Goal: Task Accomplishment & Management: Manage account settings

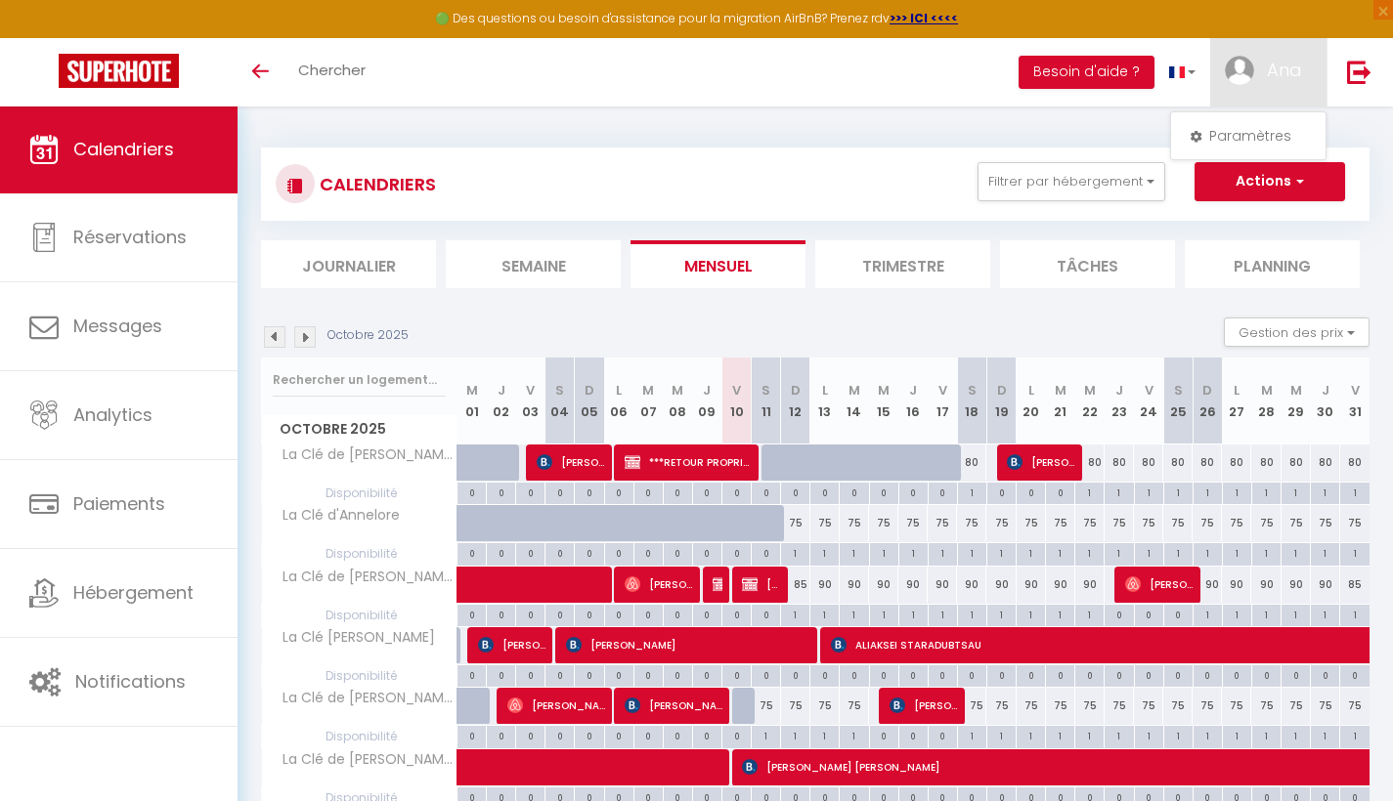
click at [770, 468] on div at bounding box center [775, 463] width 29 height 37
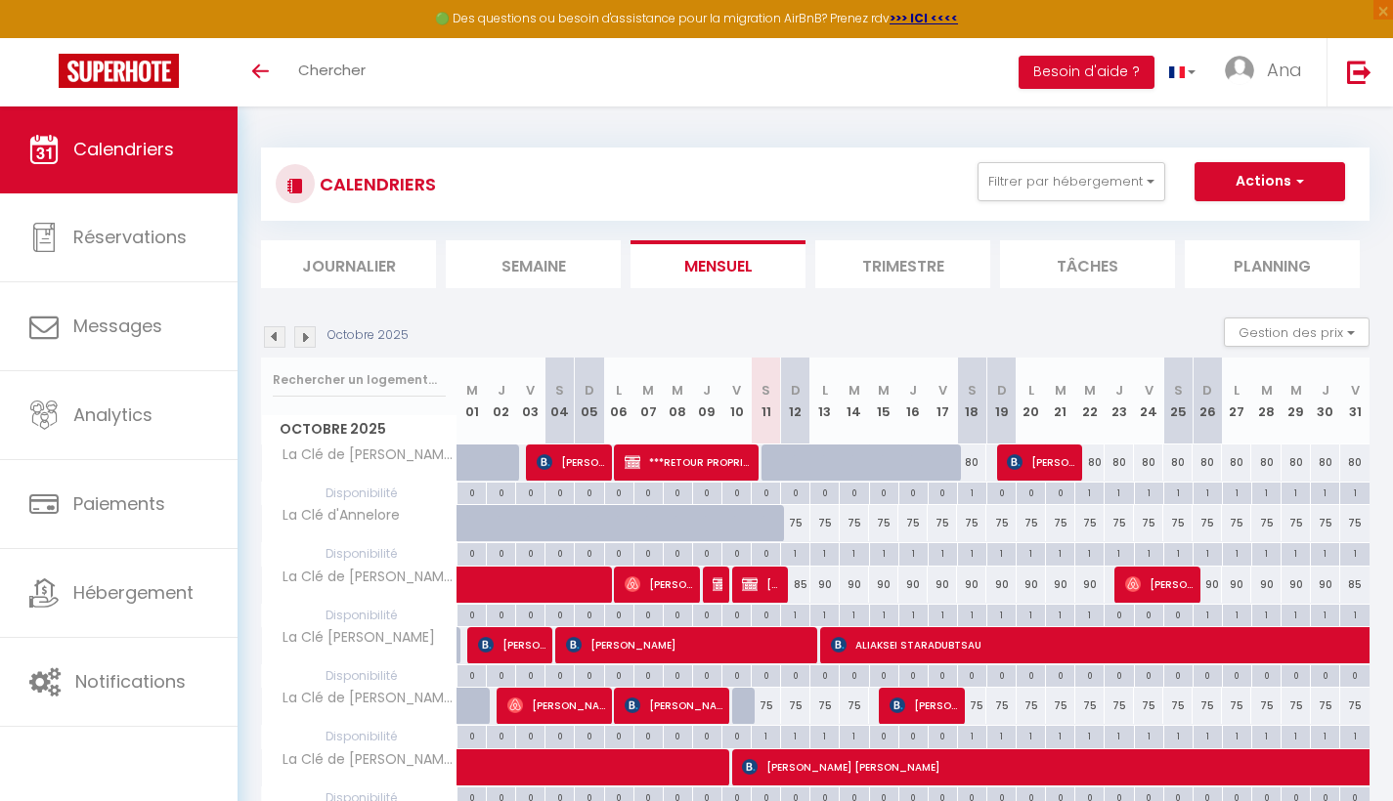
type input "80"
type input "Sam 11 Octobre 2025"
type input "Dim 12 Octobre 2025"
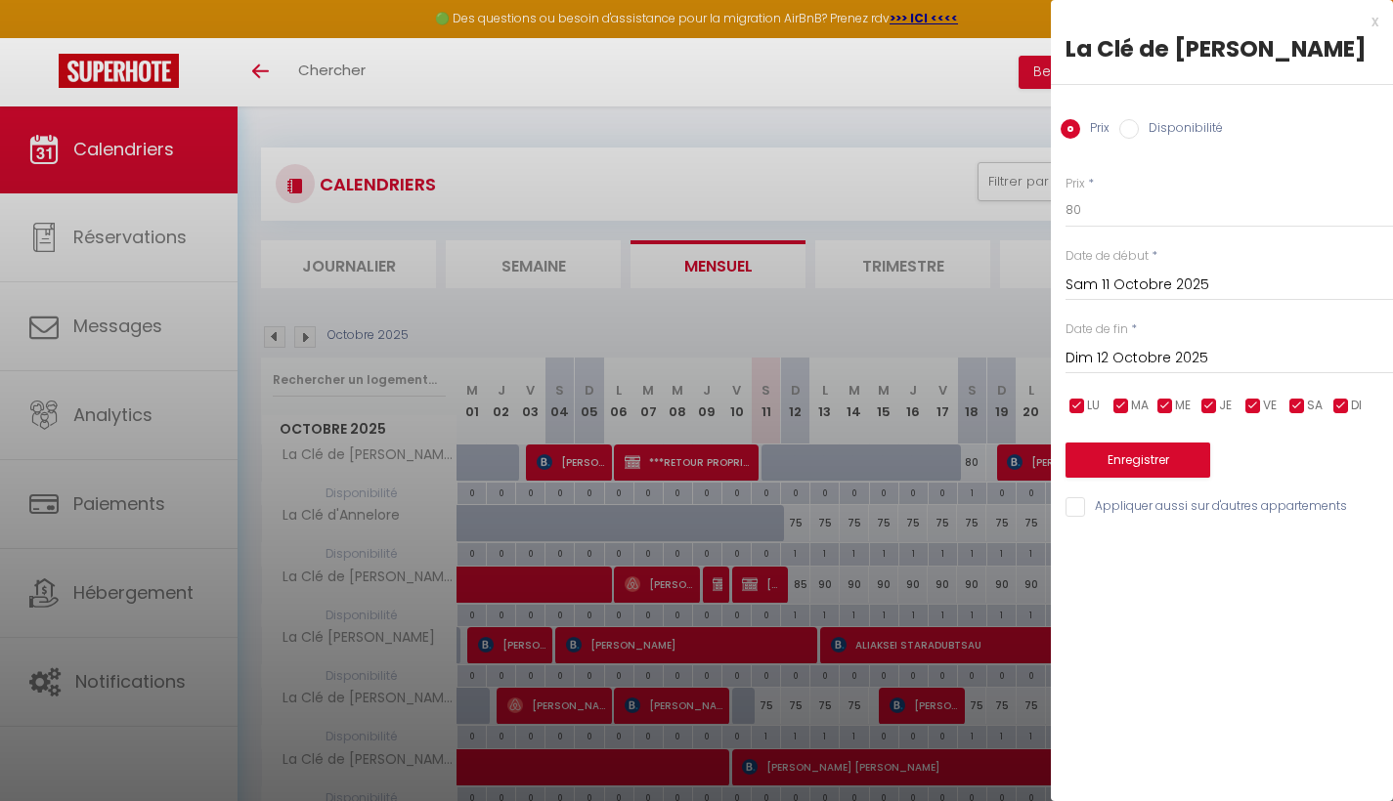
click at [1129, 129] on input "Disponibilité" at bounding box center [1129, 129] width 20 height 20
radio input "true"
radio input "false"
click at [1109, 356] on input "Dim 12 Octobre 2025" at bounding box center [1228, 360] width 327 height 25
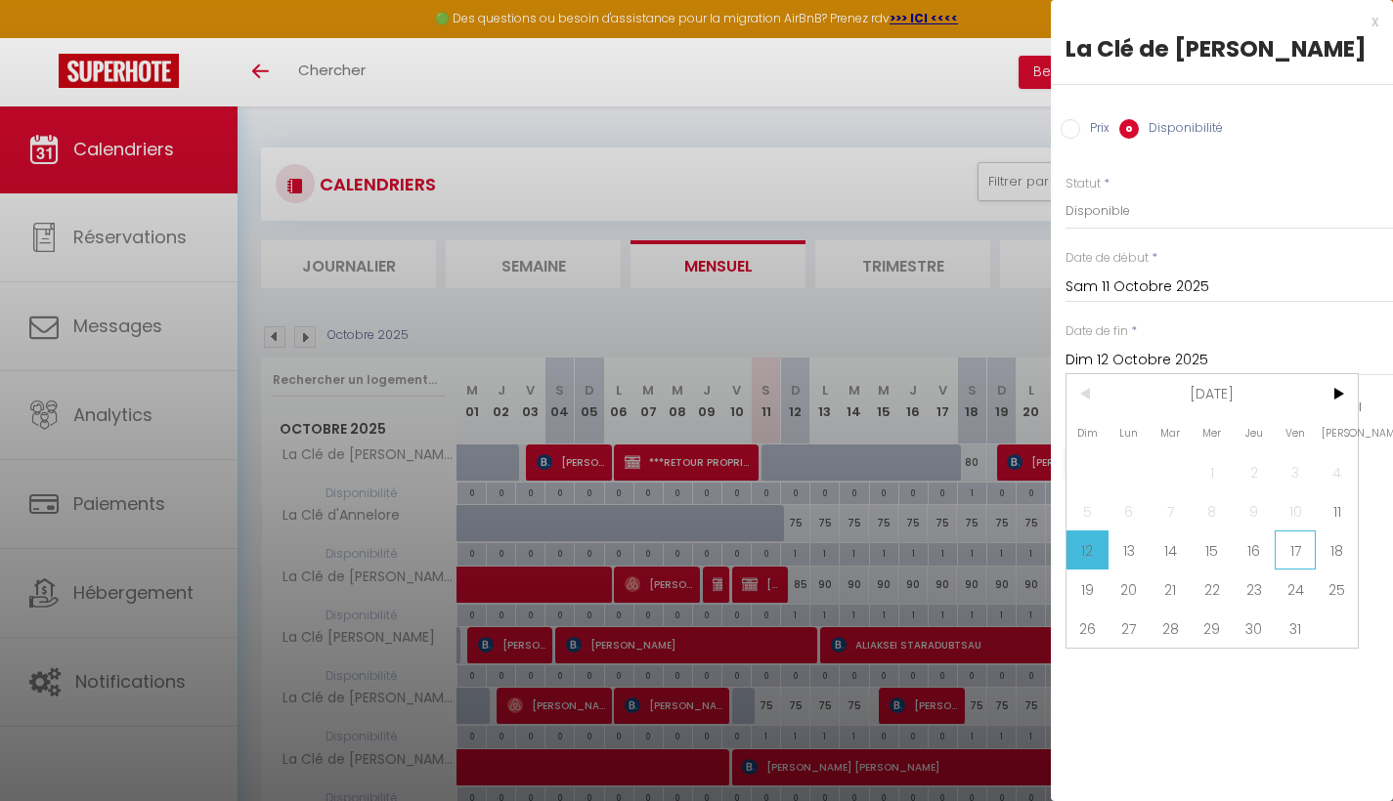
click at [1289, 554] on span "17" at bounding box center [1296, 550] width 42 height 39
type input "Ven 17 Octobre 2025"
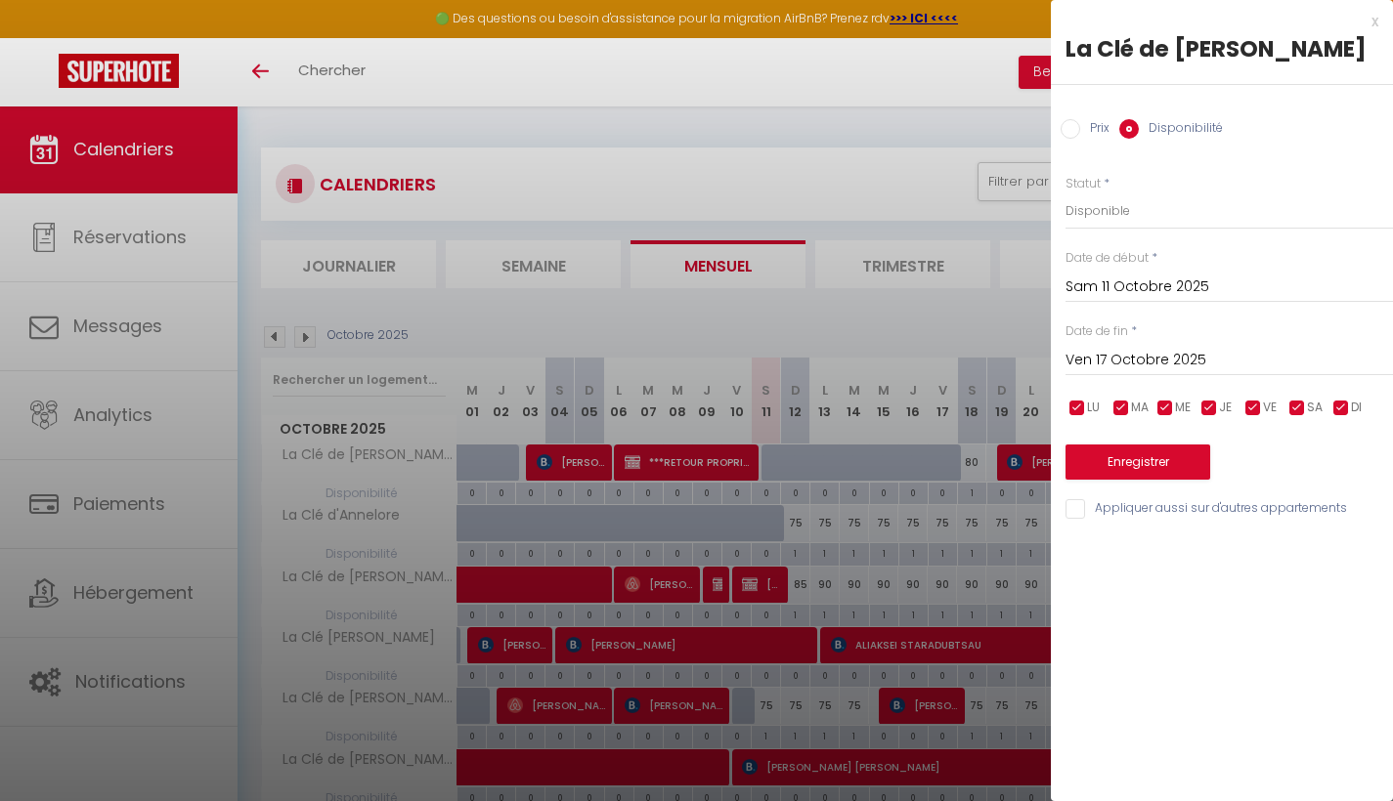
click at [1160, 462] on button "Enregistrer" at bounding box center [1137, 462] width 145 height 35
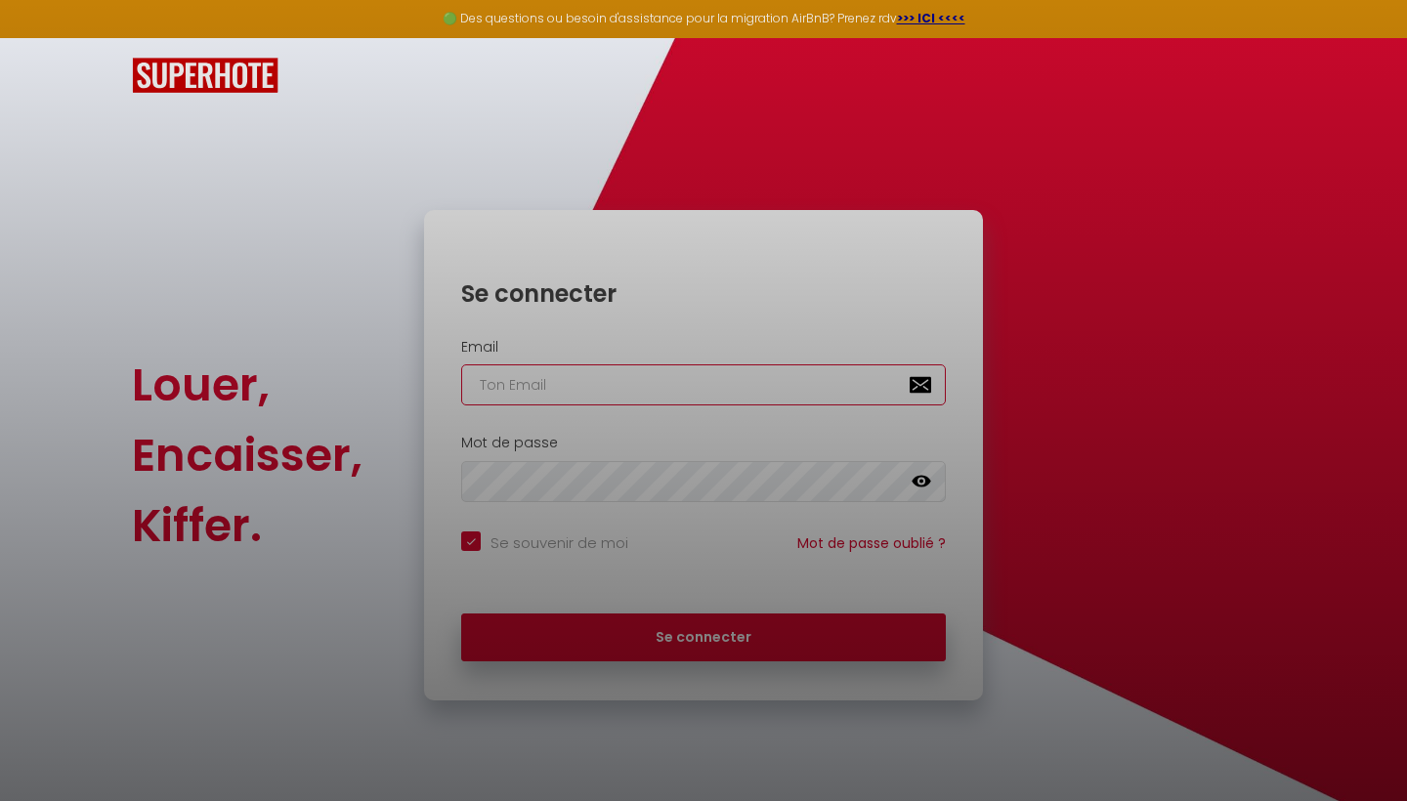
type input "[EMAIL_ADDRESS][DOMAIN_NAME]"
checkbox input "true"
click at [714, 634] on div at bounding box center [703, 400] width 1407 height 801
click at [716, 636] on div at bounding box center [703, 400] width 1407 height 801
click at [716, 429] on div at bounding box center [703, 400] width 1407 height 801
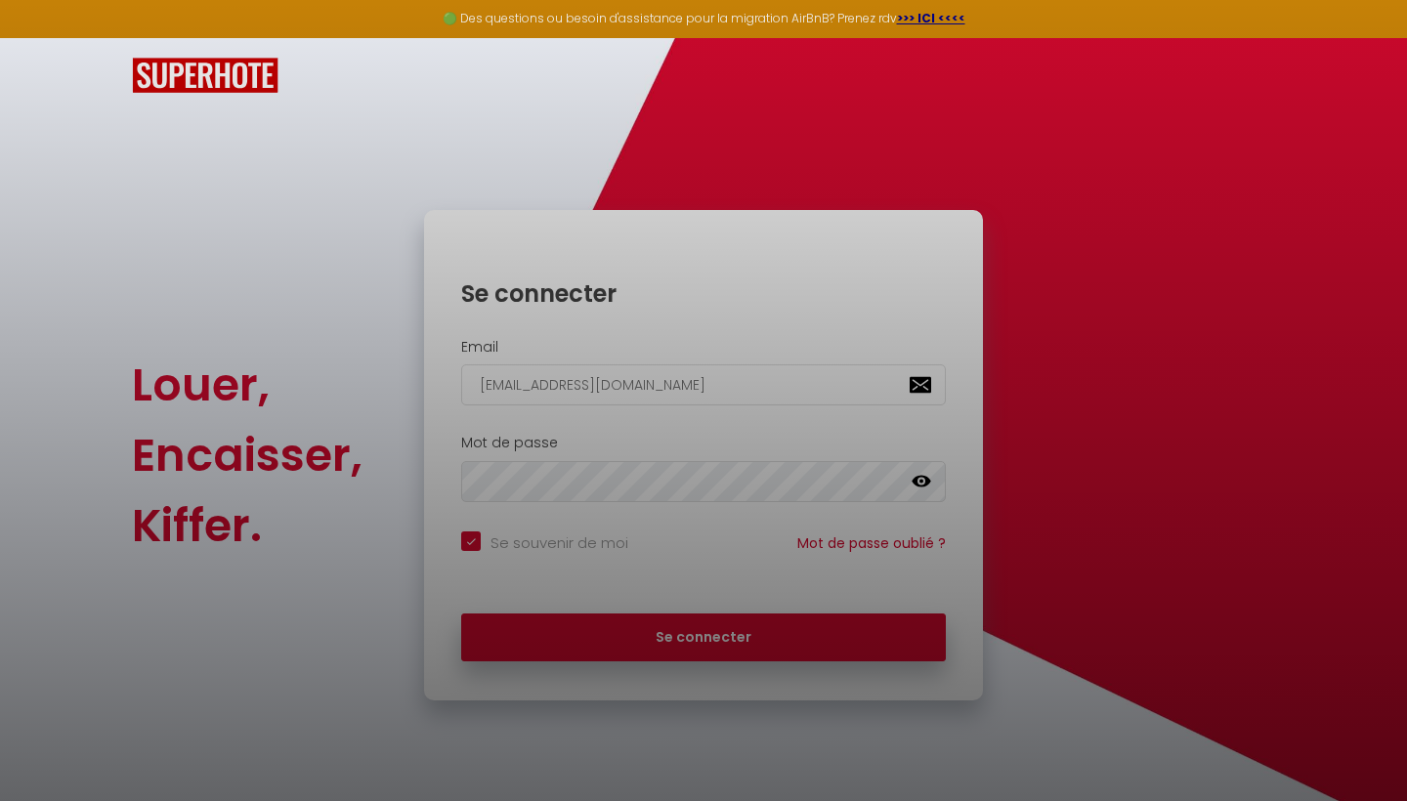
click at [774, 629] on div at bounding box center [703, 400] width 1407 height 801
click at [786, 145] on div at bounding box center [703, 400] width 1407 height 801
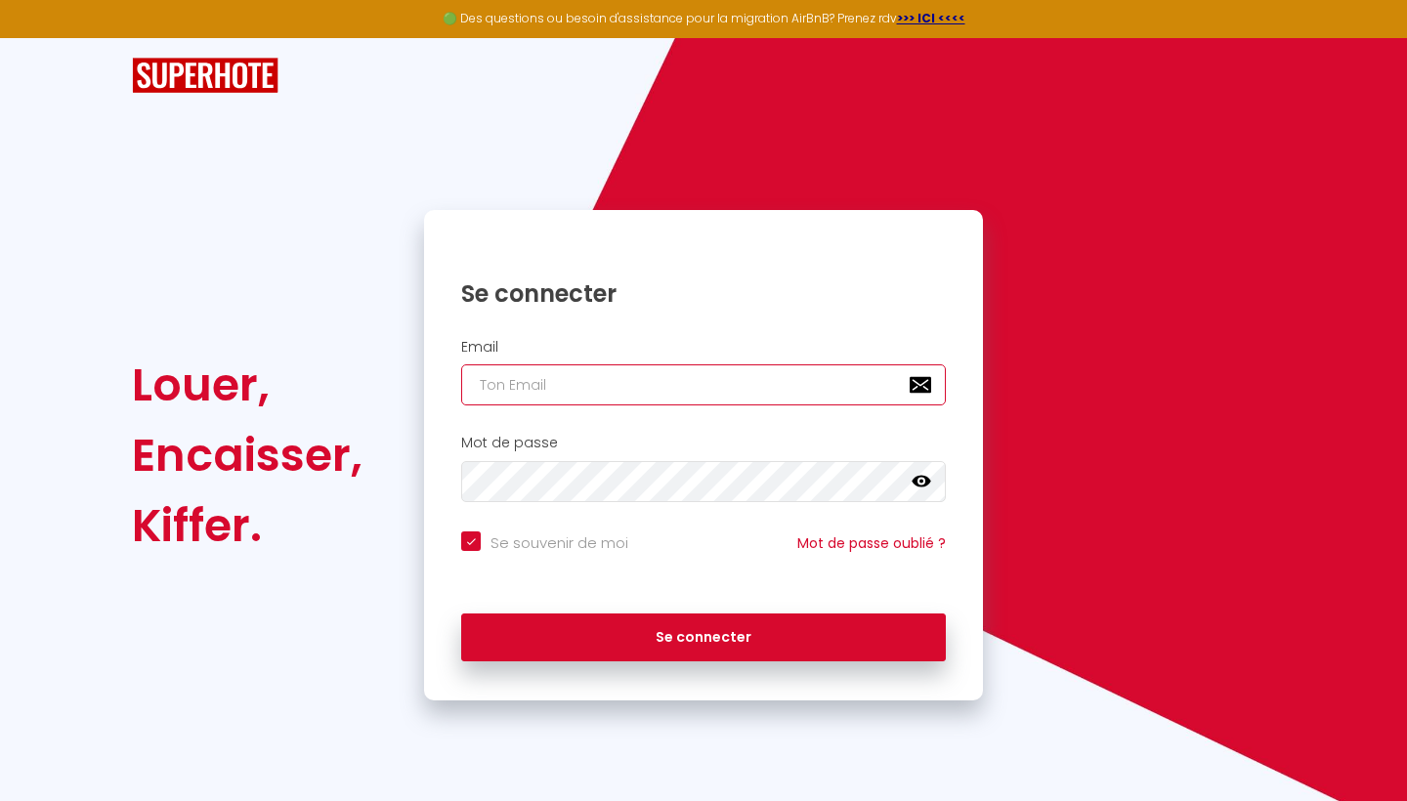
type input "[EMAIL_ADDRESS][DOMAIN_NAME]"
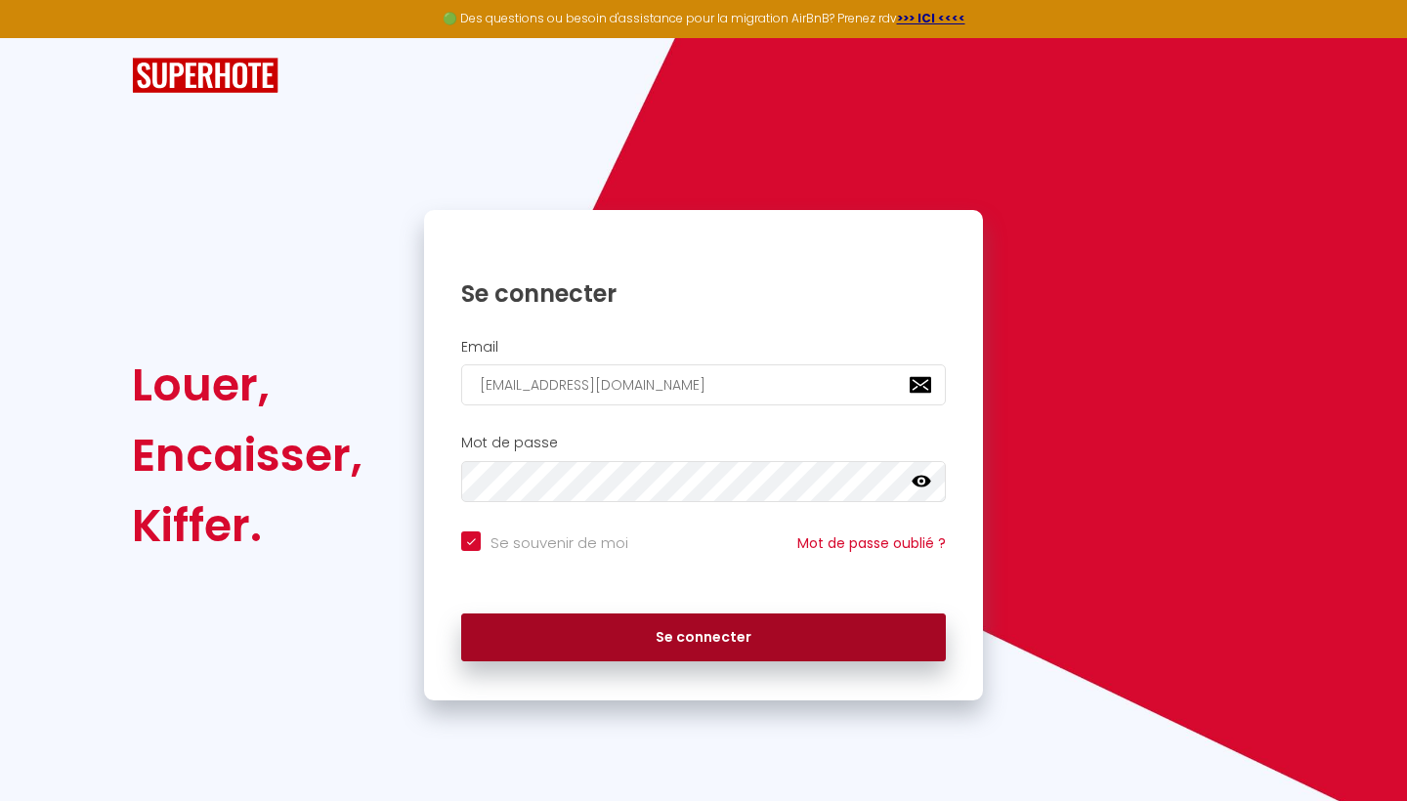
click at [687, 634] on button "Se connecter" at bounding box center [703, 638] width 485 height 49
checkbox input "true"
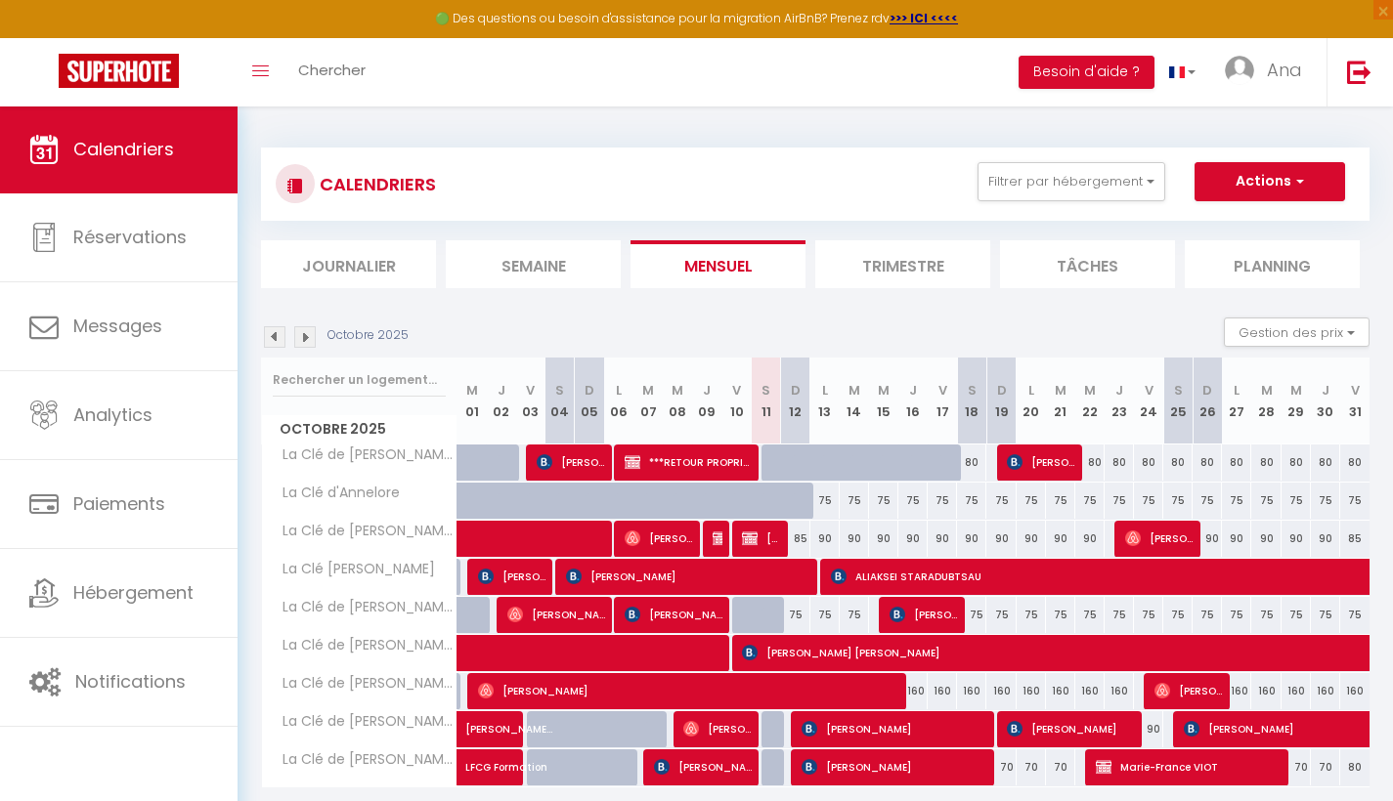
select select
click at [772, 462] on div at bounding box center [775, 463] width 29 height 37
type input "80"
select select "1"
type input "Sam 11 Octobre 2025"
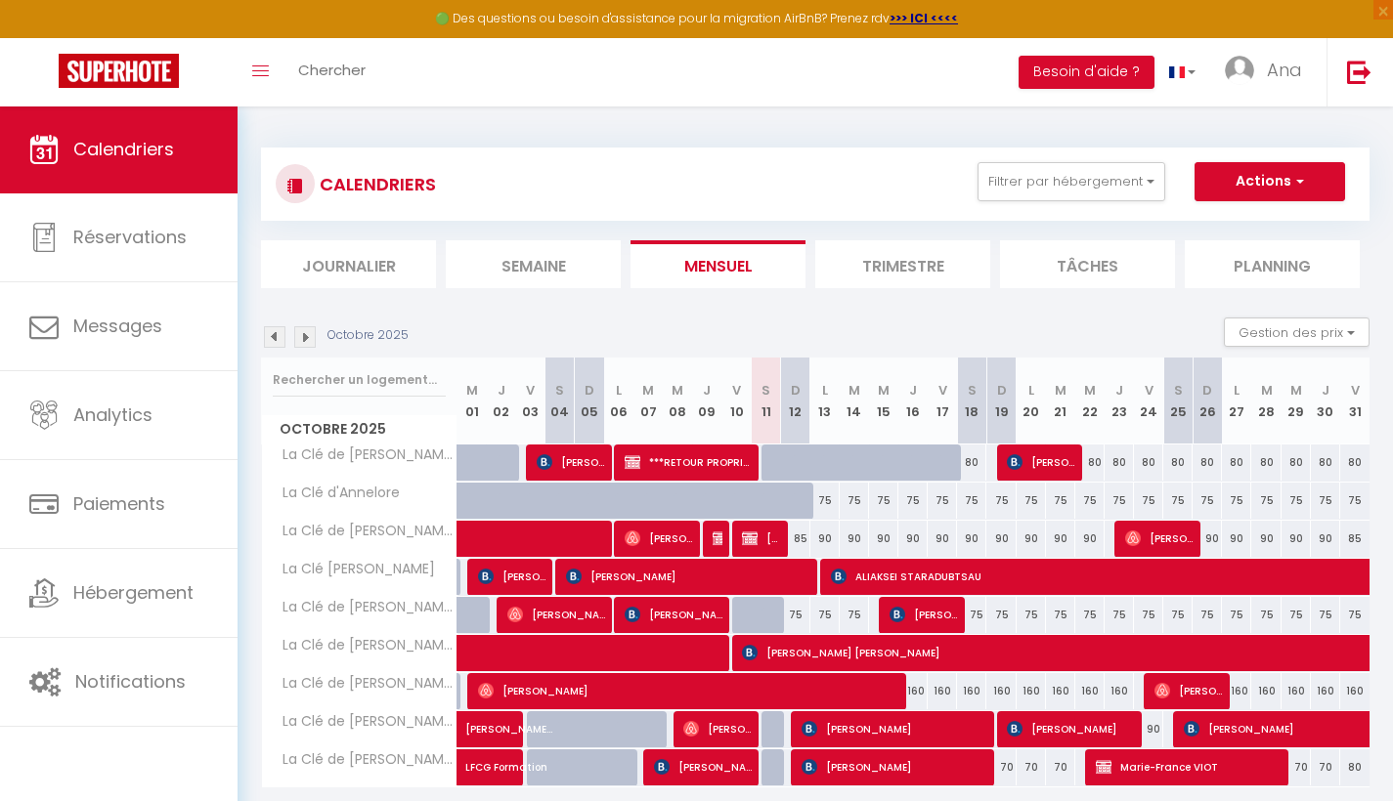
type input "Dim 12 Octobre 2025"
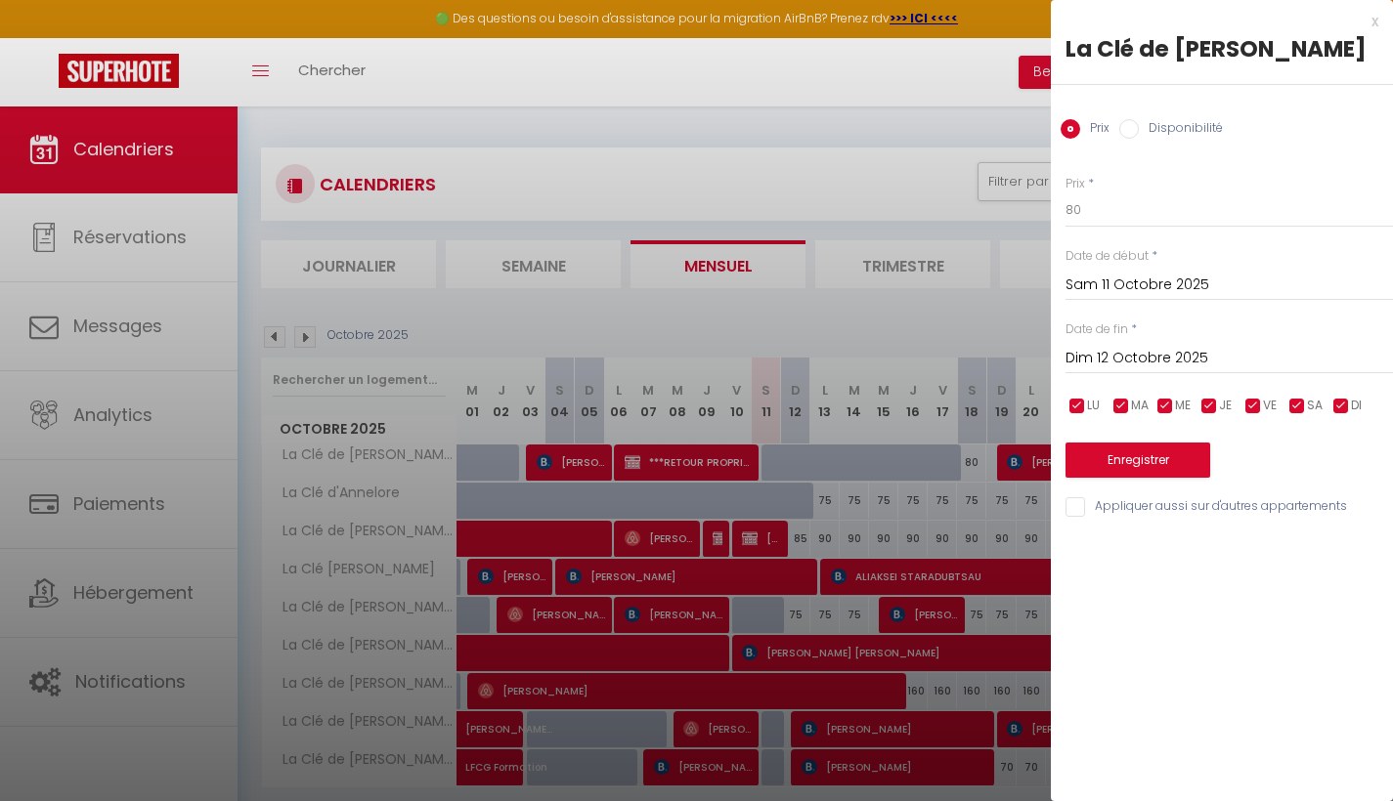
click at [1133, 129] on input "Disponibilité" at bounding box center [1129, 129] width 20 height 20
radio input "true"
radio input "false"
click at [1108, 358] on input "Dim 12 Octobre 2025" at bounding box center [1228, 360] width 327 height 25
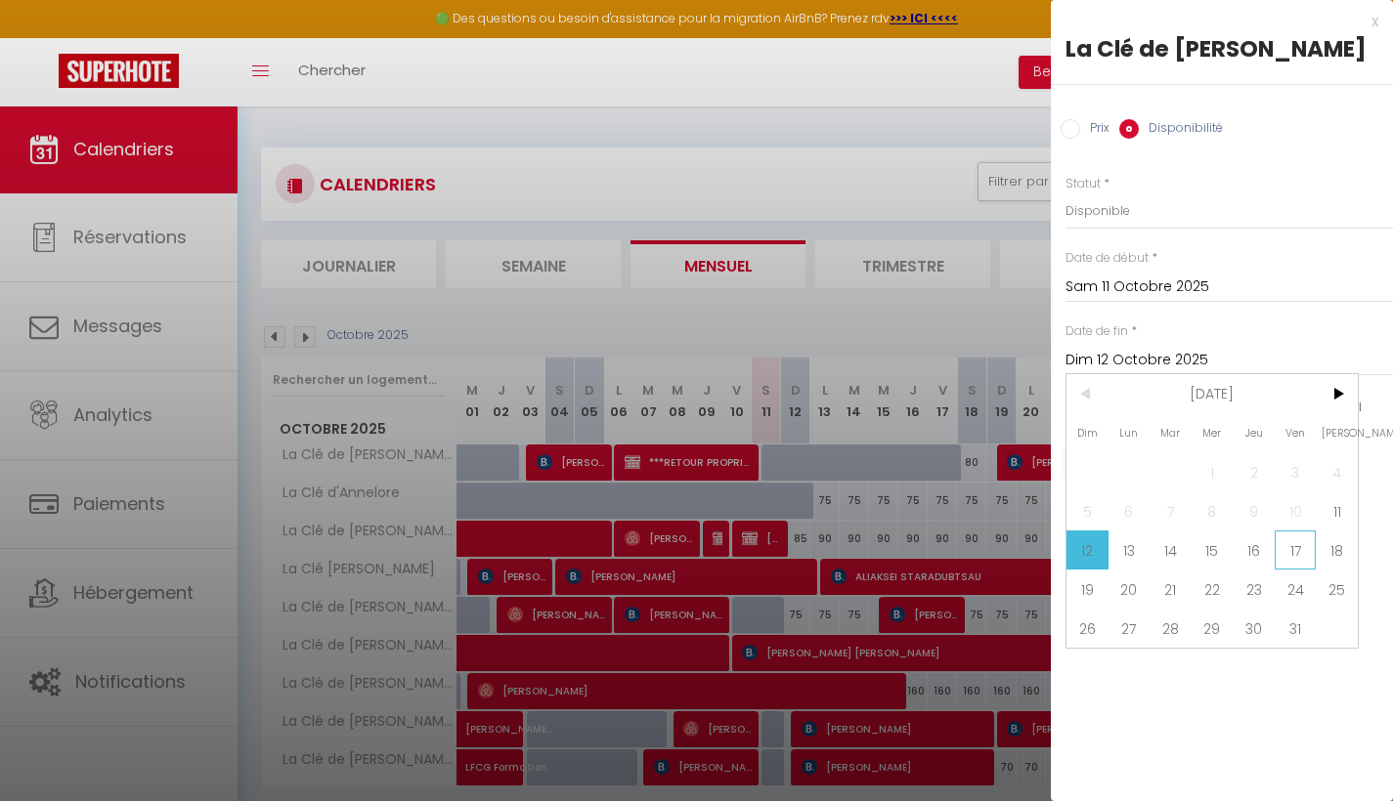
click at [1288, 553] on span "17" at bounding box center [1296, 550] width 42 height 39
type input "Ven 17 Octobre 2025"
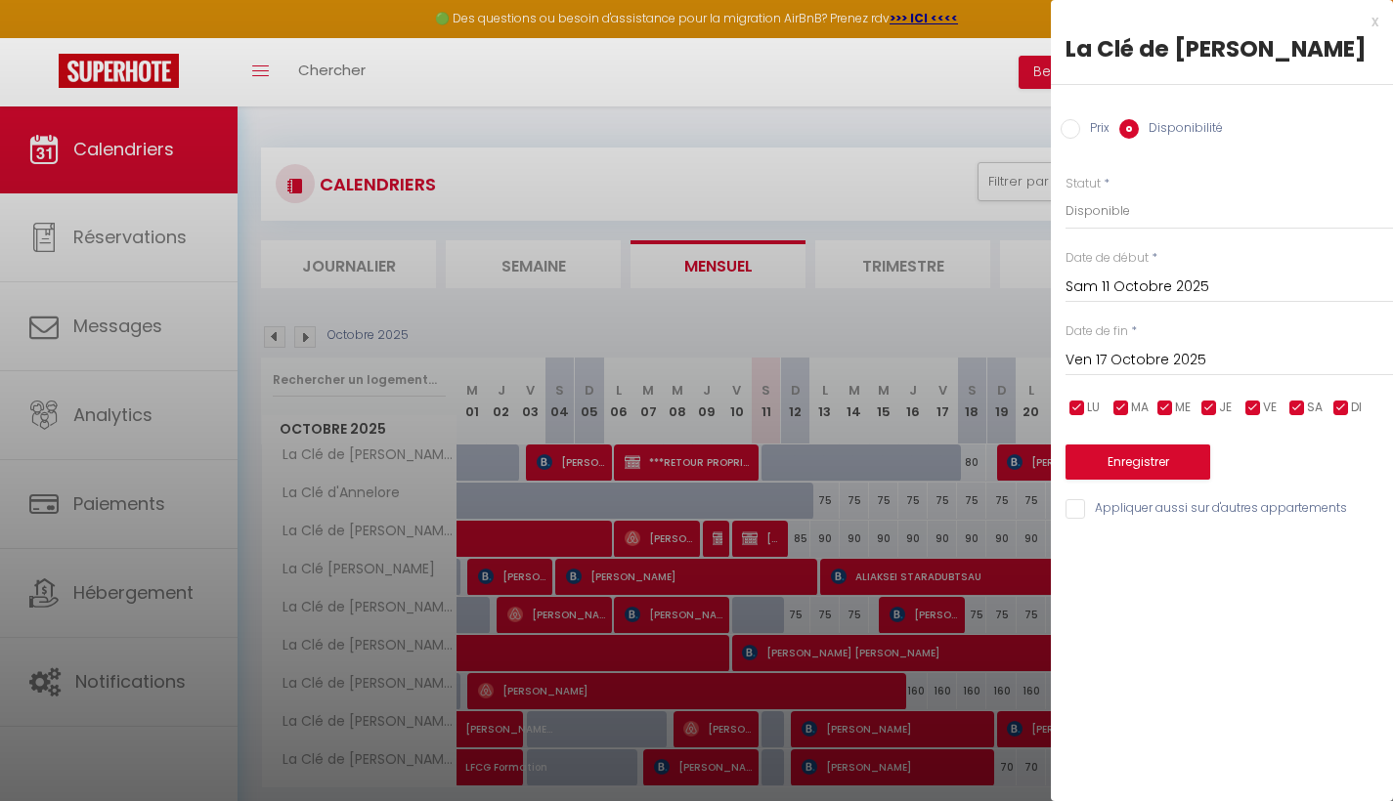
click at [1156, 454] on button "Enregistrer" at bounding box center [1137, 462] width 145 height 35
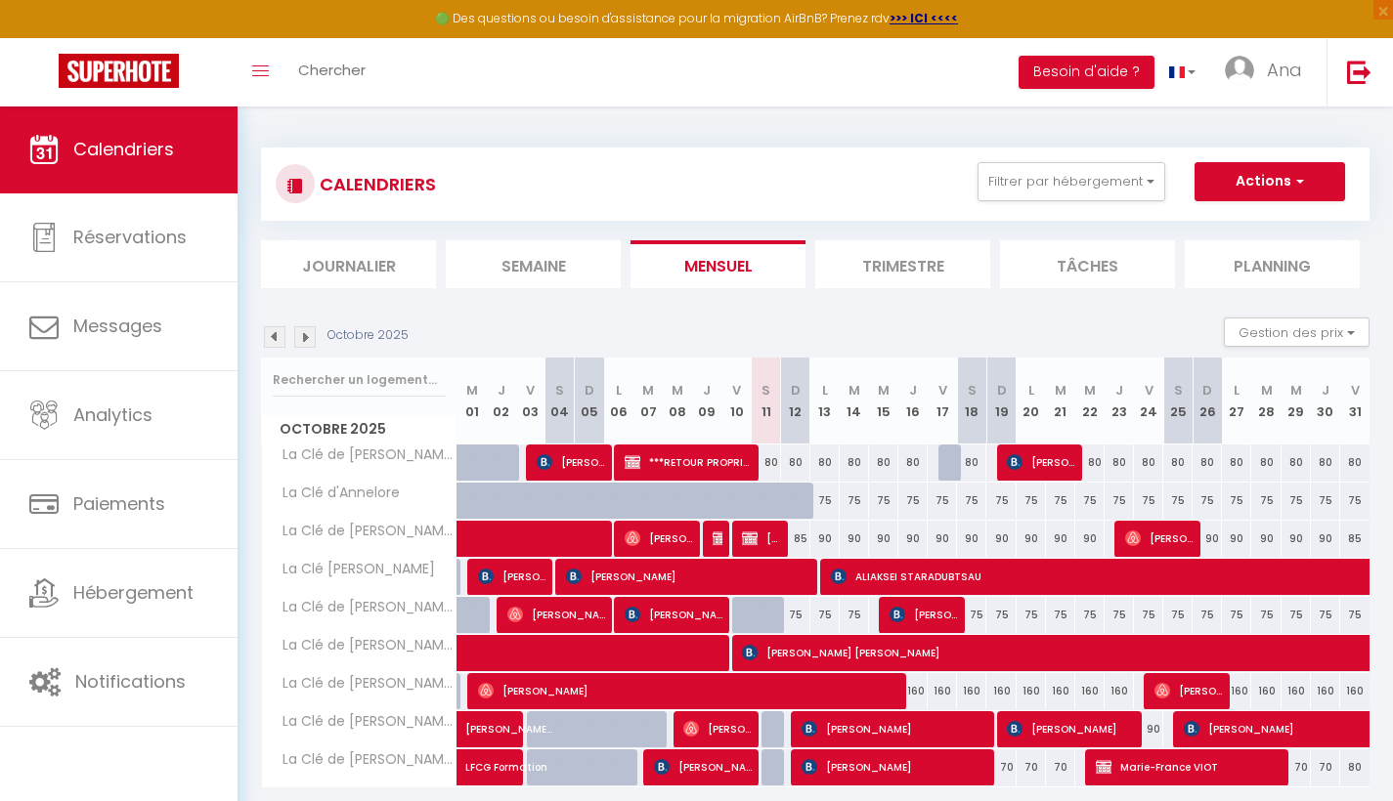
click at [772, 467] on div "80" at bounding box center [766, 463] width 29 height 36
select select "1"
type input "Sam 11 Octobre 2025"
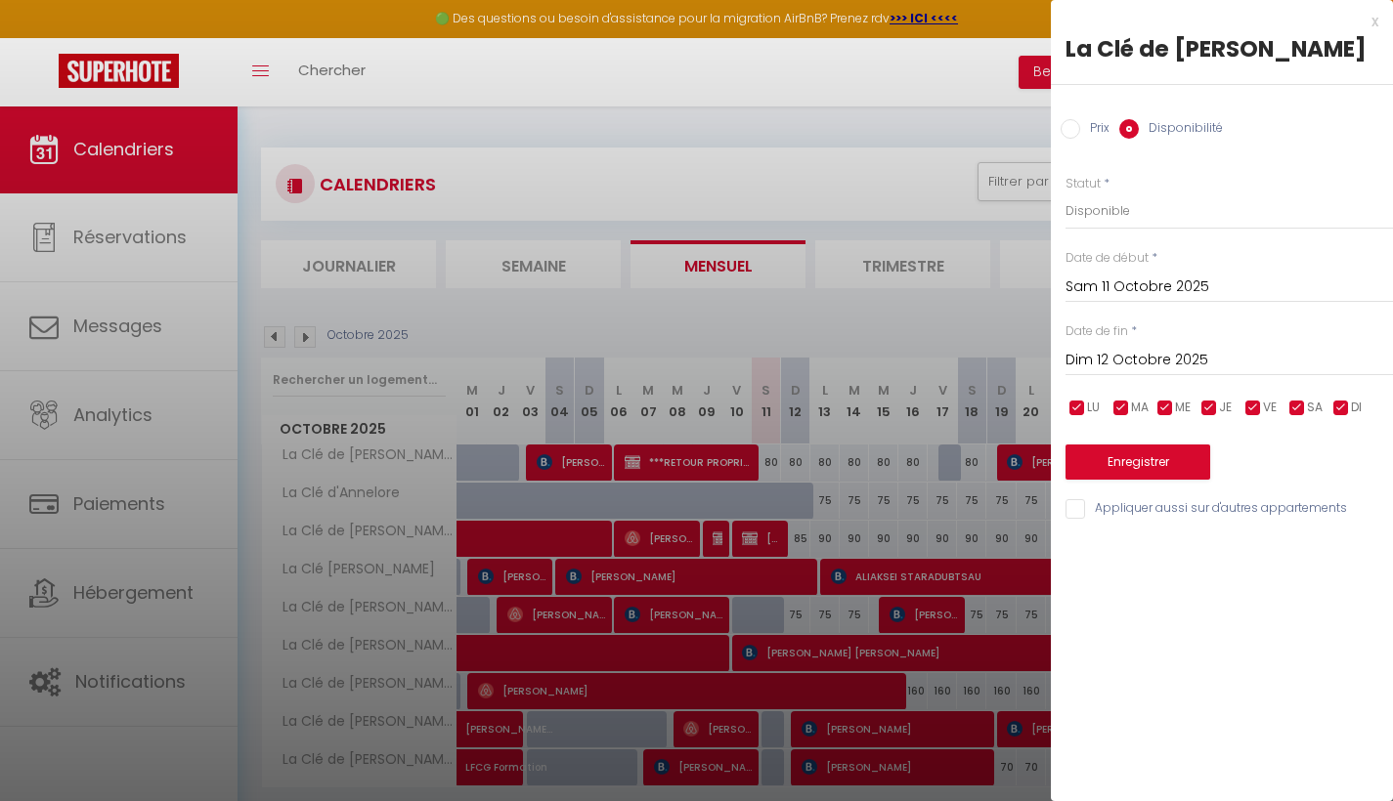
click at [1157, 362] on input "Dim 12 Octobre 2025" at bounding box center [1228, 360] width 327 height 25
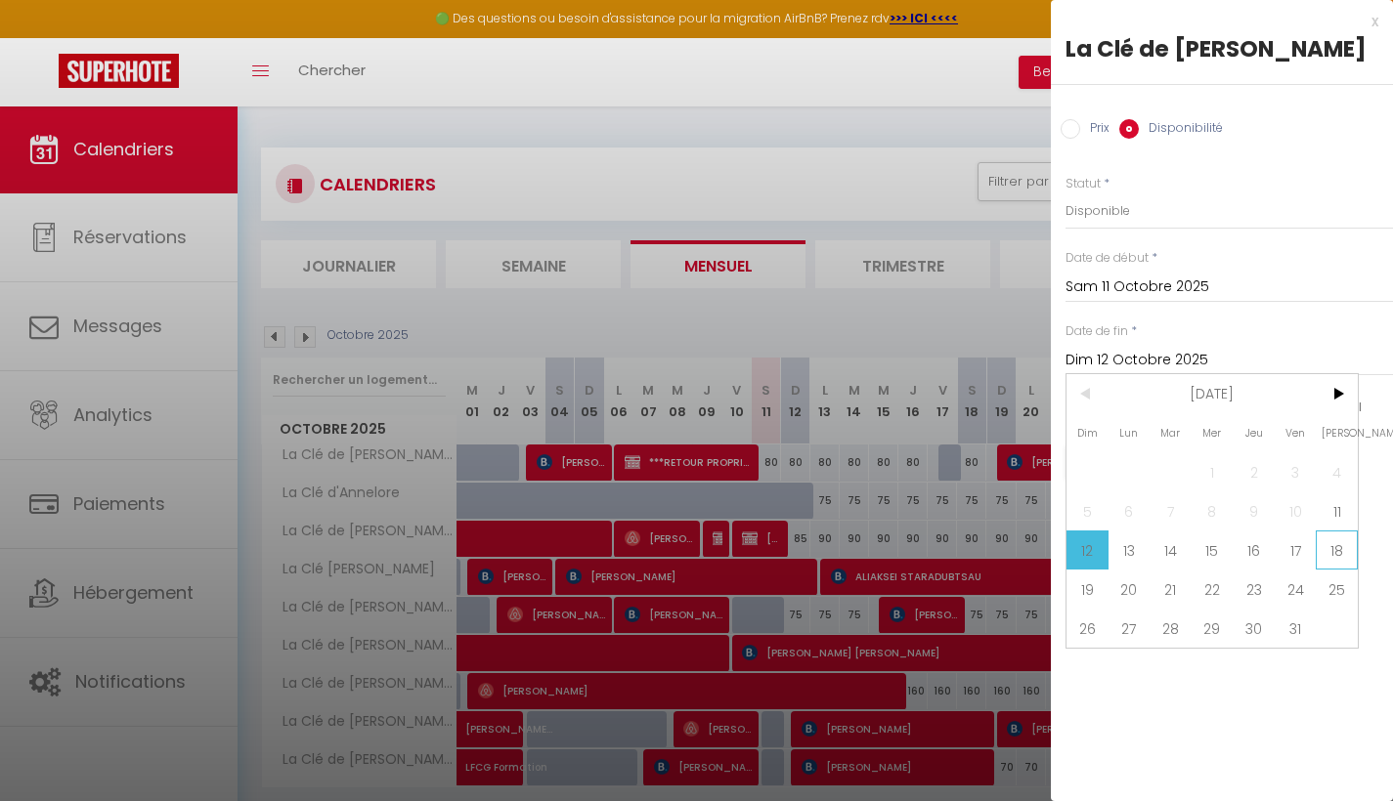
click at [1330, 553] on span "18" at bounding box center [1337, 550] width 42 height 39
type input "Sam 18 Octobre 2025"
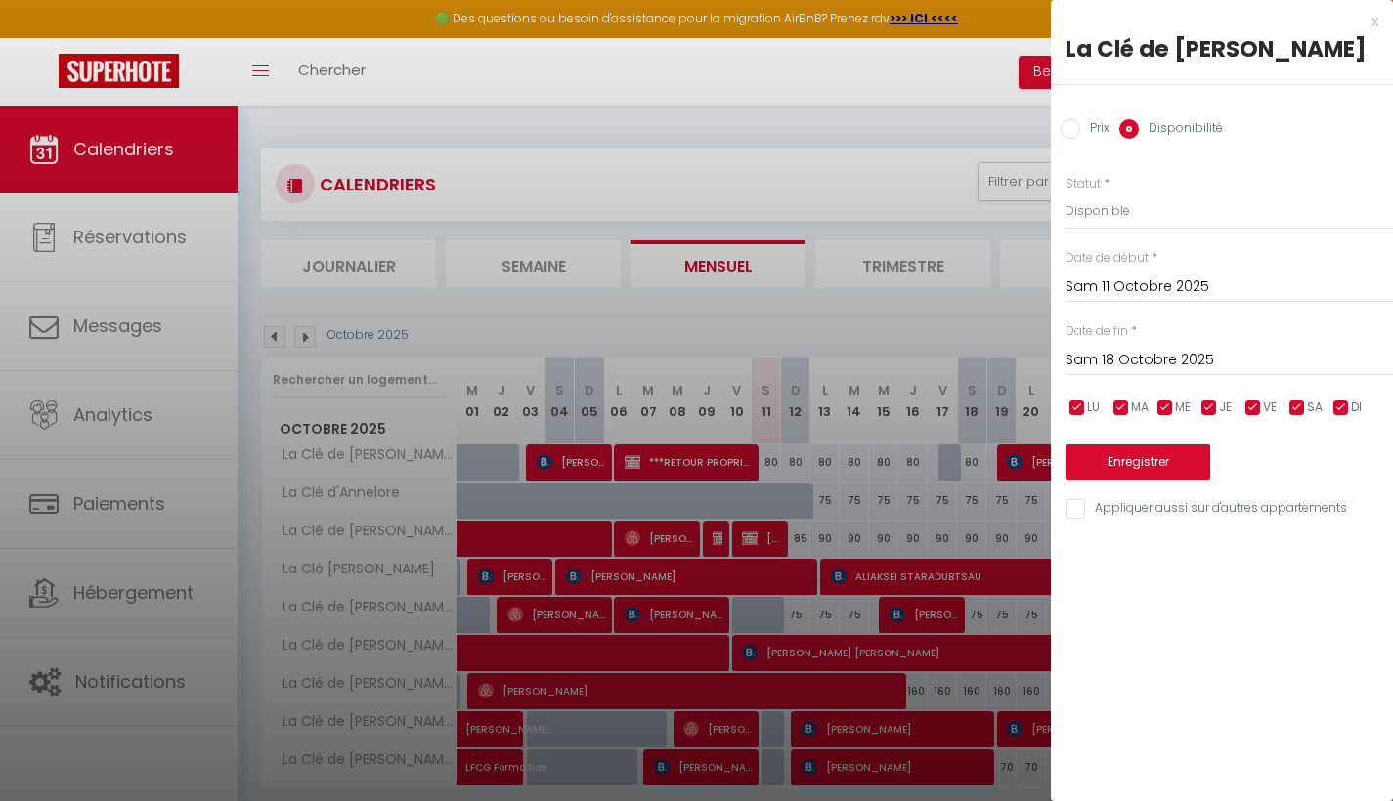
click at [1177, 461] on button "Enregistrer" at bounding box center [1137, 462] width 145 height 35
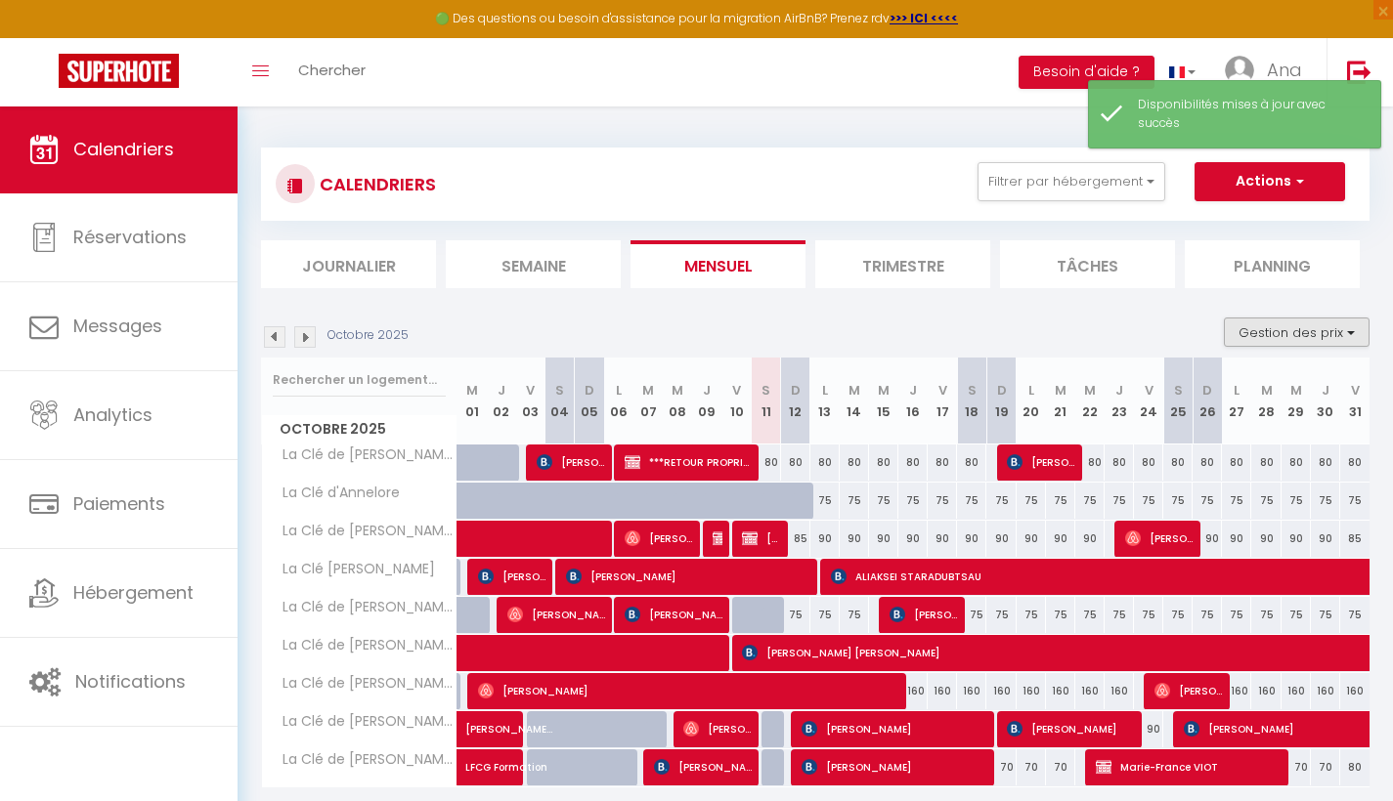
click at [1348, 332] on button "Gestion des prix" at bounding box center [1297, 332] width 146 height 29
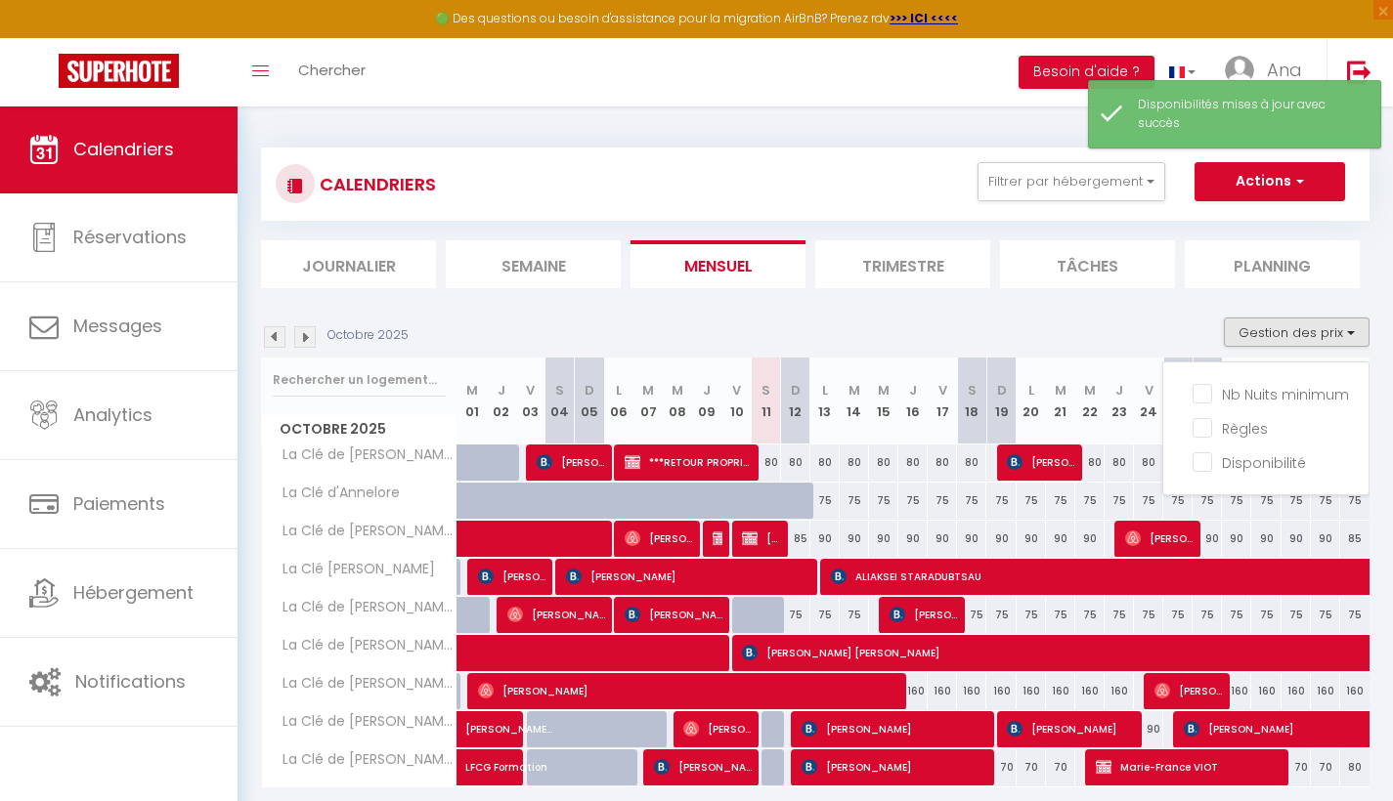
click at [1149, 316] on section "Octobre 2025 Gestion des prix Nb Nuits minimum Règles Disponibilité Octobre 202…" at bounding box center [815, 571] width 1108 height 547
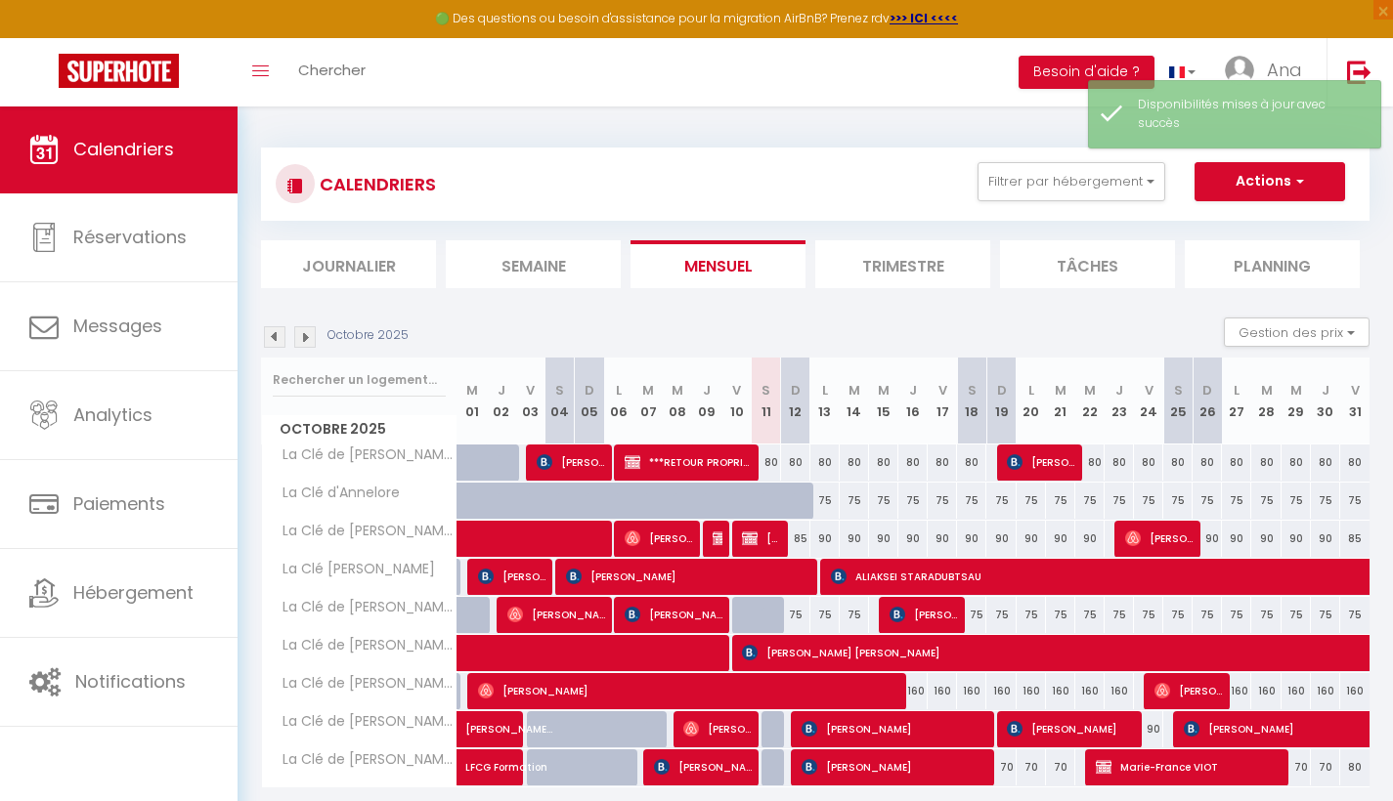
click at [1293, 173] on span "button" at bounding box center [1297, 181] width 12 height 20
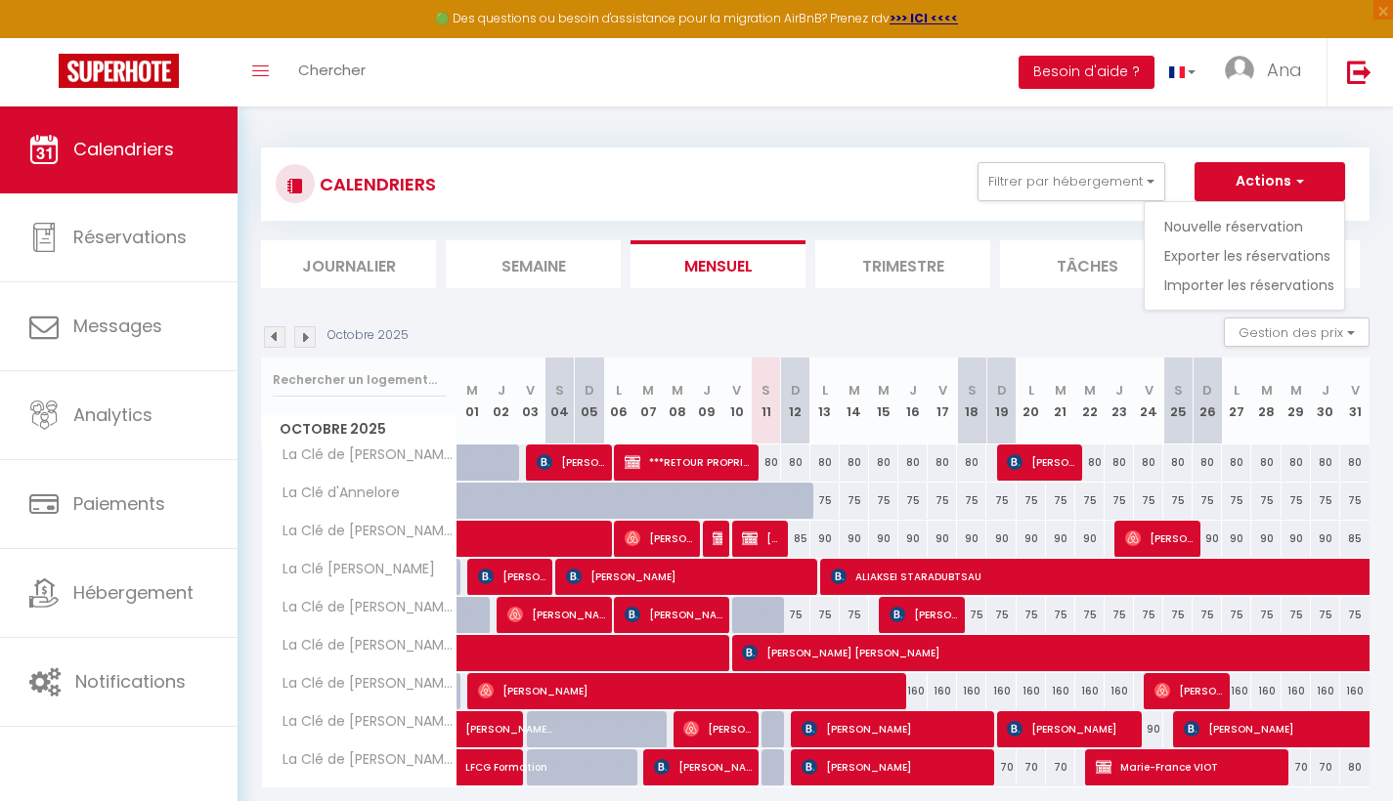
click at [1265, 219] on link "Nouvelle réservation" at bounding box center [1249, 226] width 170 height 29
select select
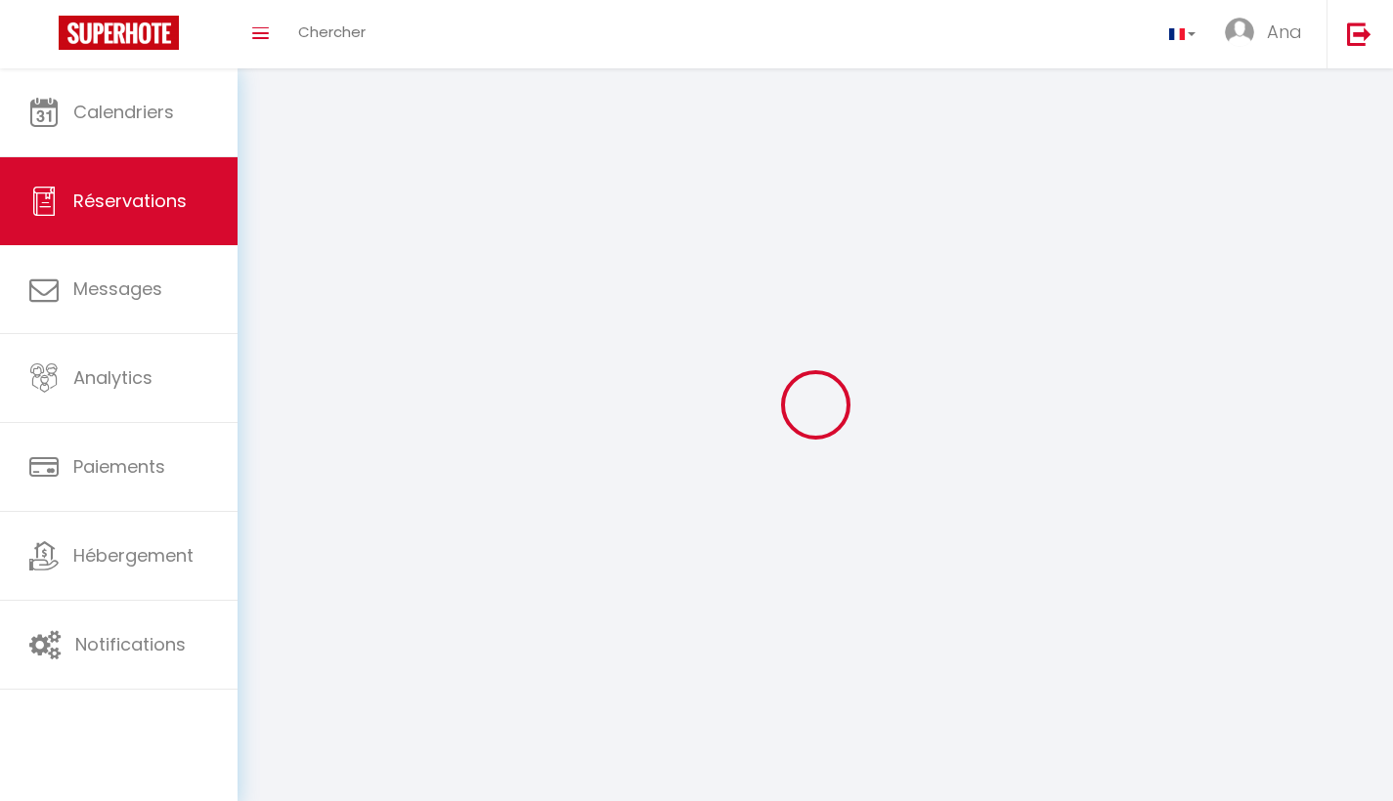
select select
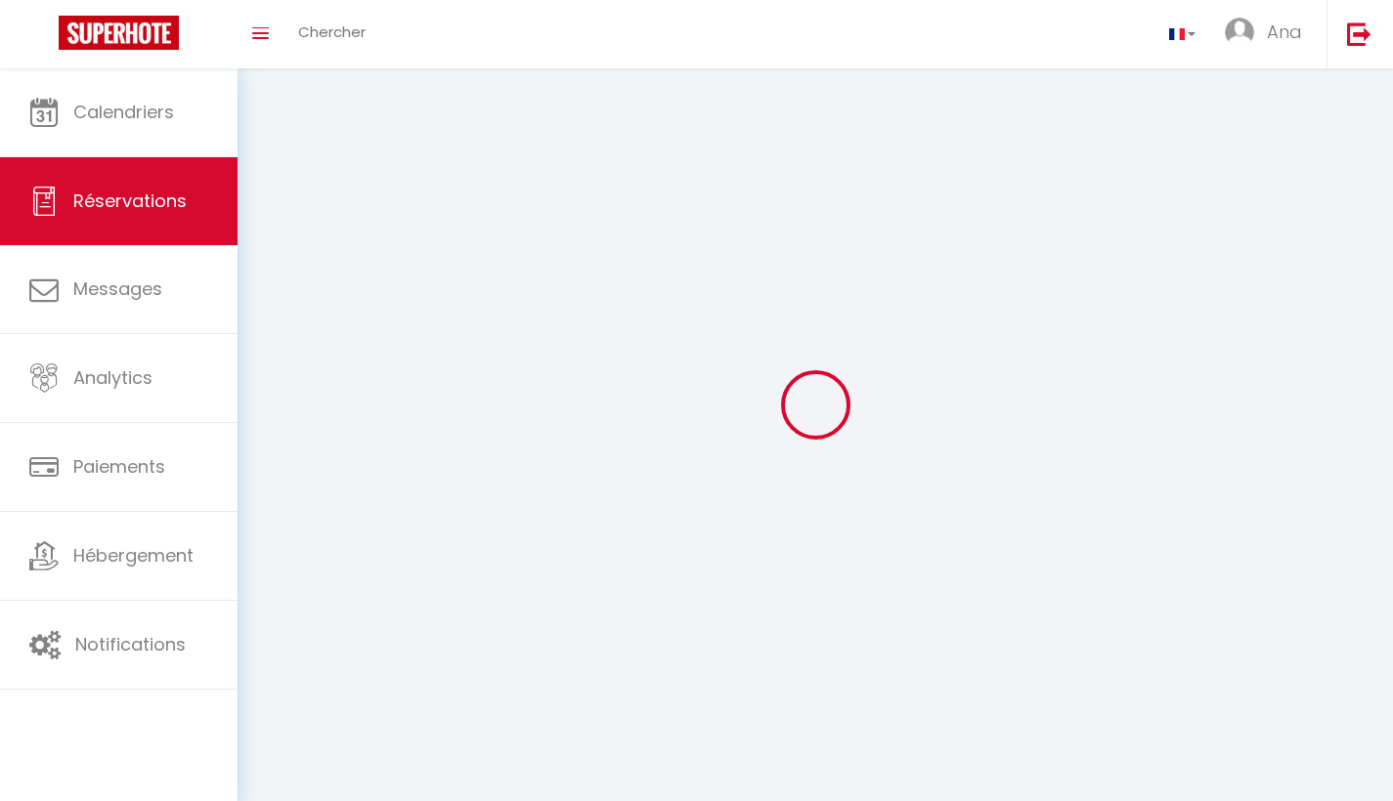
checkbox input "false"
select select
select select "54"
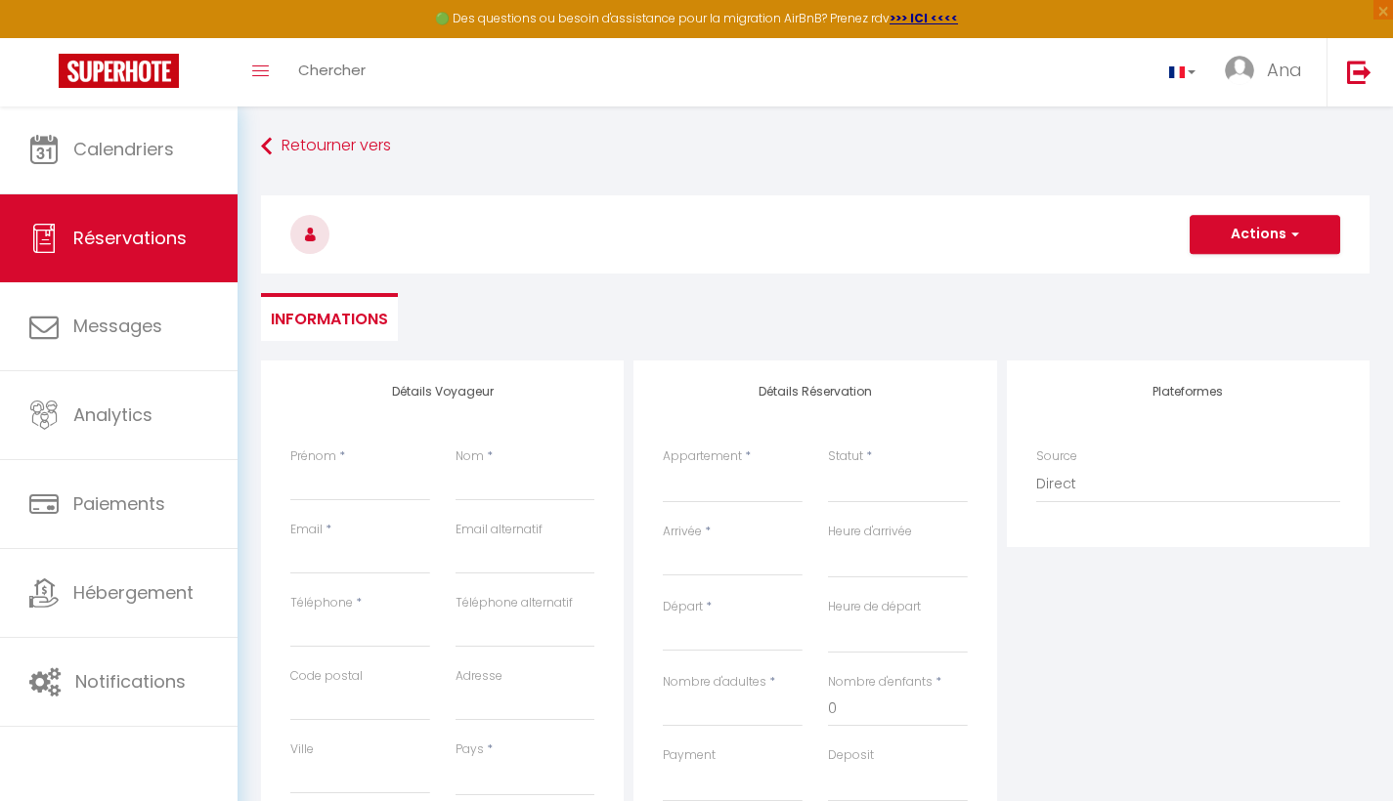
select select
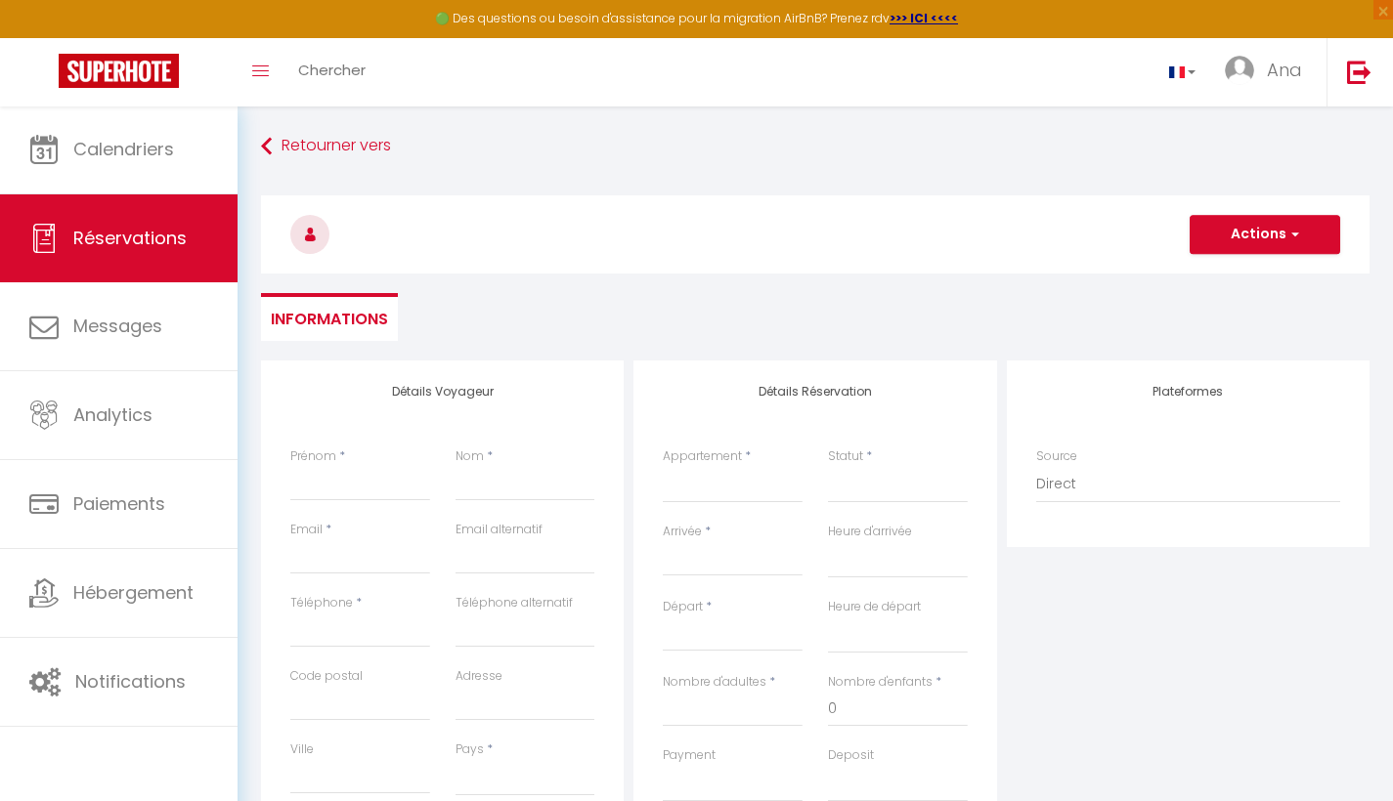
checkbox input "false"
select select
type input "*"
select select
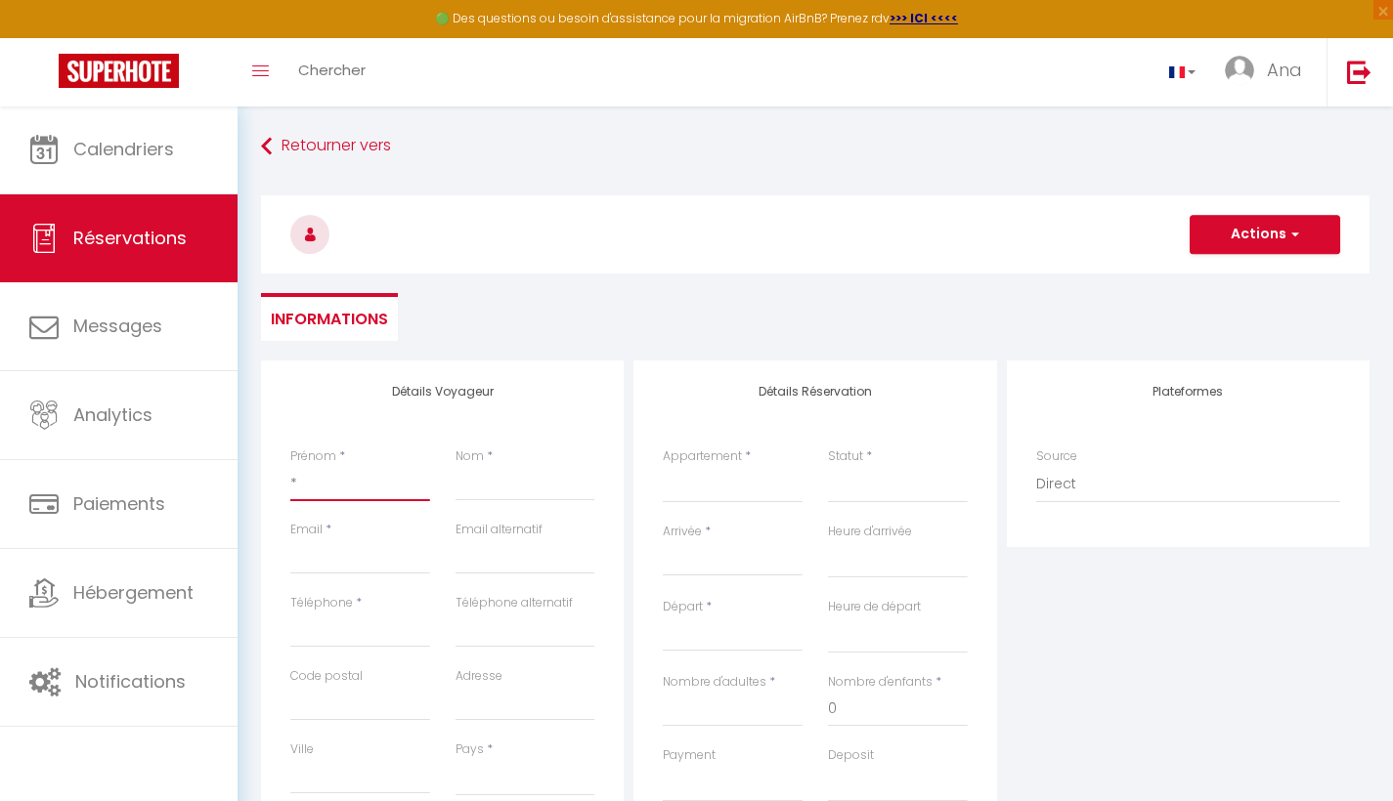
select select
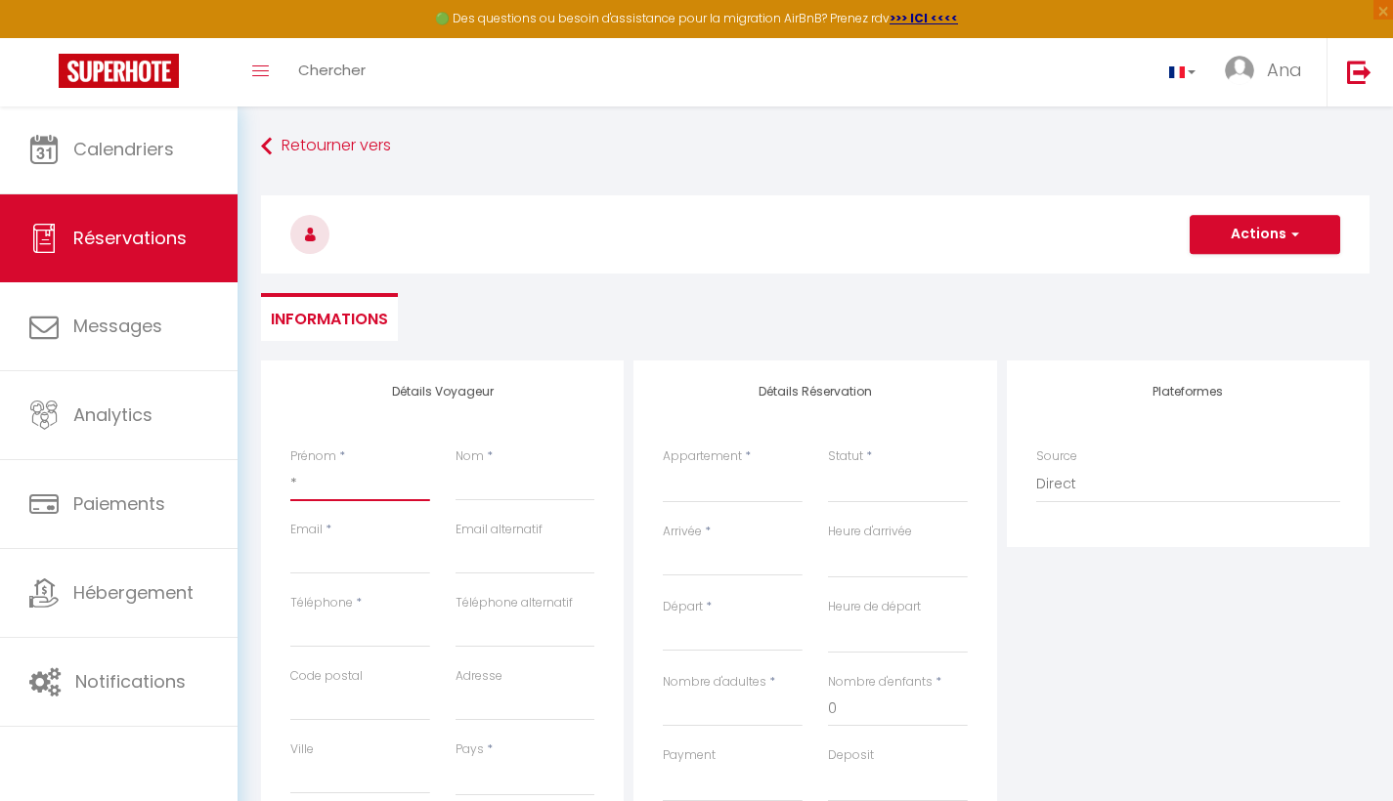
select select
checkbox input "false"
type input "**"
select select
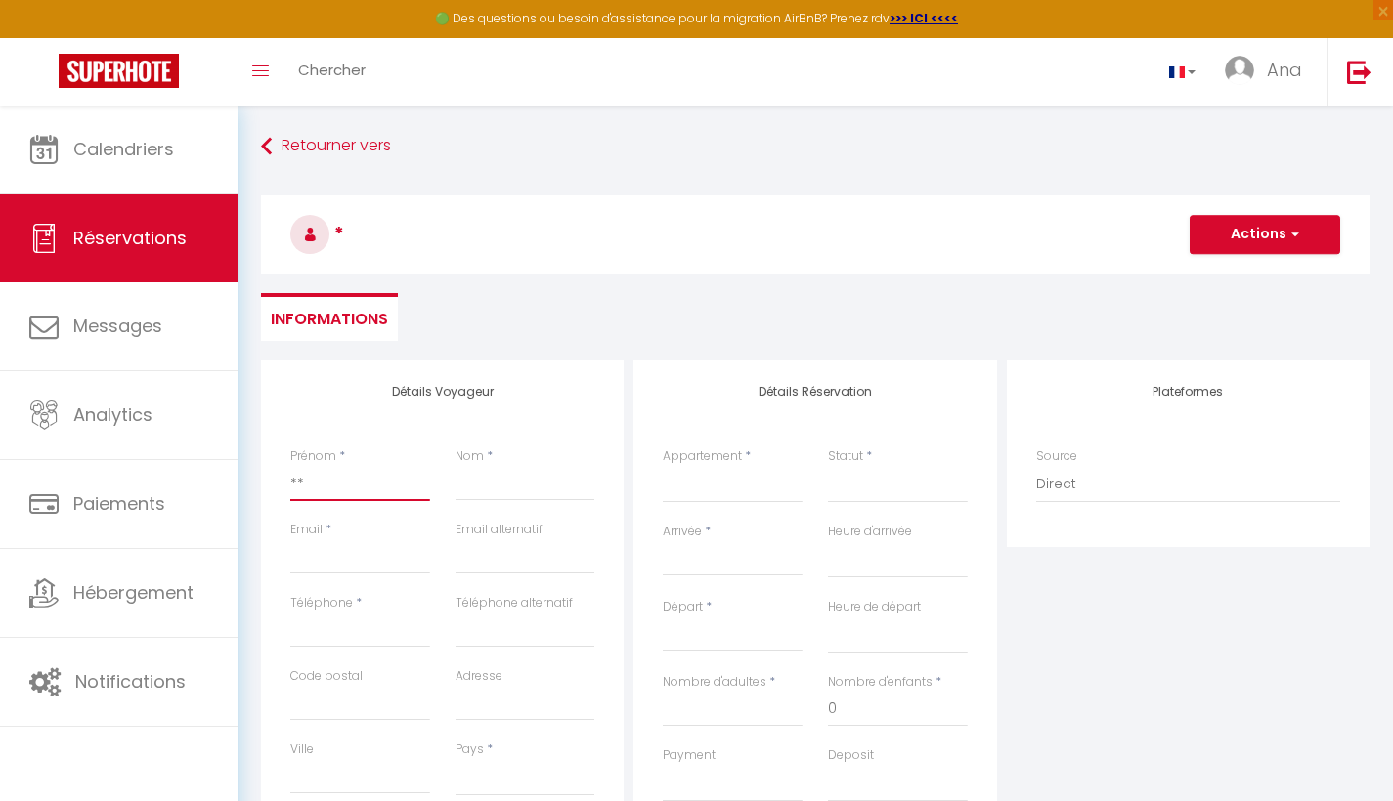
select select
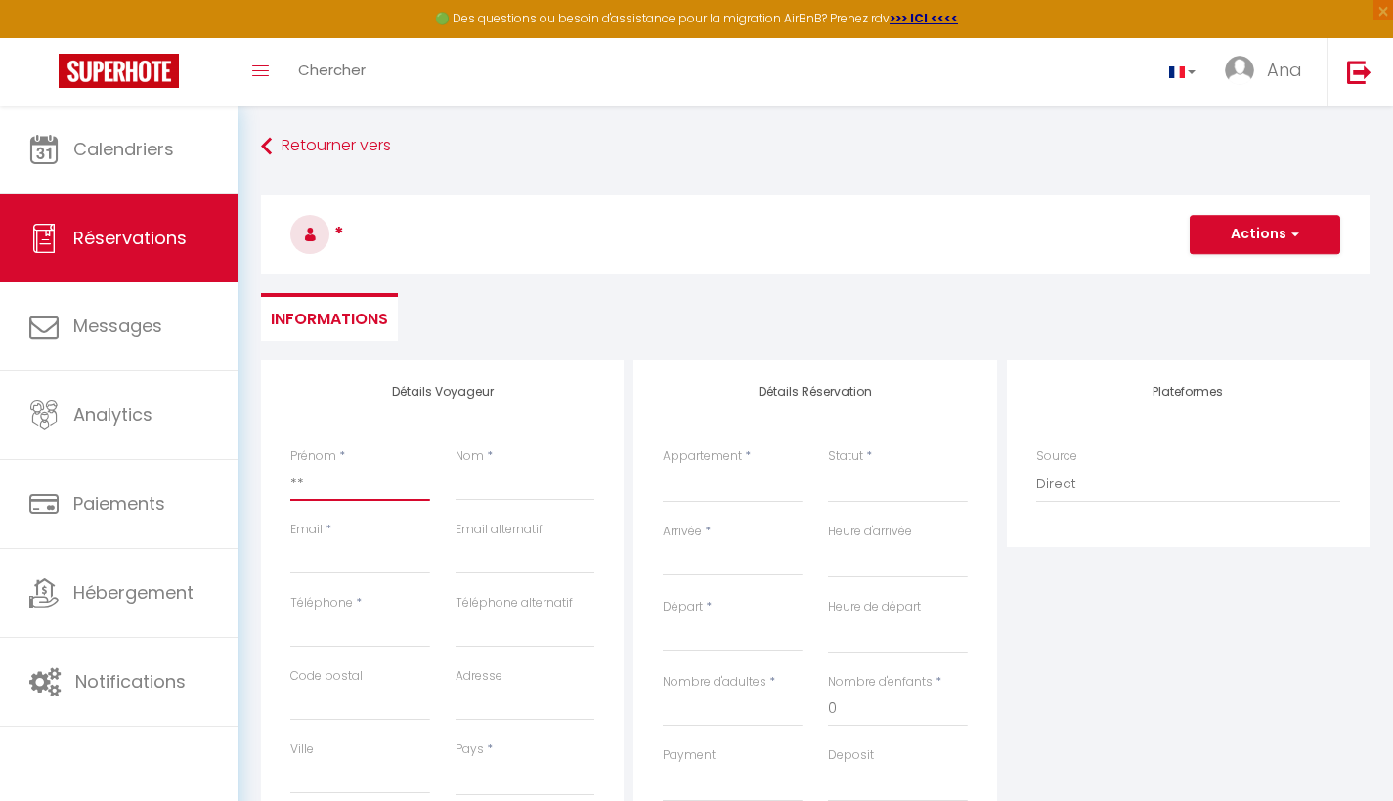
checkbox input "false"
type input "***"
select select
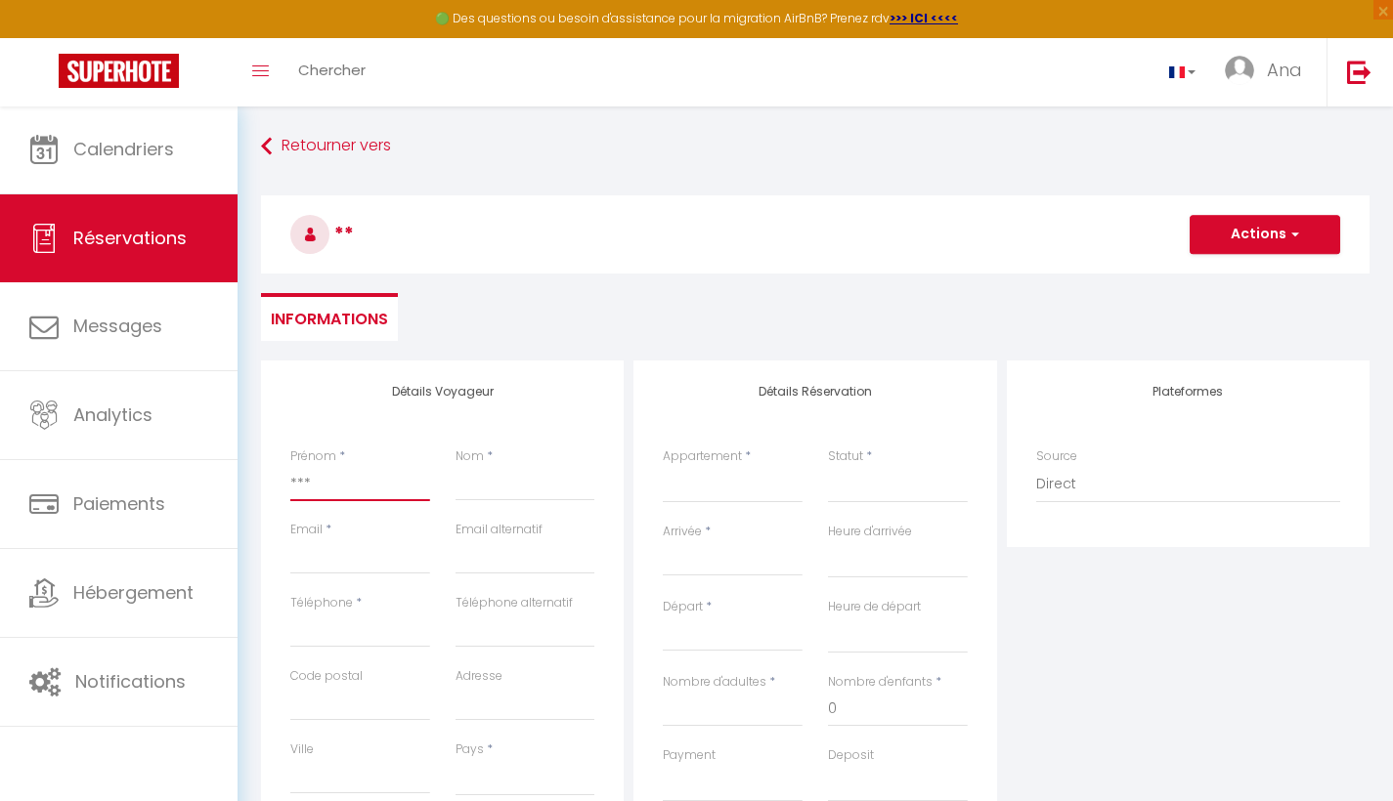
select select
checkbox input "false"
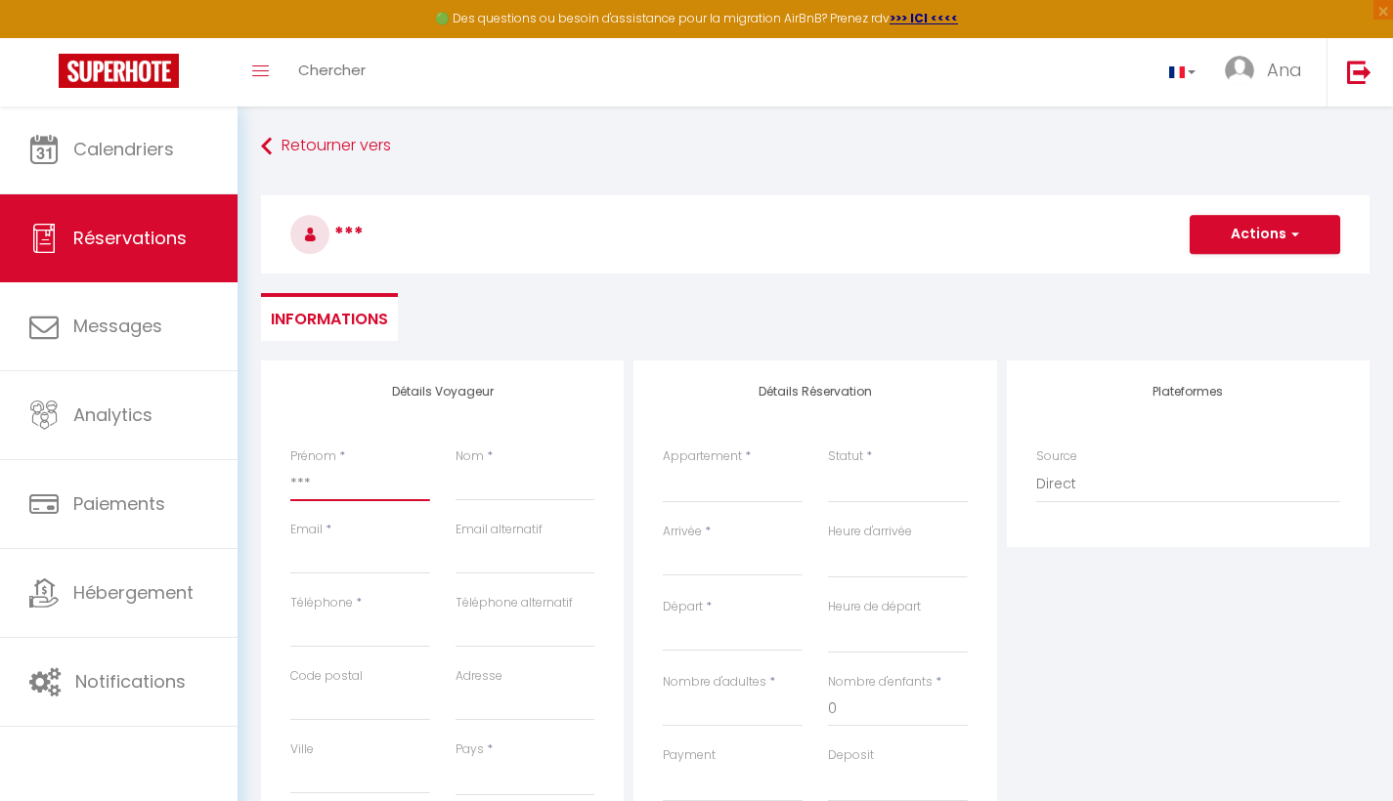
type input "***R"
select select
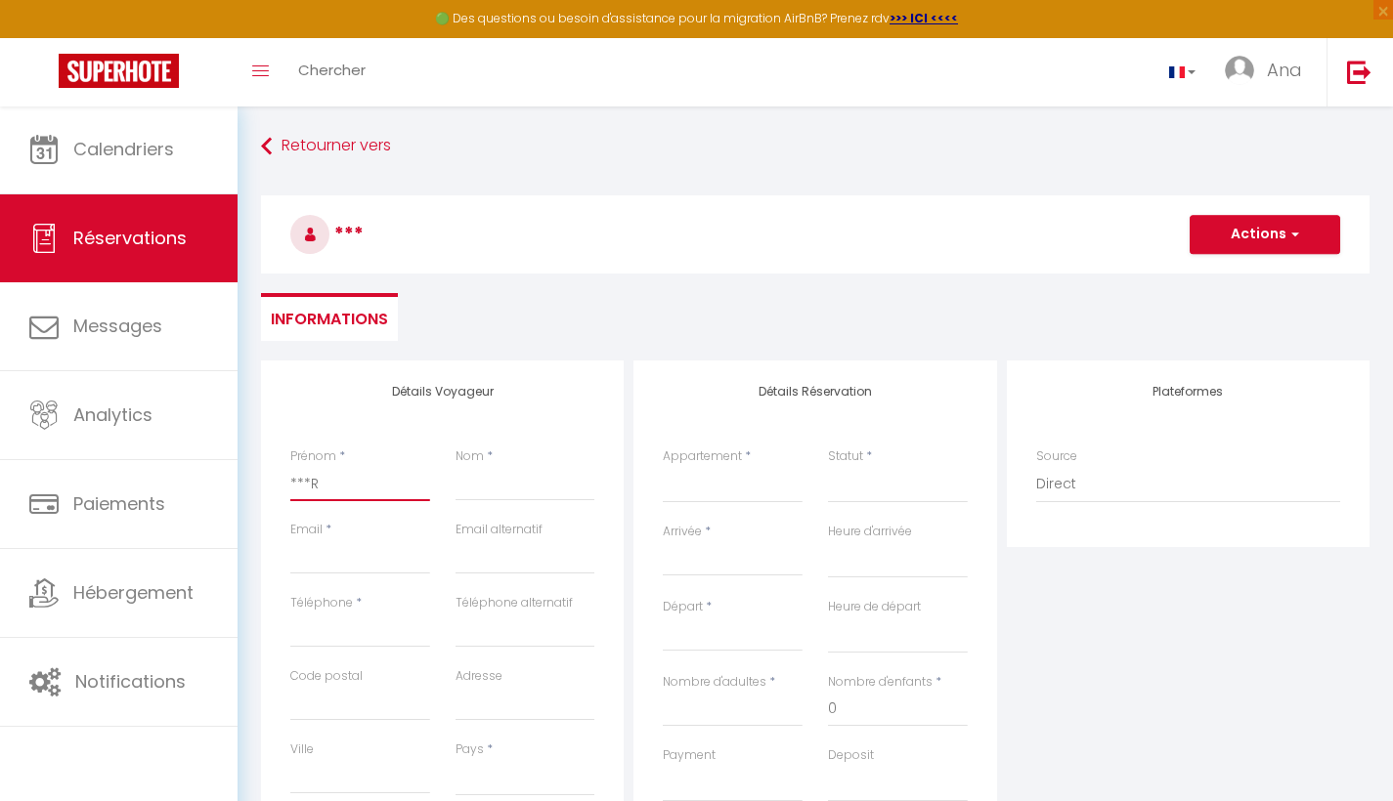
select select
checkbox input "false"
type input "***RE"
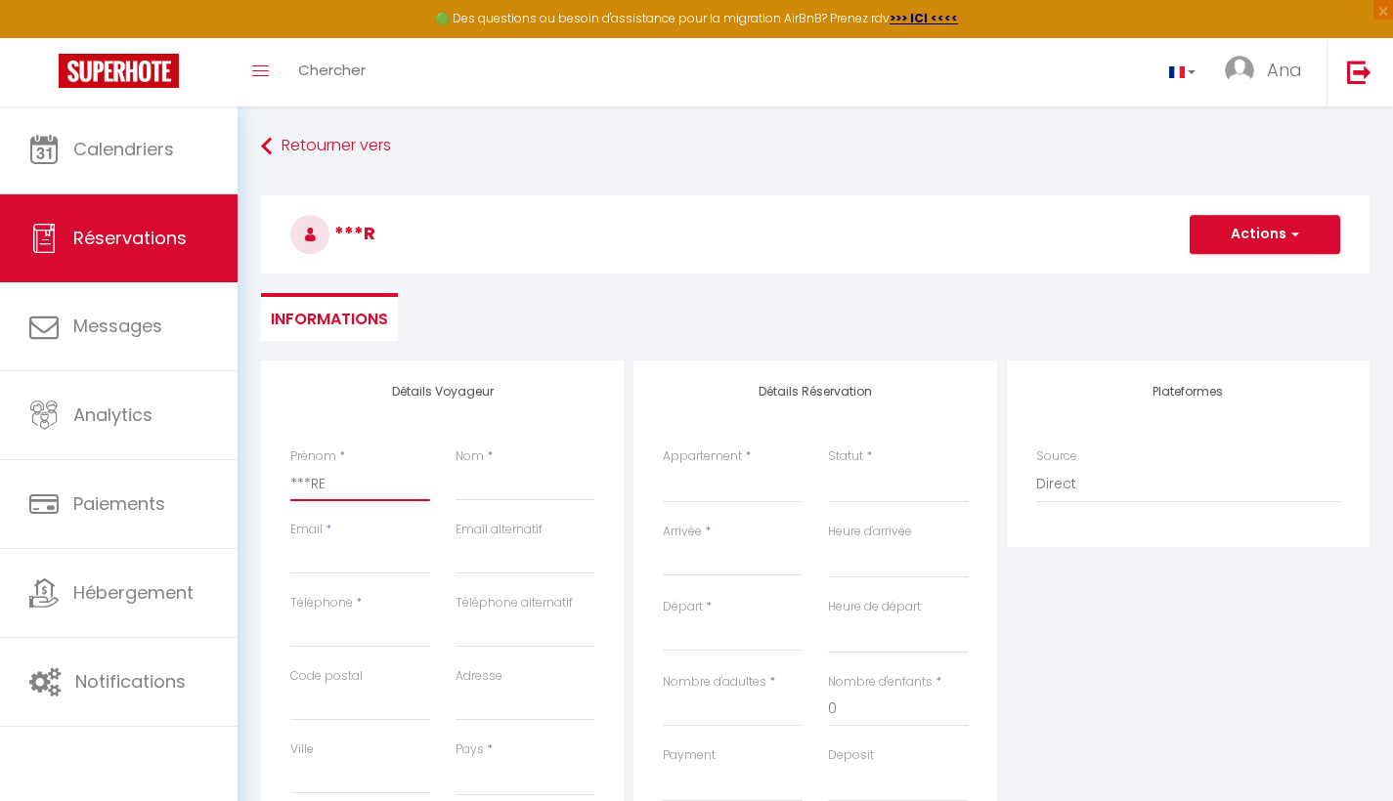
select select
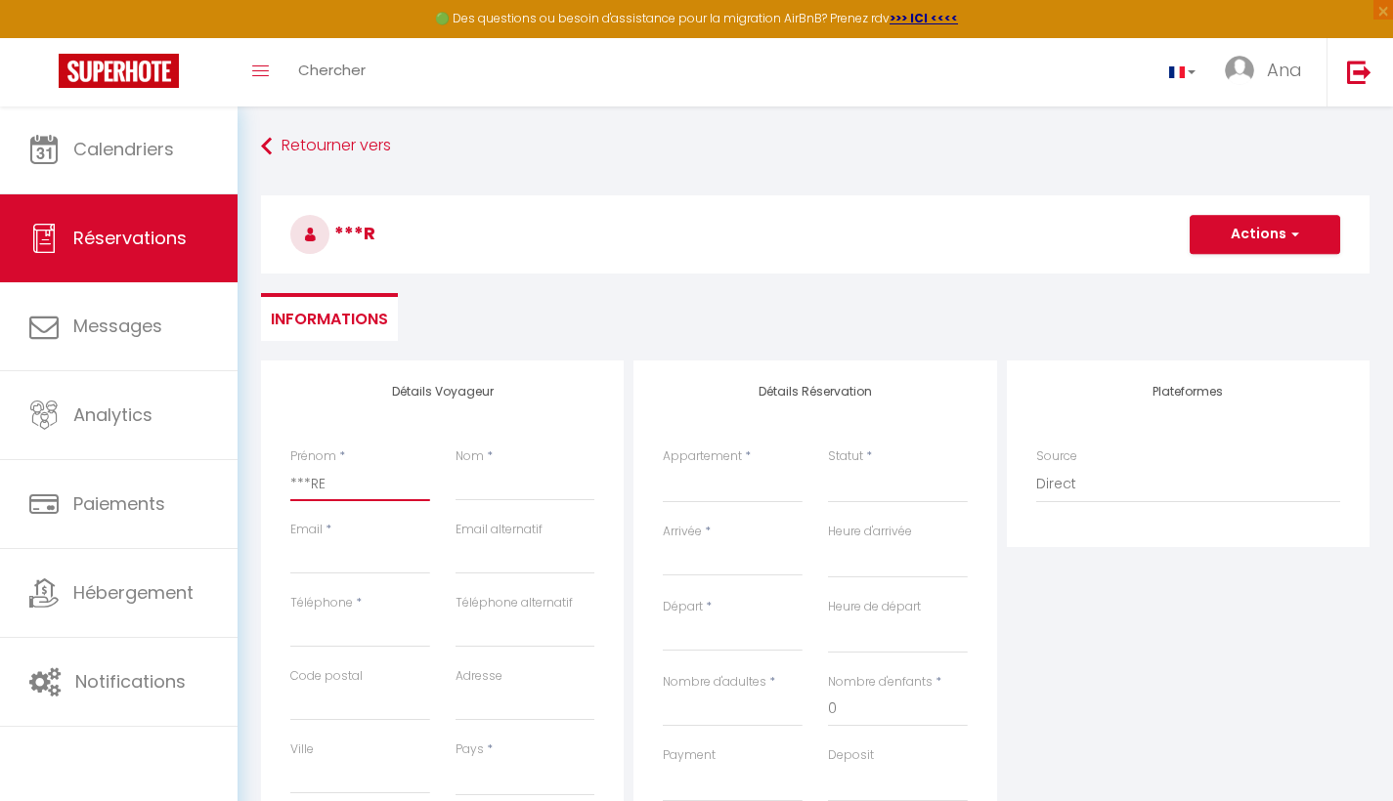
select select
checkbox input "false"
type input "***RET"
select select
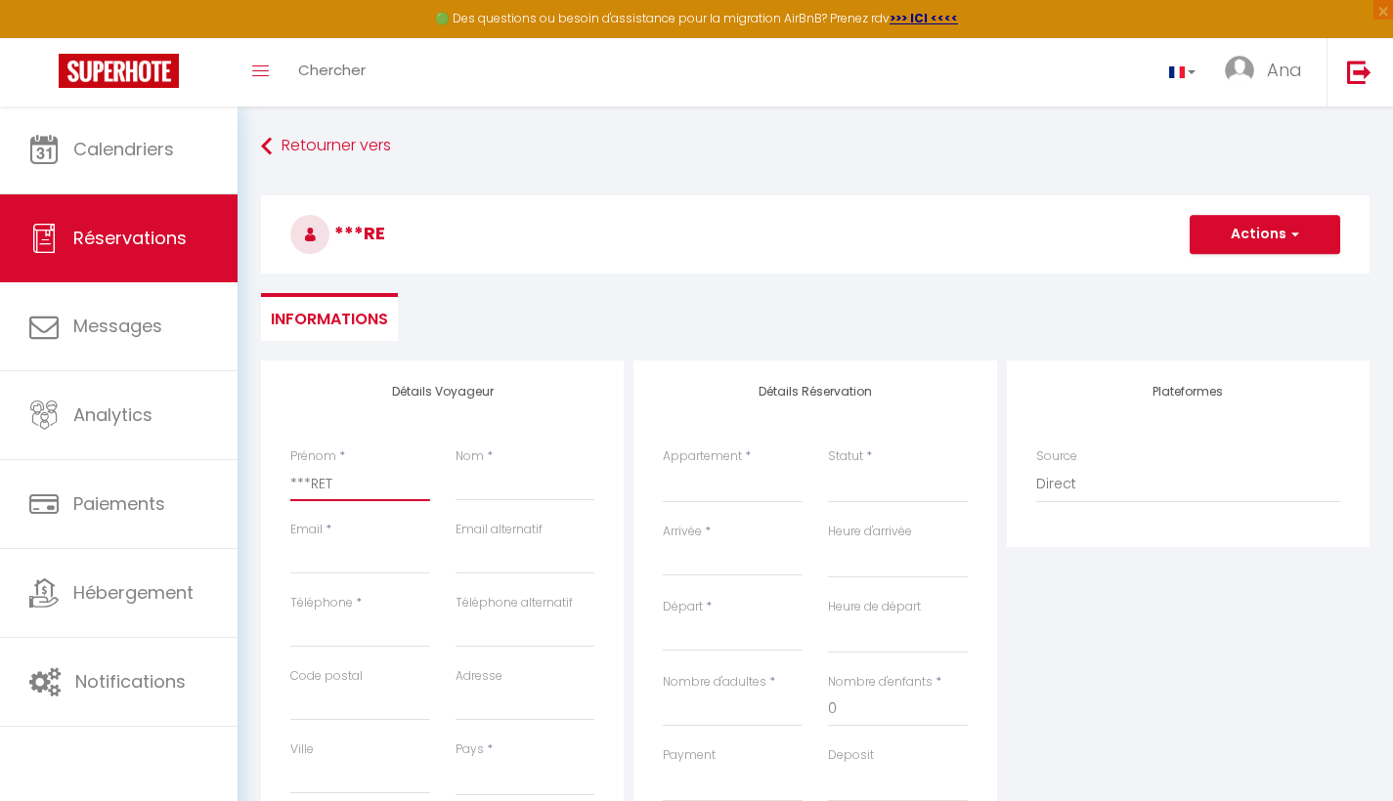
select select
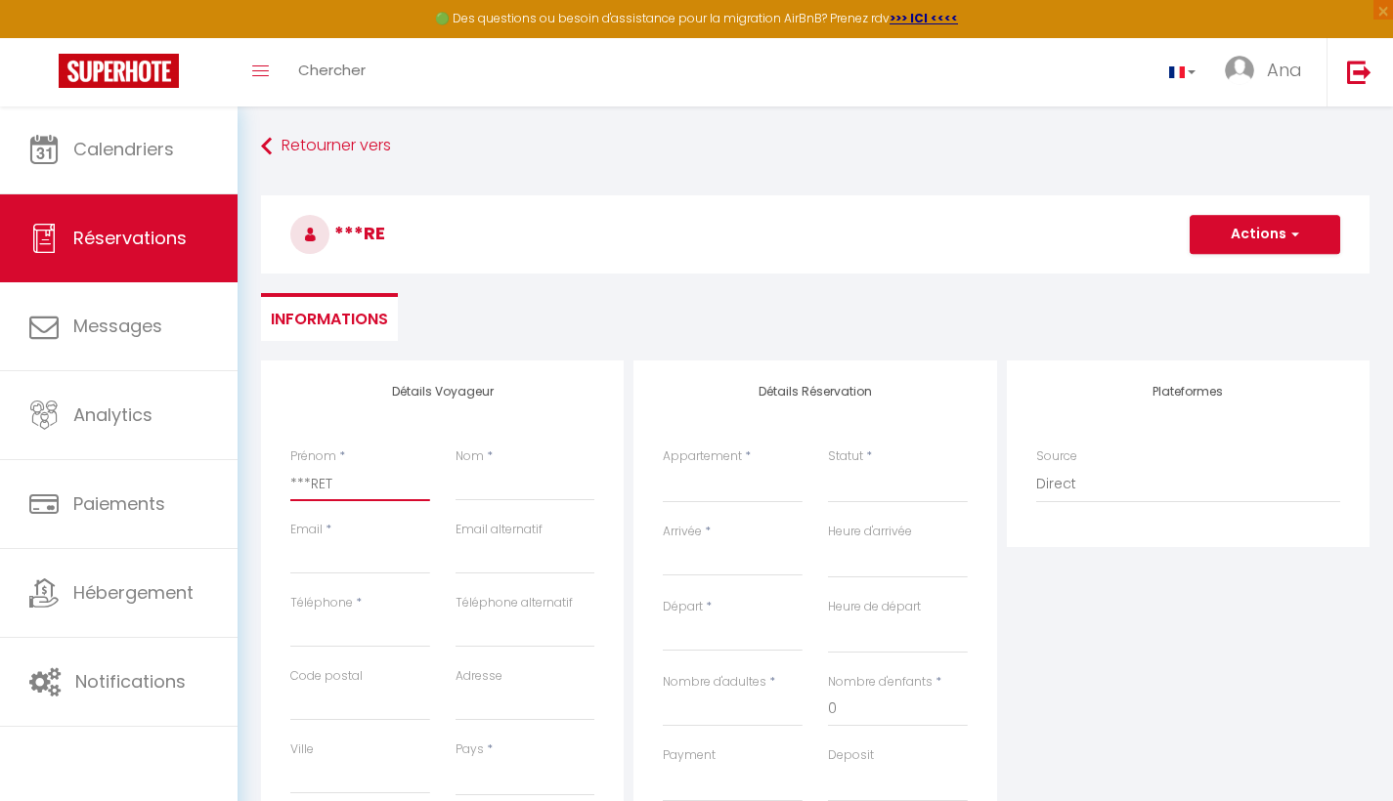
select select
checkbox input "false"
type input "***RETO"
select select
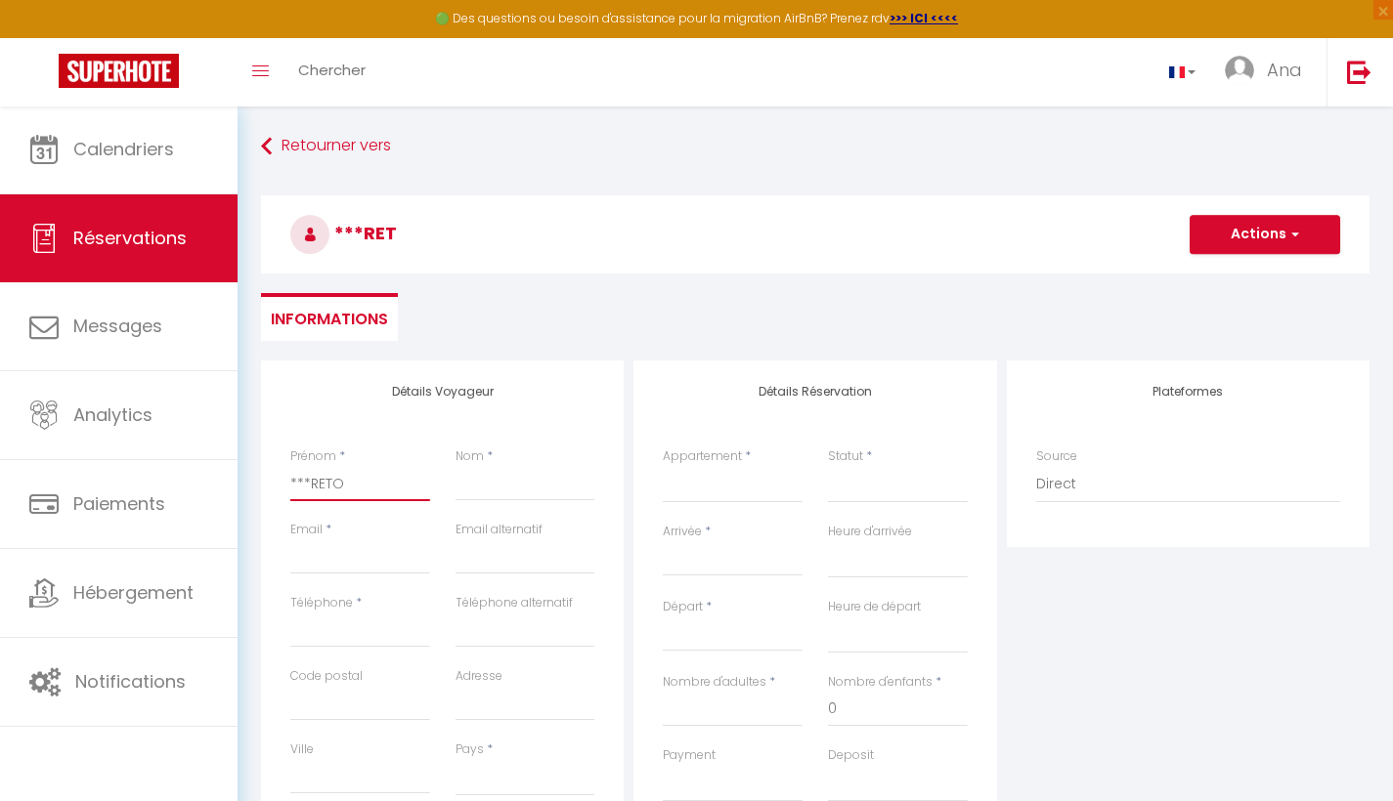
select select
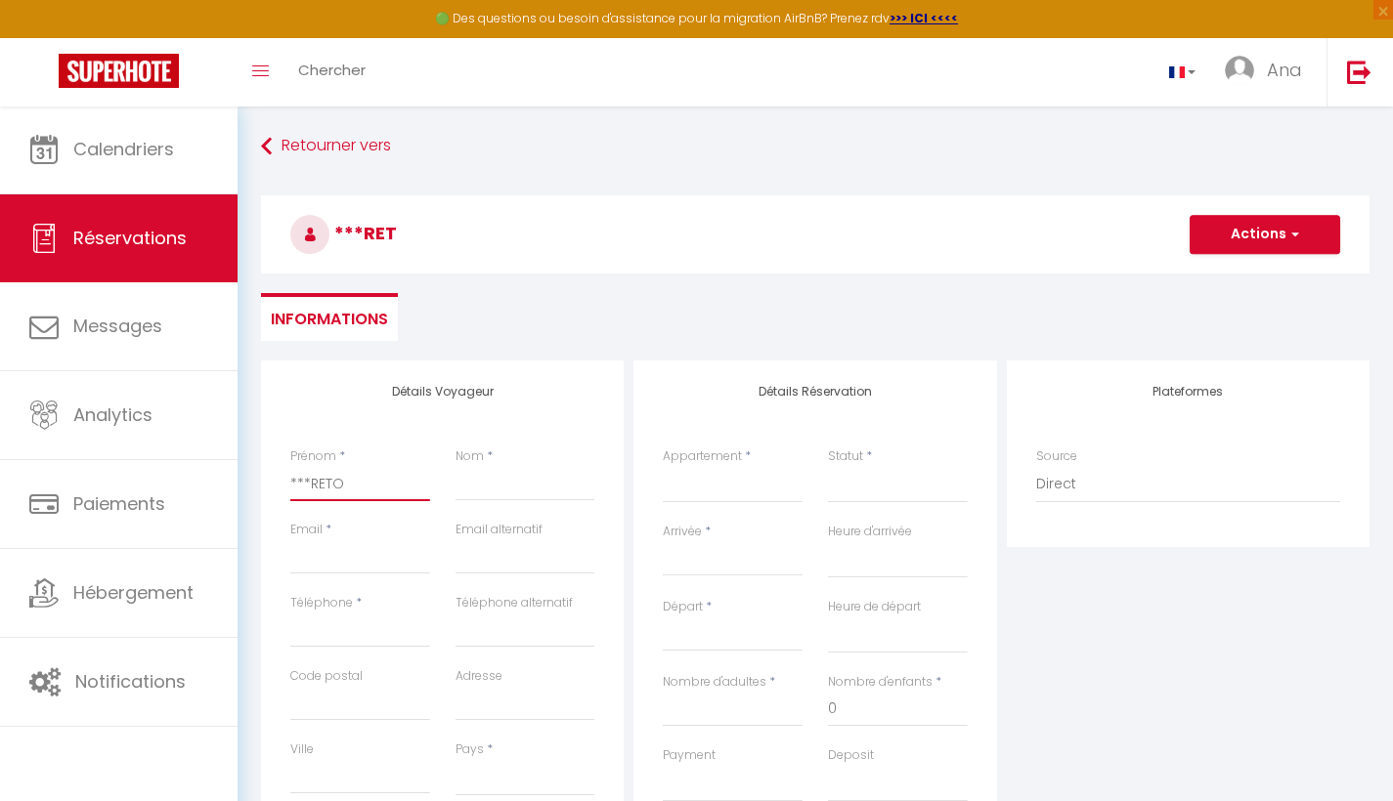
checkbox input "false"
type input "***RETOU"
select select
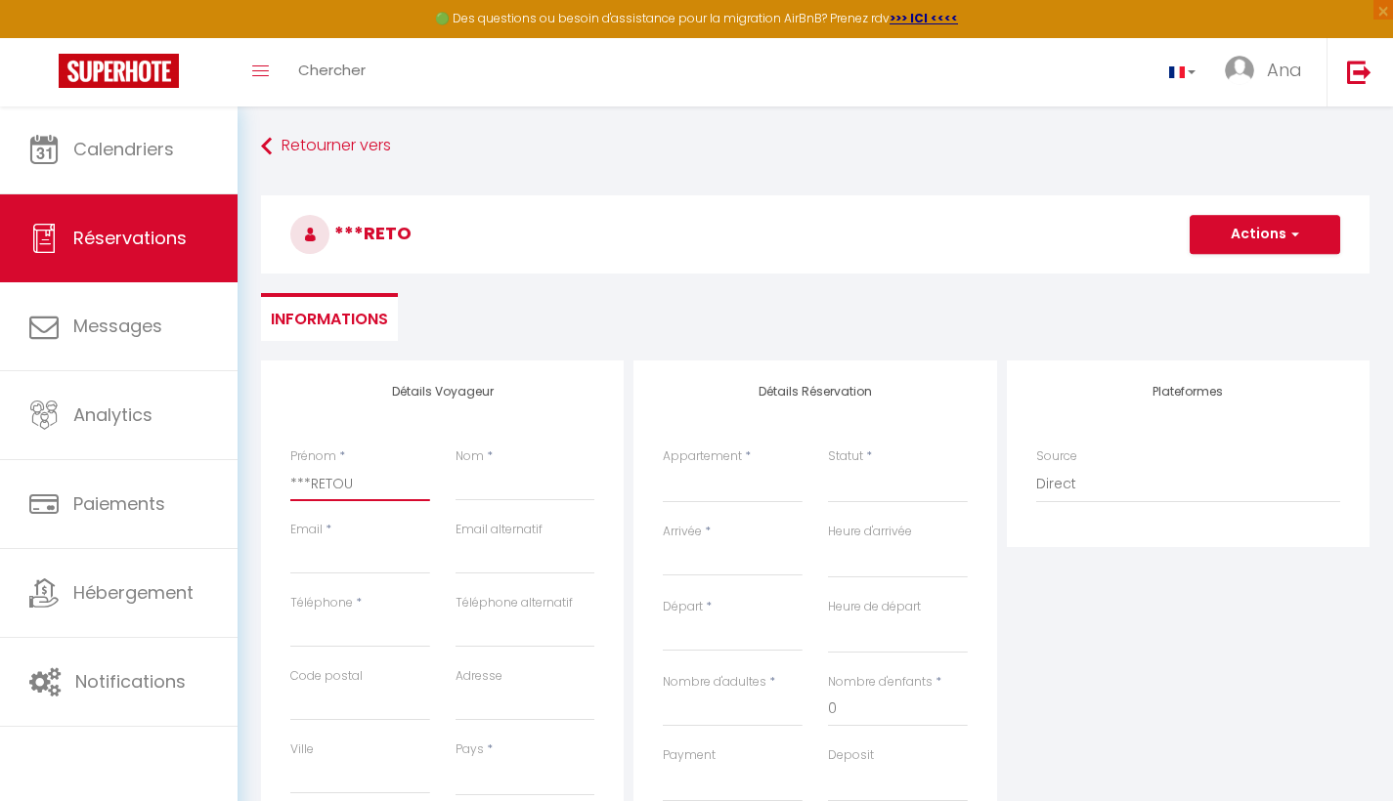
select select
checkbox input "false"
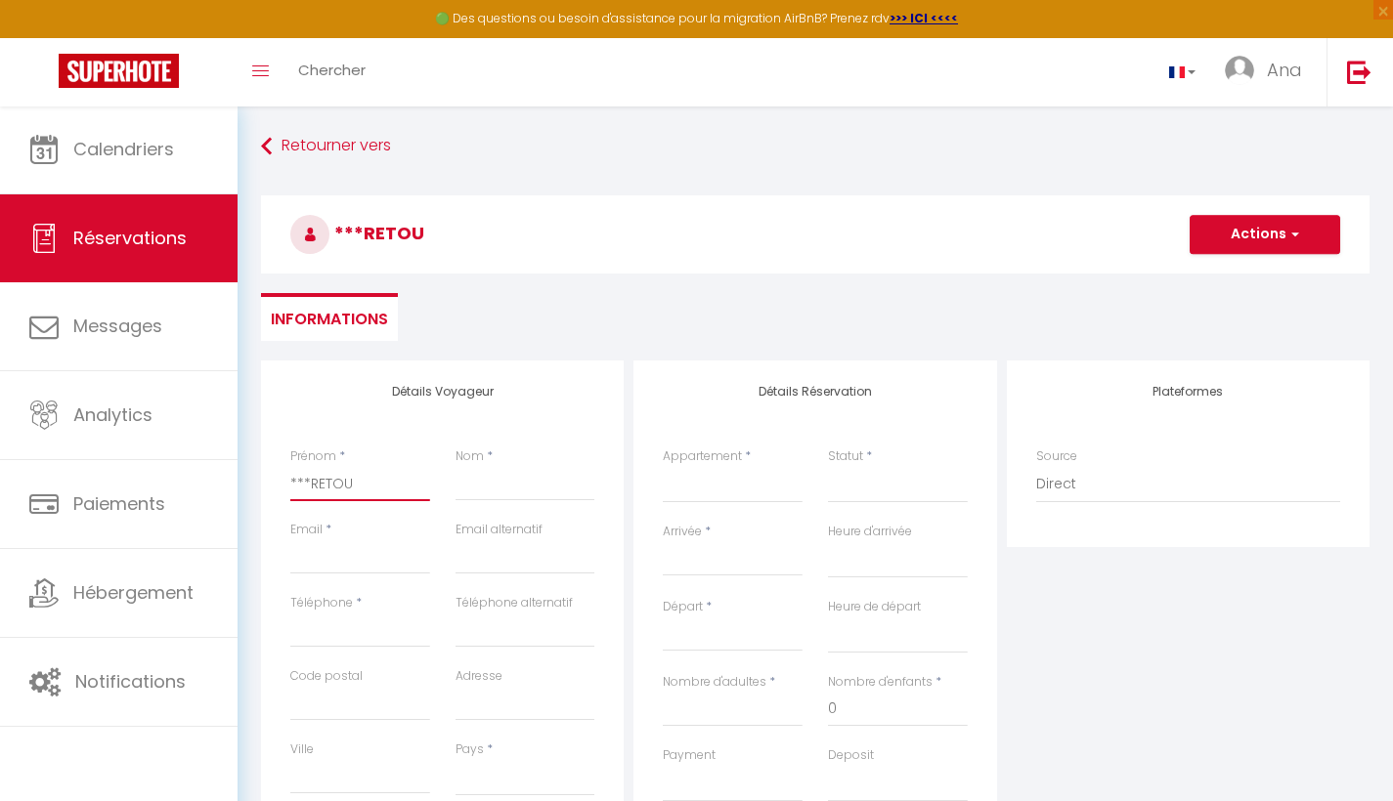
type input "***RETOUR"
select select
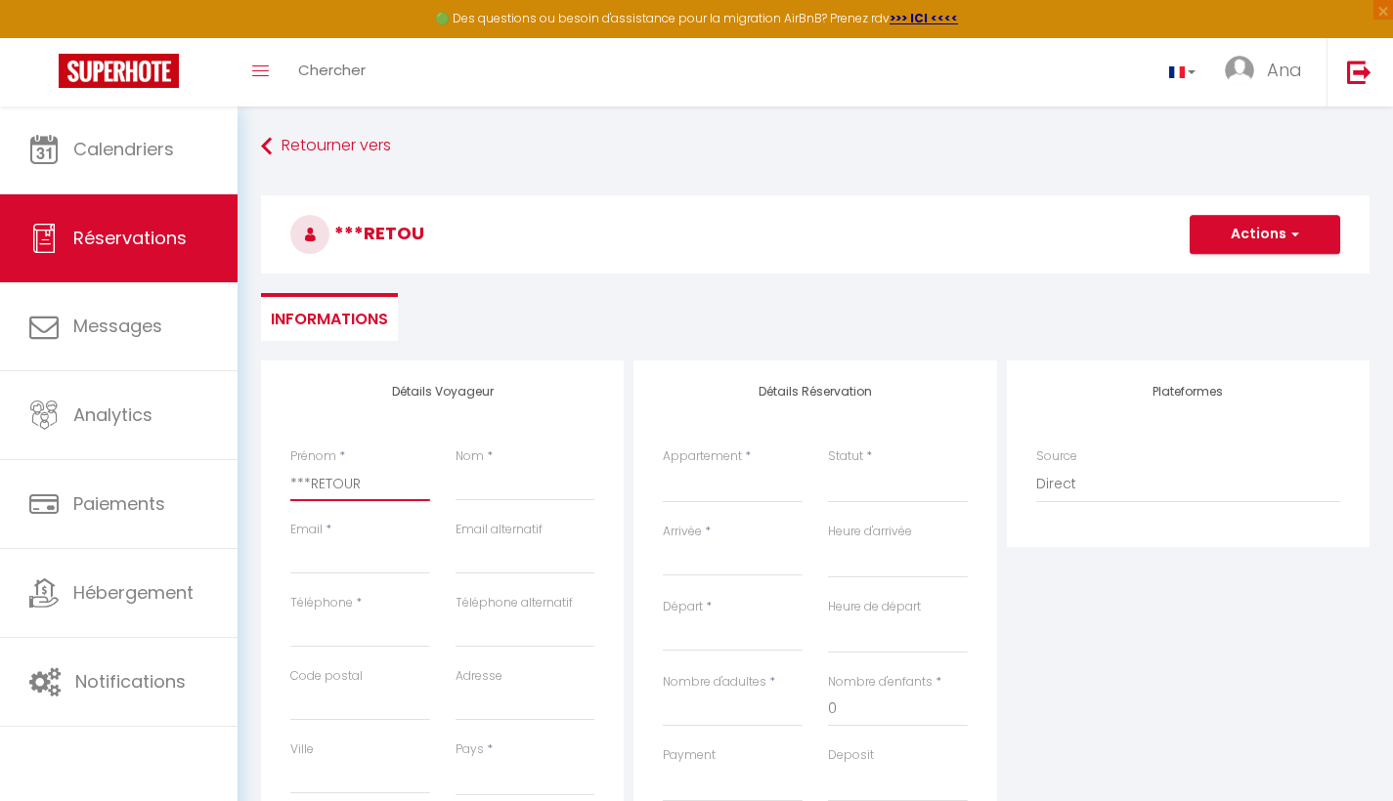
select select
checkbox input "false"
type input "***RETOUR"
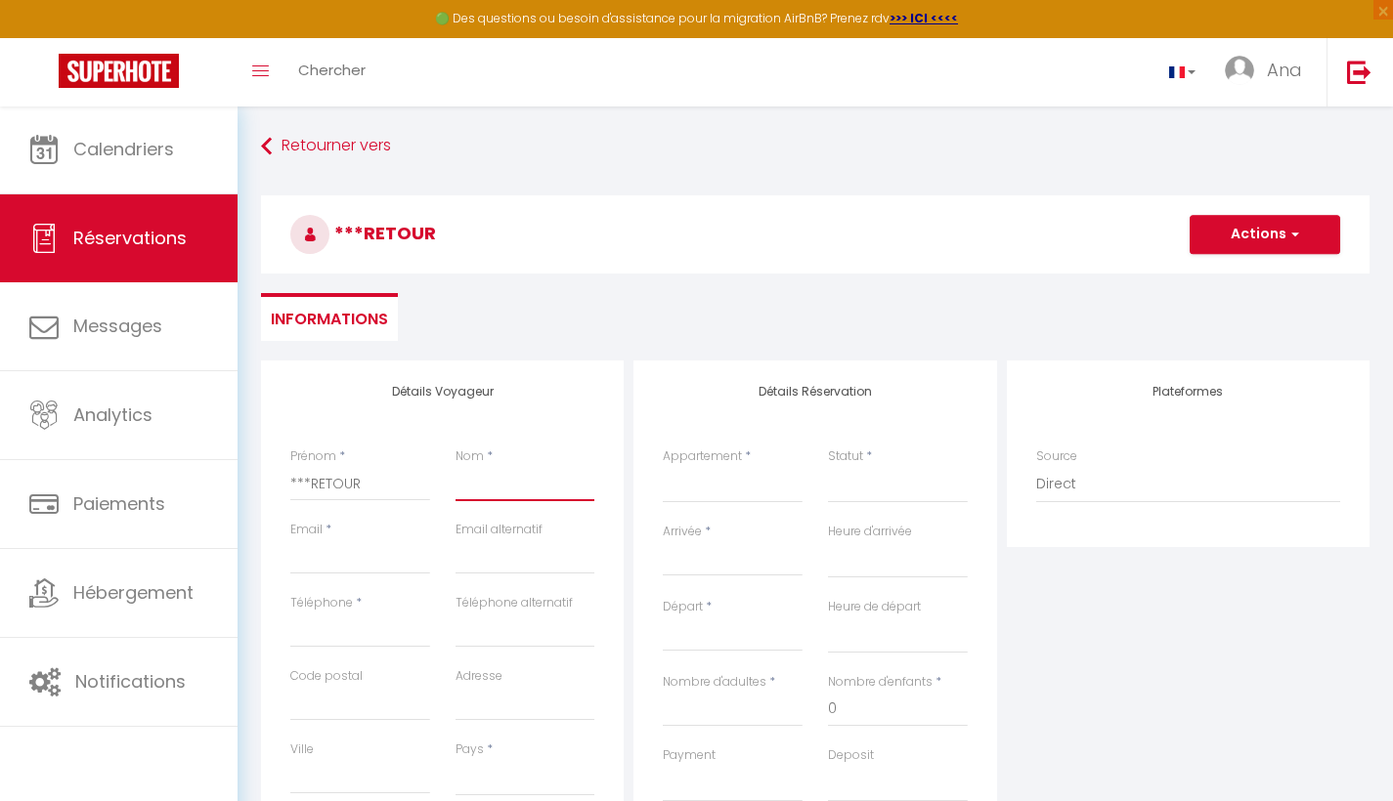
type input "P"
select select
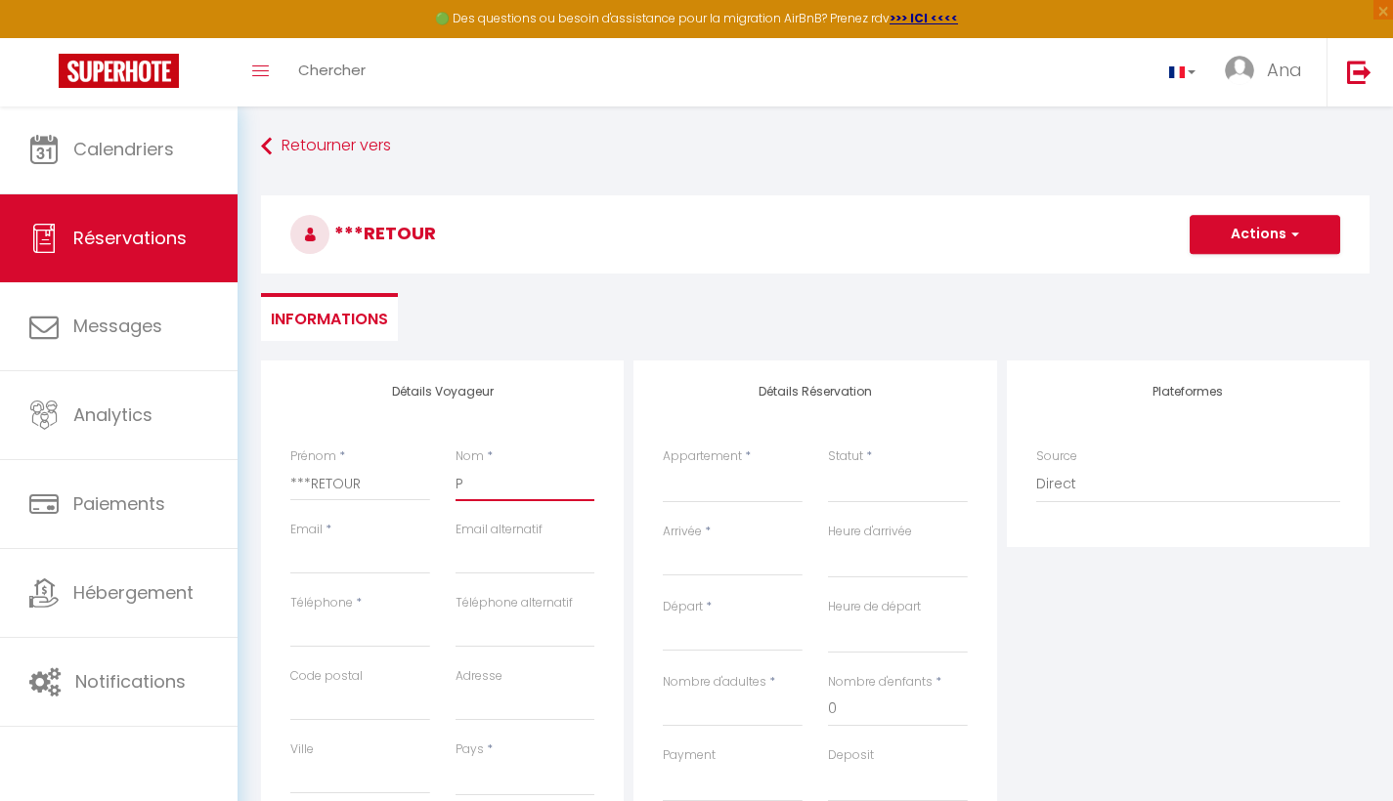
select select
checkbox input "false"
type input "PR"
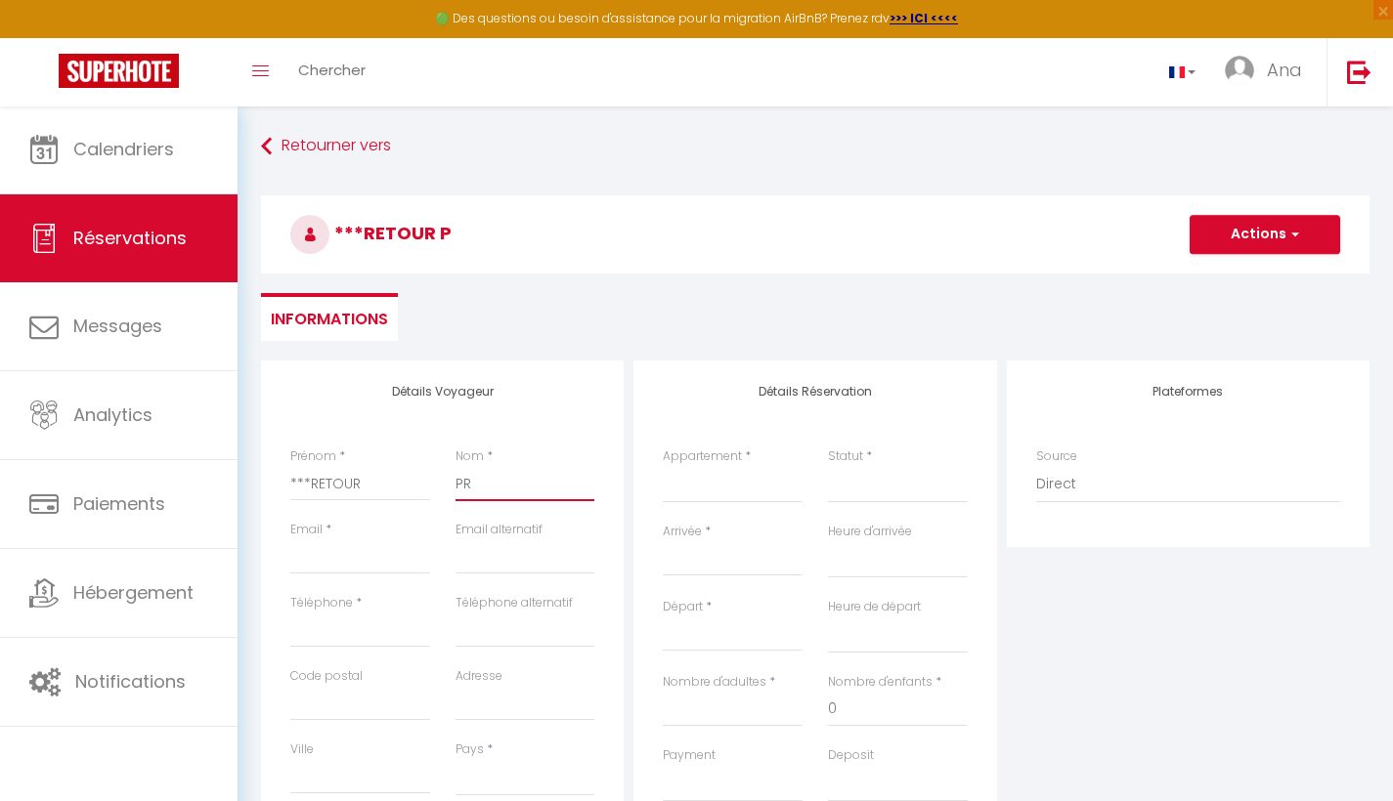
select select
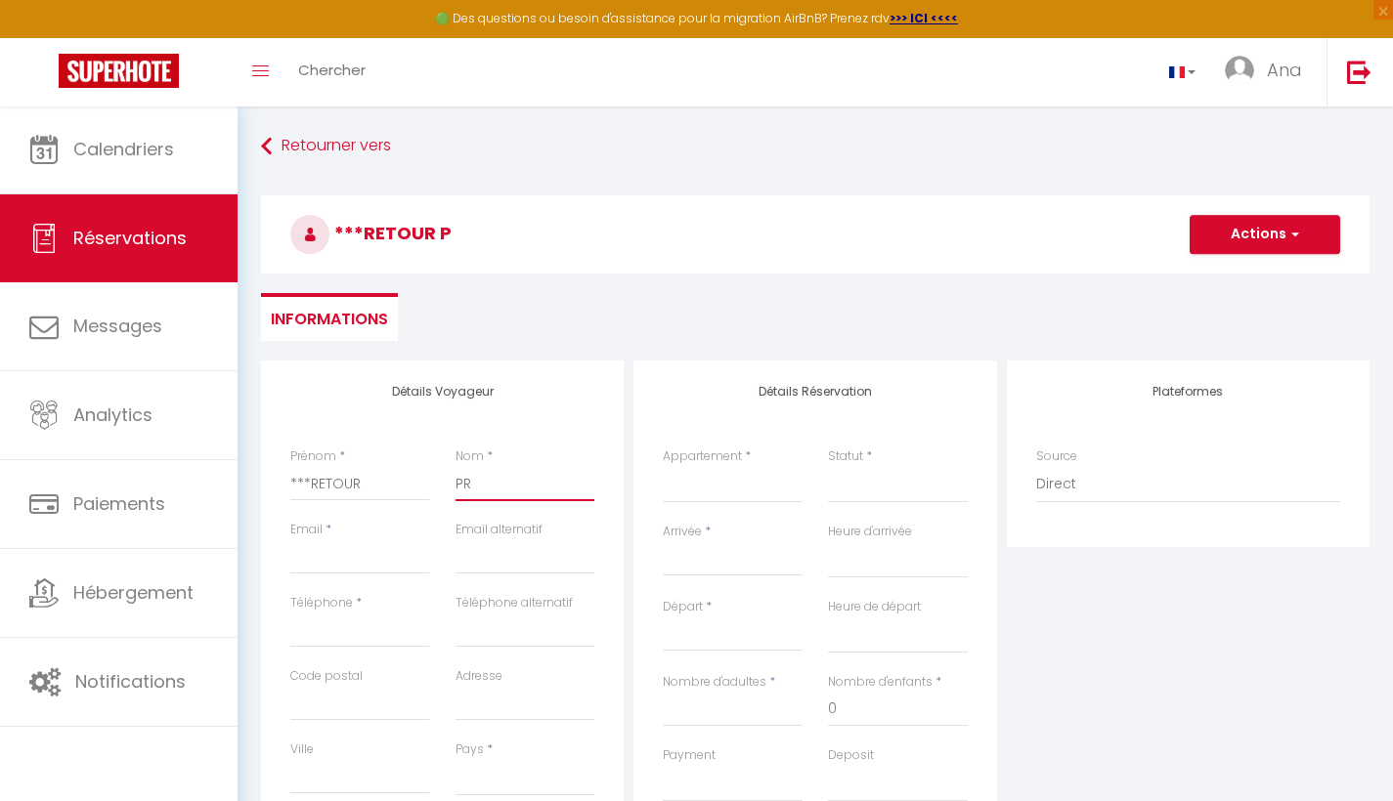
select select
checkbox input "false"
type input "PRO"
select select
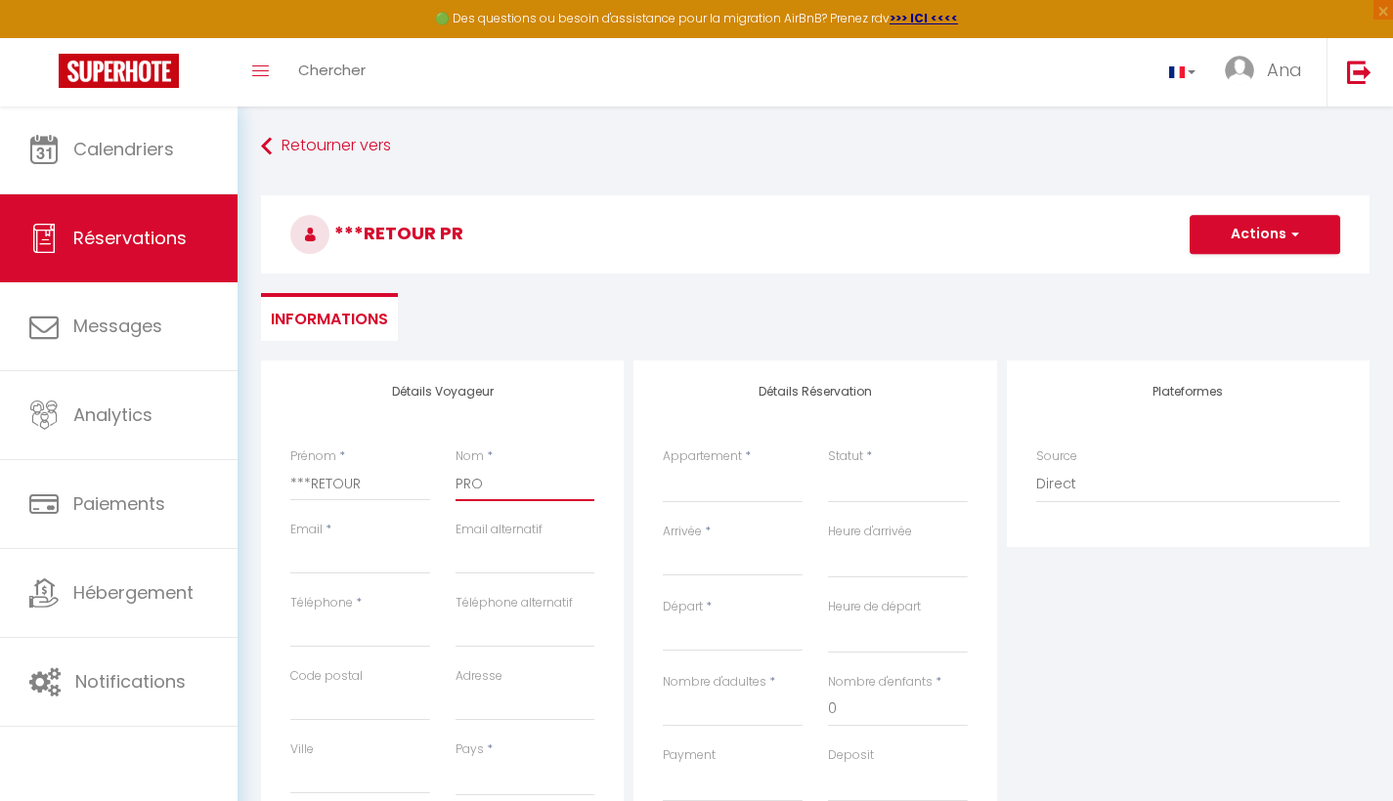
select select
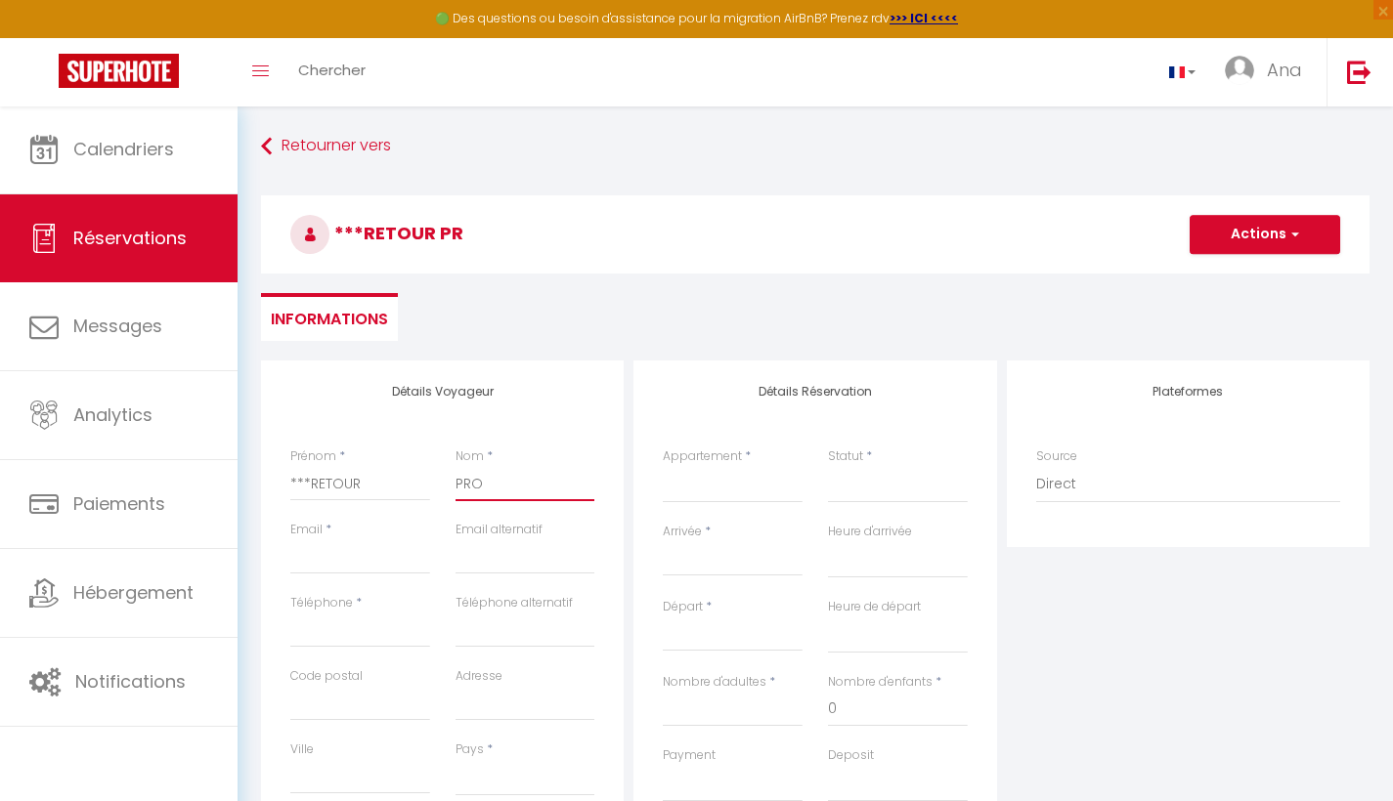
select select
checkbox input "false"
type input "PROP"
select select
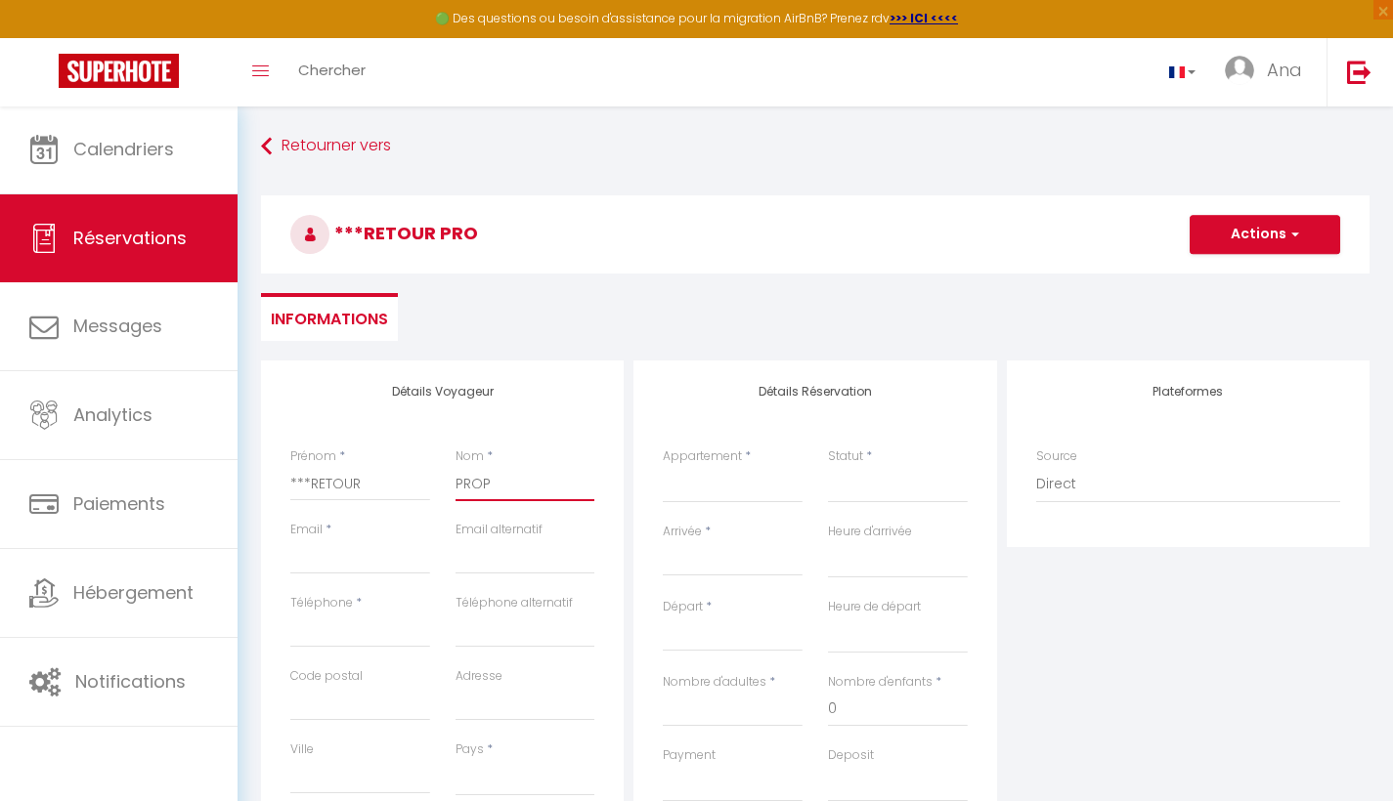
select select
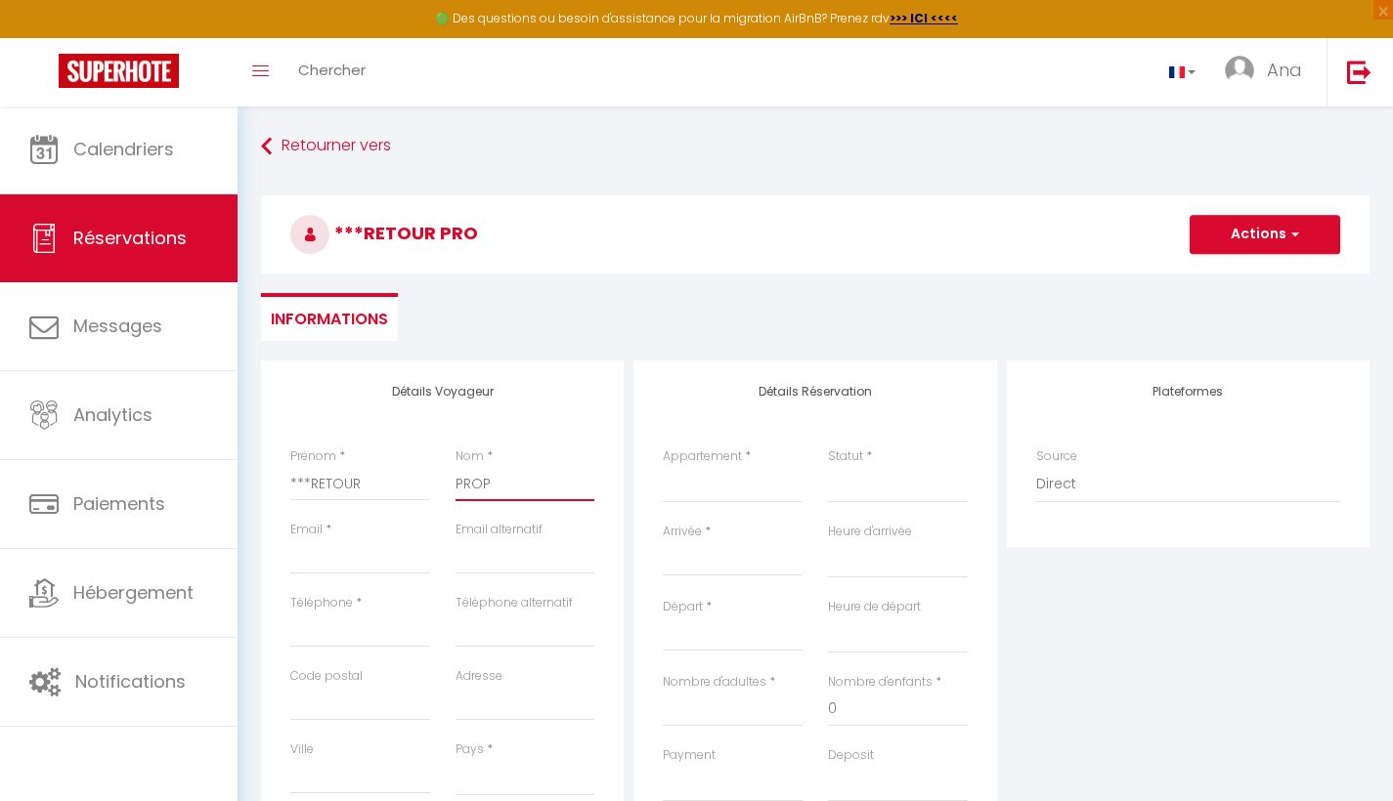
checkbox input "false"
type input "PROPR"
select select
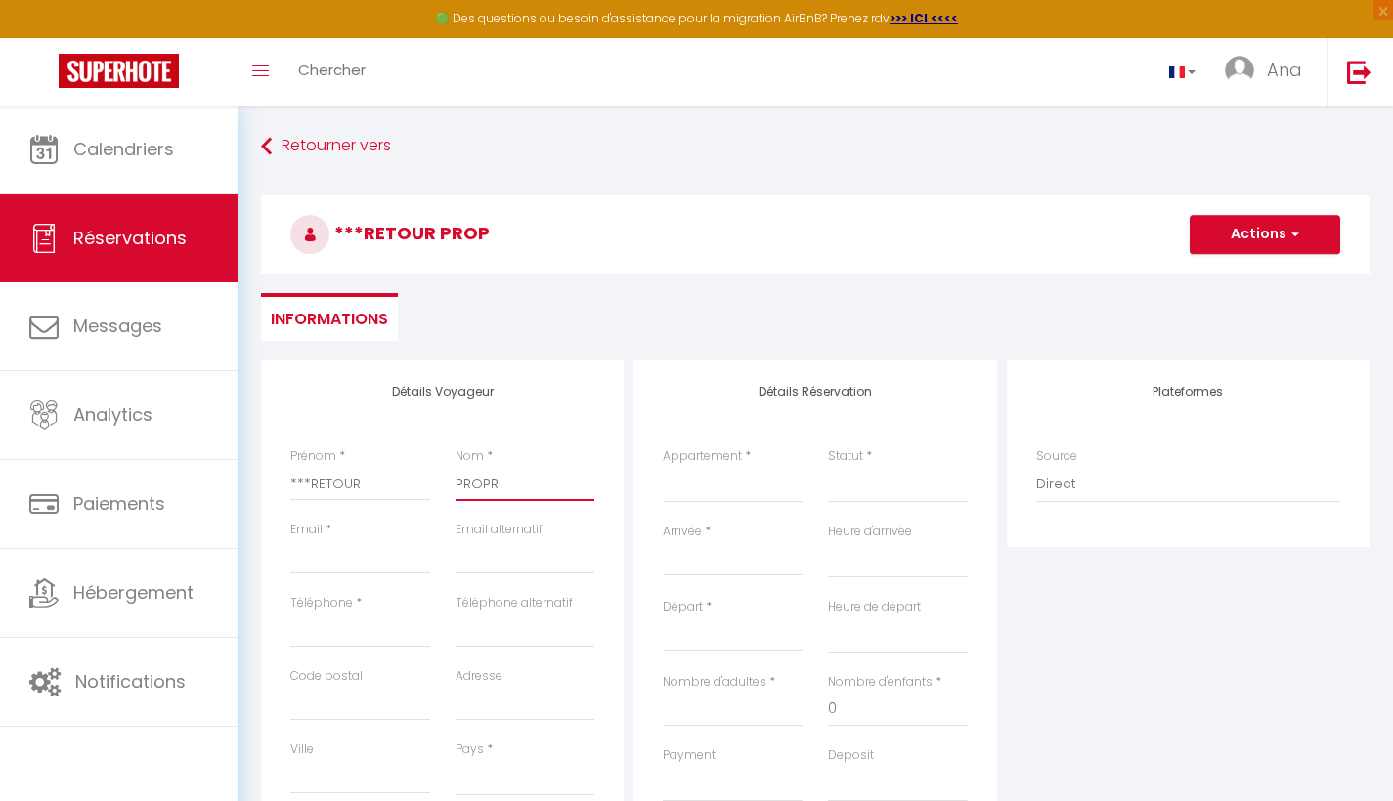
select select
checkbox input "false"
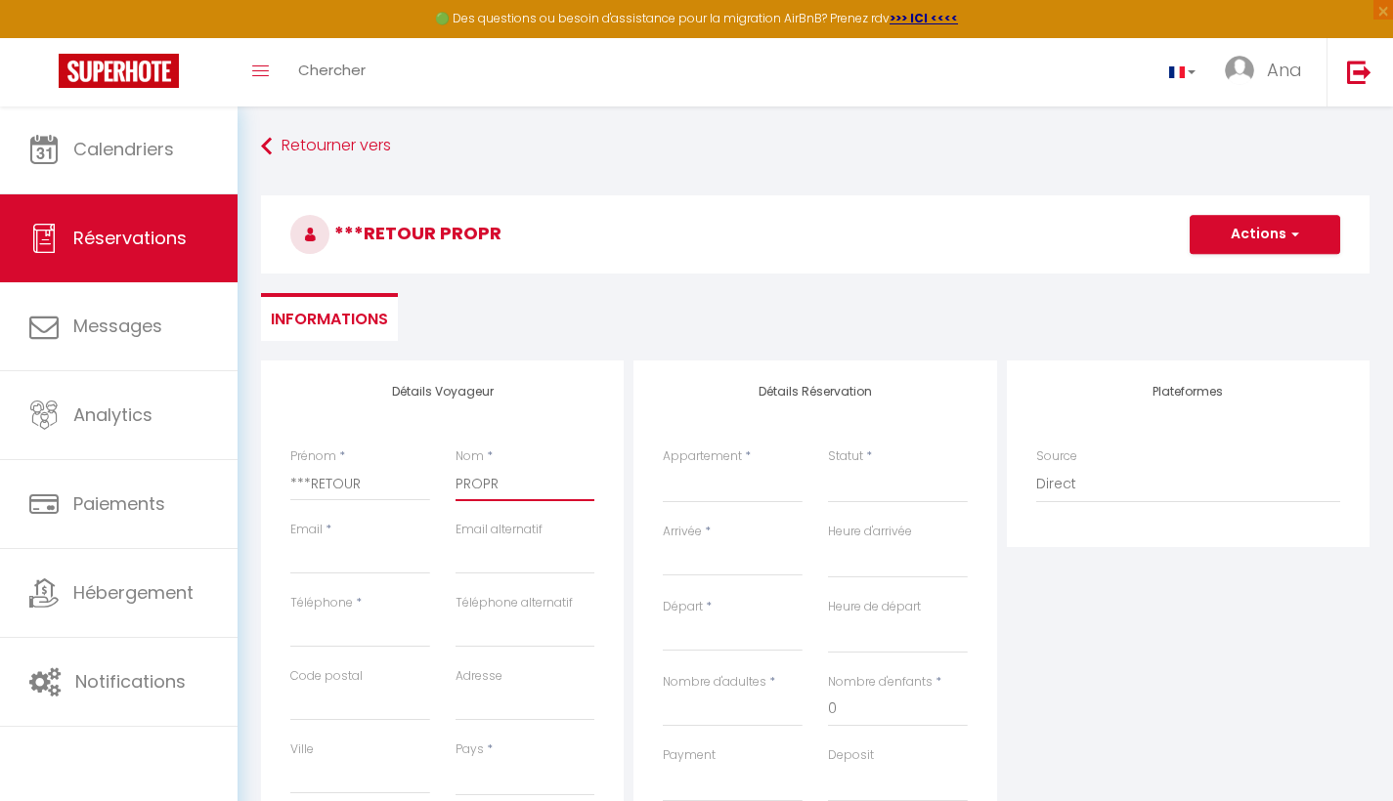
type input "PROPRI"
select select
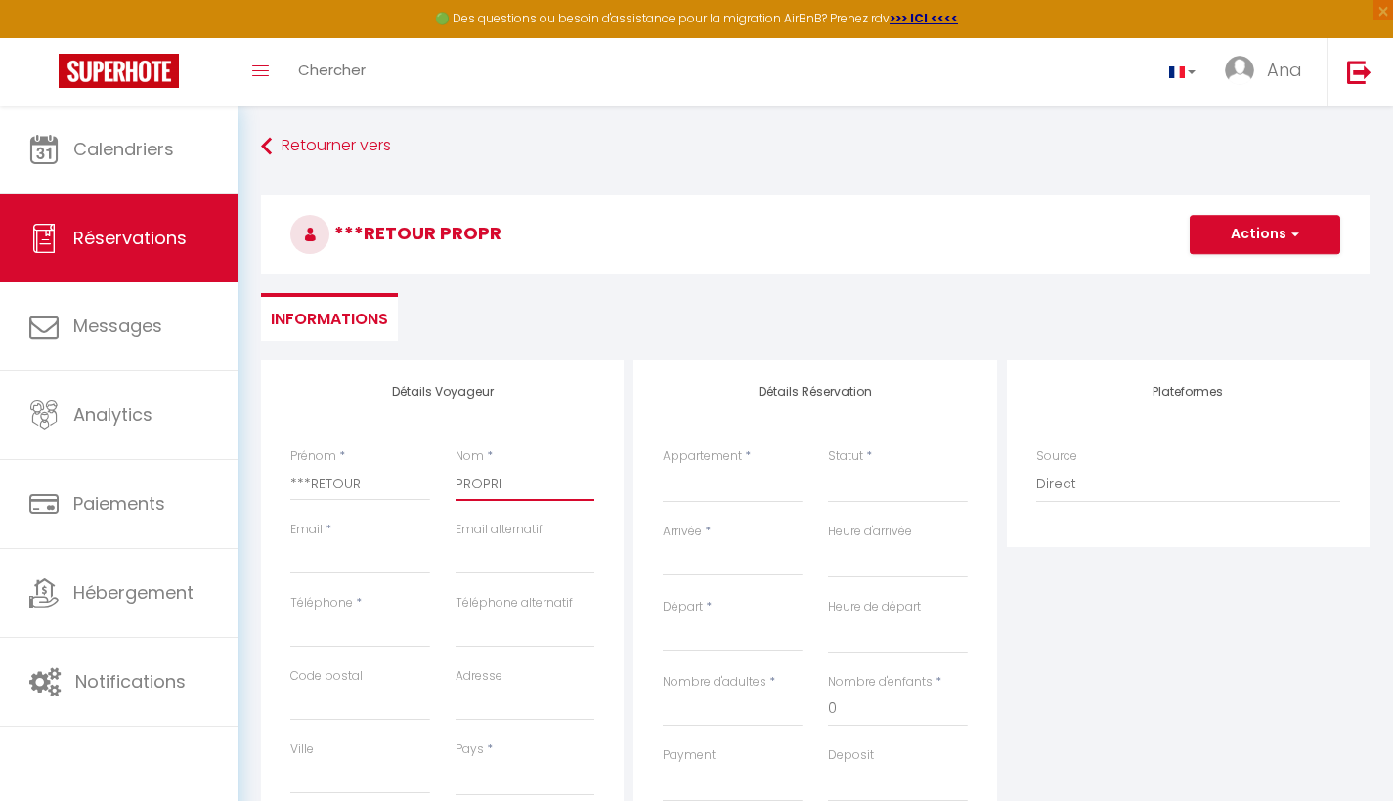
select select
checkbox input "false"
type input "PROPRIE"
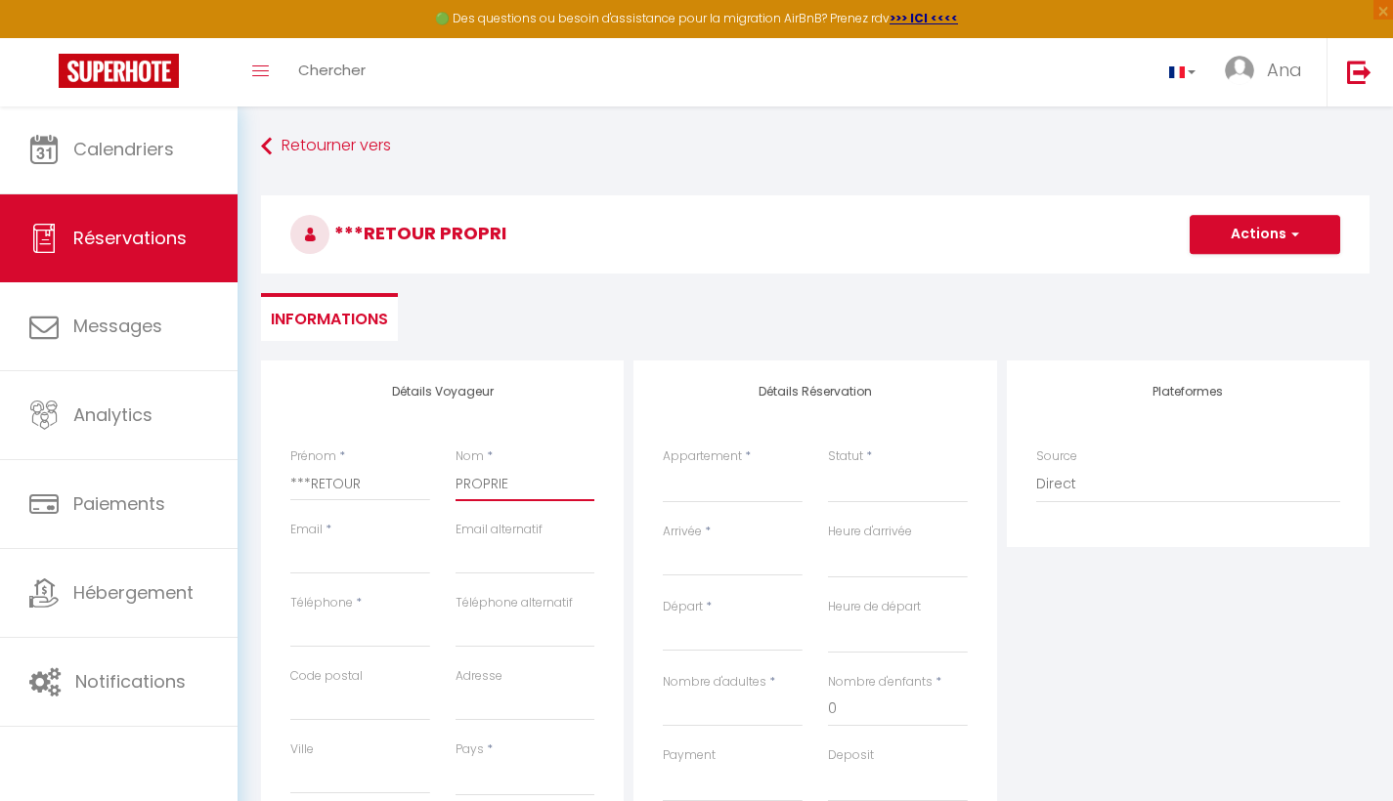
select select
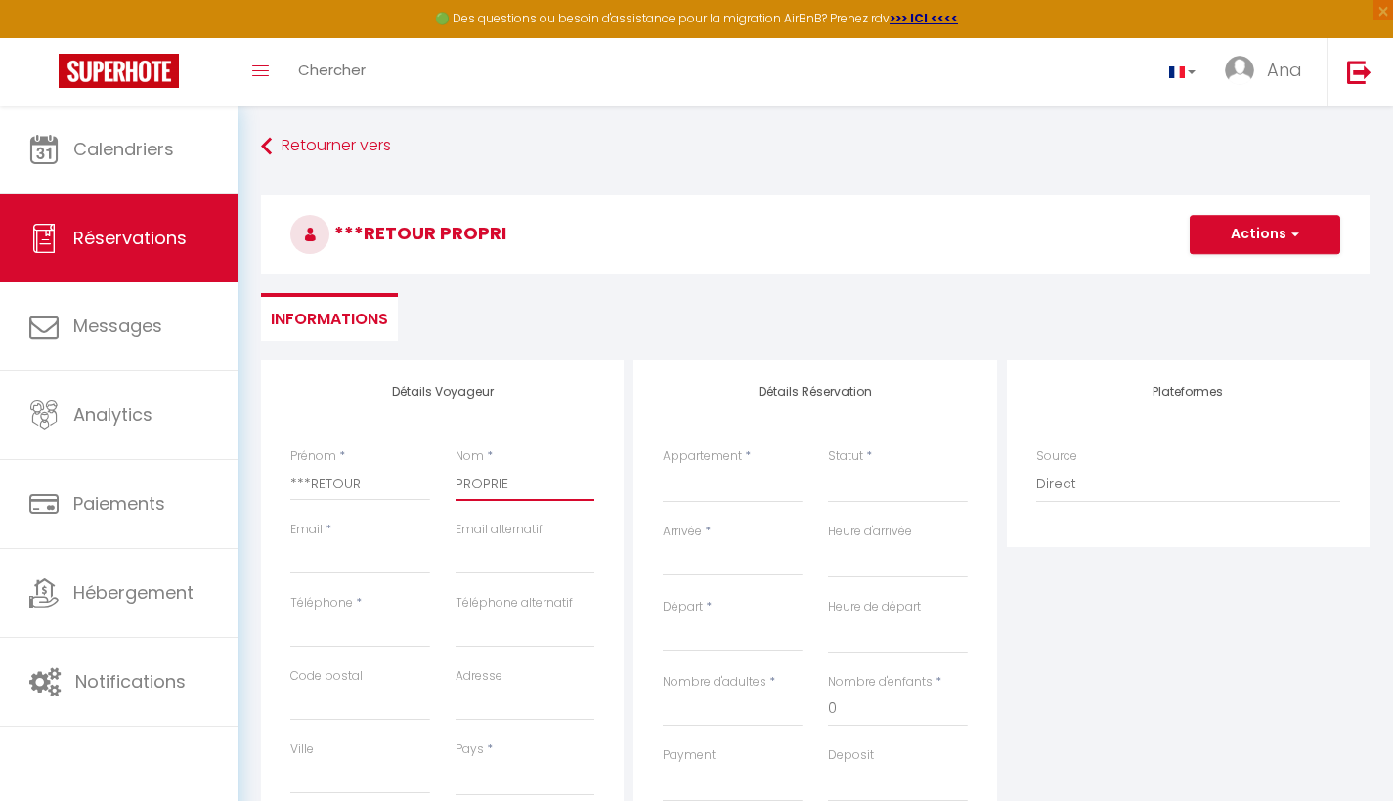
select select
checkbox input "false"
type input "PROPRIET"
select select
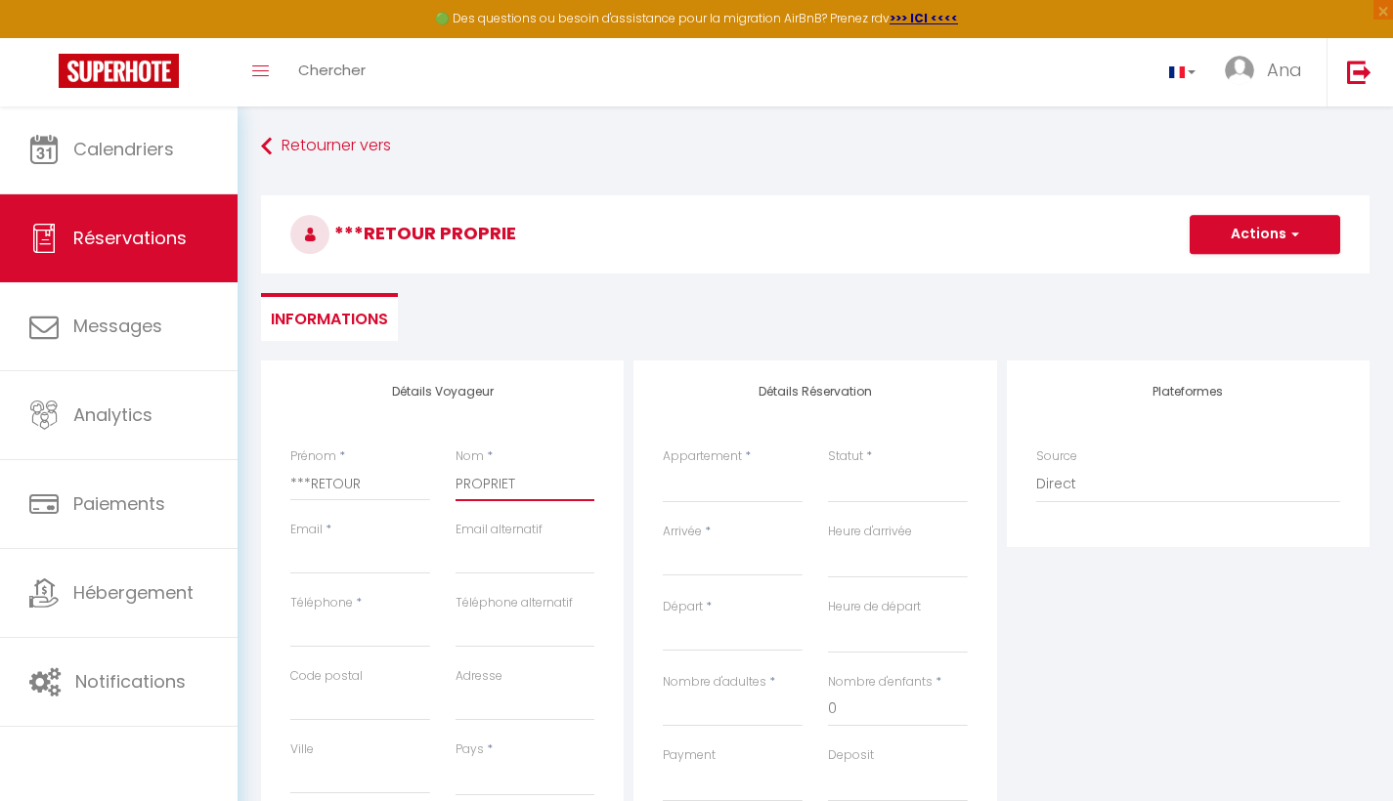
select select
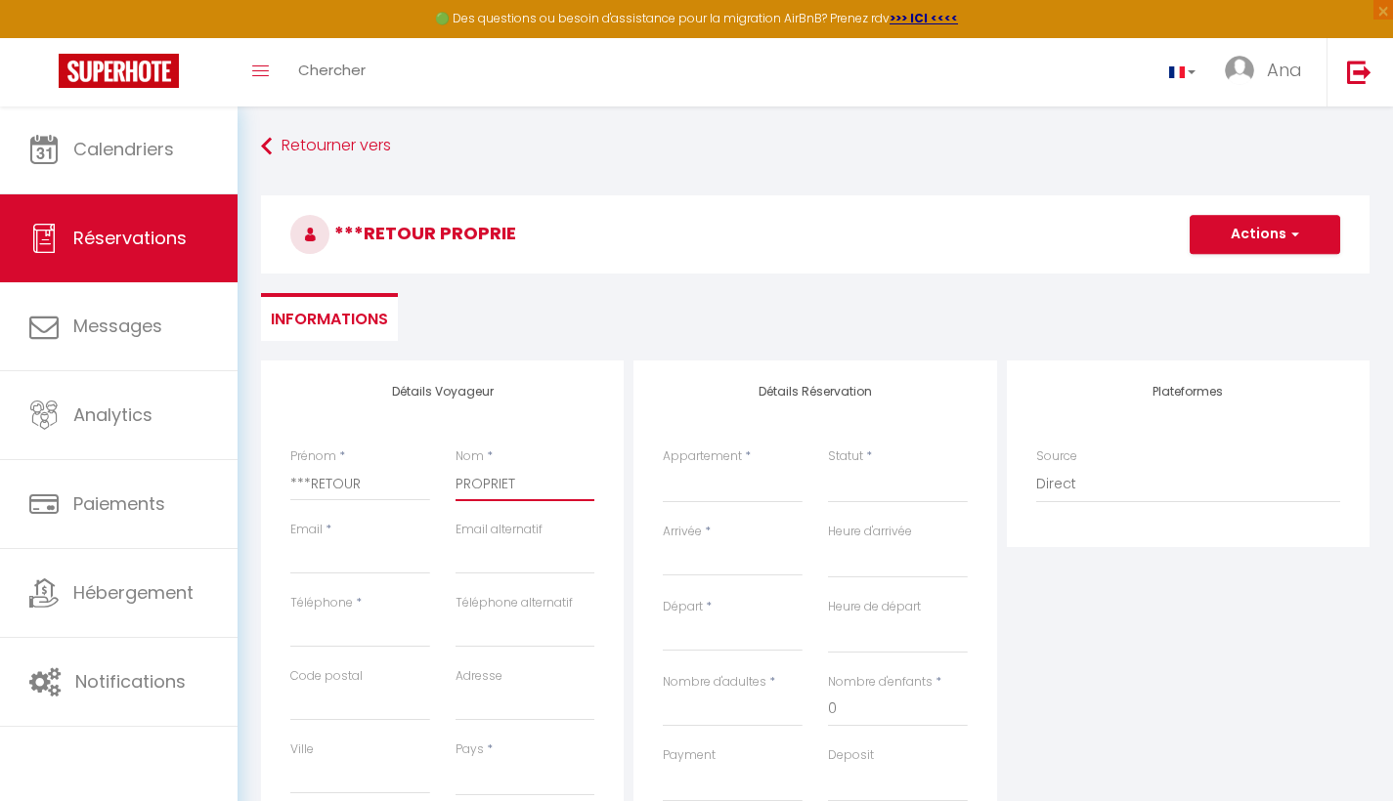
select select
checkbox input "false"
type input "PROPRIETA"
select select
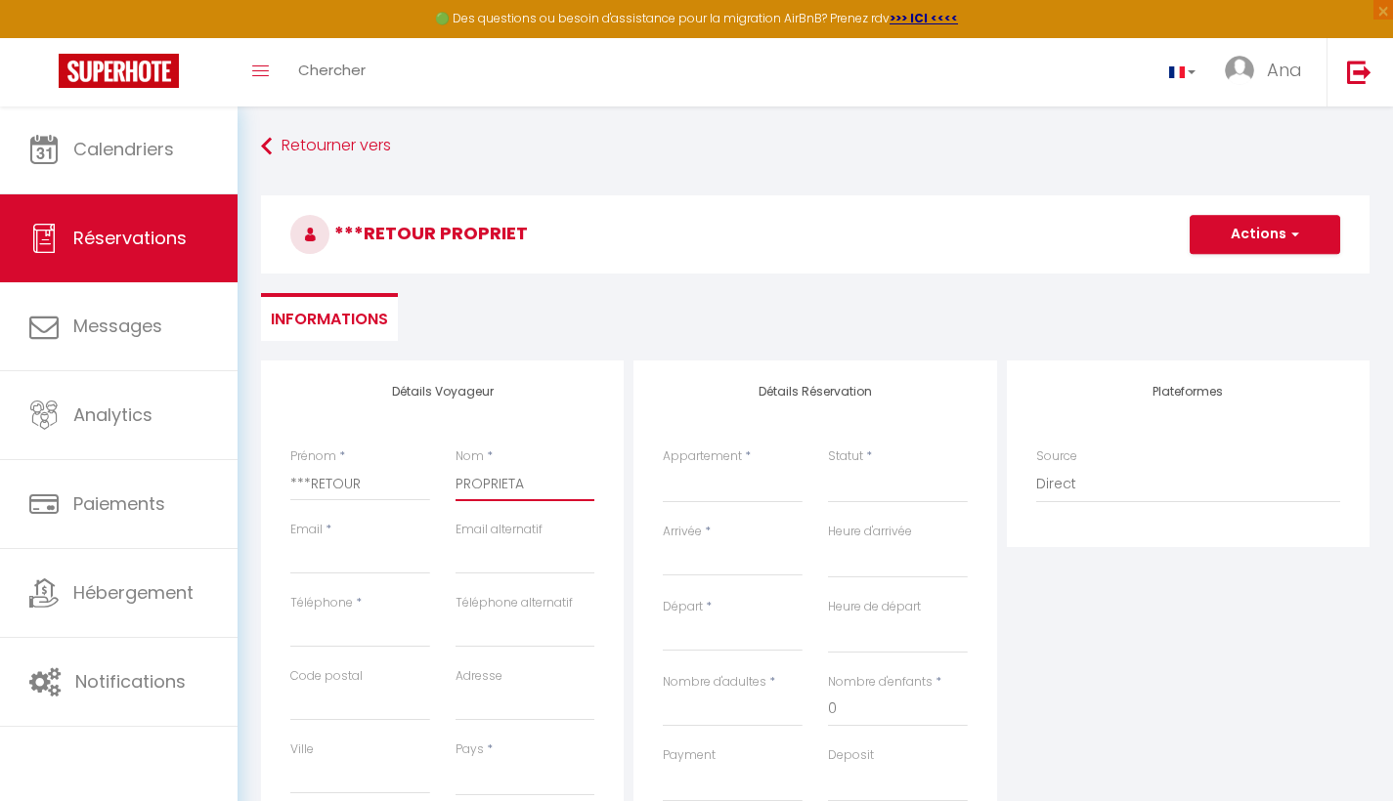
select select
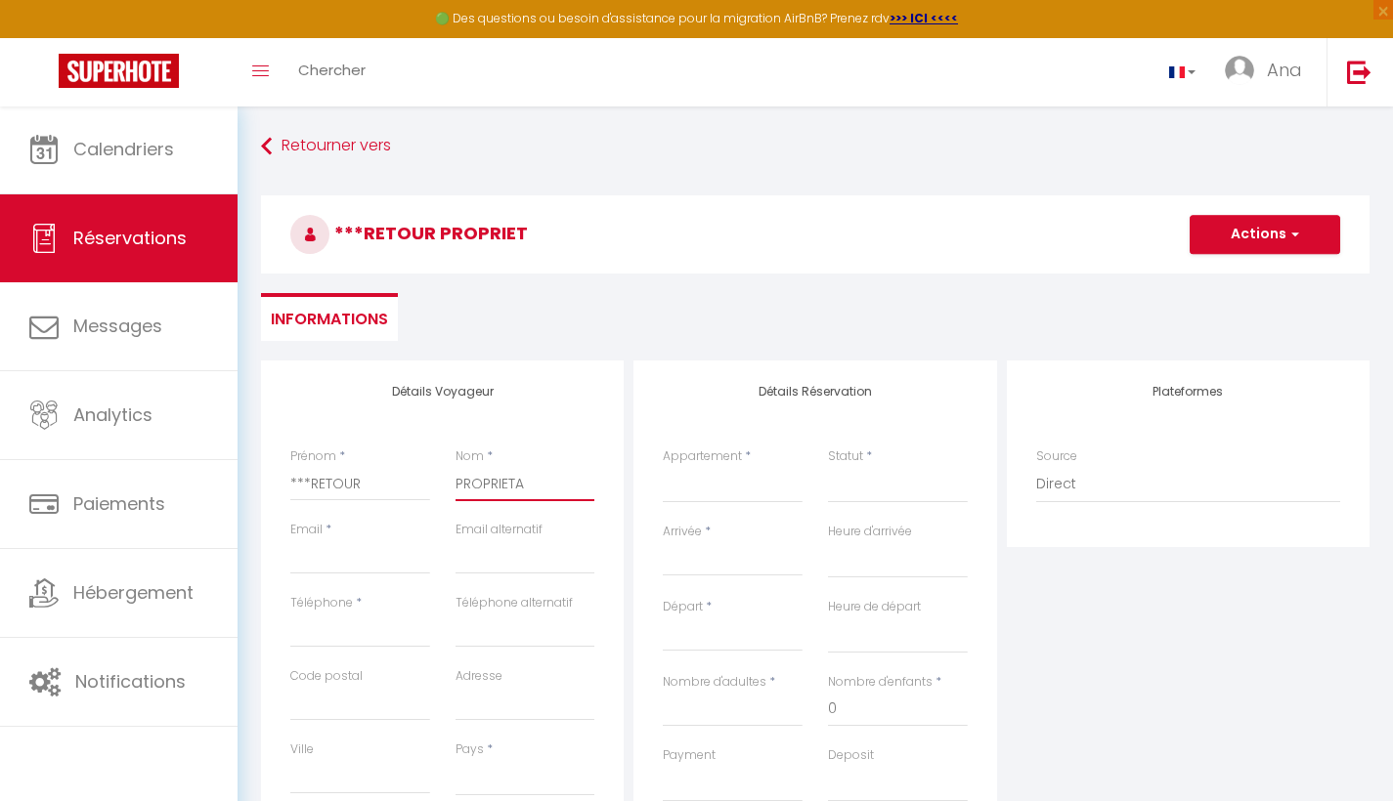
checkbox input "false"
type input "PROPRIETAI"
select select
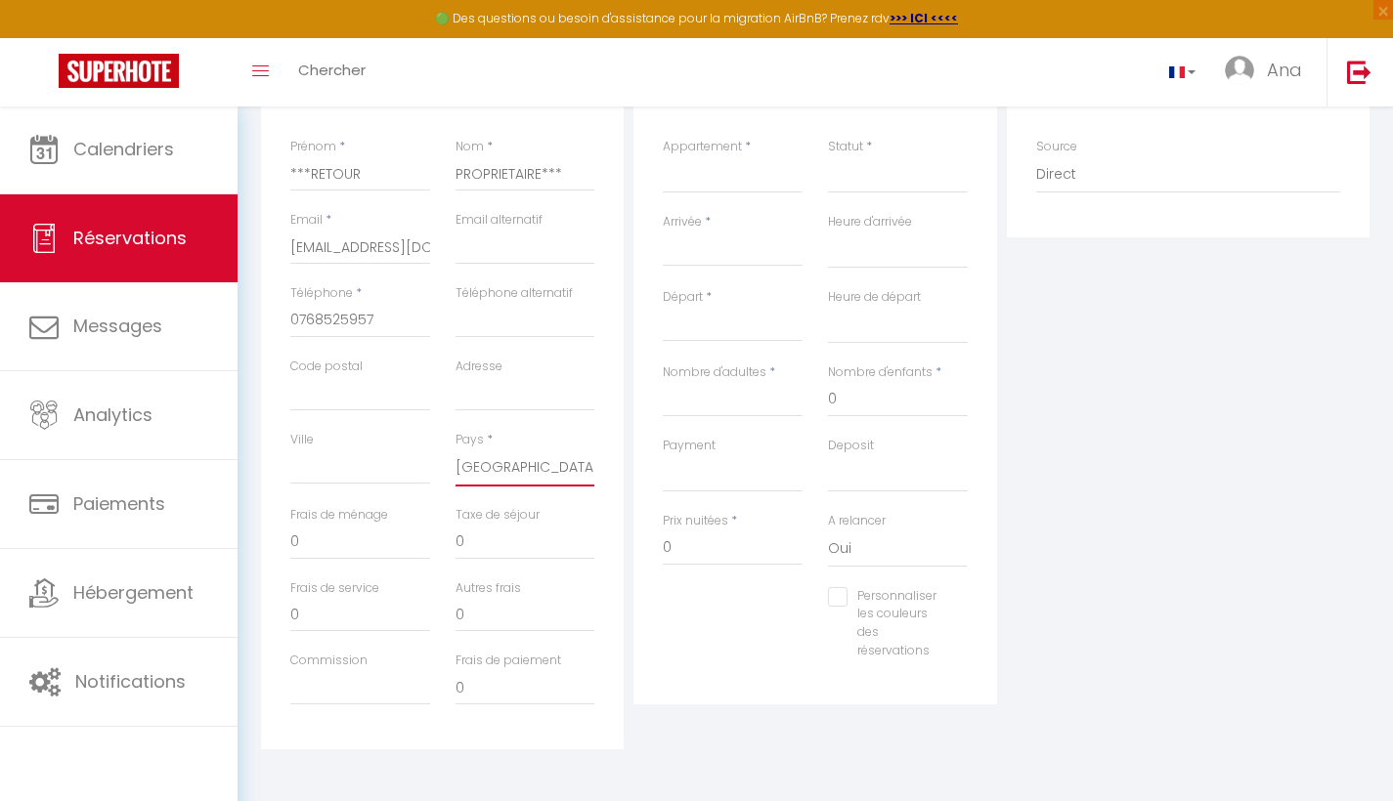
scroll to position [115, 0]
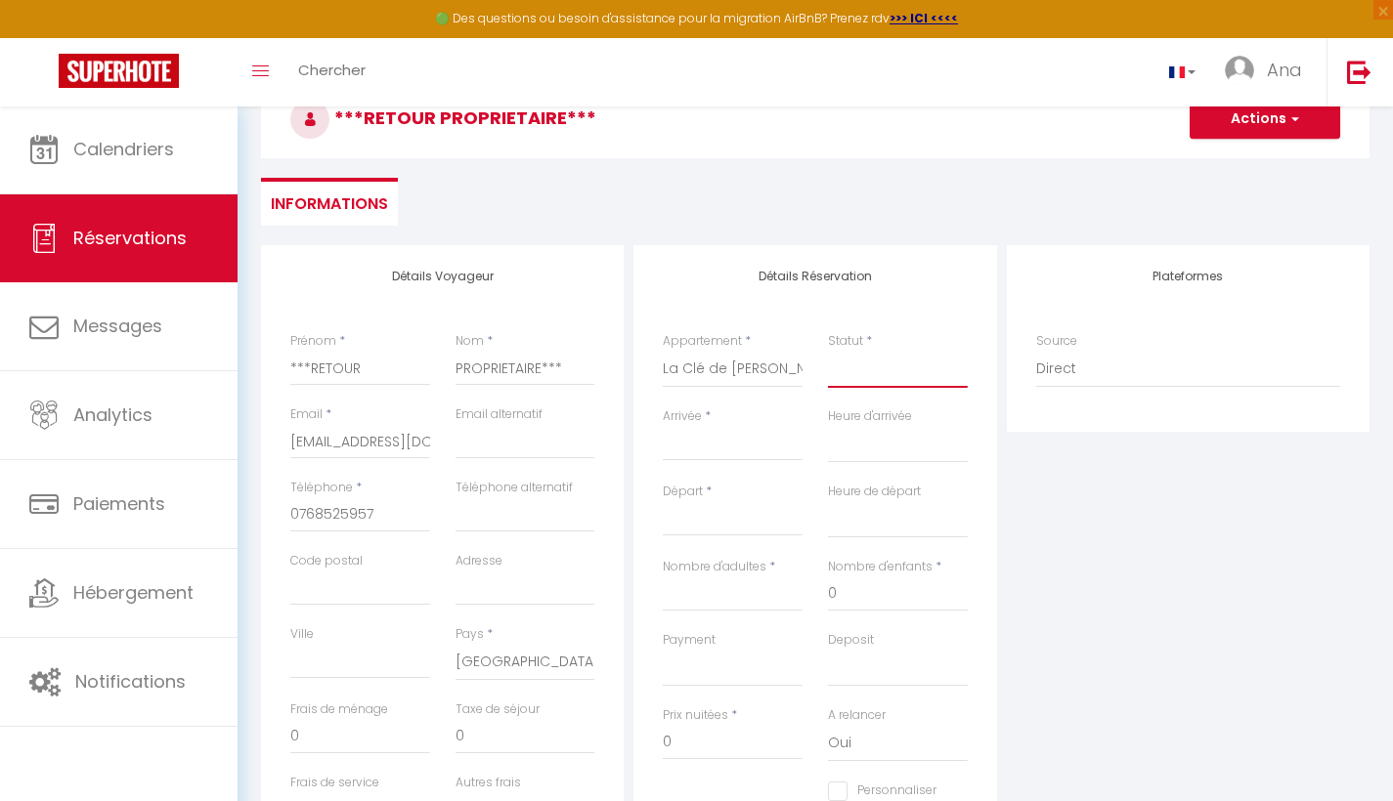
click at [851, 374] on select "Confirmé Non Confirmé Annulé Annulé par le voyageur No Show Request" at bounding box center [898, 369] width 140 height 37
click at [716, 450] on input "Arrivée" at bounding box center [733, 445] width 140 height 25
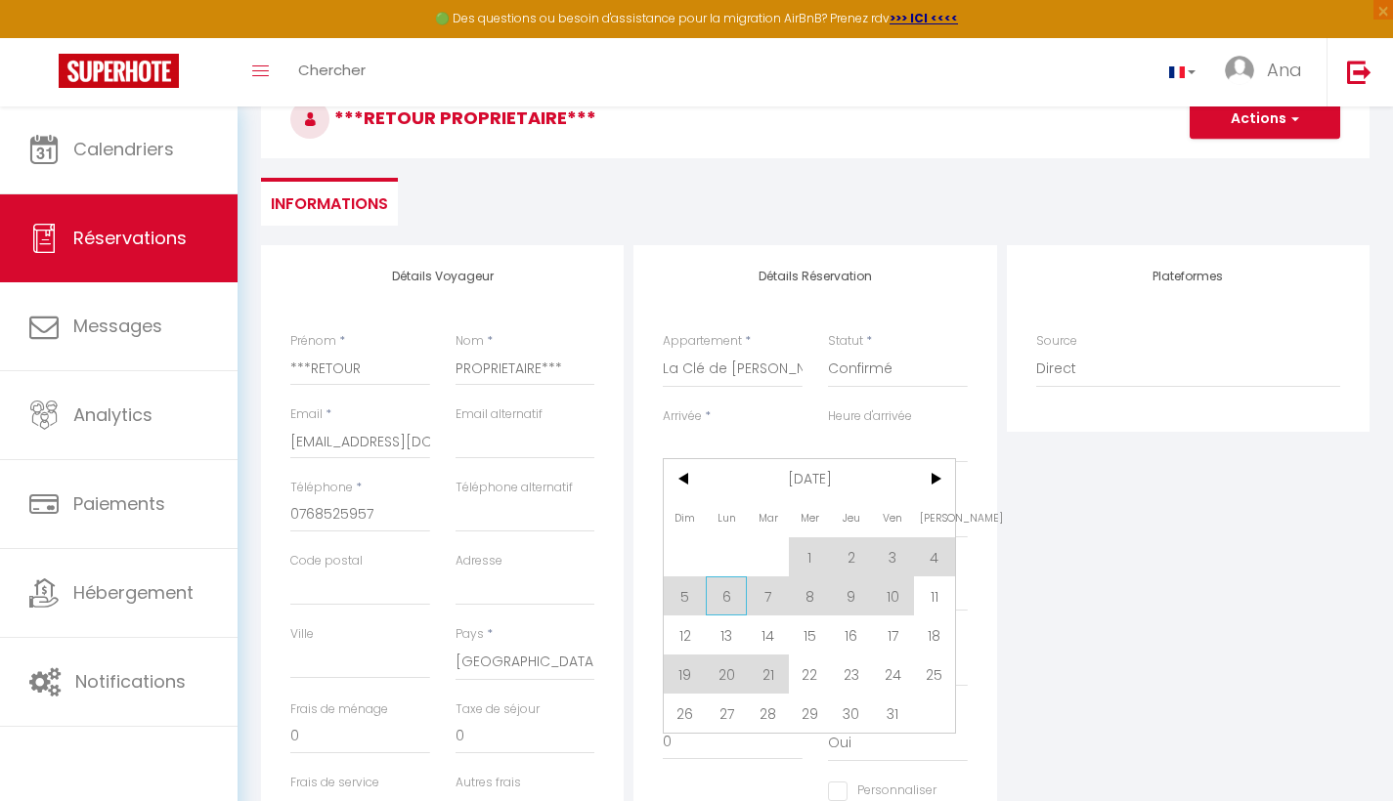
click at [727, 598] on span "6" at bounding box center [727, 596] width 42 height 39
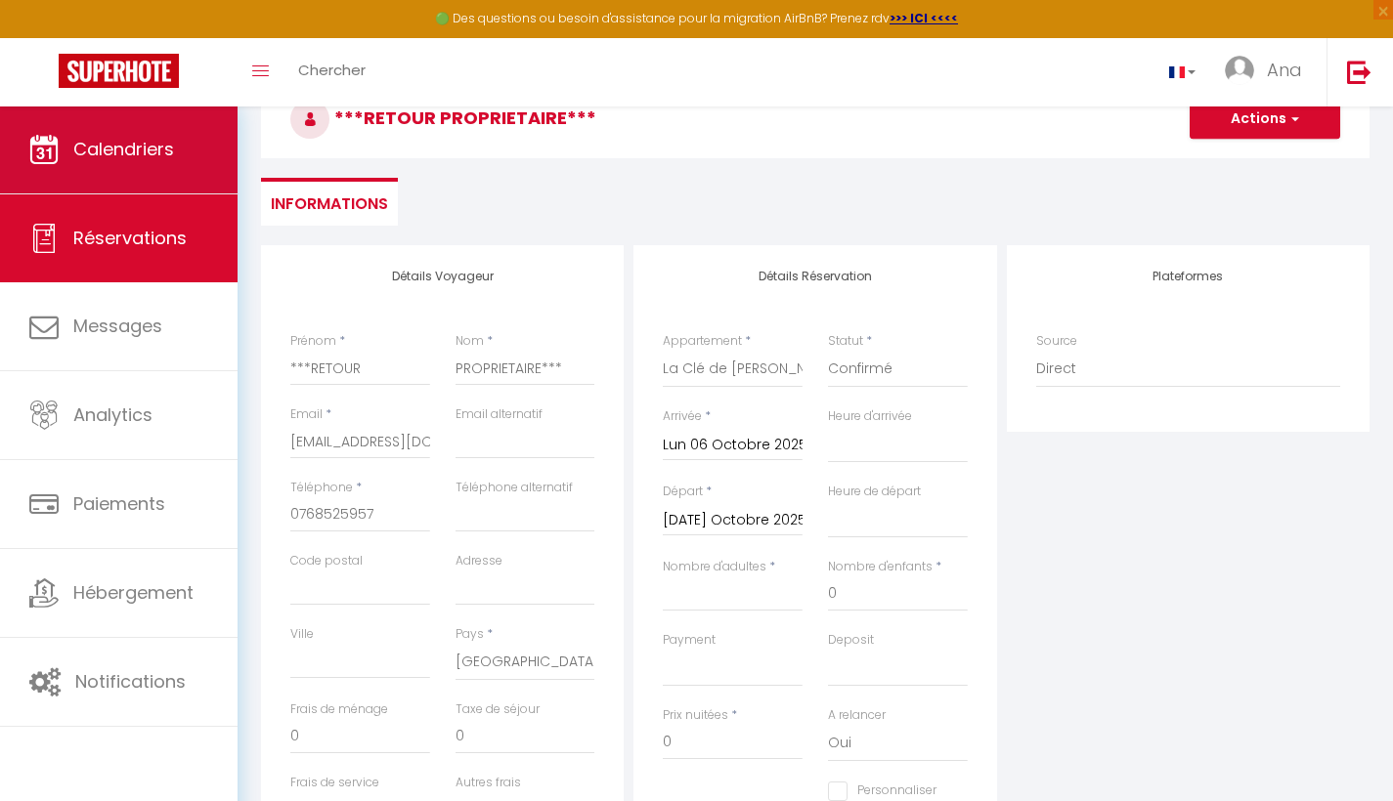
click at [122, 154] on span "Calendriers" at bounding box center [123, 149] width 101 height 24
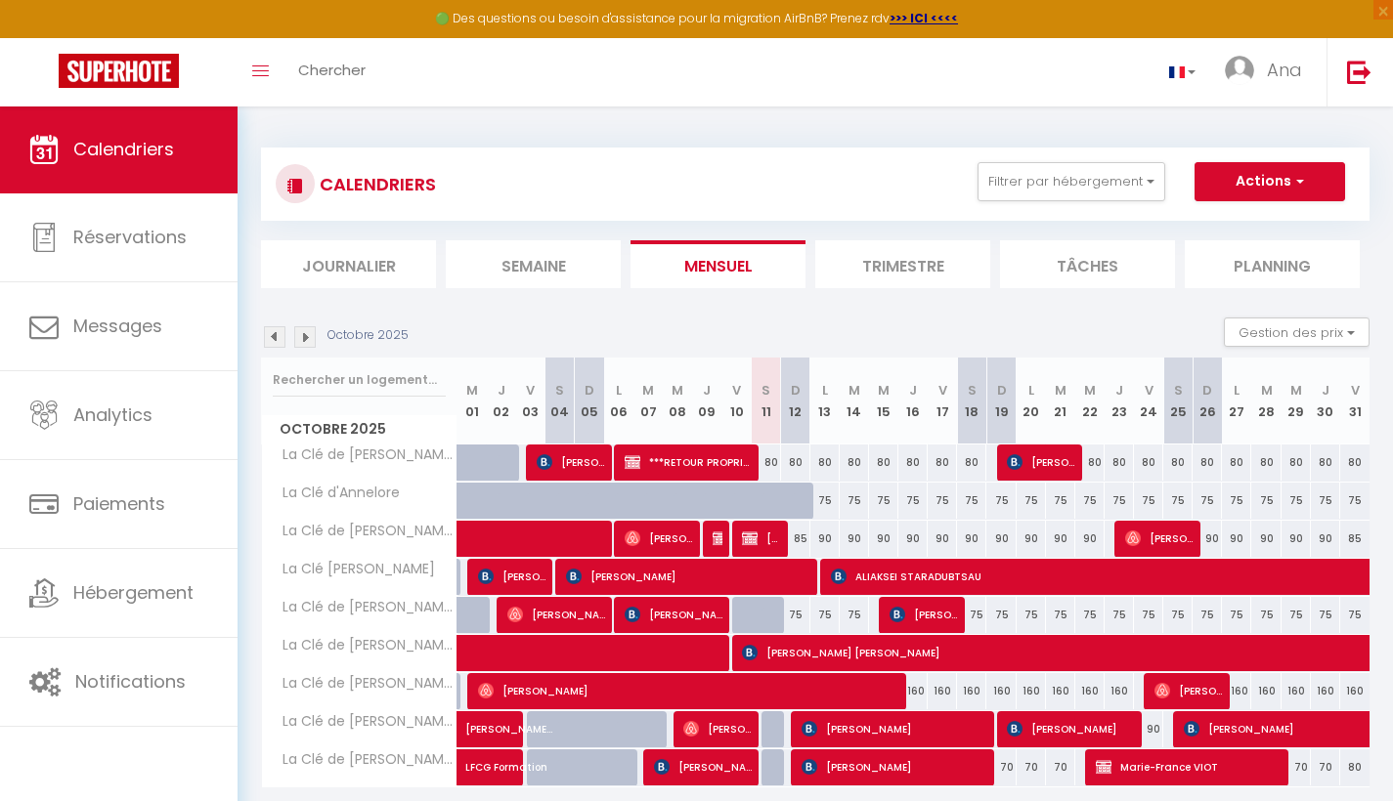
click at [819, 541] on div "90" at bounding box center [824, 539] width 29 height 36
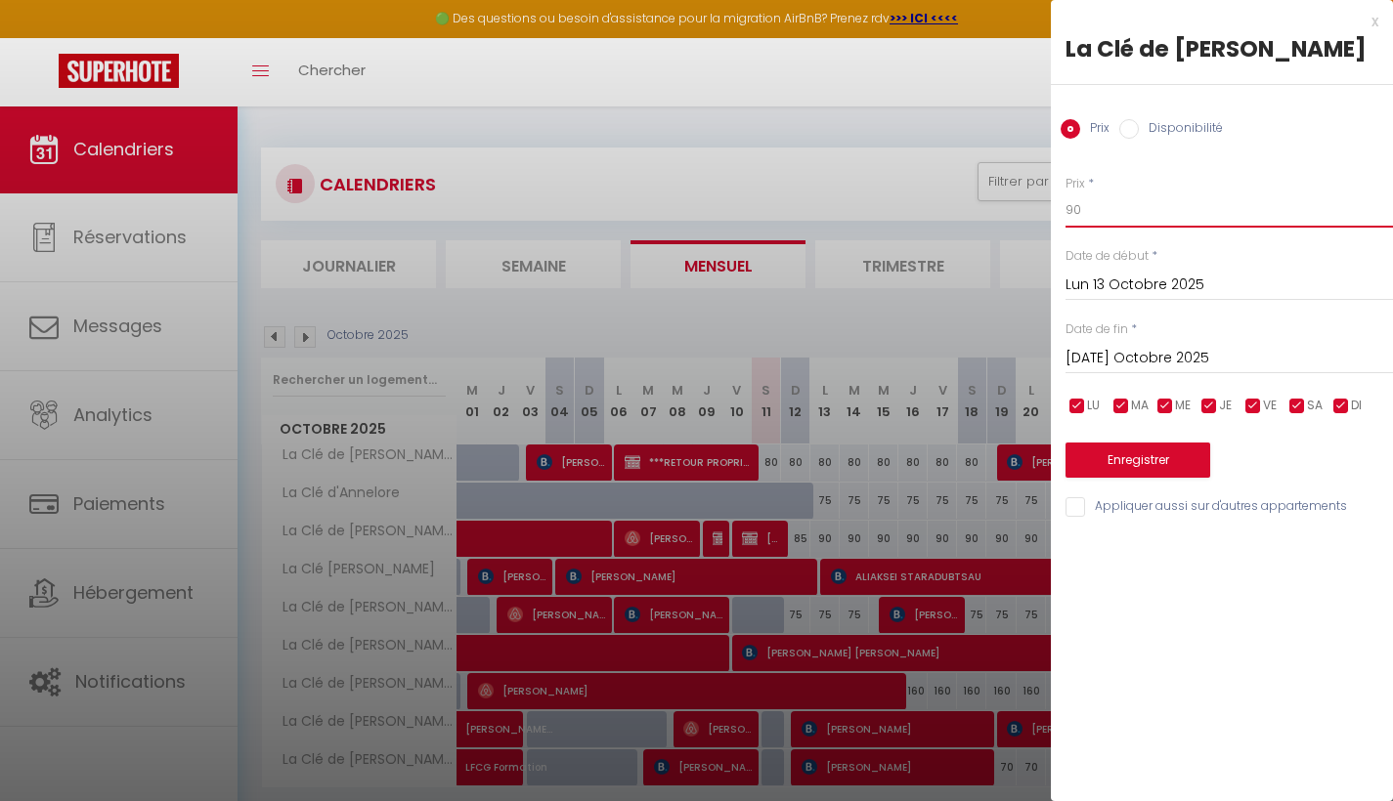
click at [1080, 211] on input "90" at bounding box center [1228, 210] width 327 height 35
click at [1157, 357] on input "Mar 14 Octobre 2025" at bounding box center [1228, 358] width 327 height 25
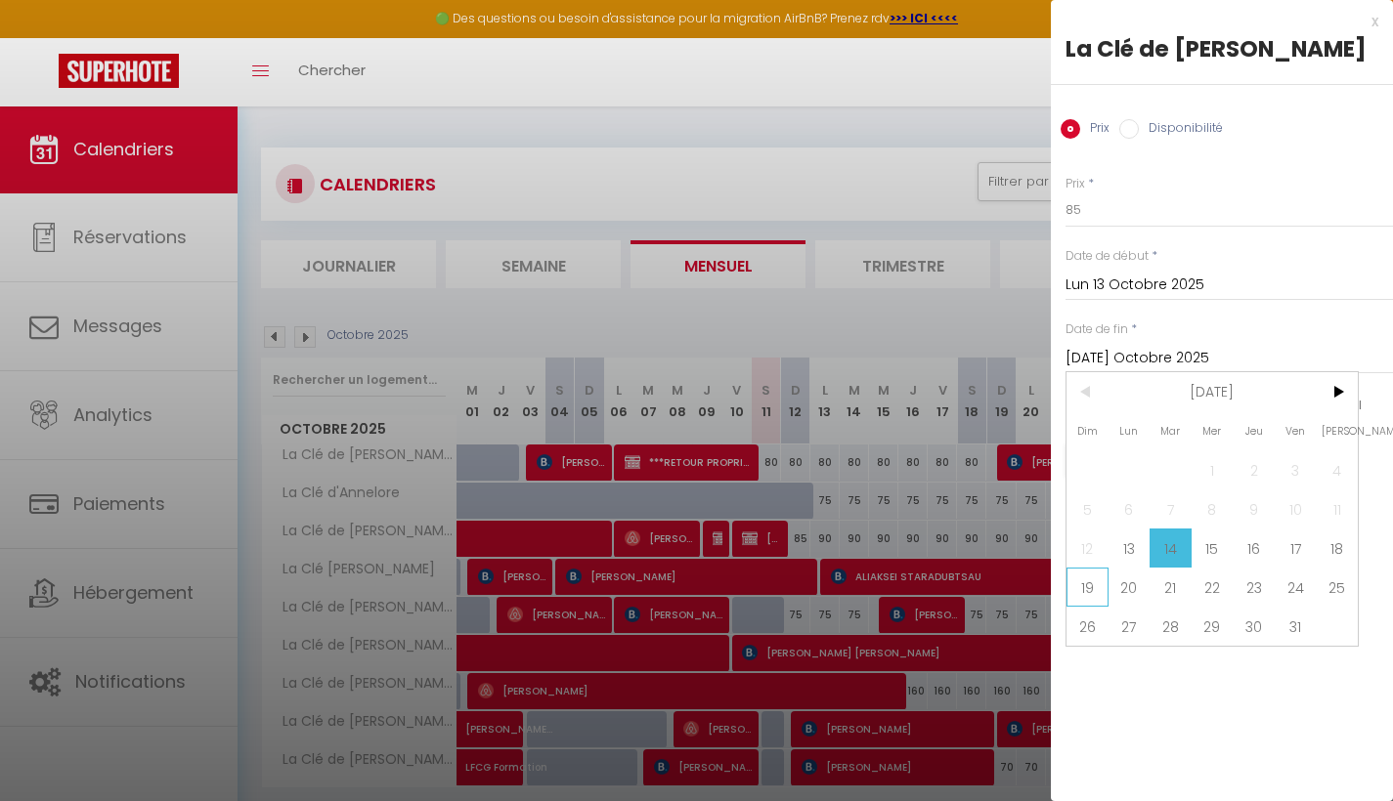
click at [1091, 588] on span "19" at bounding box center [1087, 587] width 42 height 39
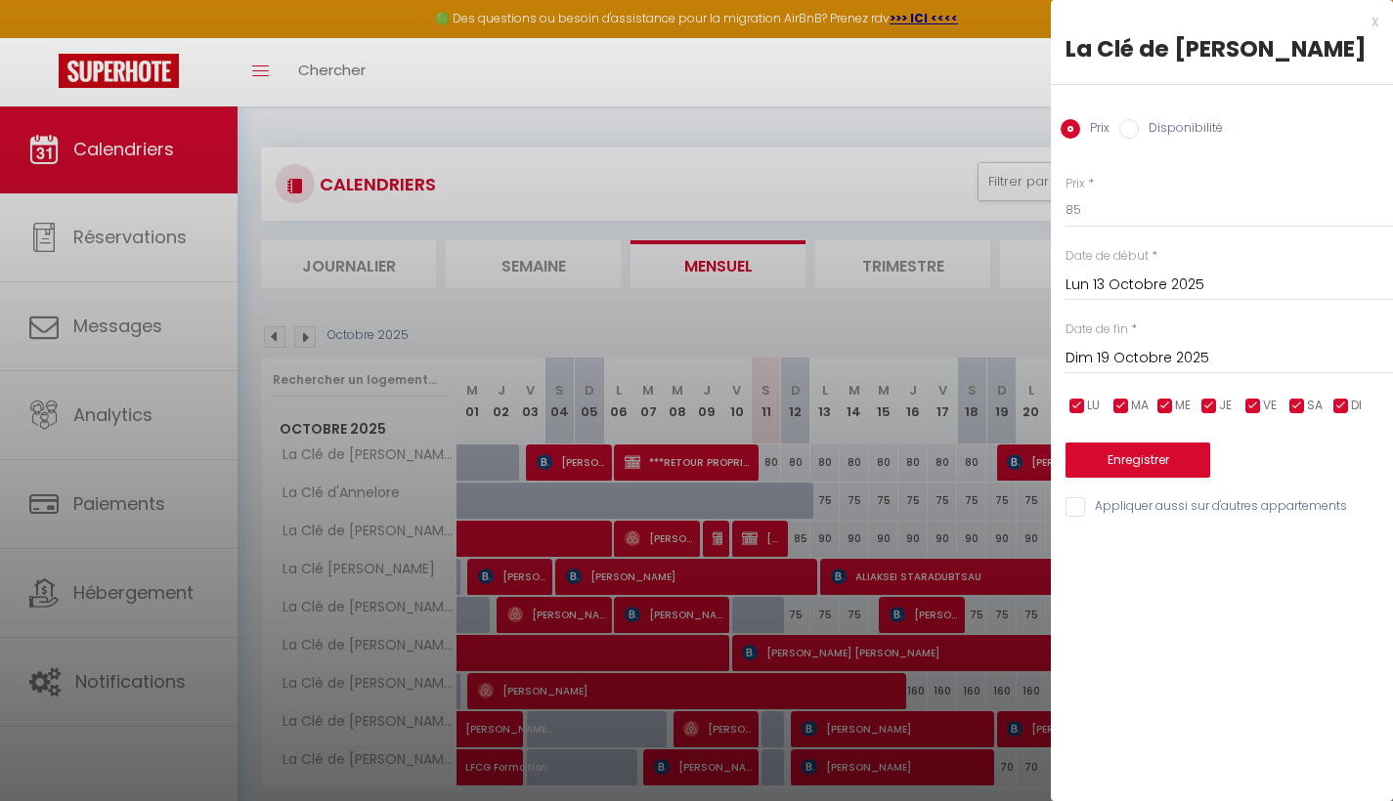
click at [1161, 454] on button "Enregistrer" at bounding box center [1137, 460] width 145 height 35
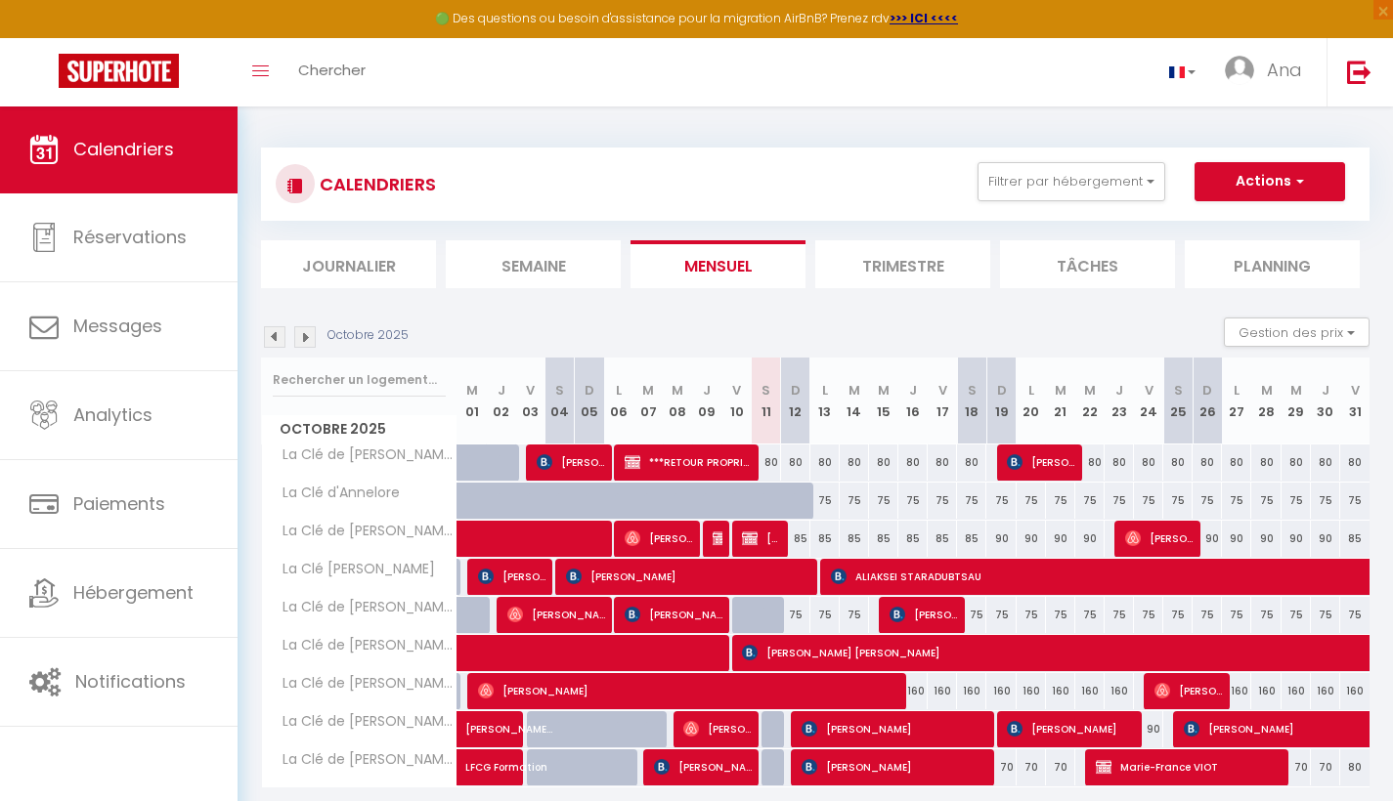
click at [338, 525] on span "La Clé de [PERSON_NAME]" at bounding box center [362, 532] width 195 height 22
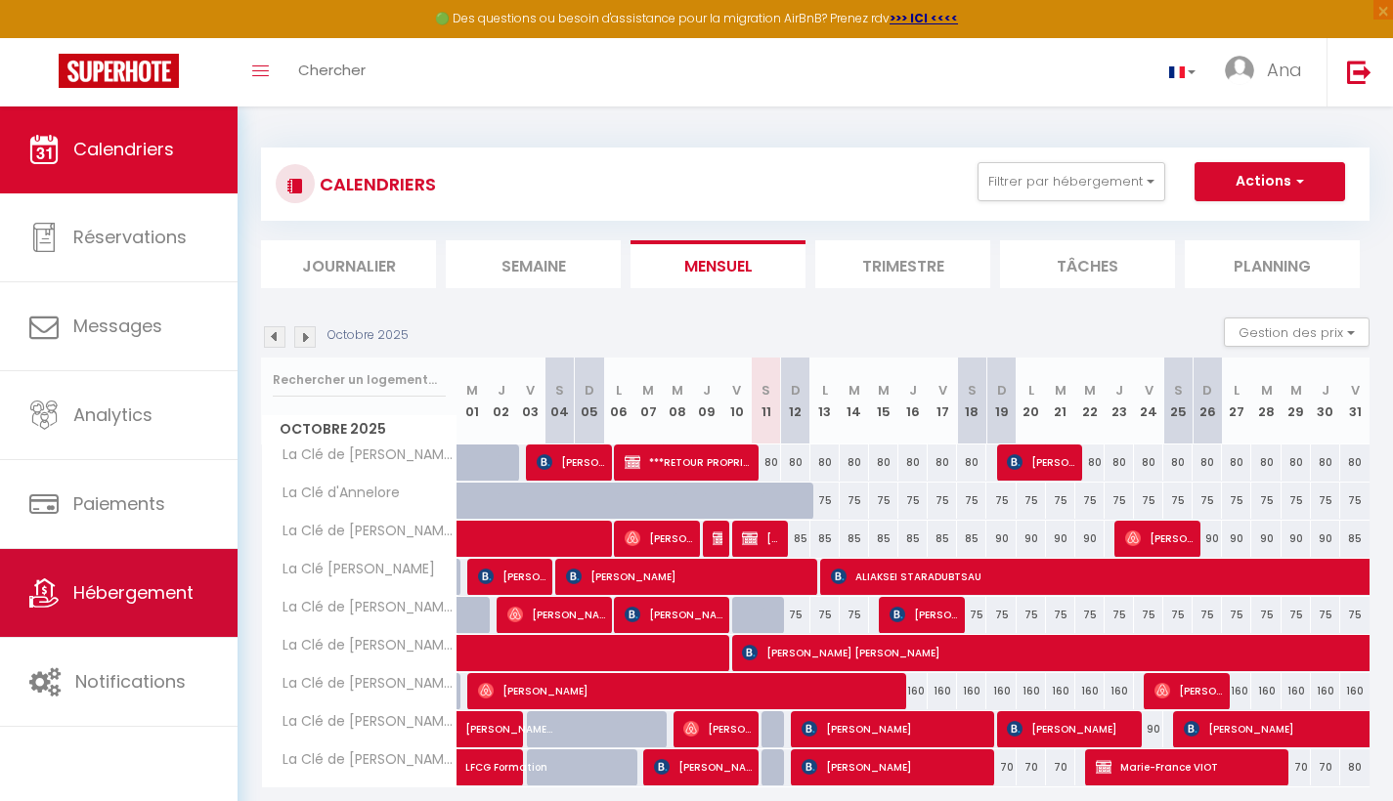
click at [118, 604] on span "Hébergement" at bounding box center [133, 593] width 120 height 24
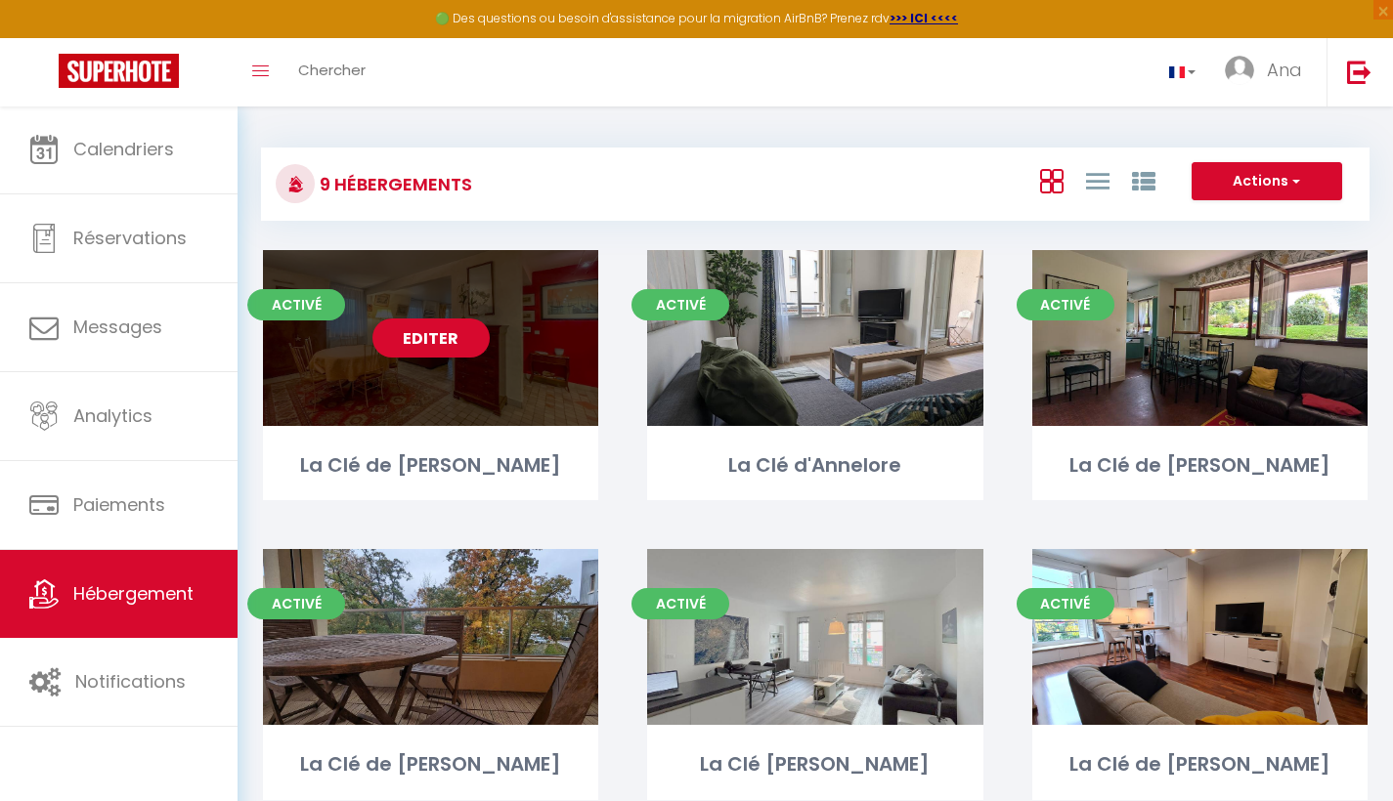
click at [436, 337] on link "Editer" at bounding box center [430, 338] width 117 height 39
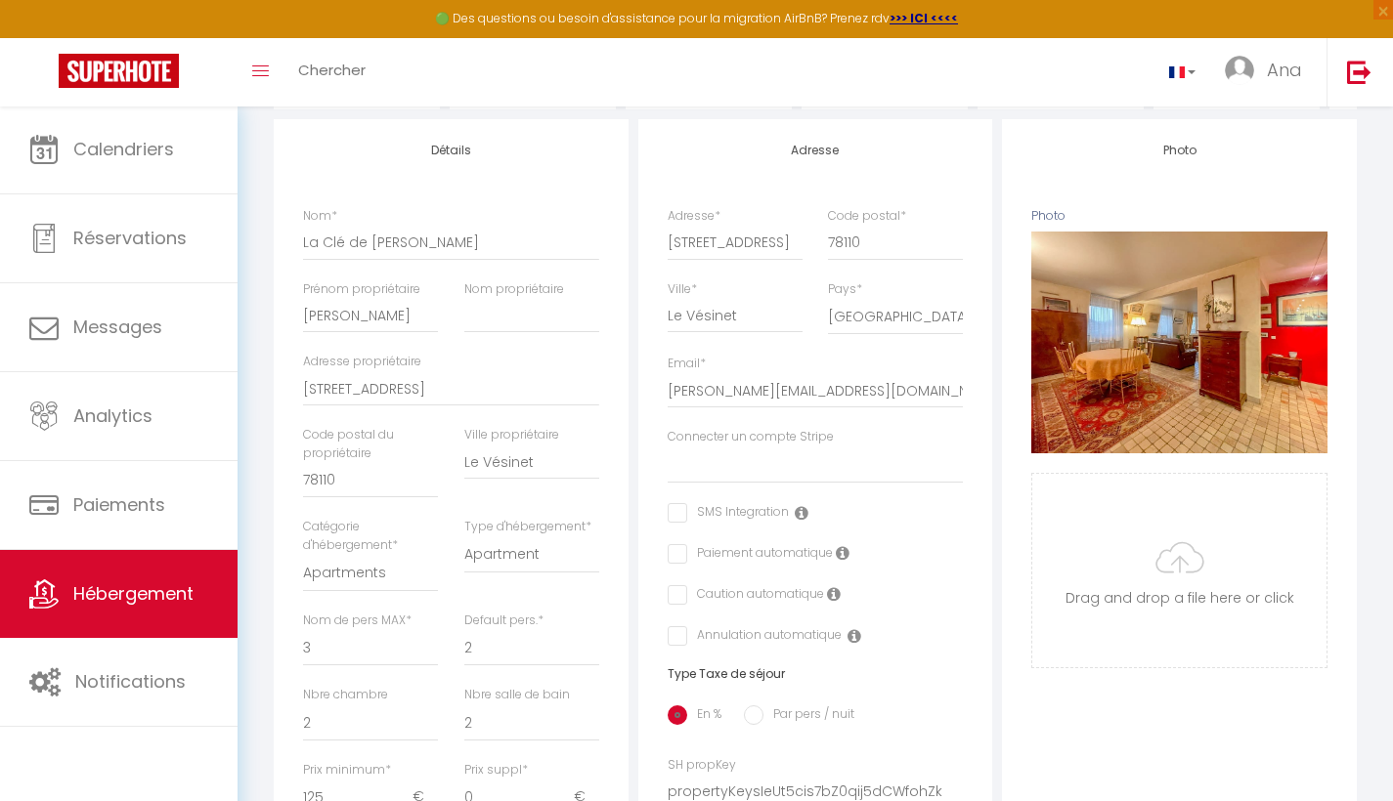
scroll to position [881, 0]
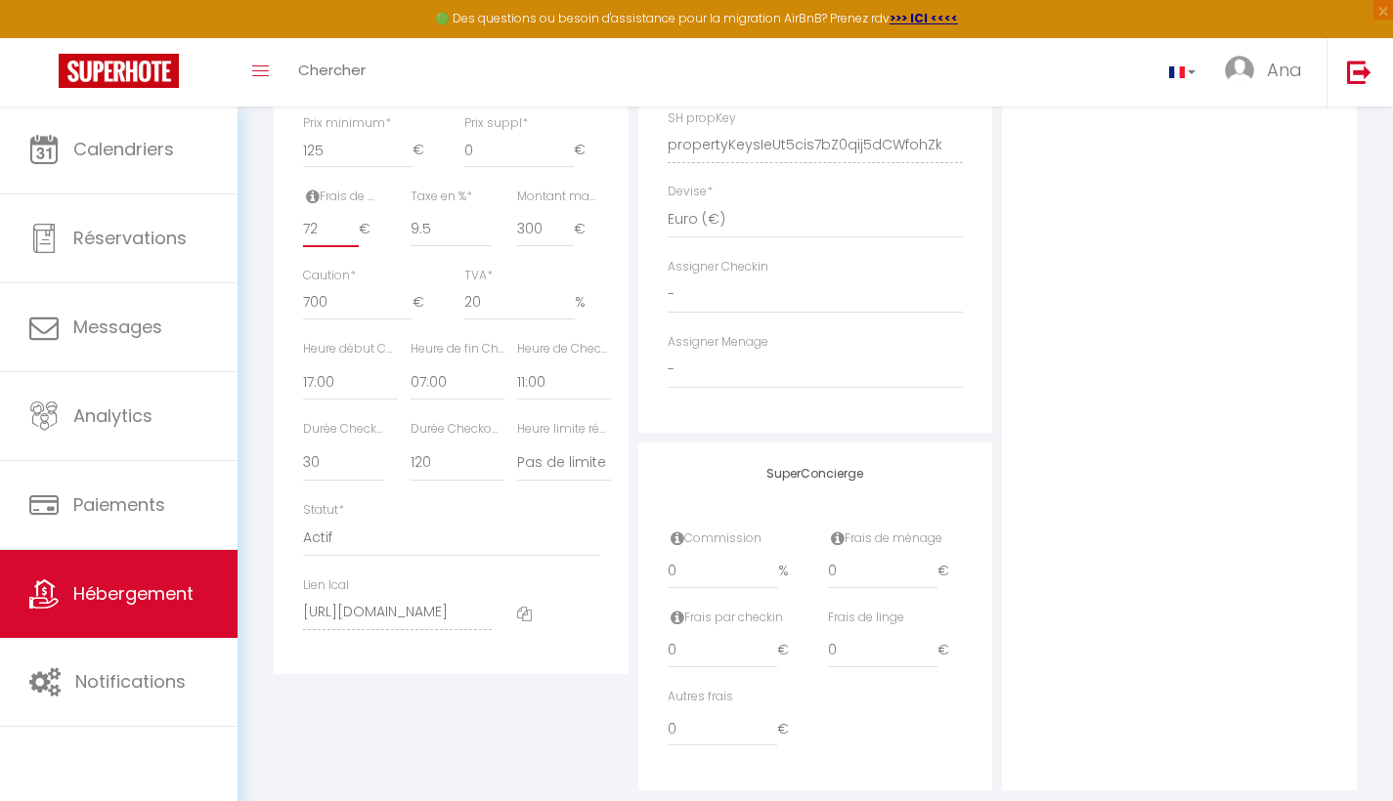
click at [324, 236] on input "72" at bounding box center [331, 229] width 56 height 35
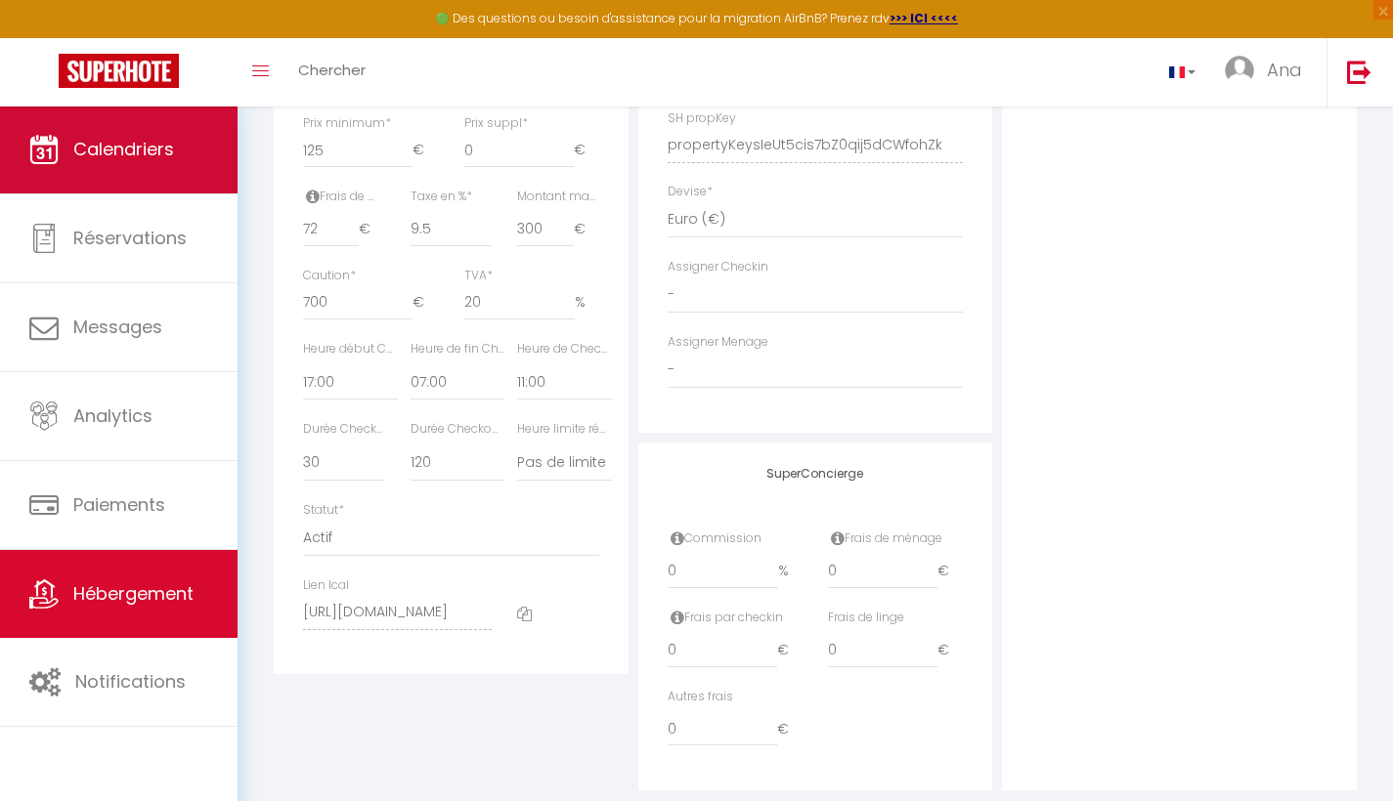
click at [123, 152] on span "Calendriers" at bounding box center [123, 149] width 101 height 24
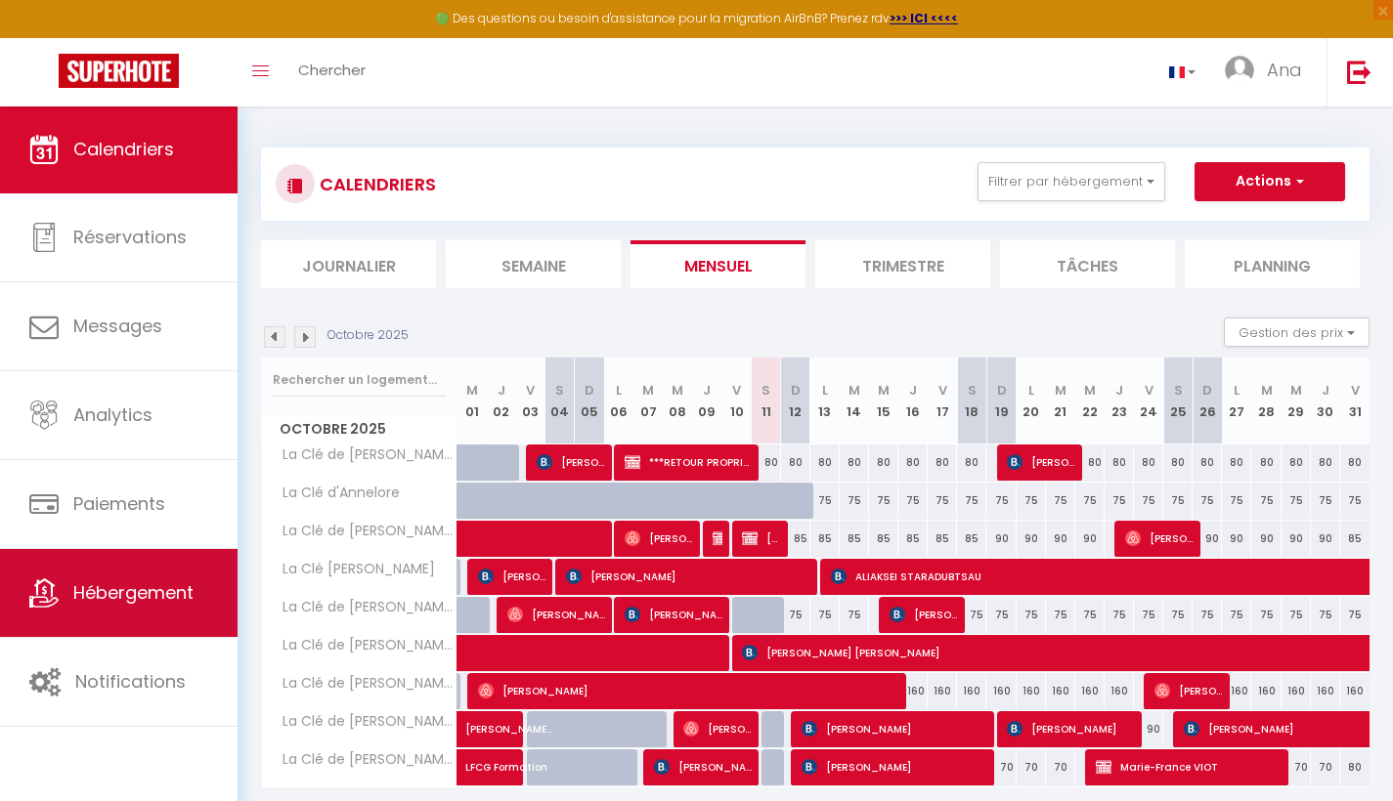
click at [140, 591] on span "Hébergement" at bounding box center [133, 593] width 120 height 24
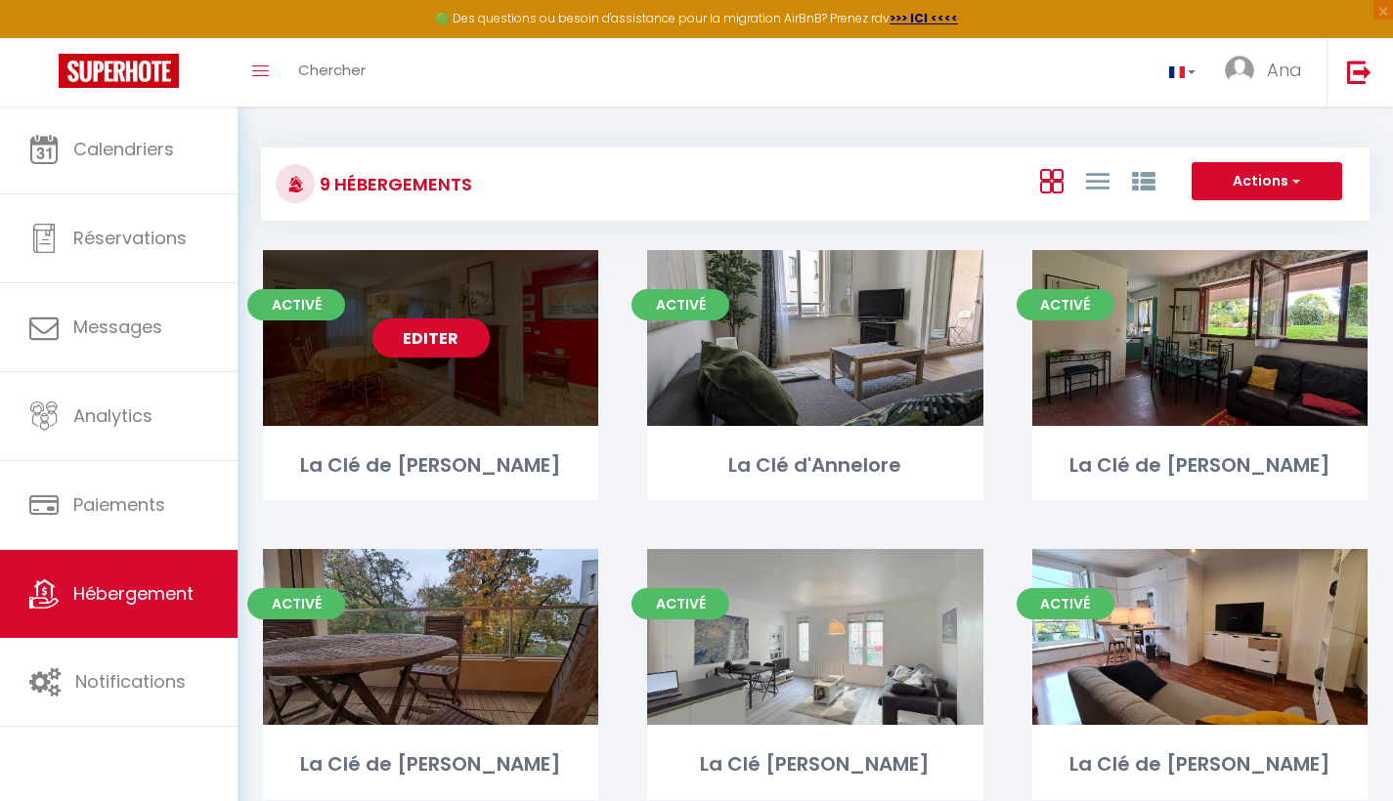
click at [450, 338] on link "Editer" at bounding box center [430, 338] width 117 height 39
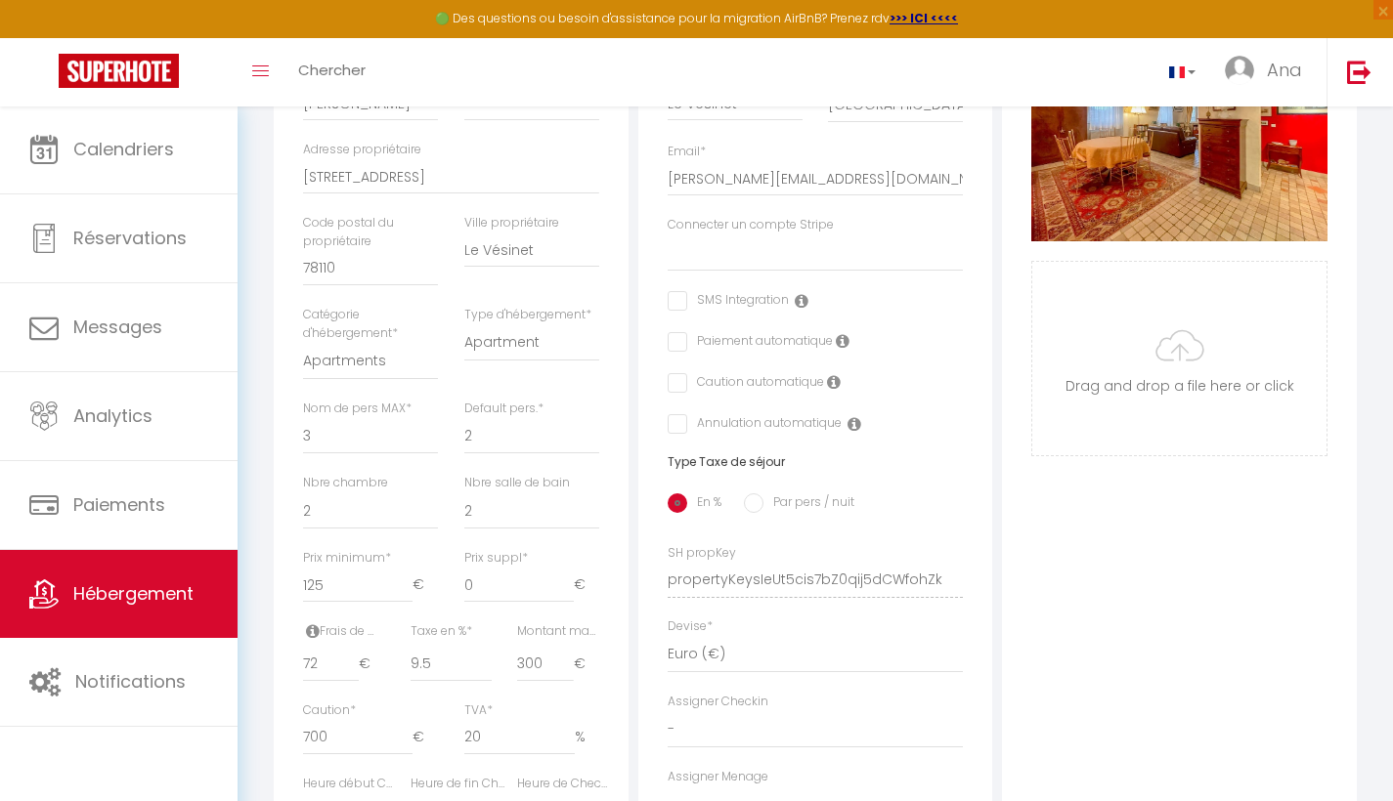
scroll to position [588, 0]
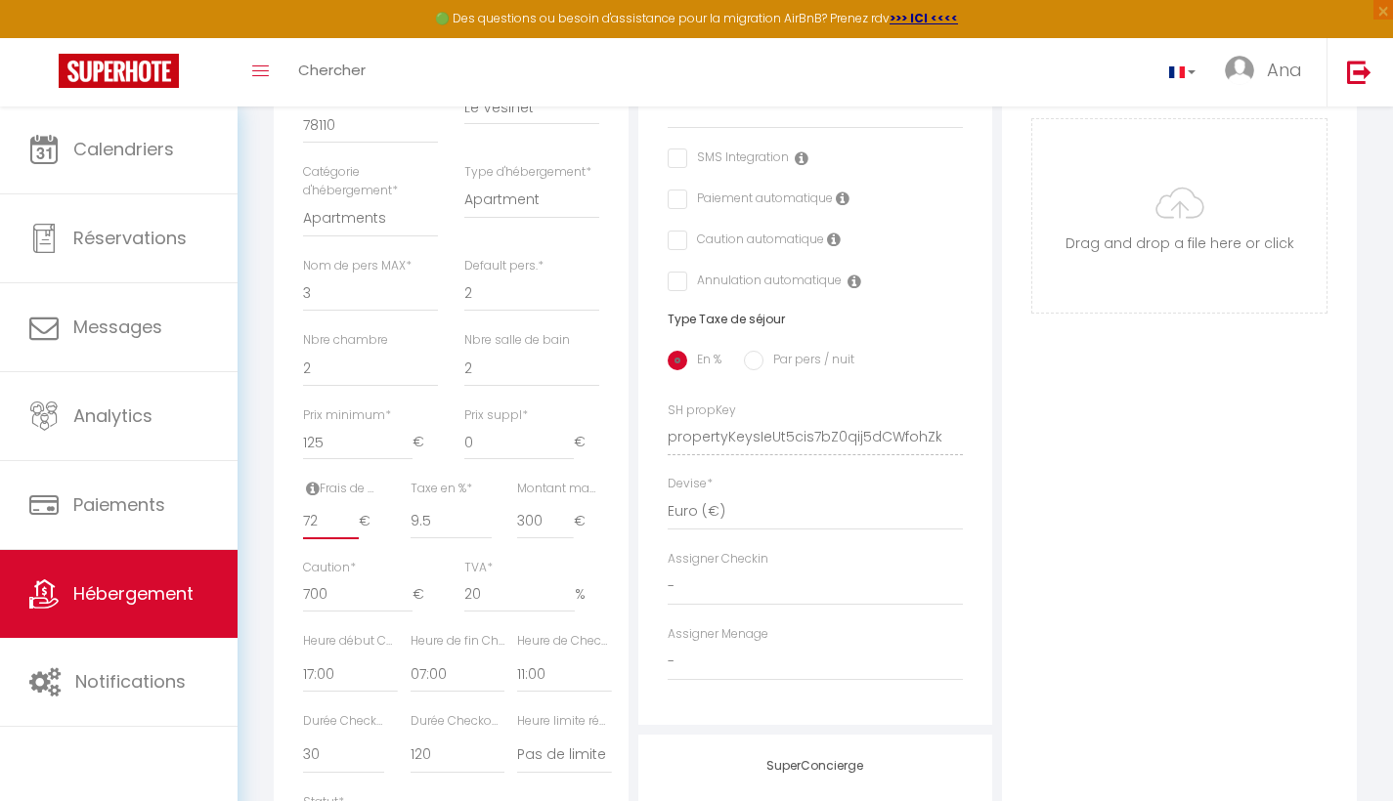
drag, startPoint x: 319, startPoint y: 528, endPoint x: 302, endPoint y: 529, distance: 16.6
click at [302, 529] on div "Frais de ménage * 72 €" at bounding box center [344, 519] width 108 height 79
click at [518, 595] on input "20" at bounding box center [519, 595] width 110 height 35
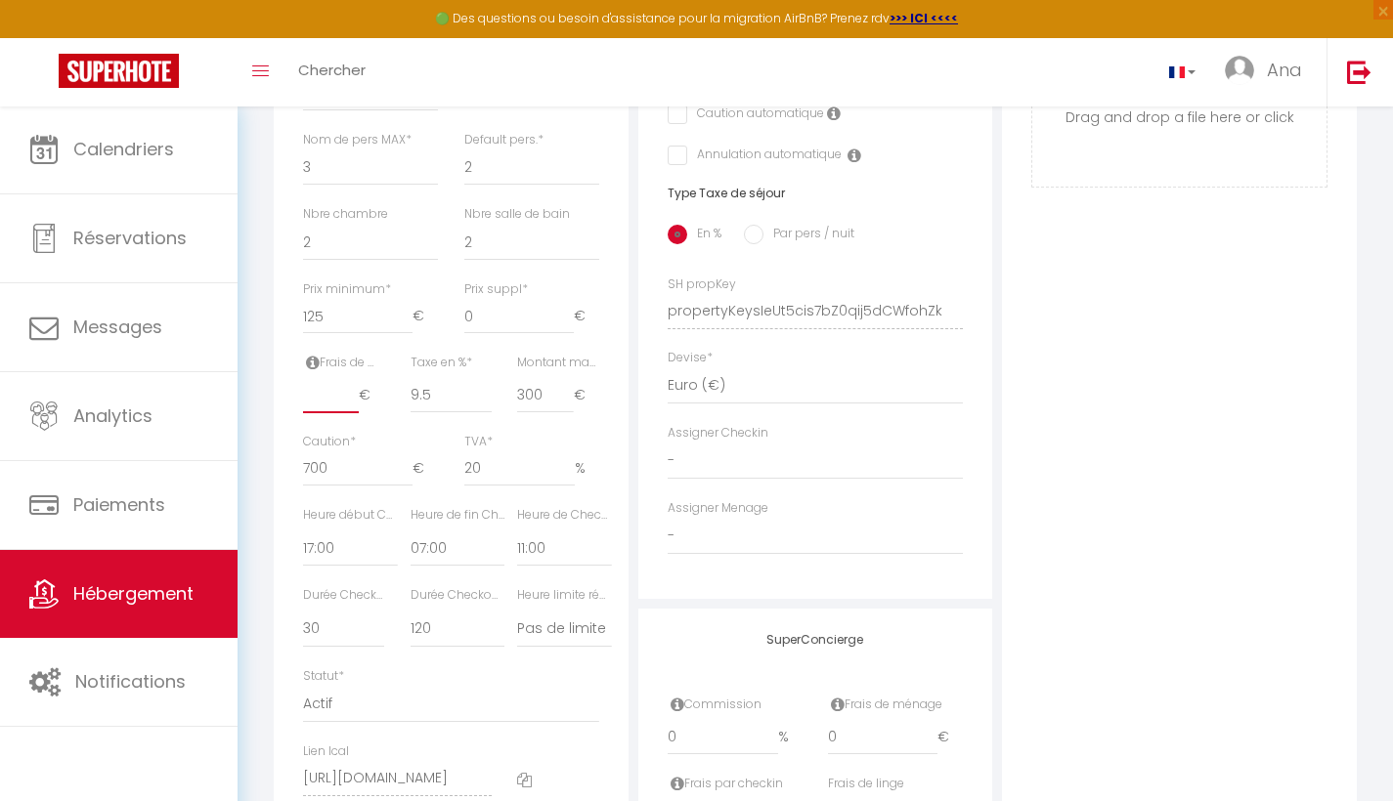
click at [312, 411] on input "number" at bounding box center [331, 395] width 56 height 35
click at [529, 467] on input "20" at bounding box center [519, 469] width 110 height 35
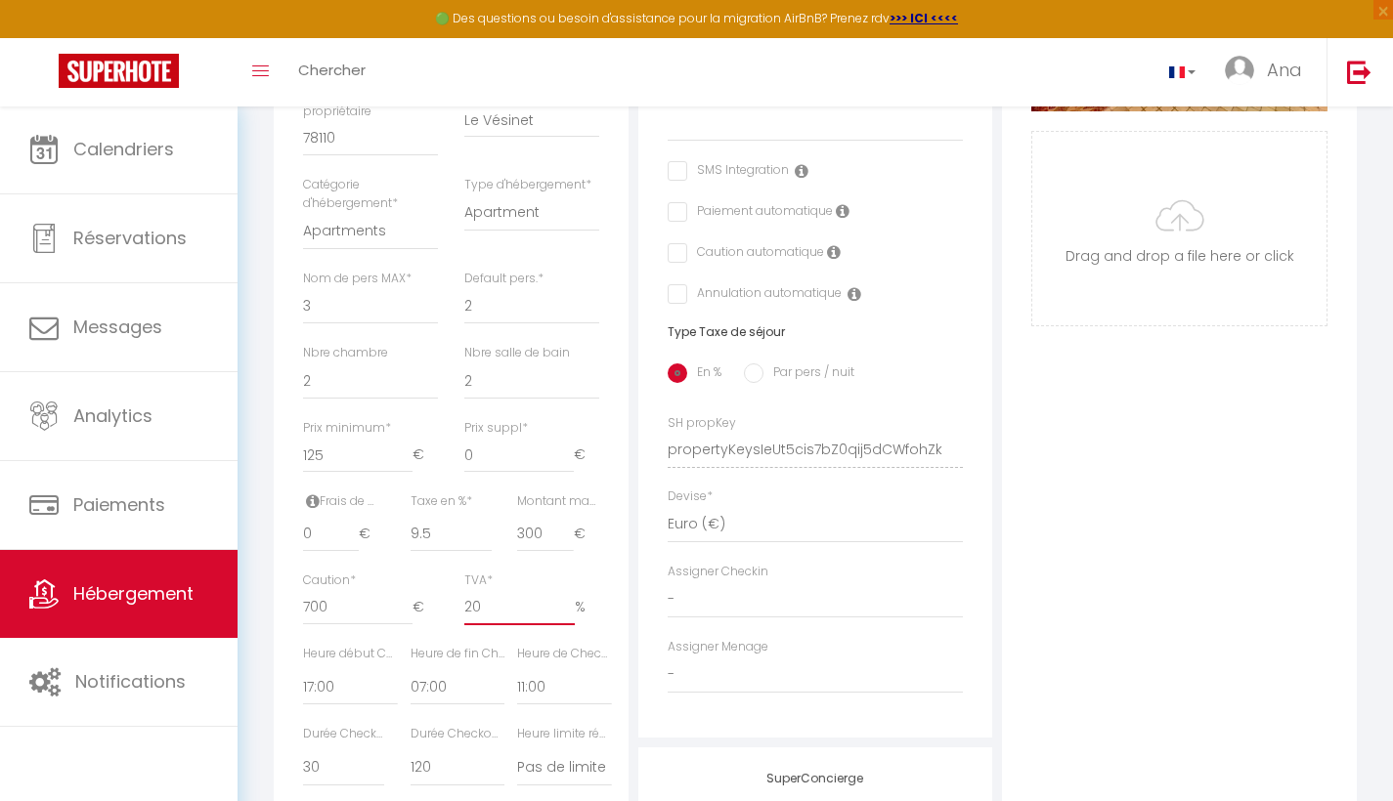
scroll to position [907, 0]
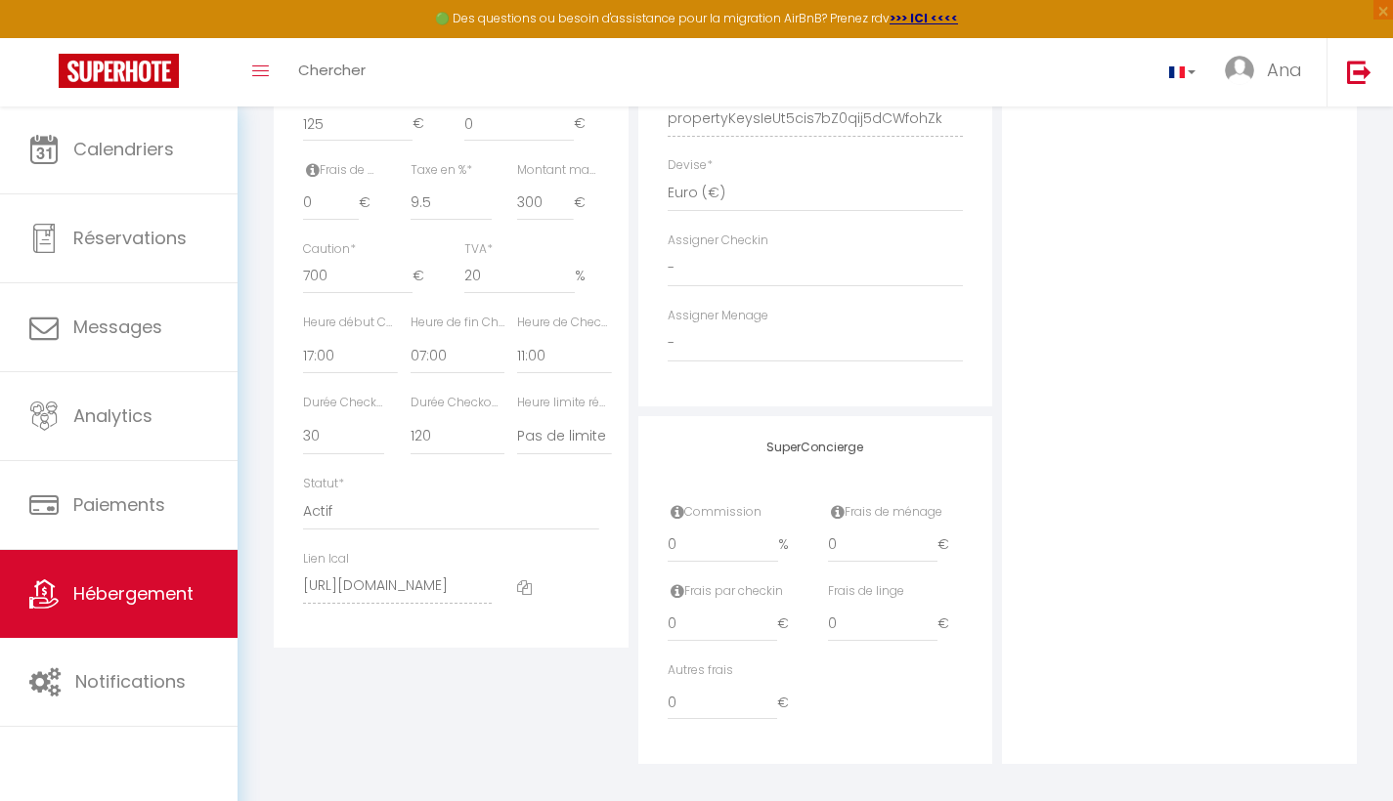
click at [477, 666] on div "Détails Nom * La Clé de Marc Prénom propriétaire Marie-Pierre Nom propriétaire …" at bounding box center [451, 105] width 365 height 1319
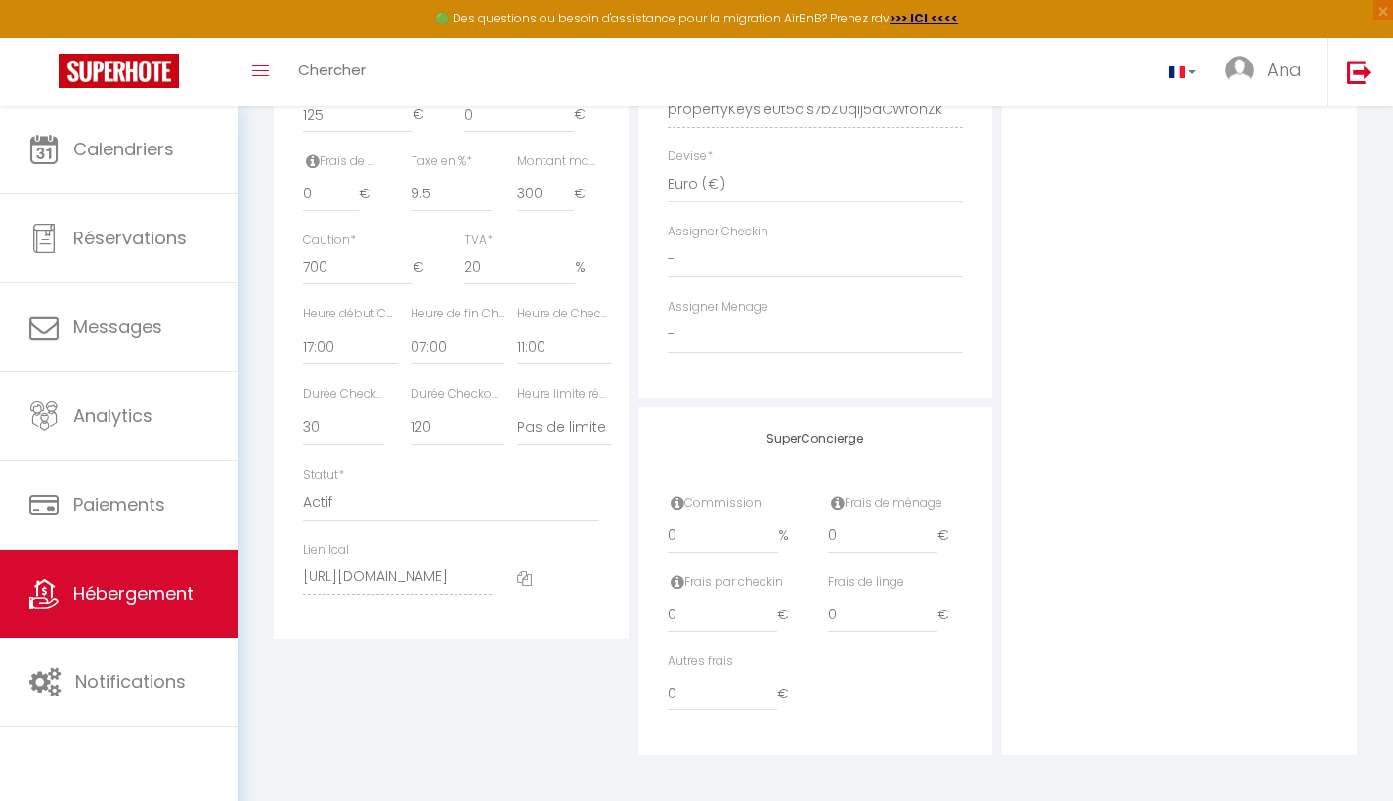
scroll to position [924, 0]
click at [935, 689] on div "Autres frais 0 €" at bounding box center [816, 688] width 322 height 79
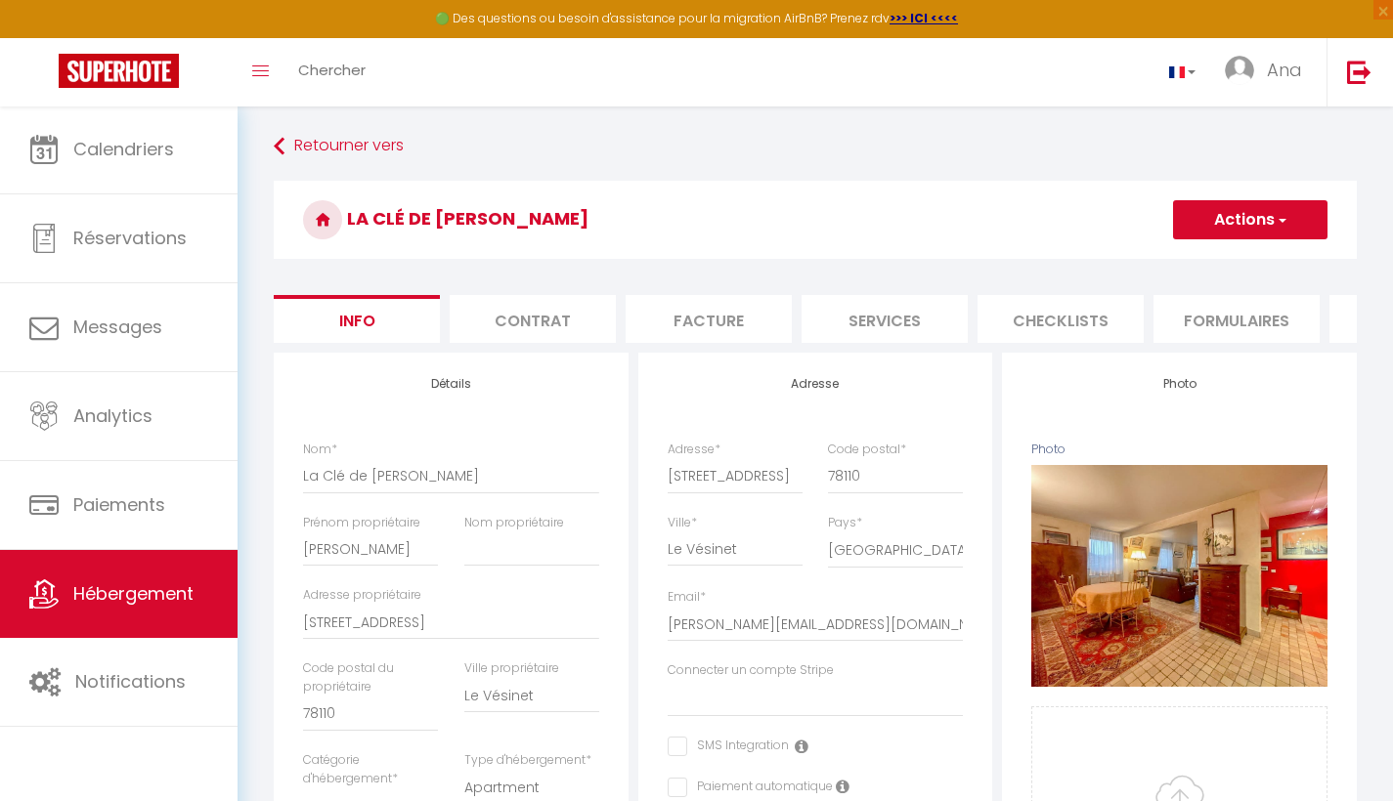
click at [1276, 223] on span "button" at bounding box center [1281, 220] width 13 height 20
click at [1197, 259] on input "Enregistrer" at bounding box center [1173, 263] width 72 height 20
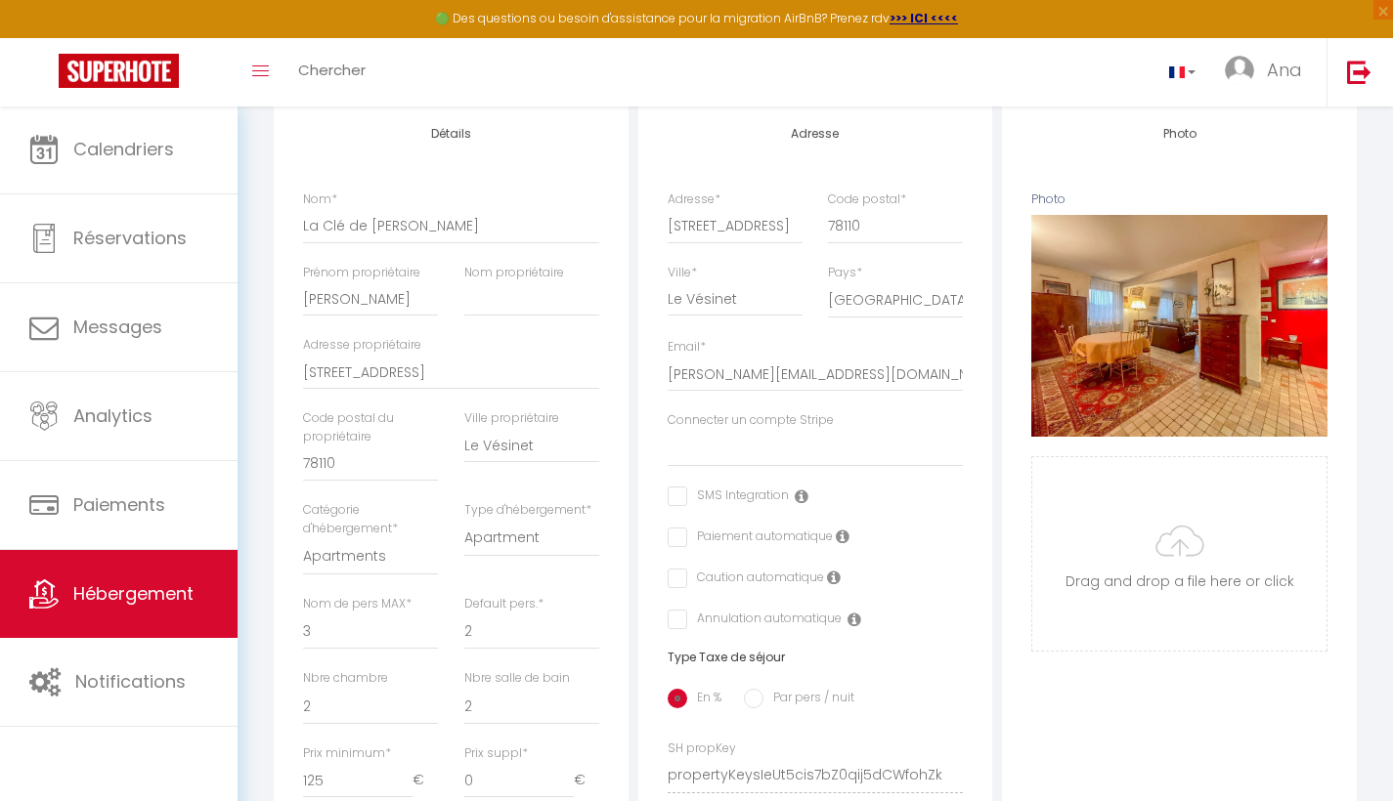
scroll to position [80, 0]
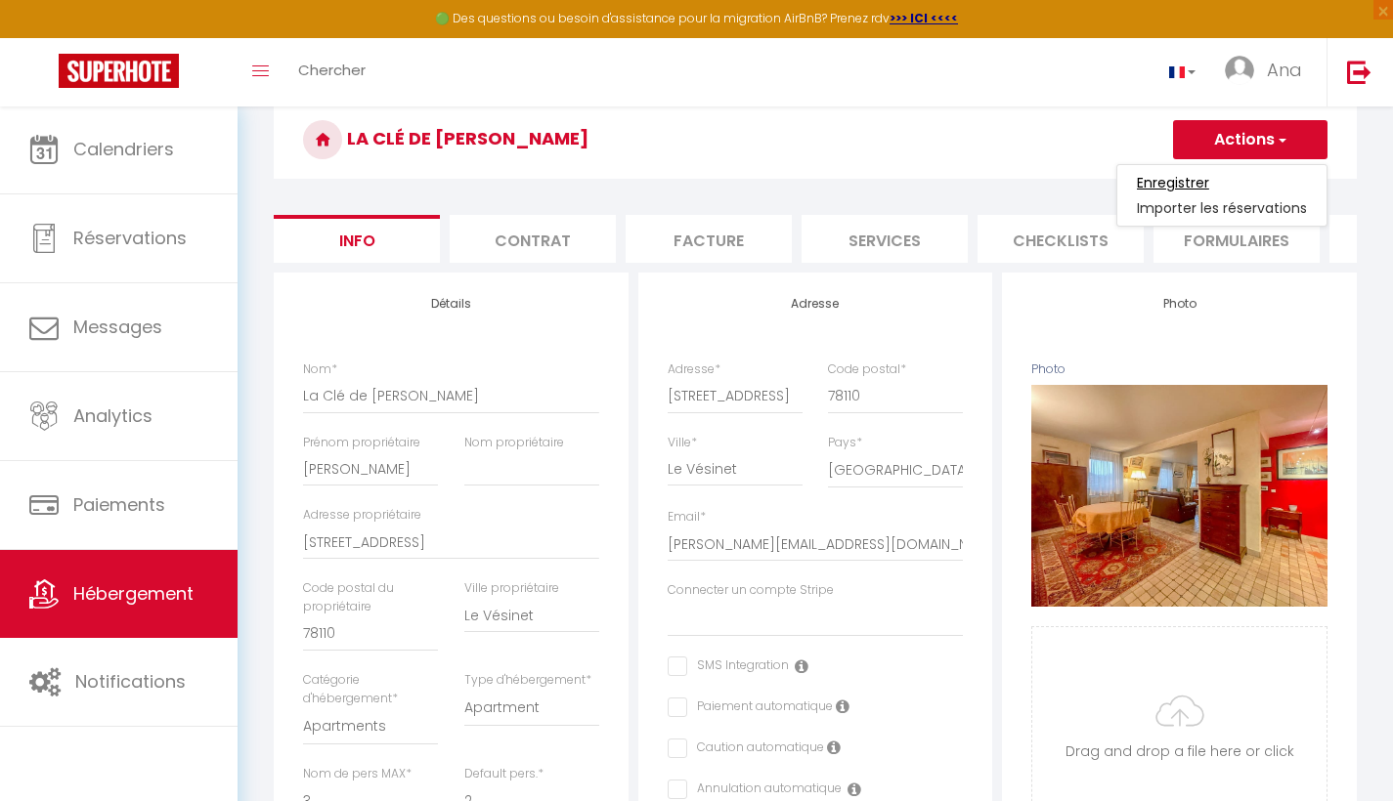
click at [1165, 180] on input "Enregistrer" at bounding box center [1173, 183] width 72 height 20
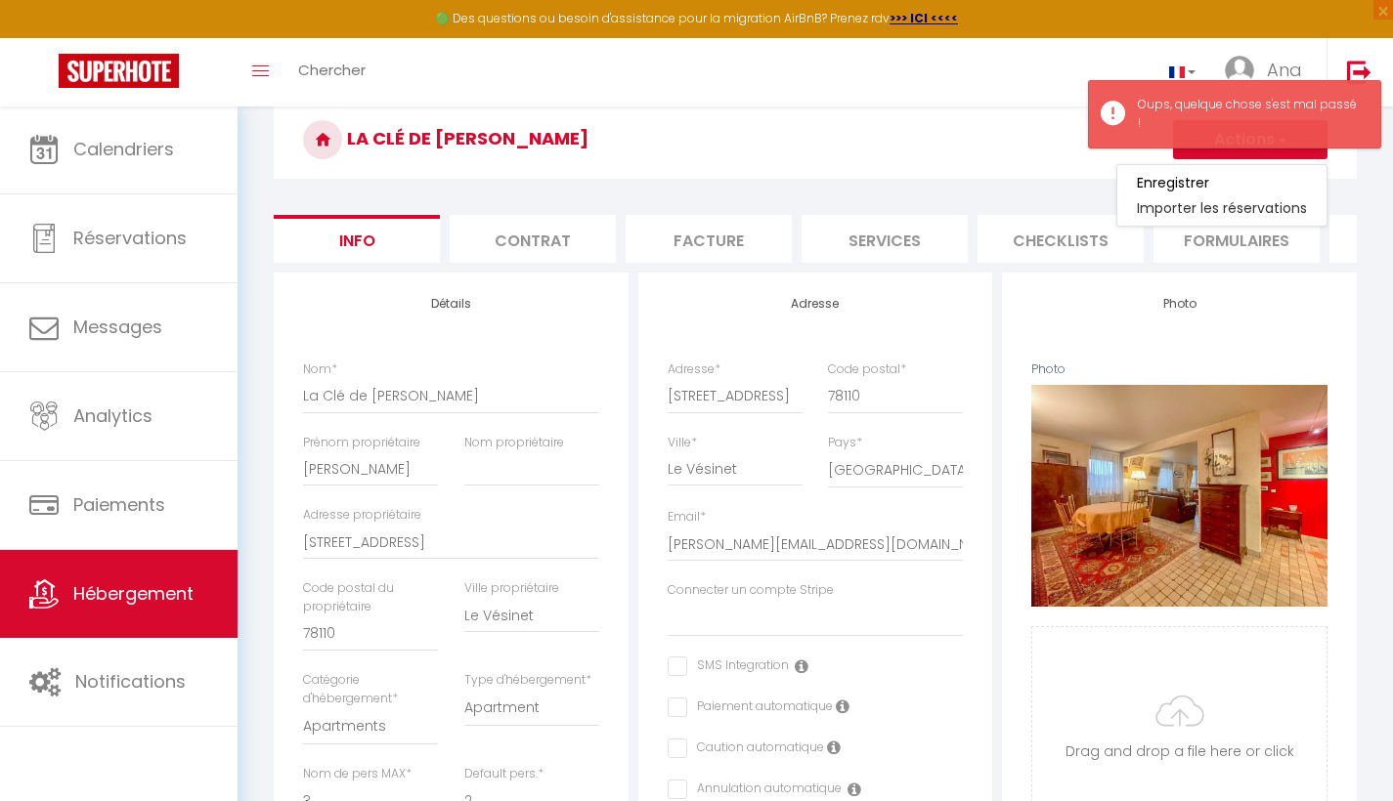
click at [680, 134] on h3 "La Clé de [PERSON_NAME]" at bounding box center [815, 140] width 1083 height 78
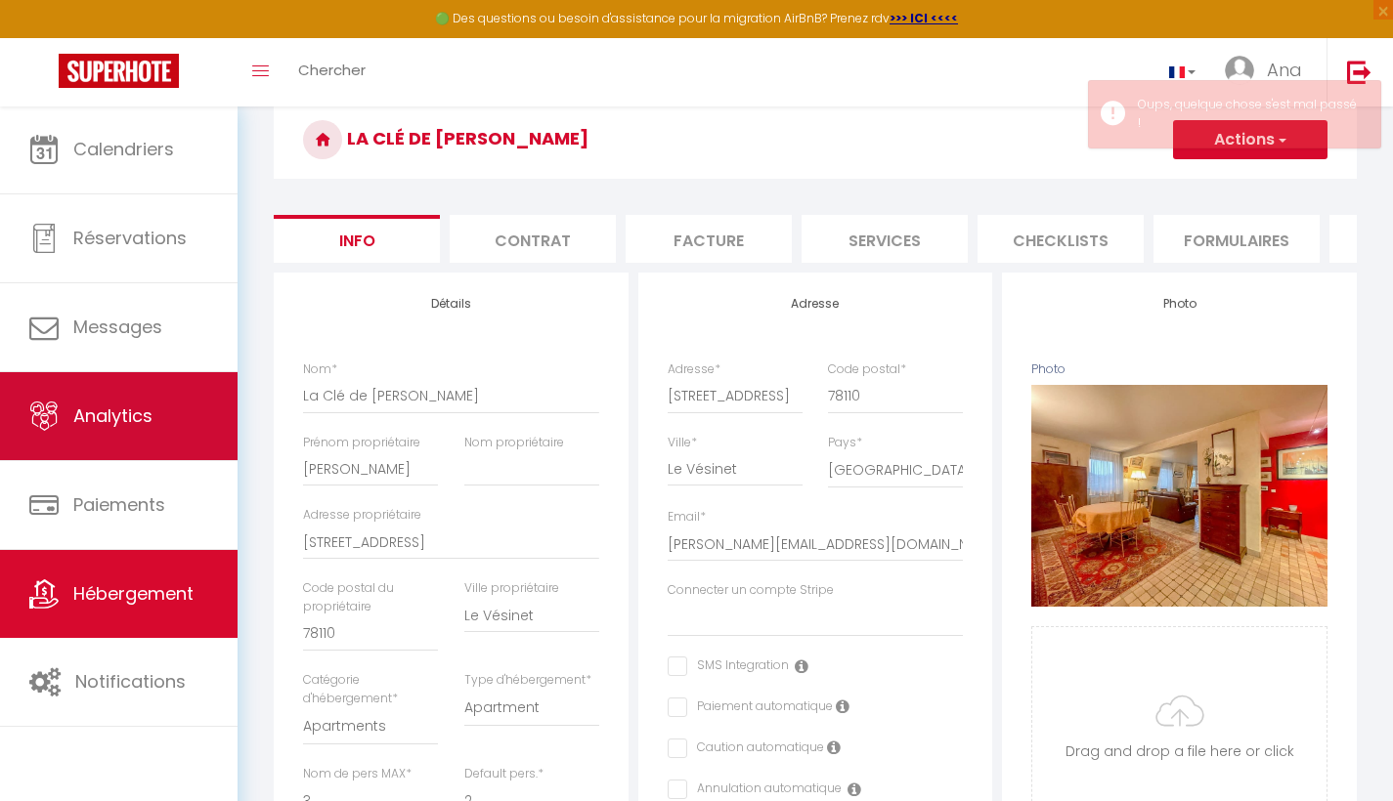
click at [125, 411] on span "Analytics" at bounding box center [112, 416] width 79 height 24
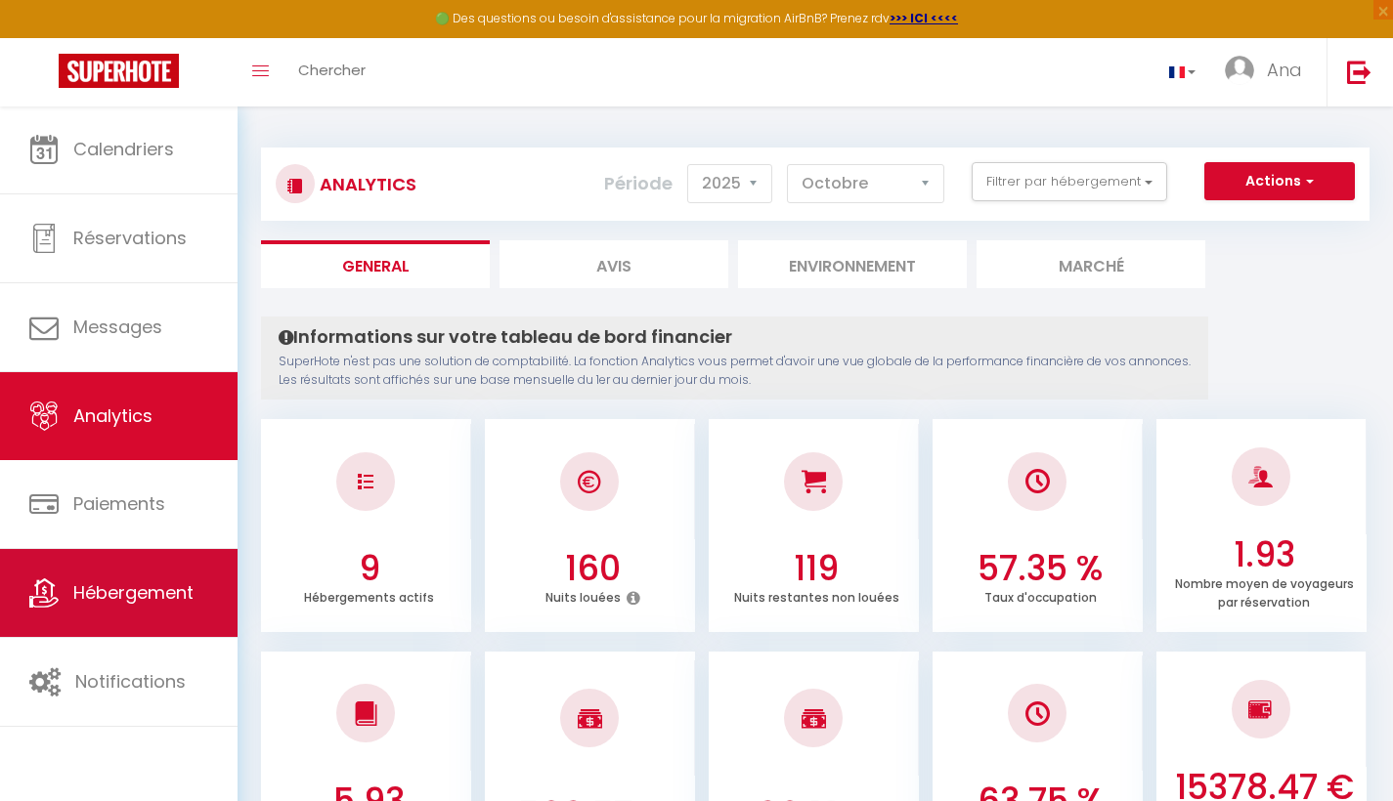
click at [101, 584] on span "Hébergement" at bounding box center [133, 593] width 120 height 24
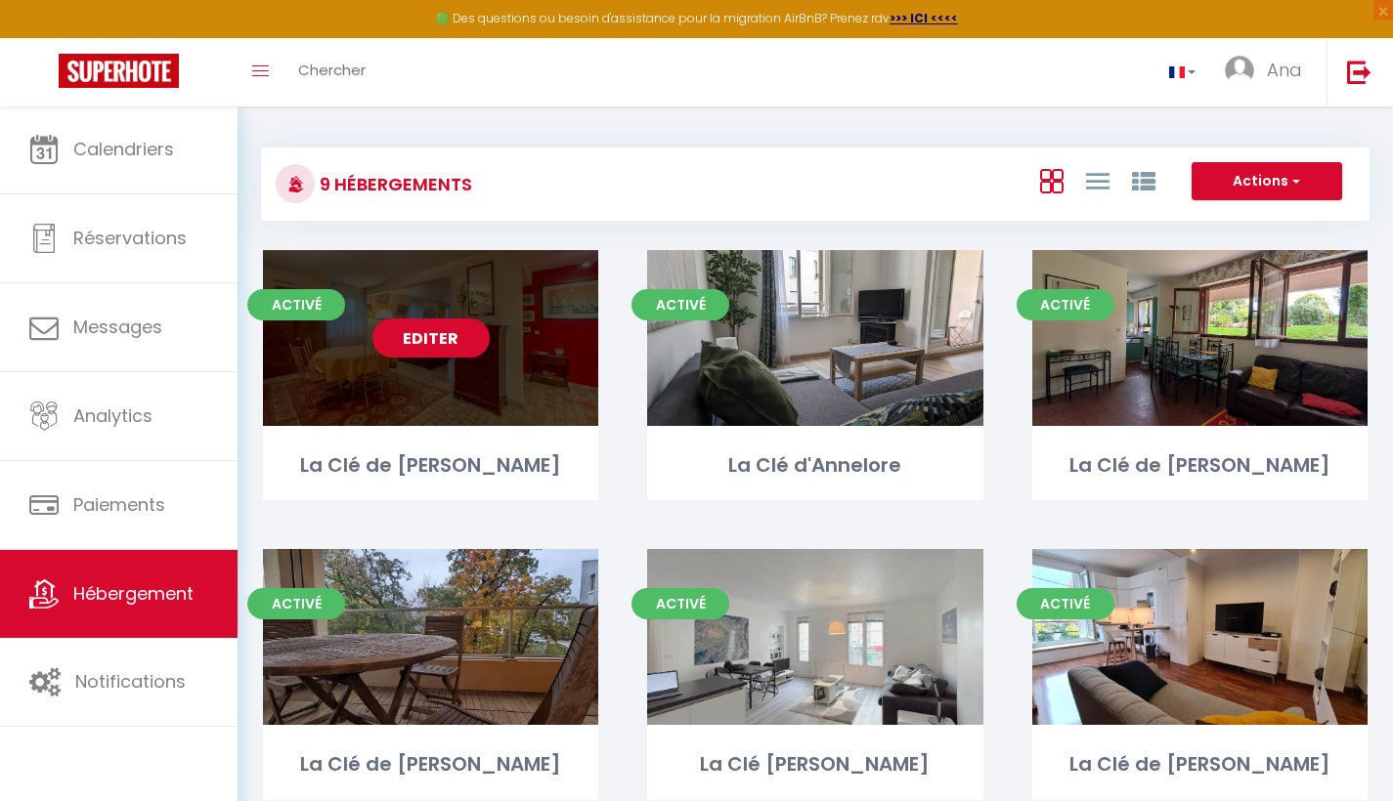
click at [441, 333] on link "Editer" at bounding box center [430, 338] width 117 height 39
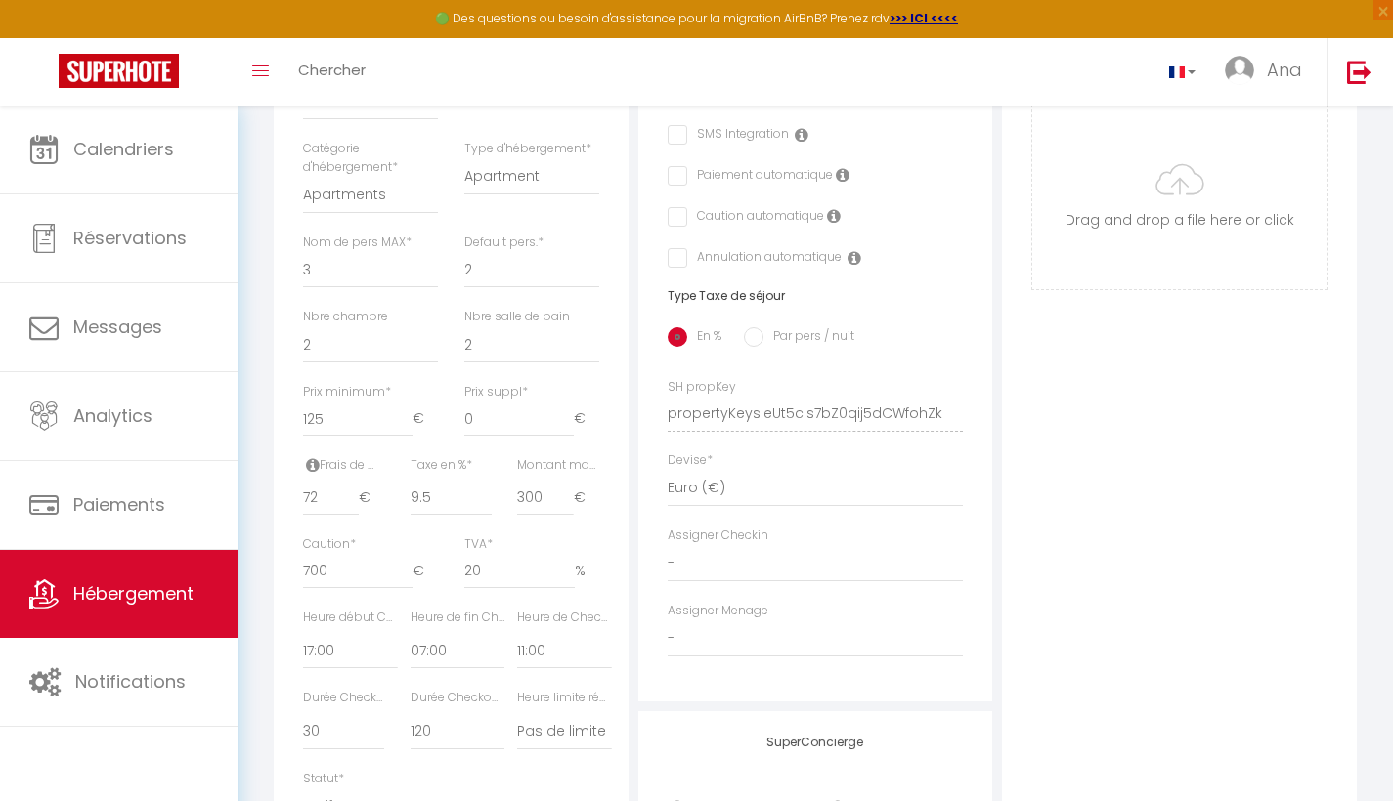
scroll to position [616, 0]
click at [354, 497] on input "73" at bounding box center [331, 494] width 56 height 35
click at [351, 503] on input "72" at bounding box center [331, 494] width 56 height 35
click at [351, 503] on input "71" at bounding box center [331, 494] width 56 height 35
click at [351, 503] on input "70" at bounding box center [331, 494] width 56 height 35
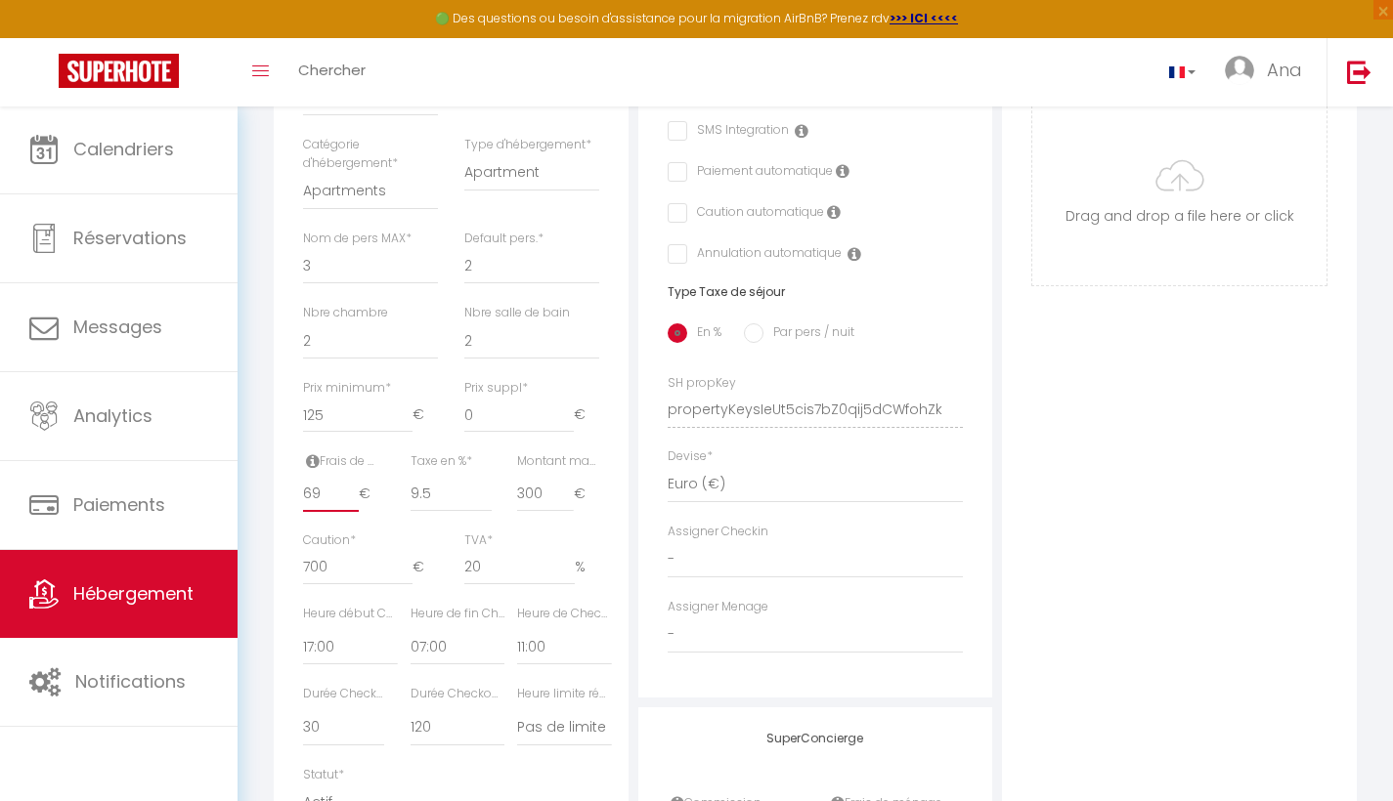
click at [351, 503] on input "69" at bounding box center [331, 494] width 56 height 35
click at [351, 503] on input "68" at bounding box center [331, 494] width 56 height 35
click at [351, 503] on input "67" at bounding box center [331, 494] width 56 height 35
click at [351, 503] on input "66" at bounding box center [331, 494] width 56 height 35
click at [351, 503] on input "65" at bounding box center [331, 494] width 56 height 35
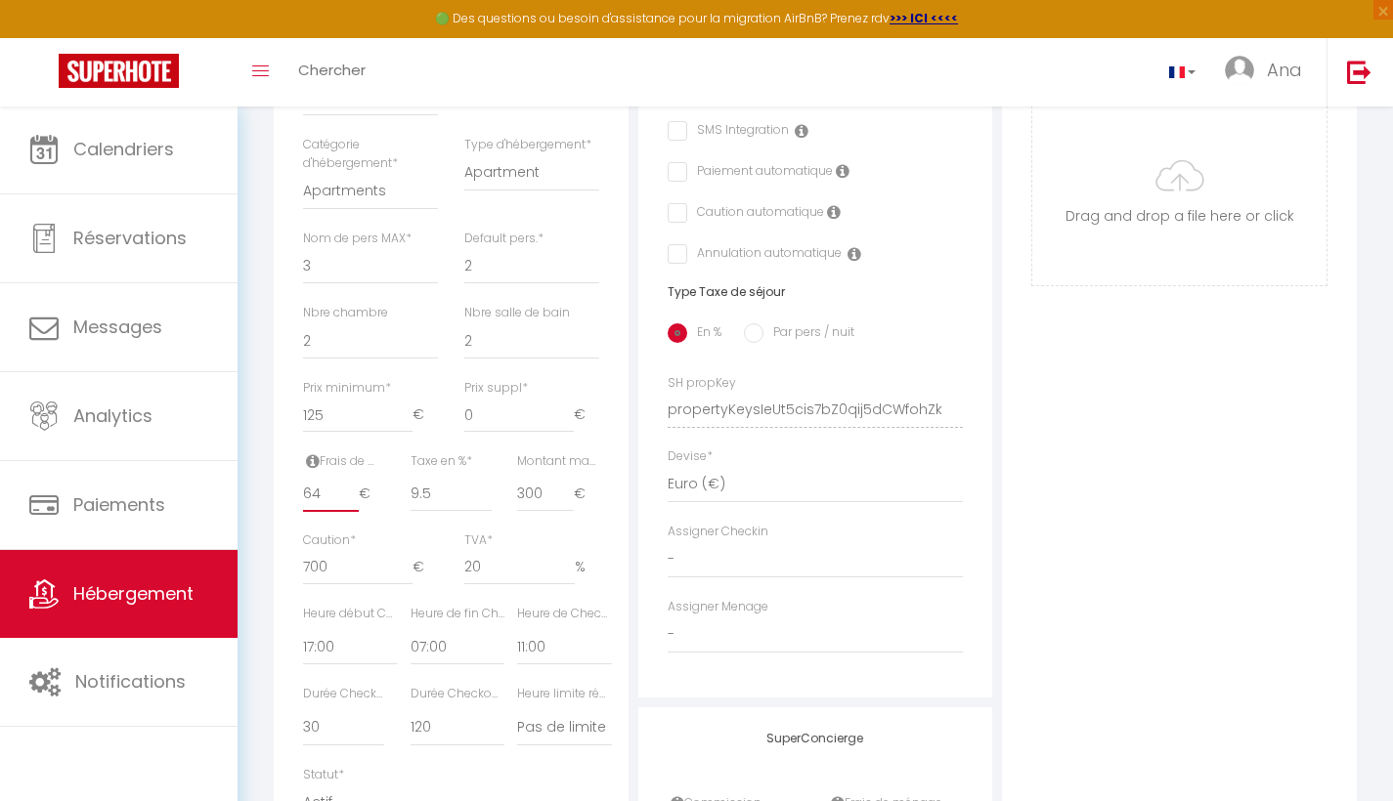
click at [351, 503] on input "64" at bounding box center [331, 494] width 56 height 35
click at [351, 503] on input "63" at bounding box center [331, 494] width 56 height 35
click at [351, 503] on input "62" at bounding box center [331, 494] width 56 height 35
click at [351, 503] on input "61" at bounding box center [331, 494] width 56 height 35
click at [351, 503] on input "60" at bounding box center [331, 494] width 56 height 35
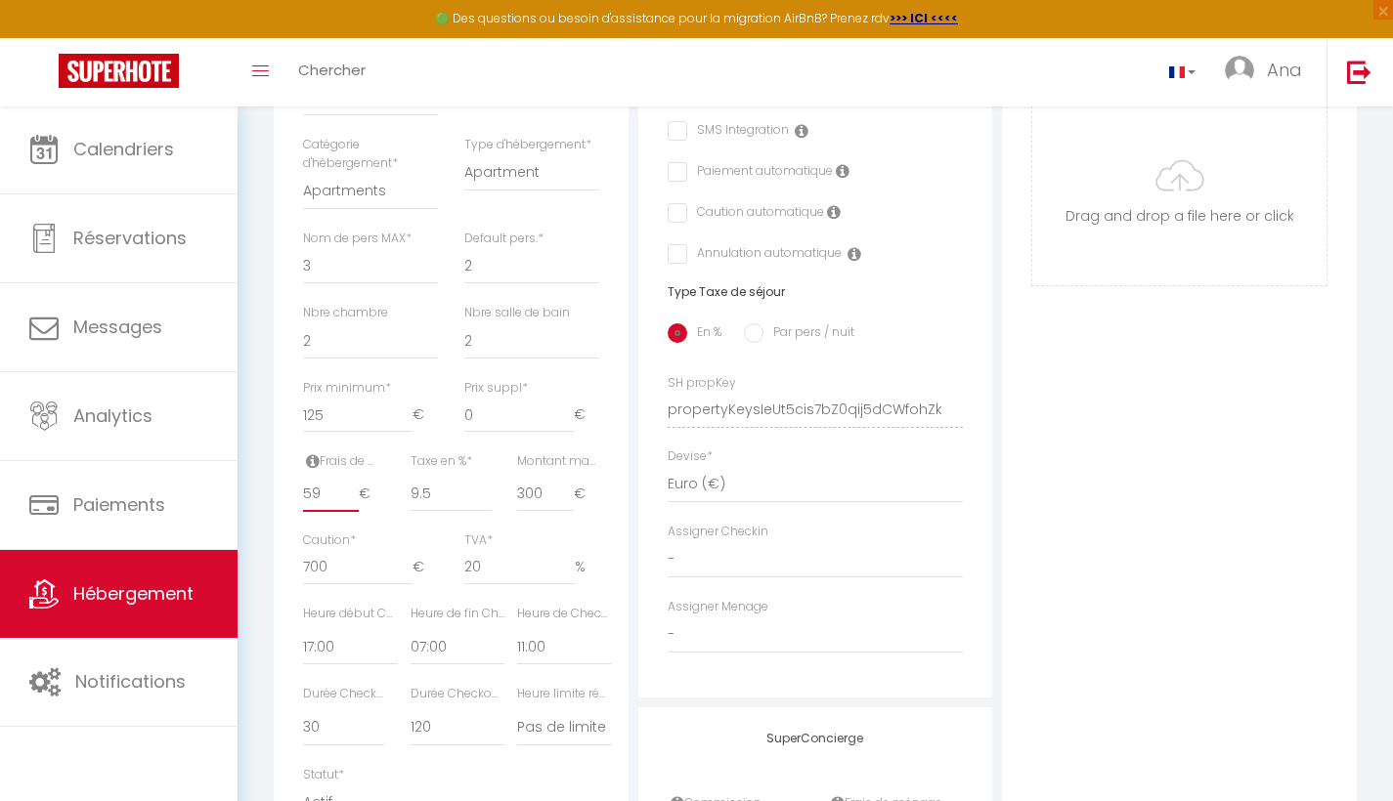
click at [351, 503] on input "59" at bounding box center [331, 494] width 56 height 35
click at [351, 503] on input "58" at bounding box center [331, 494] width 56 height 35
click at [351, 503] on input "57" at bounding box center [331, 494] width 56 height 35
click at [351, 503] on input "56" at bounding box center [331, 494] width 56 height 35
click at [351, 503] on input "55" at bounding box center [331, 494] width 56 height 35
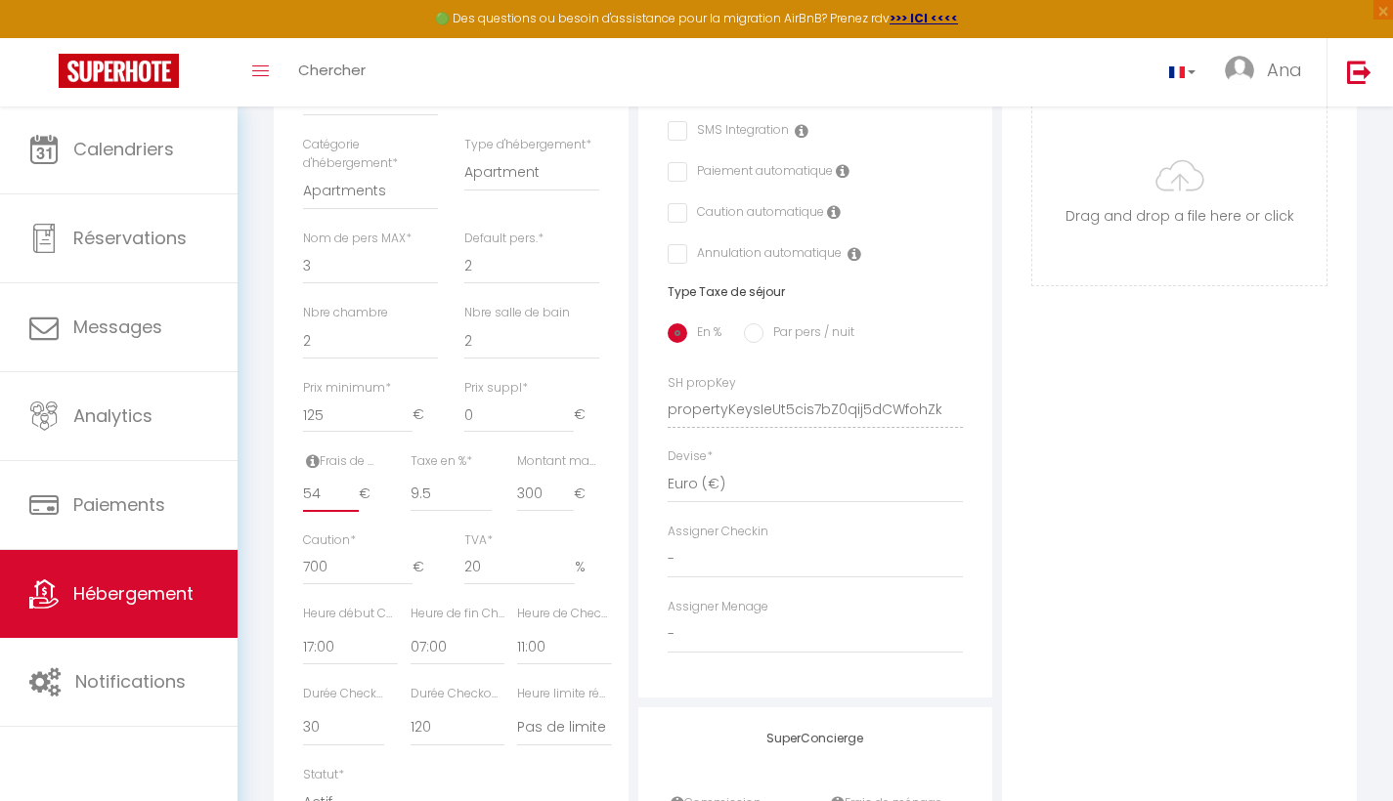
click at [351, 503] on input "54" at bounding box center [331, 494] width 56 height 35
click at [351, 503] on input "53" at bounding box center [331, 494] width 56 height 35
click at [351, 503] on input "52" at bounding box center [331, 494] width 56 height 35
click at [351, 503] on input "51" at bounding box center [331, 494] width 56 height 35
click at [351, 503] on input "50" at bounding box center [331, 494] width 56 height 35
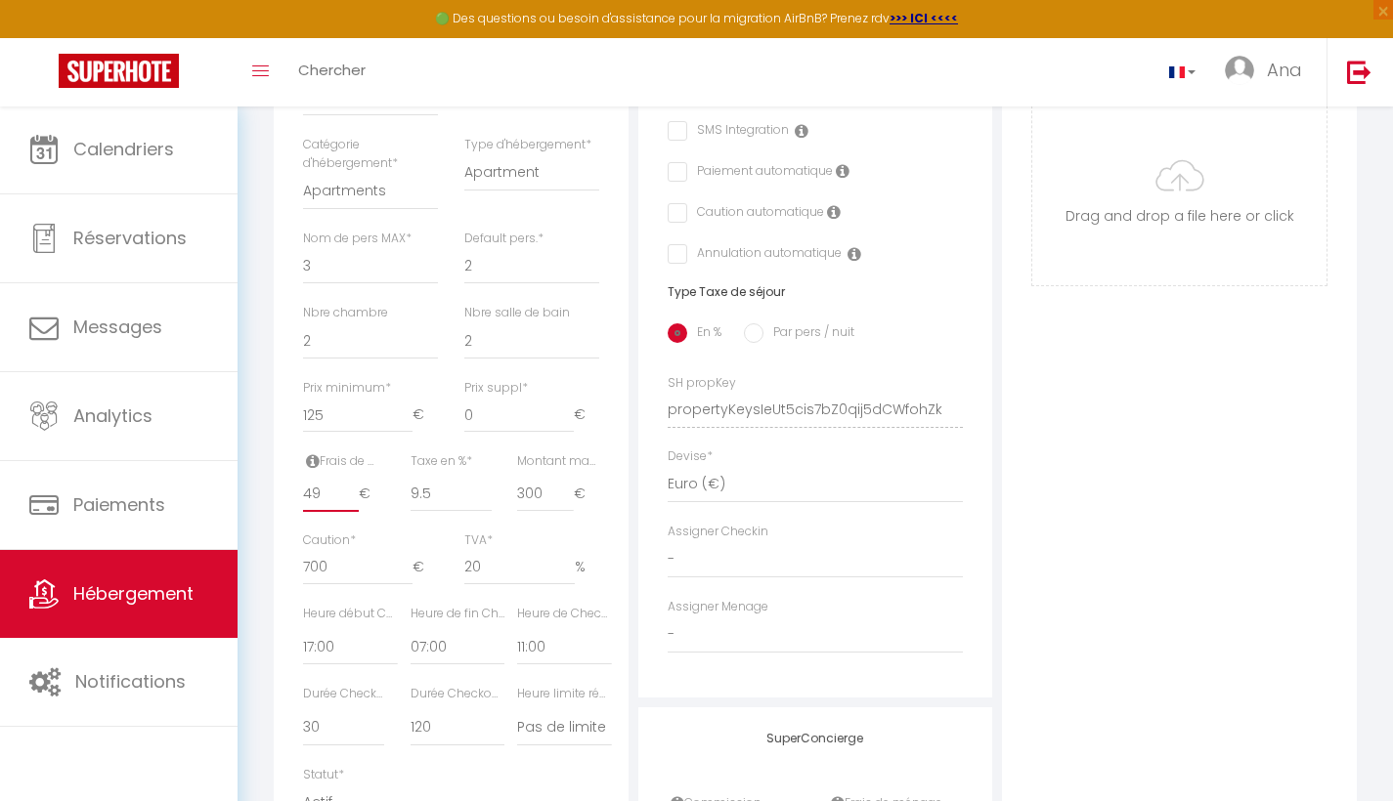
click at [351, 503] on input "49" at bounding box center [331, 494] width 56 height 35
click at [351, 503] on input "48" at bounding box center [331, 494] width 56 height 35
click at [351, 503] on input "47" at bounding box center [331, 494] width 56 height 35
click at [351, 503] on input "46" at bounding box center [331, 494] width 56 height 35
click at [351, 503] on input "45" at bounding box center [331, 494] width 56 height 35
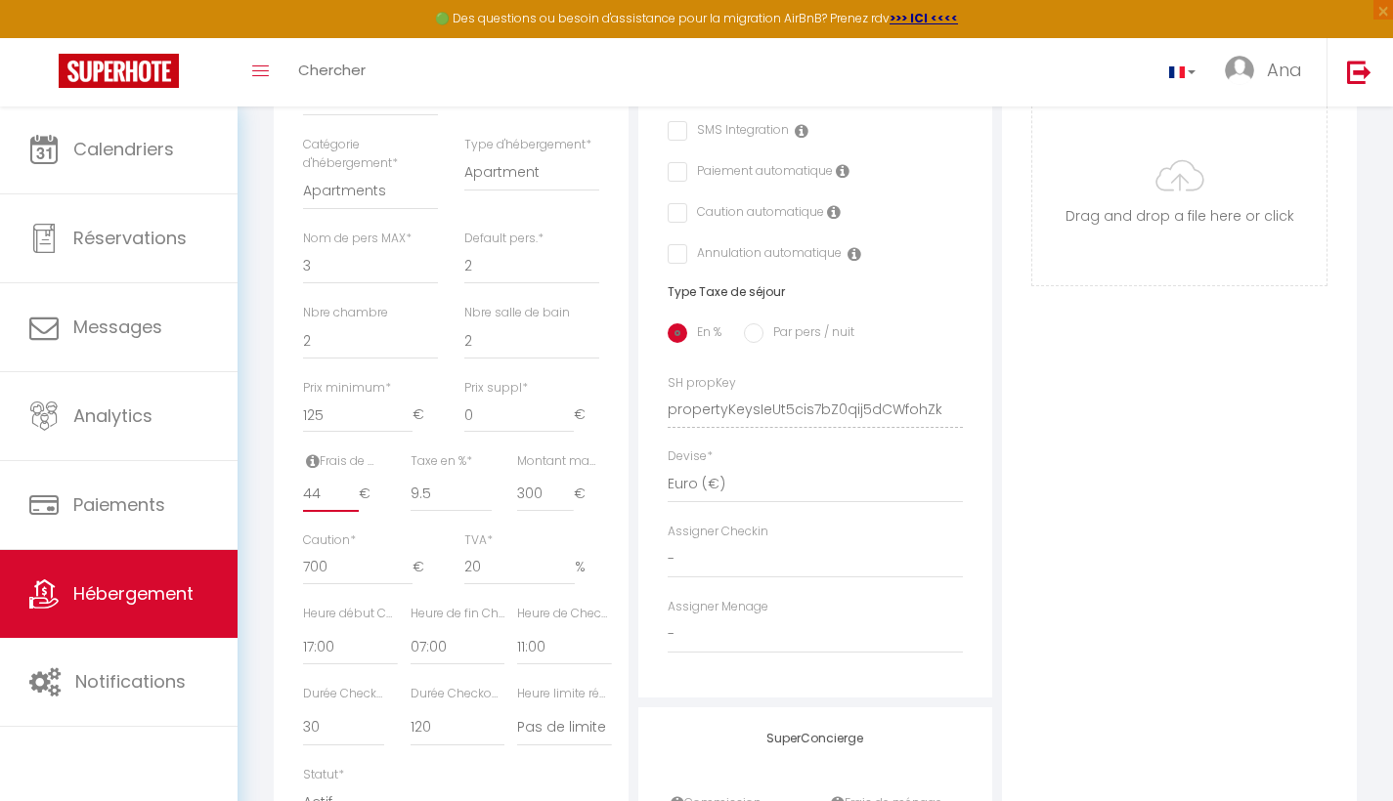
click at [353, 503] on input "44" at bounding box center [331, 494] width 56 height 35
click at [353, 503] on input "43" at bounding box center [331, 494] width 56 height 35
click at [353, 503] on input "42" at bounding box center [331, 494] width 56 height 35
click at [353, 503] on input "41" at bounding box center [331, 494] width 56 height 35
click at [353, 503] on input "40" at bounding box center [331, 494] width 56 height 35
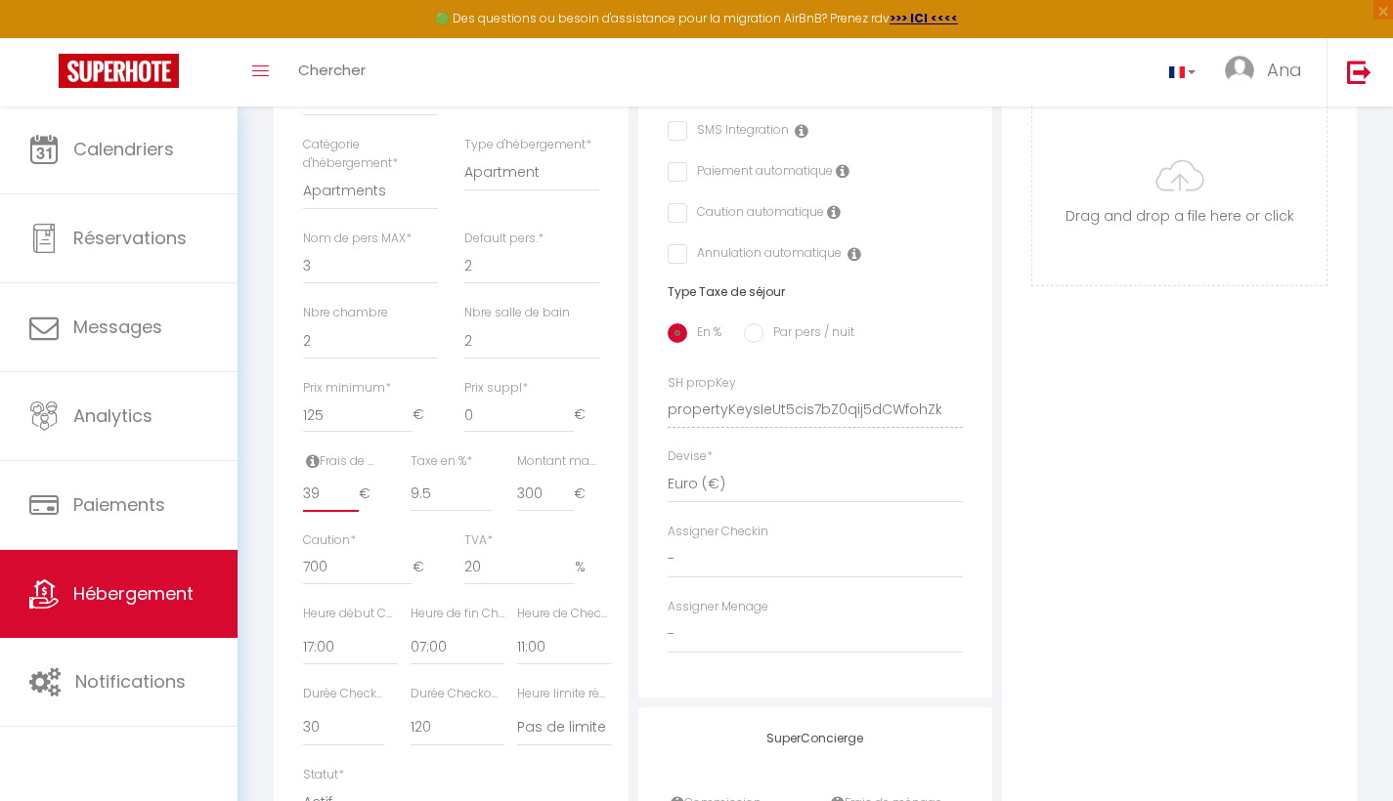
click at [353, 503] on input "39" at bounding box center [331, 494] width 56 height 35
click at [353, 503] on input "38" at bounding box center [331, 494] width 56 height 35
click at [353, 503] on input "37" at bounding box center [331, 494] width 56 height 35
click at [353, 503] on input "36" at bounding box center [331, 494] width 56 height 35
click at [353, 503] on input "35" at bounding box center [331, 494] width 56 height 35
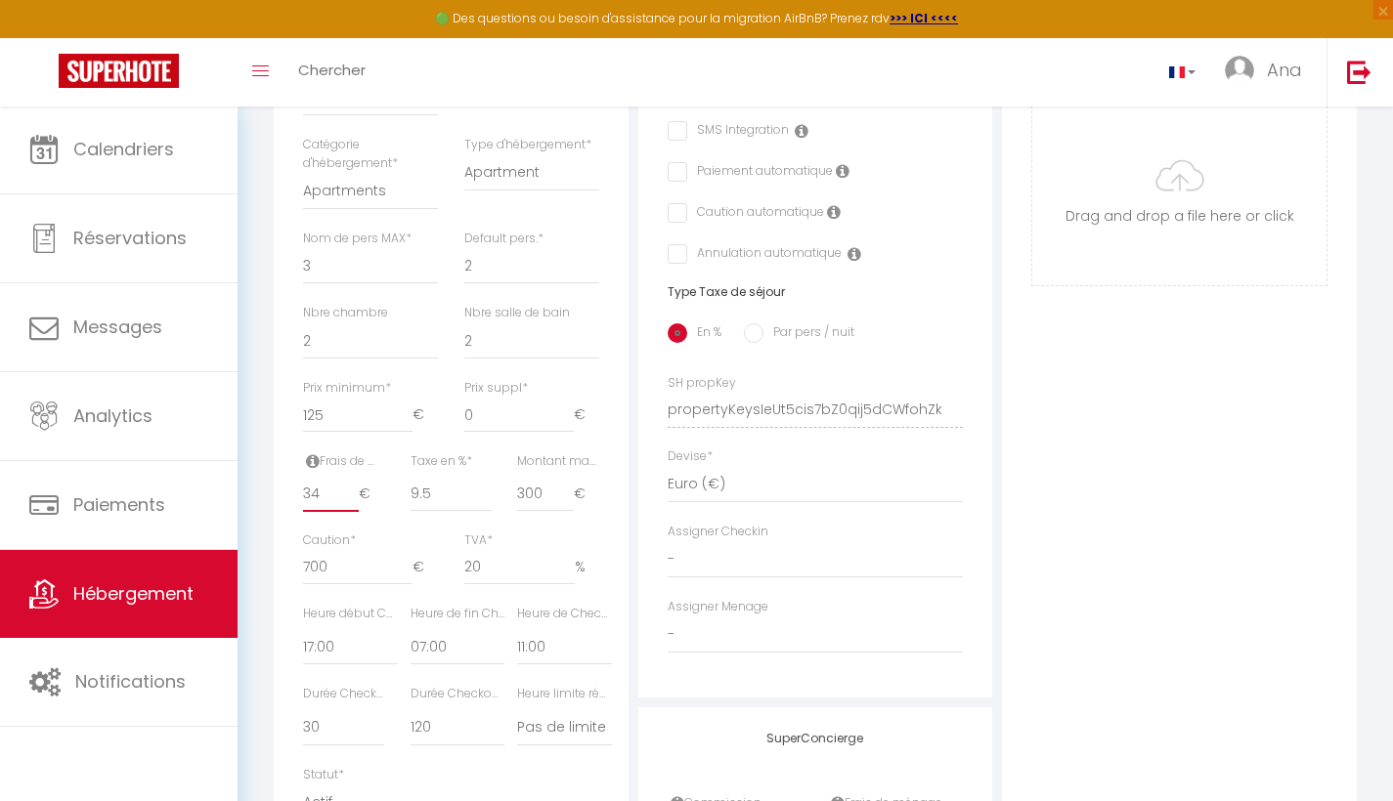
click at [353, 503] on input "34" at bounding box center [331, 494] width 56 height 35
click at [353, 503] on input "33" at bounding box center [331, 494] width 56 height 35
click at [353, 503] on input "32" at bounding box center [331, 494] width 56 height 35
click at [353, 503] on input "31" at bounding box center [331, 494] width 56 height 35
click at [353, 503] on input "30" at bounding box center [331, 494] width 56 height 35
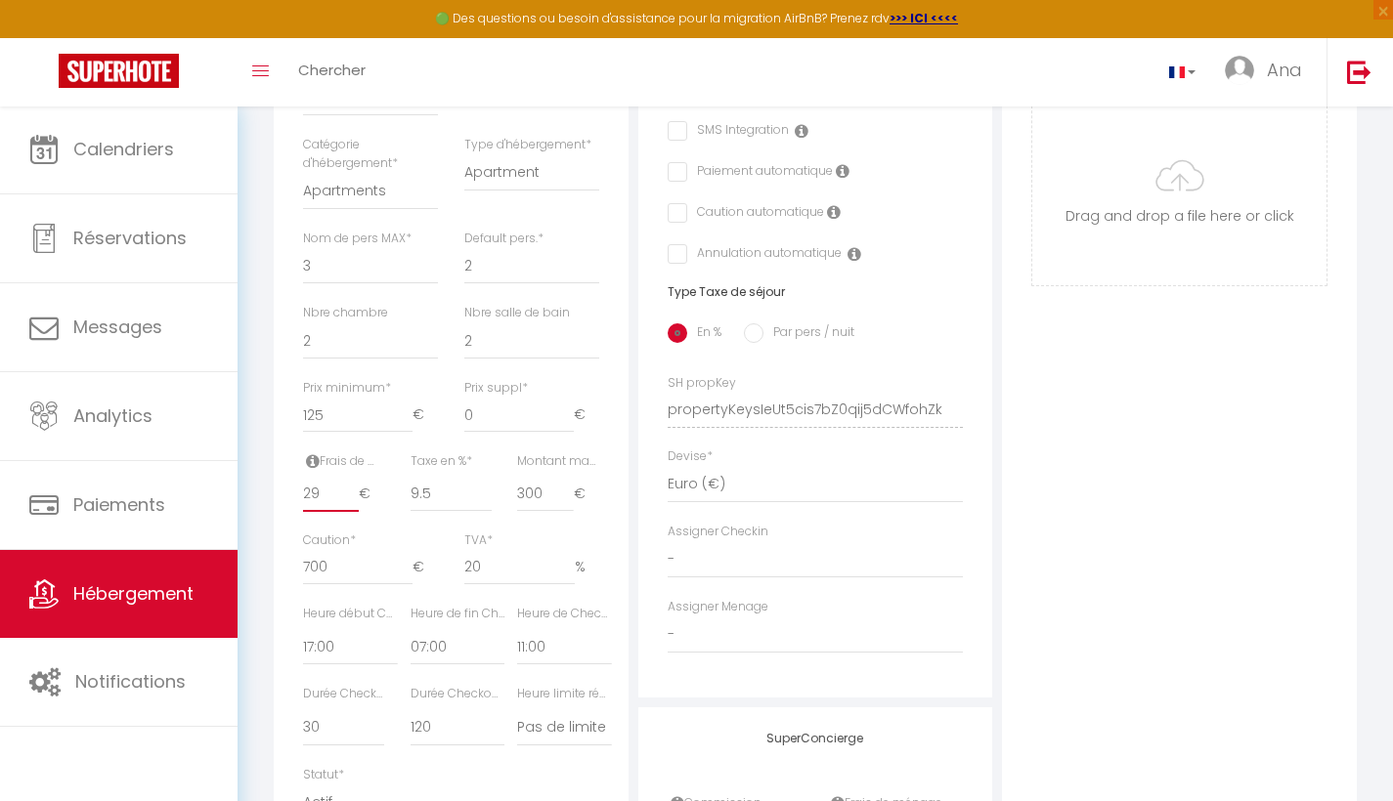
click at [353, 503] on input "29" at bounding box center [331, 494] width 56 height 35
click at [353, 503] on input "28" at bounding box center [331, 494] width 56 height 35
click at [353, 503] on input "27" at bounding box center [331, 494] width 56 height 35
click at [353, 503] on input "26" at bounding box center [331, 494] width 56 height 35
click at [353, 503] on input "25" at bounding box center [331, 494] width 56 height 35
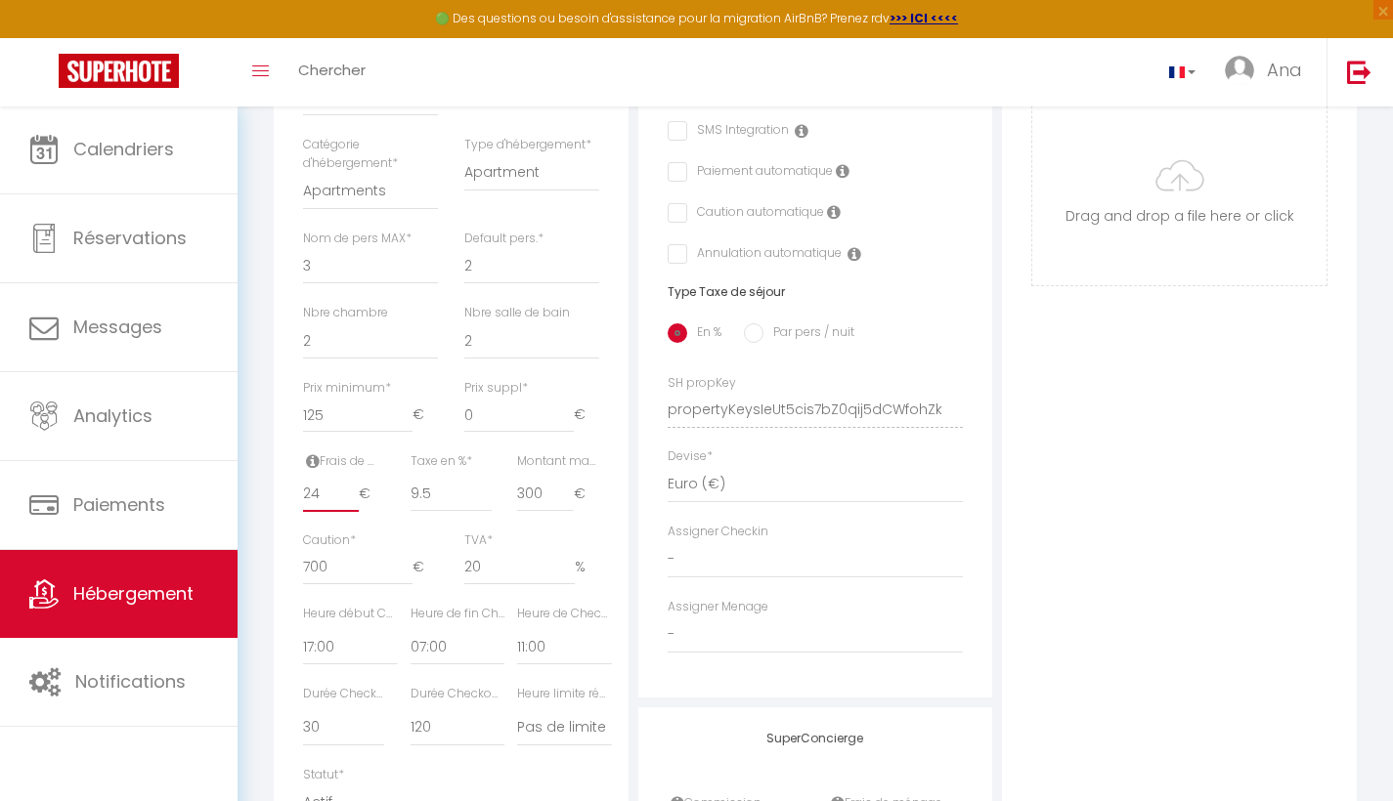
click at [353, 503] on input "24" at bounding box center [331, 494] width 56 height 35
click at [353, 503] on input "23" at bounding box center [331, 494] width 56 height 35
click at [353, 503] on input "22" at bounding box center [331, 494] width 56 height 35
click at [353, 503] on input "21" at bounding box center [331, 494] width 56 height 35
click at [353, 503] on input "20" at bounding box center [331, 494] width 56 height 35
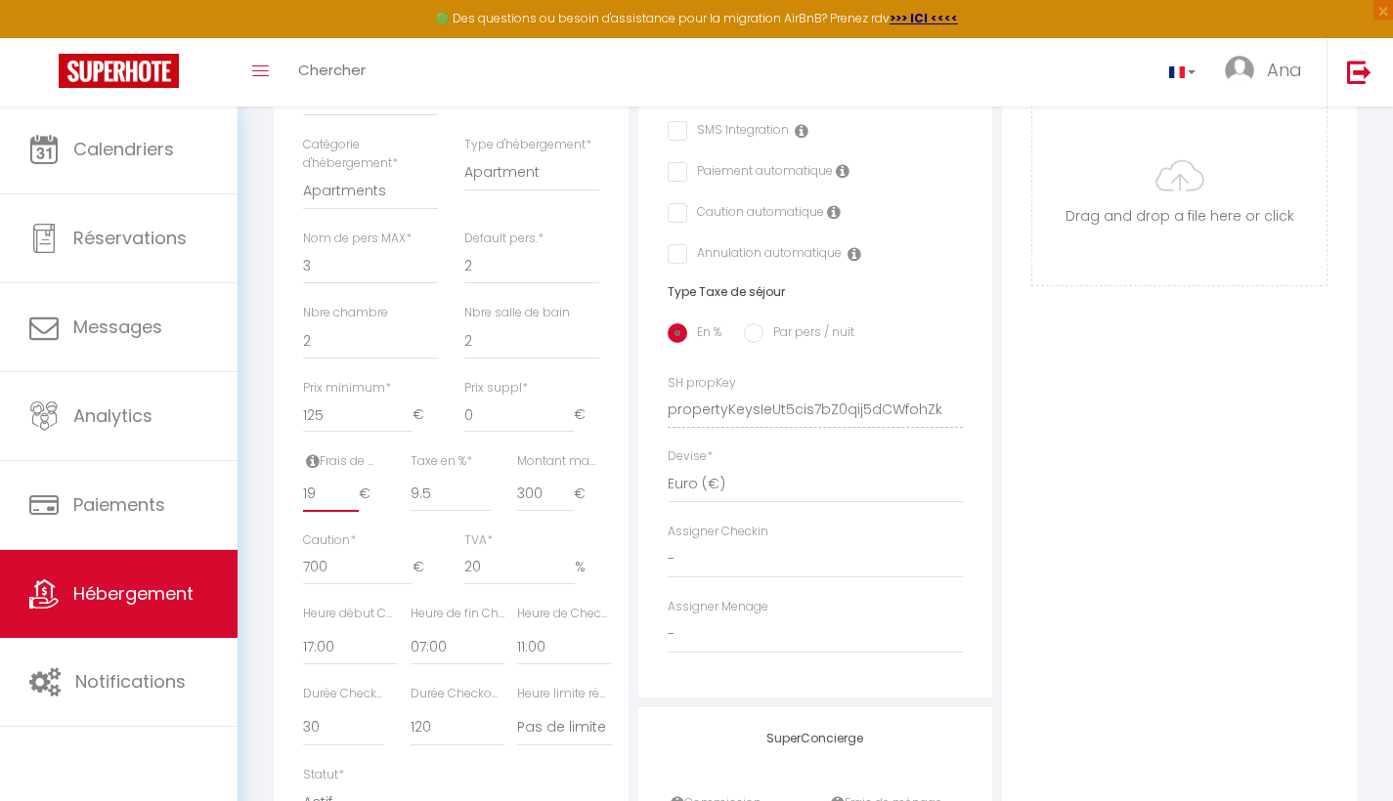
click at [353, 503] on input "19" at bounding box center [331, 494] width 56 height 35
click at [353, 503] on input "18" at bounding box center [331, 494] width 56 height 35
click at [353, 503] on input "17" at bounding box center [331, 494] width 56 height 35
click at [353, 503] on input "16" at bounding box center [331, 494] width 56 height 35
click at [353, 503] on input "15" at bounding box center [331, 494] width 56 height 35
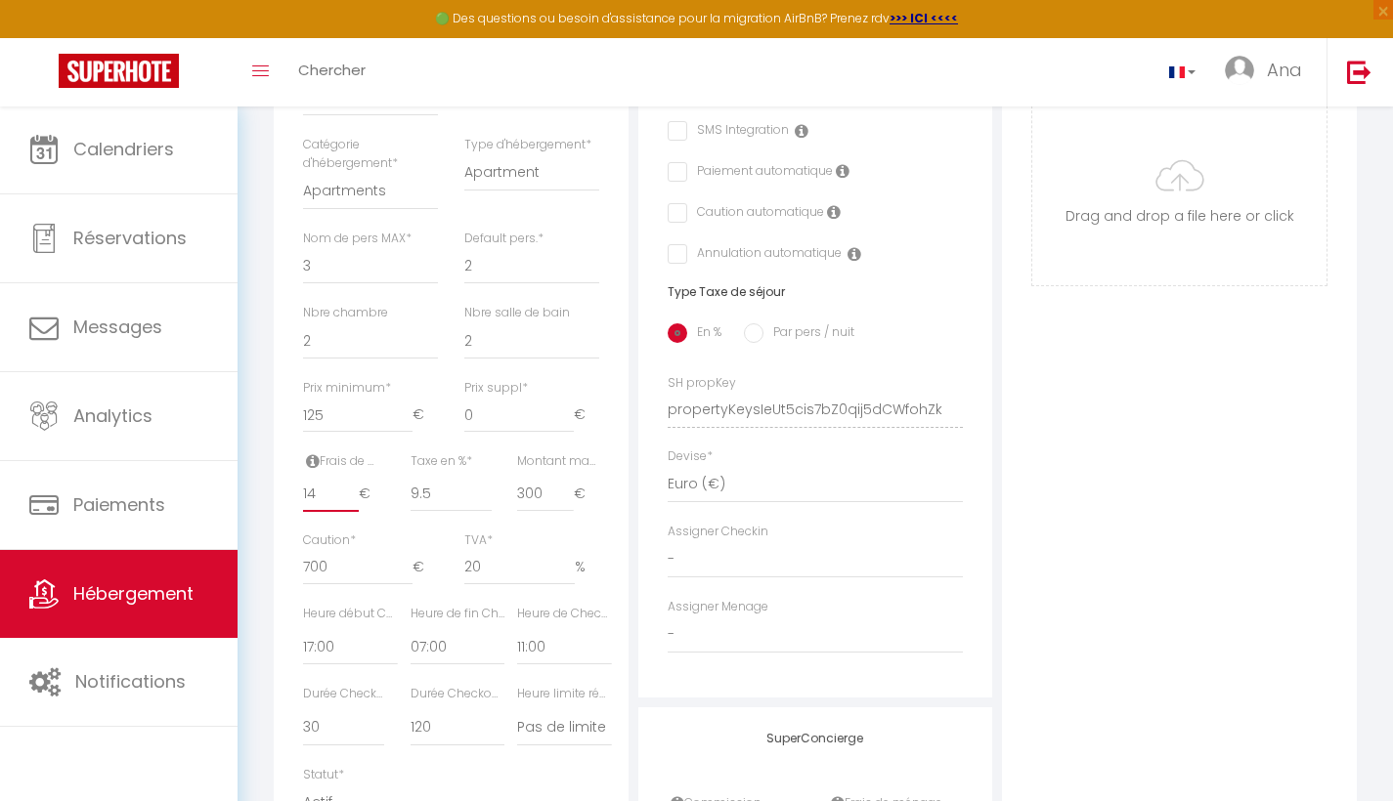
click at [353, 503] on input "14" at bounding box center [331, 494] width 56 height 35
click at [353, 503] on input "13" at bounding box center [331, 494] width 56 height 35
click at [353, 503] on input "12" at bounding box center [331, 494] width 56 height 35
click at [353, 503] on input "11" at bounding box center [331, 494] width 56 height 35
click at [353, 503] on input "10" at bounding box center [331, 494] width 56 height 35
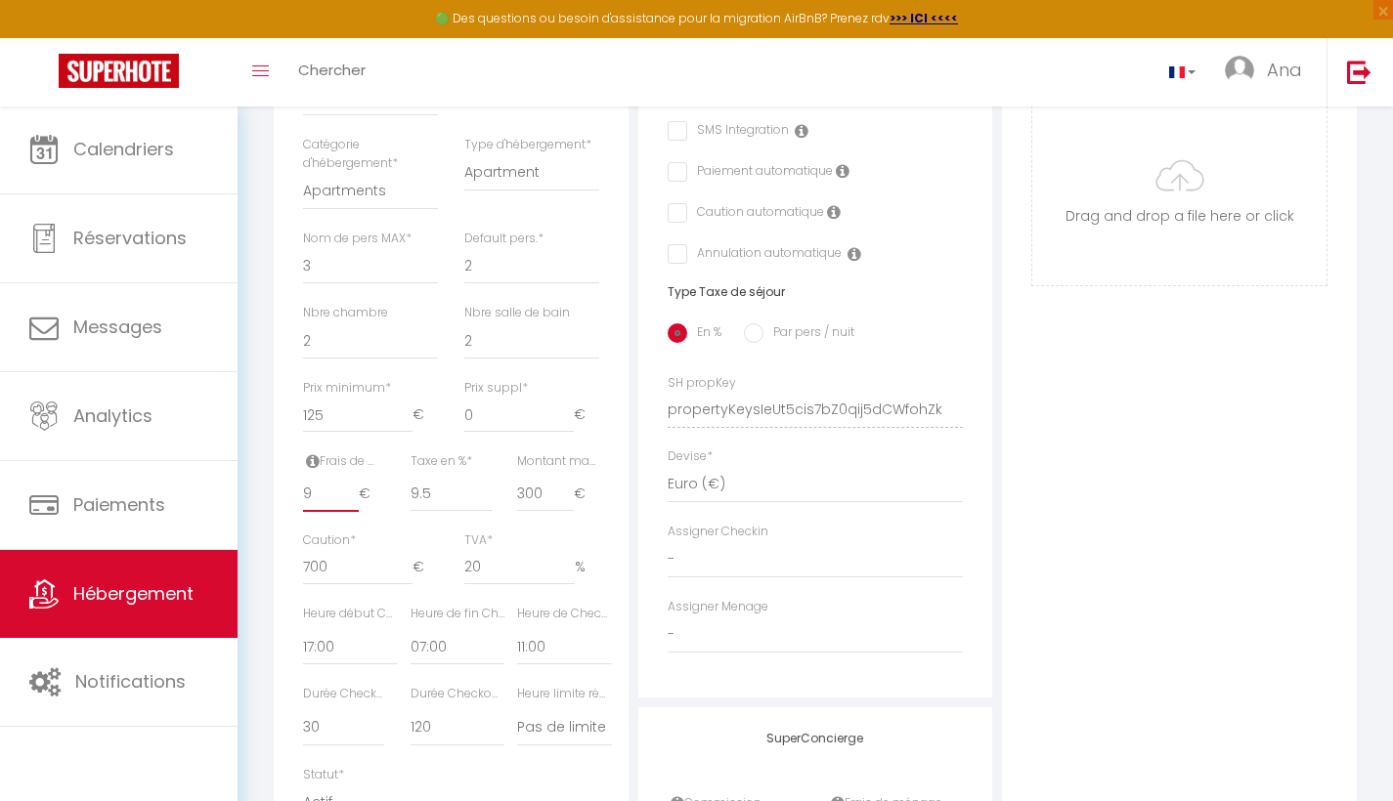
click at [353, 503] on input "9" at bounding box center [331, 494] width 56 height 35
click at [353, 503] on input "8" at bounding box center [331, 494] width 56 height 35
click at [353, 503] on input "7" at bounding box center [331, 494] width 56 height 35
click at [353, 503] on input "6" at bounding box center [331, 494] width 56 height 35
click at [353, 503] on input "5" at bounding box center [331, 494] width 56 height 35
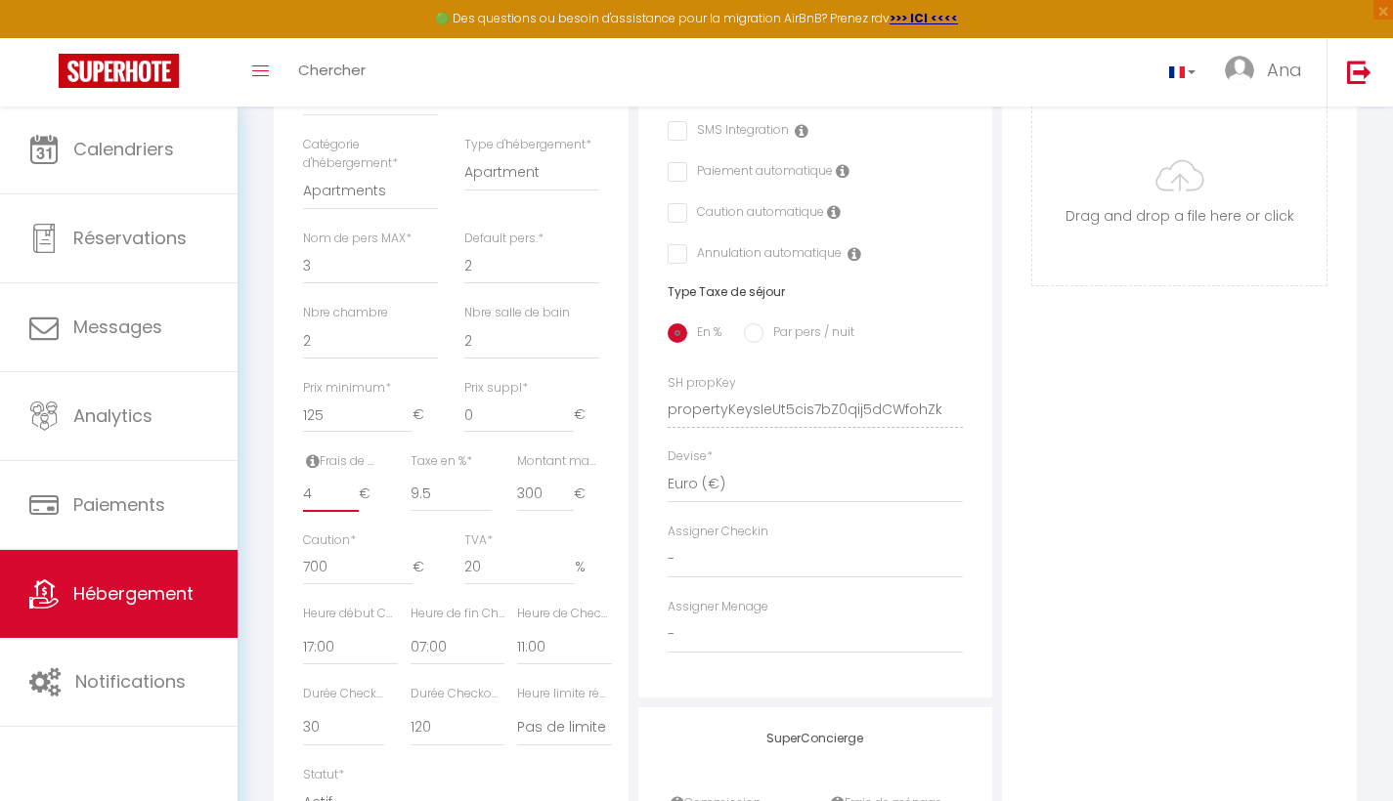
click at [353, 503] on input "4" at bounding box center [331, 494] width 56 height 35
click at [353, 503] on input "3" at bounding box center [331, 494] width 56 height 35
click at [353, 503] on input "2" at bounding box center [331, 494] width 56 height 35
click at [353, 503] on input "1" at bounding box center [331, 494] width 56 height 35
click at [353, 503] on input "0" at bounding box center [331, 494] width 56 height 35
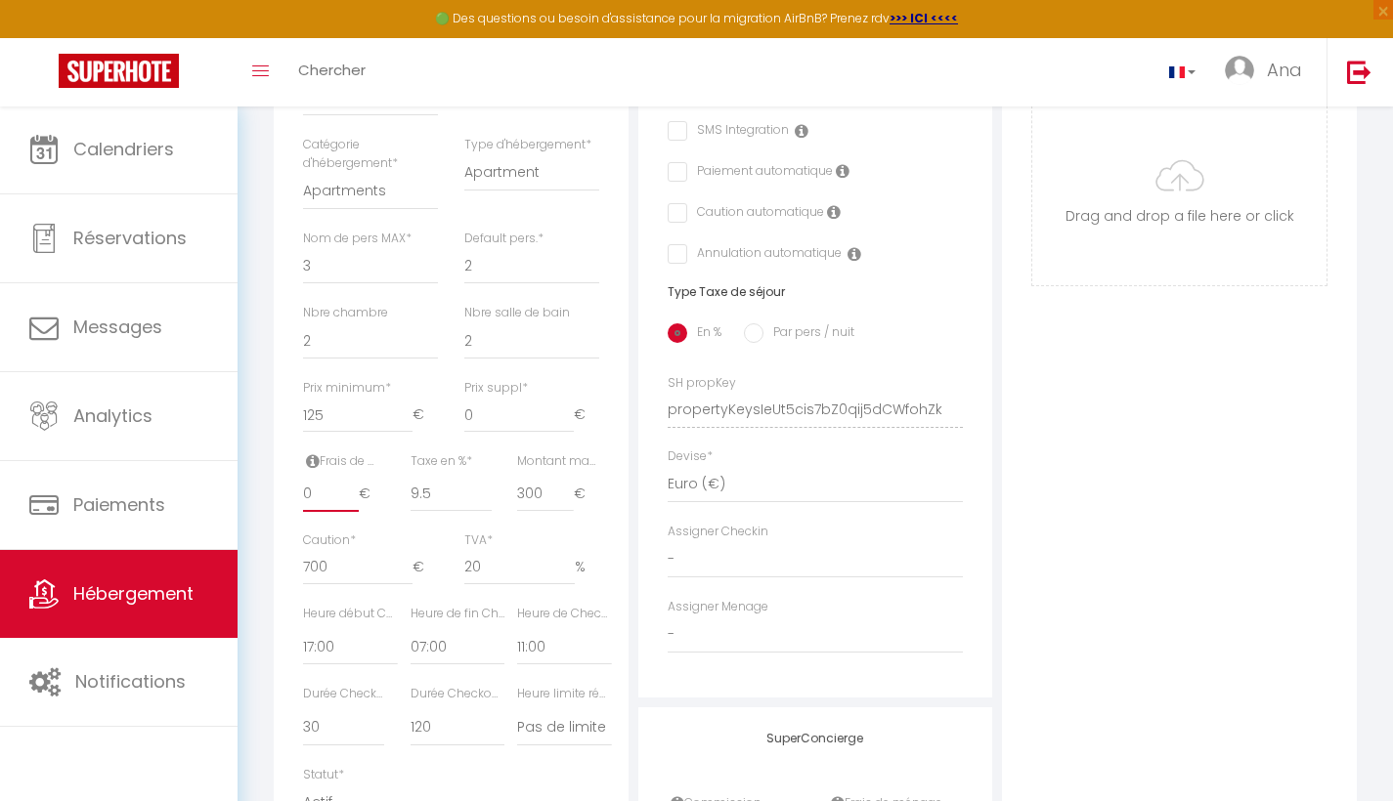
scroll to position [0, 0]
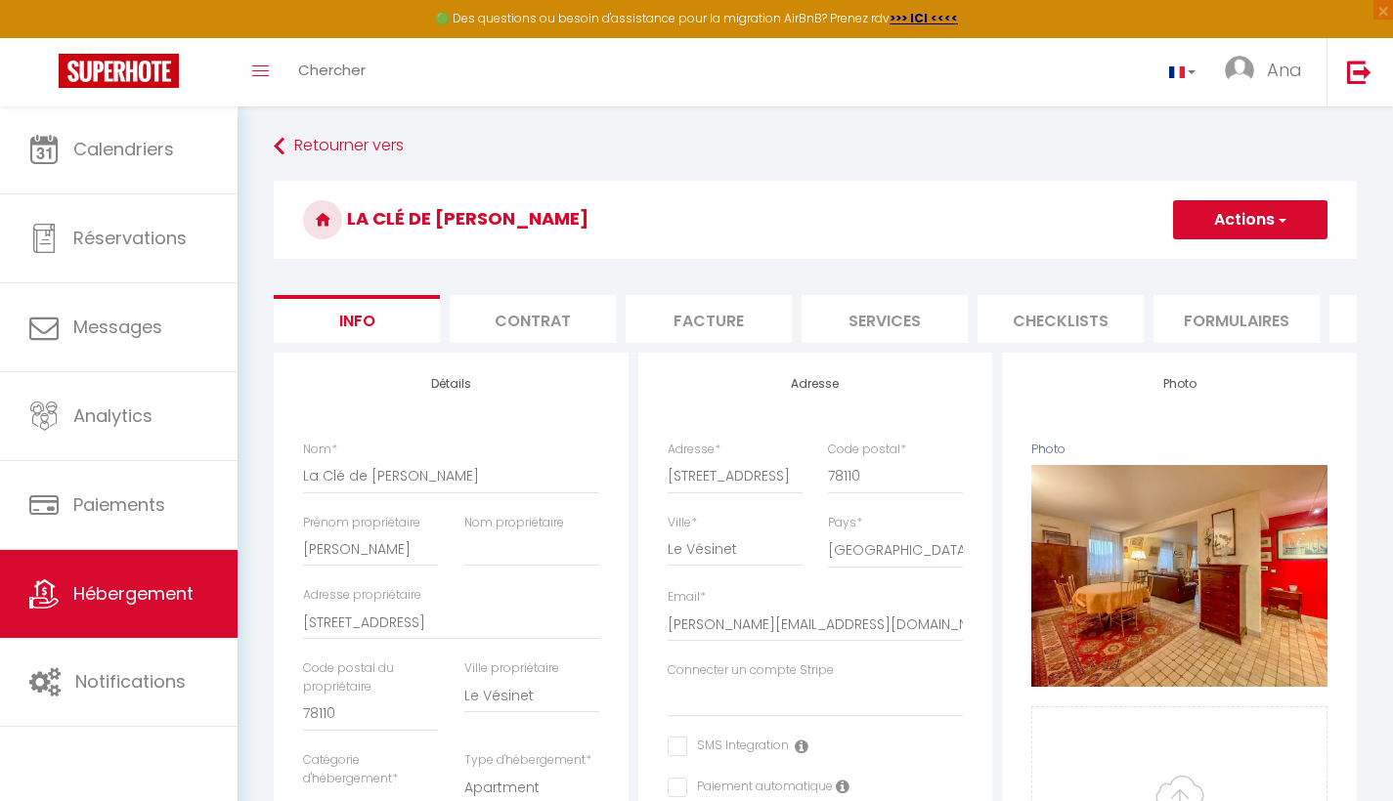
click at [1279, 219] on span "button" at bounding box center [1281, 220] width 13 height 20
click at [1179, 262] on input "Enregistrer" at bounding box center [1173, 263] width 72 height 20
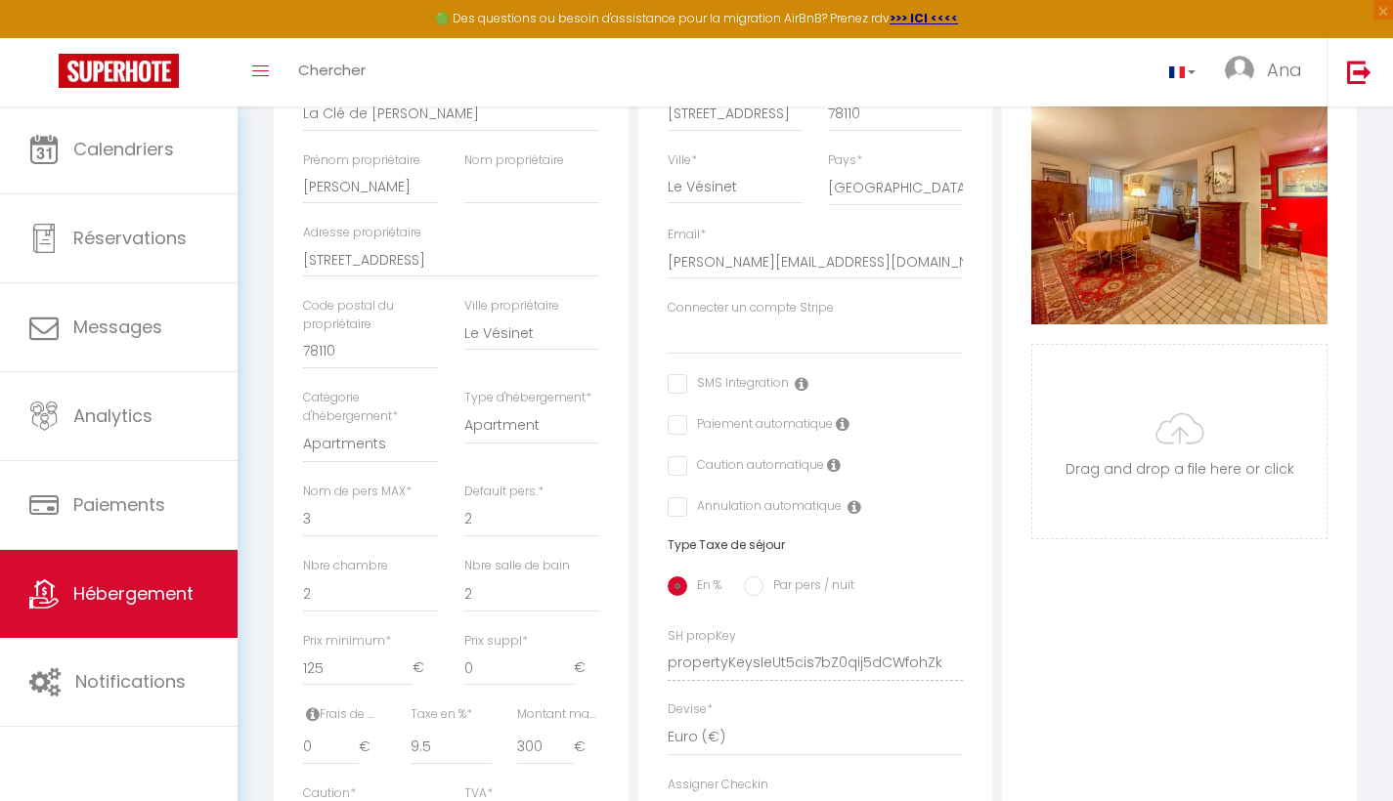
scroll to position [42, 0]
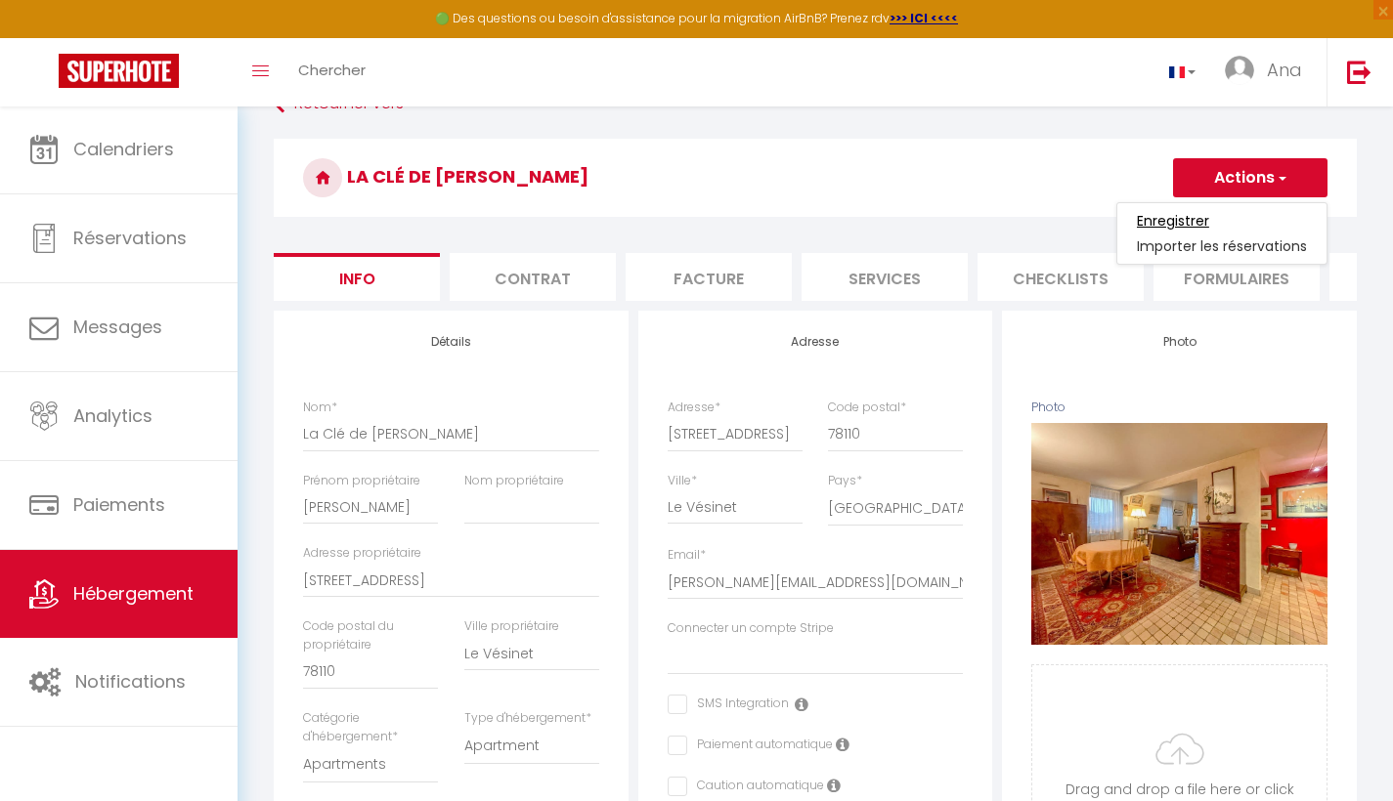
click at [1147, 222] on input "Enregistrer" at bounding box center [1173, 221] width 72 height 20
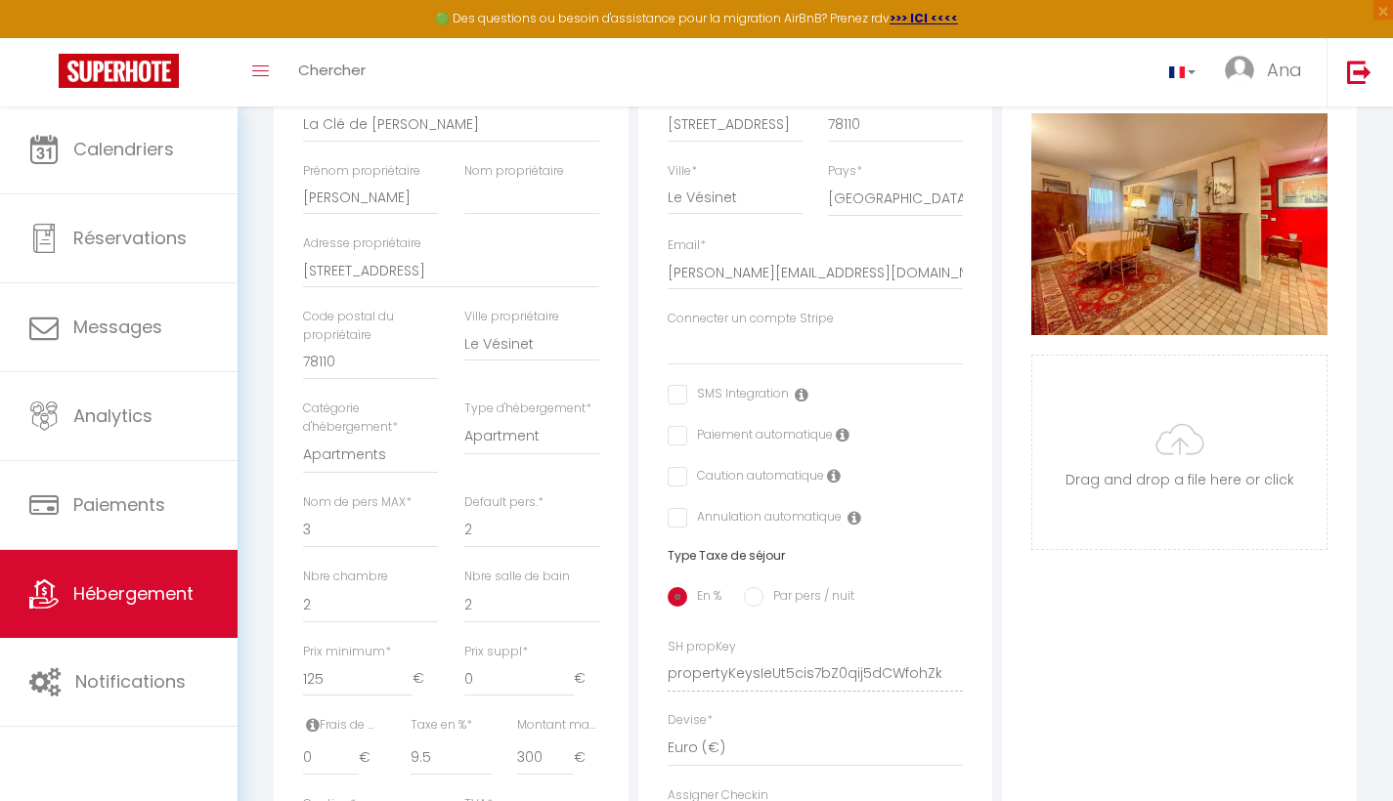
scroll to position [0, 0]
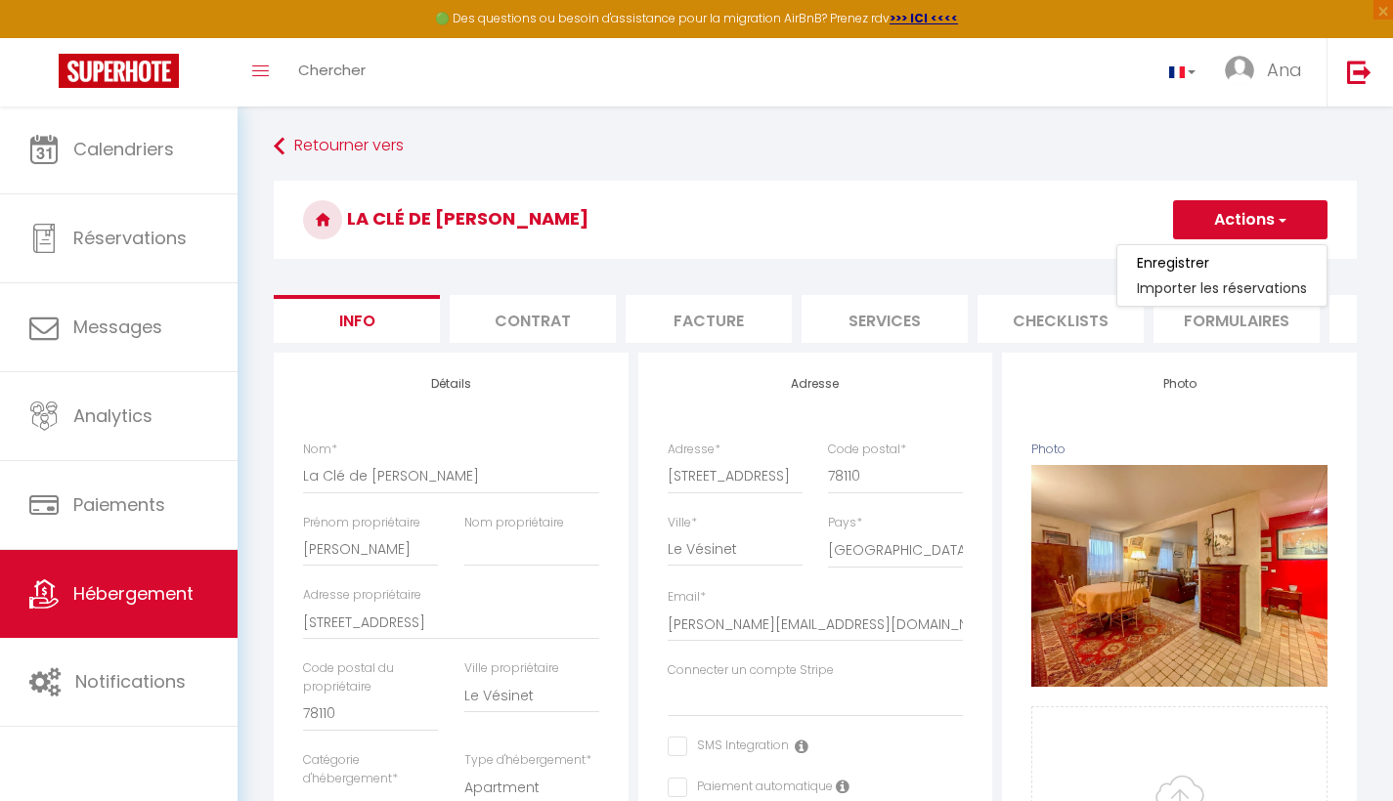
click at [657, 224] on h3 "La Clé de [PERSON_NAME]" at bounding box center [815, 220] width 1083 height 78
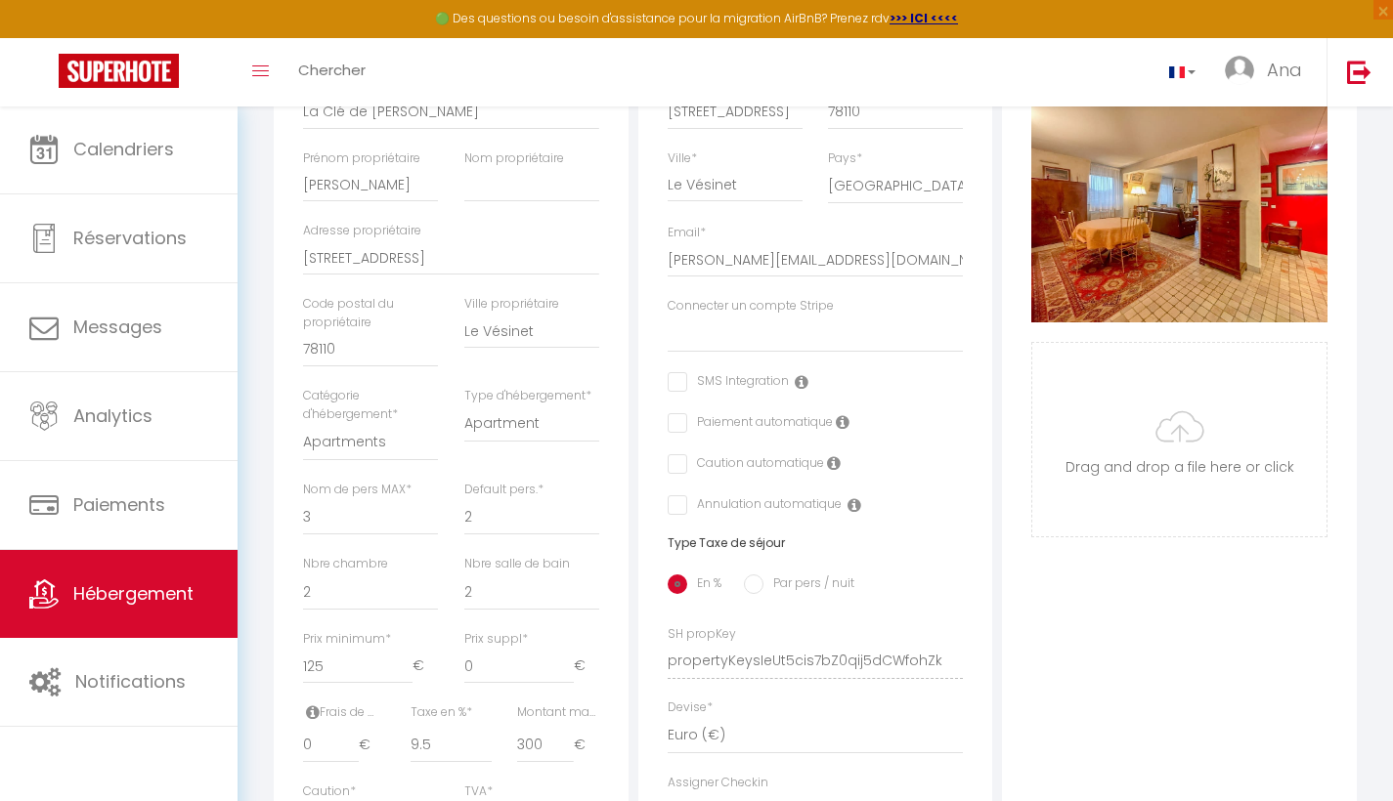
scroll to position [218, 0]
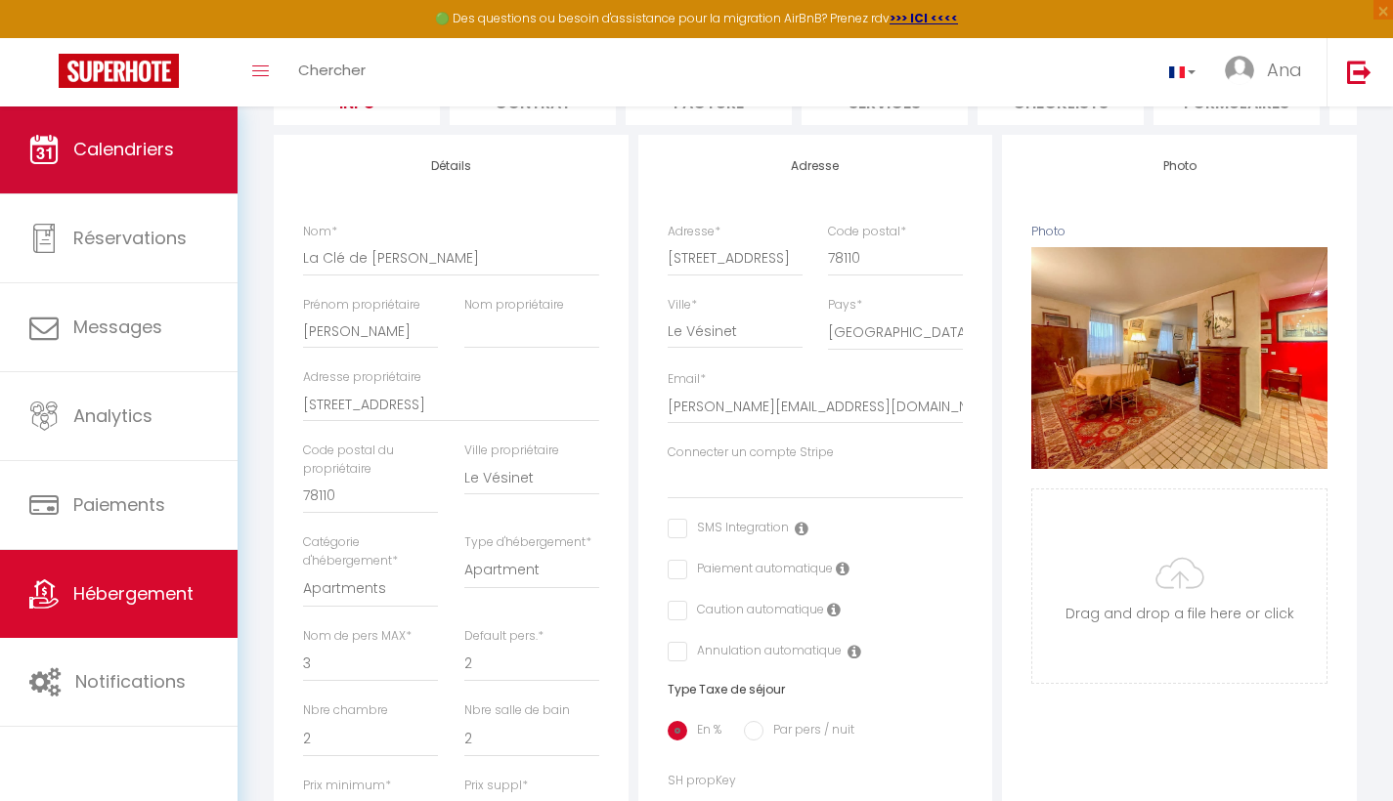
click at [100, 155] on span "Calendriers" at bounding box center [123, 149] width 101 height 24
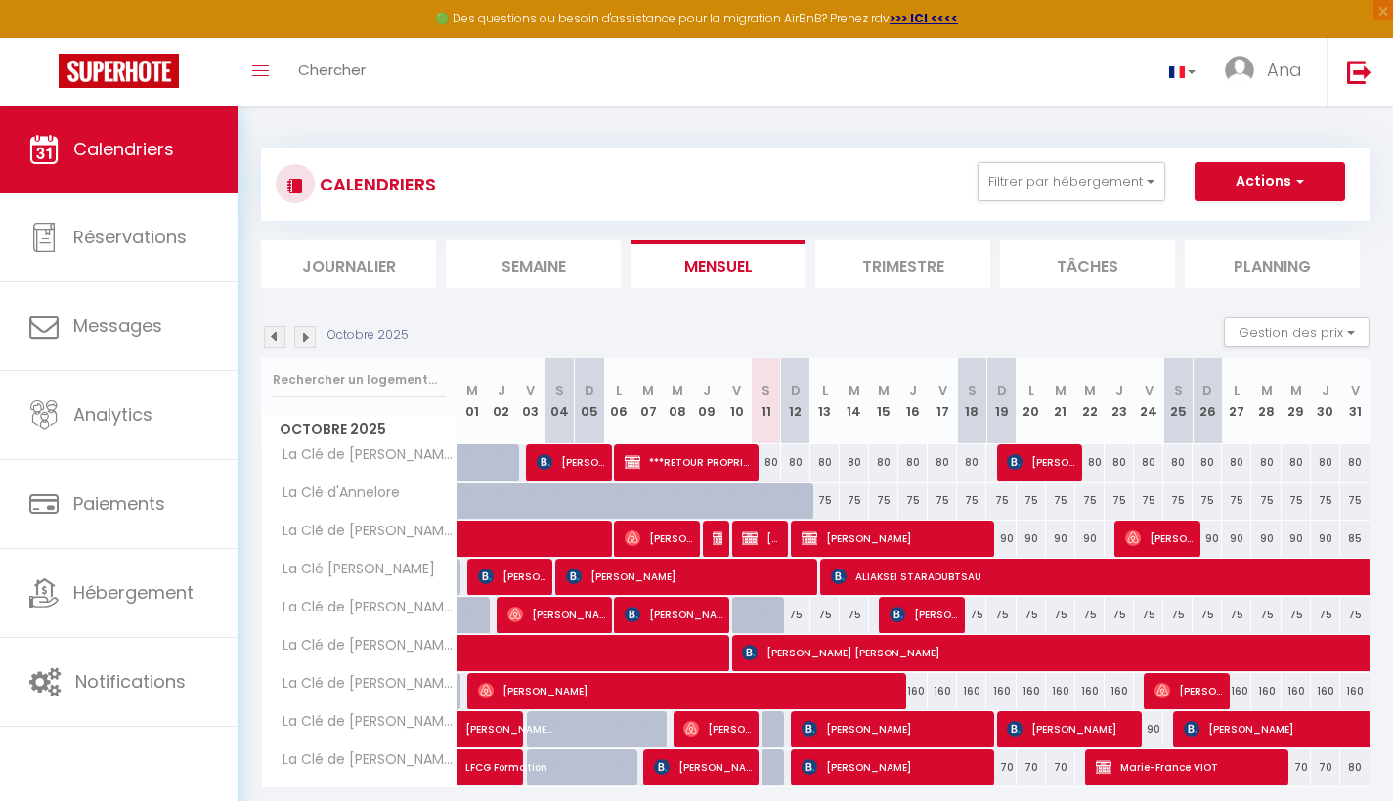
click at [768, 467] on div "80" at bounding box center [766, 463] width 29 height 36
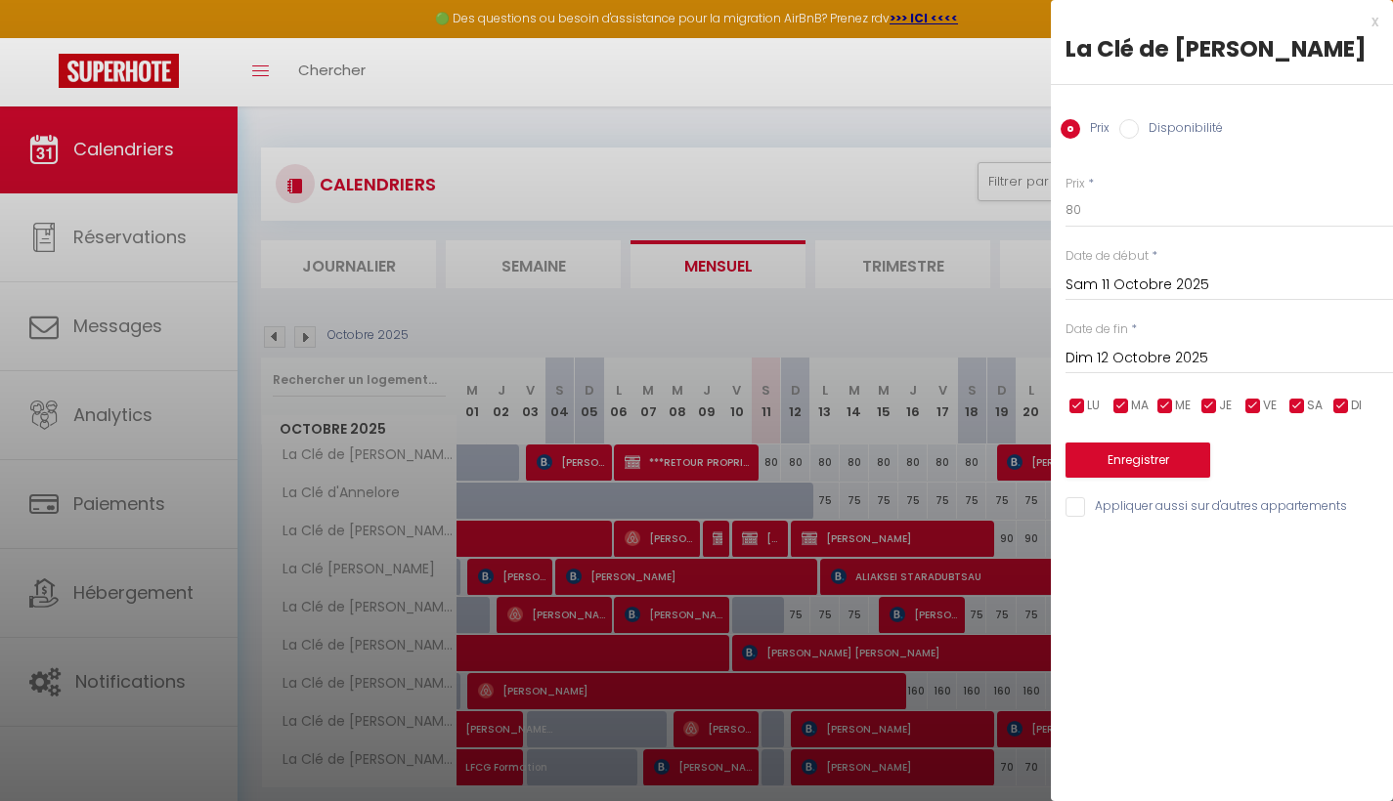
click at [977, 334] on div at bounding box center [696, 400] width 1393 height 801
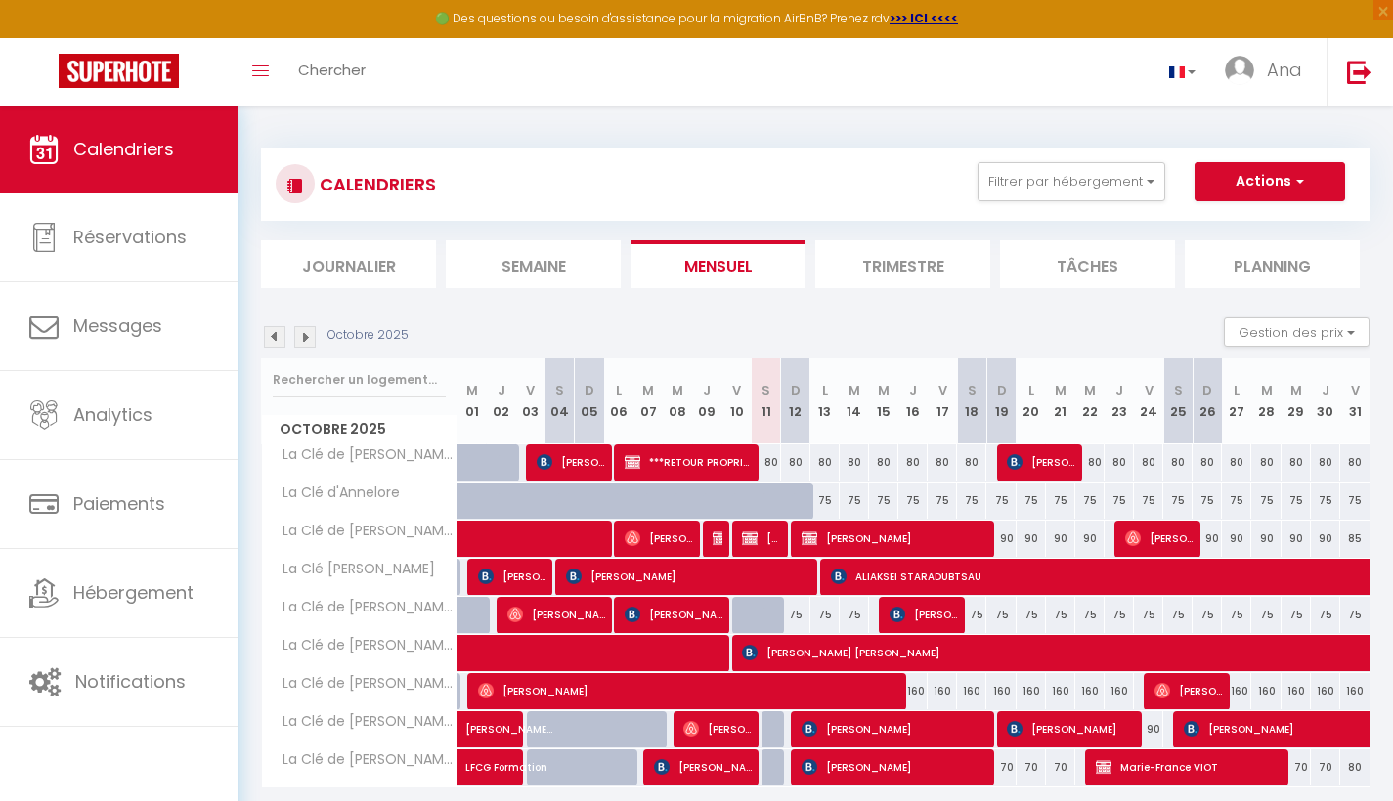
click at [1304, 179] on button "Actions" at bounding box center [1269, 181] width 151 height 39
click at [1239, 225] on link "Nouvelle réservation" at bounding box center [1249, 226] width 170 height 29
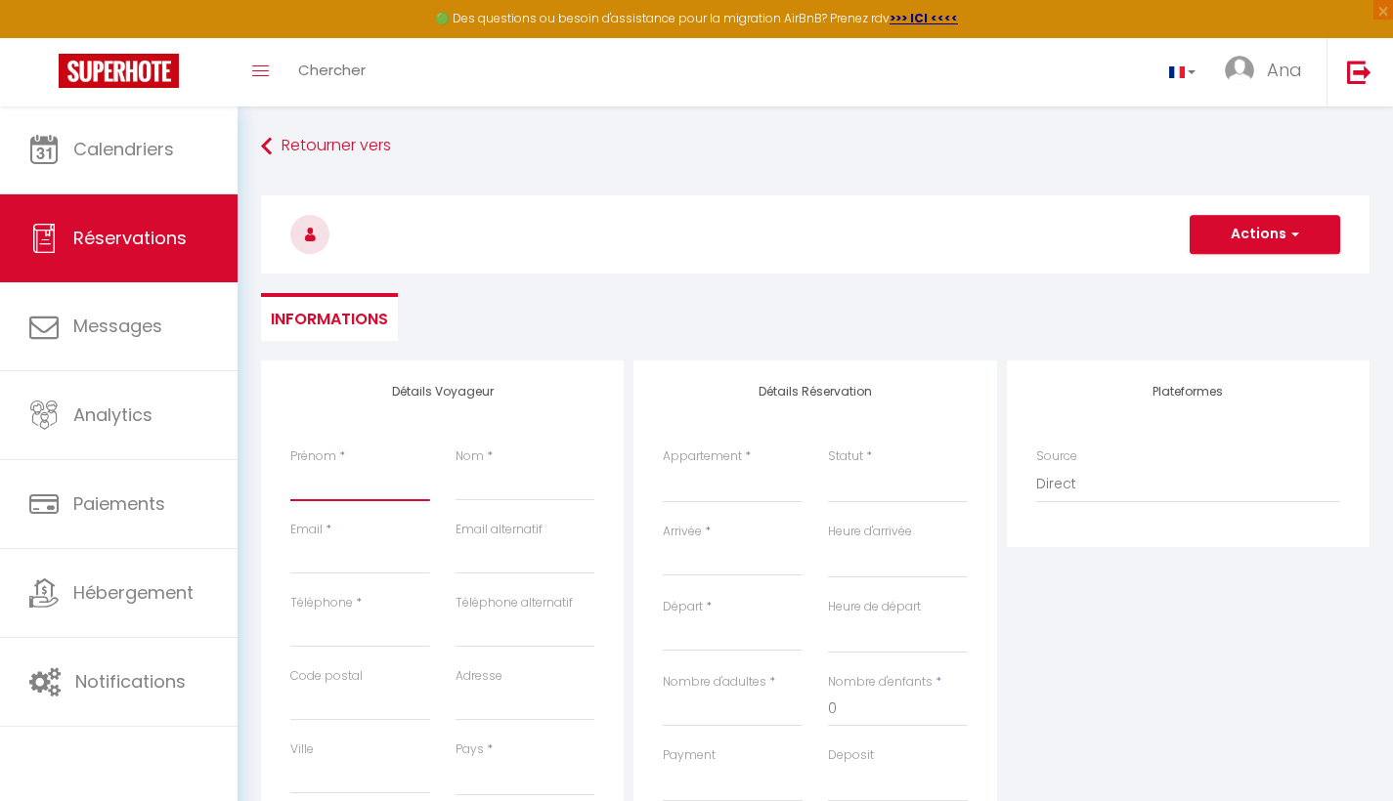
drag, startPoint x: 308, startPoint y: 491, endPoint x: 327, endPoint y: 489, distance: 19.6
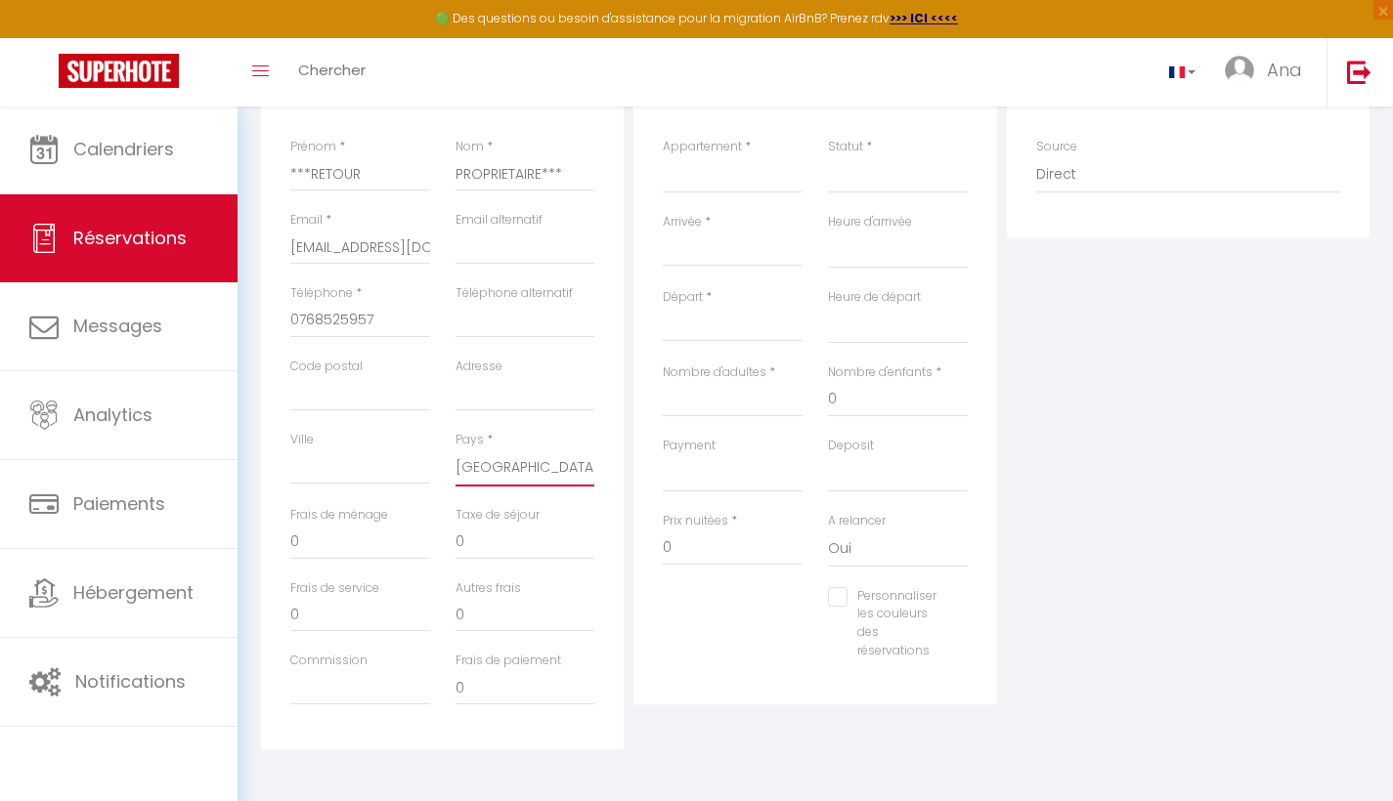
scroll to position [136, 0]
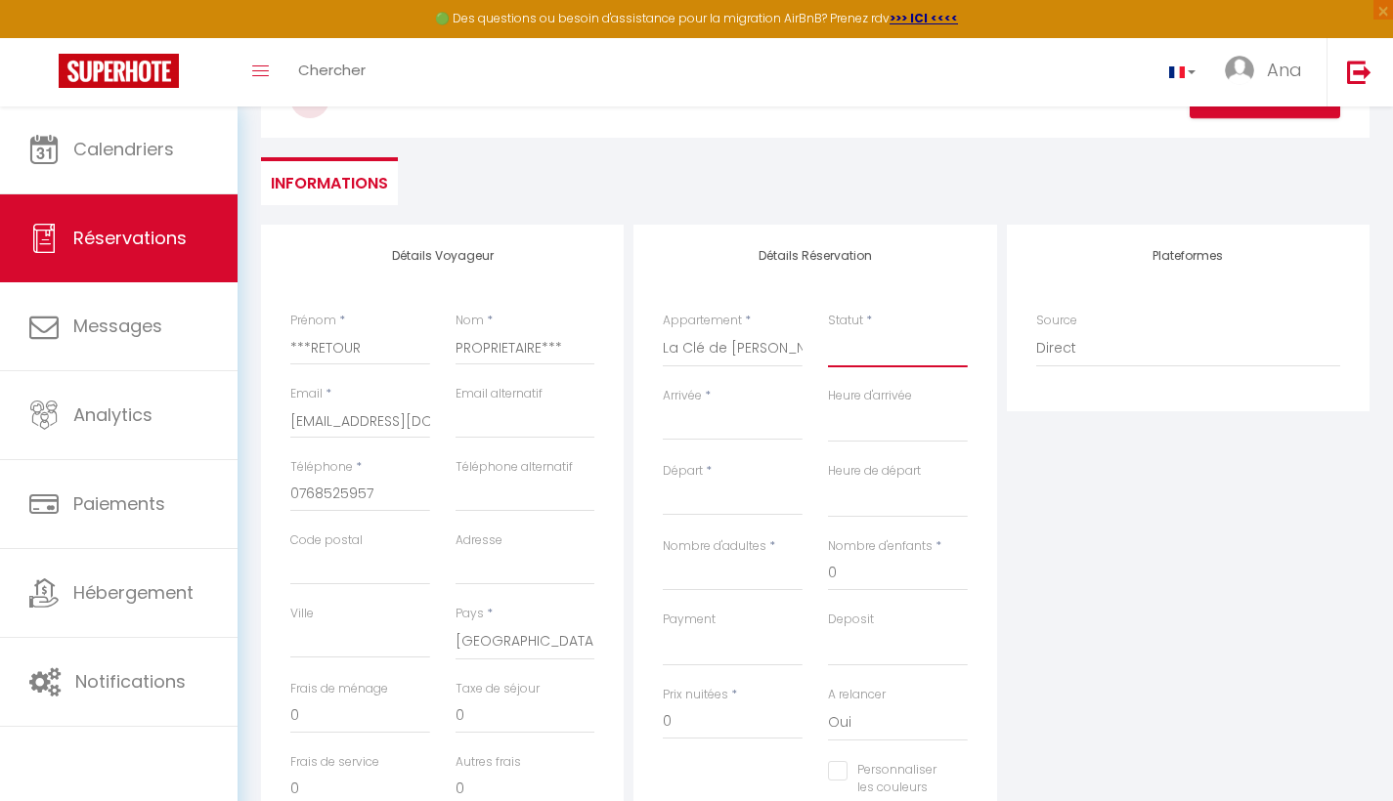
click at [853, 360] on select "Confirmé Non Confirmé Annulé Annulé par le voyageur No Show Request" at bounding box center [898, 348] width 140 height 37
click at [696, 430] on input "Arrivée" at bounding box center [733, 424] width 140 height 25
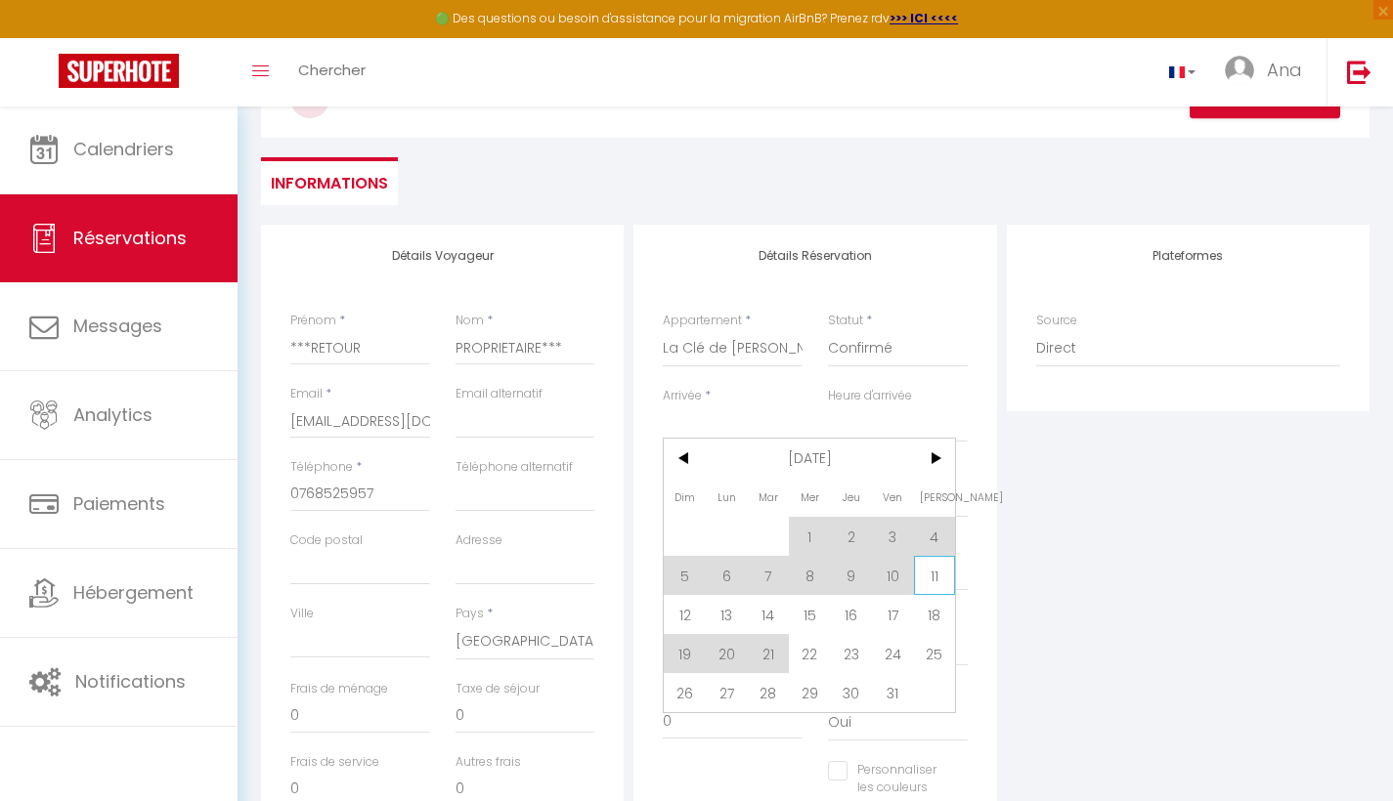
click at [930, 576] on span "11" at bounding box center [935, 575] width 42 height 39
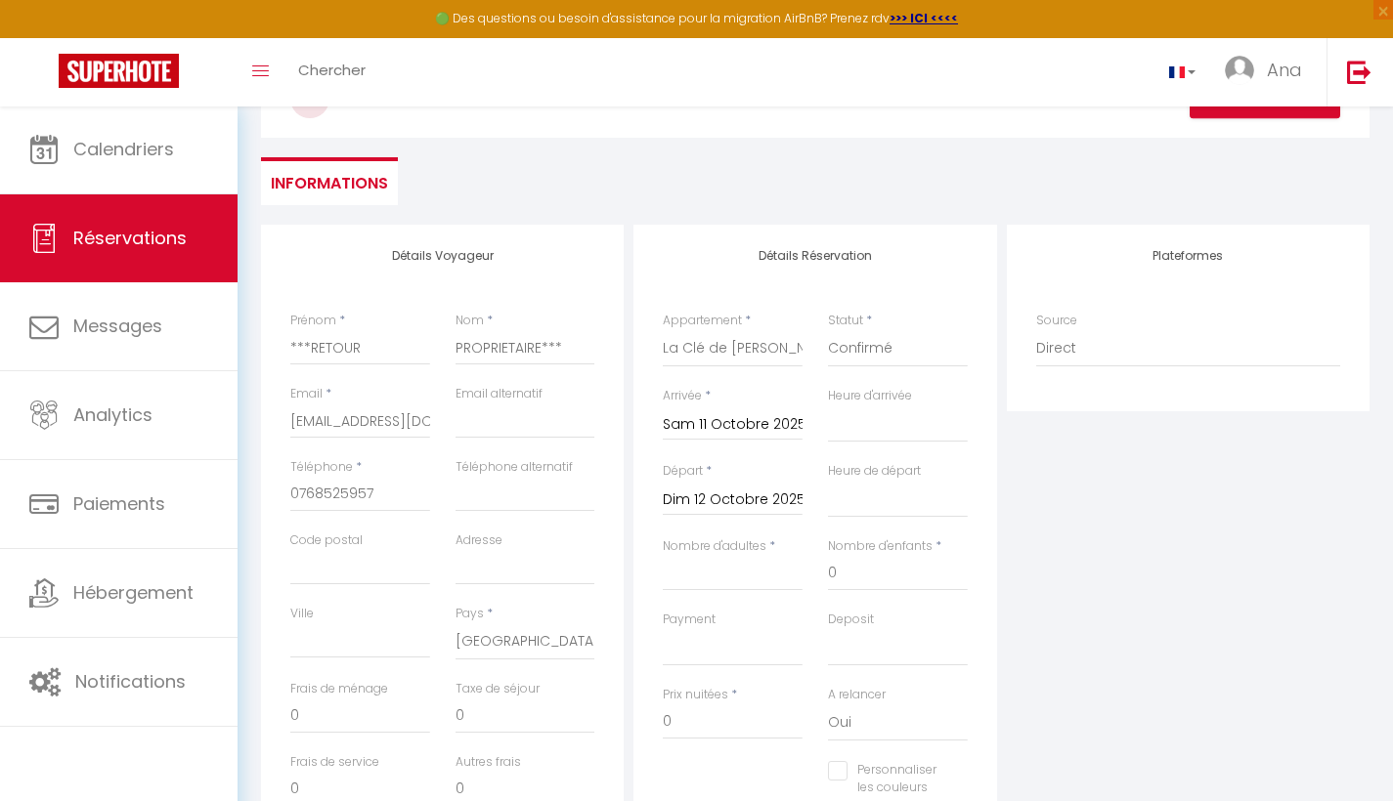
click at [719, 499] on input "Dim 12 Octobre 2025" at bounding box center [733, 500] width 140 height 25
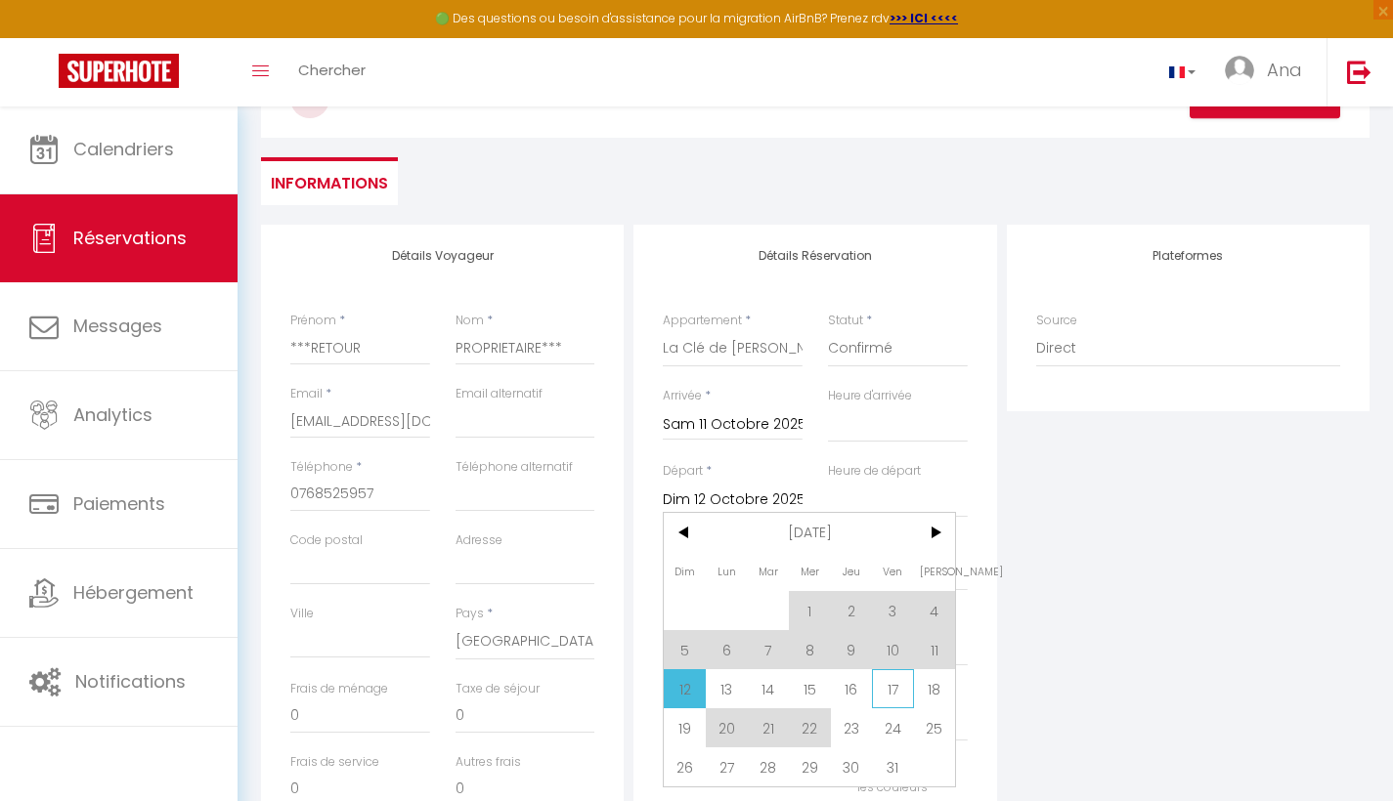
click at [897, 687] on span "17" at bounding box center [893, 689] width 42 height 39
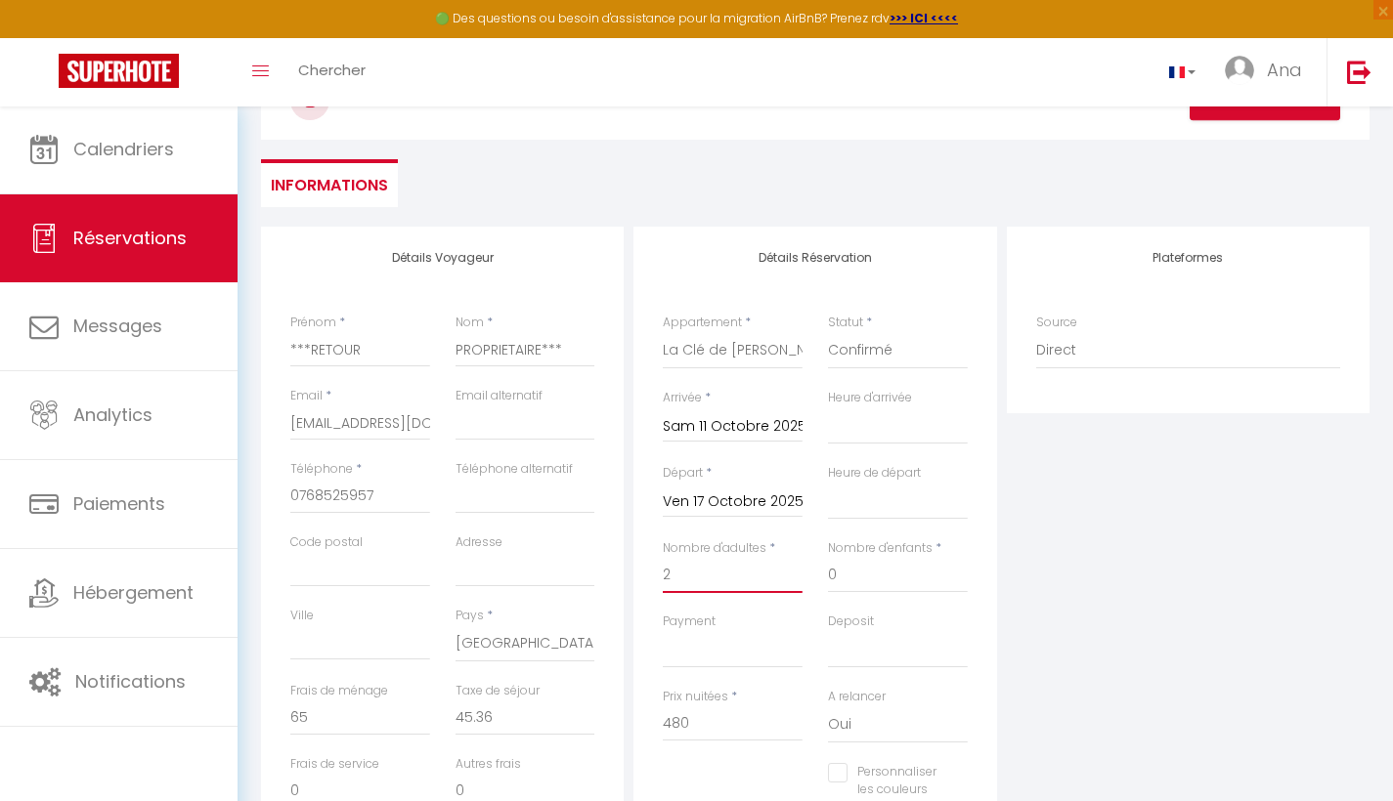
scroll to position [0, 0]
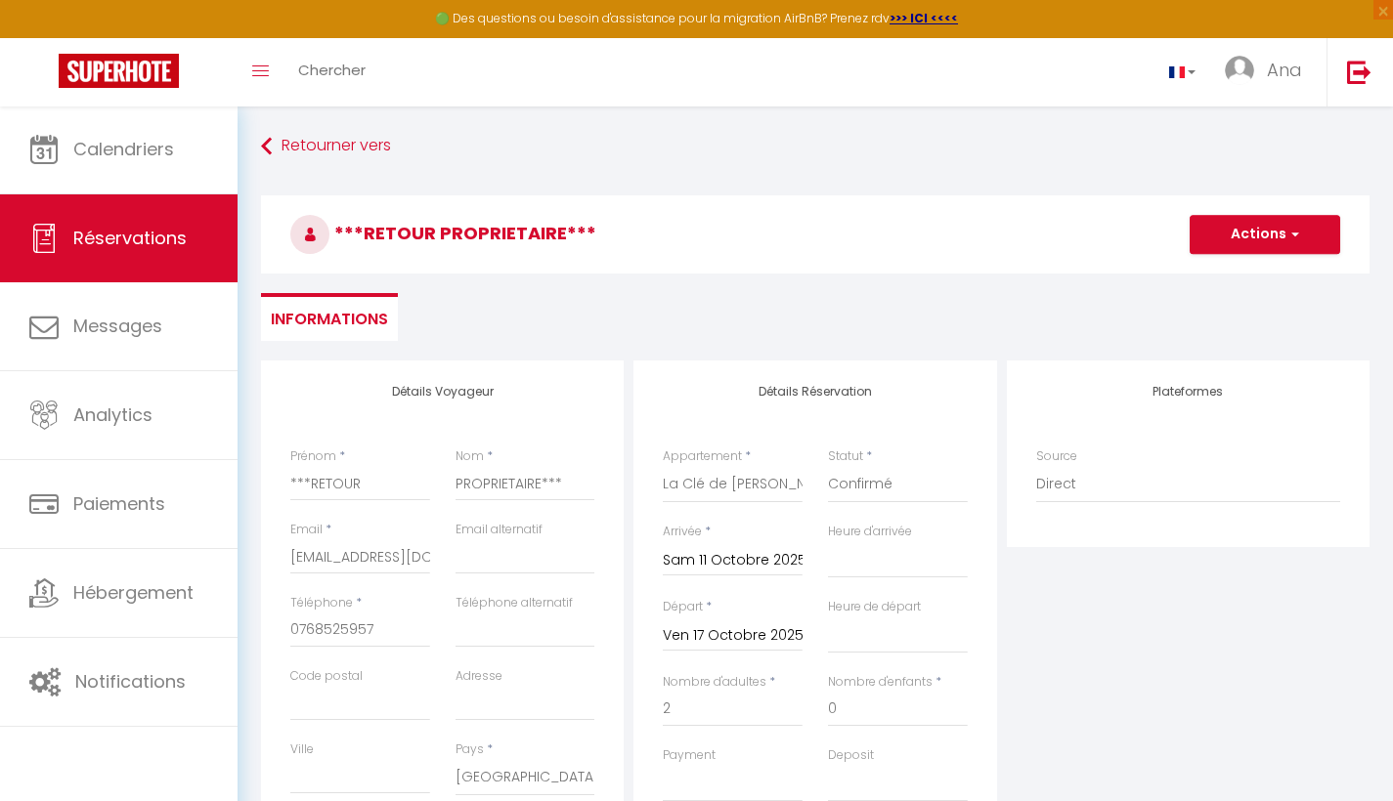
click at [1259, 237] on button "Actions" at bounding box center [1265, 234] width 151 height 39
click at [1256, 276] on link "Enregistrer" at bounding box center [1245, 277] width 154 height 25
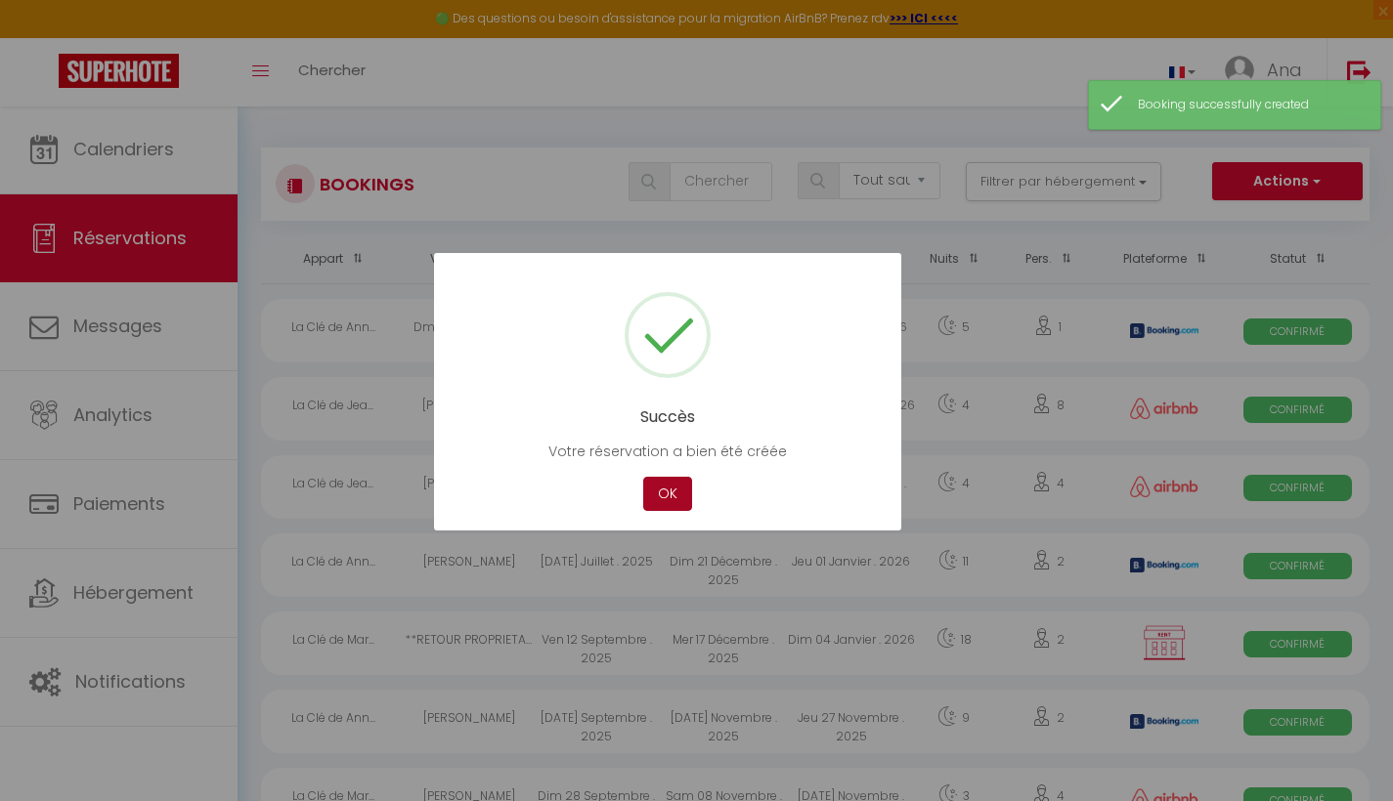
click at [665, 492] on button "OK" at bounding box center [667, 494] width 49 height 34
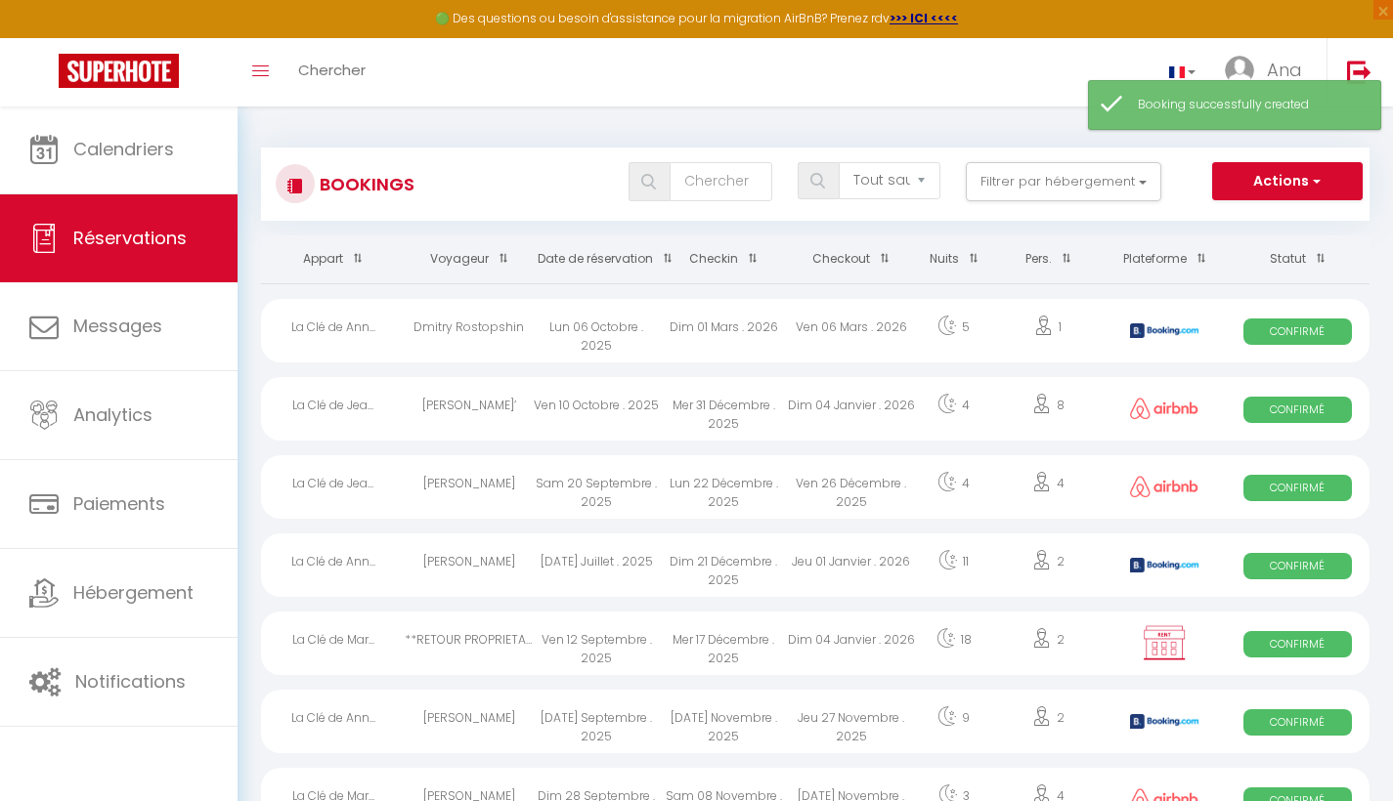
click at [127, 238] on span "Réservations" at bounding box center [129, 238] width 113 height 24
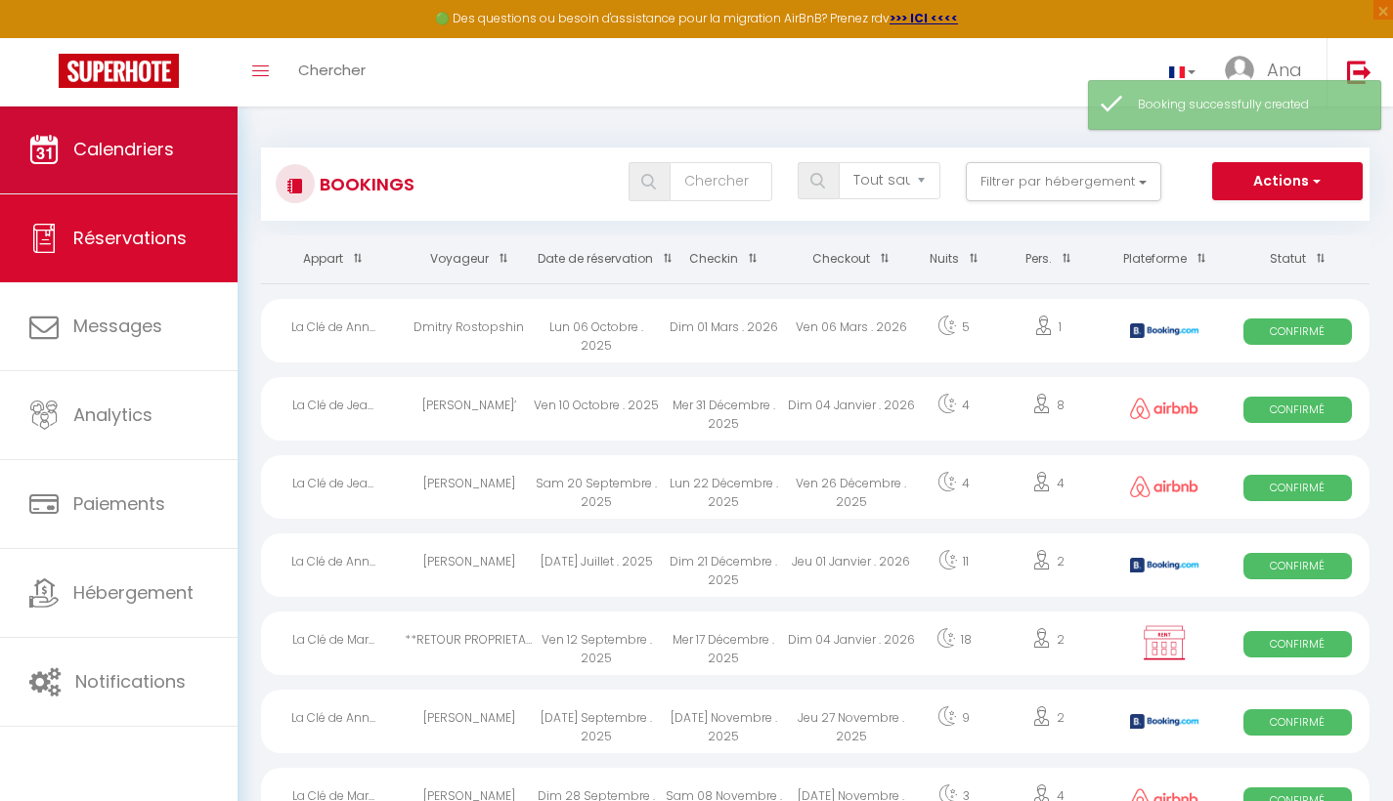
click at [121, 156] on span "Calendriers" at bounding box center [123, 149] width 101 height 24
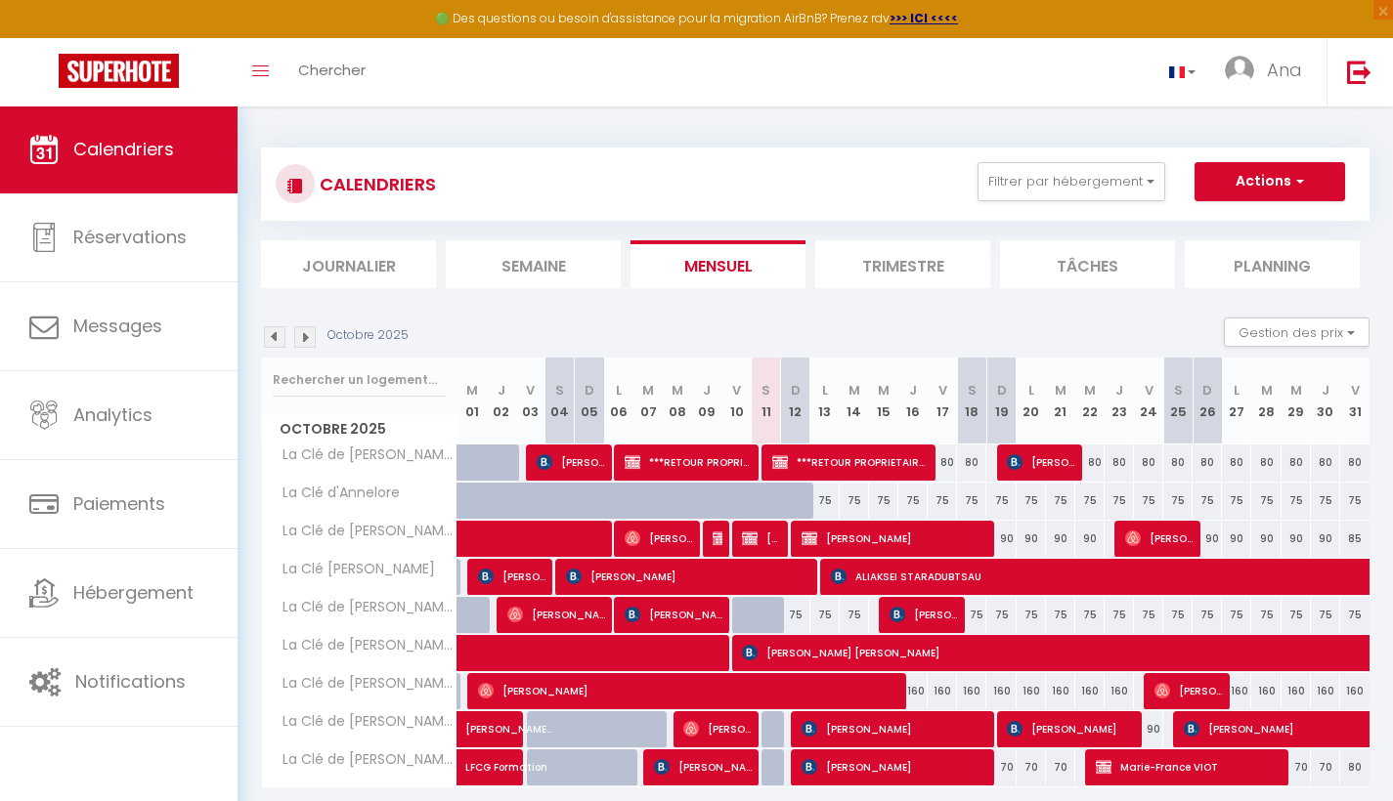
click at [622, 472] on div at bounding box center [628, 463] width 29 height 37
click at [1295, 182] on span "button" at bounding box center [1297, 181] width 12 height 20
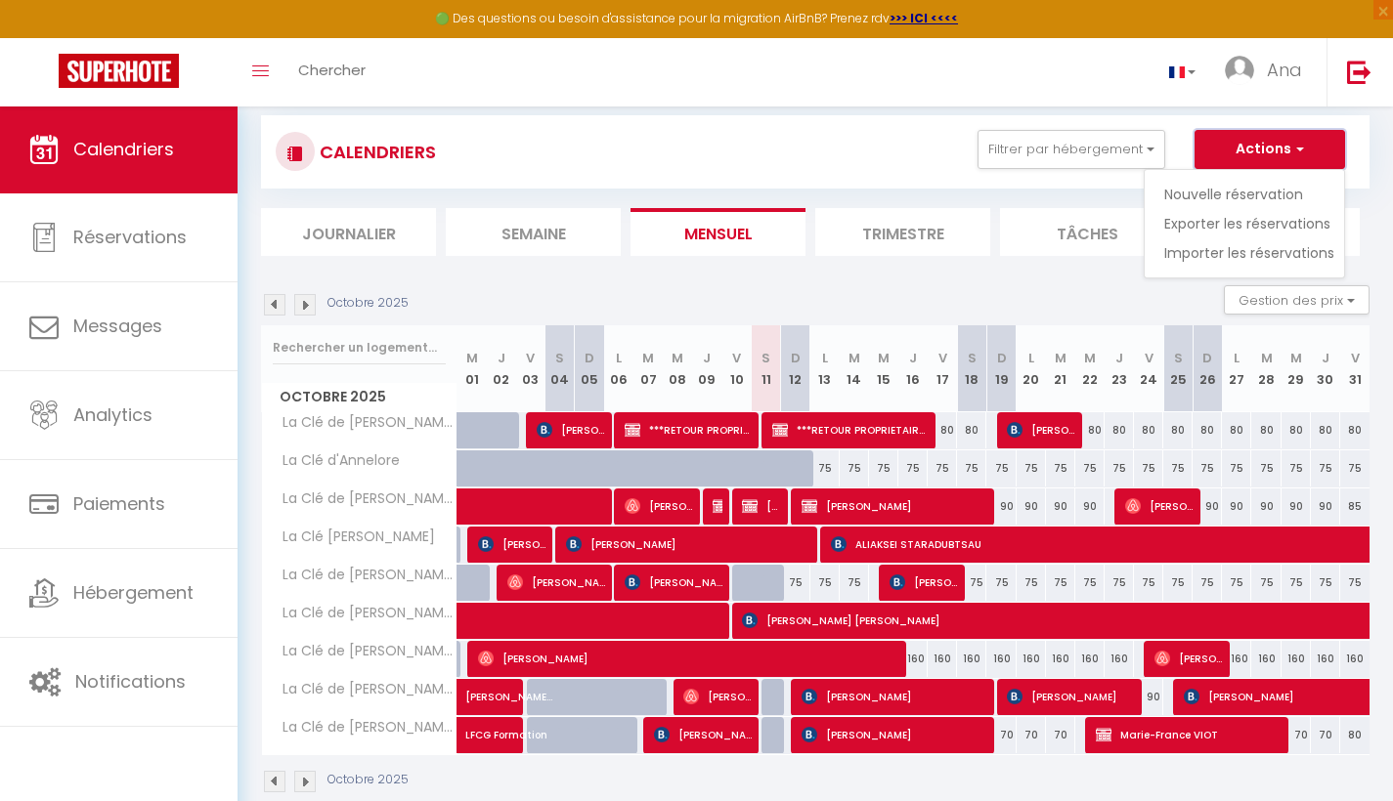
scroll to position [104, 0]
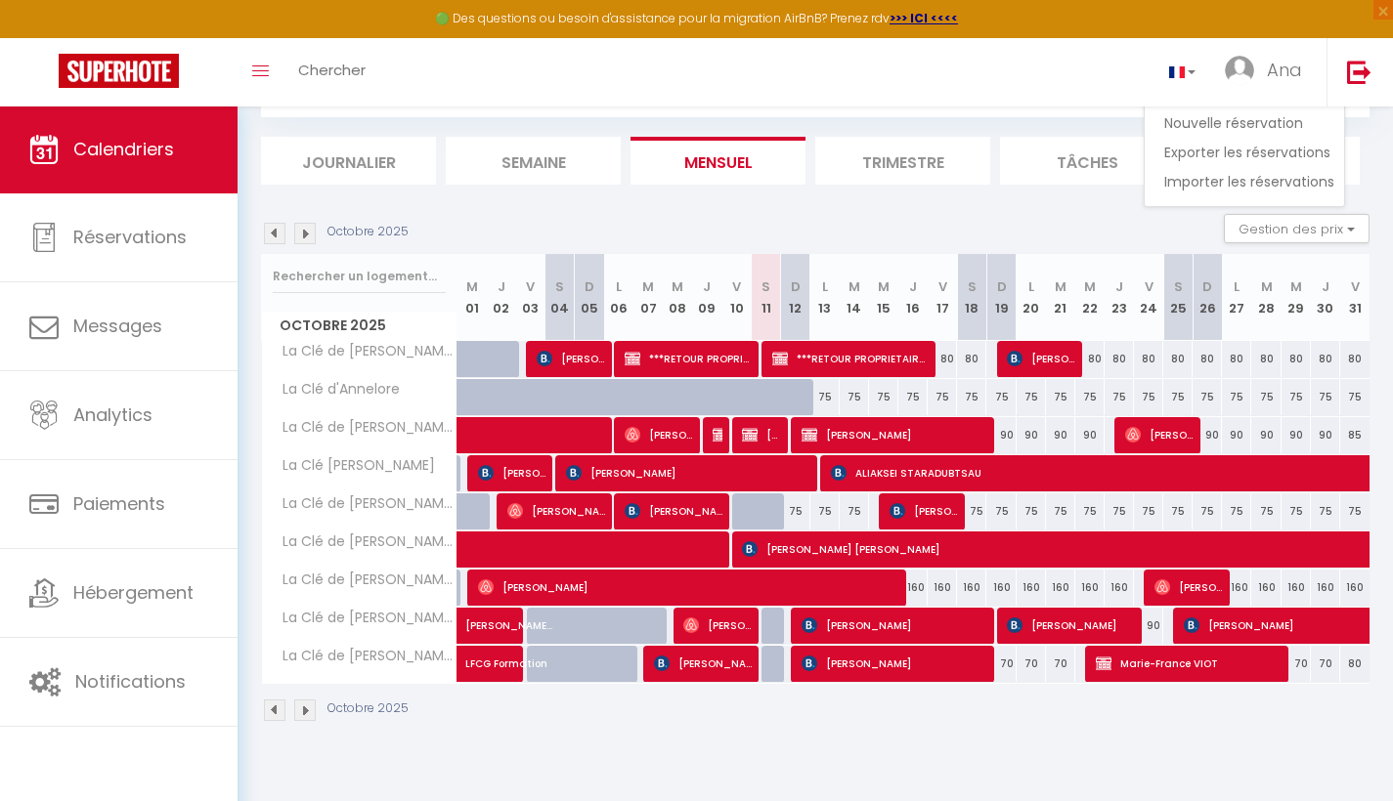
click at [305, 234] on img at bounding box center [305, 234] width 22 height 22
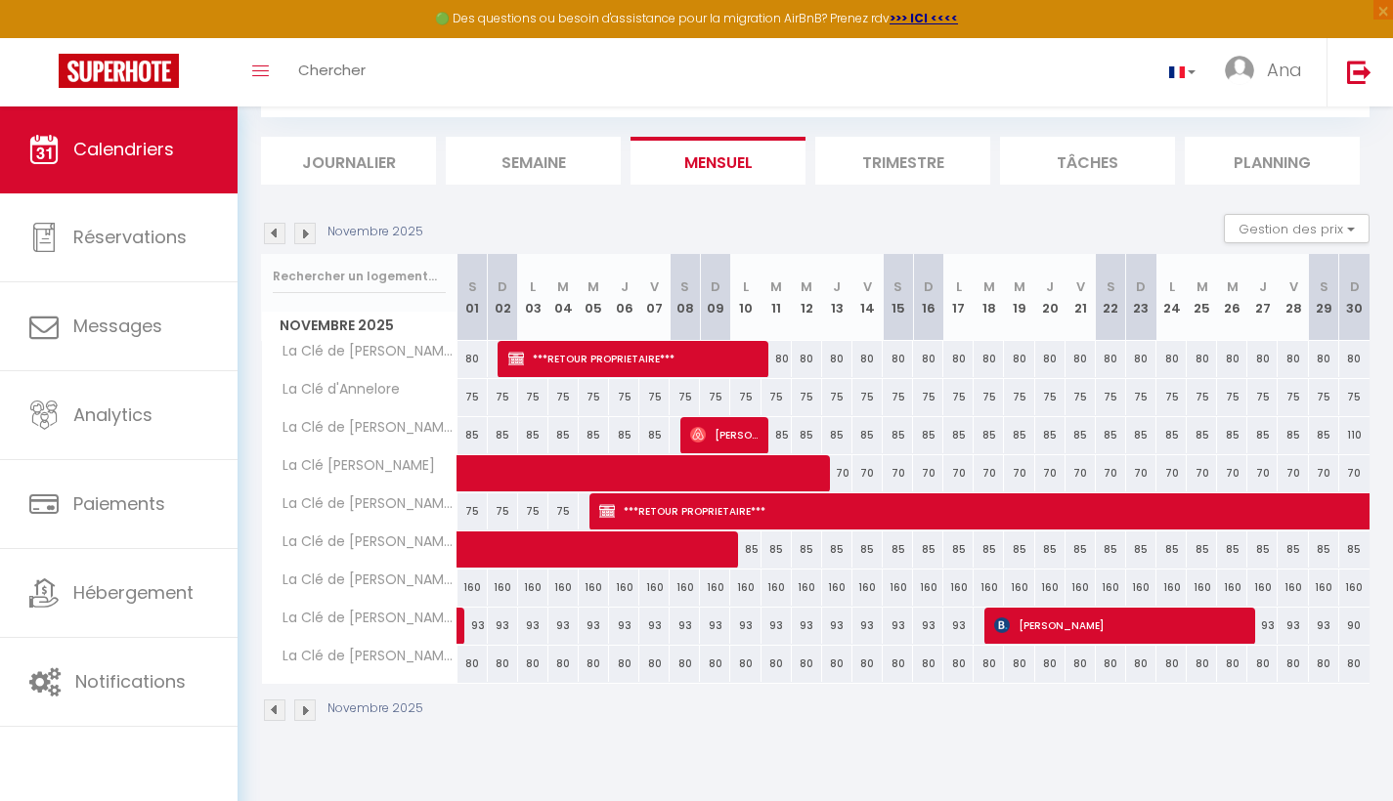
click at [305, 234] on img at bounding box center [305, 234] width 22 height 22
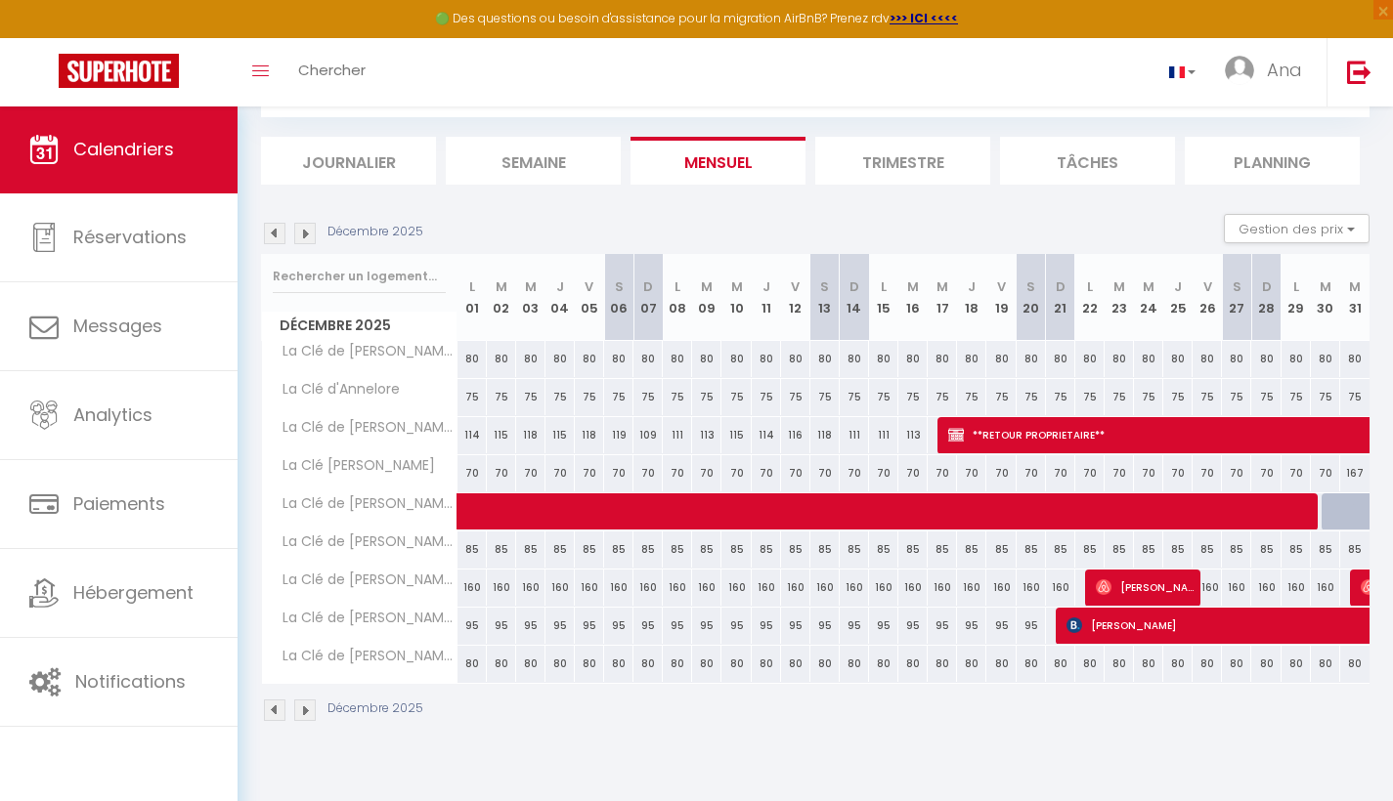
click at [305, 234] on img at bounding box center [305, 234] width 22 height 22
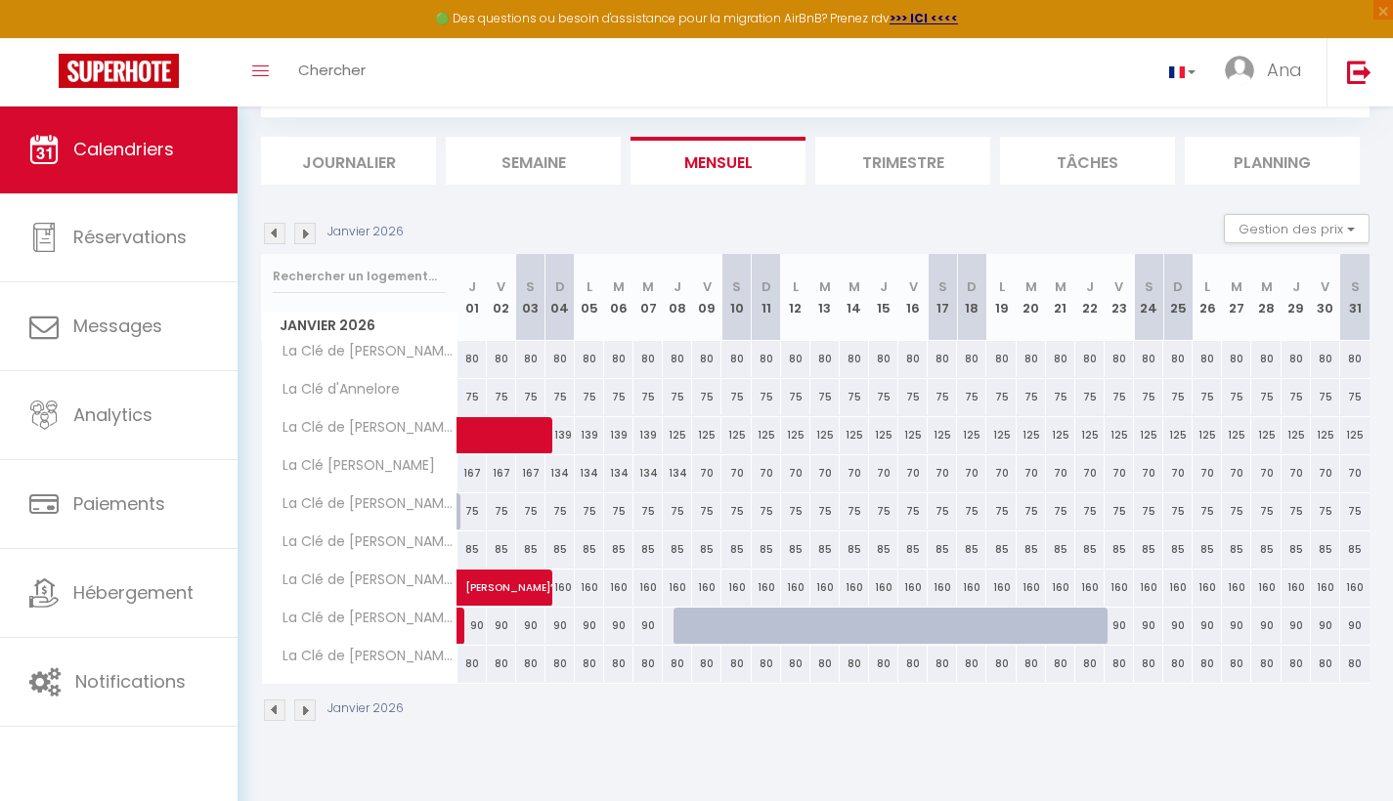
click at [689, 627] on div at bounding box center [687, 626] width 29 height 37
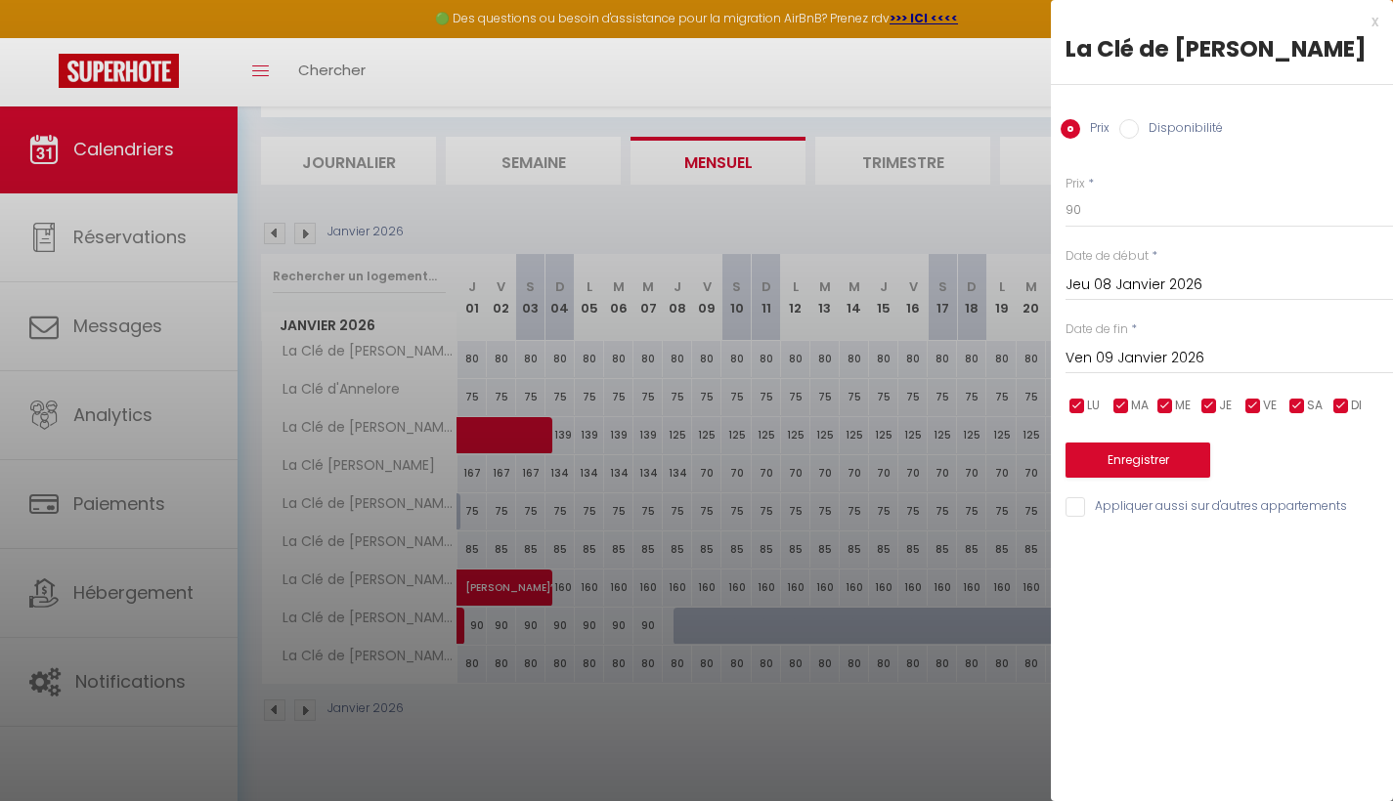
click at [657, 624] on div at bounding box center [696, 400] width 1393 height 801
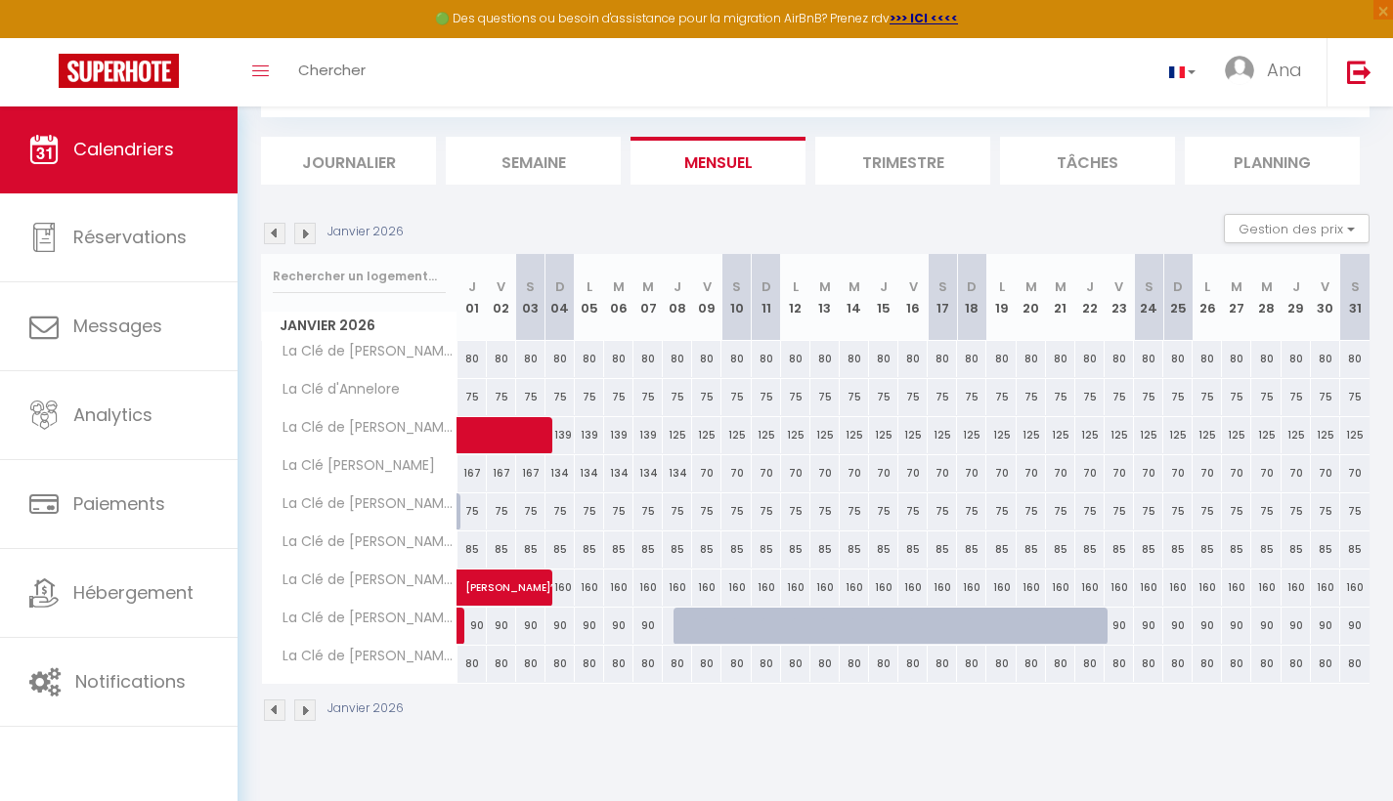
click at [1114, 636] on div "90" at bounding box center [1118, 626] width 29 height 36
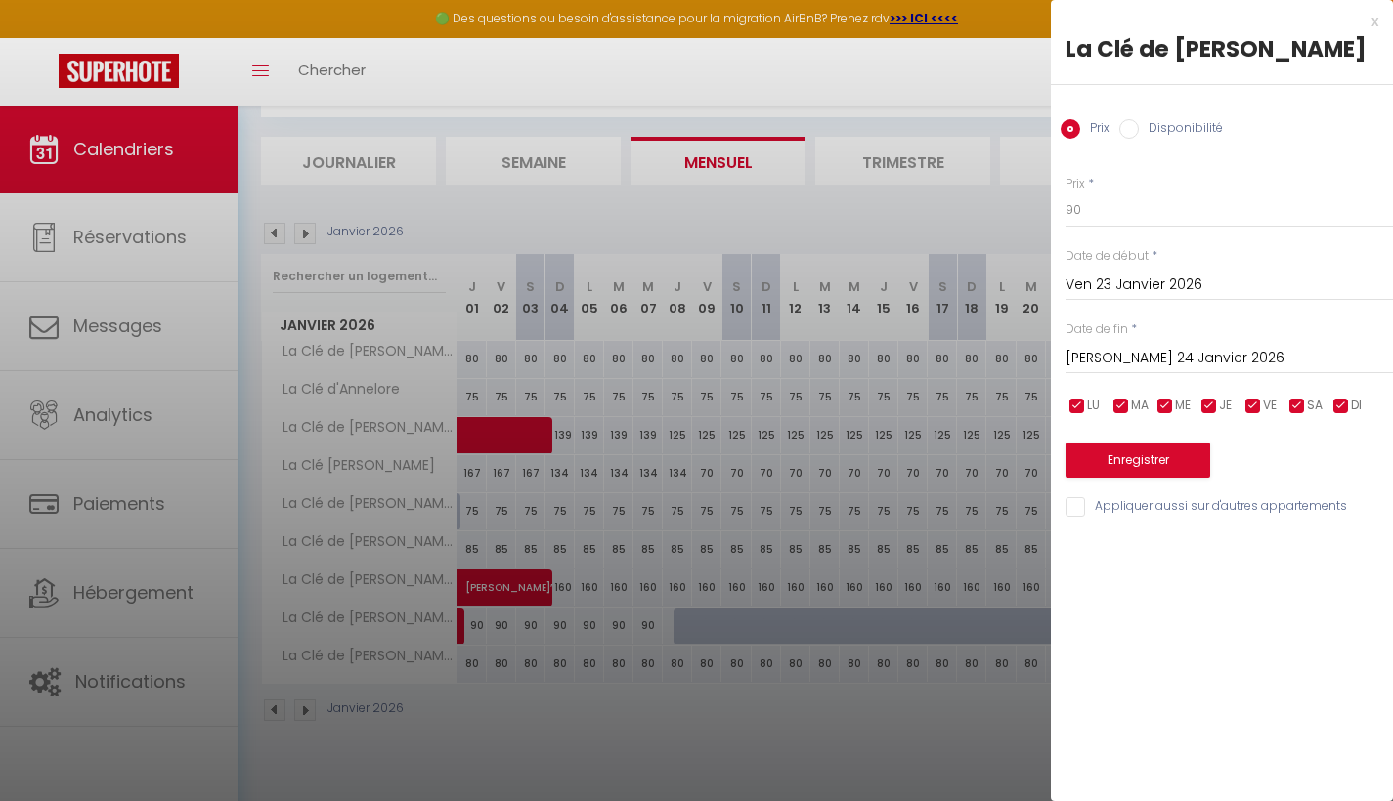
click at [665, 635] on div at bounding box center [696, 400] width 1393 height 801
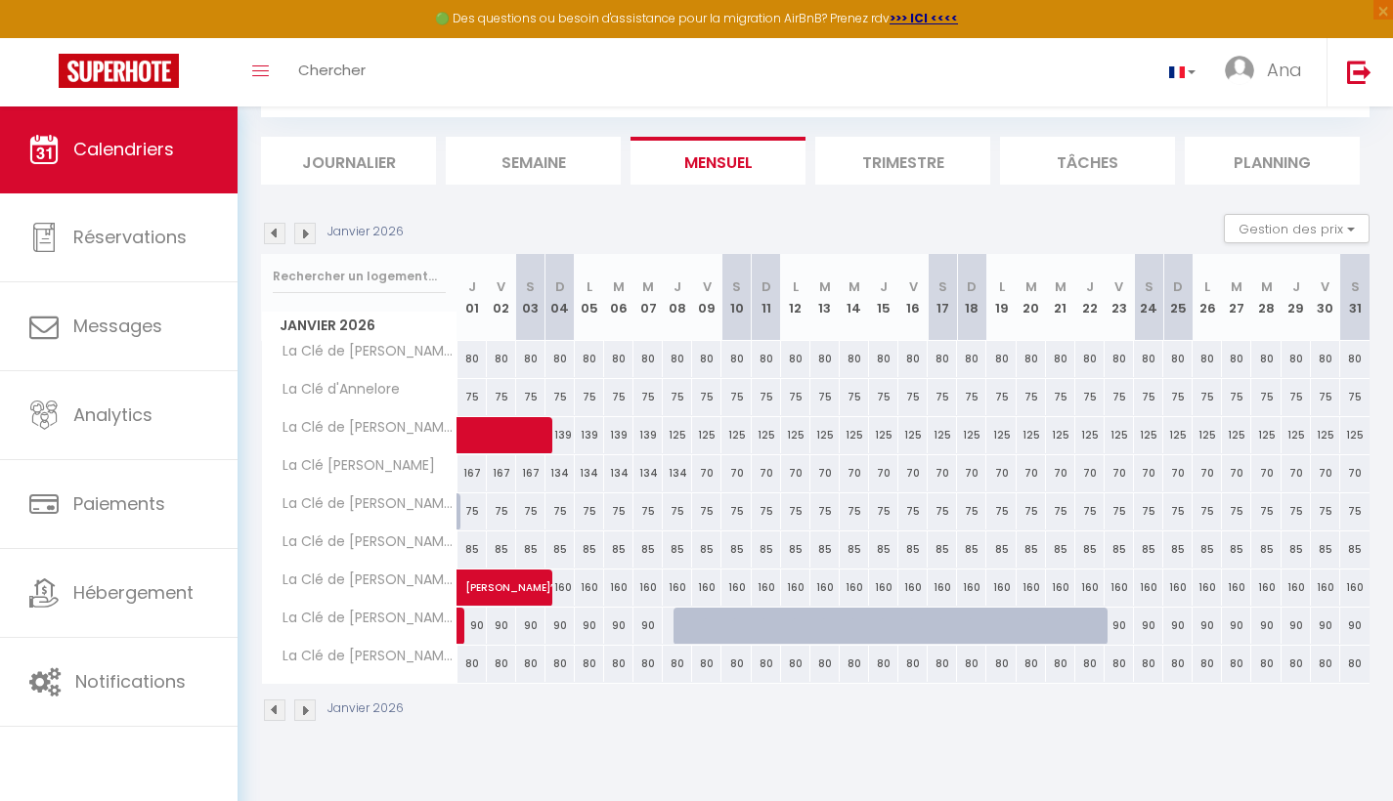
click at [666, 633] on div "90" at bounding box center [677, 626] width 30 height 36
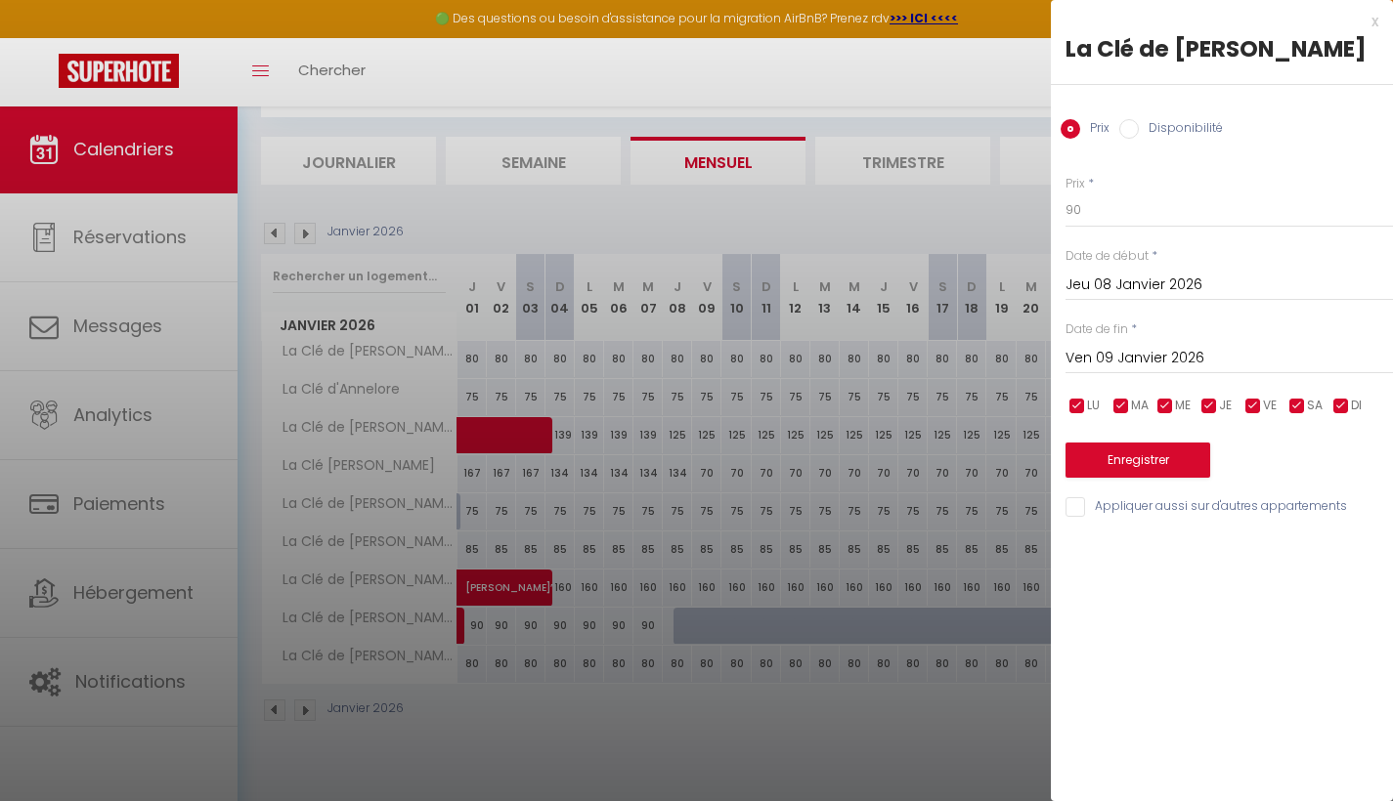
click at [1131, 128] on input "Disponibilité" at bounding box center [1129, 129] width 20 height 20
click at [1139, 358] on input "Ven 09 Janvier 2026" at bounding box center [1228, 360] width 327 height 25
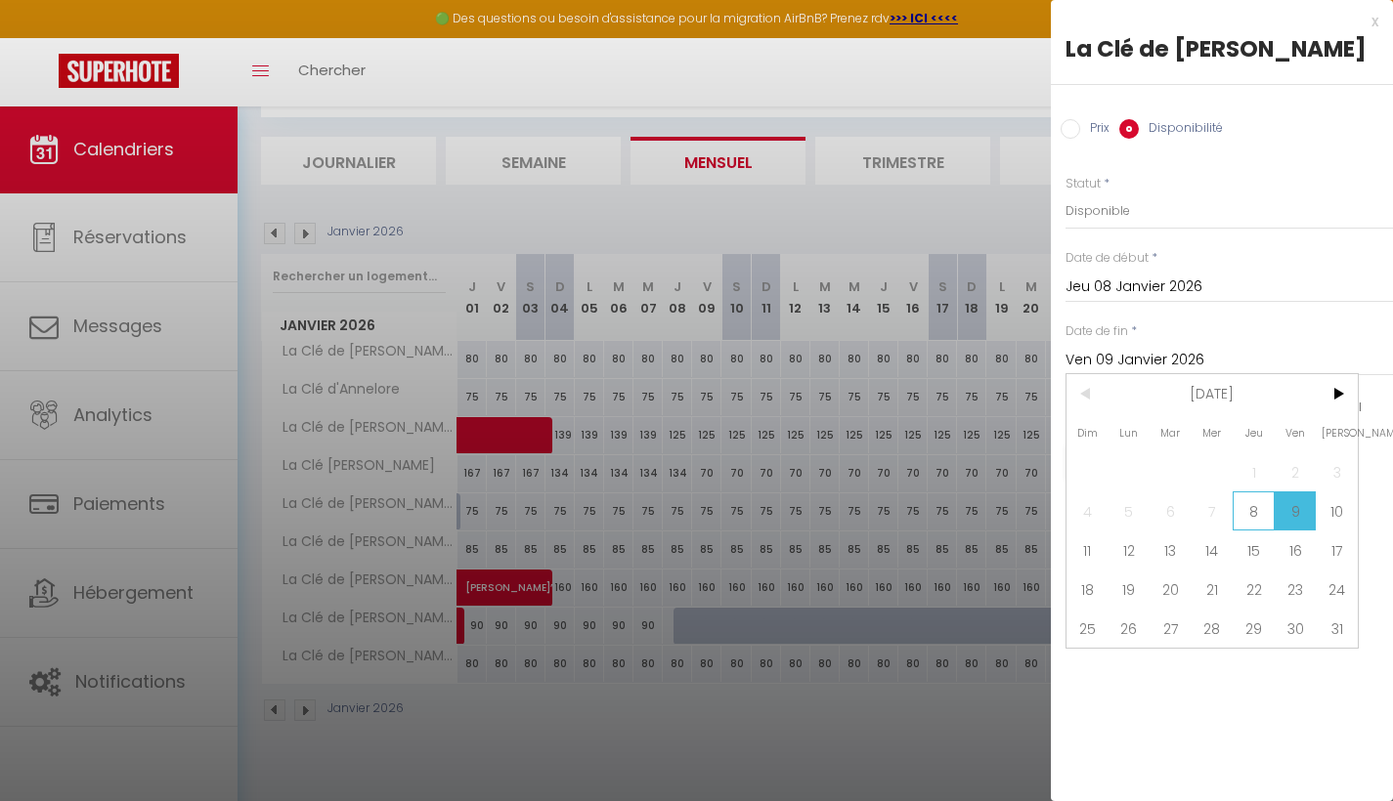
click at [1251, 514] on span "8" at bounding box center [1254, 511] width 42 height 39
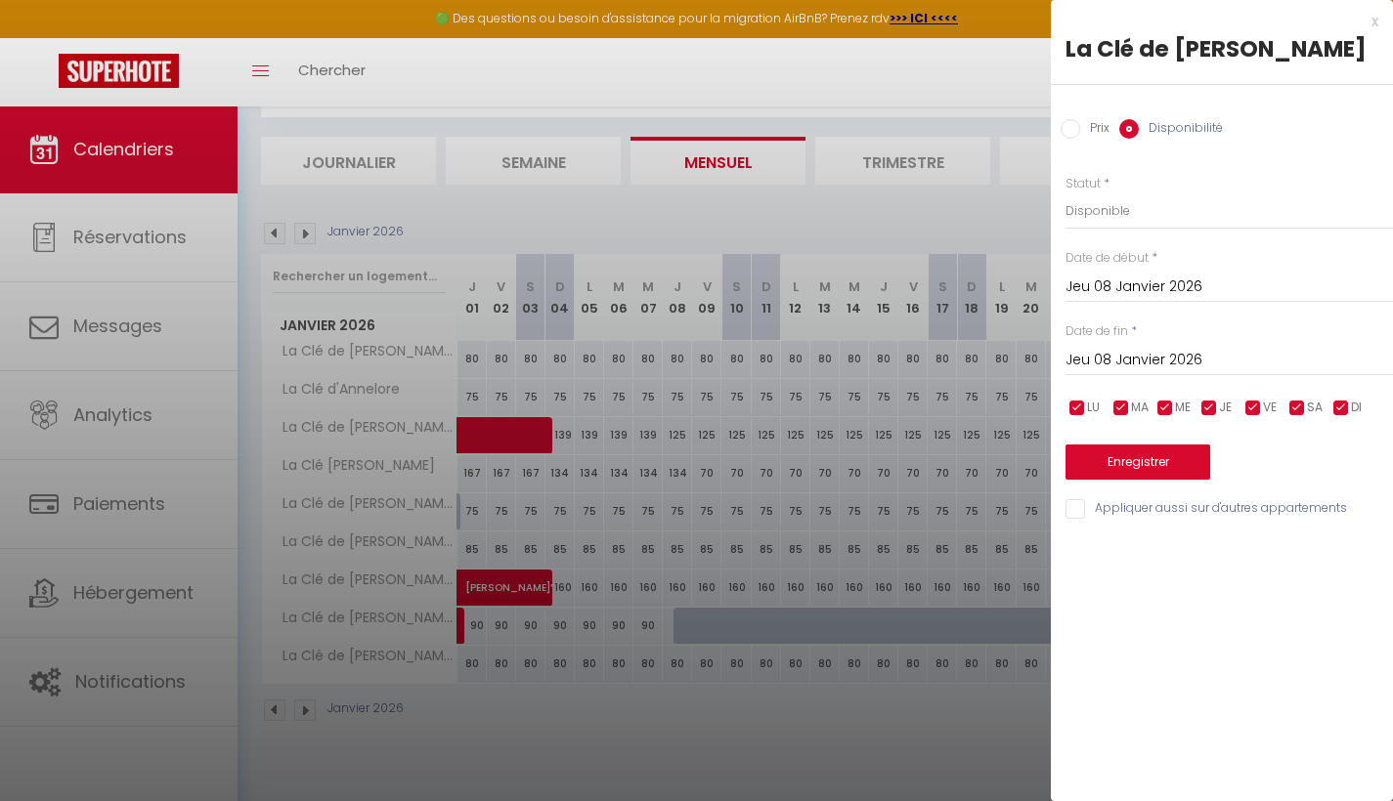
click at [1150, 361] on input "Jeu 08 Janvier 2026" at bounding box center [1228, 360] width 327 height 25
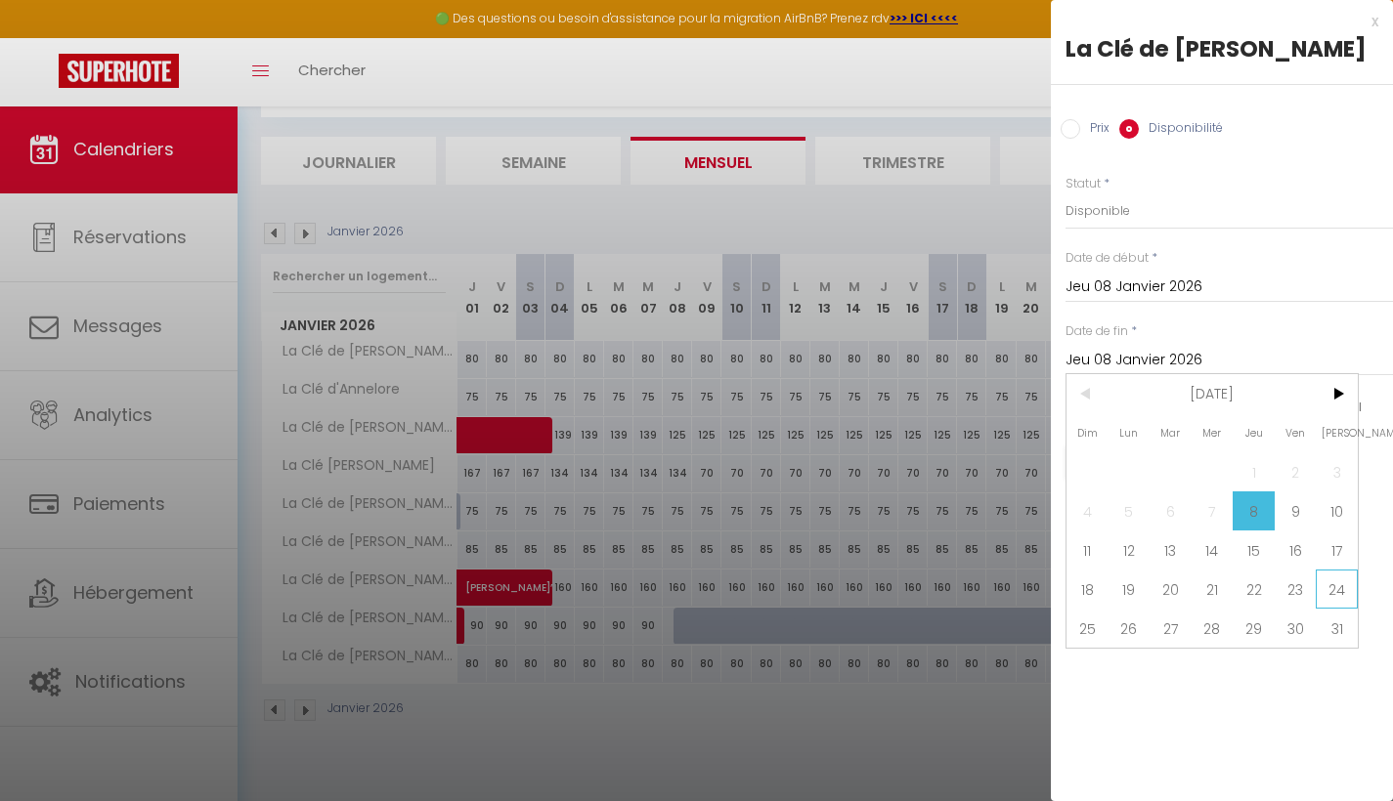
click at [1331, 593] on span "24" at bounding box center [1337, 589] width 42 height 39
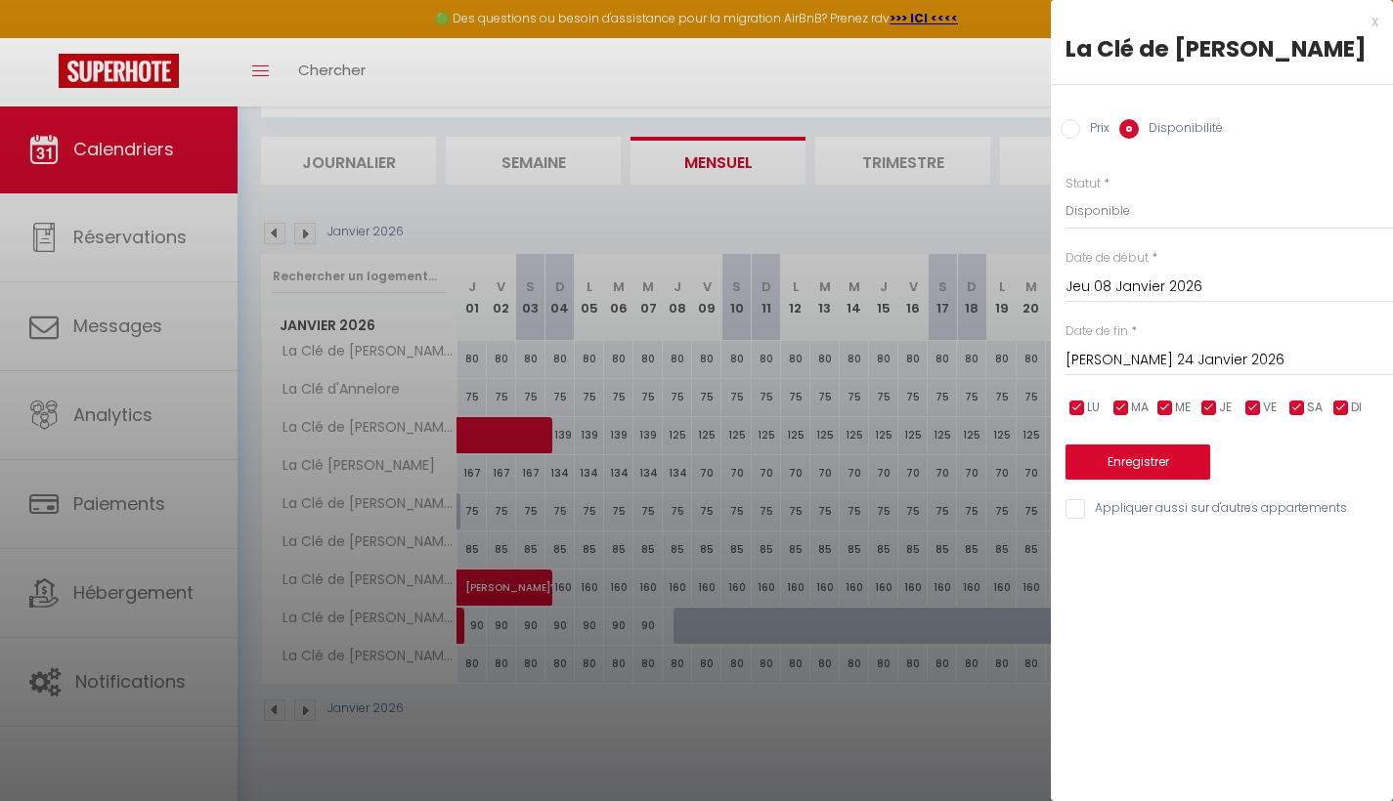
click at [1163, 457] on button "Enregistrer" at bounding box center [1137, 462] width 145 height 35
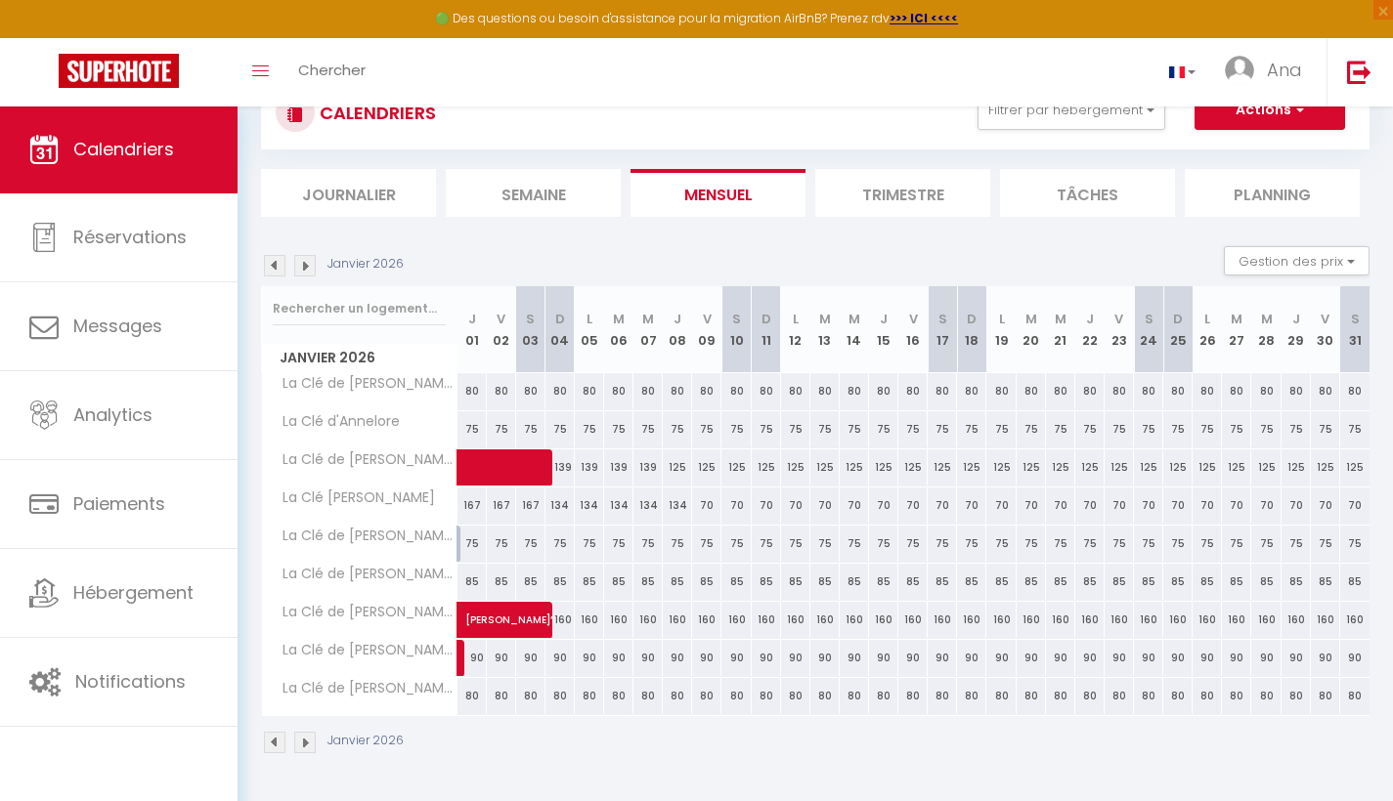
scroll to position [67, 0]
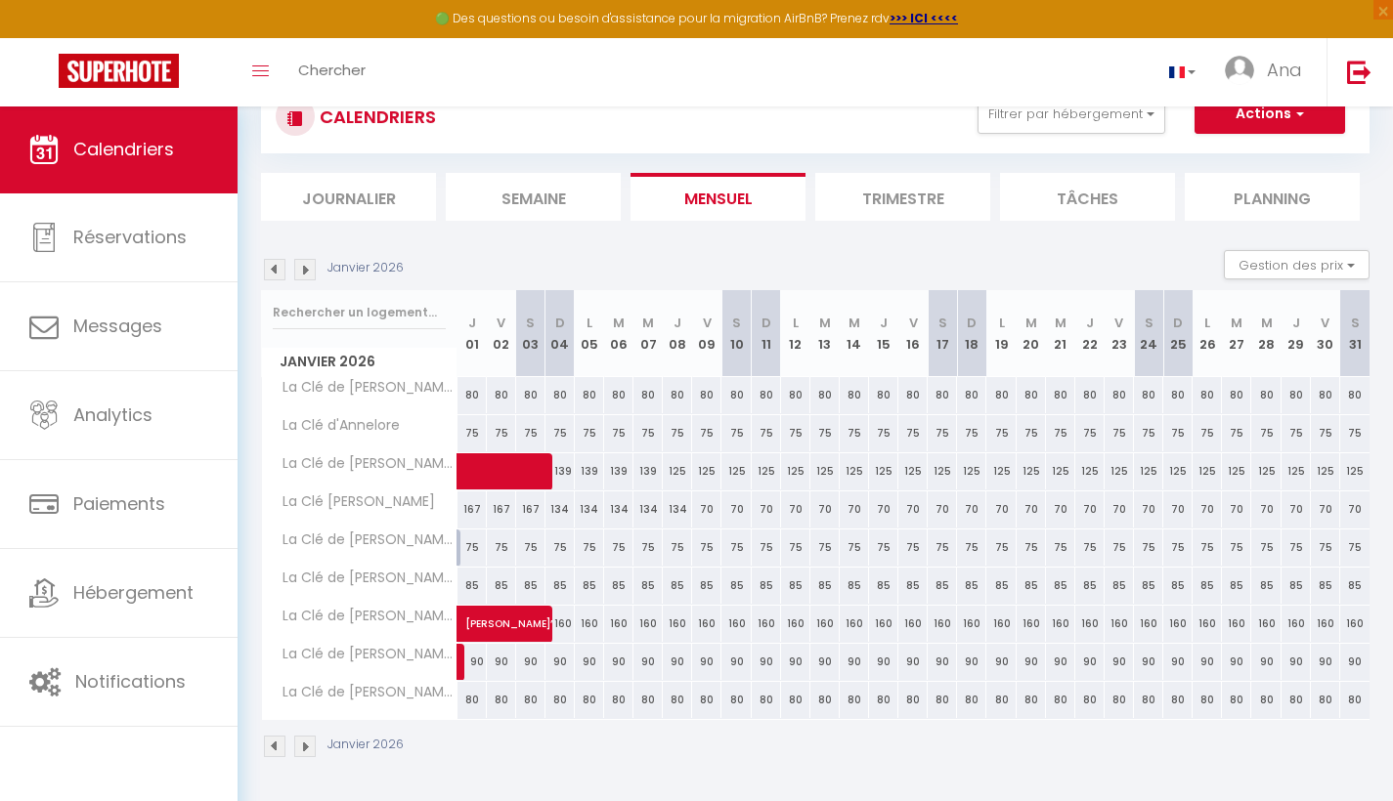
click at [1291, 118] on span "button" at bounding box center [1297, 114] width 12 height 20
click at [1230, 153] on link "Nouvelle réservation" at bounding box center [1249, 159] width 170 height 29
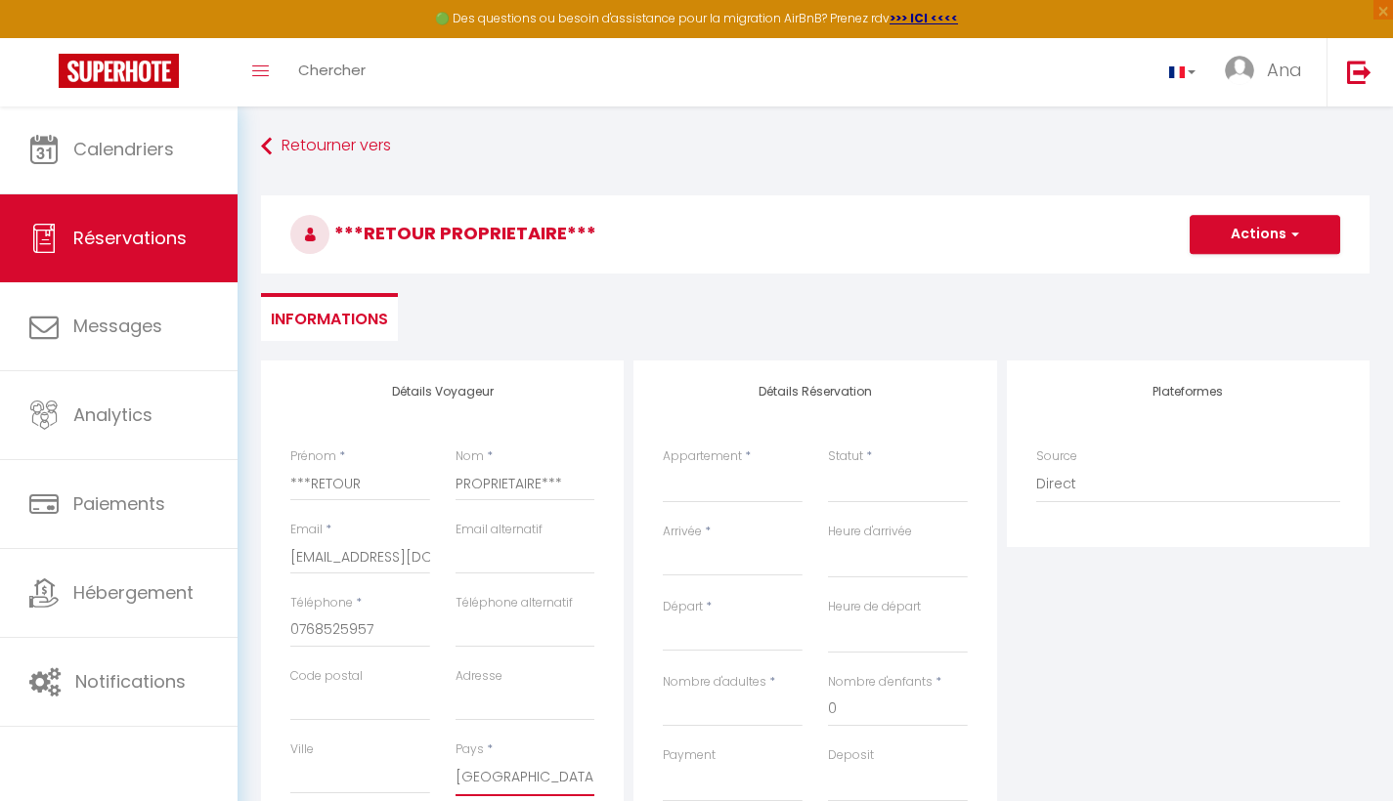
scroll to position [32, 0]
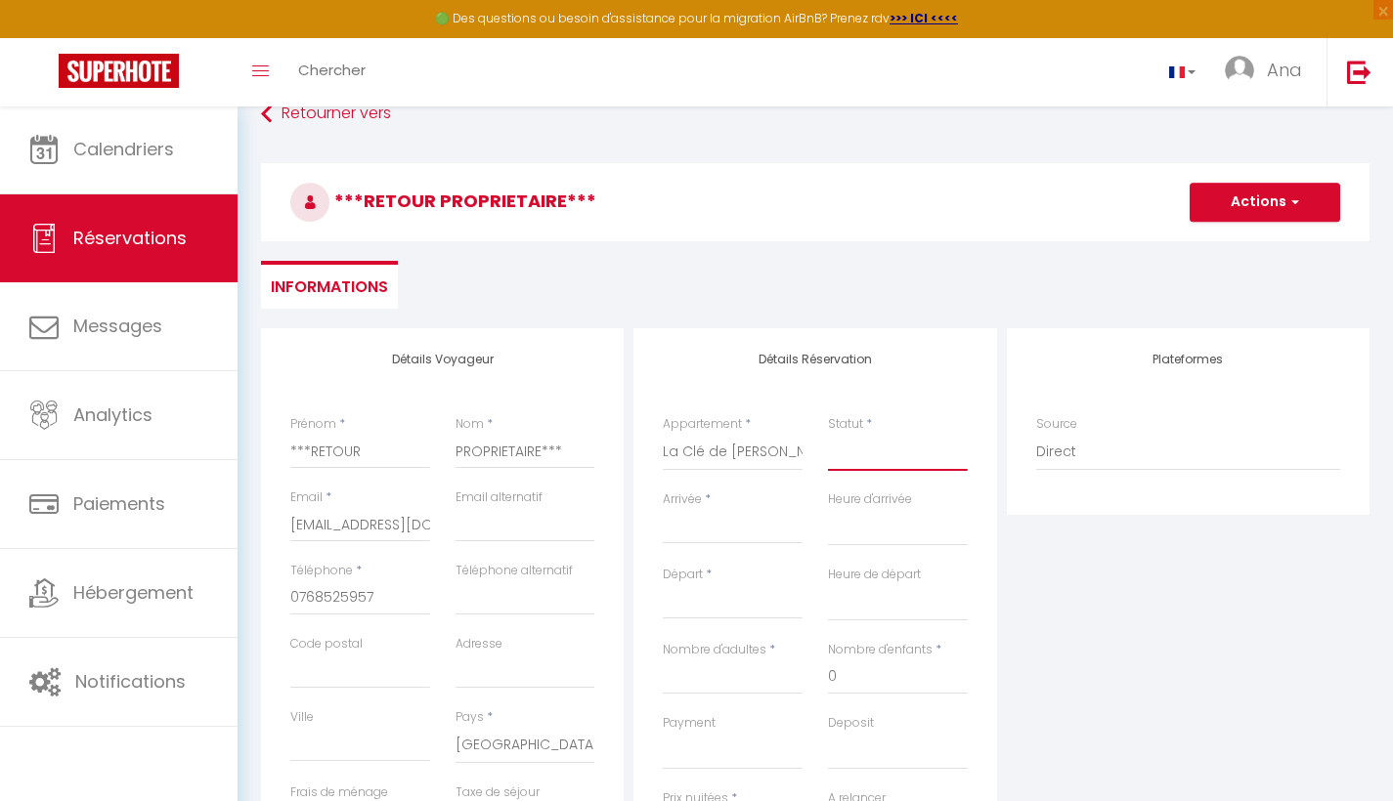
click at [886, 450] on select "Confirmé Non Confirmé Annulé Annulé par le voyageur No Show Request" at bounding box center [898, 452] width 140 height 37
click at [698, 539] on input "Arrivée" at bounding box center [733, 528] width 140 height 25
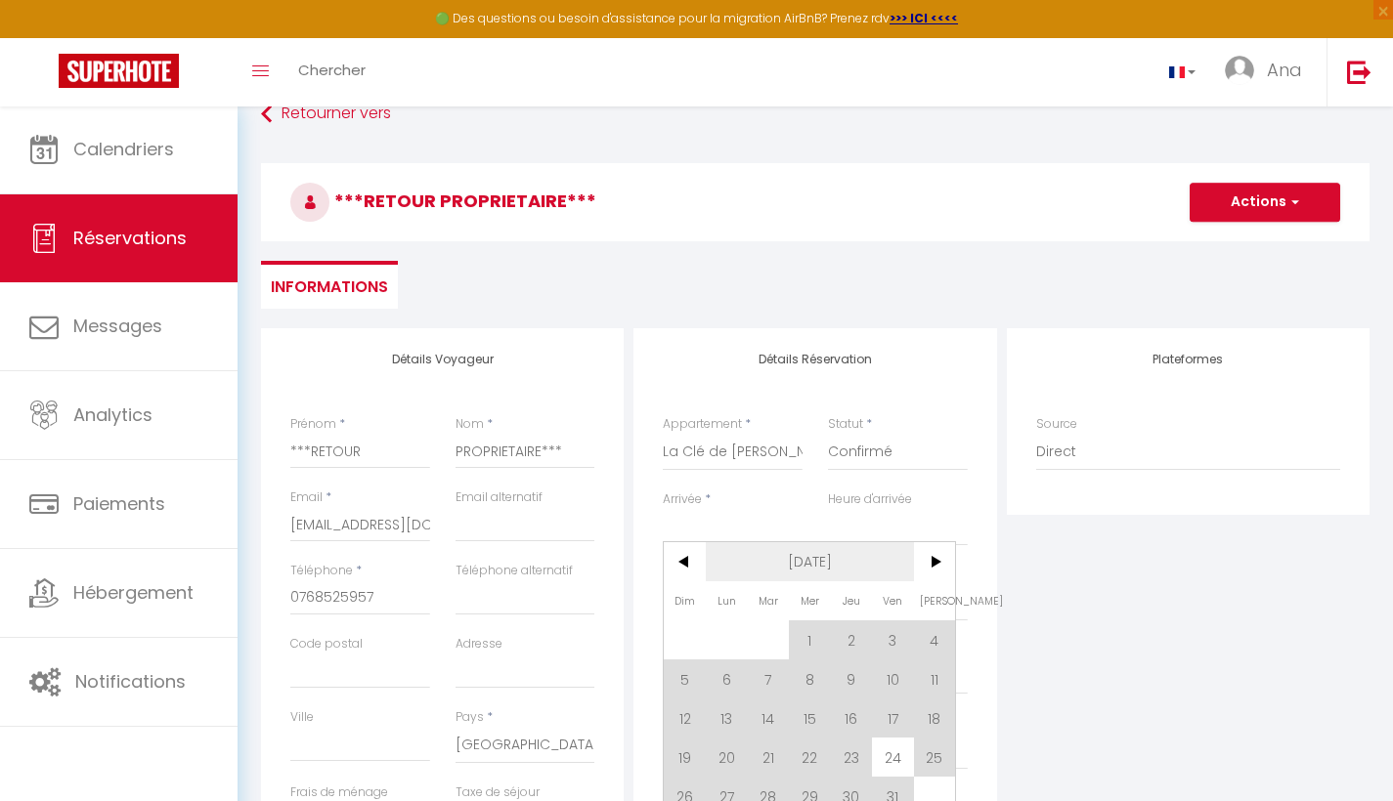
scroll to position [173, 0]
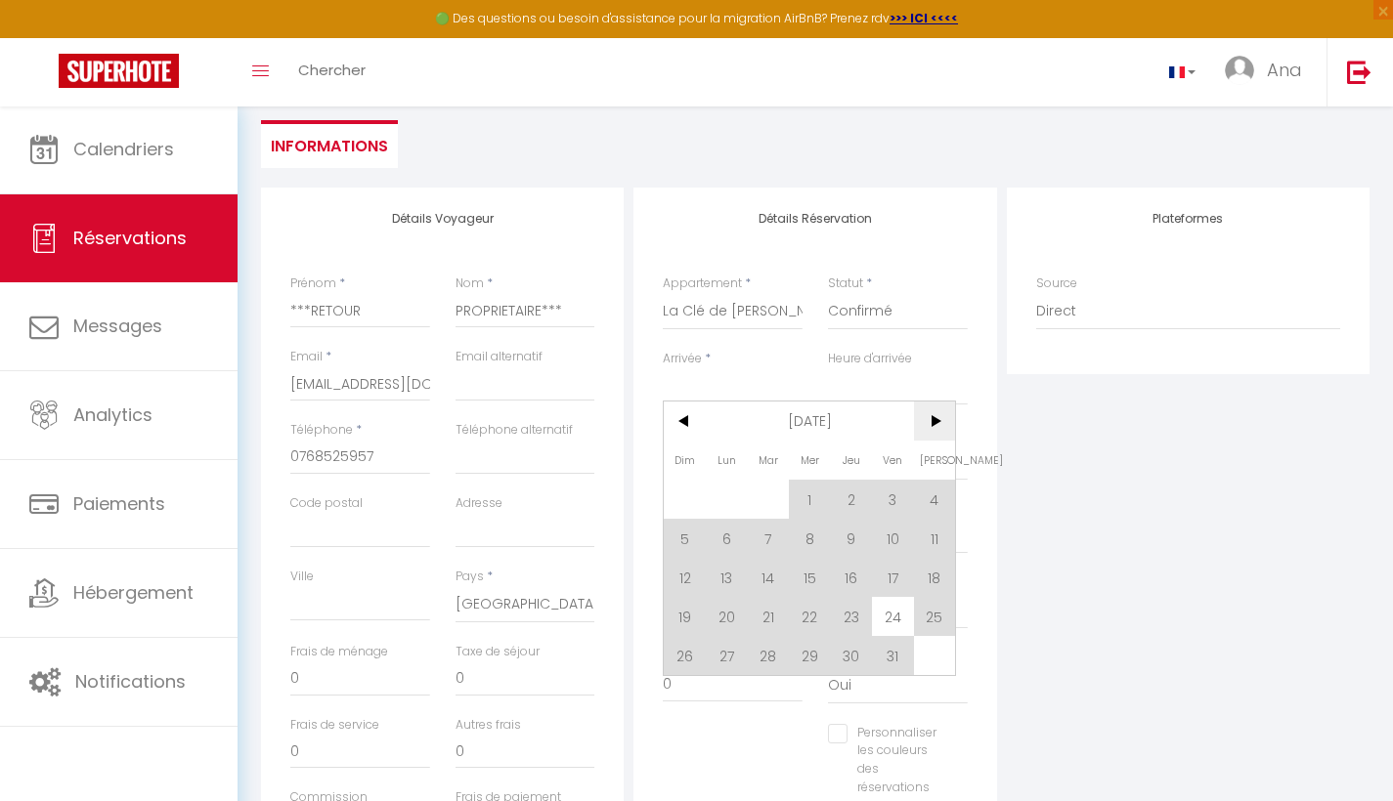
click at [933, 425] on span ">" at bounding box center [935, 421] width 42 height 39
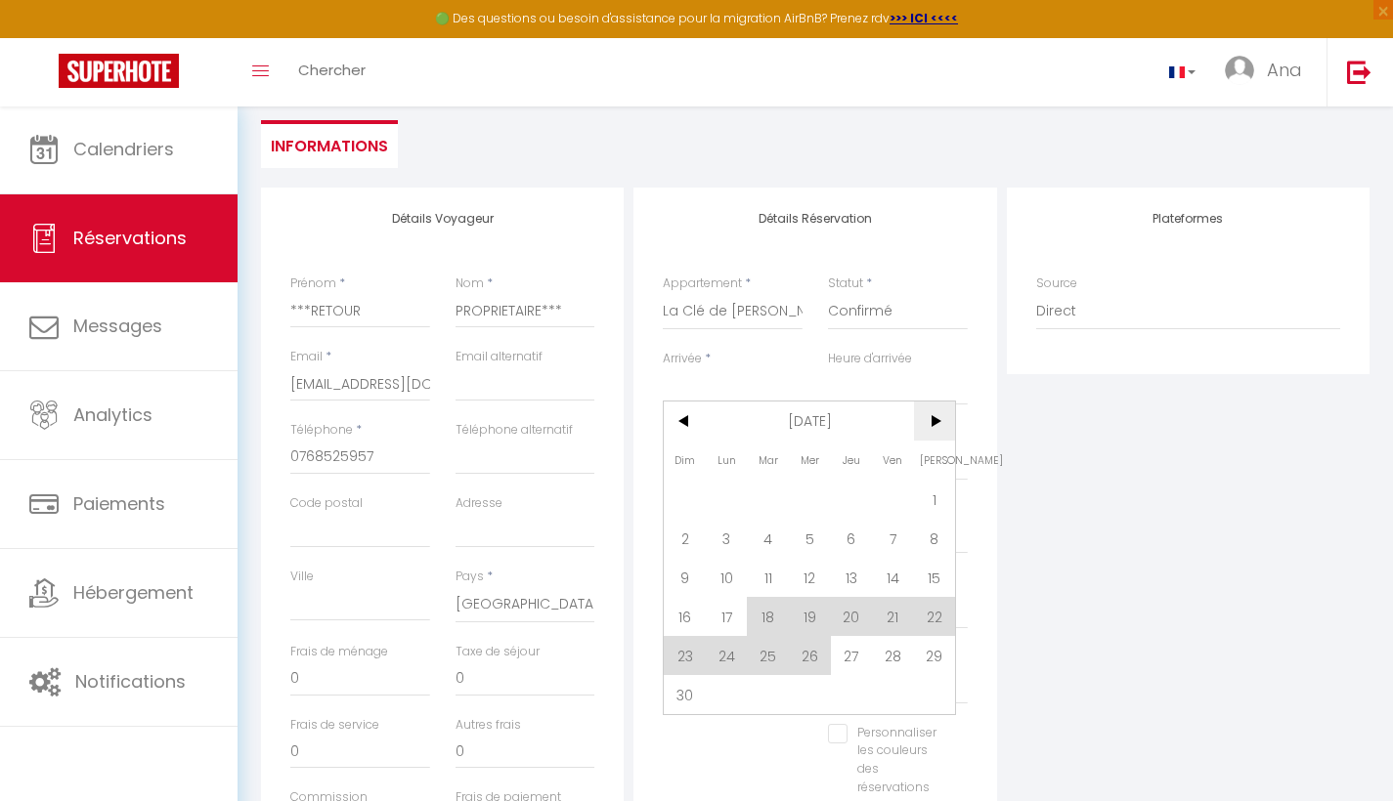
click at [933, 422] on span ">" at bounding box center [935, 421] width 42 height 39
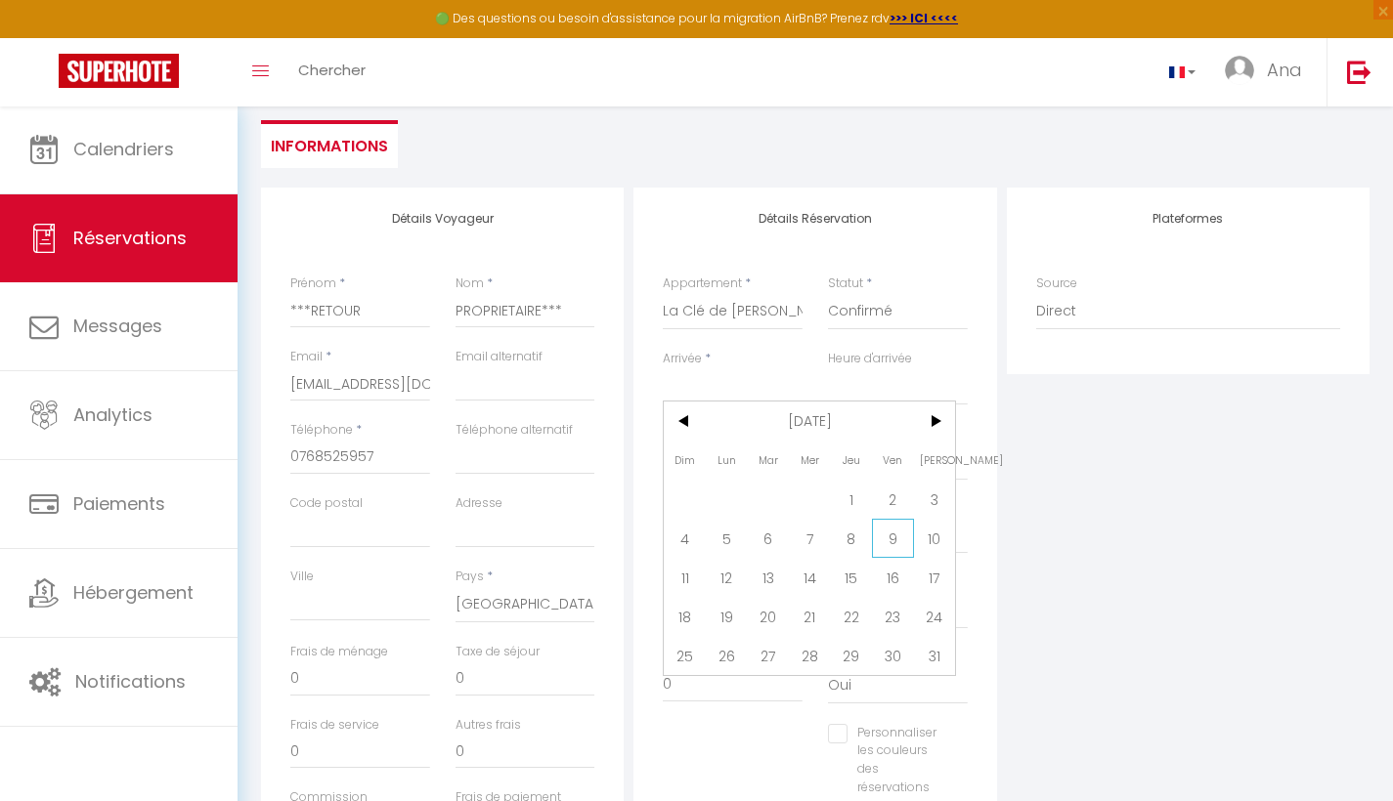
click at [888, 541] on span "9" at bounding box center [893, 538] width 42 height 39
click at [738, 458] on input "Sam 10 Janvier 2026" at bounding box center [733, 463] width 140 height 25
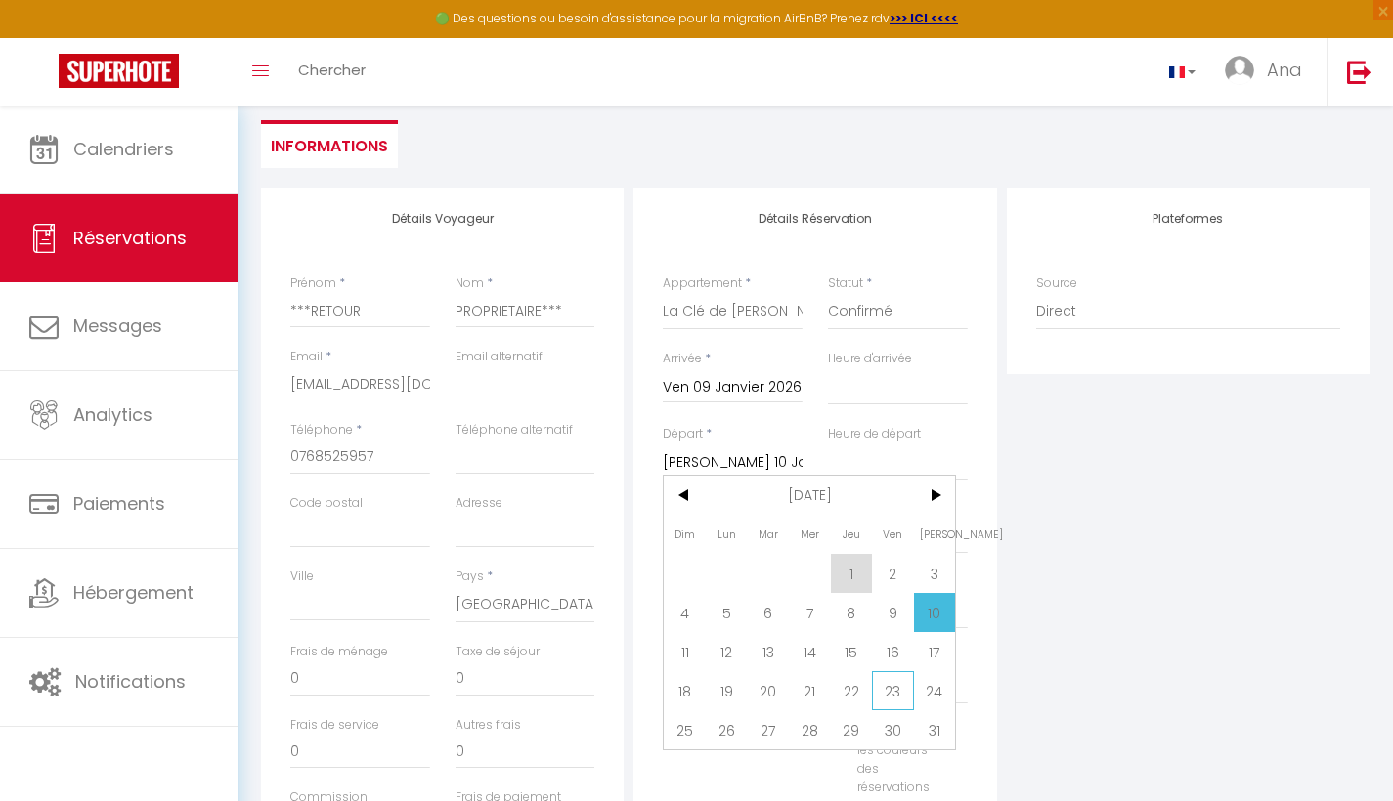
click at [897, 692] on span "23" at bounding box center [893, 690] width 42 height 39
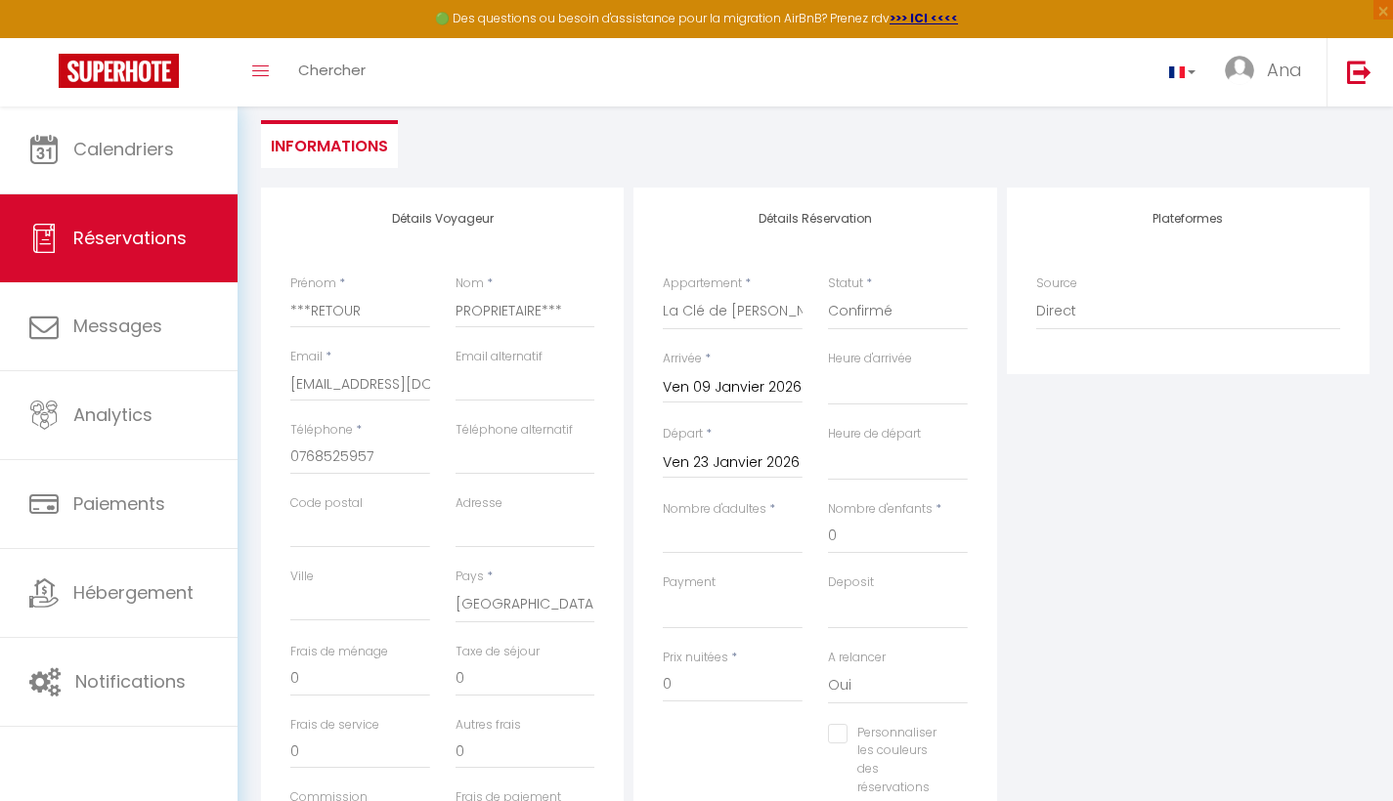
click at [726, 459] on input "Ven 23 Janvier 2026" at bounding box center [733, 463] width 140 height 25
click at [930, 695] on span "24" at bounding box center [935, 690] width 42 height 39
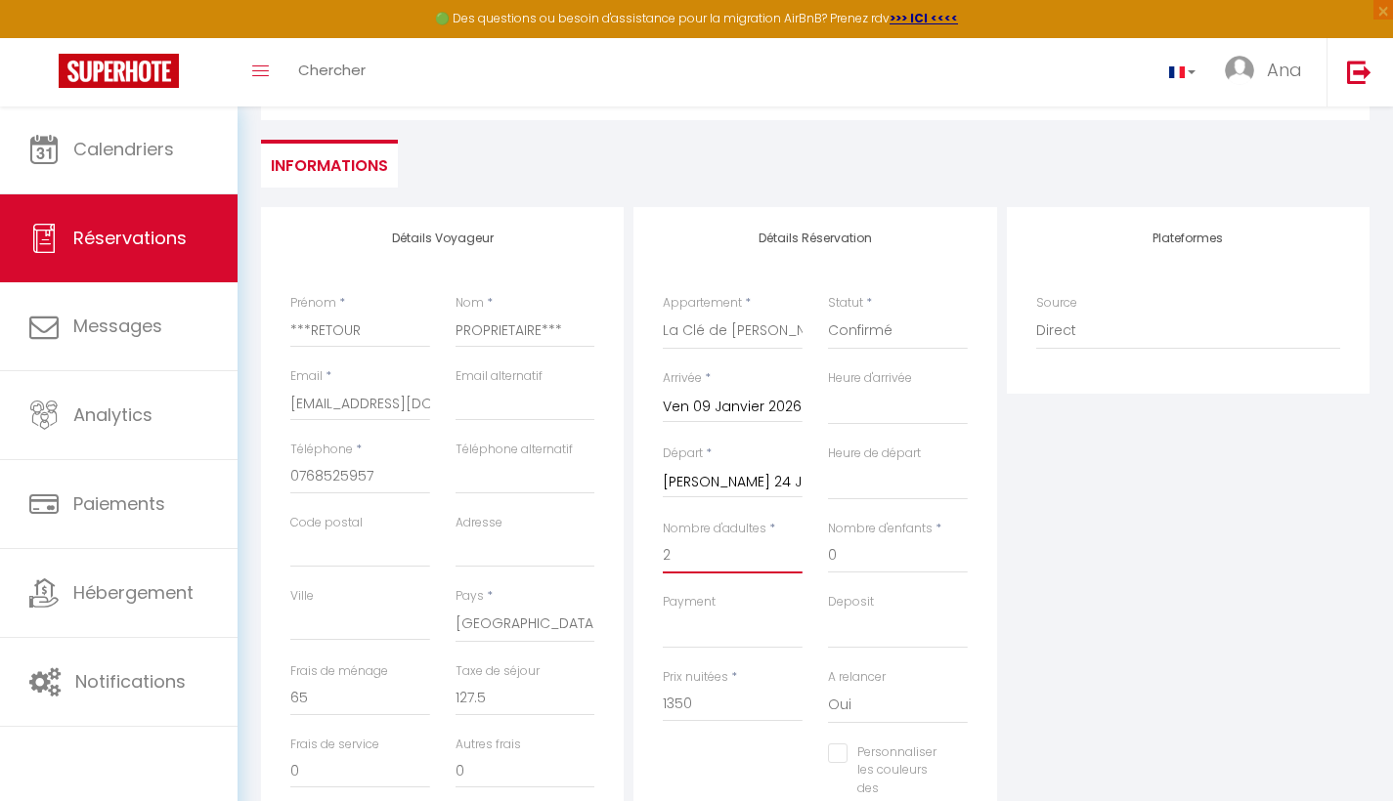
scroll to position [0, 0]
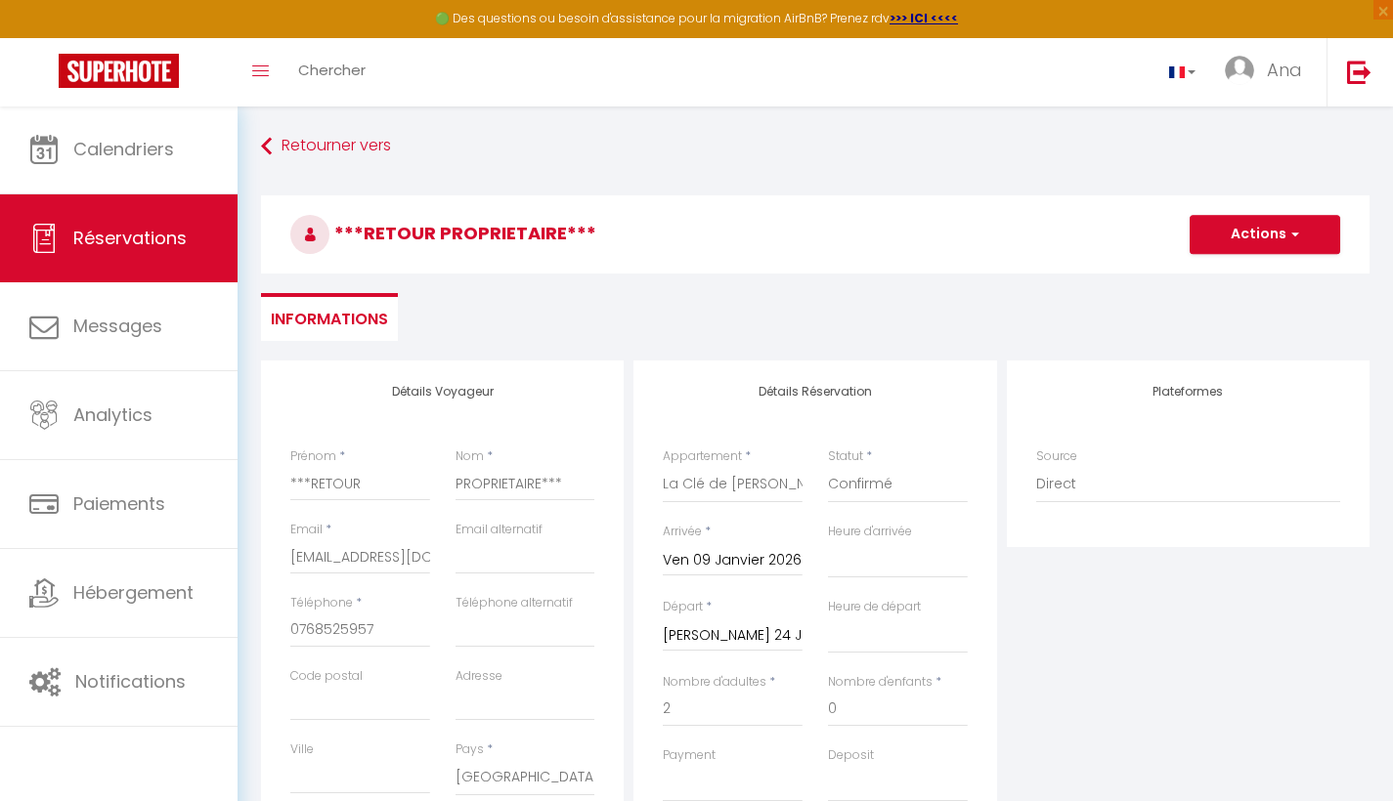
click at [1280, 240] on button "Actions" at bounding box center [1265, 234] width 151 height 39
click at [1247, 276] on link "Enregistrer" at bounding box center [1245, 277] width 154 height 25
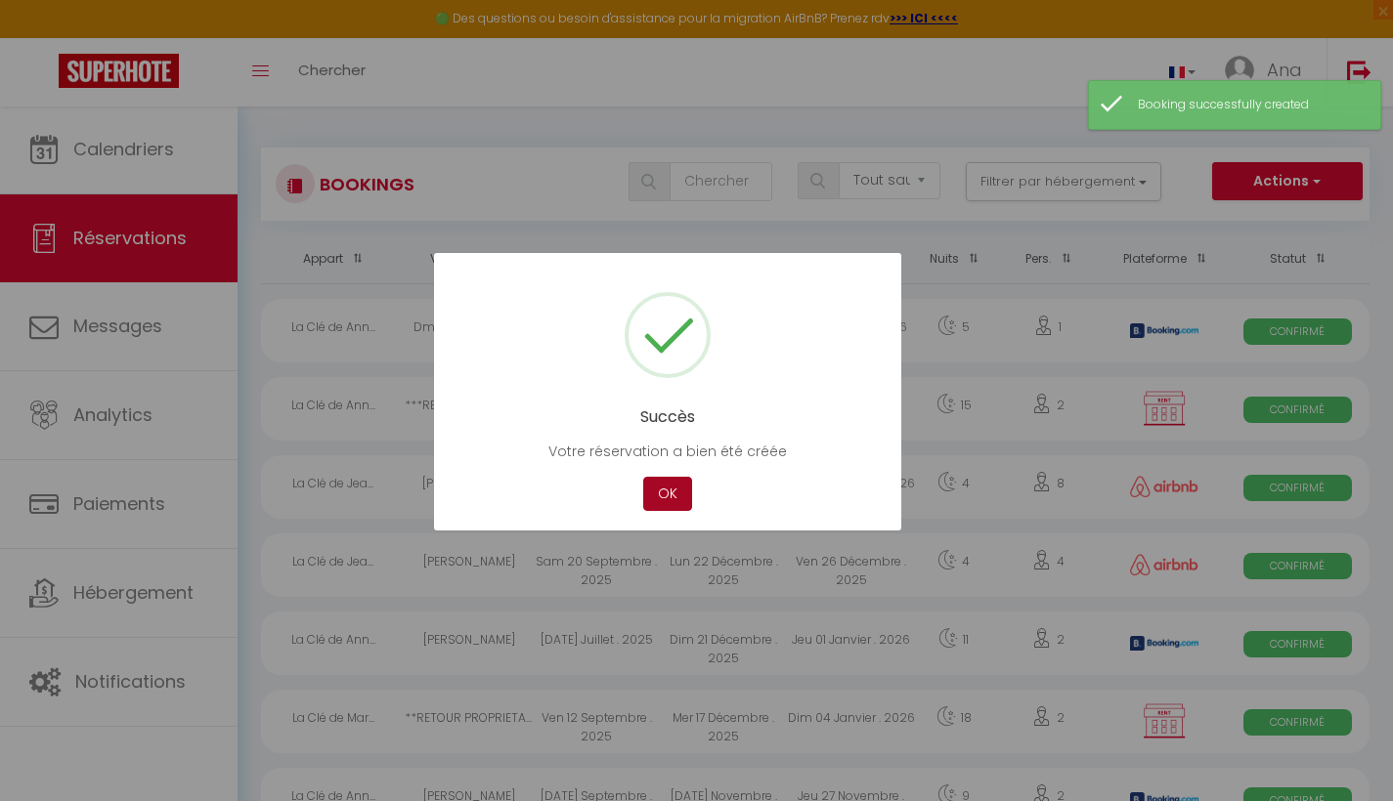
click at [669, 490] on button "OK" at bounding box center [667, 494] width 49 height 34
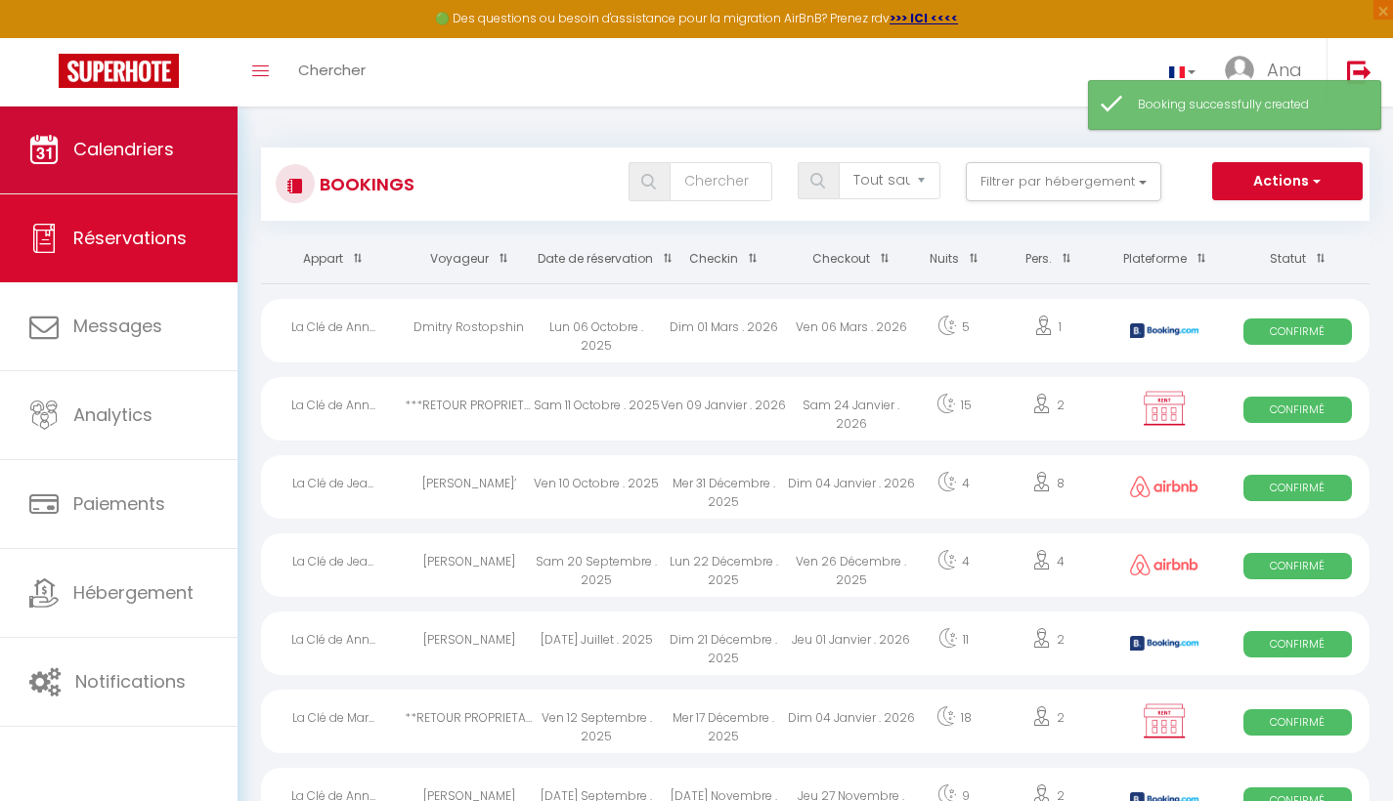
click at [112, 151] on span "Calendriers" at bounding box center [123, 149] width 101 height 24
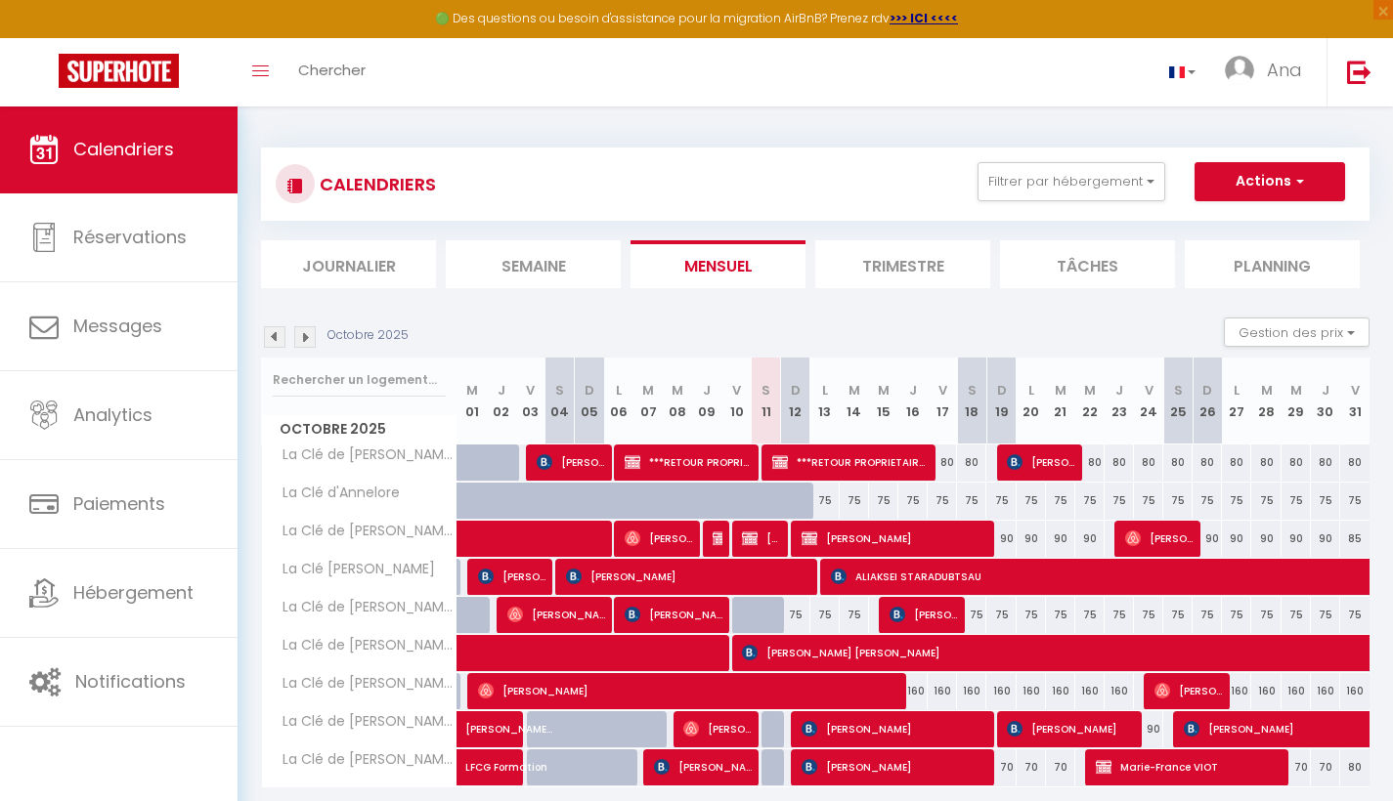
click at [305, 333] on img at bounding box center [305, 337] width 22 height 22
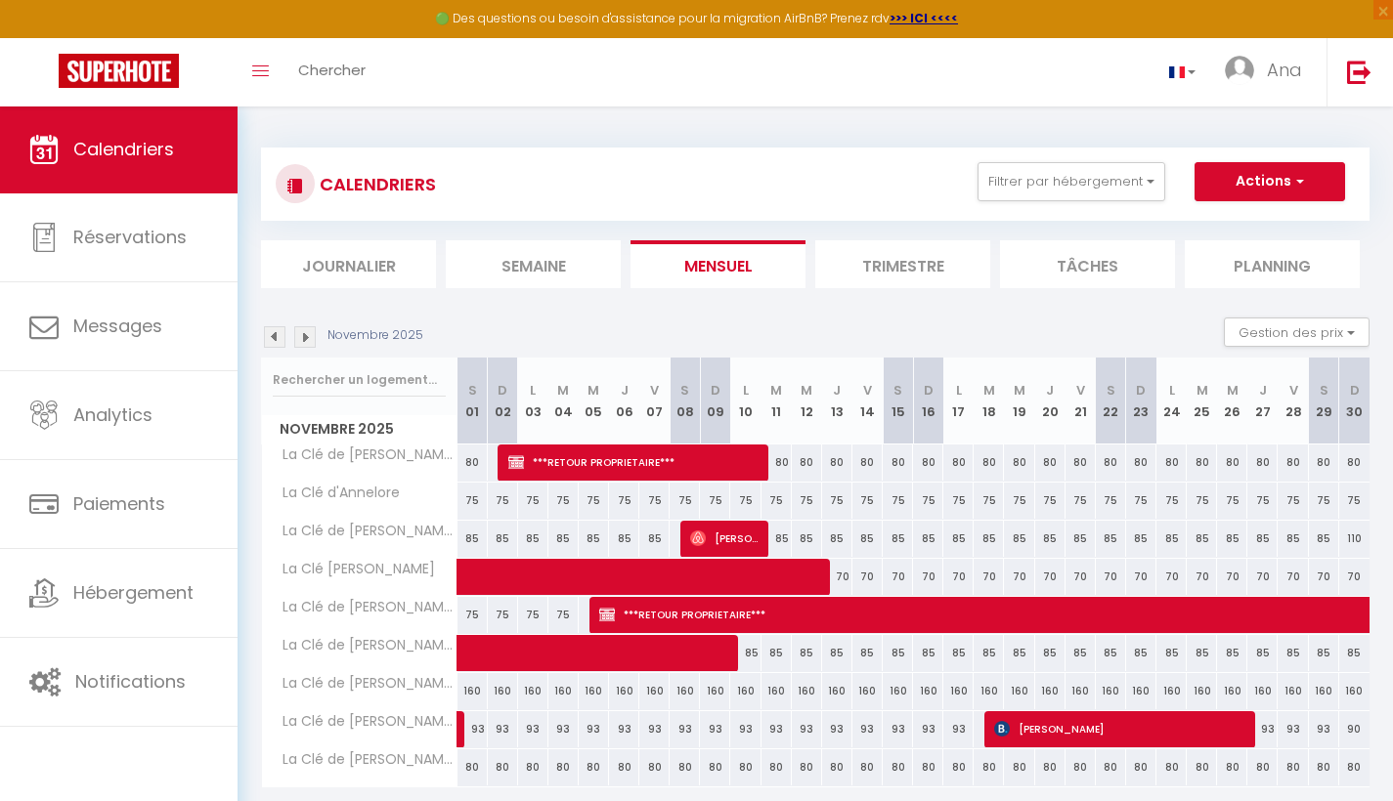
click at [305, 333] on img at bounding box center [305, 337] width 22 height 22
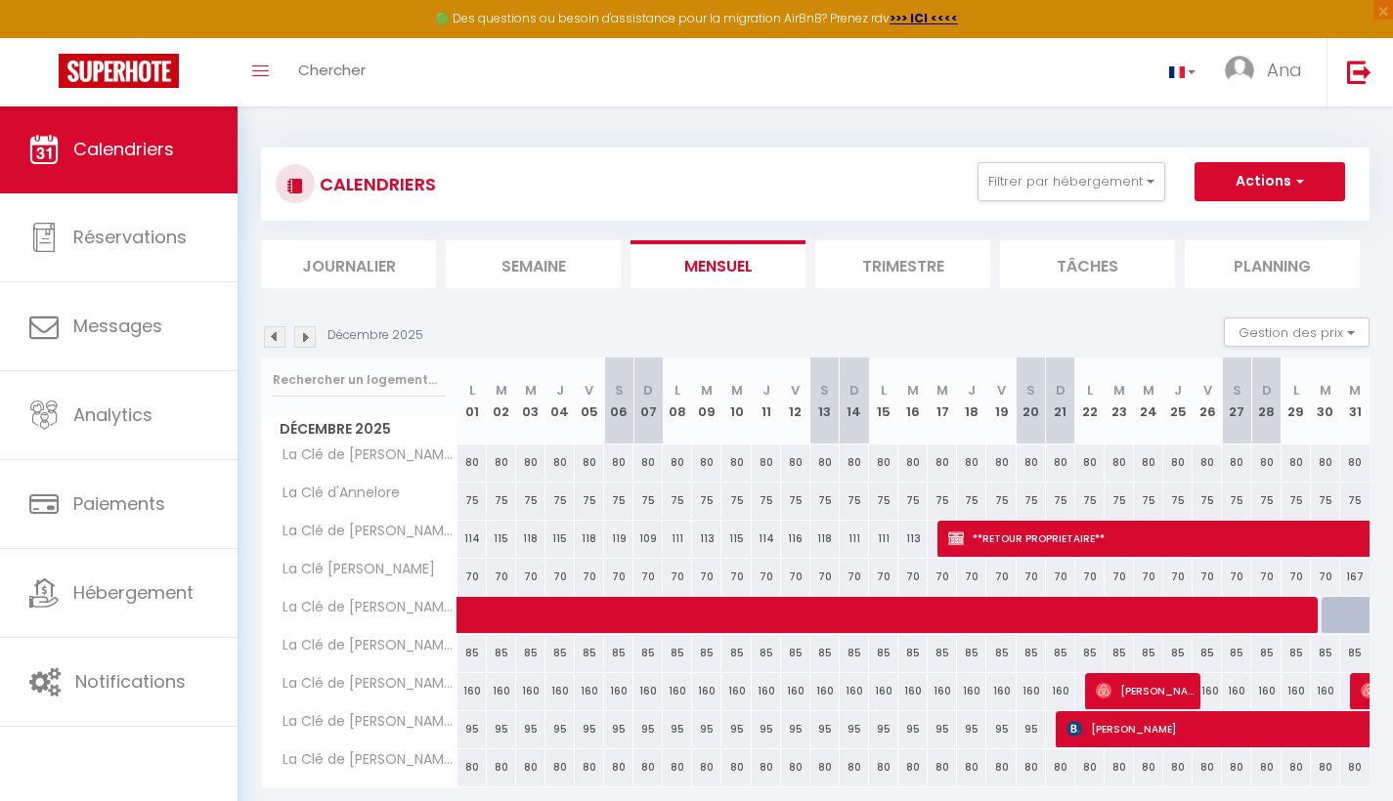
click at [305, 333] on img at bounding box center [305, 337] width 22 height 22
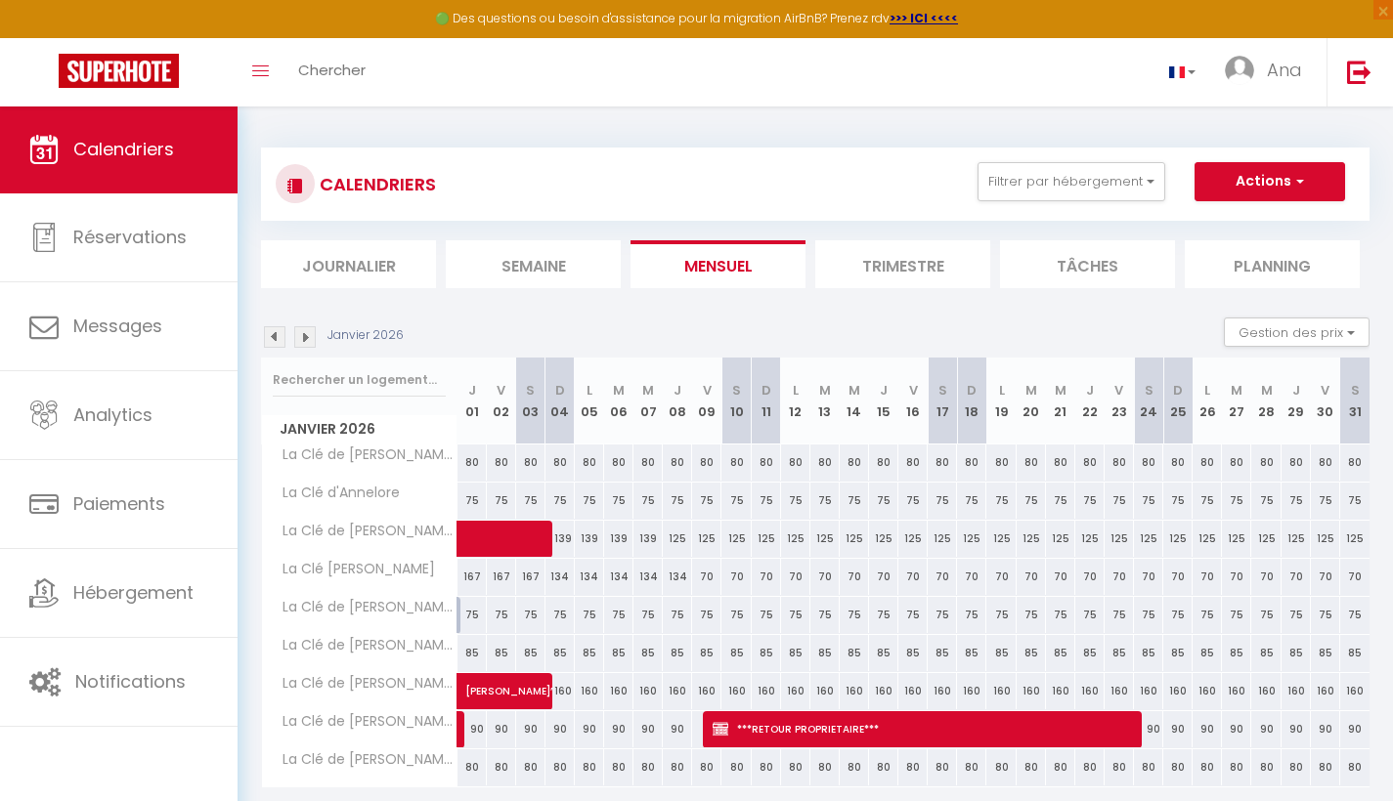
click at [305, 333] on img at bounding box center [305, 337] width 22 height 22
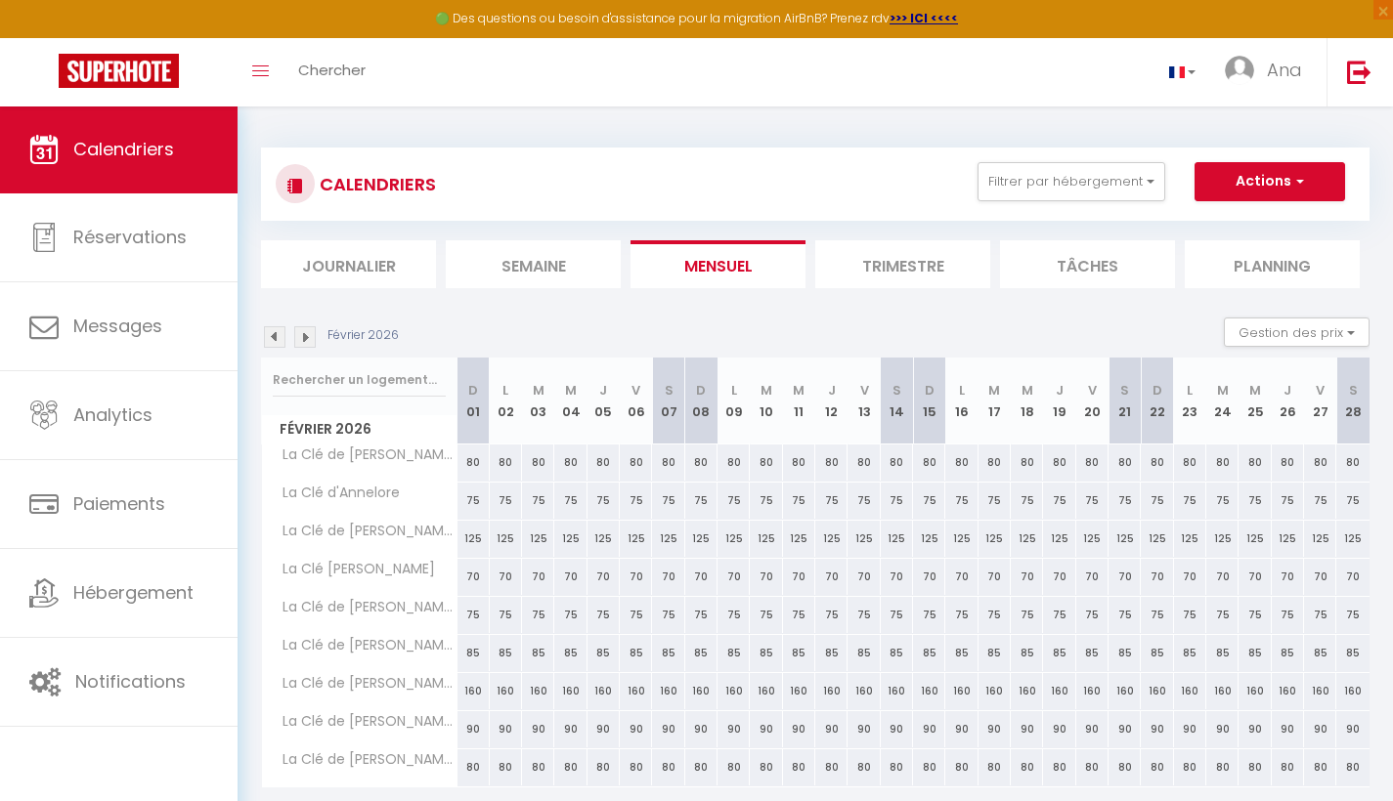
click at [276, 336] on img at bounding box center [275, 337] width 22 height 22
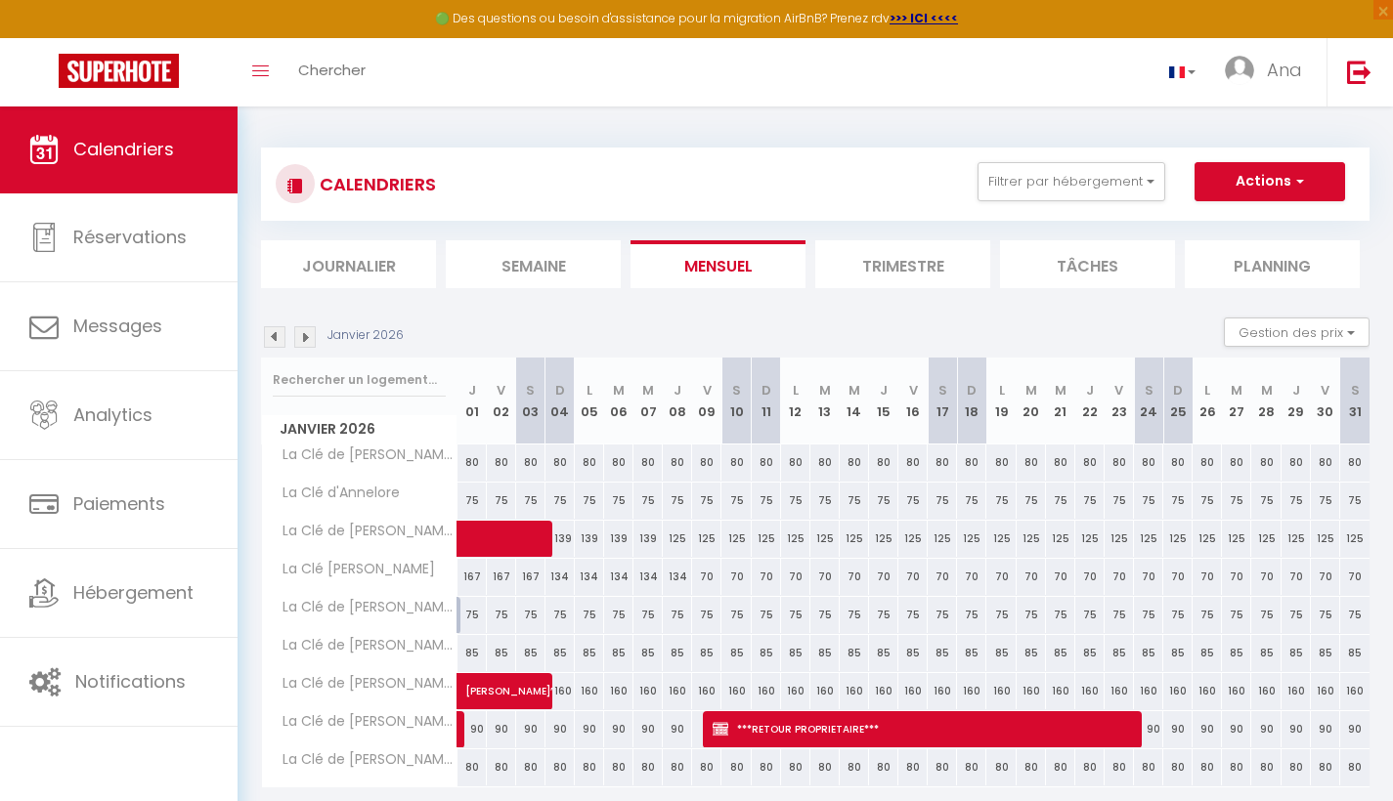
click at [306, 339] on img at bounding box center [305, 337] width 22 height 22
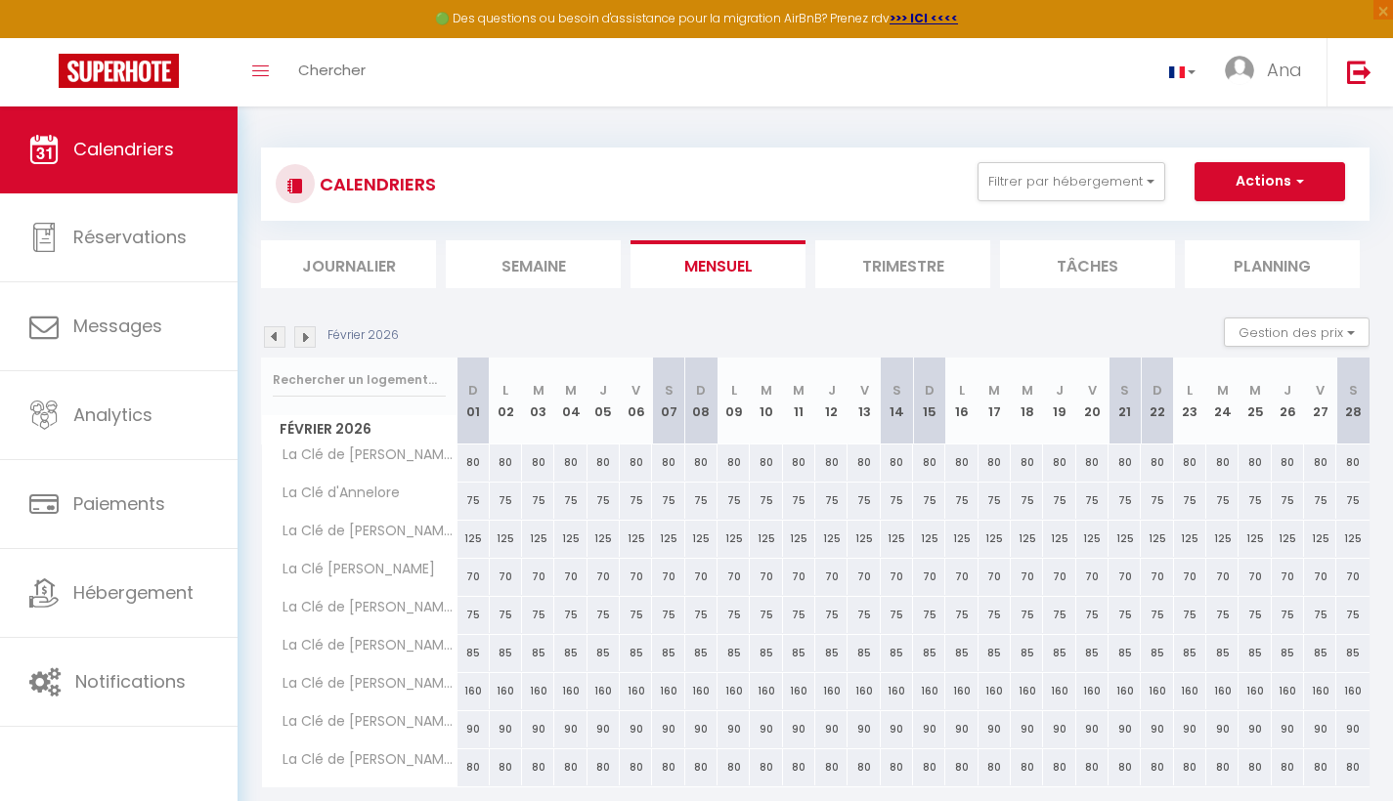
click at [306, 338] on img at bounding box center [305, 337] width 22 height 22
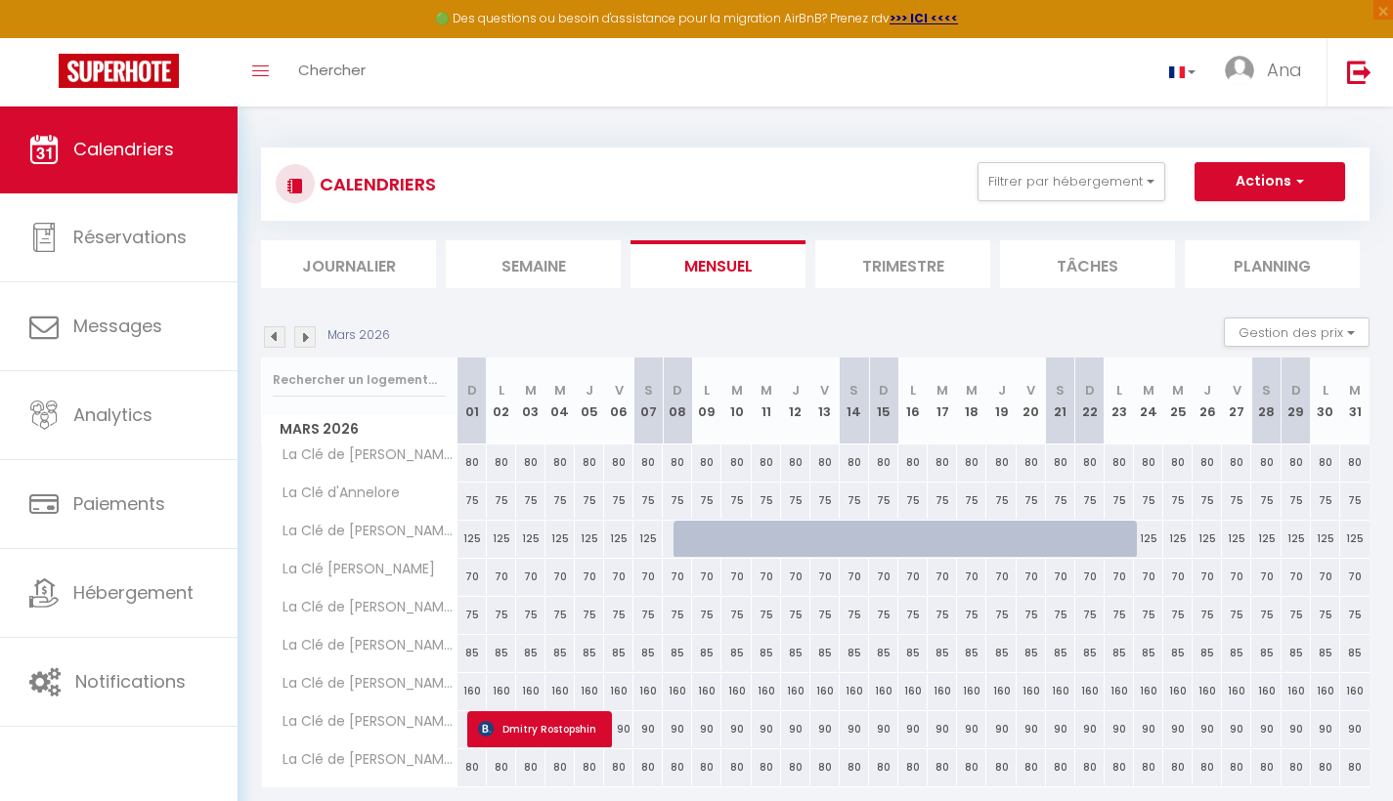
click at [310, 337] on img at bounding box center [305, 337] width 22 height 22
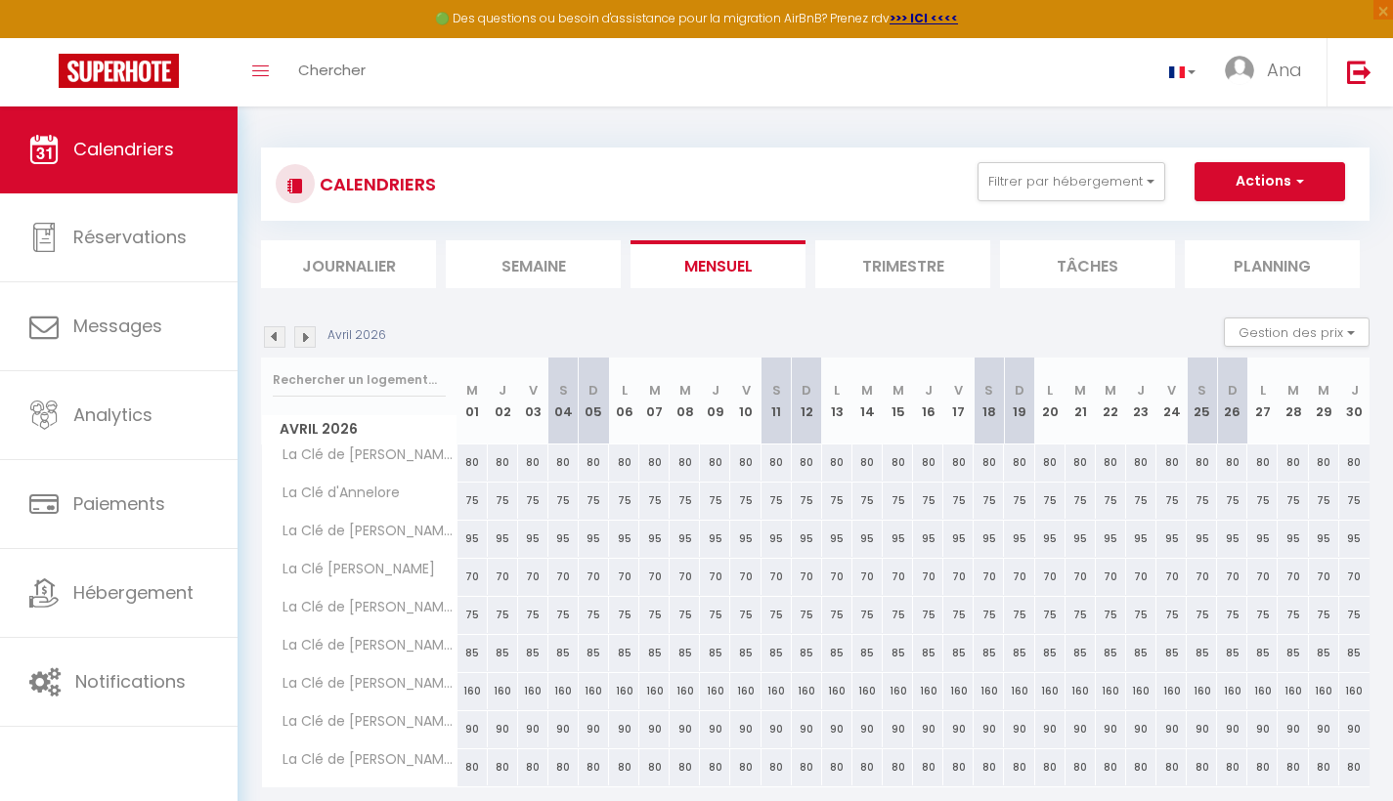
click at [306, 337] on img at bounding box center [305, 337] width 22 height 22
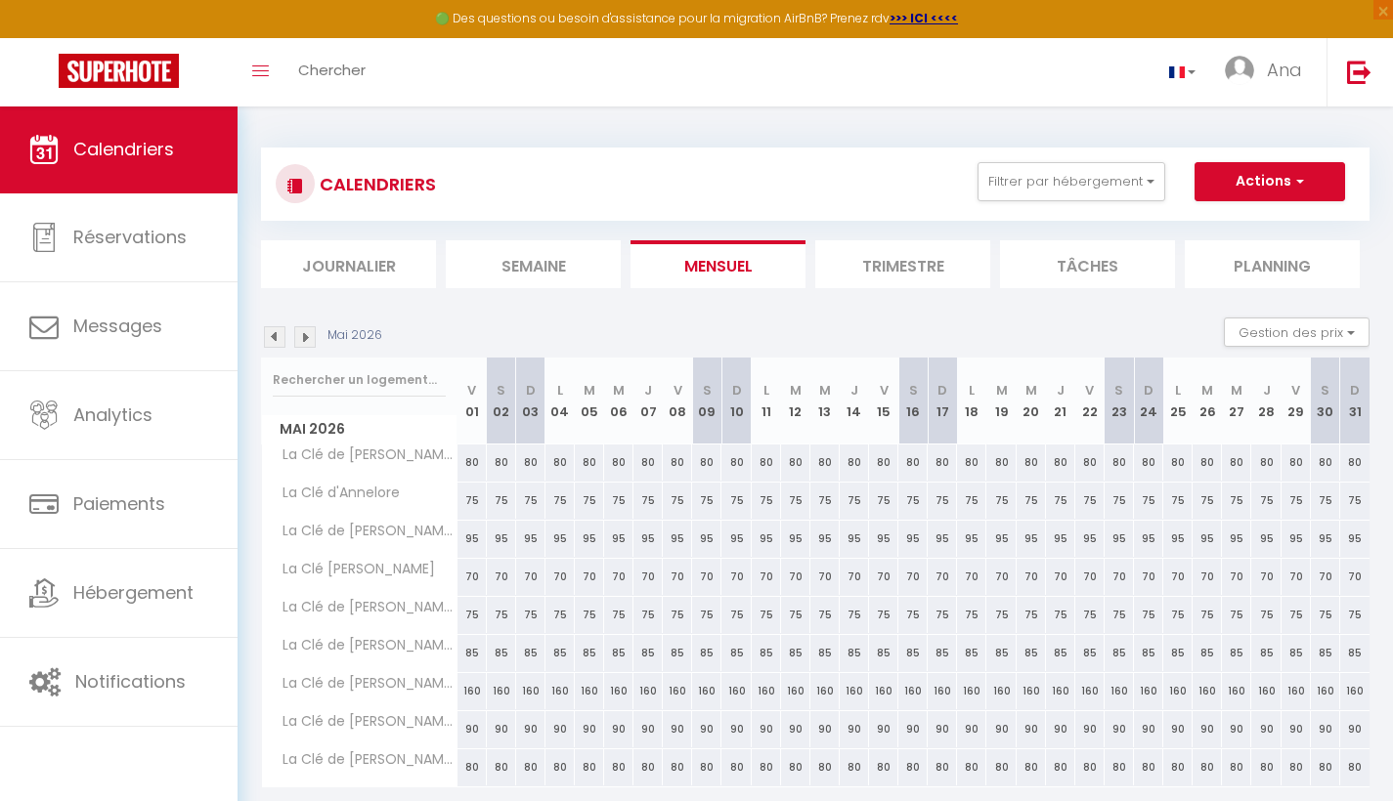
click at [306, 337] on img at bounding box center [305, 337] width 22 height 22
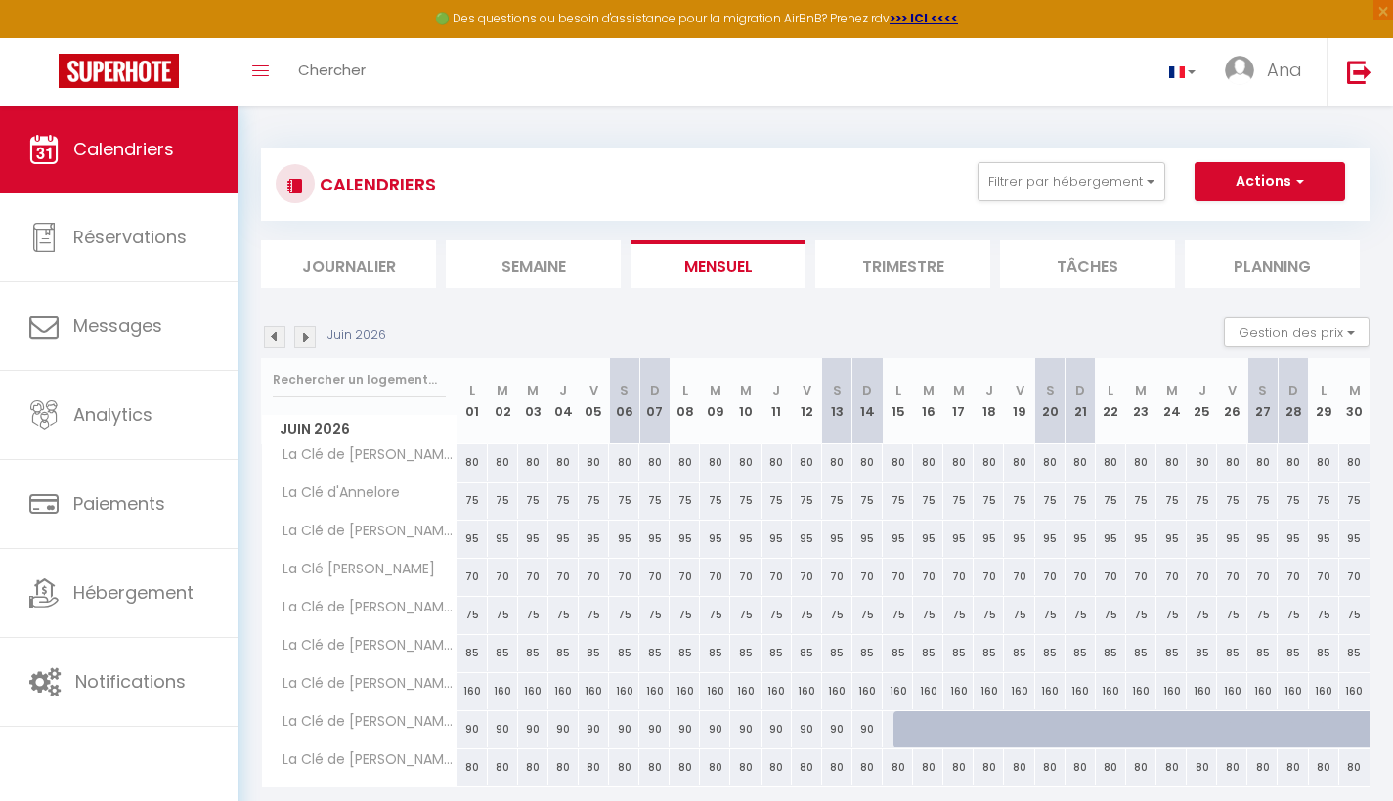
click at [305, 332] on img at bounding box center [305, 337] width 22 height 22
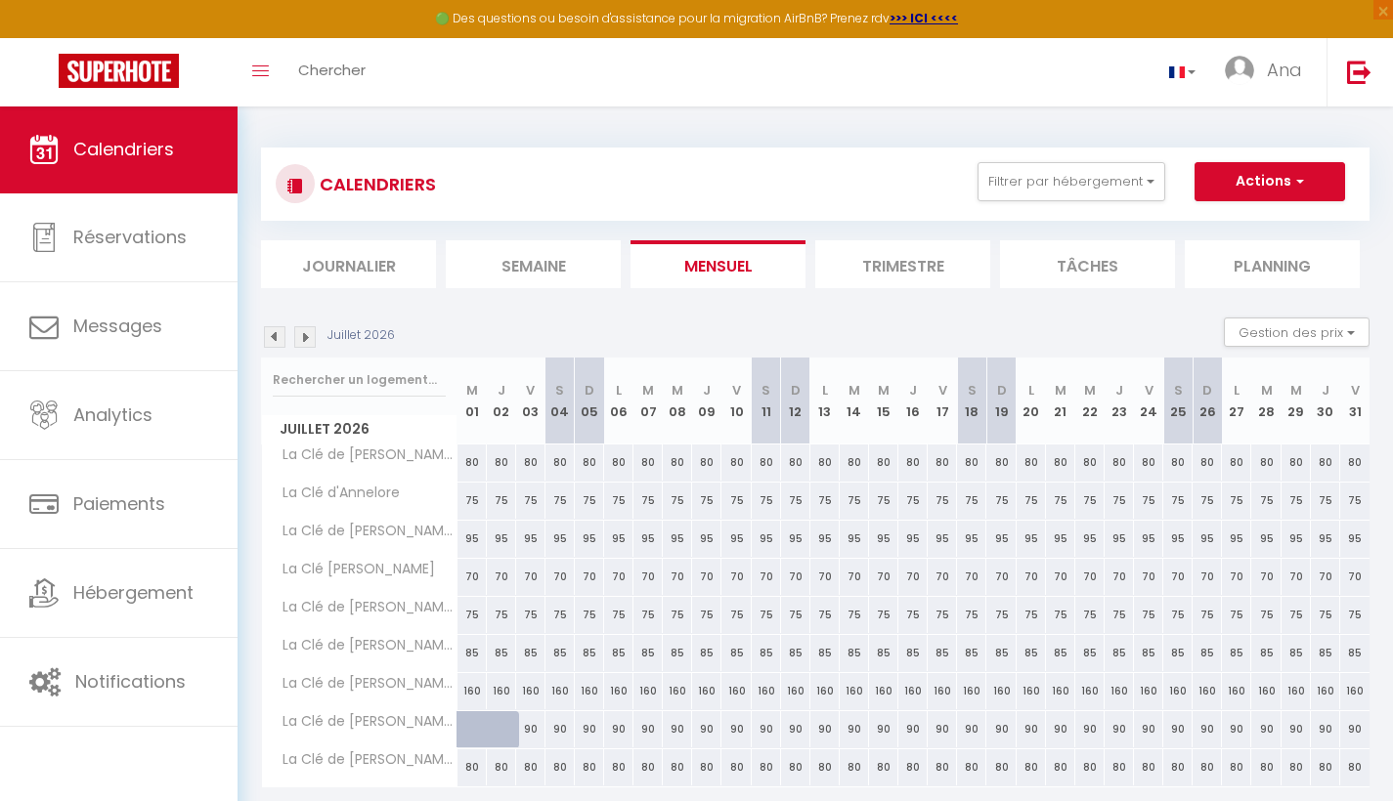
click at [270, 337] on img at bounding box center [275, 337] width 22 height 22
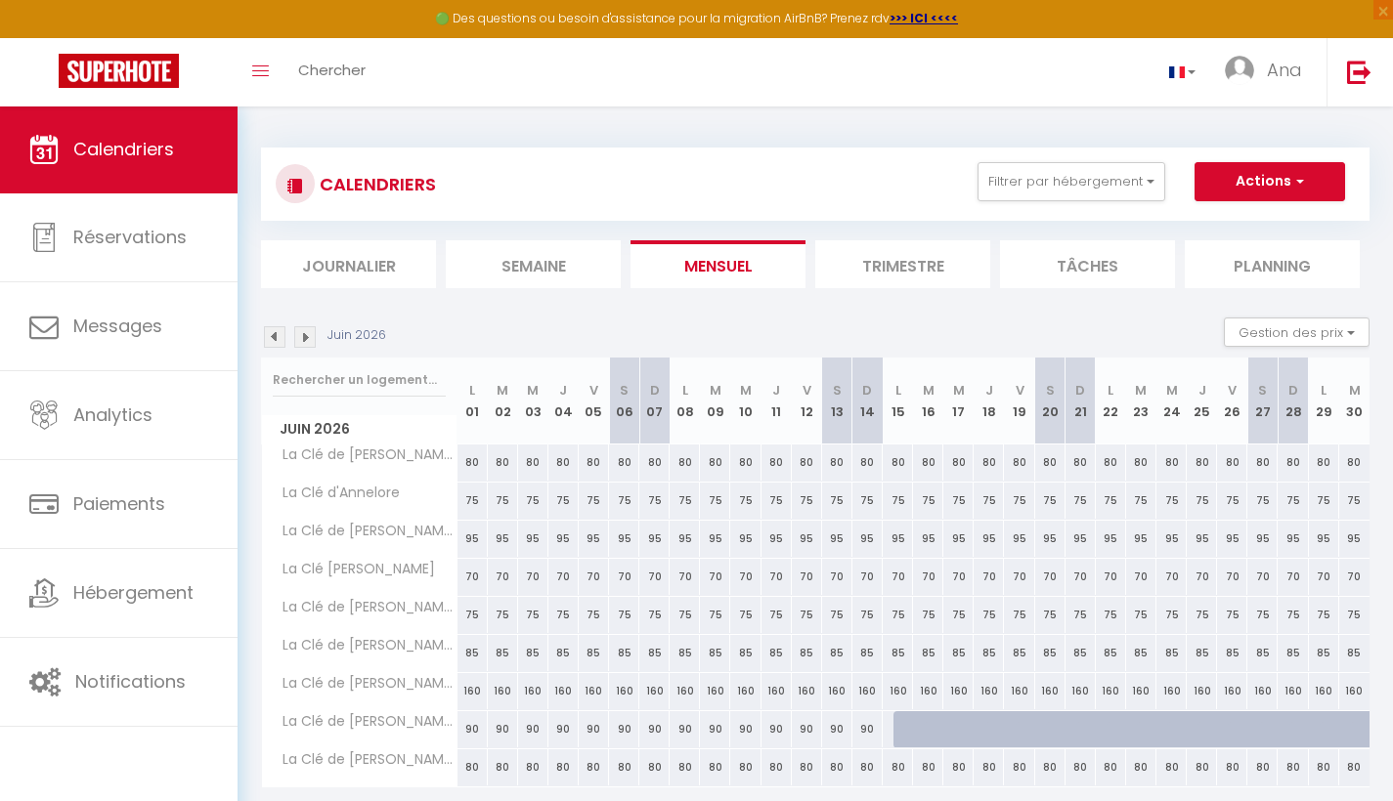
click at [903, 734] on div at bounding box center [908, 730] width 30 height 37
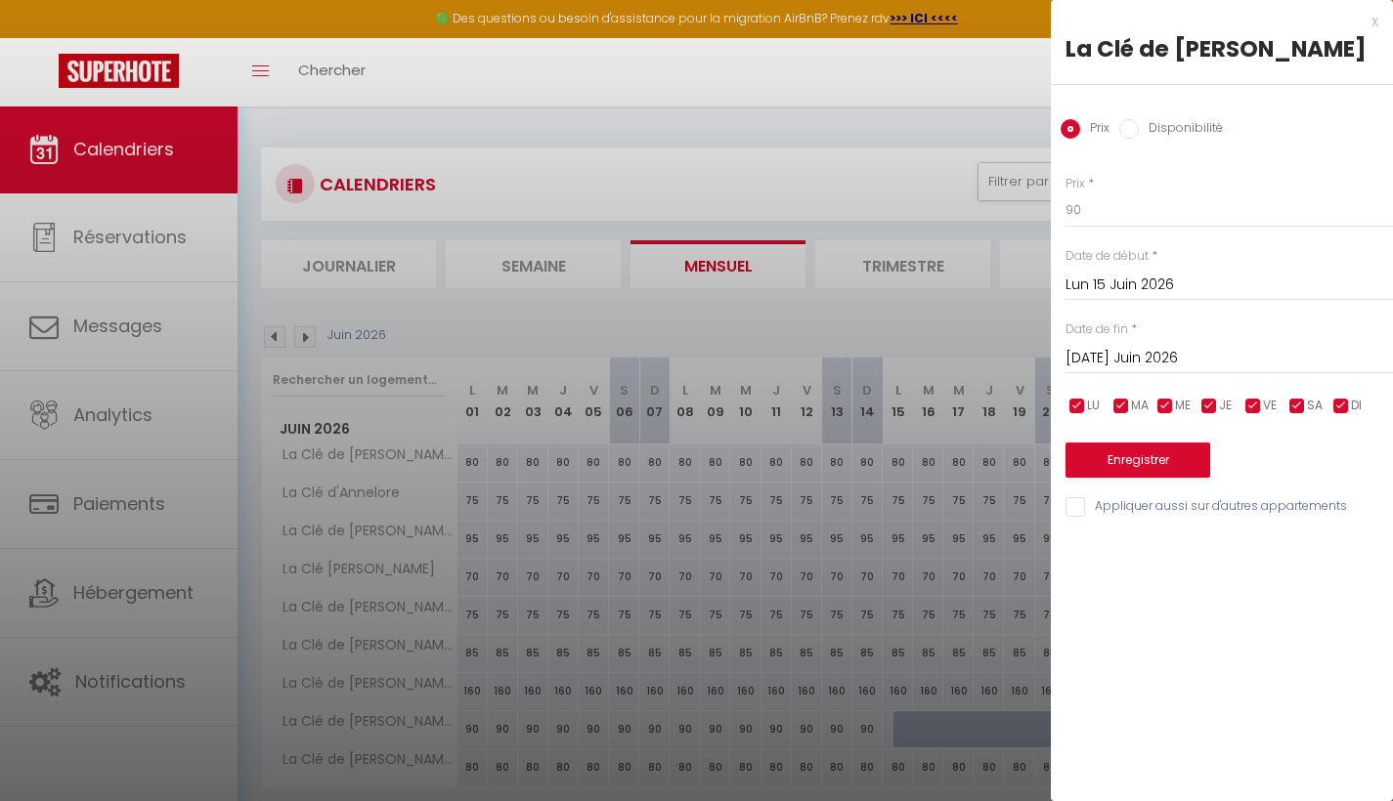
click at [1124, 129] on input "Disponibilité" at bounding box center [1129, 129] width 20 height 20
click at [1132, 356] on input "Mar 16 Juin 2026" at bounding box center [1228, 360] width 327 height 25
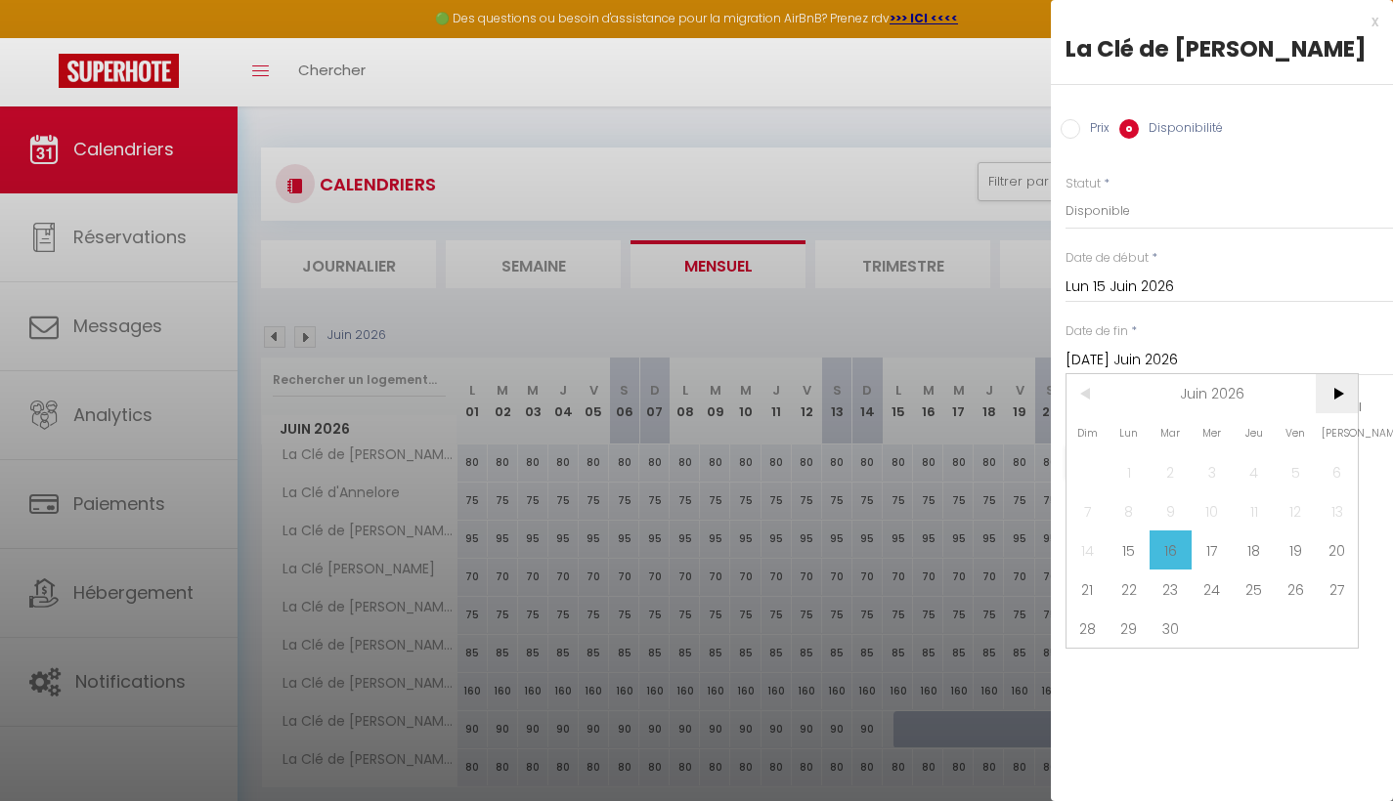
click at [1334, 389] on span ">" at bounding box center [1337, 393] width 42 height 39
click at [1338, 475] on span "4" at bounding box center [1337, 472] width 42 height 39
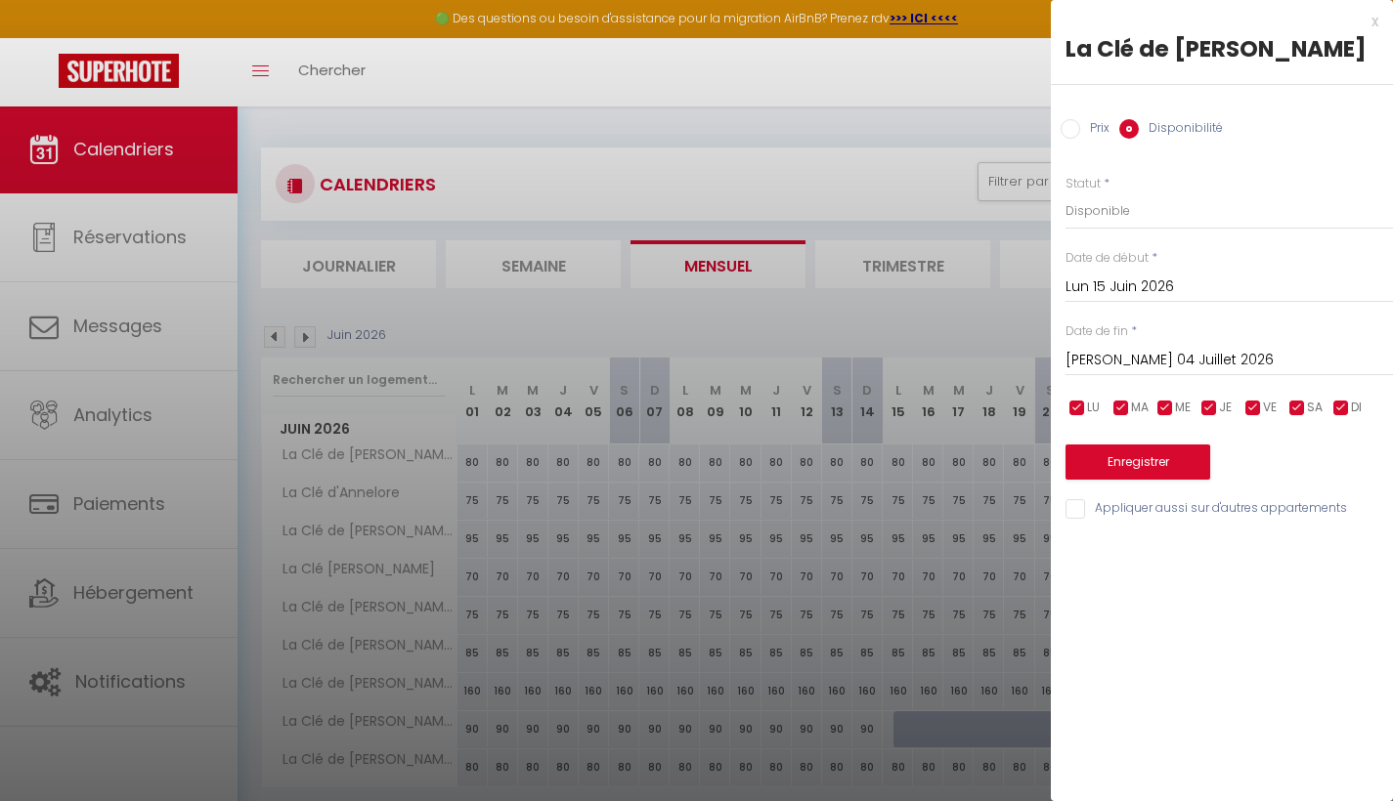
click at [1179, 461] on button "Enregistrer" at bounding box center [1137, 462] width 145 height 35
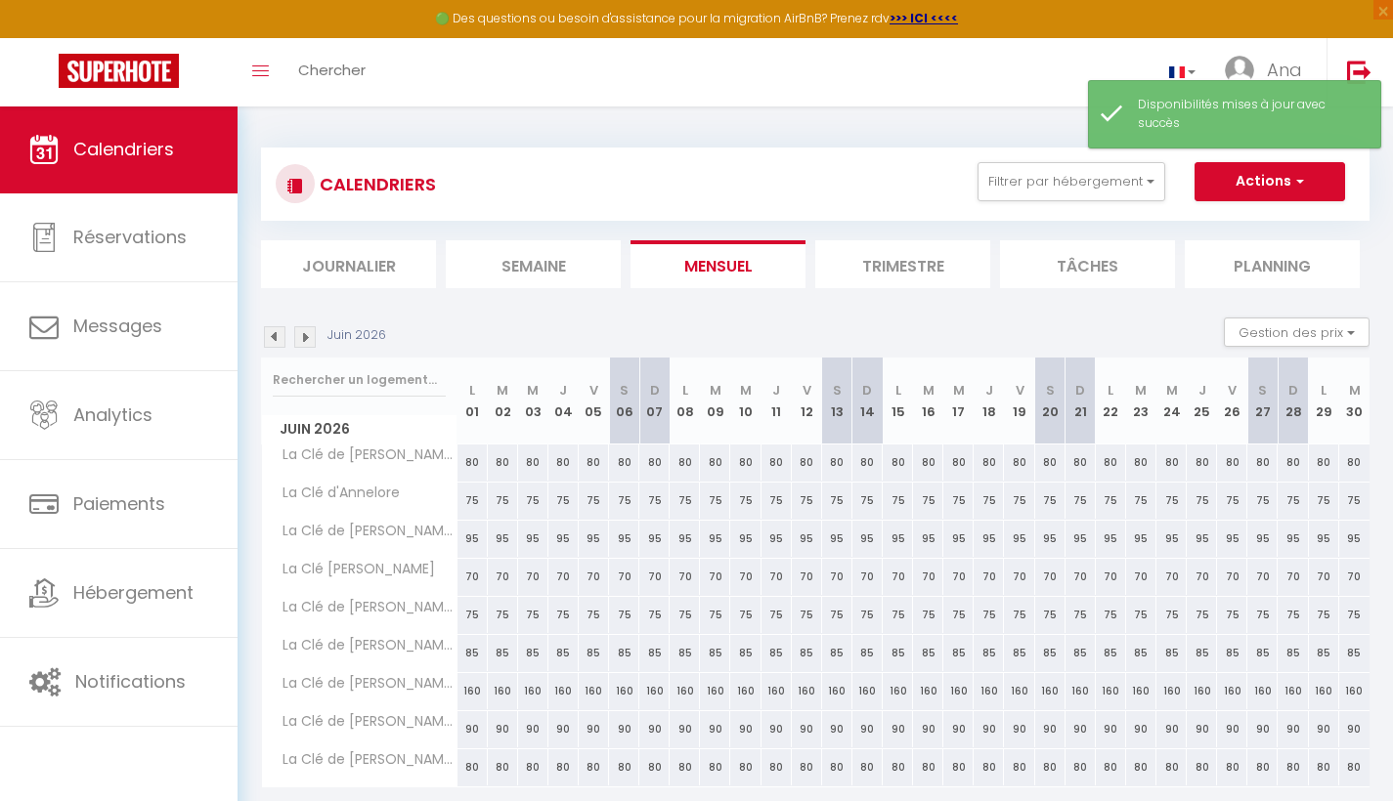
click at [1304, 178] on button "Actions" at bounding box center [1269, 181] width 151 height 39
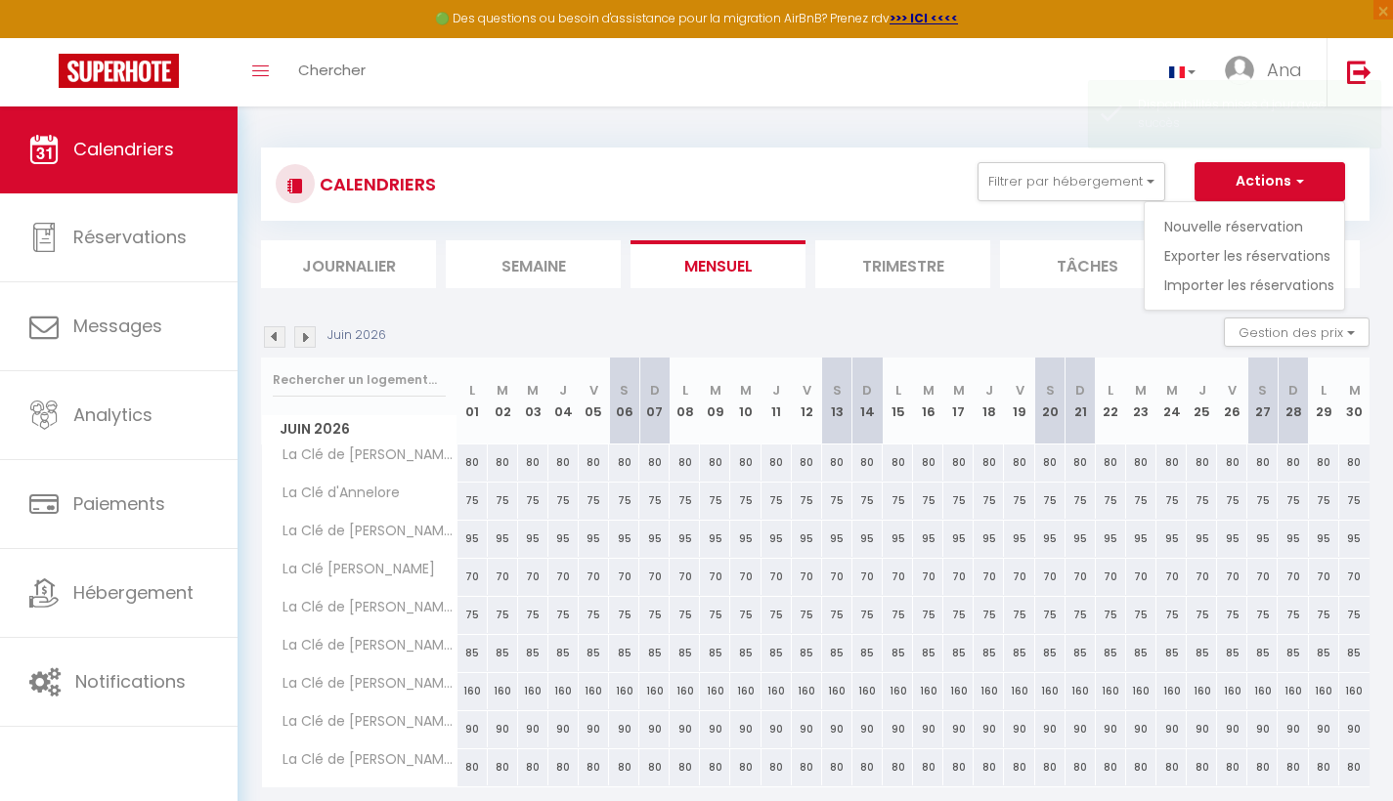
click at [1252, 226] on link "Nouvelle réservation" at bounding box center [1249, 226] width 170 height 29
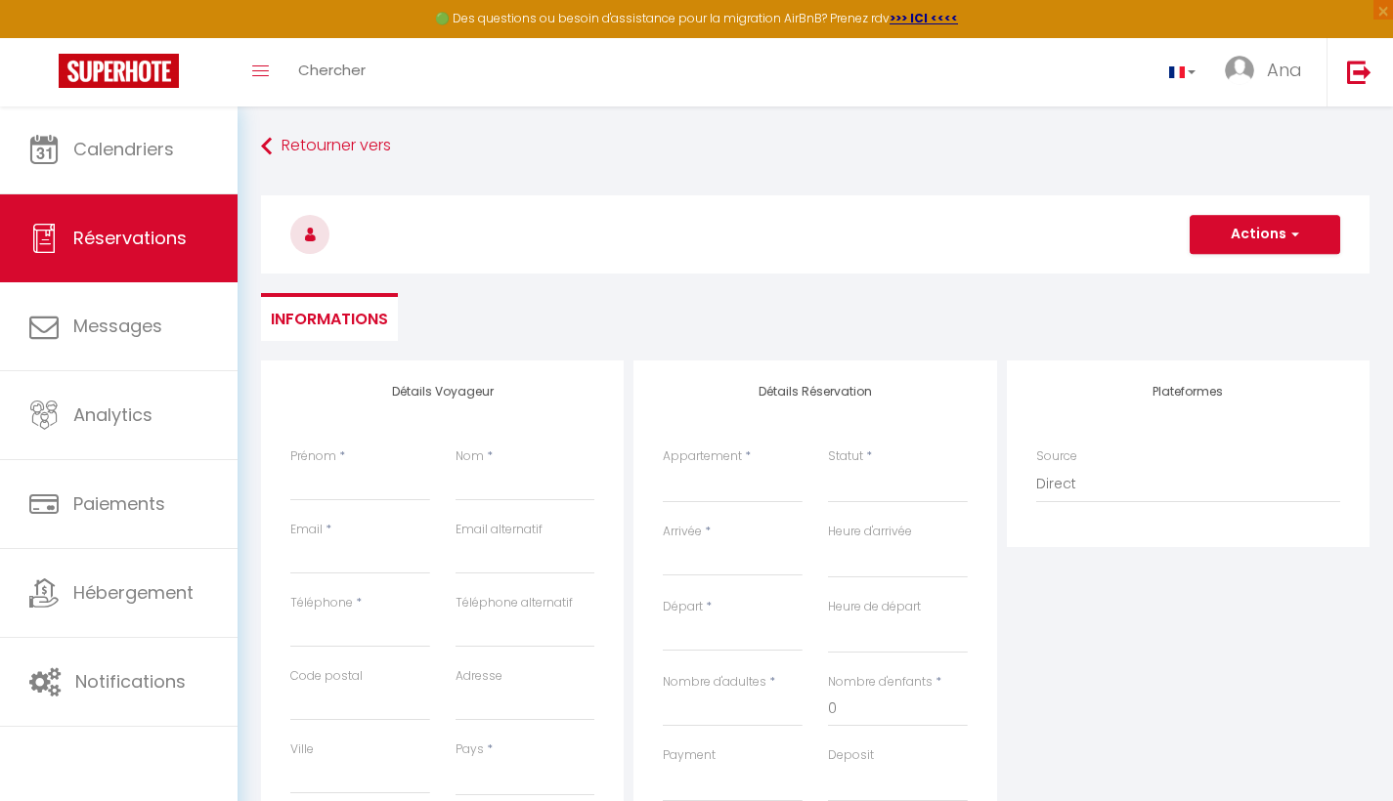
scroll to position [104, 0]
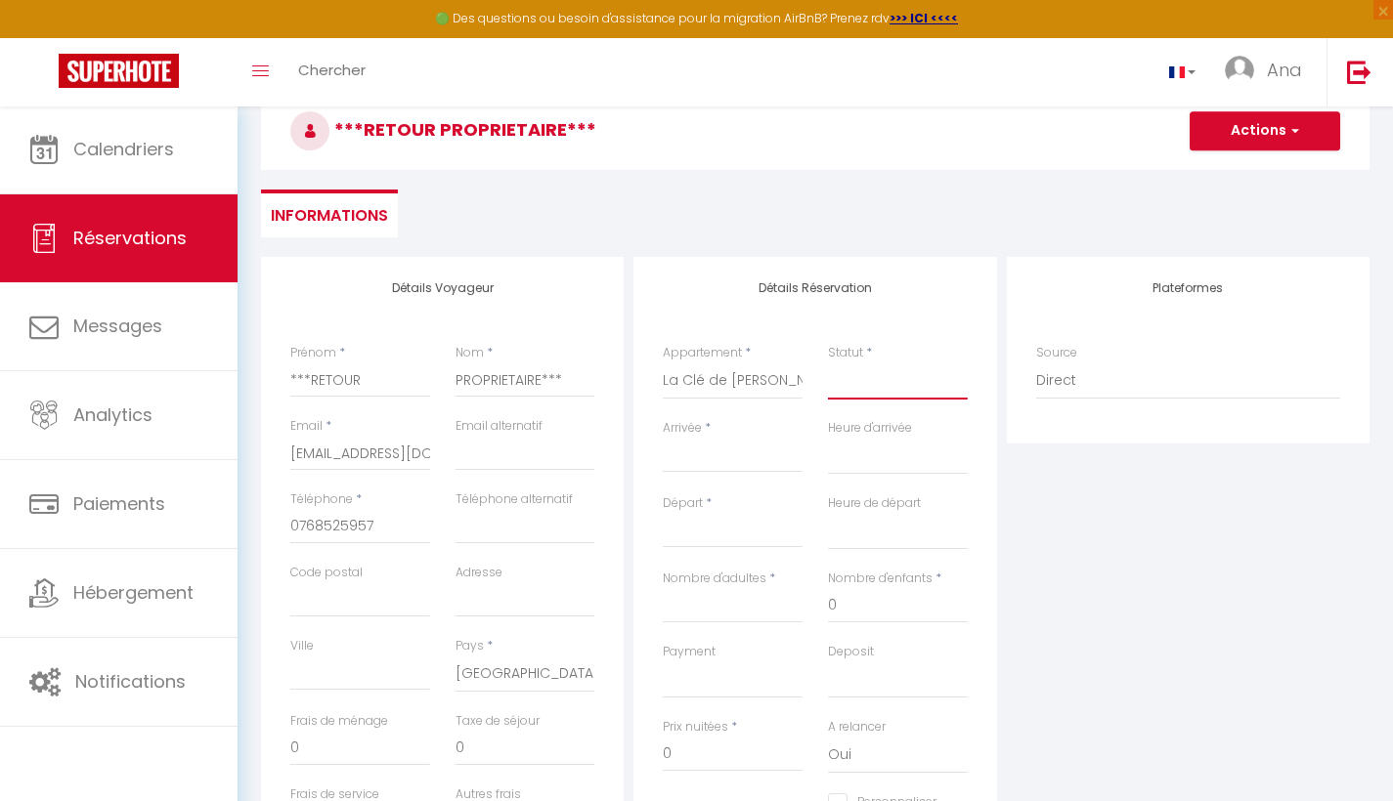
click at [858, 374] on select "Confirmé Non Confirmé Annulé Annulé par le voyageur No Show Request" at bounding box center [898, 381] width 140 height 37
click at [695, 460] on input "Arrivée" at bounding box center [733, 457] width 140 height 25
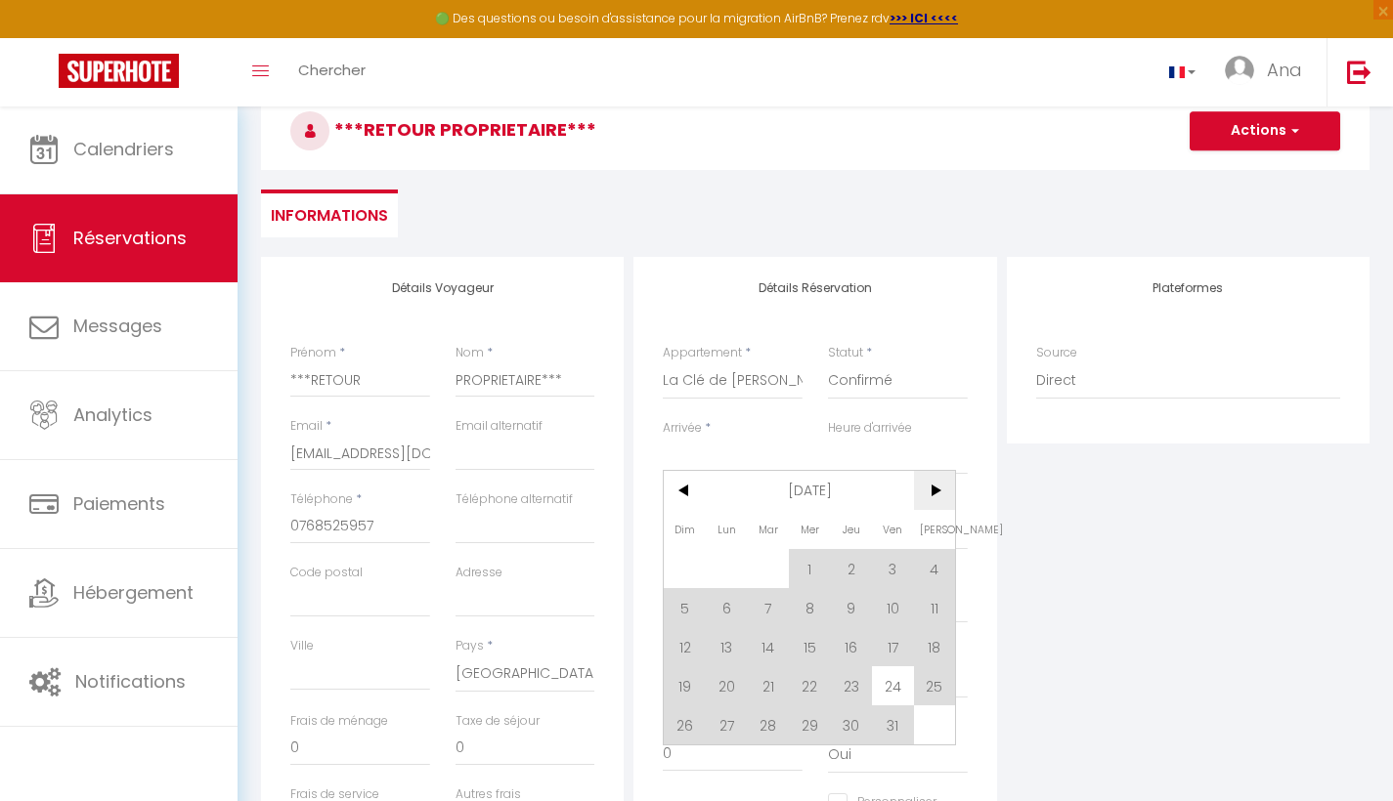
click at [942, 486] on span ">" at bounding box center [935, 490] width 42 height 39
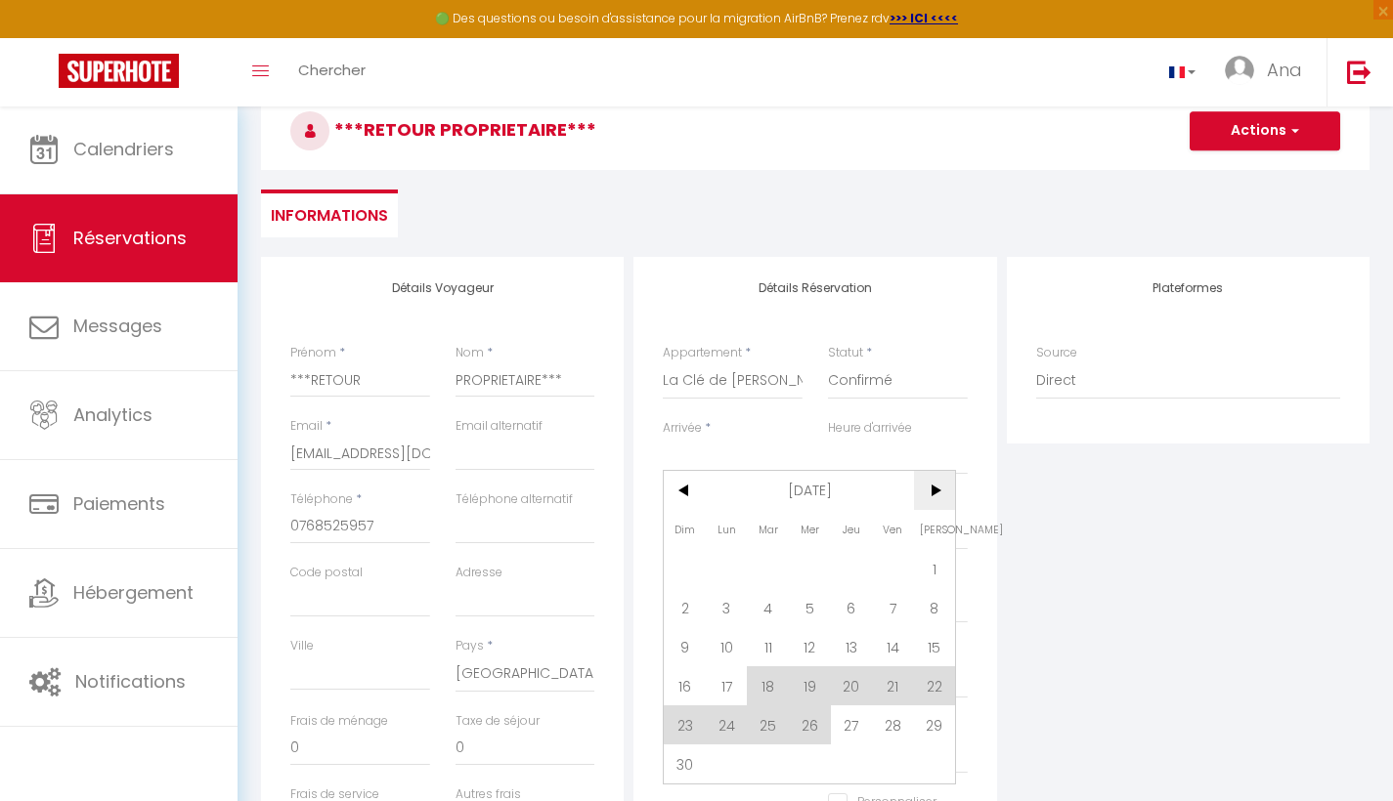
click at [939, 491] on span ">" at bounding box center [935, 490] width 42 height 39
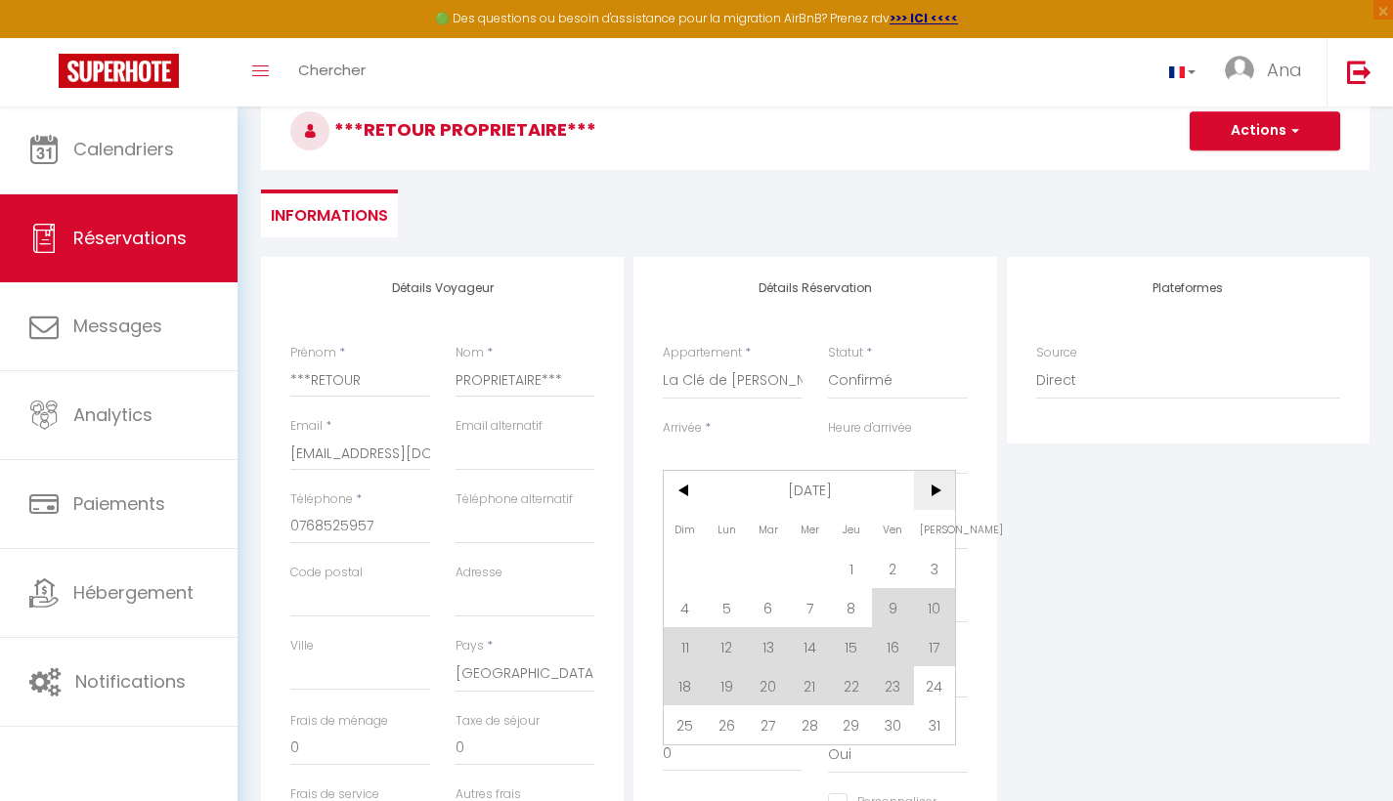
click at [934, 489] on span ">" at bounding box center [935, 490] width 42 height 39
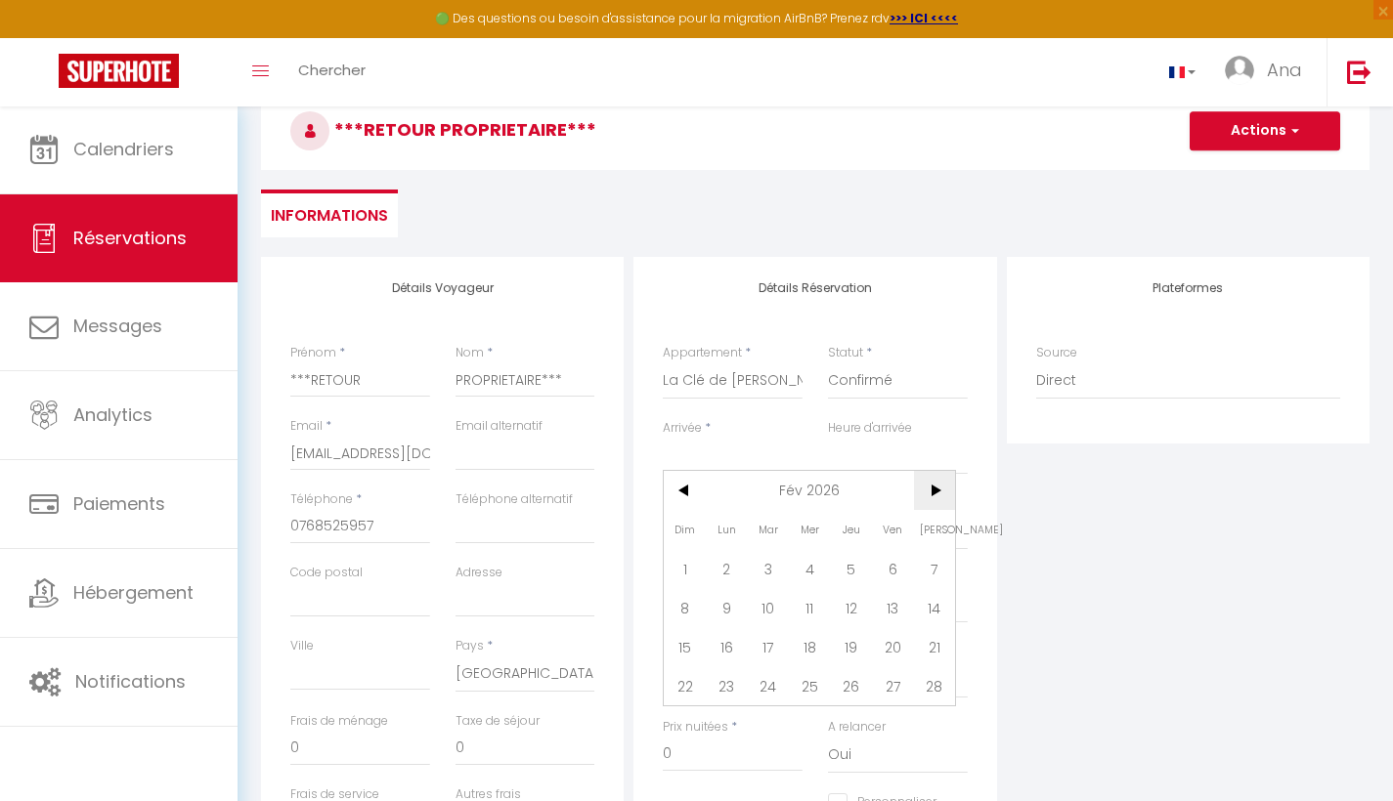
click at [934, 489] on span ">" at bounding box center [935, 490] width 42 height 39
click at [724, 646] on span "15" at bounding box center [727, 647] width 42 height 39
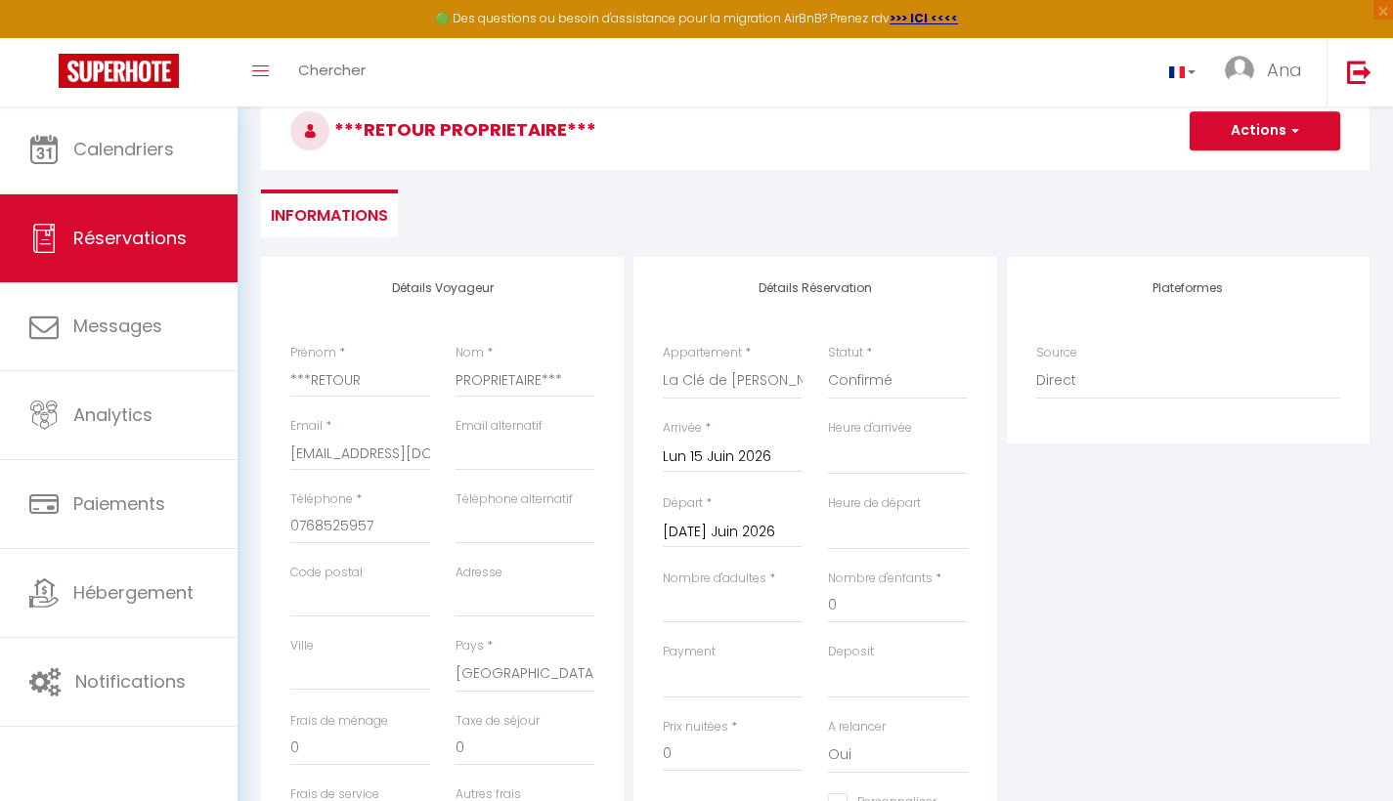
click at [729, 531] on input "Mar 16 Juin 2026" at bounding box center [733, 532] width 140 height 25
click at [933, 566] on span ">" at bounding box center [935, 564] width 42 height 39
click at [890, 648] on span "3" at bounding box center [893, 643] width 42 height 39
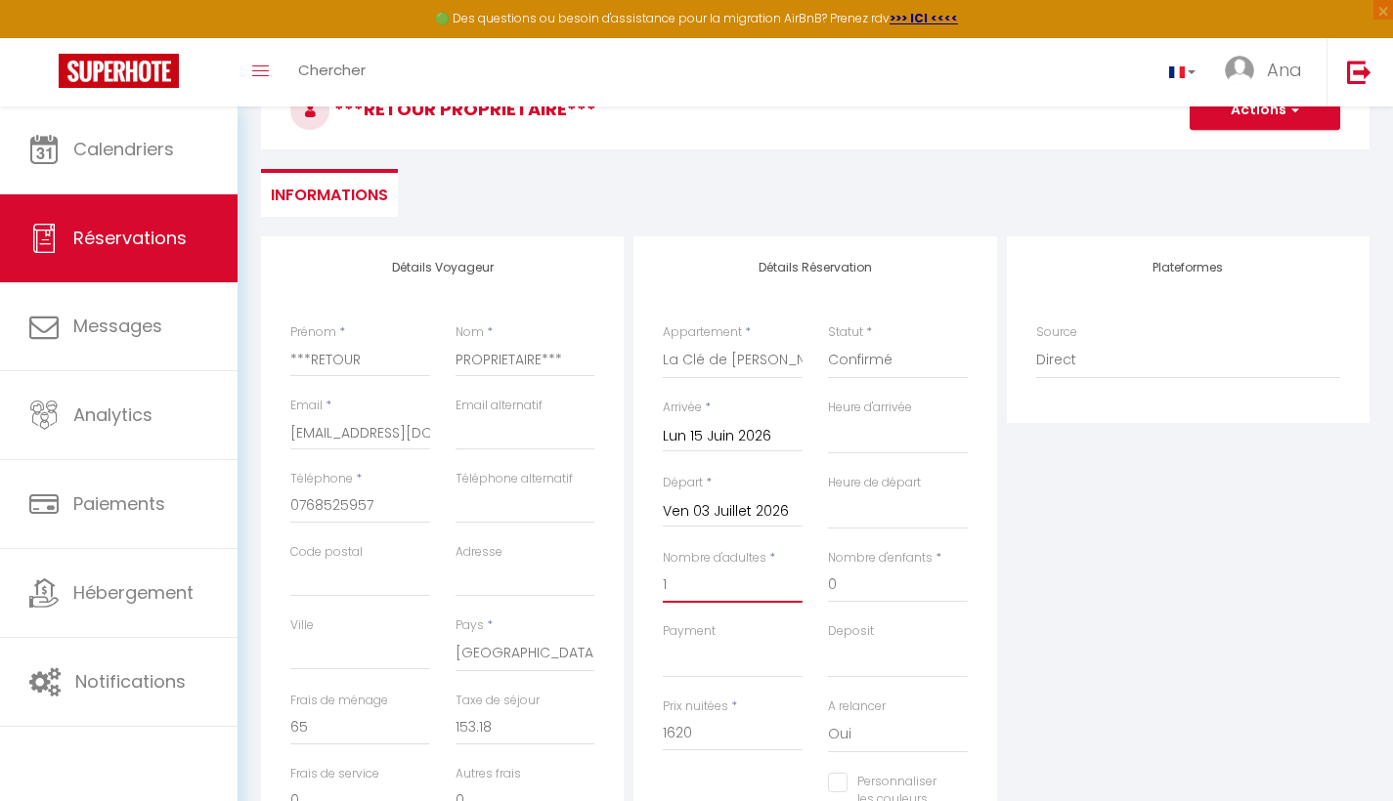
scroll to position [0, 0]
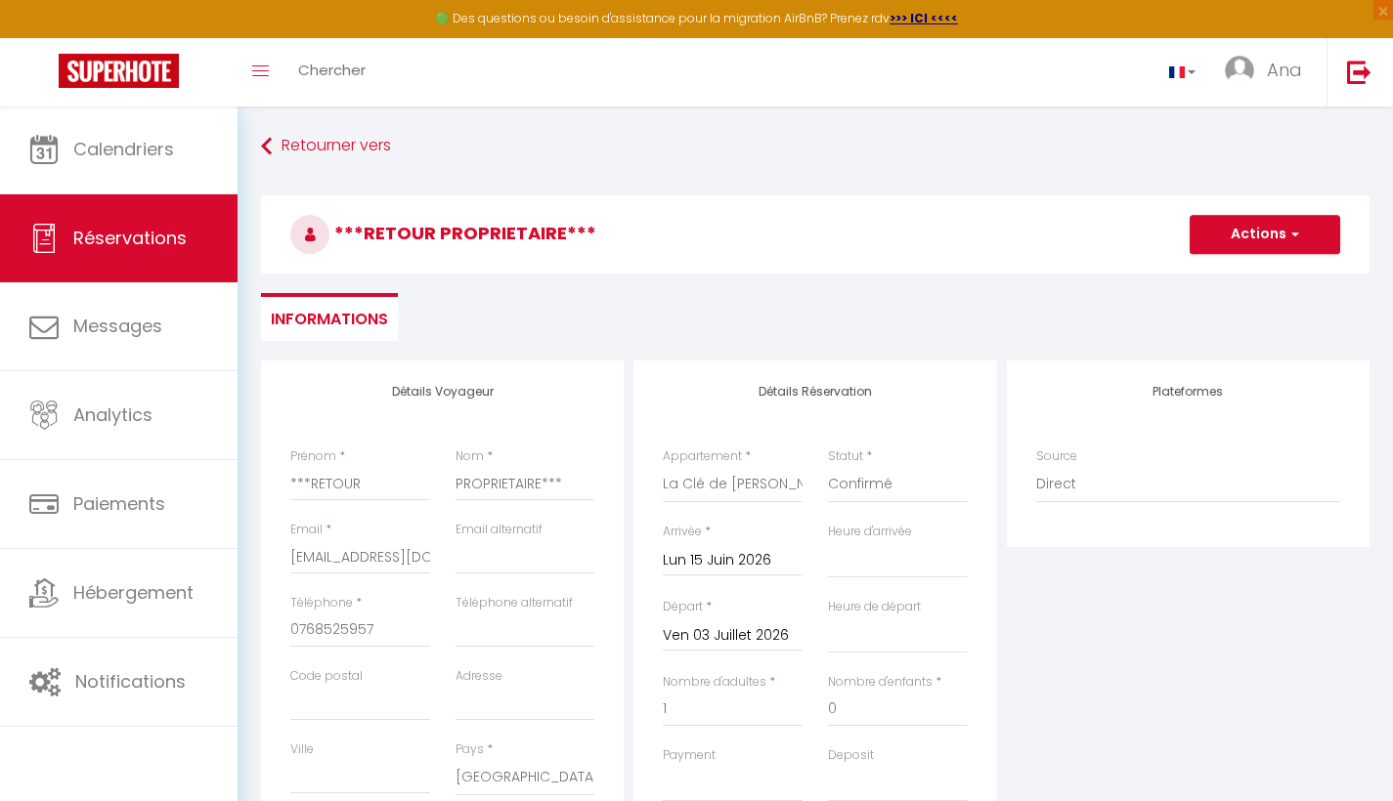
click at [1275, 231] on button "Actions" at bounding box center [1265, 234] width 151 height 39
click at [1260, 279] on link "Enregistrer" at bounding box center [1245, 277] width 154 height 25
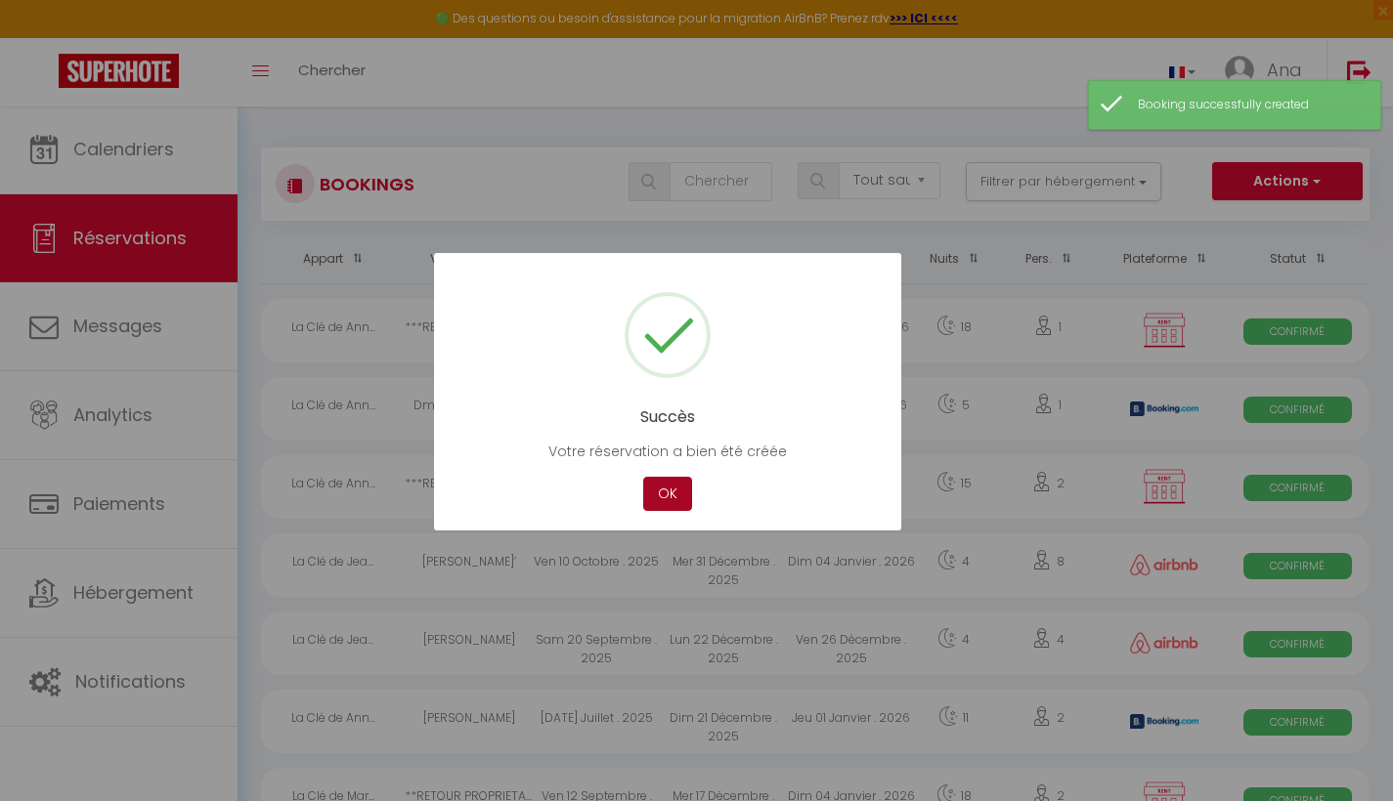
click at [669, 495] on button "OK" at bounding box center [667, 494] width 49 height 34
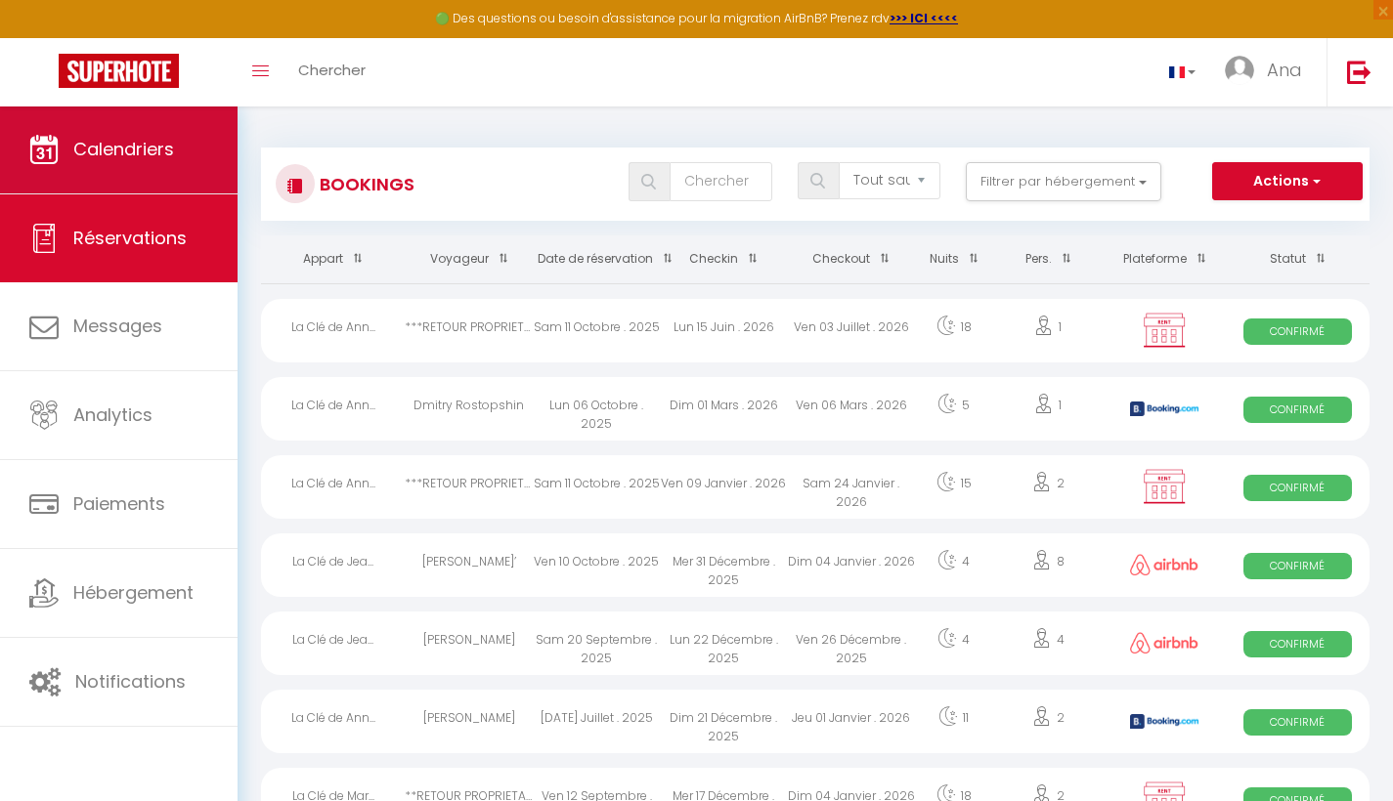
click at [142, 149] on span "Calendriers" at bounding box center [123, 149] width 101 height 24
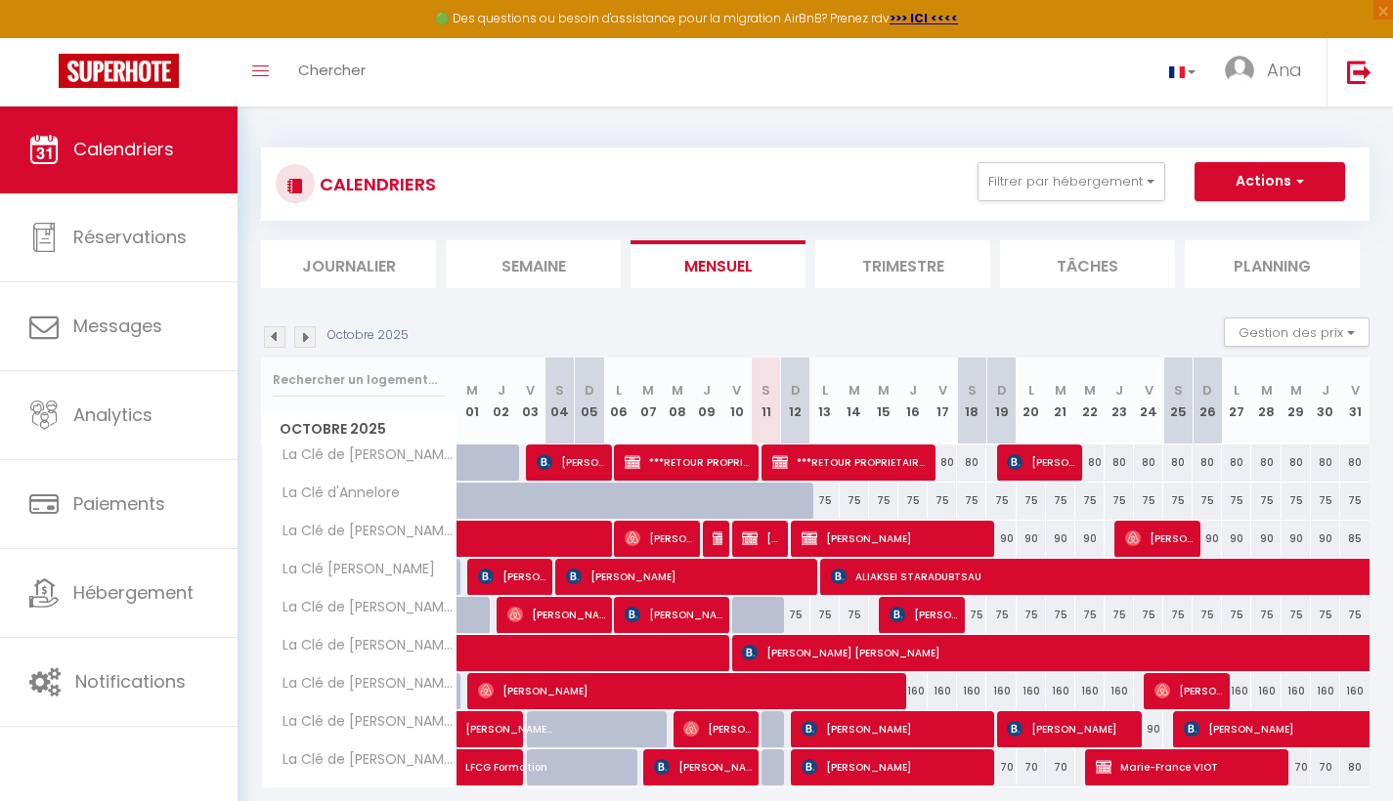
click at [305, 336] on img at bounding box center [305, 337] width 22 height 22
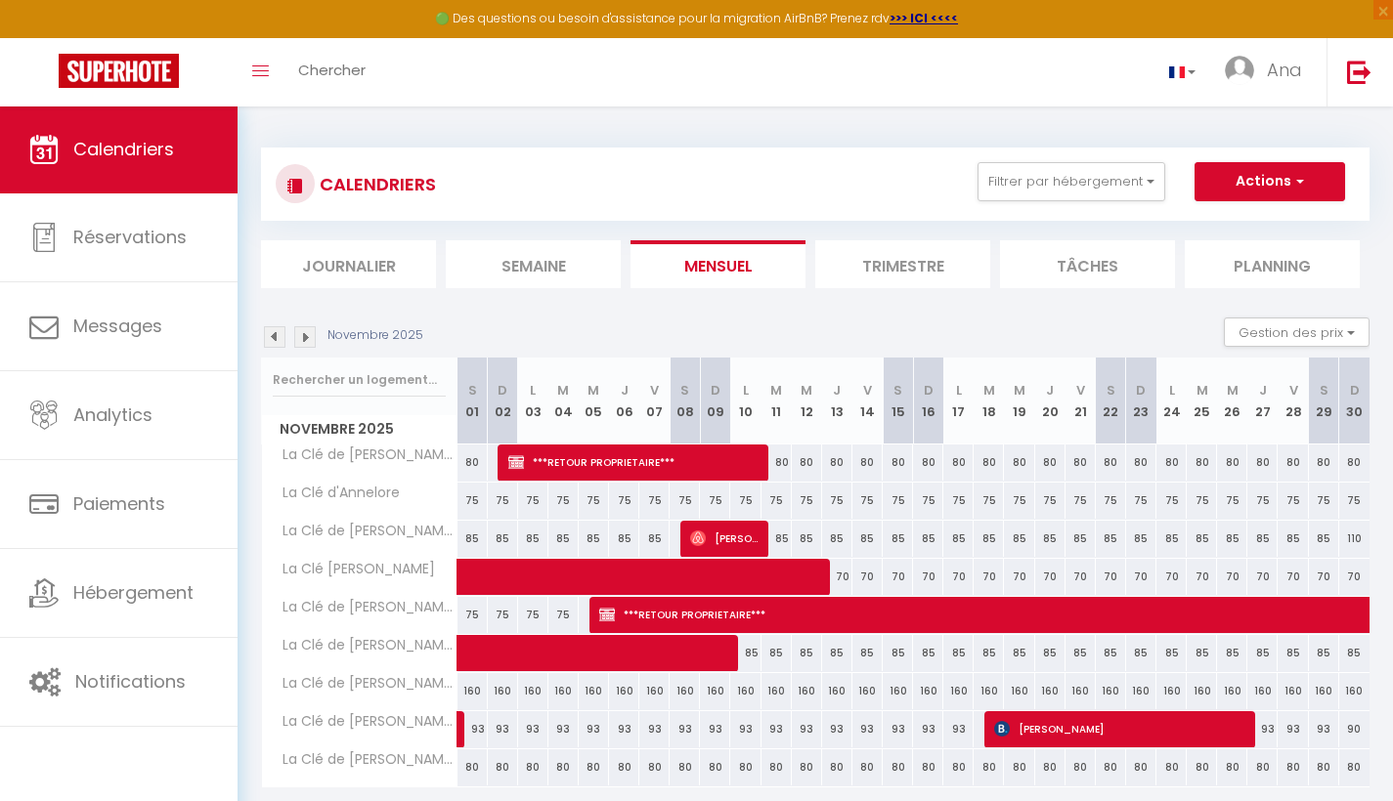
click at [305, 336] on img at bounding box center [305, 337] width 22 height 22
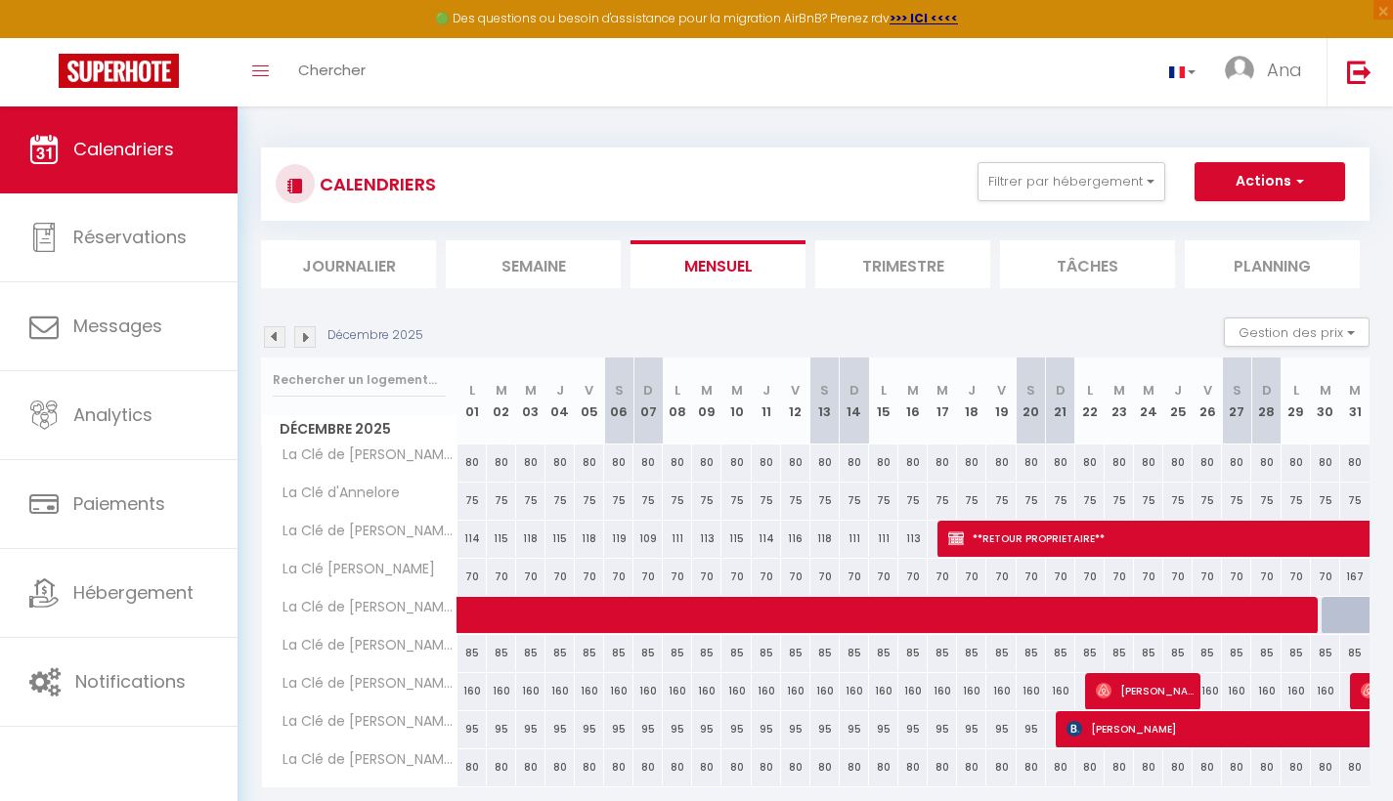
click at [305, 336] on img at bounding box center [305, 337] width 22 height 22
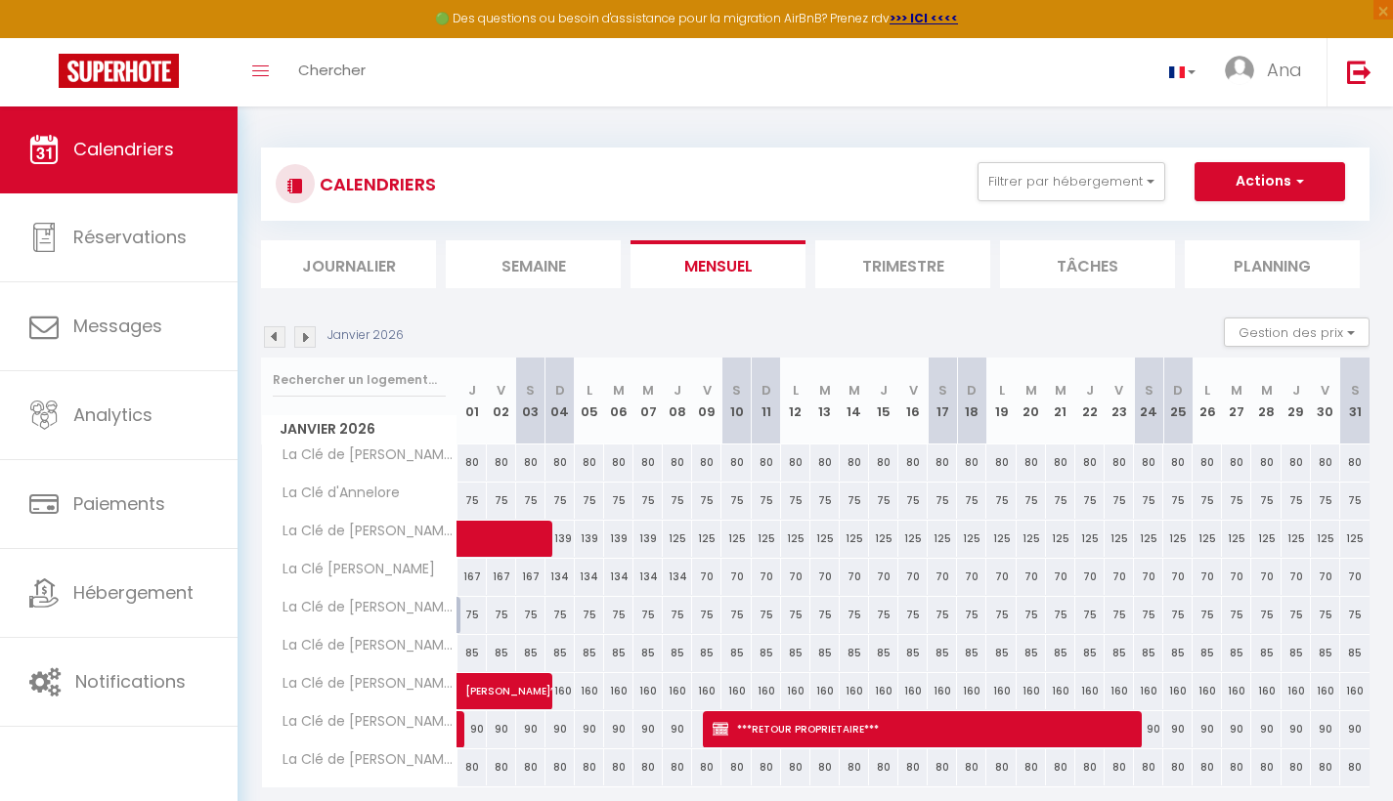
click at [305, 336] on img at bounding box center [305, 337] width 22 height 22
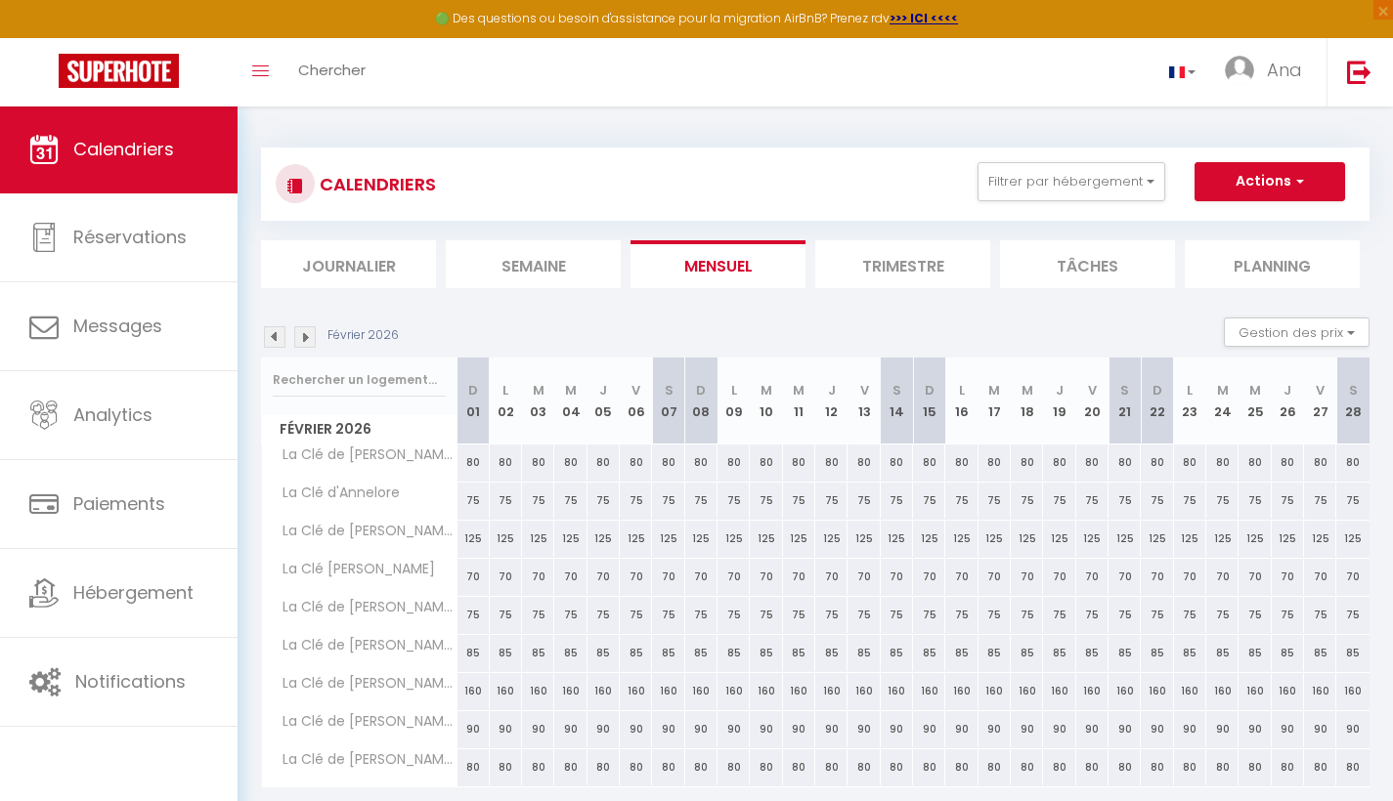
click at [305, 336] on img at bounding box center [305, 337] width 22 height 22
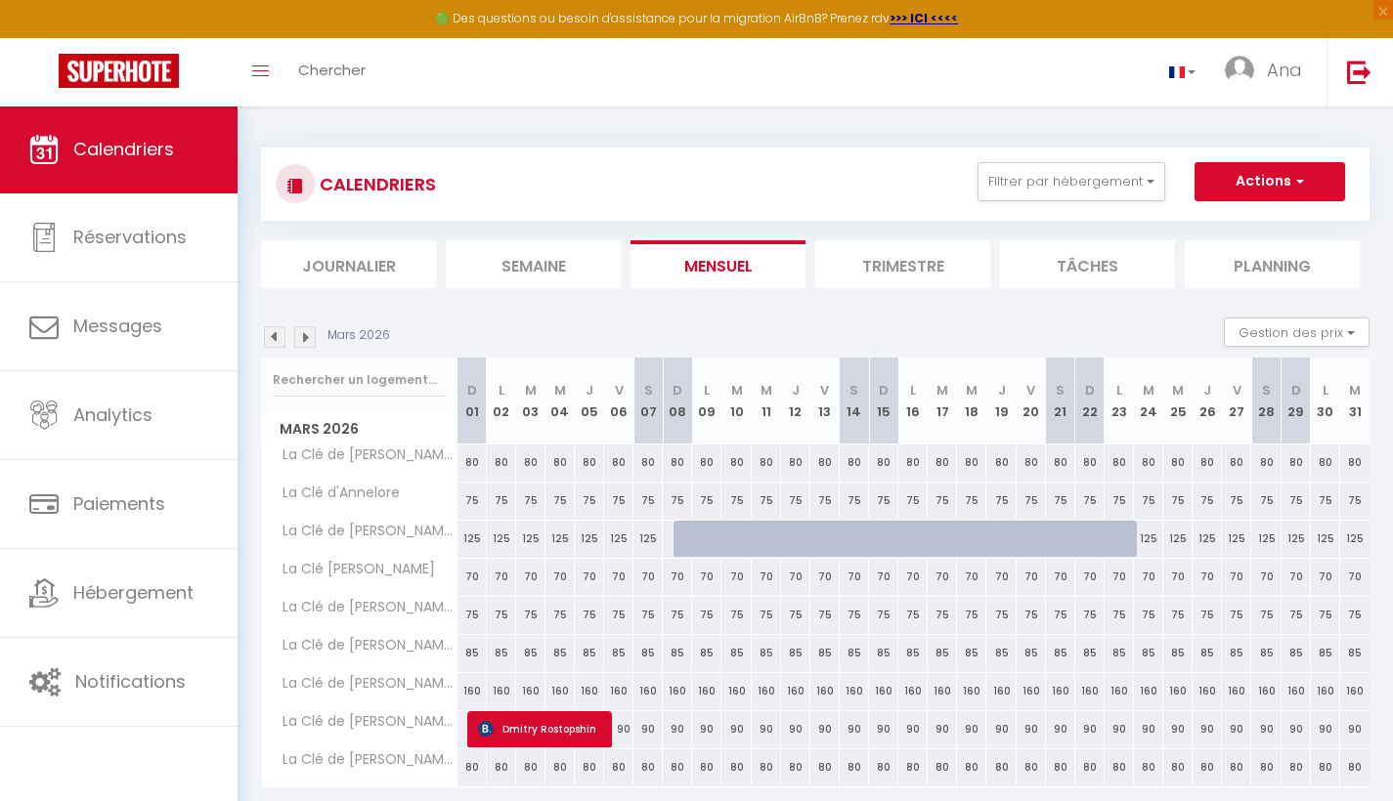
click at [305, 336] on img at bounding box center [305, 337] width 22 height 22
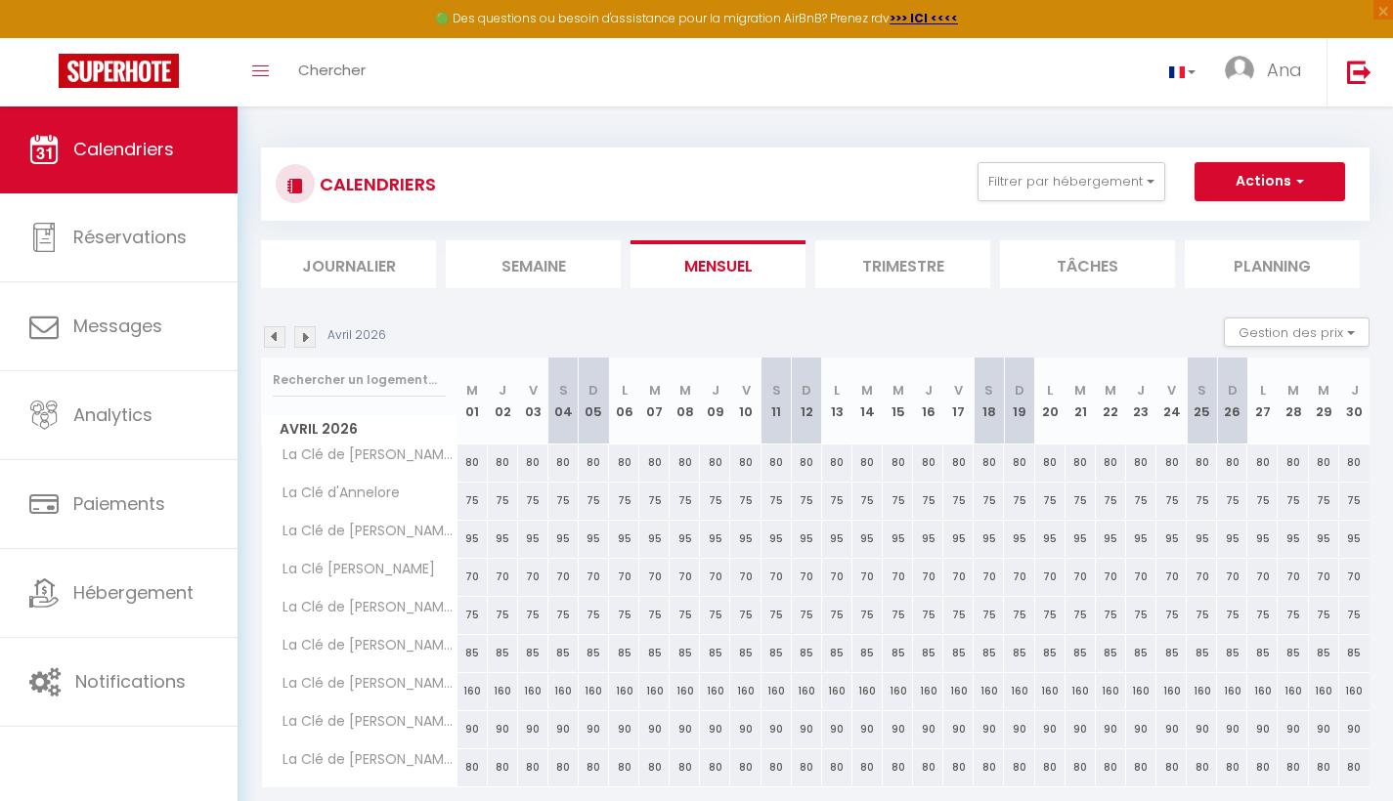
click at [305, 336] on img at bounding box center [305, 337] width 22 height 22
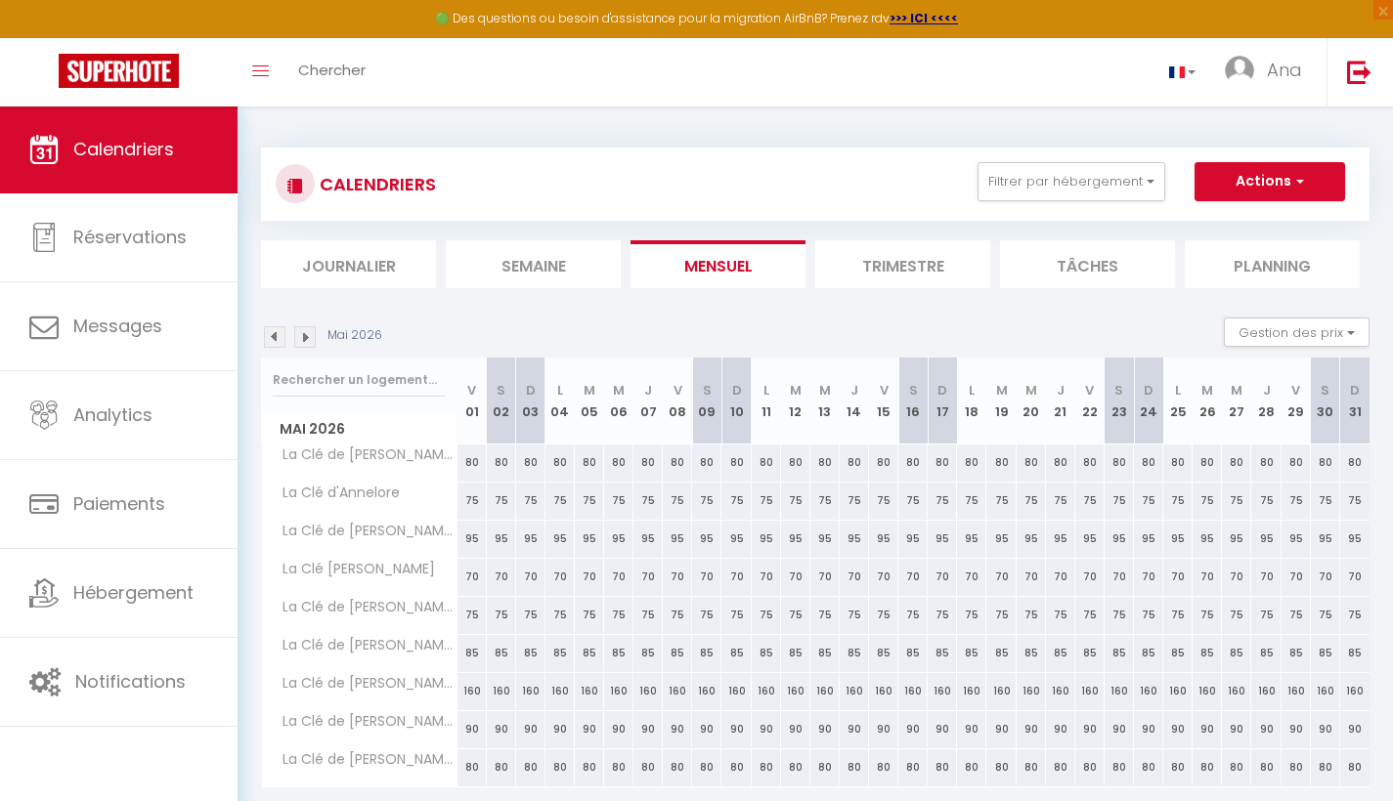
click at [305, 336] on img at bounding box center [305, 337] width 22 height 22
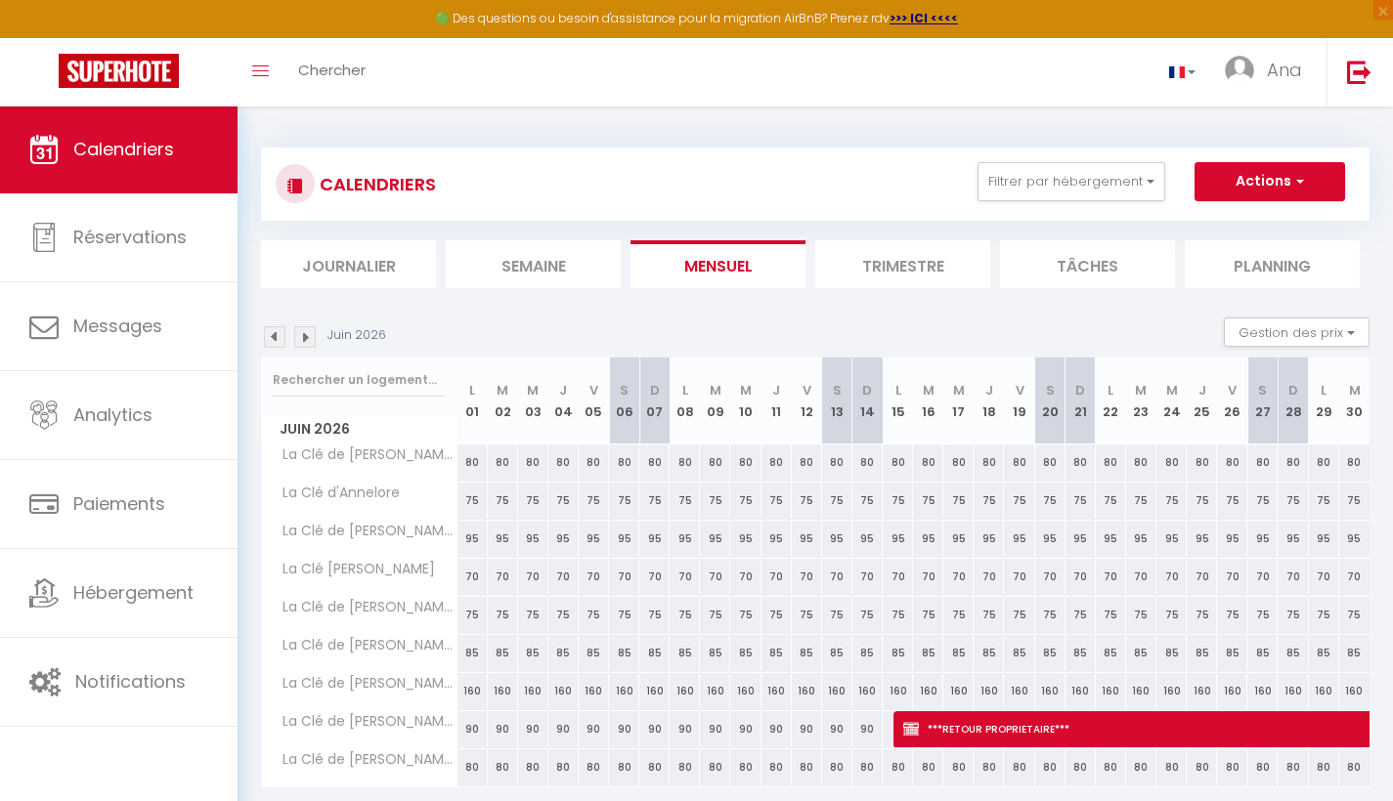
click at [305, 336] on img at bounding box center [305, 337] width 22 height 22
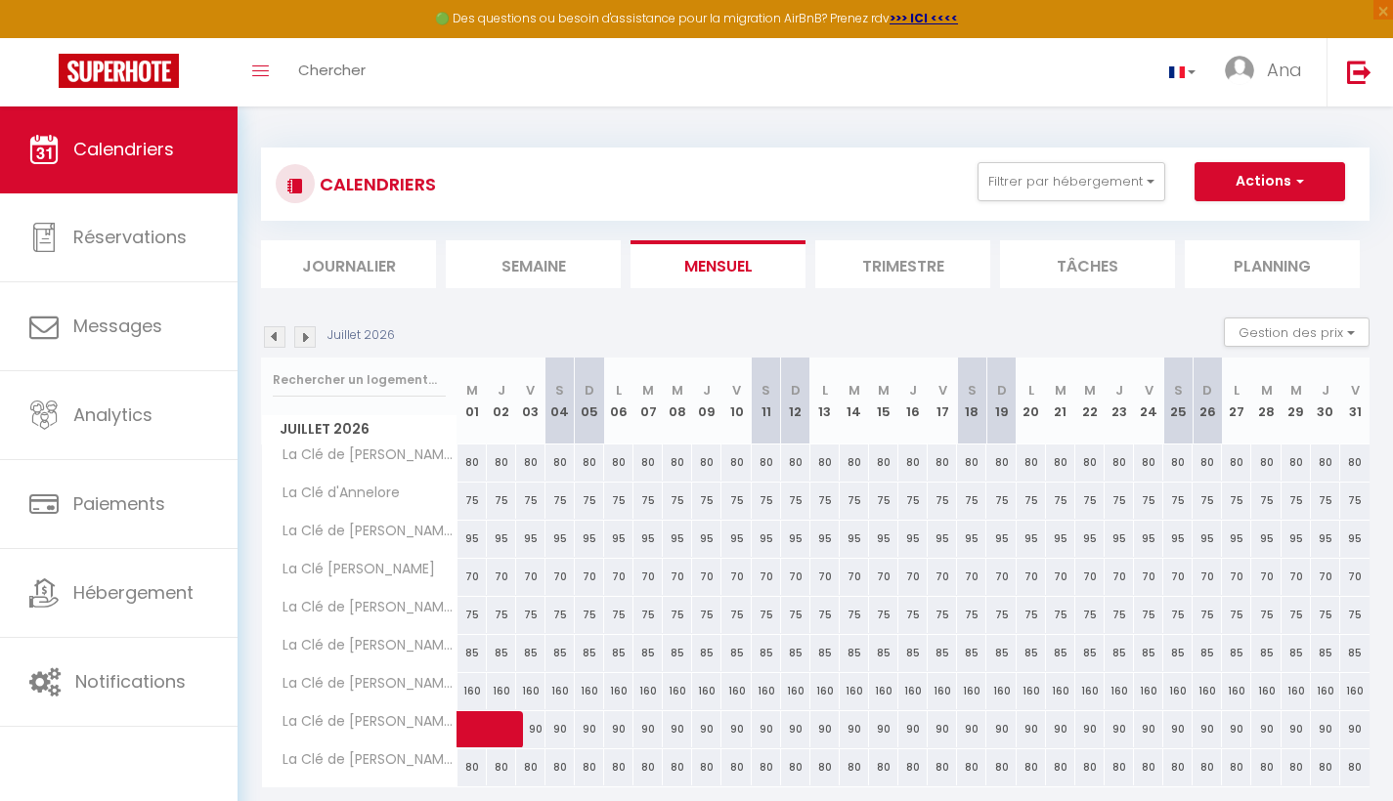
click at [305, 336] on img at bounding box center [305, 337] width 22 height 22
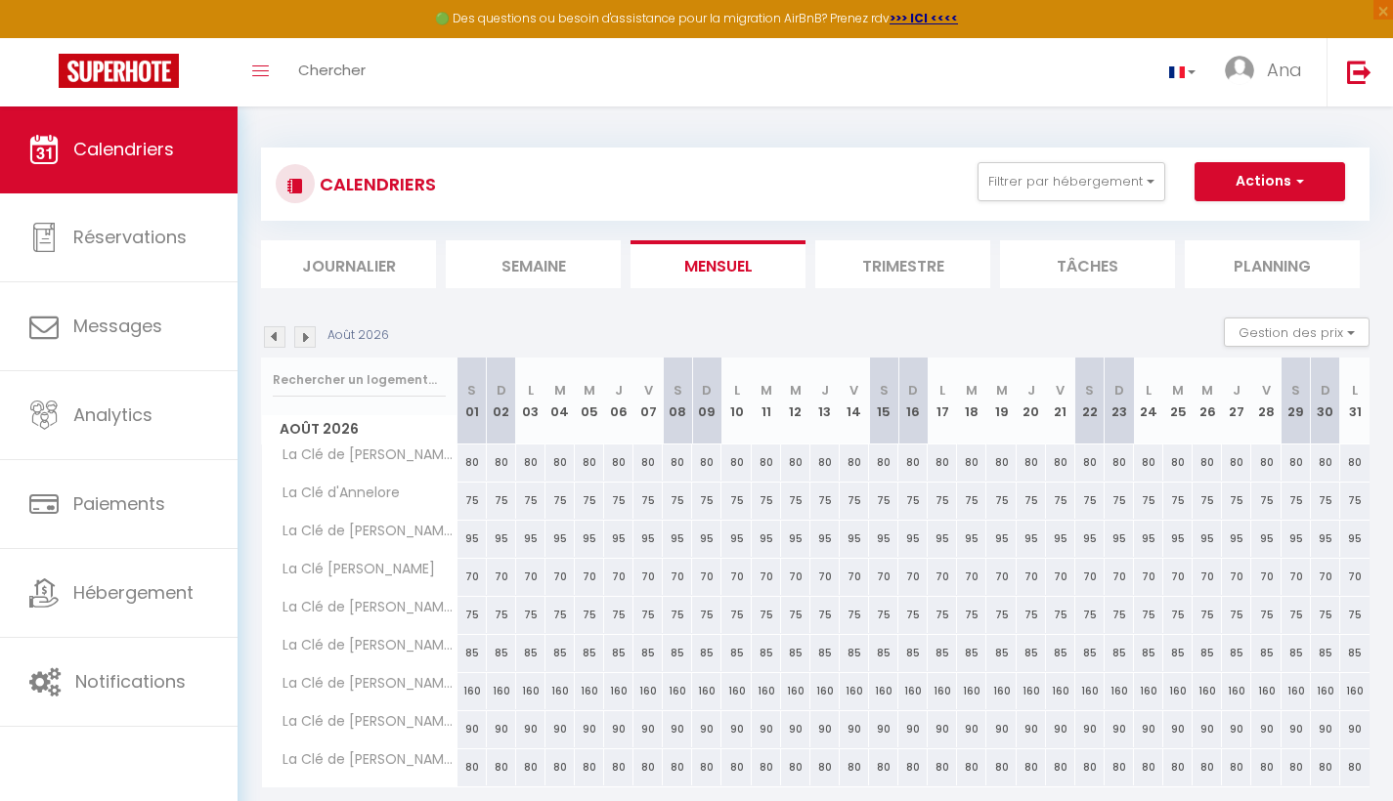
click at [305, 336] on img at bounding box center [305, 337] width 22 height 22
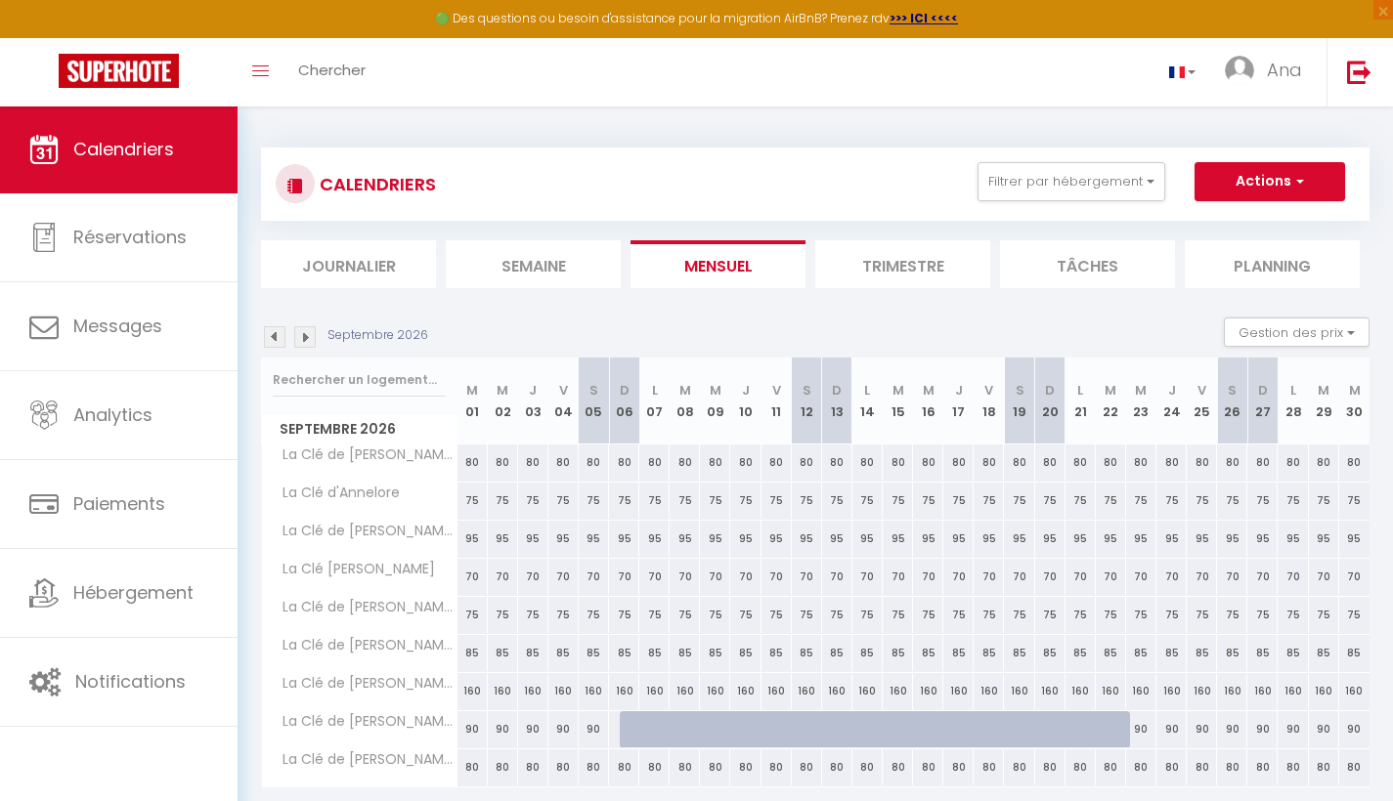
click at [623, 741] on div at bounding box center [635, 730] width 30 height 37
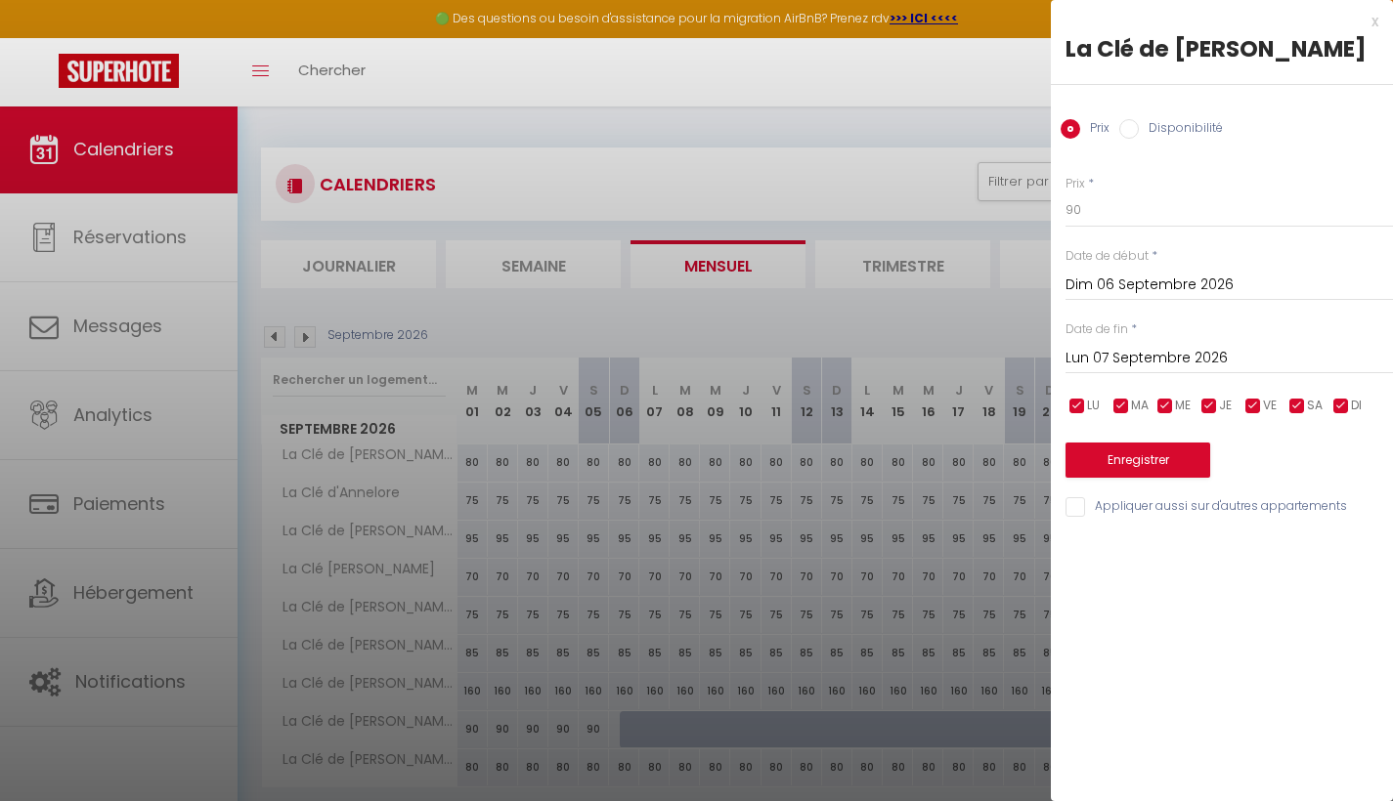
click at [1131, 128] on input "Disponibilité" at bounding box center [1129, 129] width 20 height 20
click at [1166, 357] on input "Lun 07 Septembre 2026" at bounding box center [1228, 360] width 327 height 25
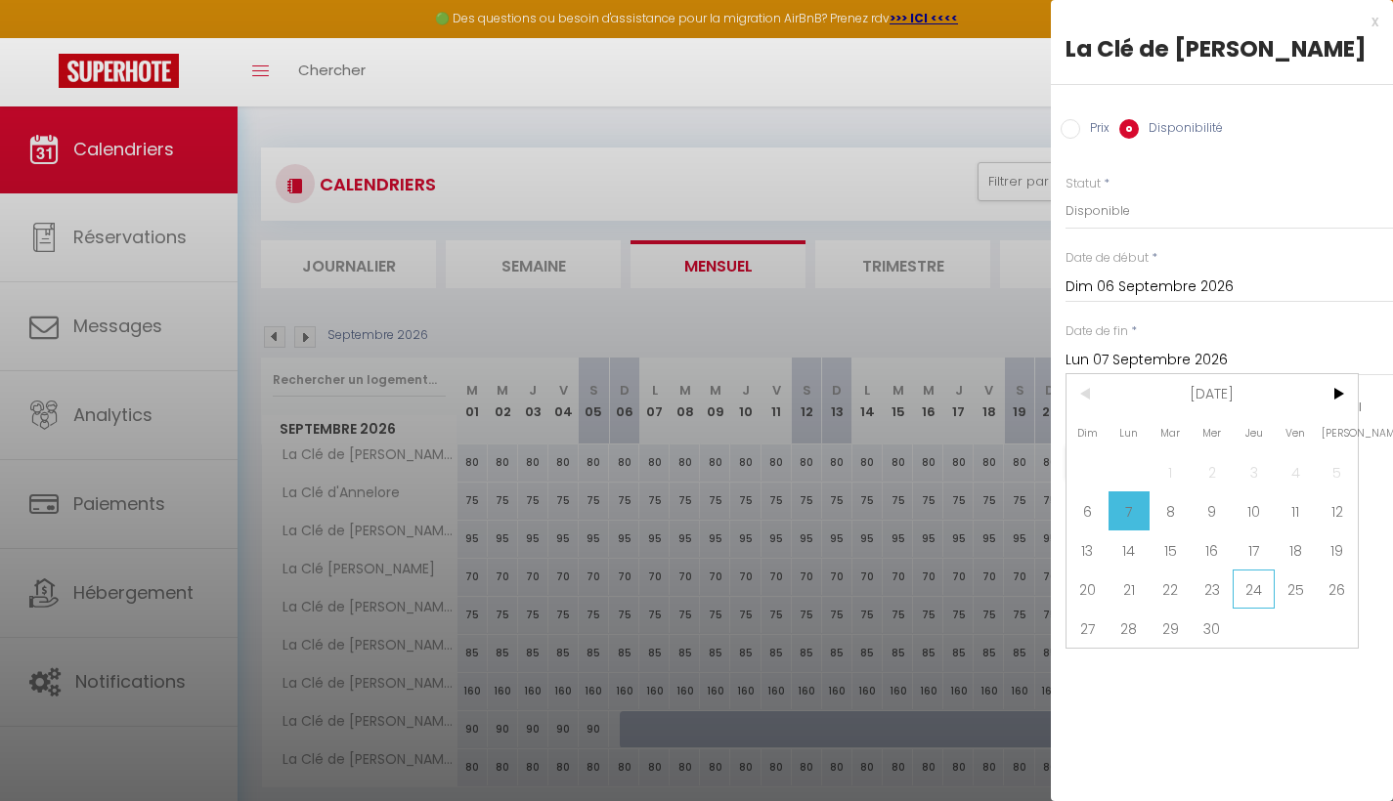
click at [1254, 591] on span "24" at bounding box center [1254, 589] width 42 height 39
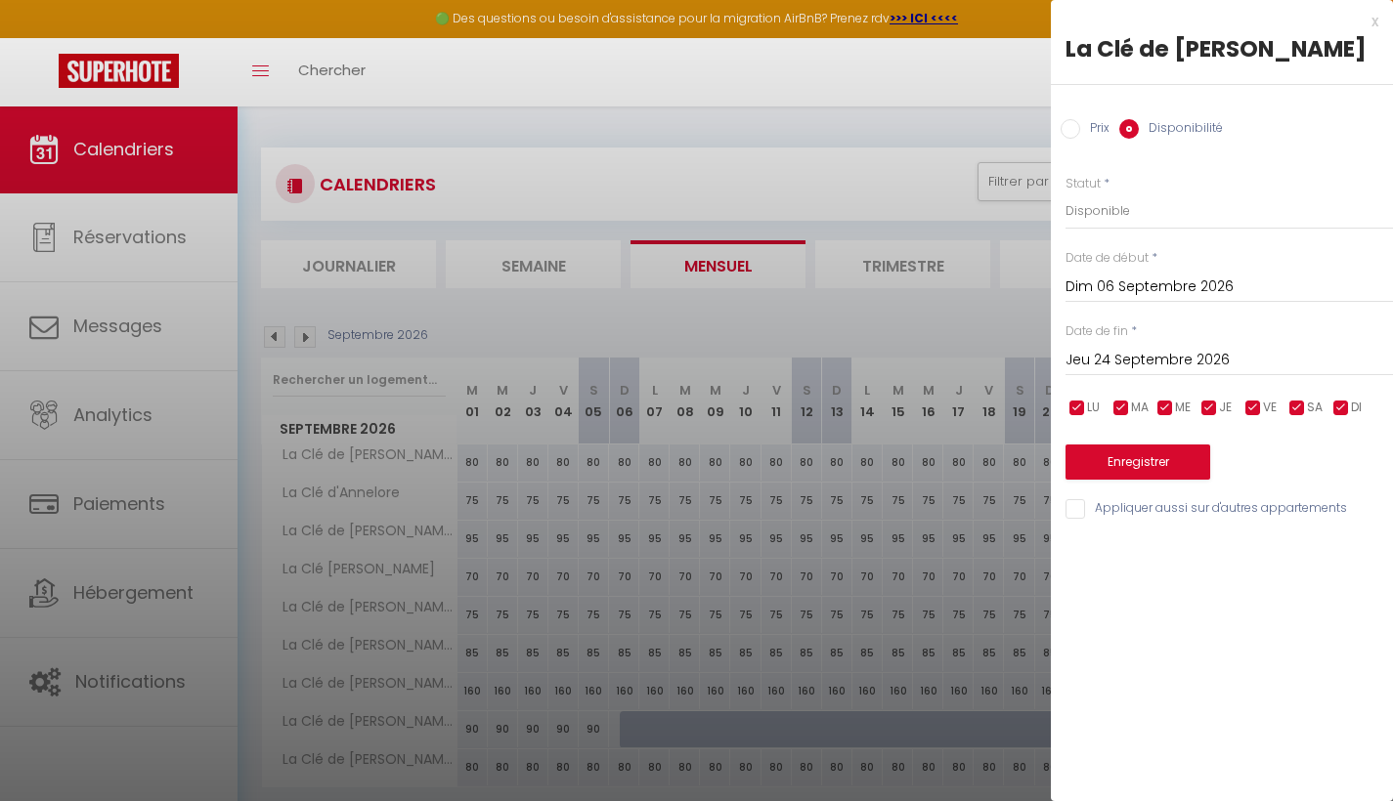
click at [1165, 455] on button "Enregistrer" at bounding box center [1137, 462] width 145 height 35
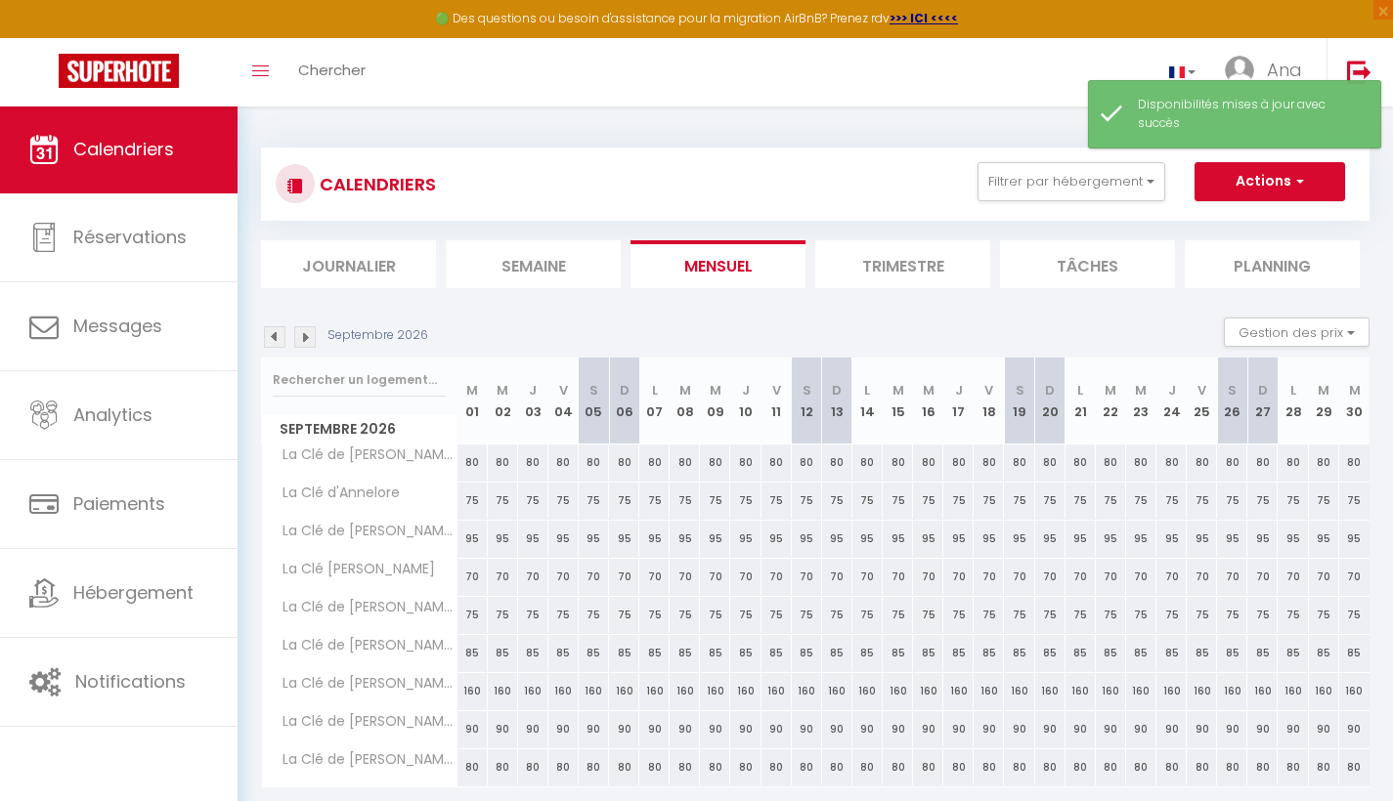
click at [1295, 181] on span "button" at bounding box center [1297, 181] width 12 height 20
click at [1236, 224] on link "Nouvelle réservation" at bounding box center [1249, 226] width 170 height 29
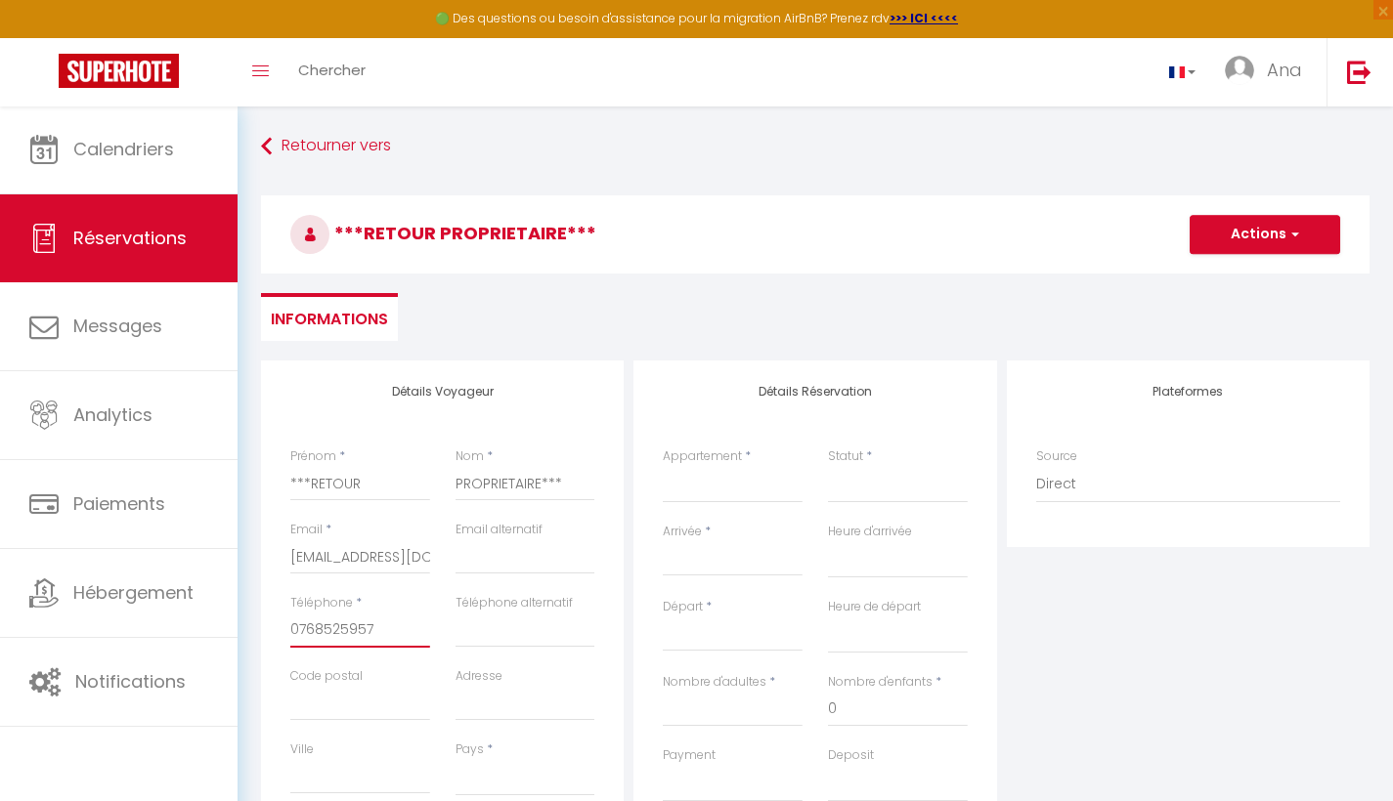
scroll to position [24, 0]
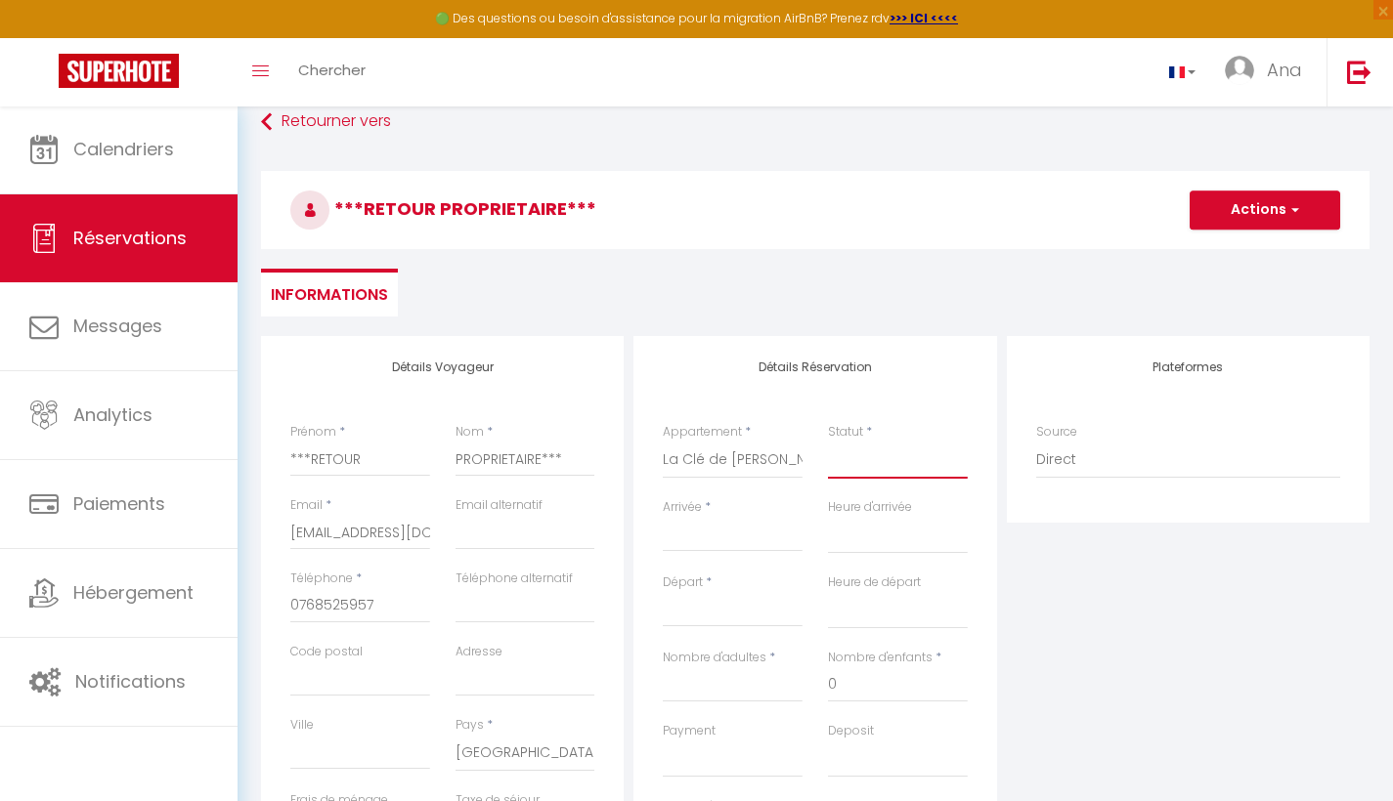
click at [850, 469] on select "Confirmé Non Confirmé Annulé Annulé par le voyageur No Show Request" at bounding box center [898, 460] width 140 height 37
click at [702, 531] on input "Arrivée" at bounding box center [733, 536] width 140 height 25
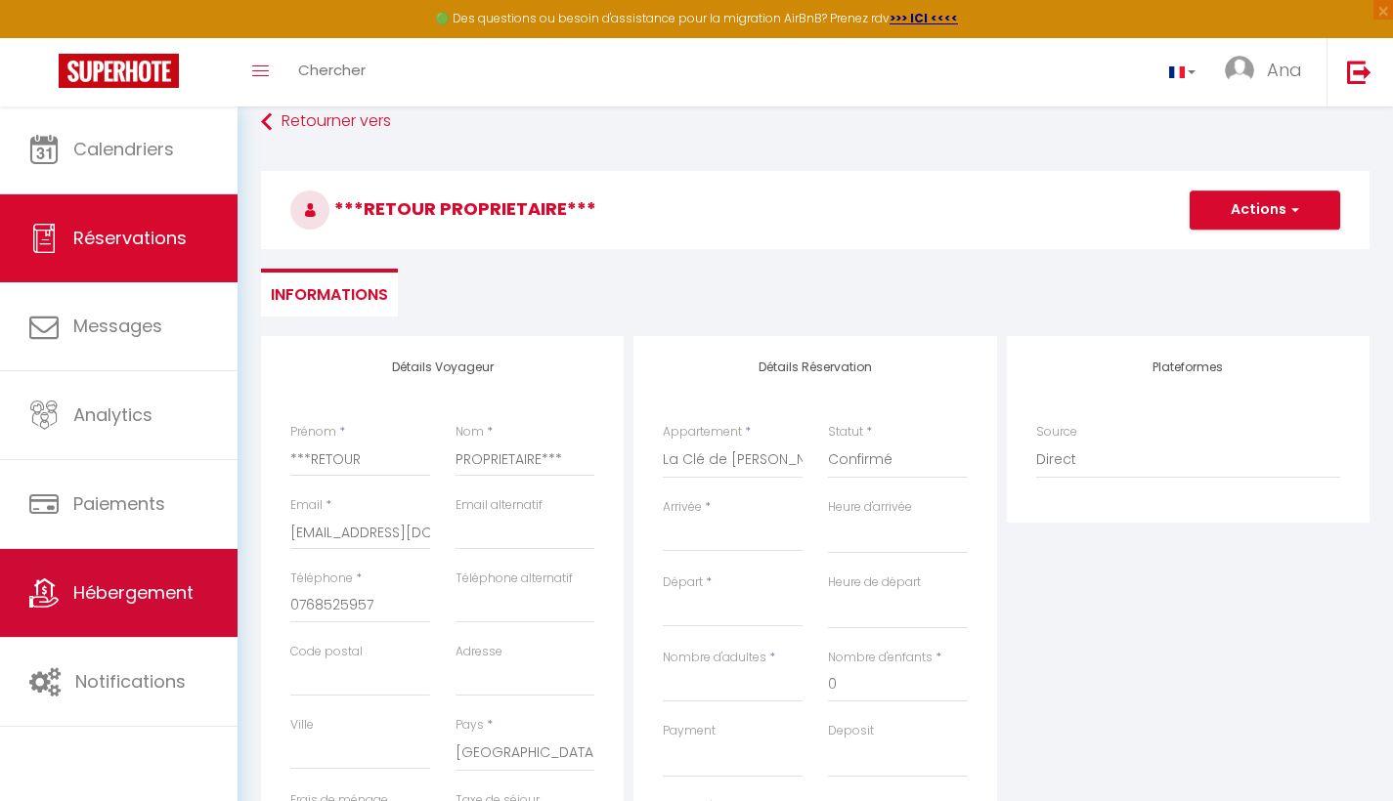
click at [145, 596] on span "Hébergement" at bounding box center [133, 593] width 120 height 24
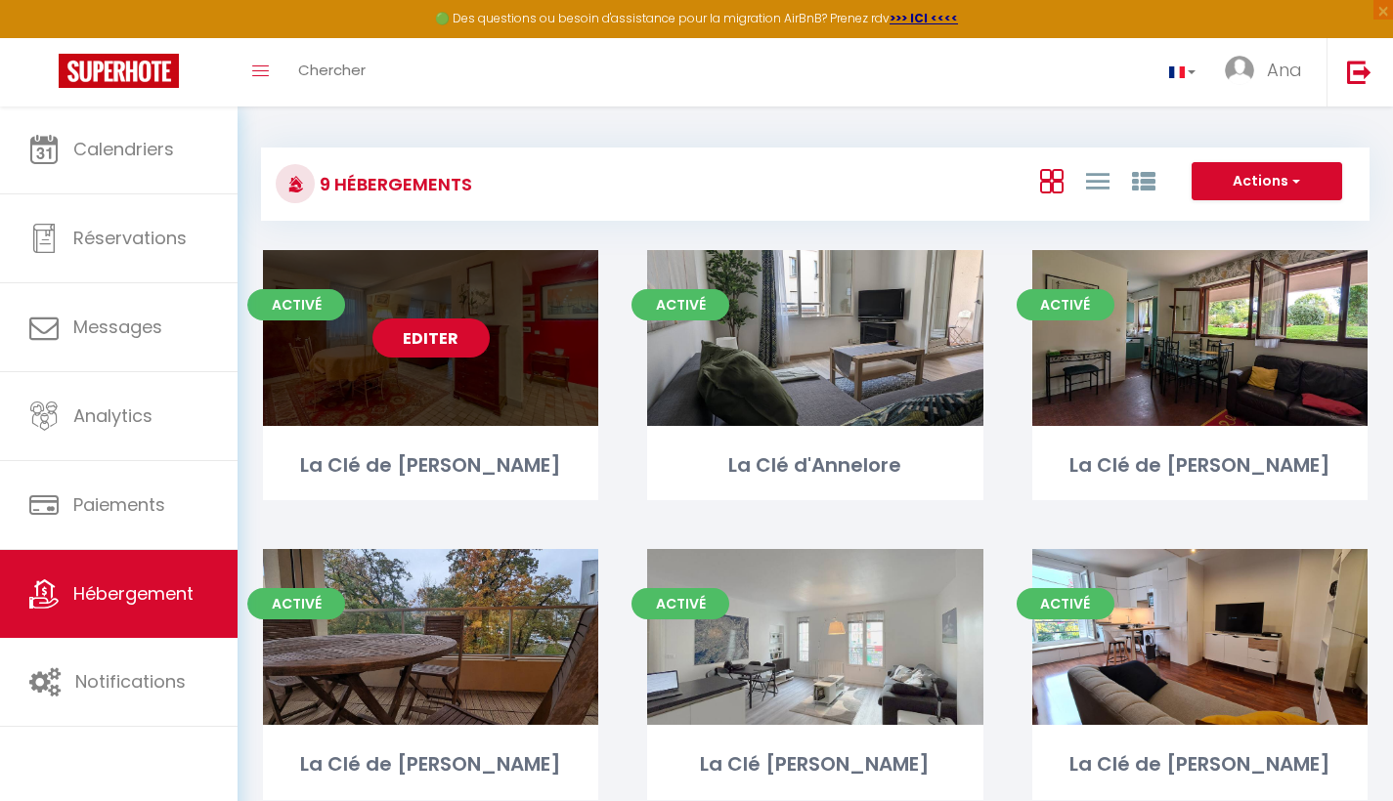
click at [401, 353] on link "Editer" at bounding box center [430, 338] width 117 height 39
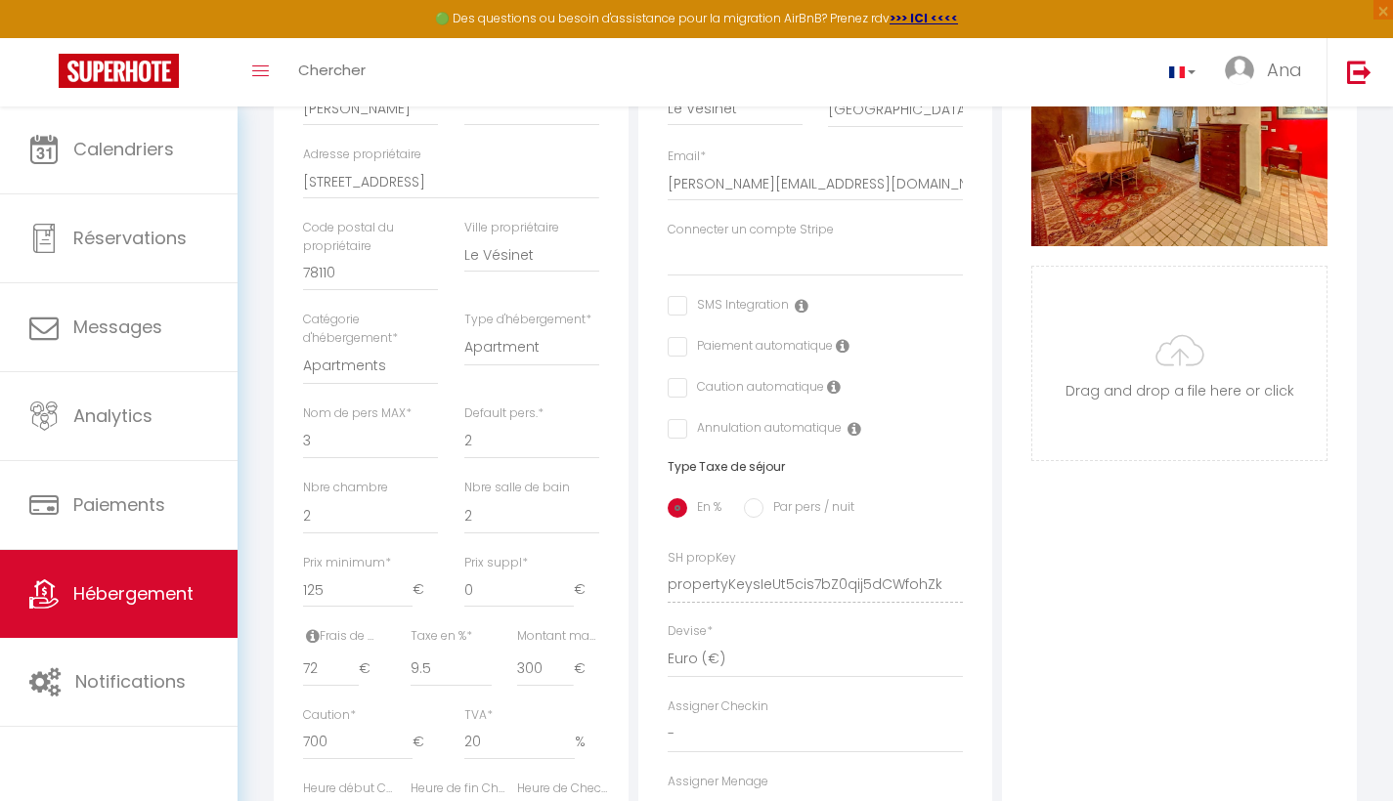
scroll to position [445, 0]
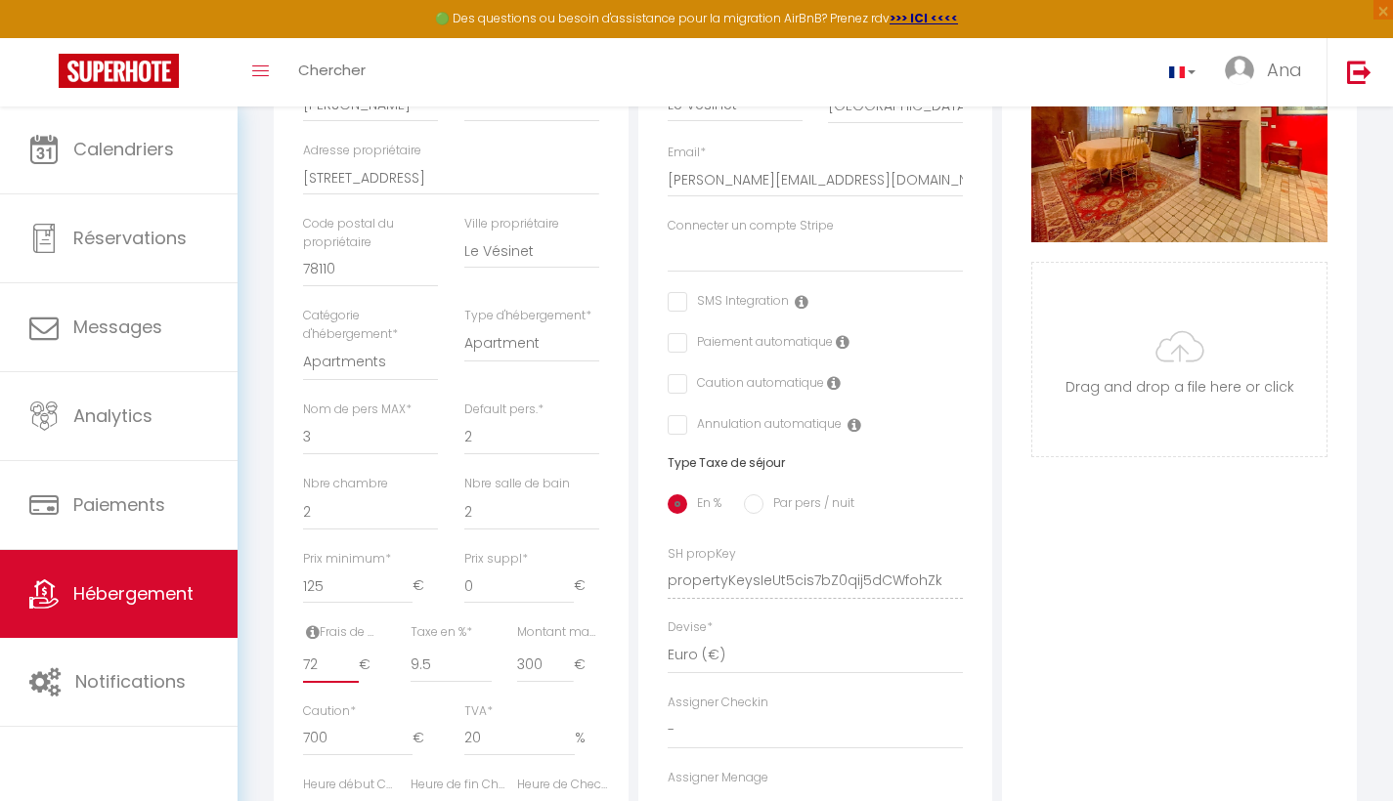
drag, startPoint x: 321, startPoint y: 671, endPoint x: 282, endPoint y: 673, distance: 38.2
click at [282, 673] on div "Détails Nom * La Clé de Marc Prénom propriétaire Marie-Pierre Nom propriétaire …" at bounding box center [451, 509] width 355 height 1202
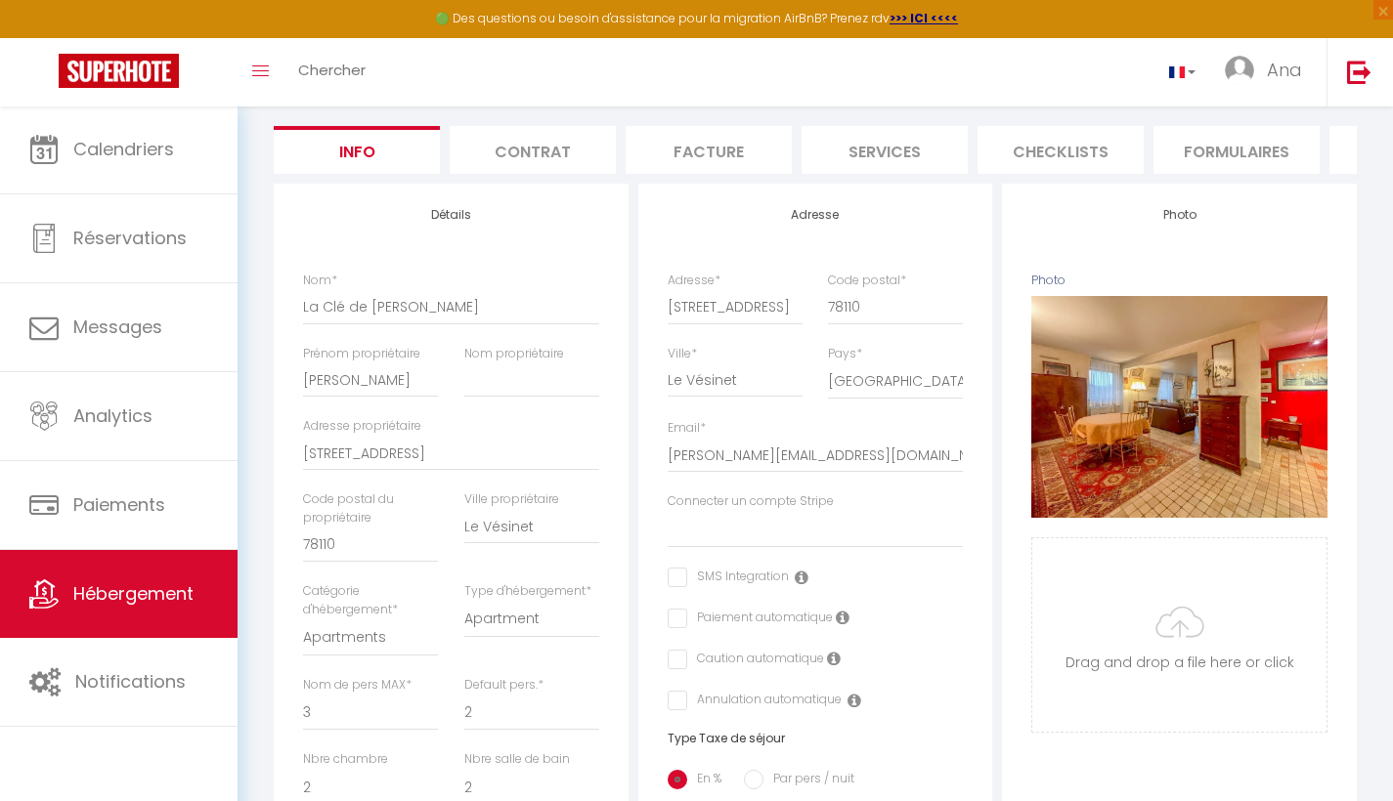
scroll to position [0, 0]
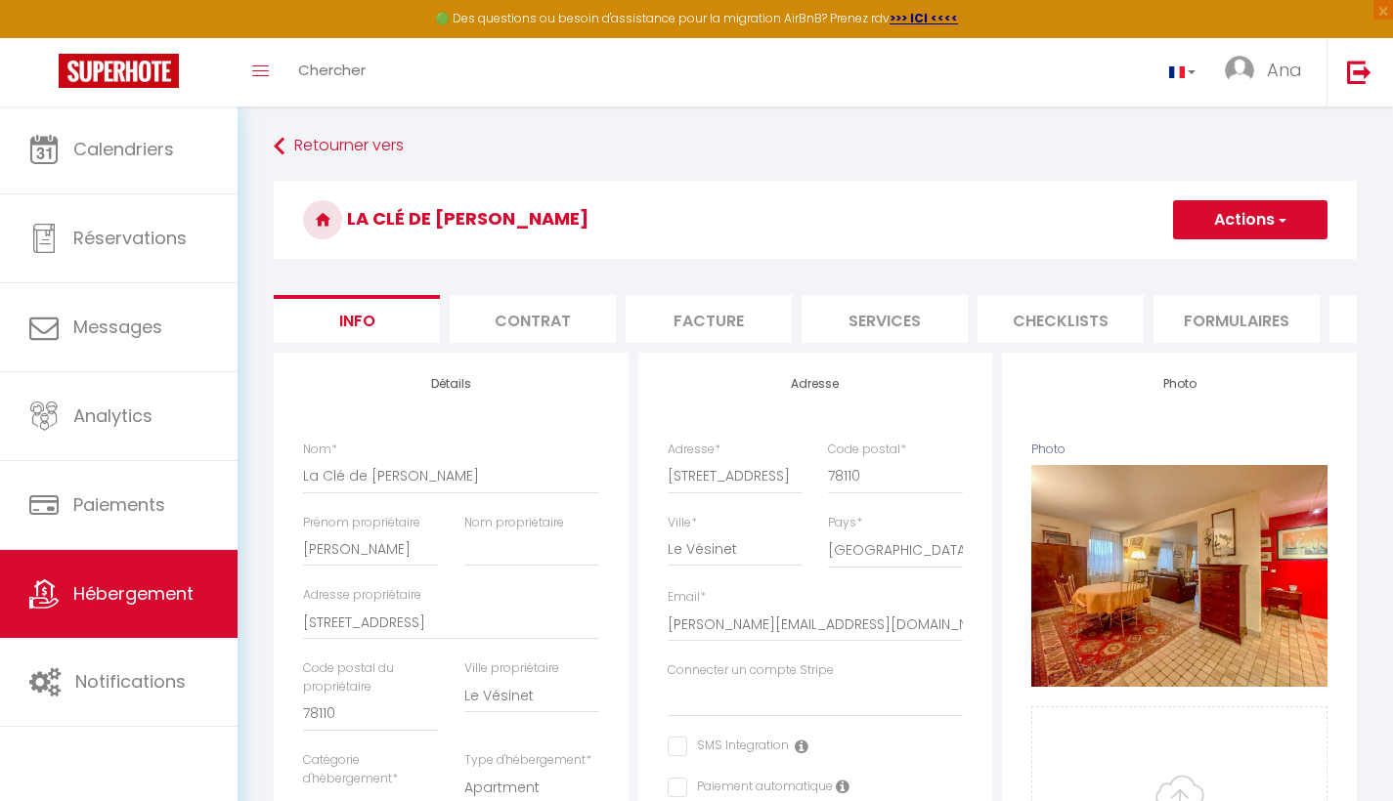
click at [1262, 221] on button "Actions" at bounding box center [1250, 219] width 154 height 39
click at [1218, 257] on link "Enregistrer" at bounding box center [1221, 262] width 209 height 25
click at [1283, 215] on span "button" at bounding box center [1281, 220] width 13 height 20
click at [1195, 261] on input "Enregistrer" at bounding box center [1173, 263] width 72 height 20
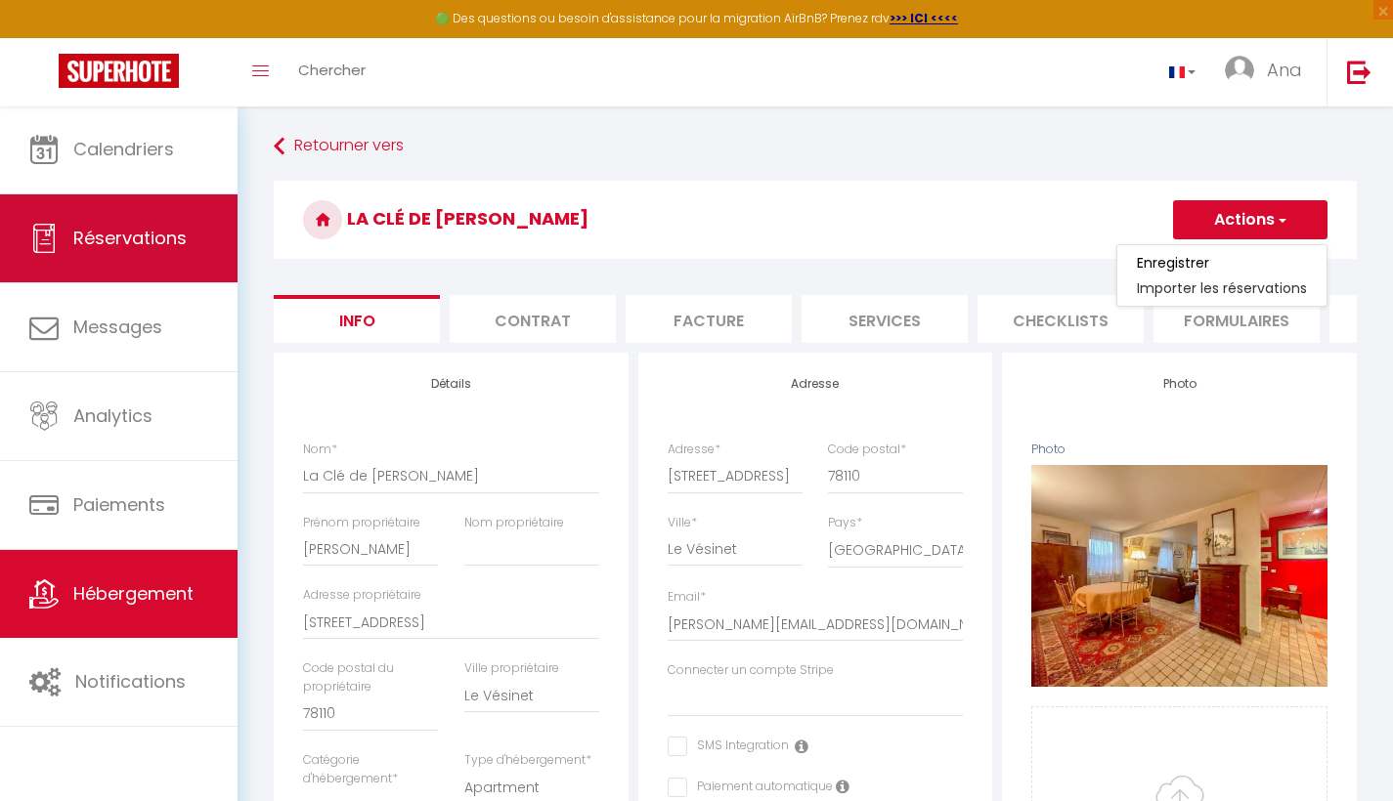
click at [120, 244] on span "Réservations" at bounding box center [129, 238] width 113 height 24
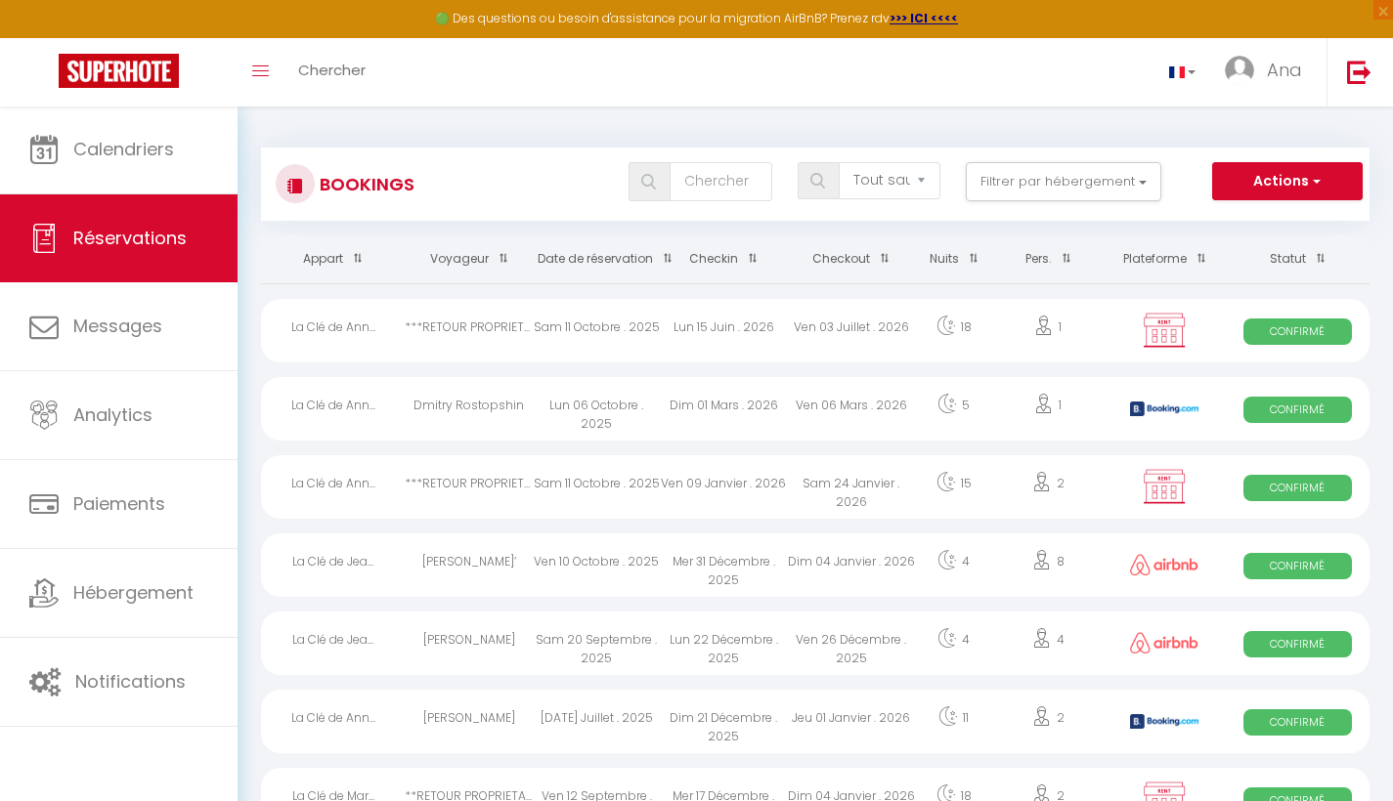
scroll to position [18, 0]
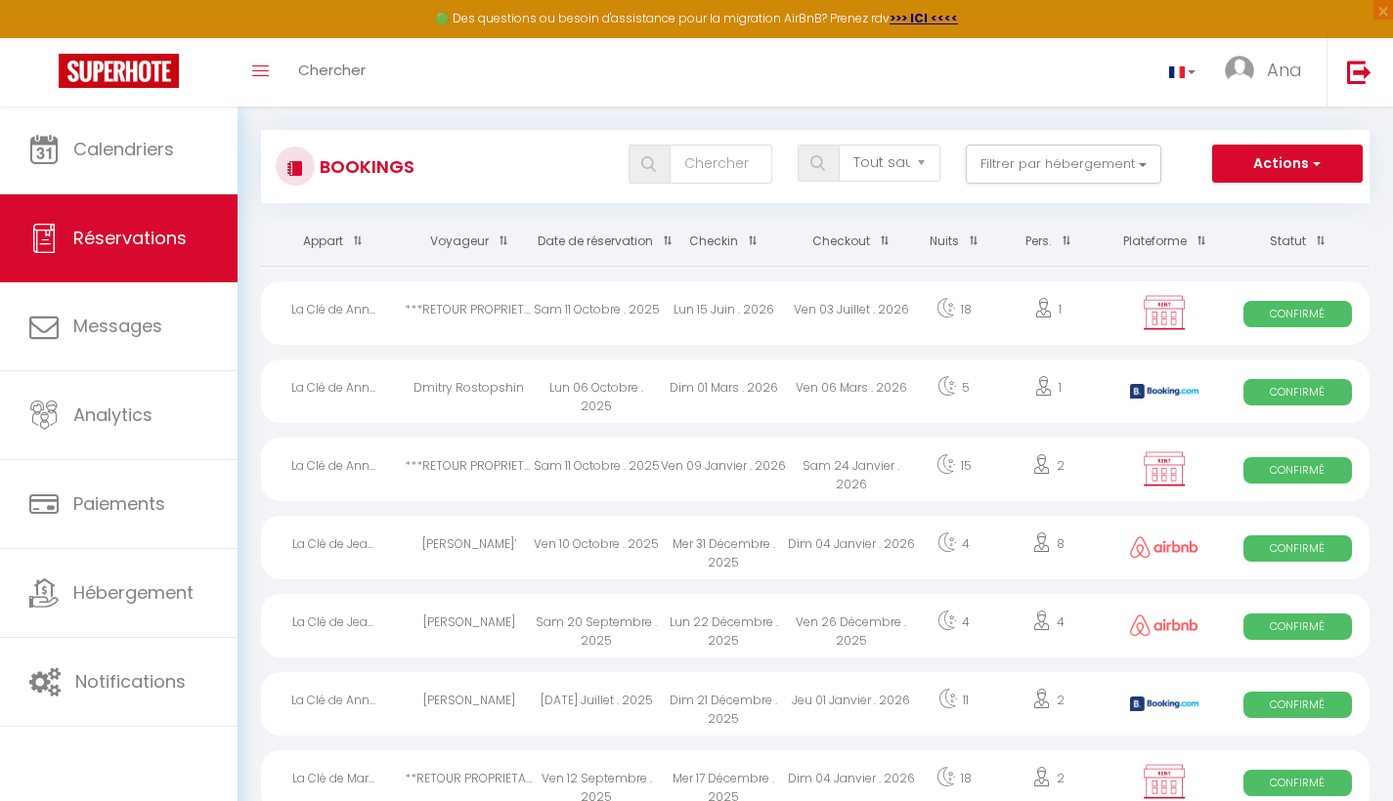
click at [105, 238] on span "Réservations" at bounding box center [129, 238] width 113 height 24
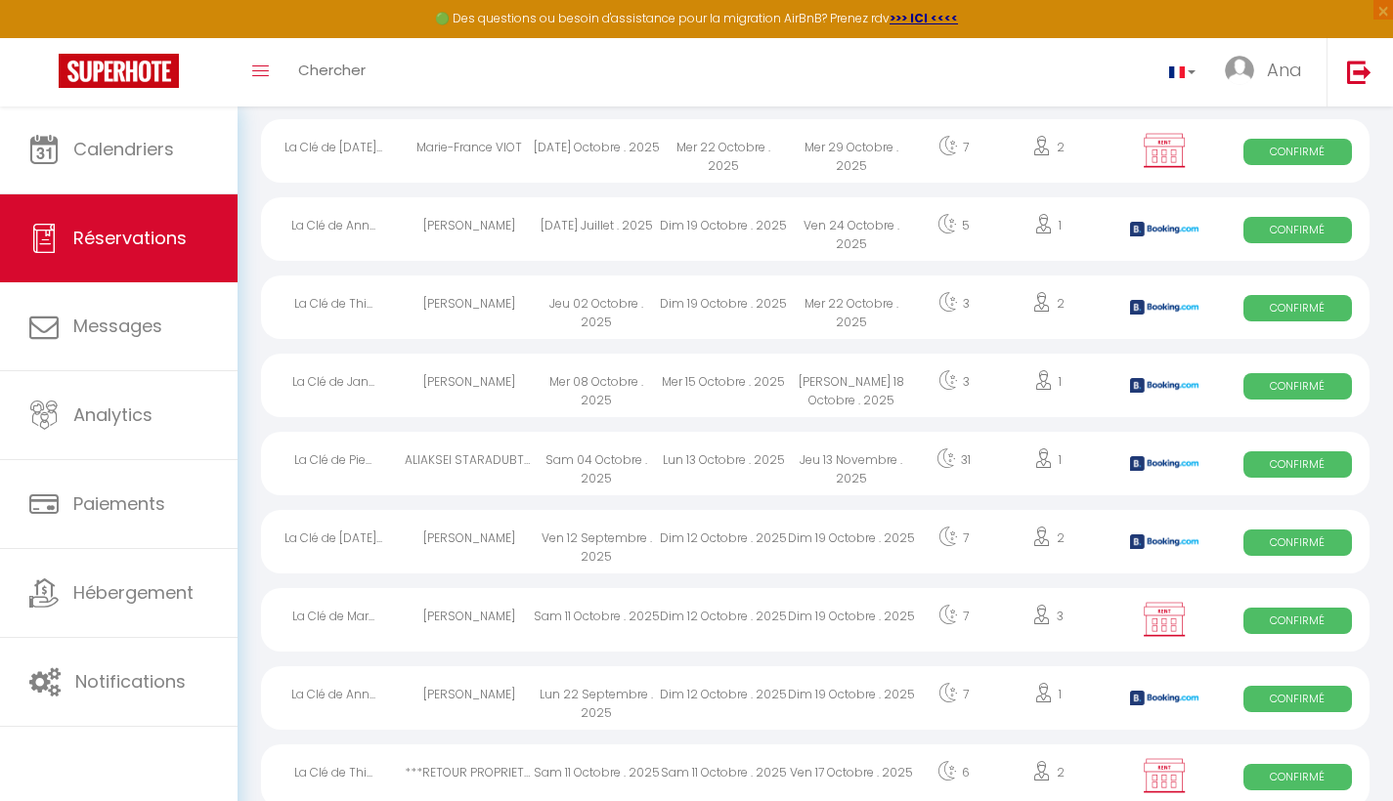
scroll to position [1284, 0]
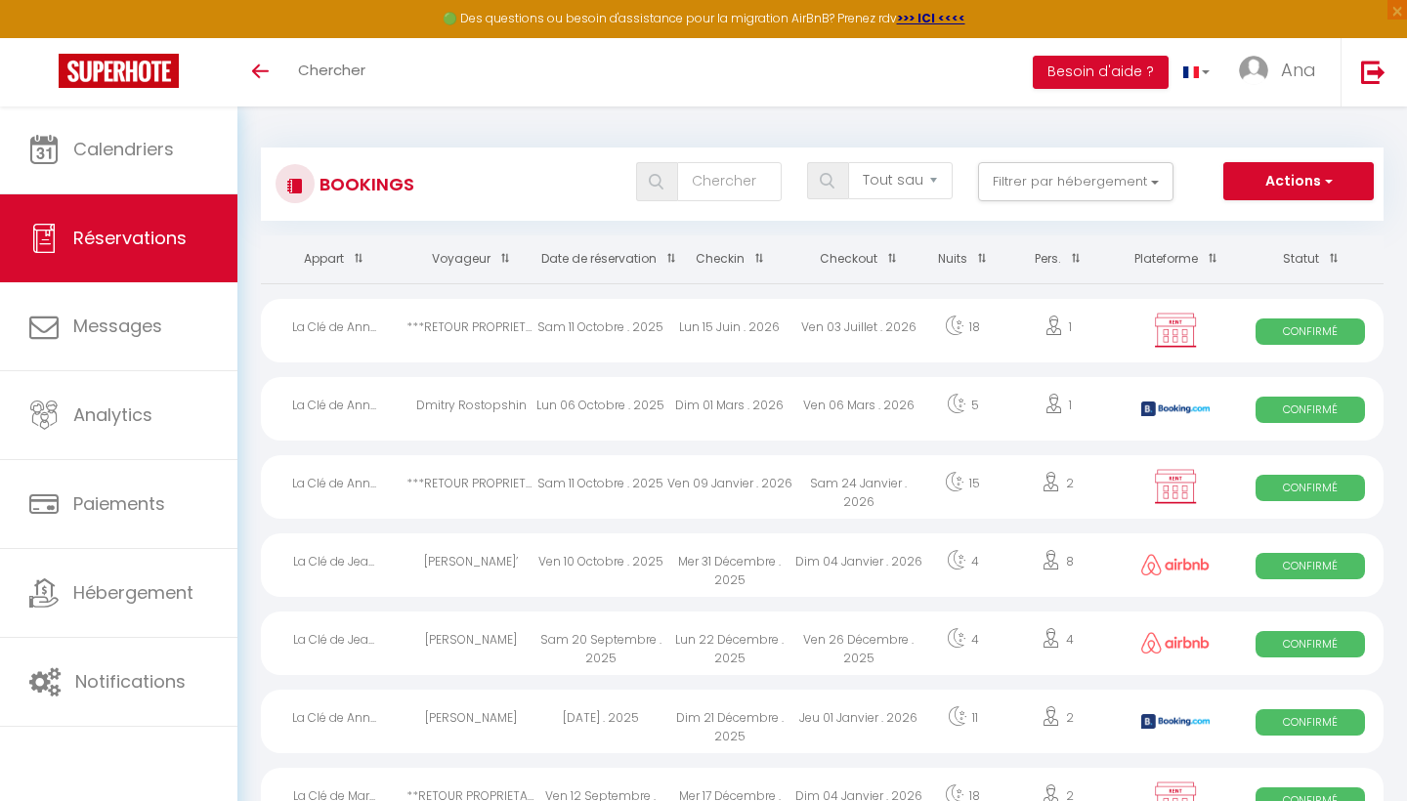
select select "not_cancelled"
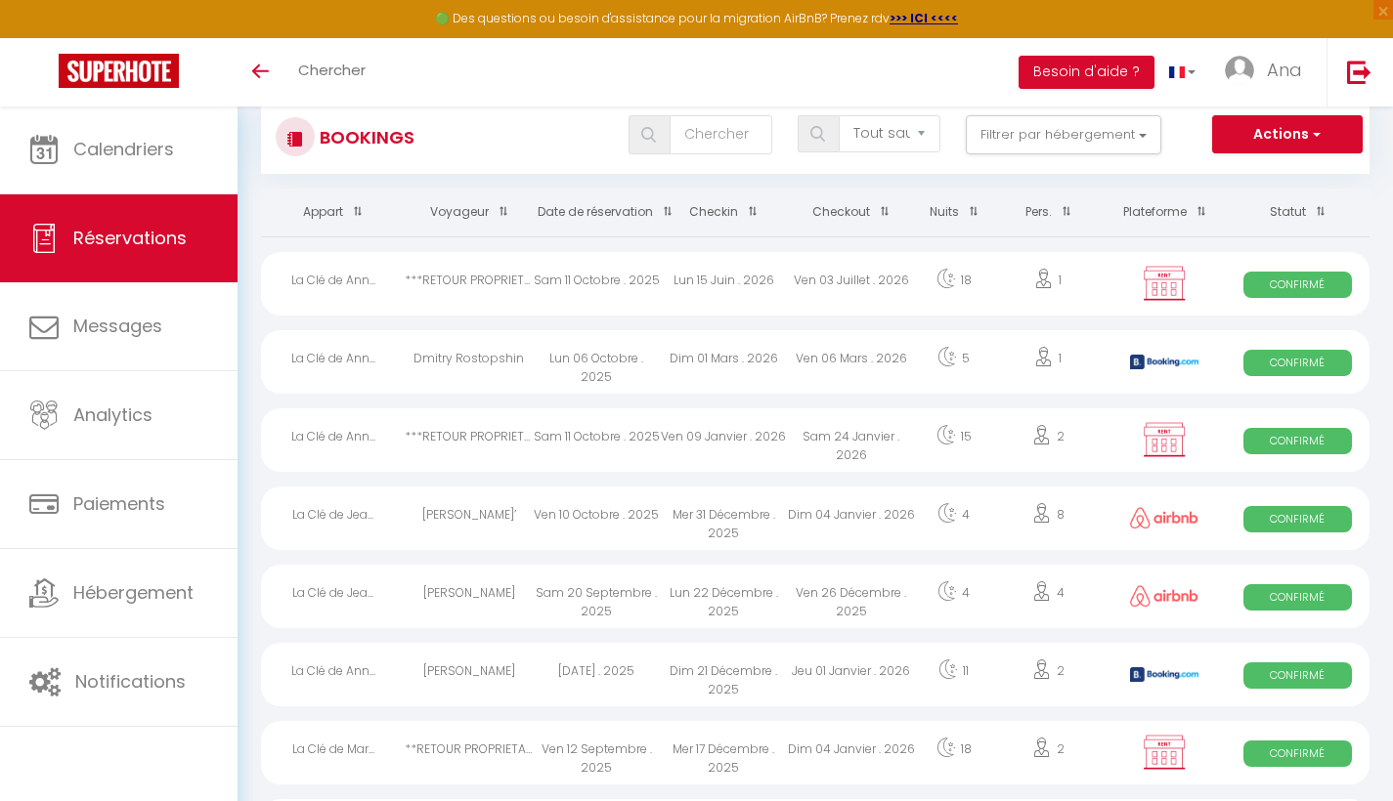
scroll to position [52, 0]
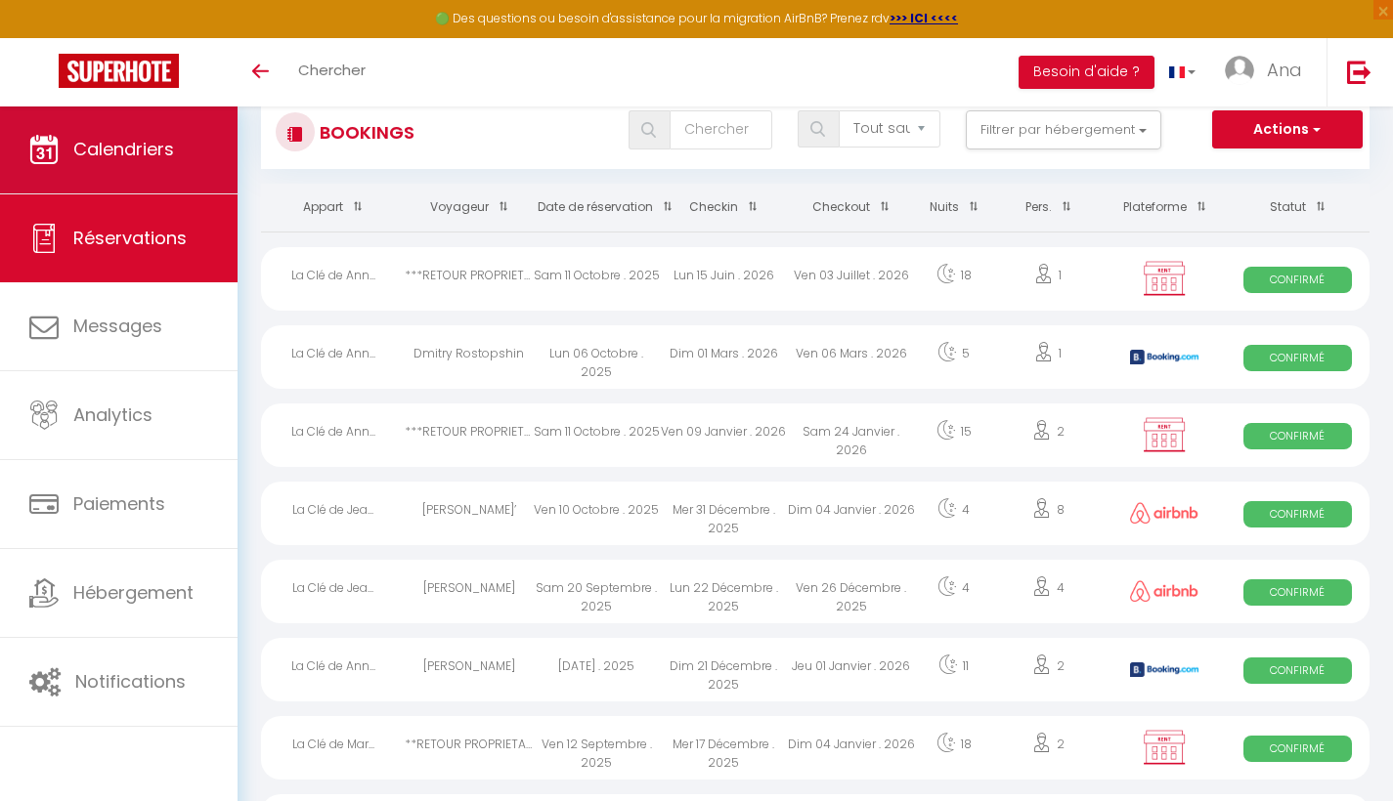
click at [133, 151] on span "Calendriers" at bounding box center [123, 149] width 101 height 24
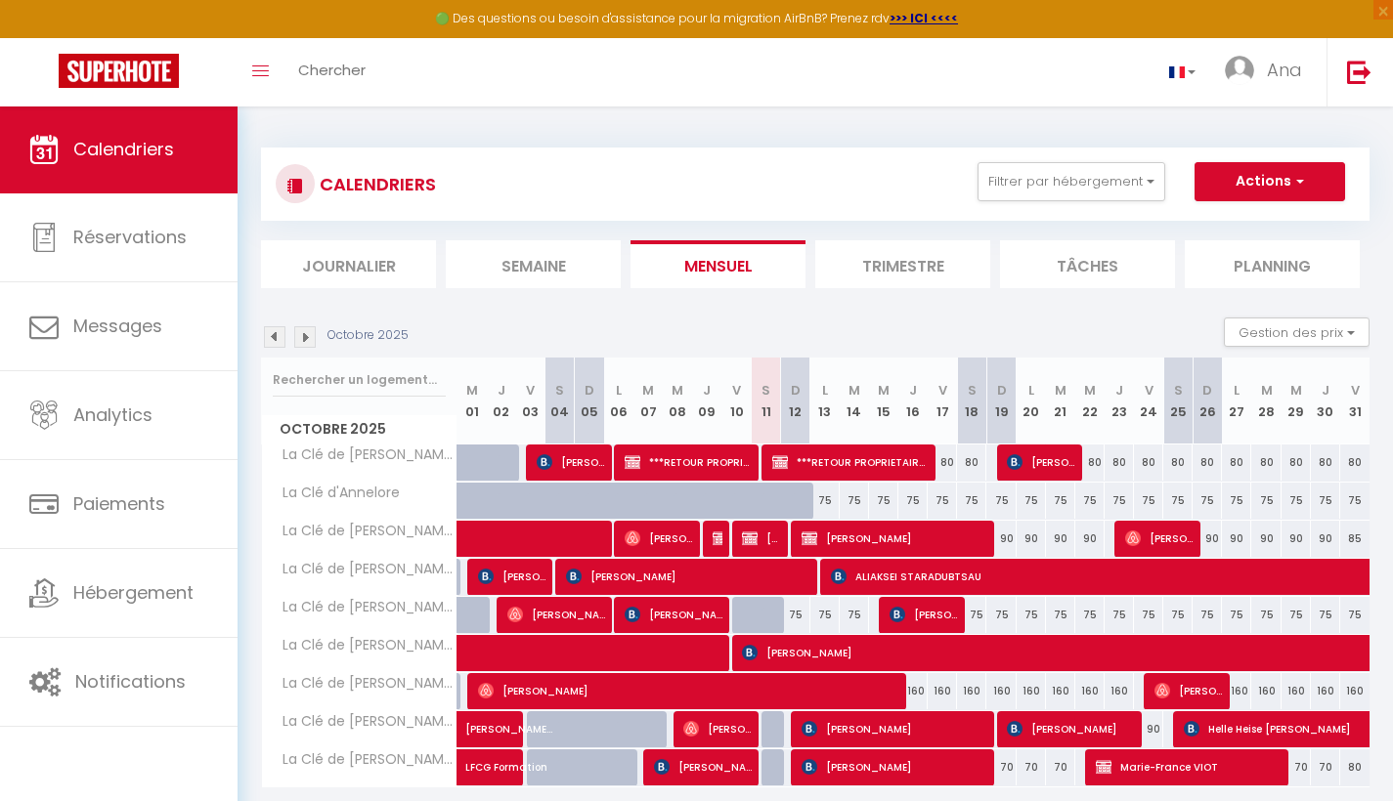
click at [864, 537] on span "[PERSON_NAME]" at bounding box center [894, 538] width 186 height 37
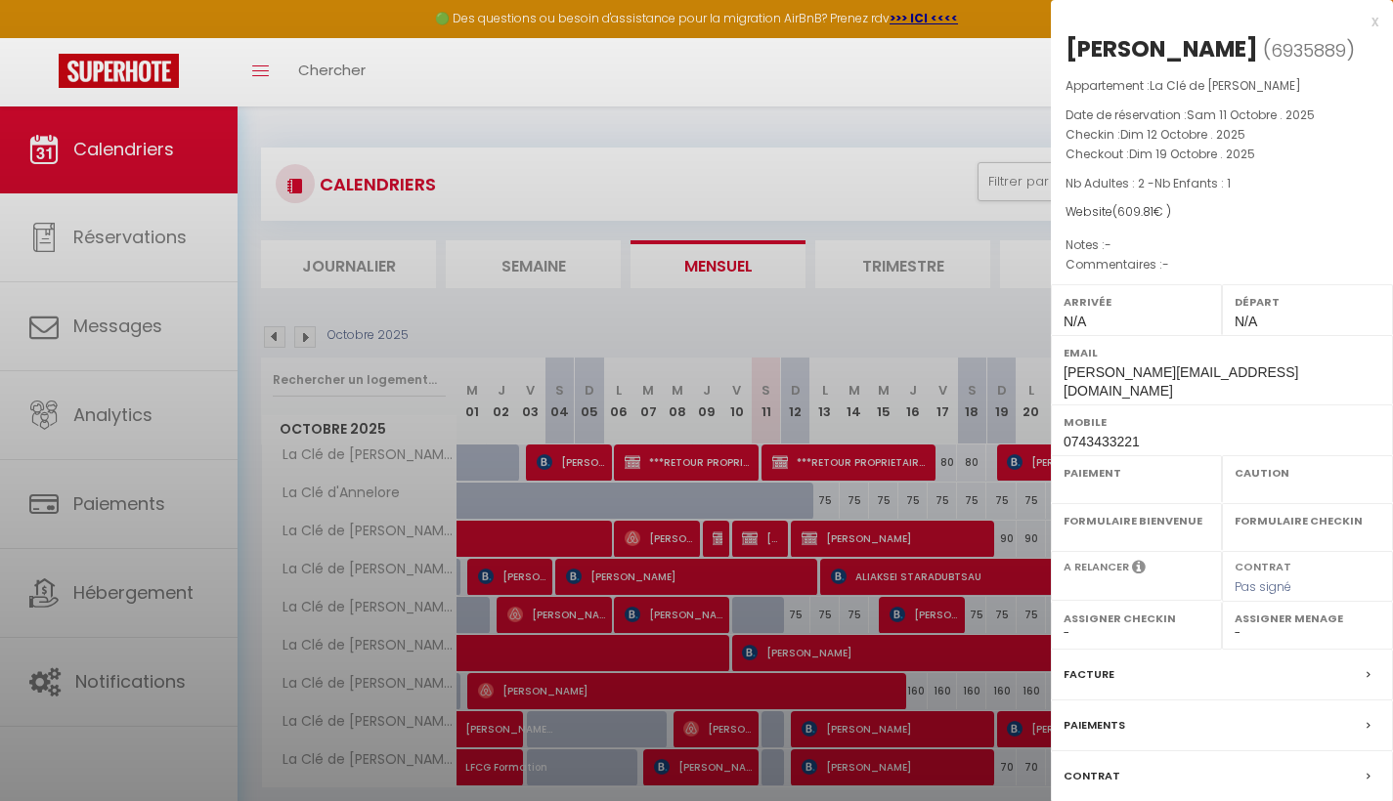
select select "OK"
select select "KO"
select select "0"
select select "1"
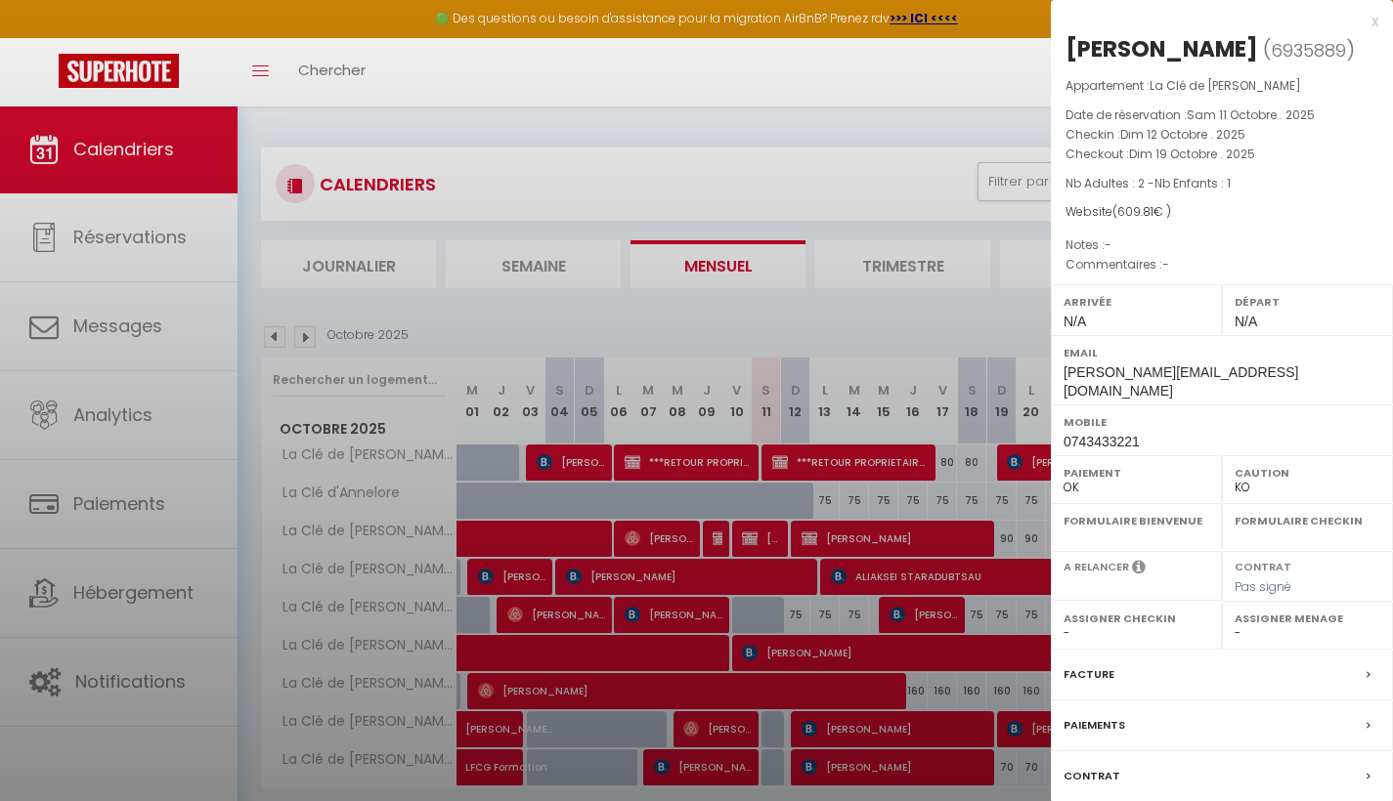
select select "7312"
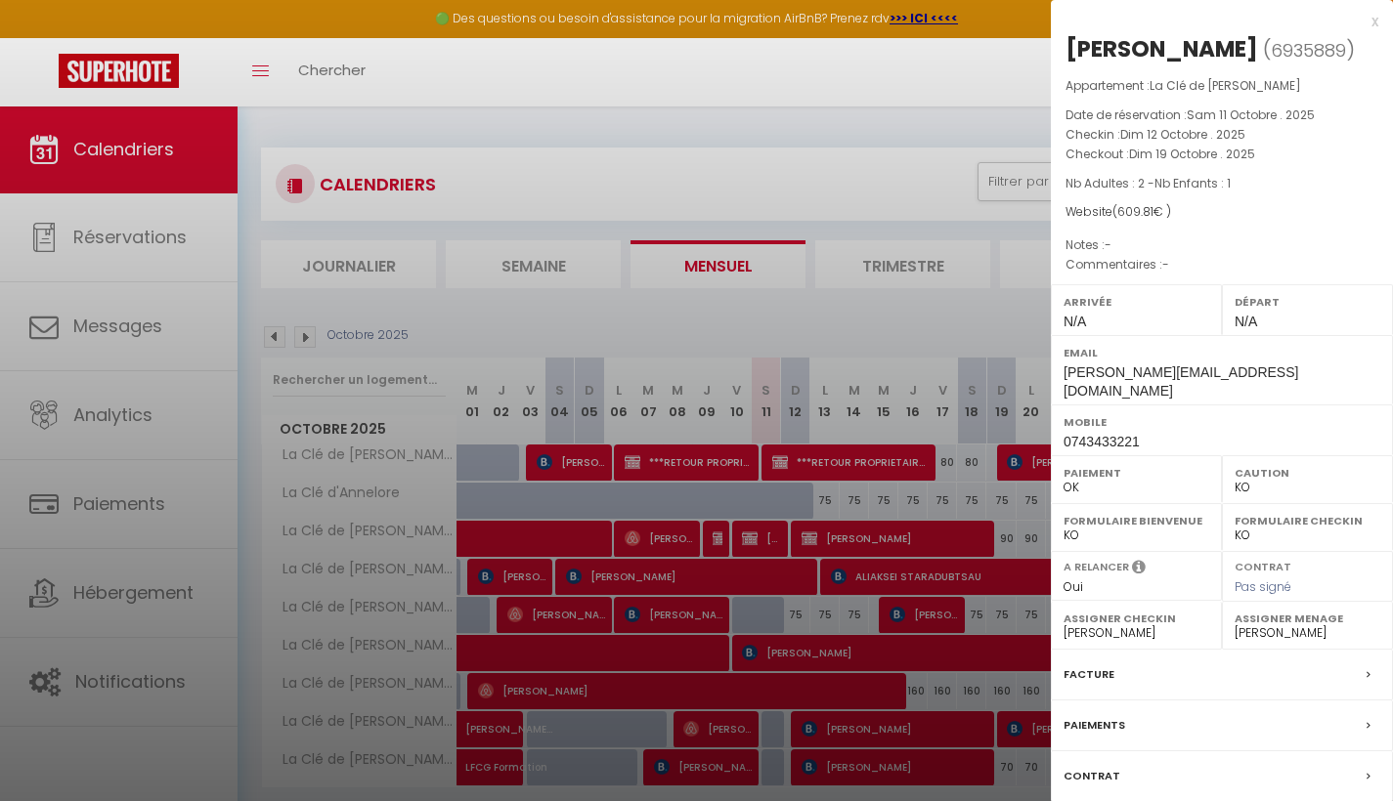
click at [120, 236] on div at bounding box center [696, 400] width 1393 height 801
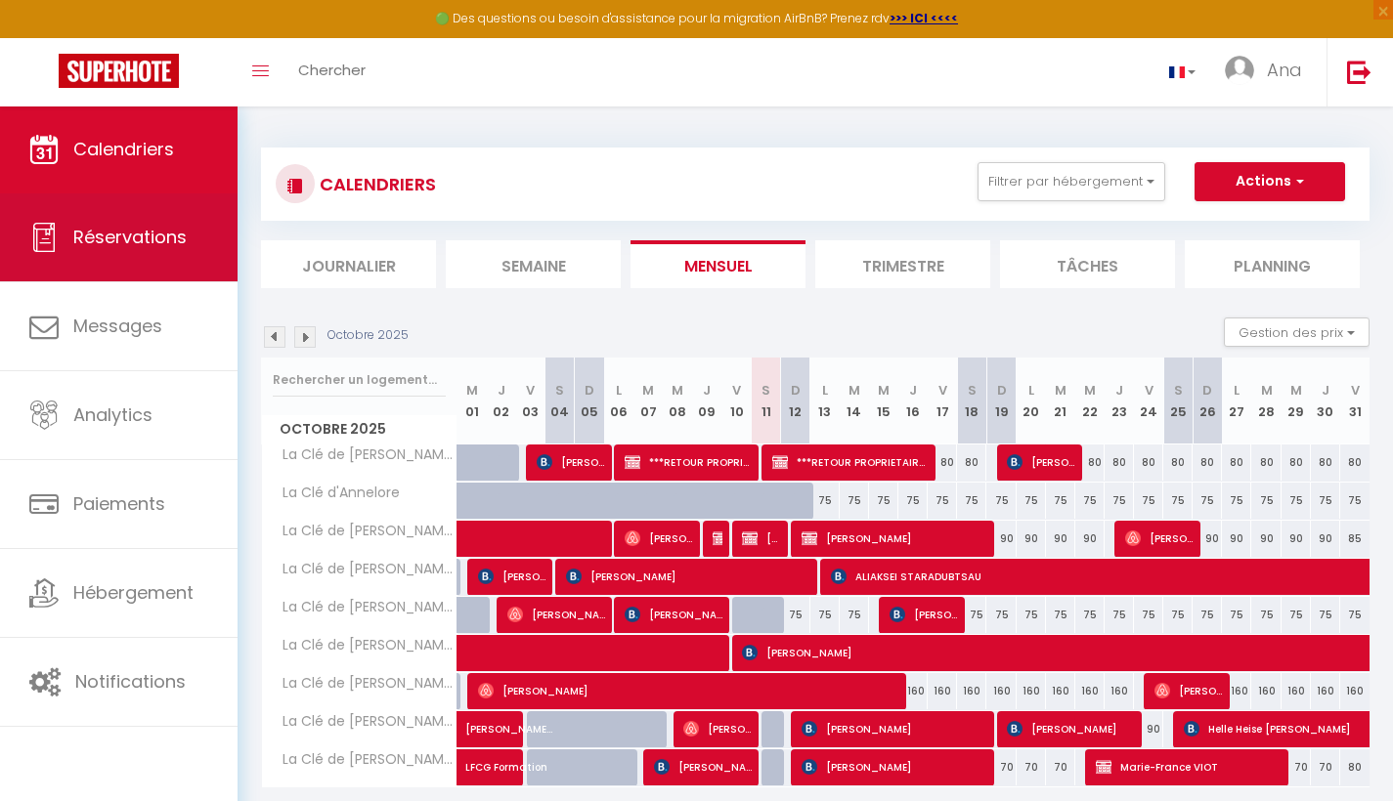
click at [101, 235] on span "Réservations" at bounding box center [129, 237] width 113 height 24
select select "not_cancelled"
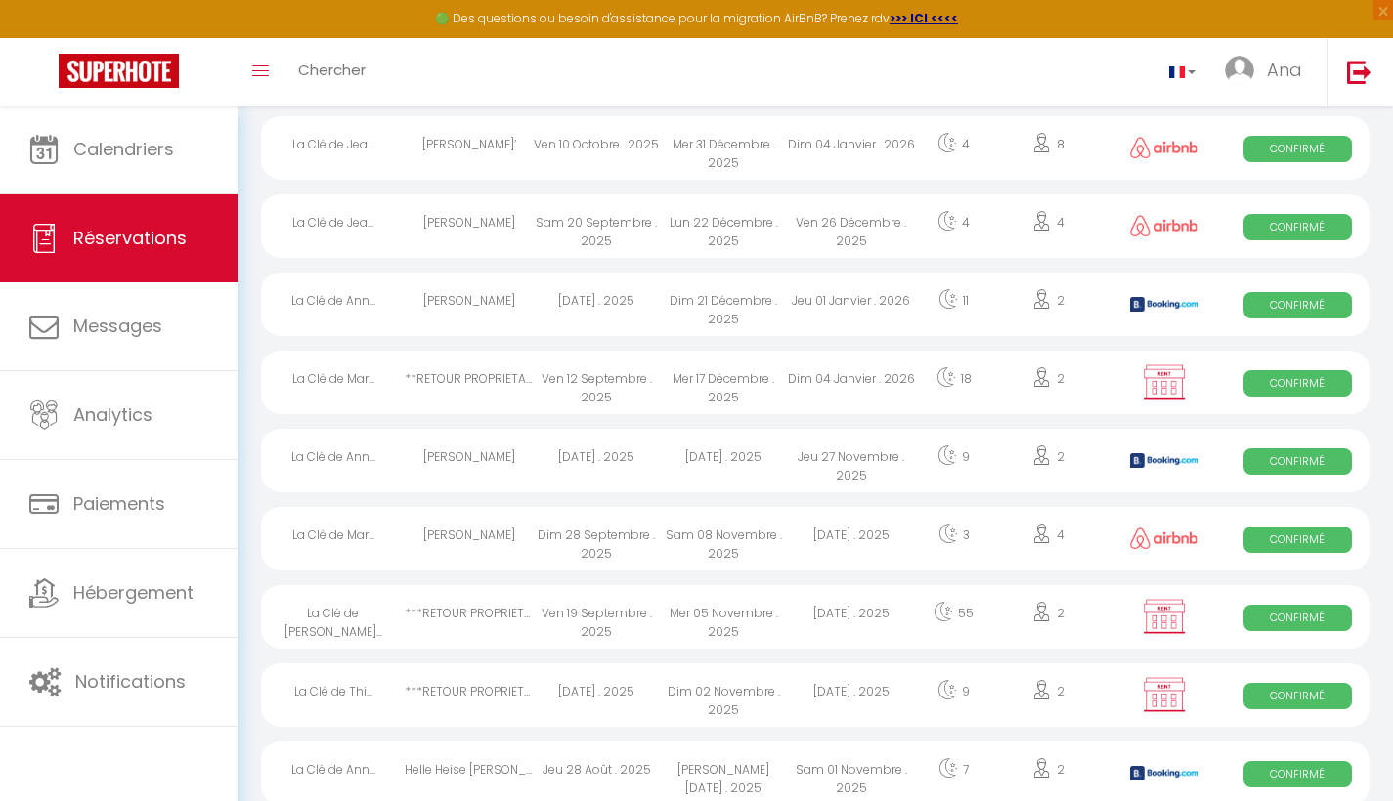
scroll to position [397, 0]
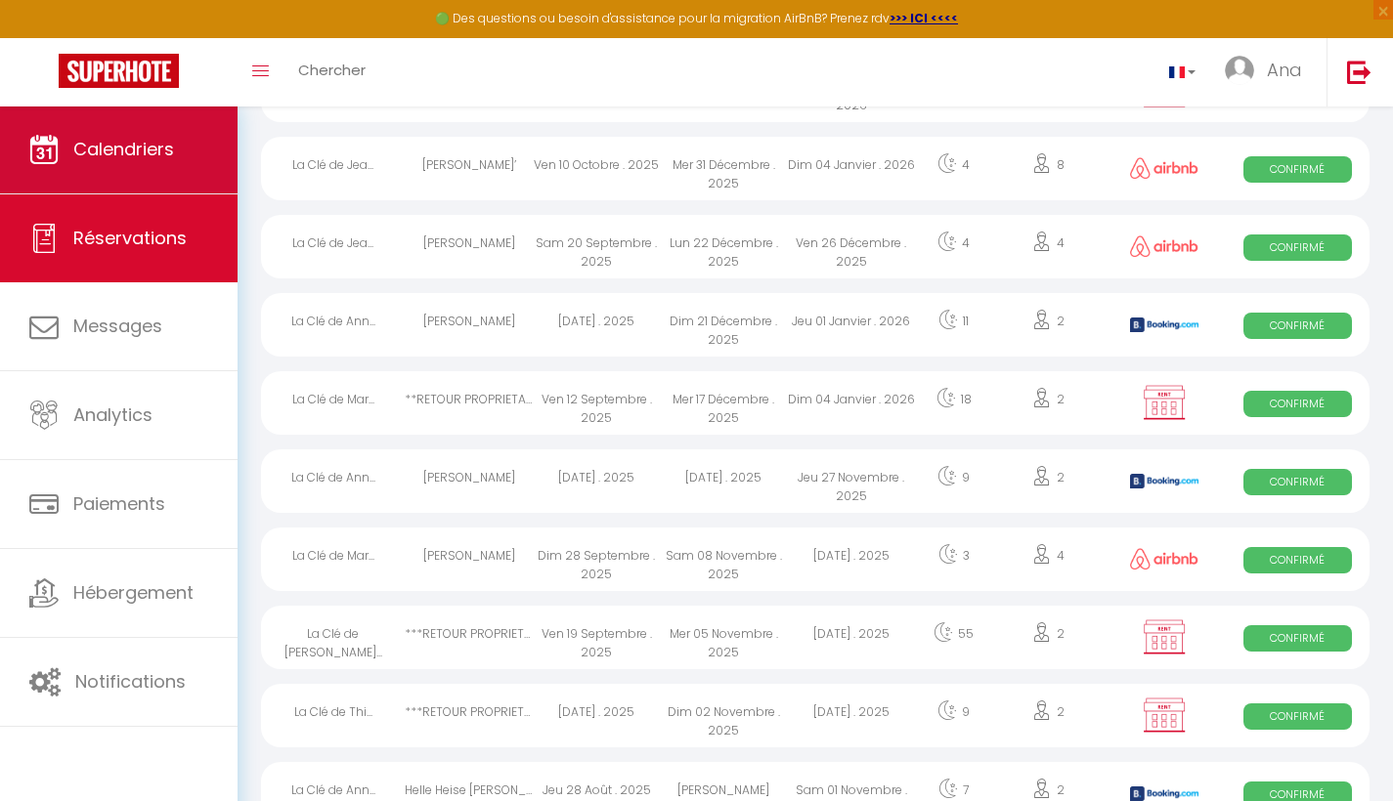
click at [127, 145] on span "Calendriers" at bounding box center [123, 149] width 101 height 24
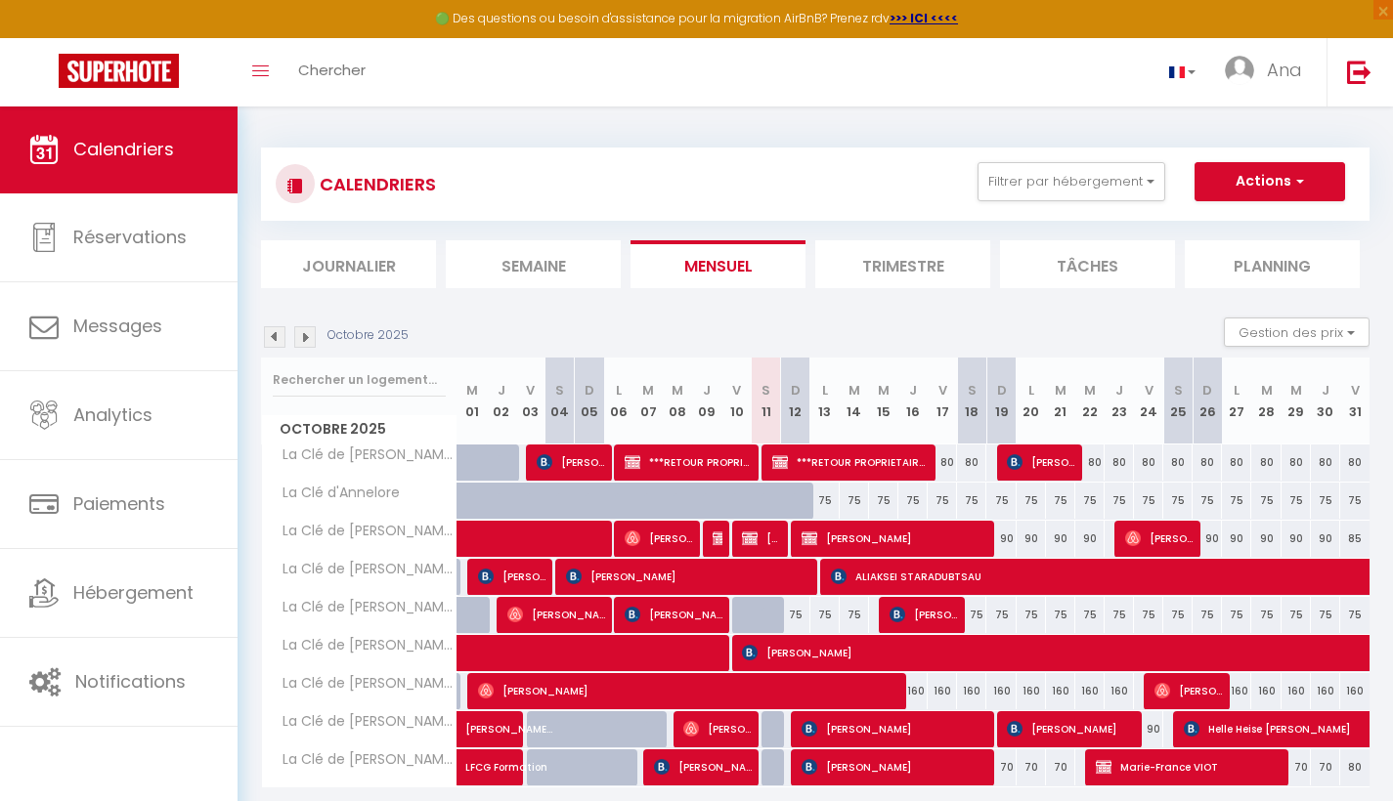
click at [866, 529] on span "[PERSON_NAME]" at bounding box center [894, 538] width 186 height 37
select select "OK"
select select "KO"
select select "0"
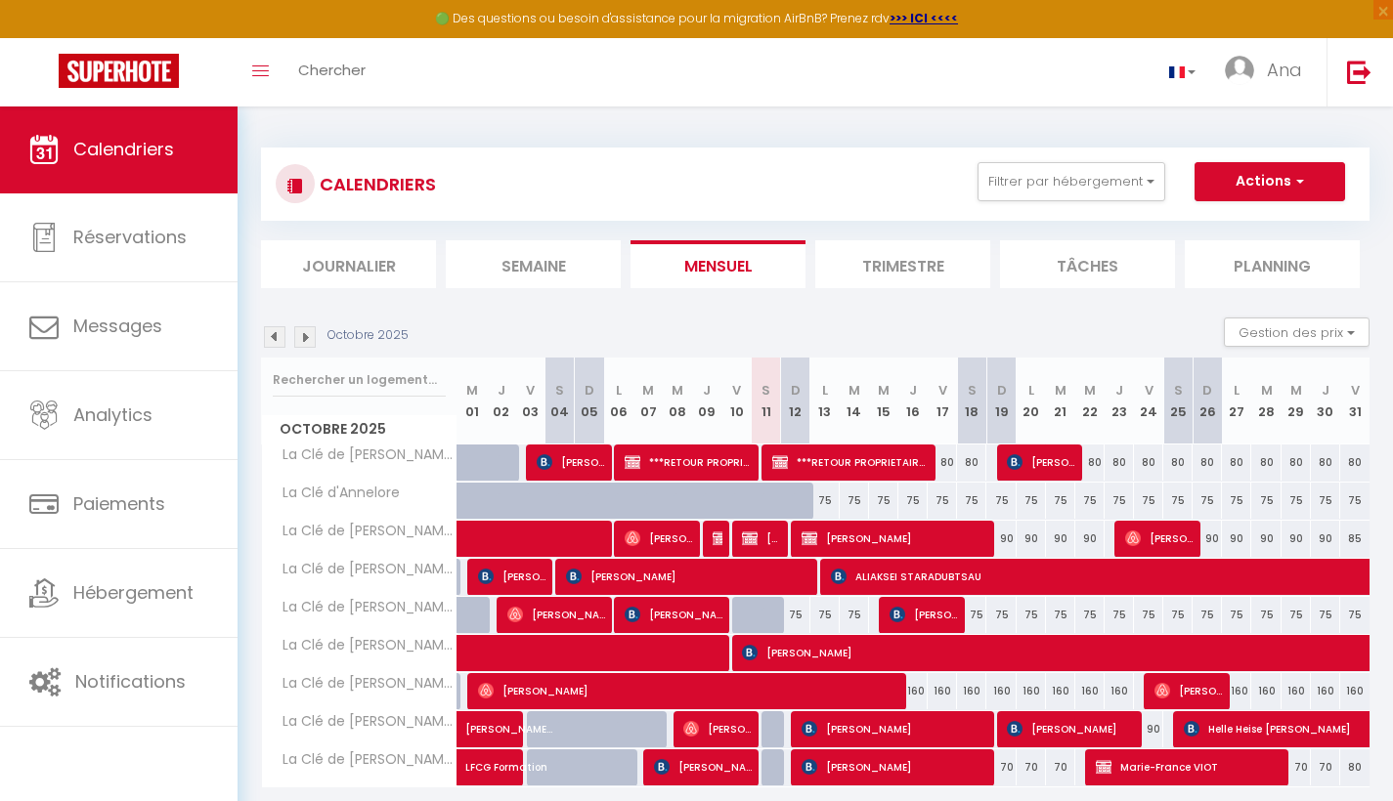
select select "1"
select select
select select "7312"
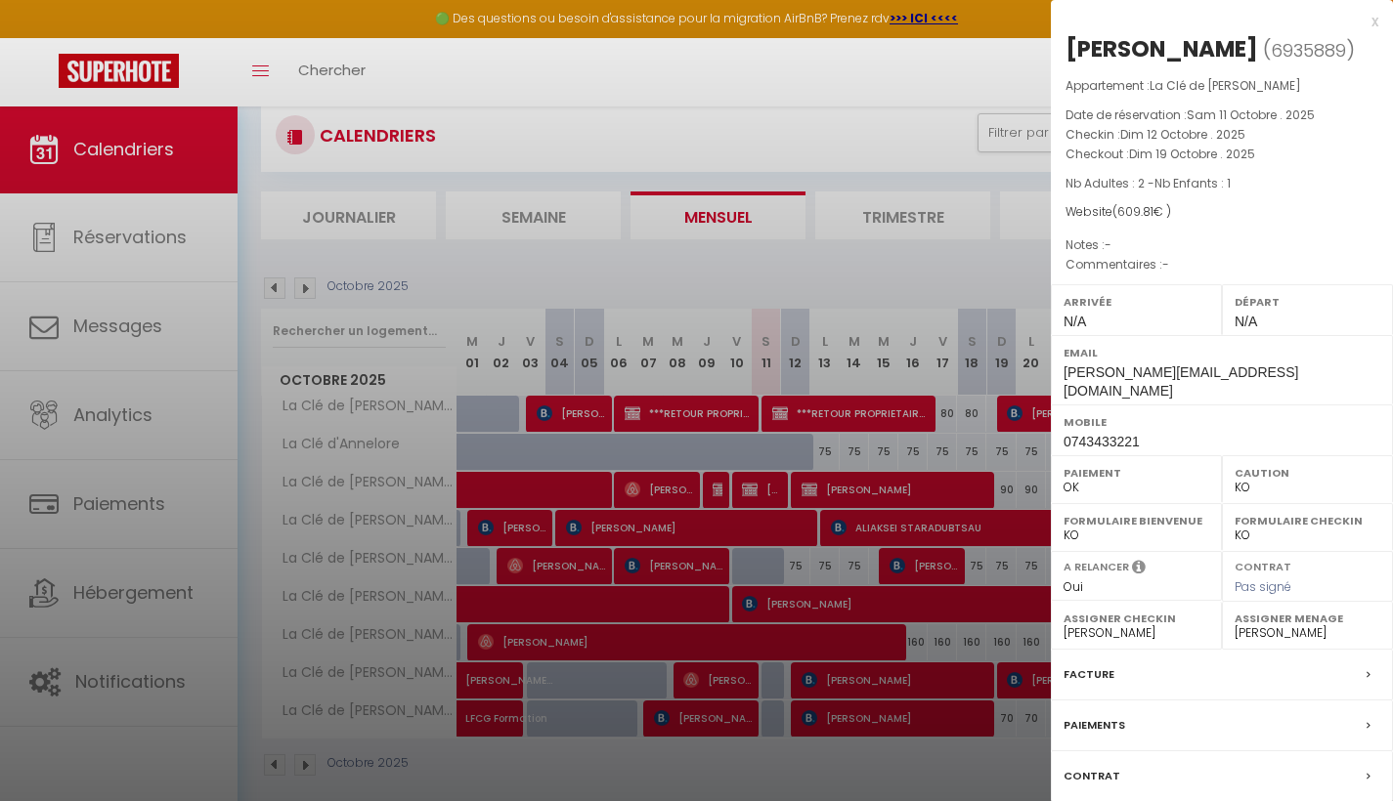
scroll to position [59, 0]
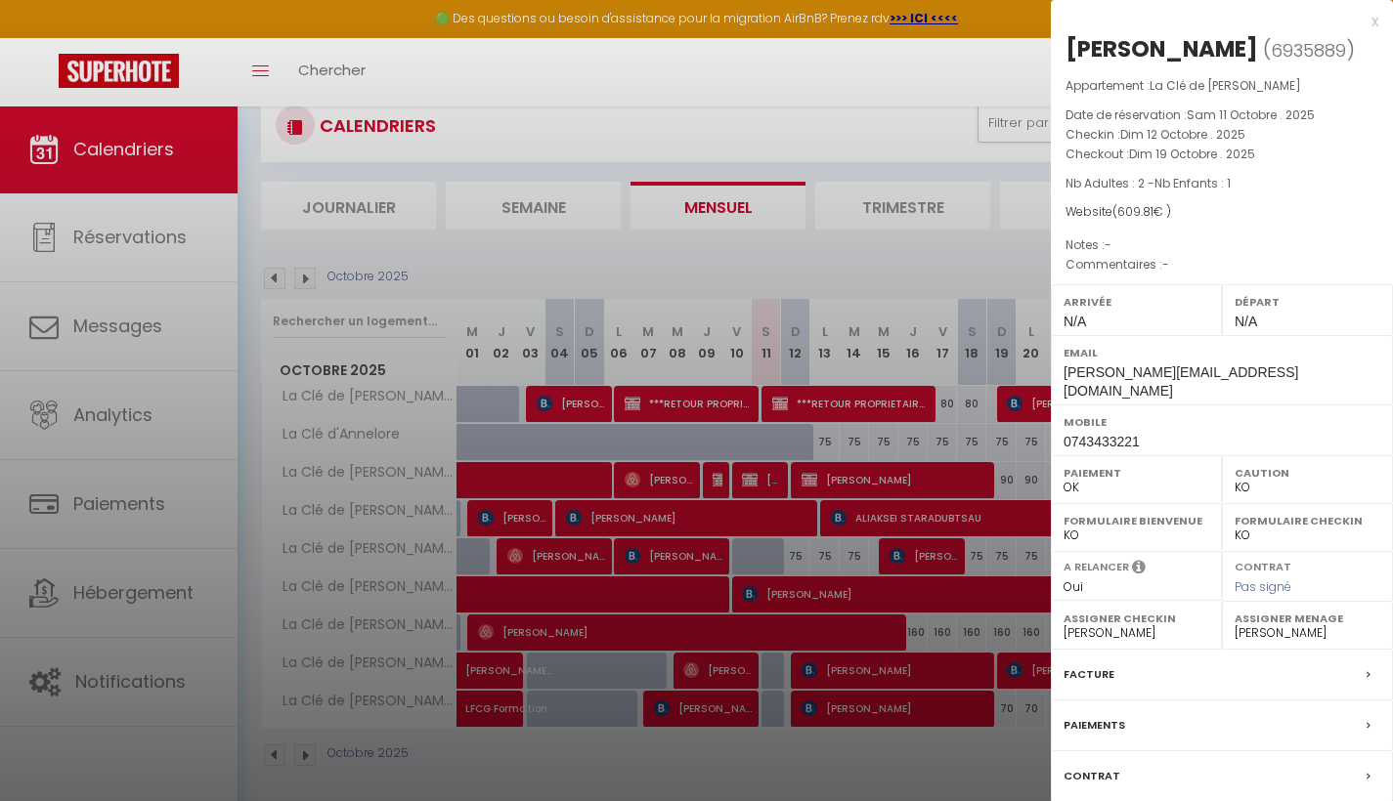
click at [1367, 720] on icon at bounding box center [1368, 726] width 4 height 12
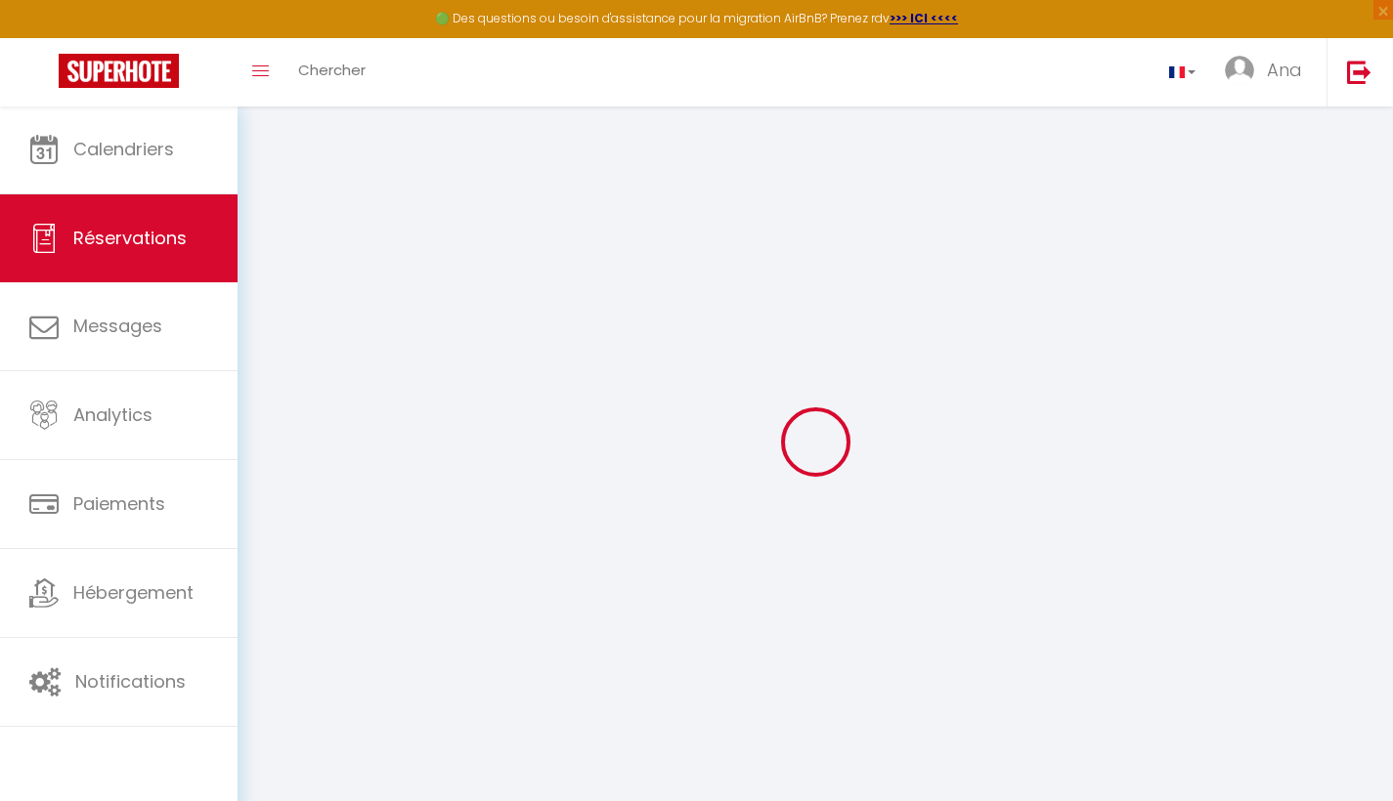
type input "[PERSON_NAME]"
type input "Jost"
type input "Laurent.dipa@gmail.com"
type input "0743433221"
select select "FR"
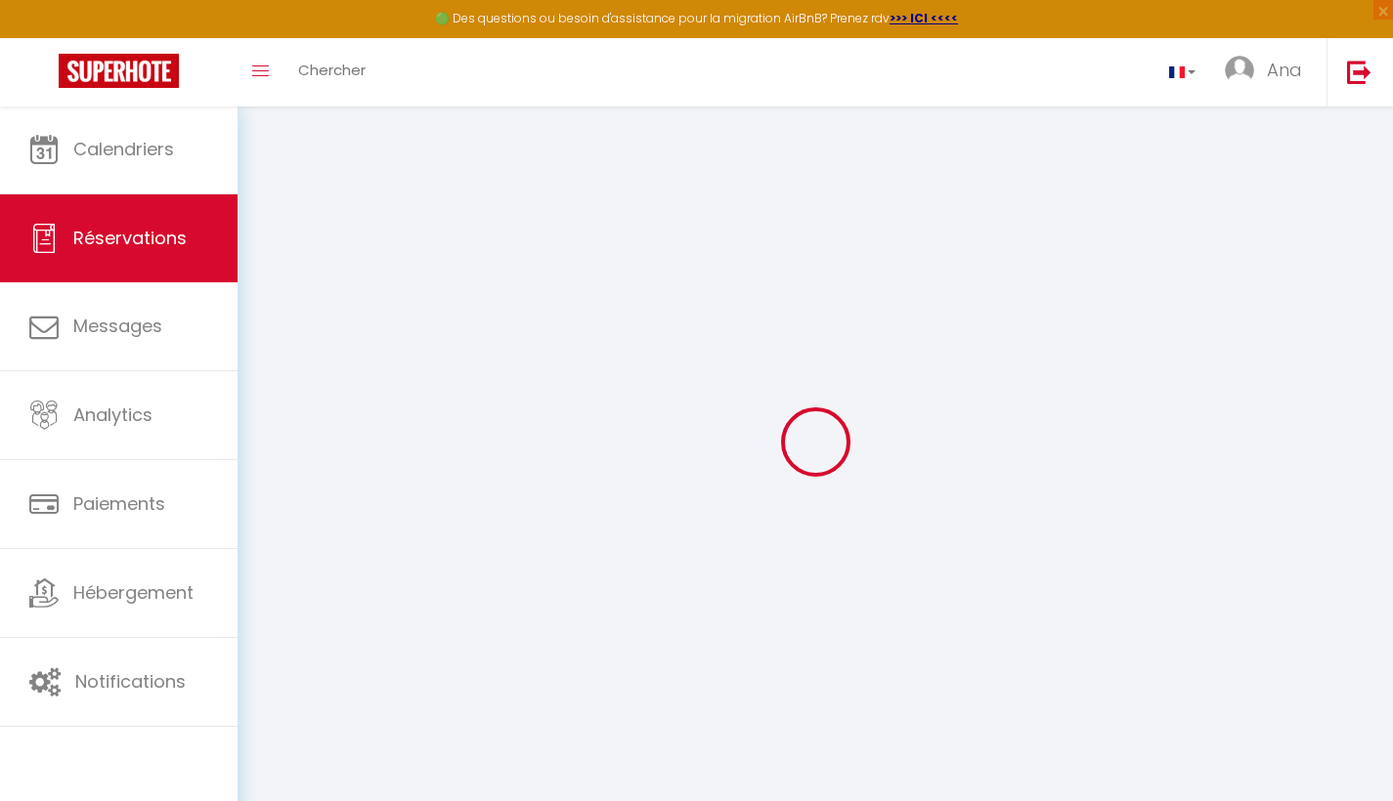
select select "49984"
select select "1"
type input "Dim 12 Octobre 2025"
select select
type input "Dim 19 Octobre 2025"
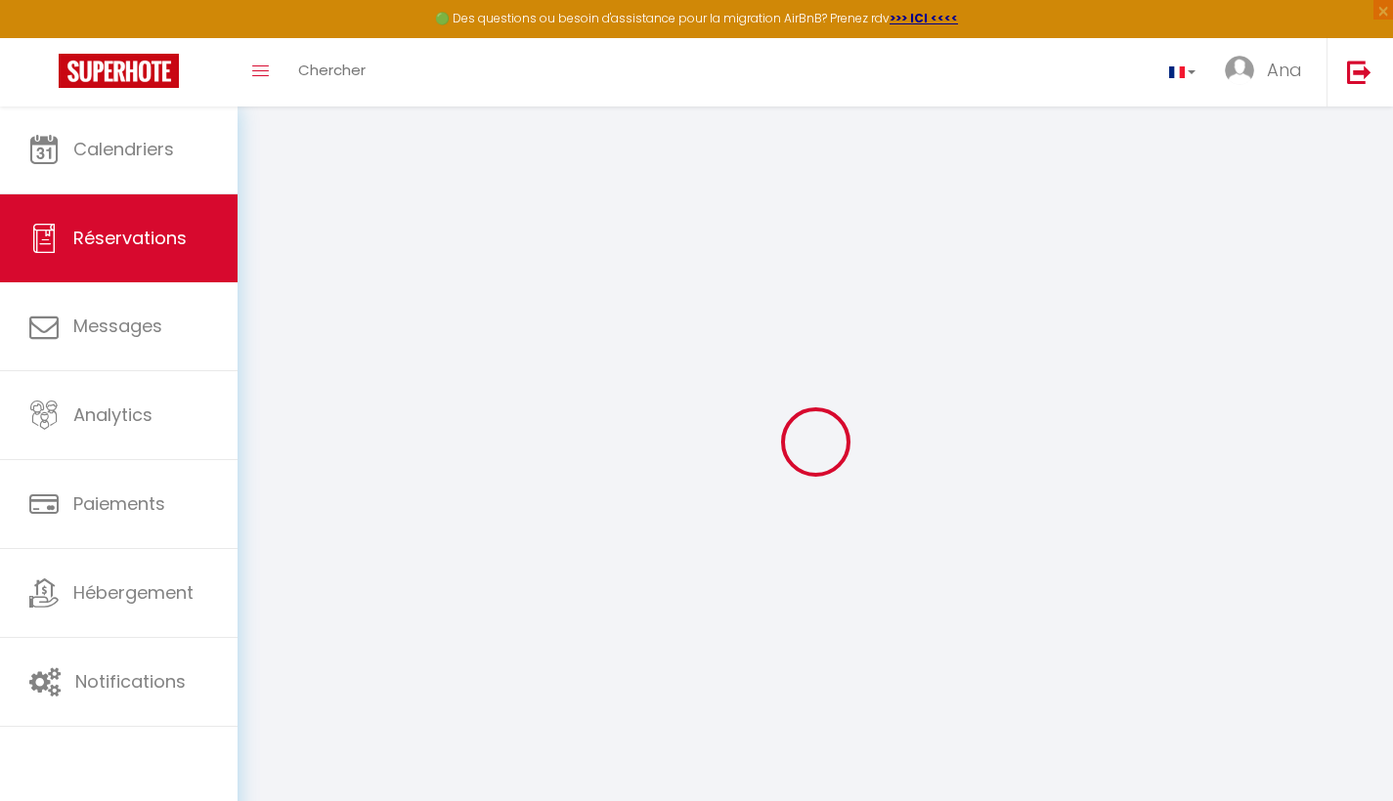
select select
type input "2"
type input "1"
select select "10"
select select
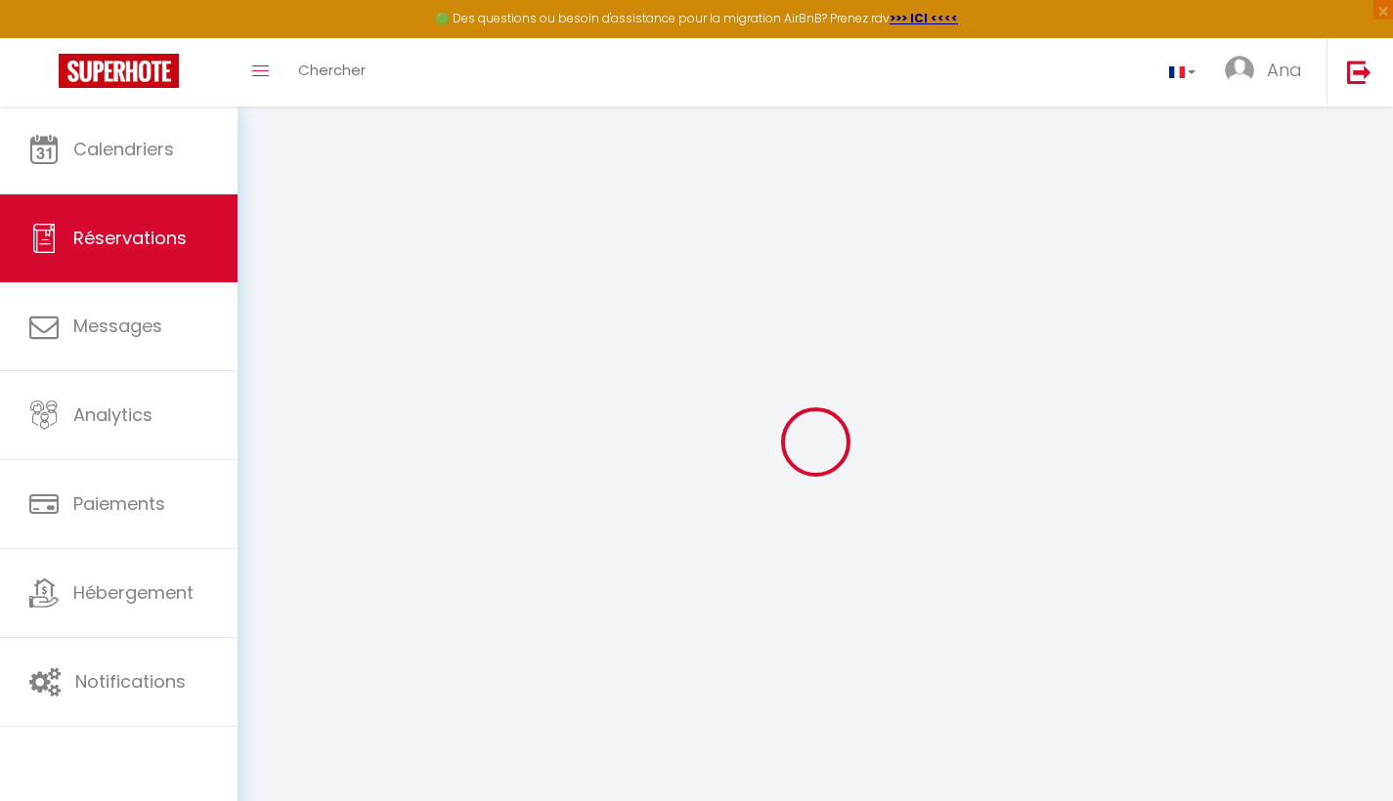
type input "505.75"
checkbox input "false"
select select "69"
type input "0"
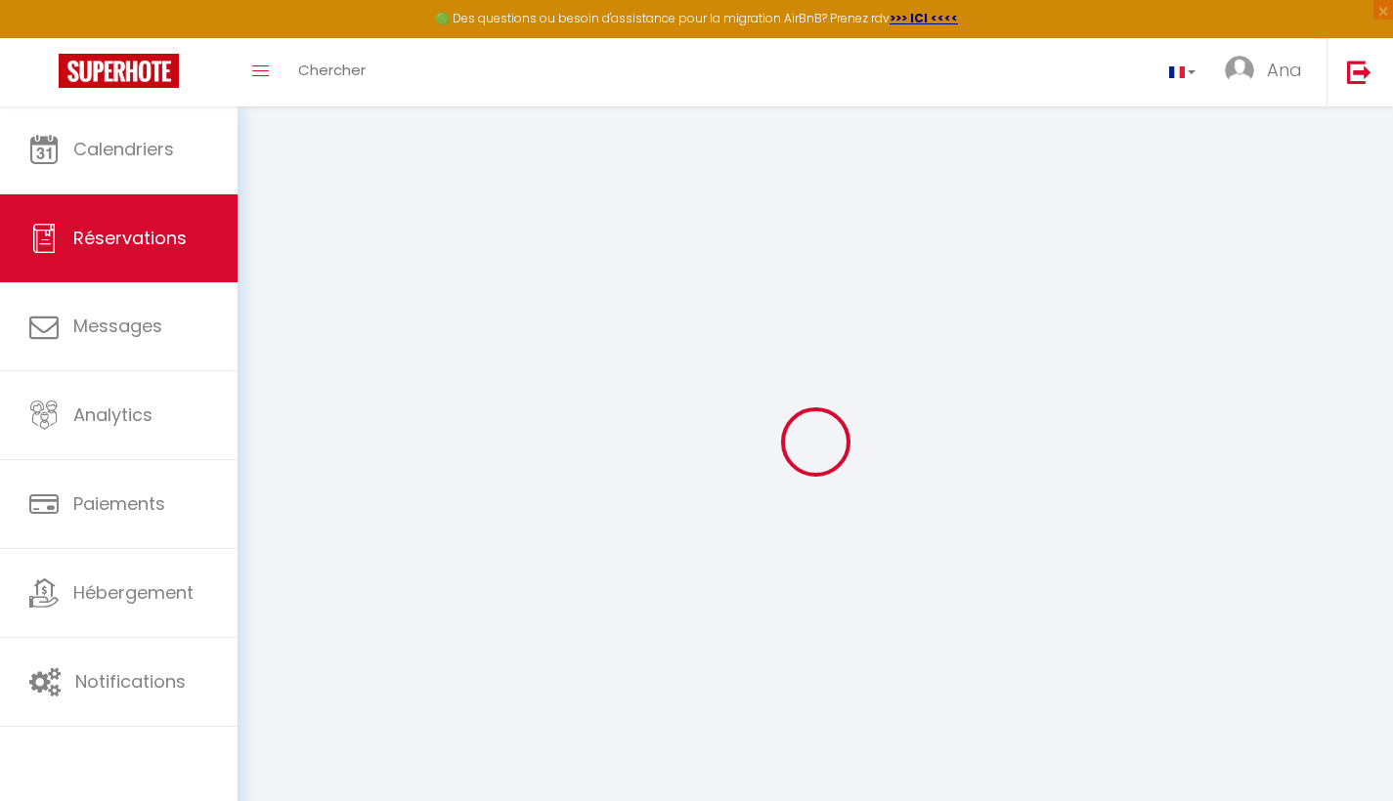
type input "0"
select select
select select "12"
select select "14"
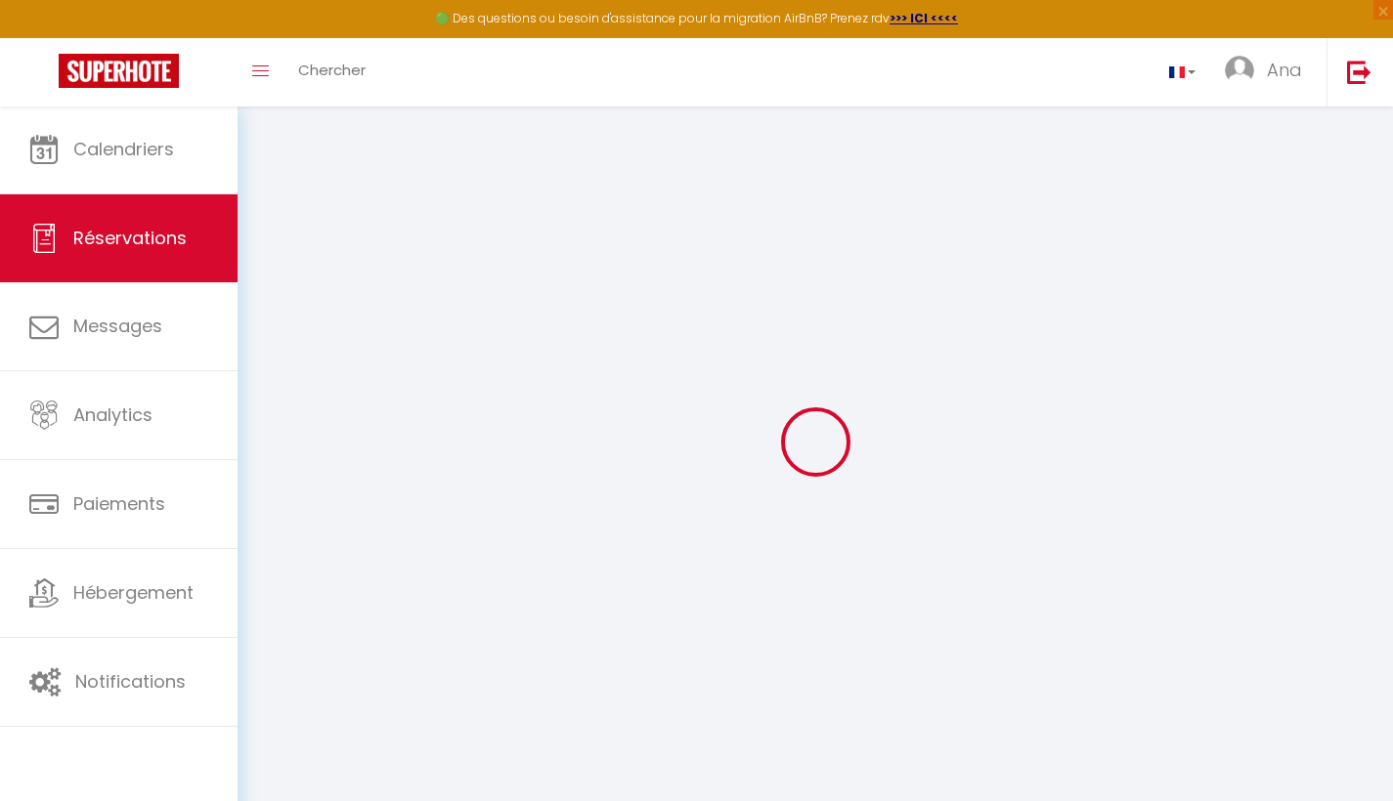
checkbox input "false"
select select
checkbox input "false"
select select
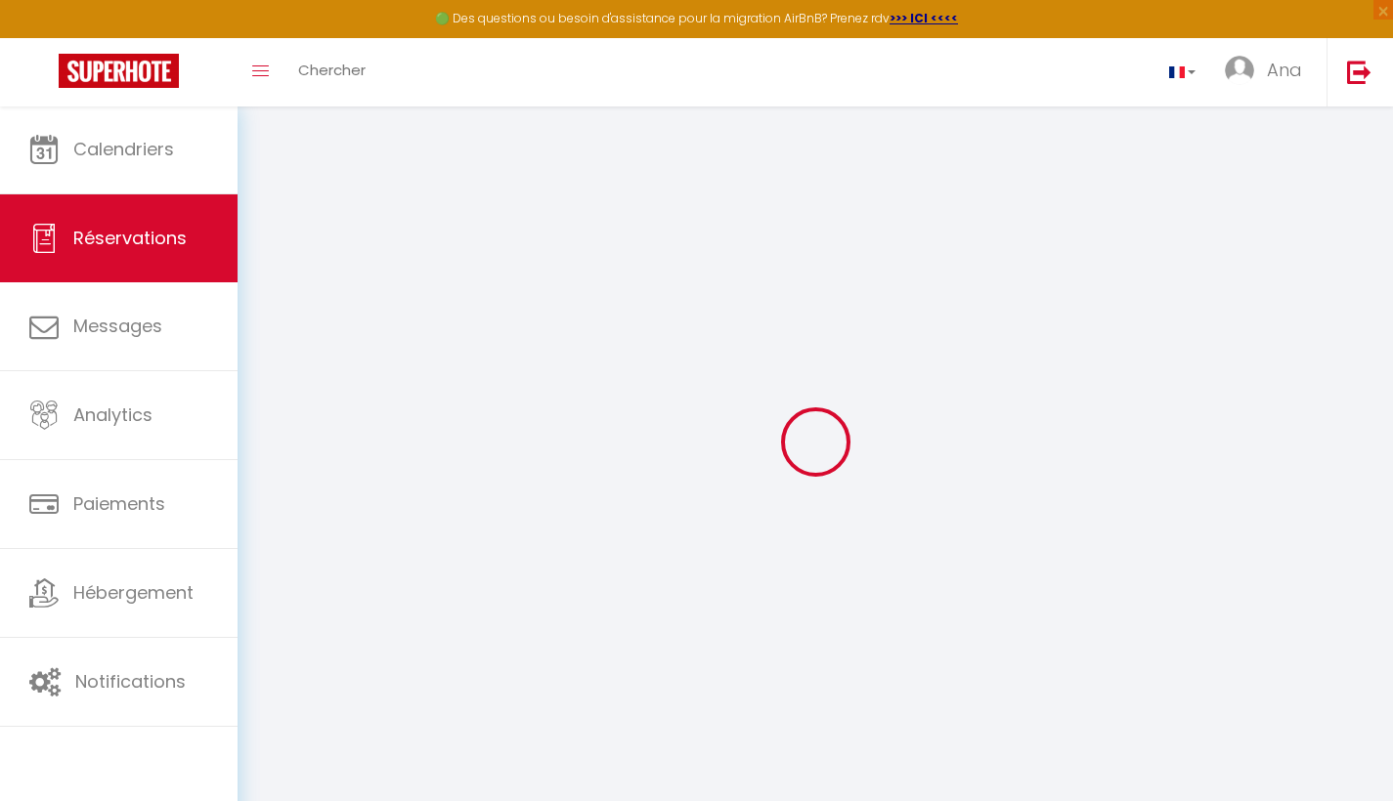
select select
checkbox input "false"
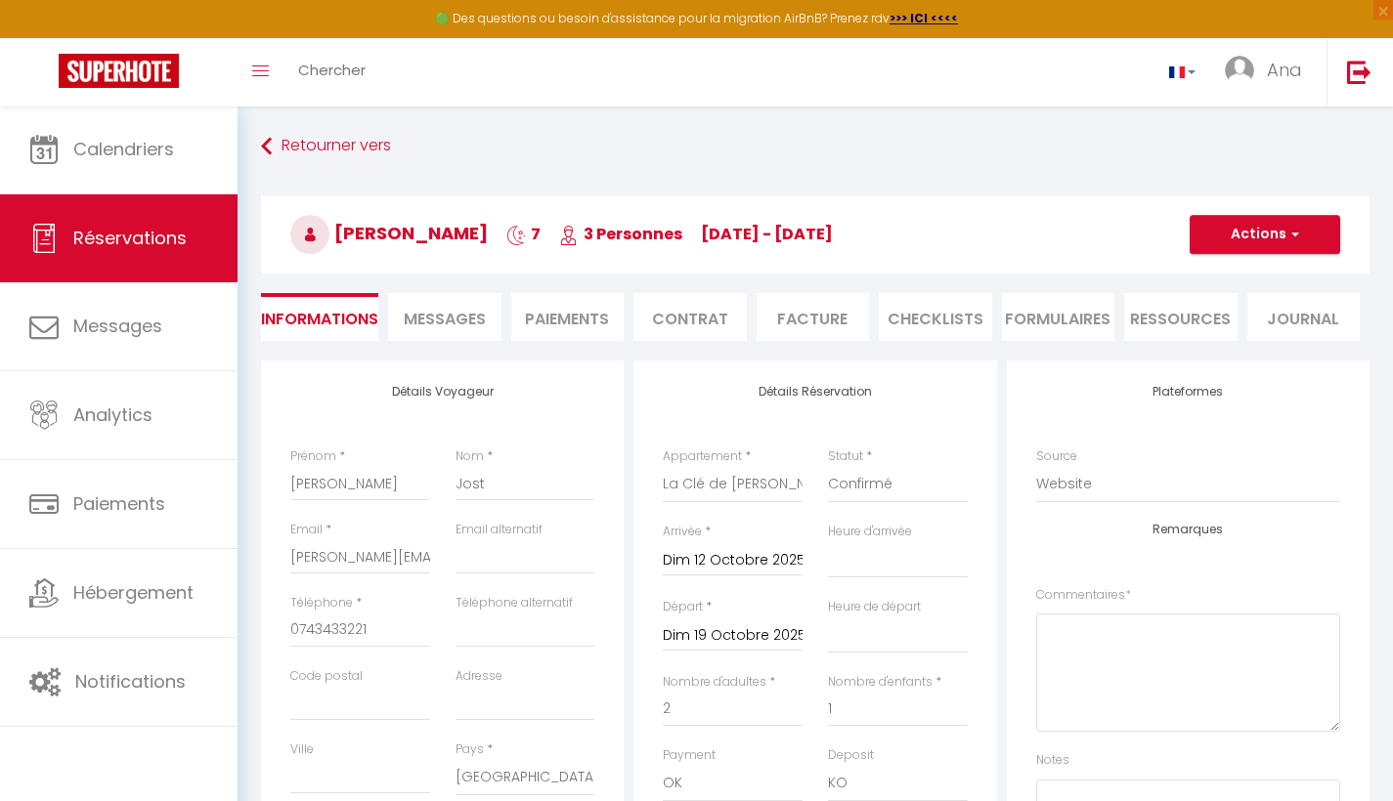
select select
checkbox input "false"
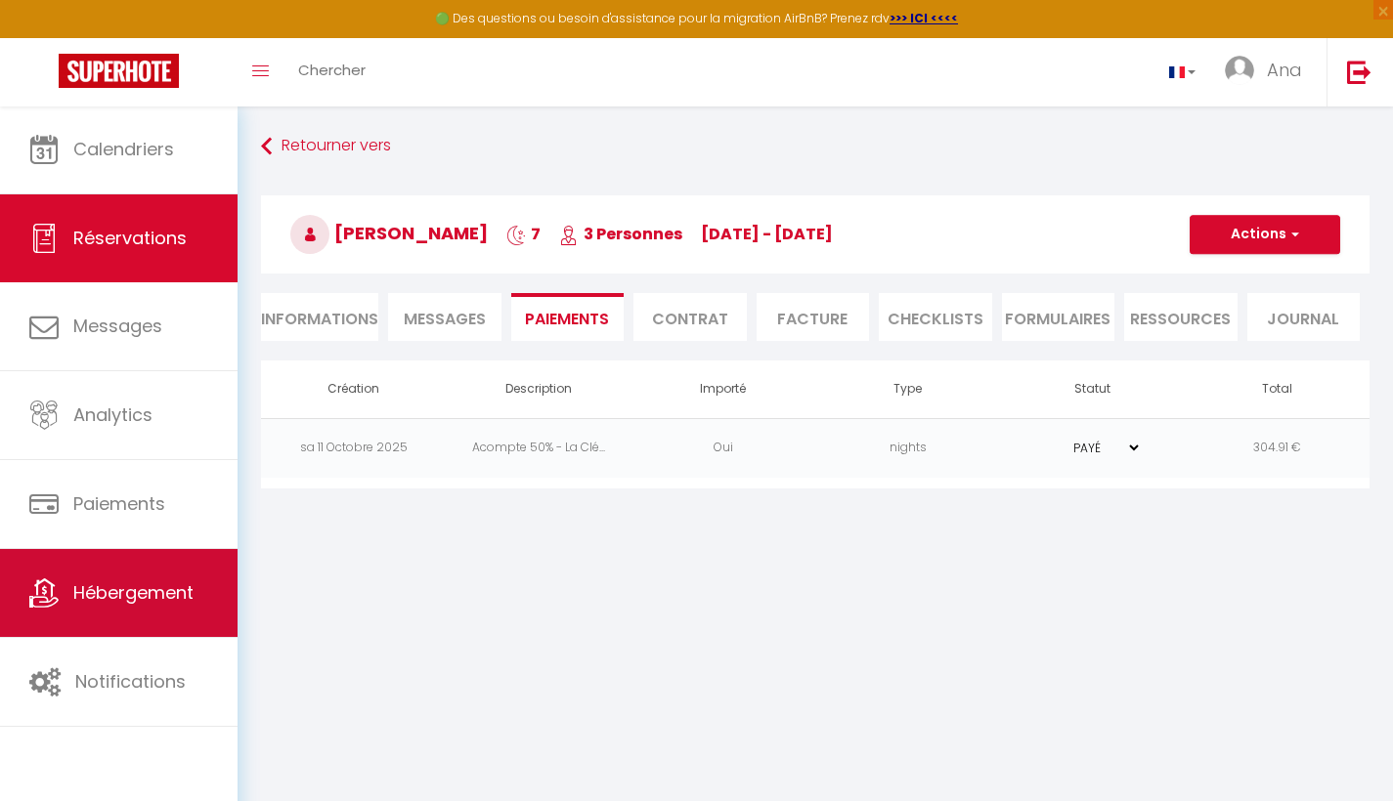
click at [108, 594] on span "Hébergement" at bounding box center [133, 593] width 120 height 24
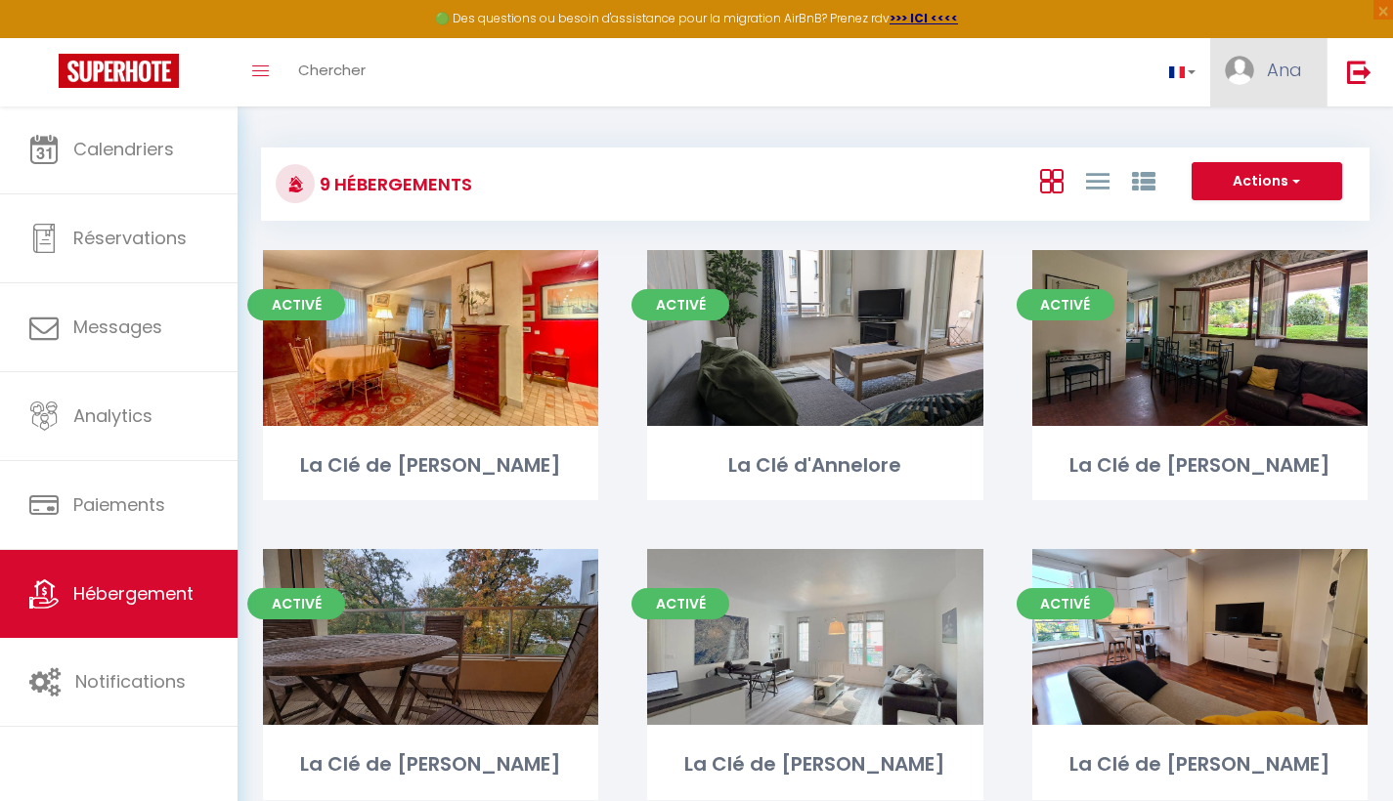
click at [1282, 72] on span "Ana" at bounding box center [1284, 70] width 35 height 24
click at [499, 122] on div "9 Hébergements Actions Nouveau groupe Initialiser les appartements Nouveau grou…" at bounding box center [815, 639] width 1155 height 1066
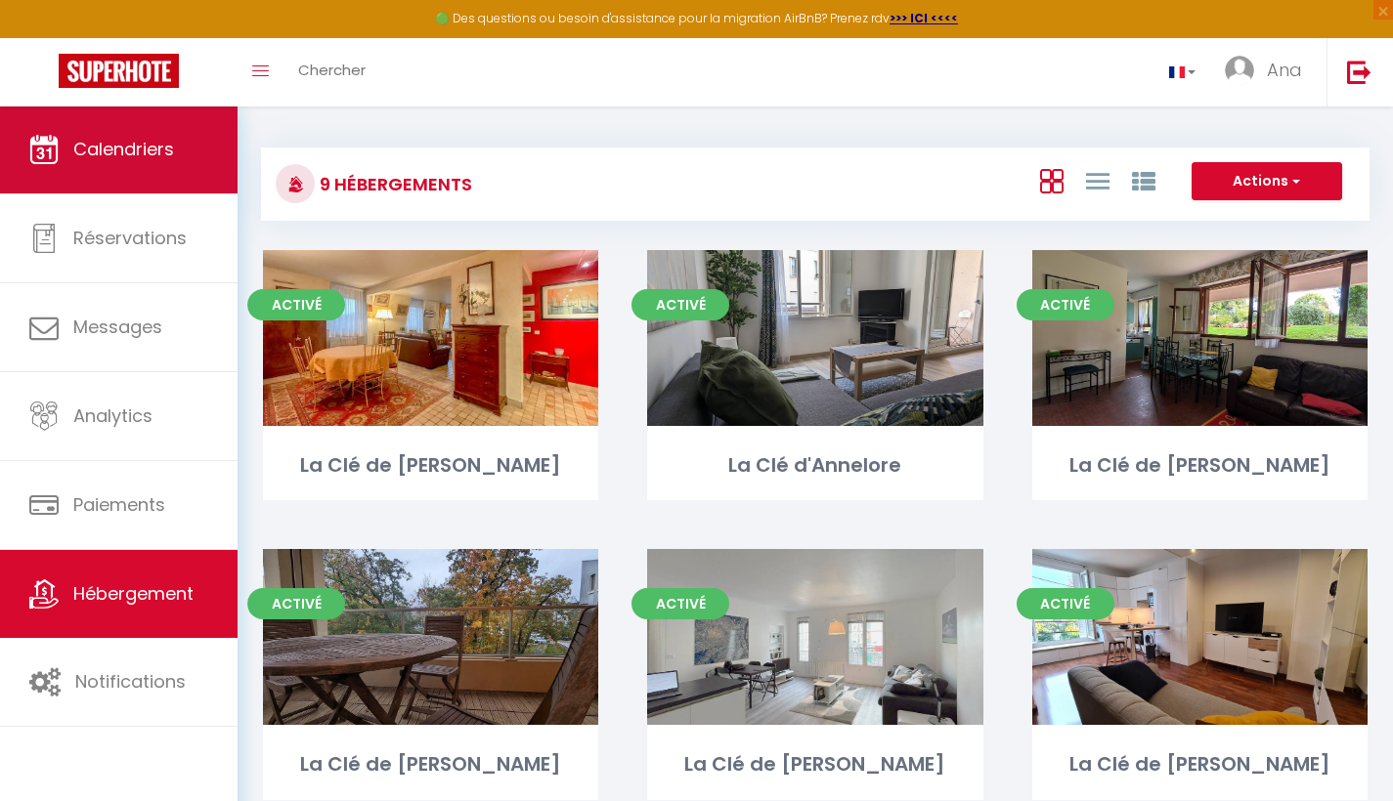
click at [150, 151] on span "Calendriers" at bounding box center [123, 149] width 101 height 24
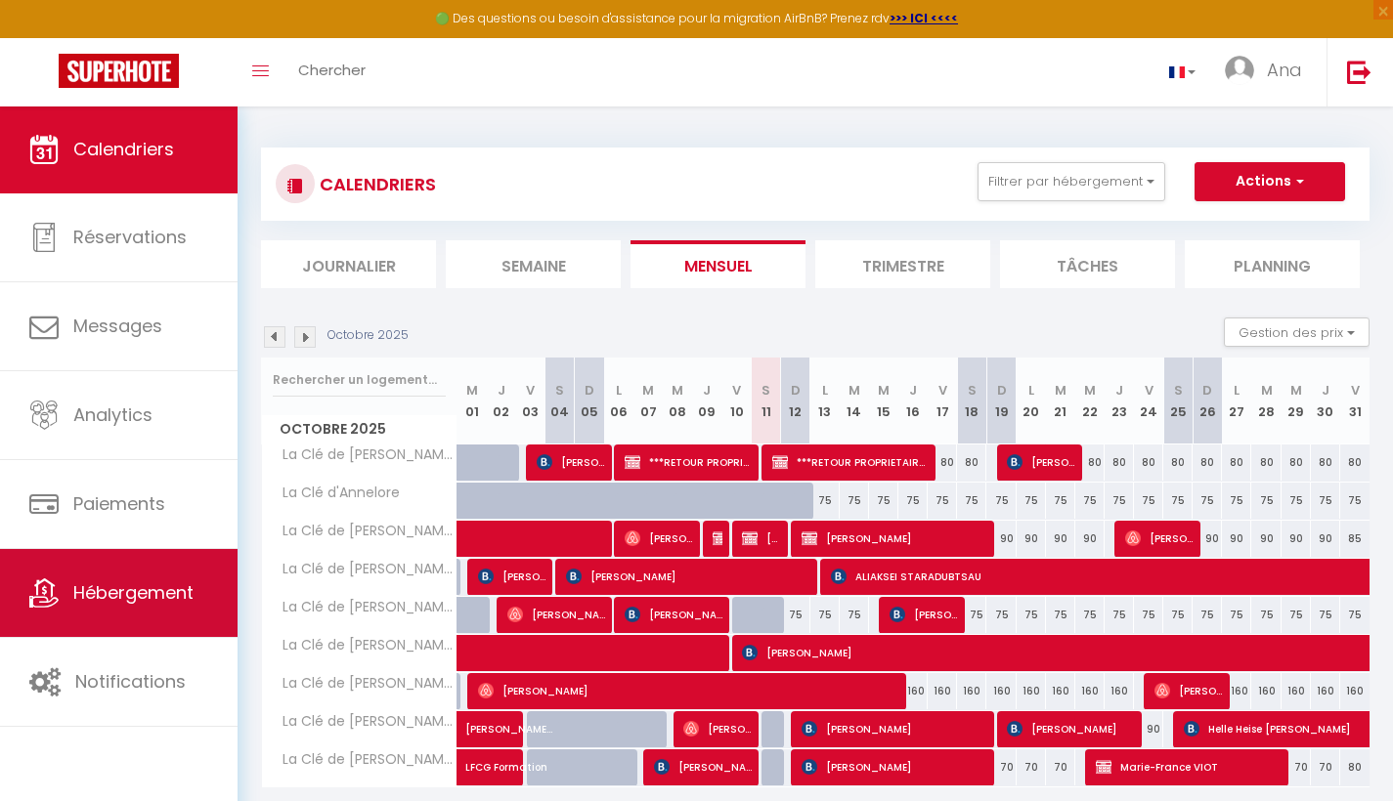
click at [137, 594] on span "Hébergement" at bounding box center [133, 593] width 120 height 24
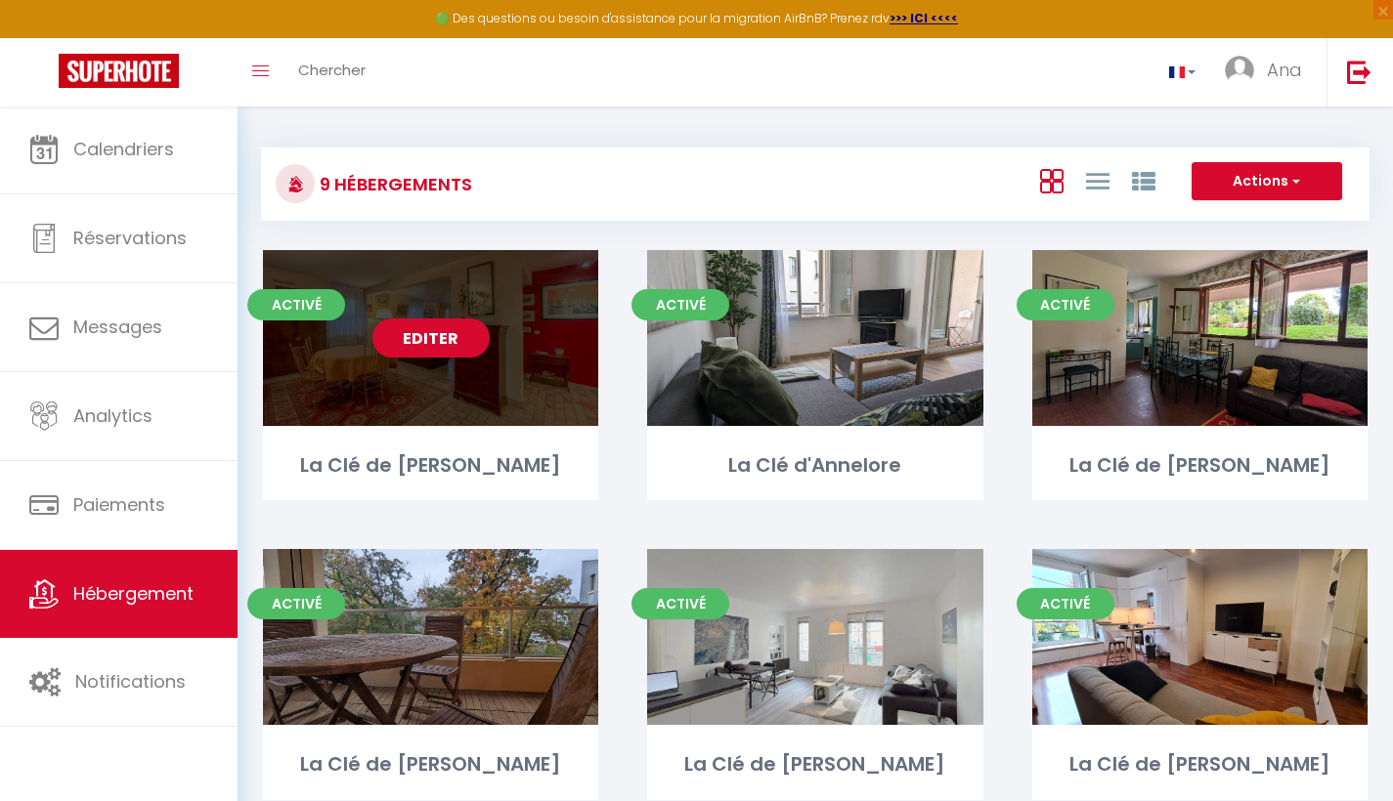
click at [428, 340] on link "Editer" at bounding box center [430, 338] width 117 height 39
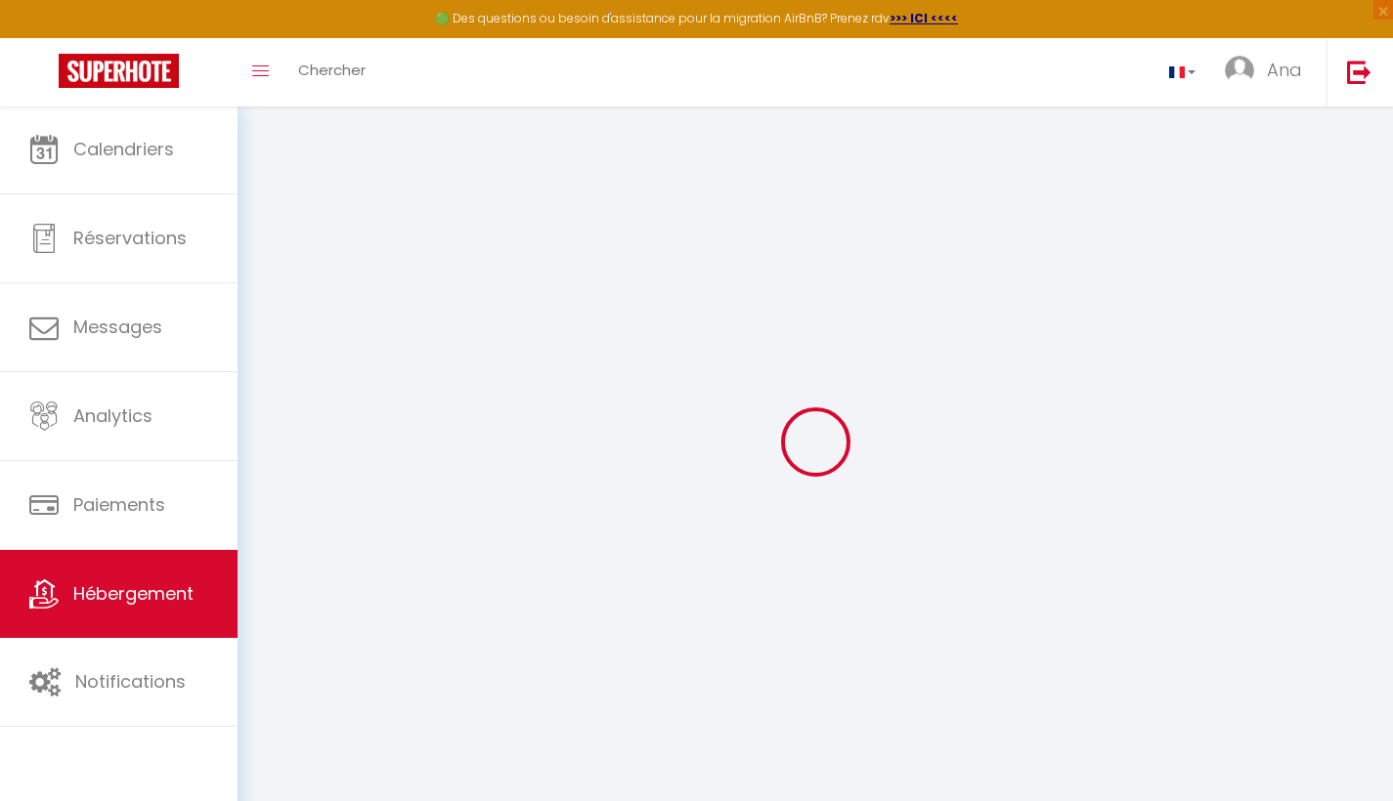
select select
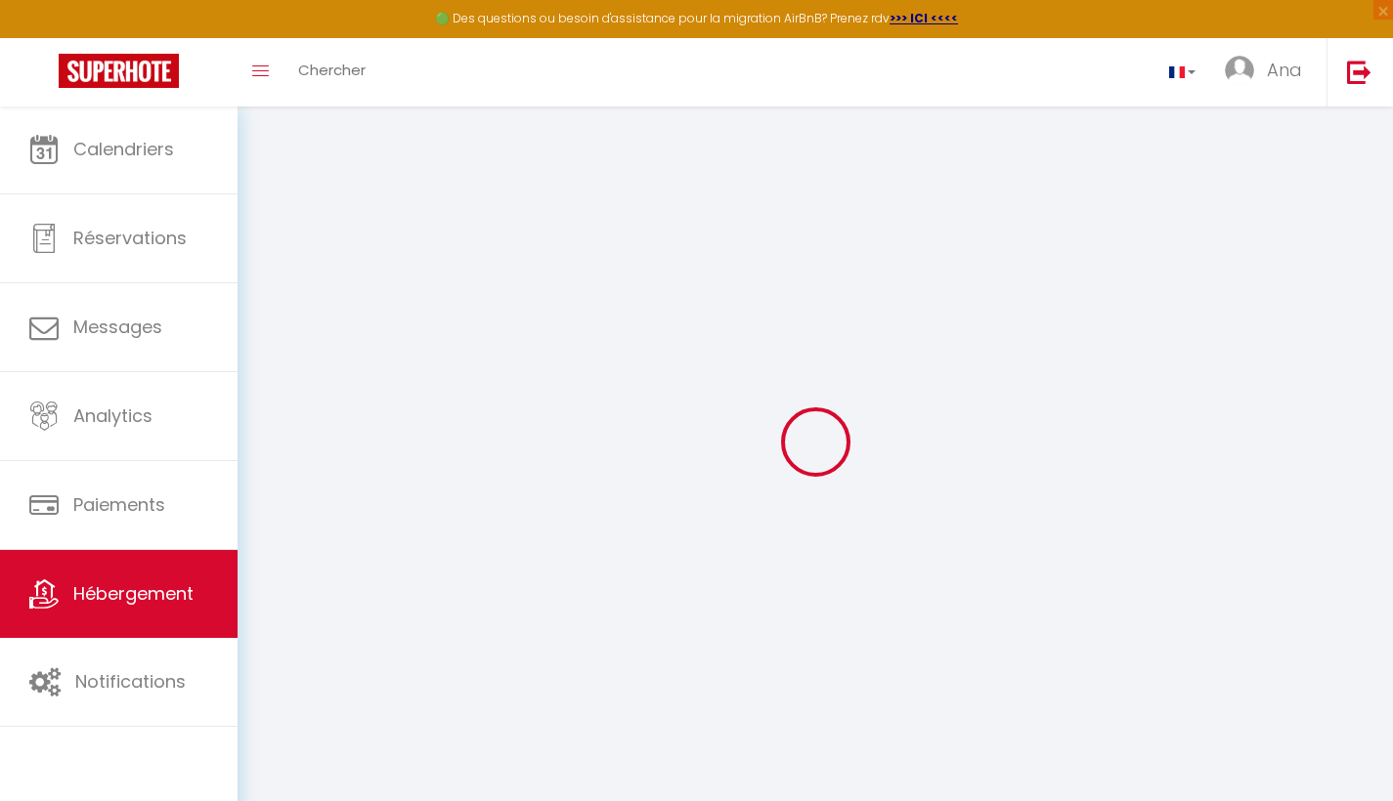
select select
checkbox input "false"
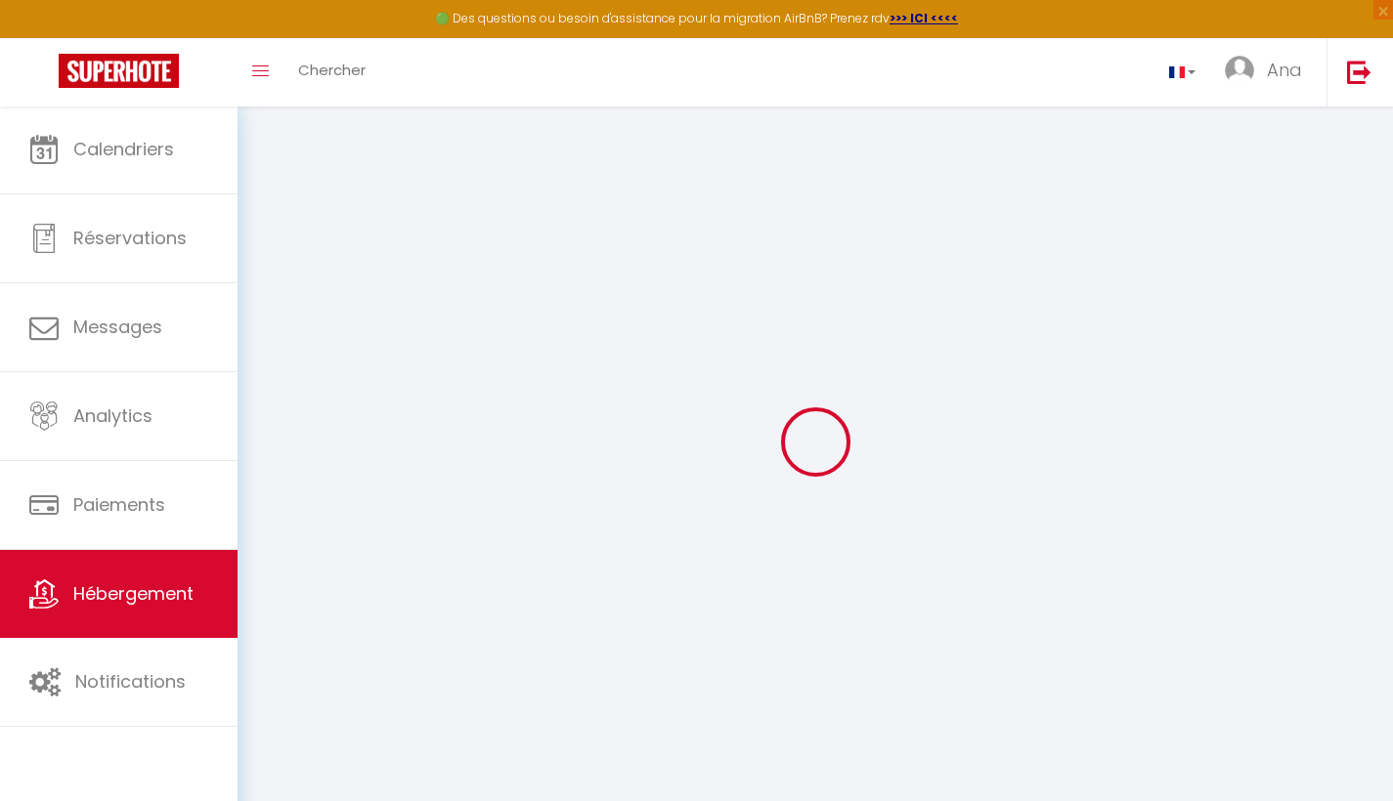
select select
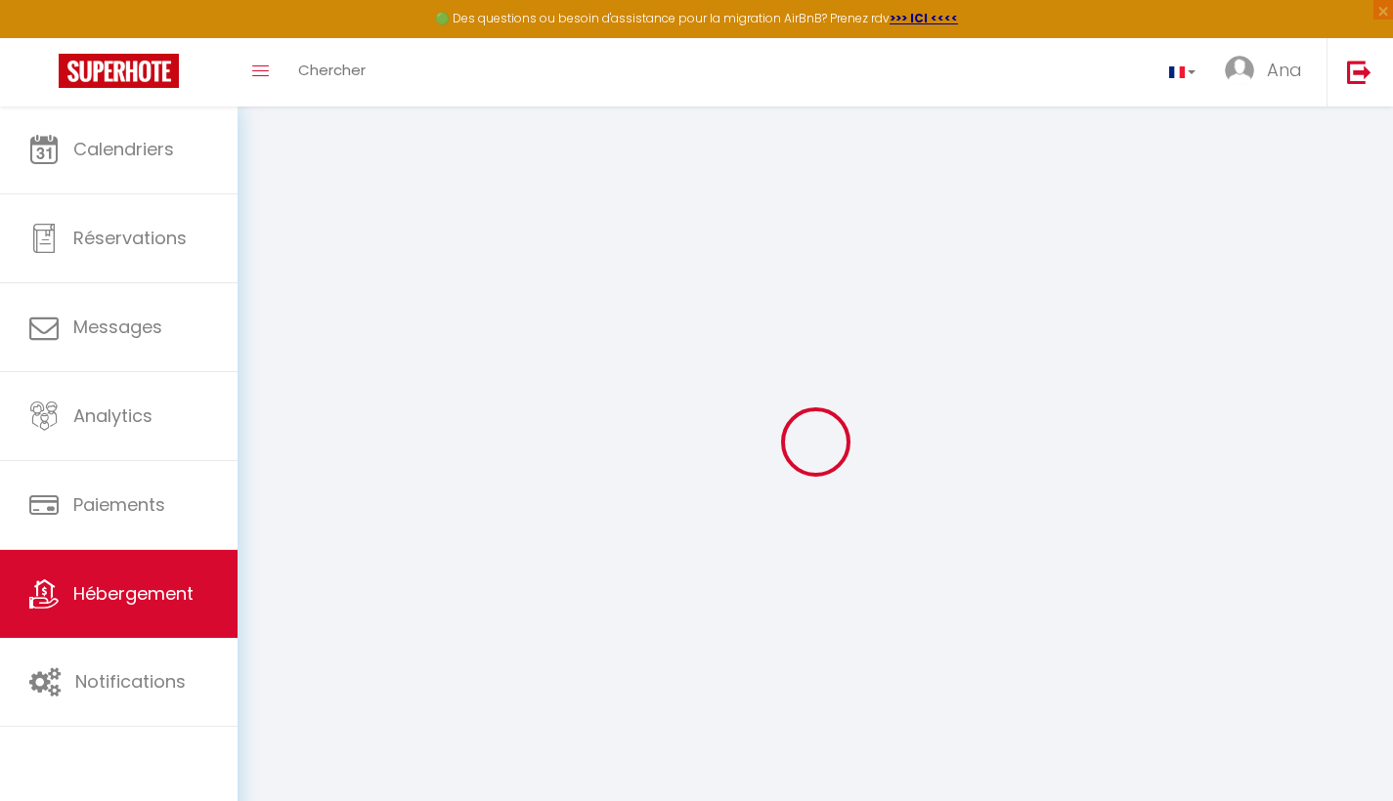
select select
checkbox input "false"
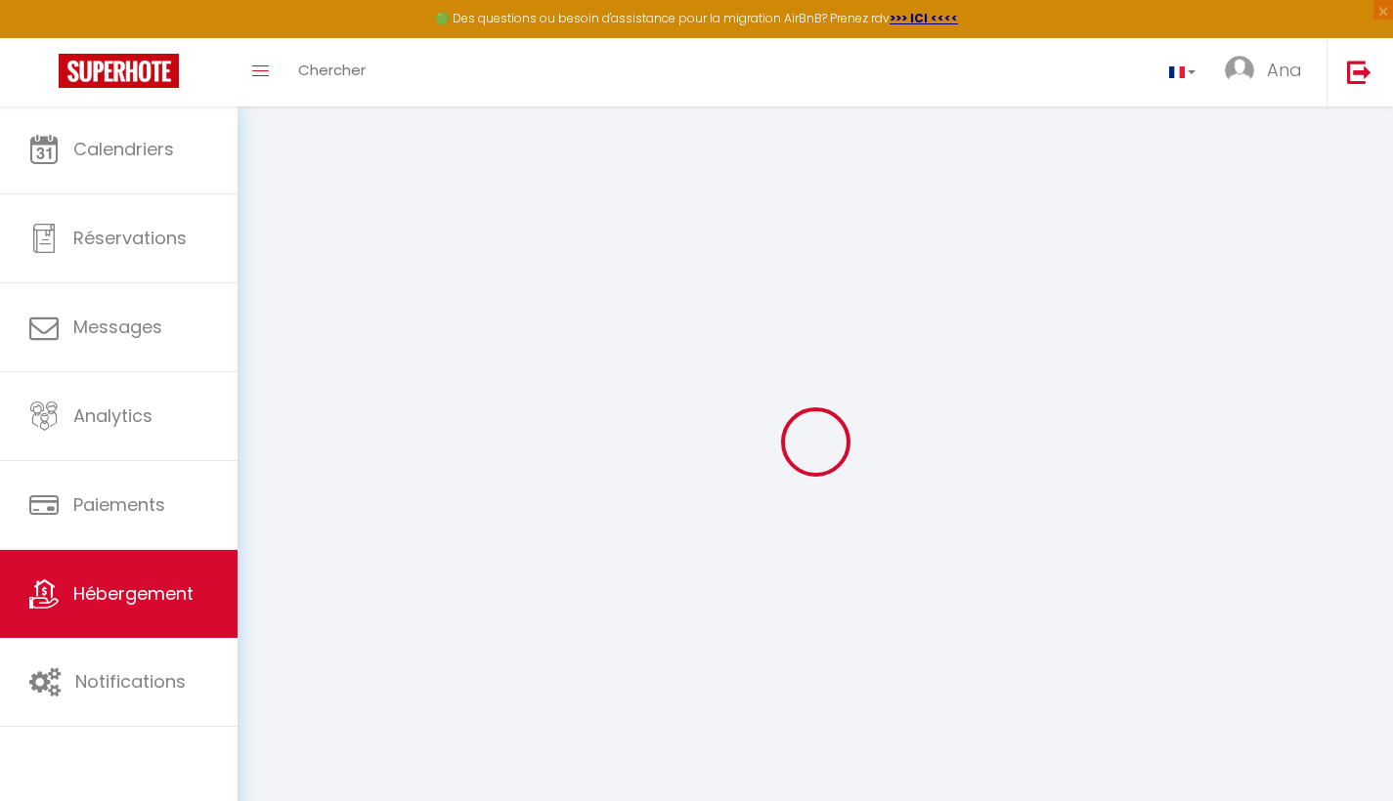
checkbox input "false"
select select
type input "La Clé de [PERSON_NAME]"
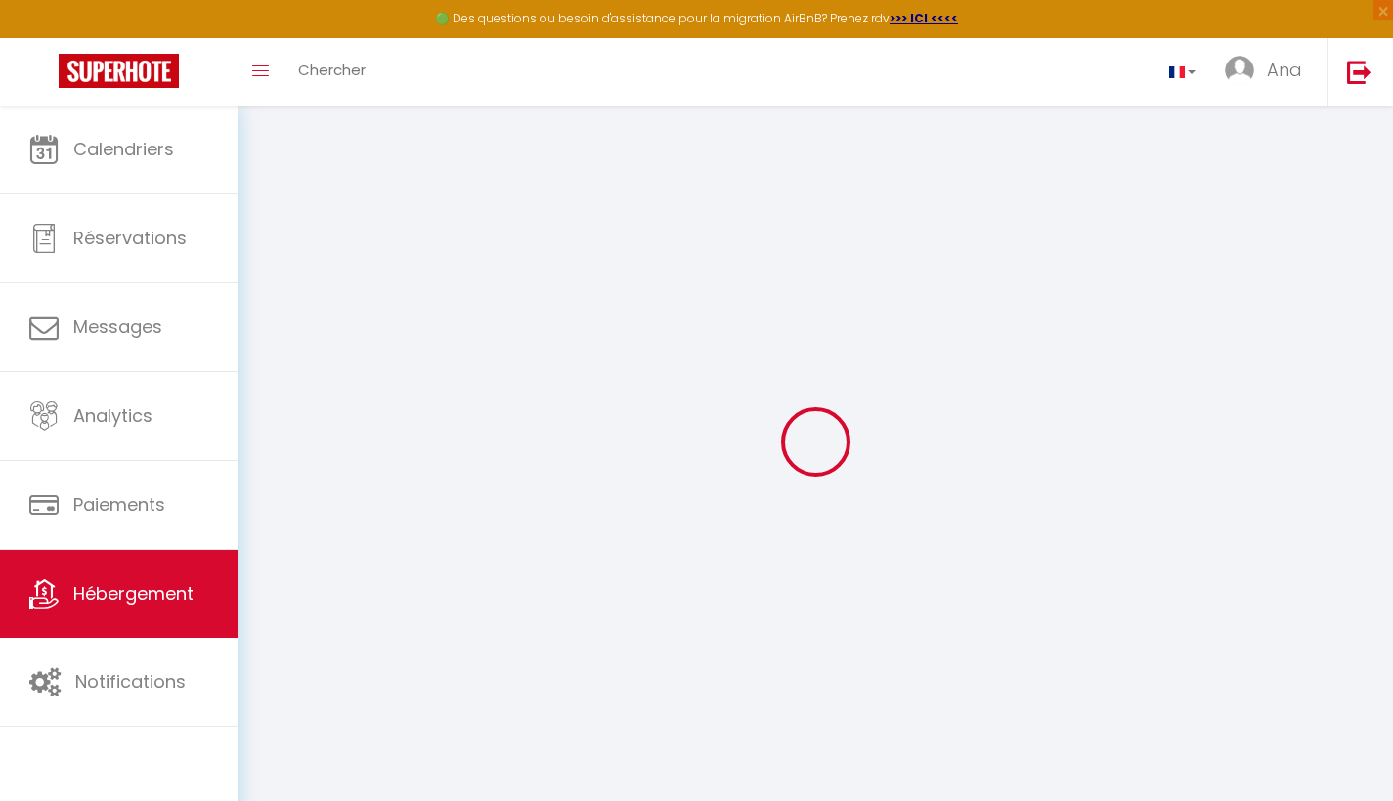
type input "[PERSON_NAME]"
type input "51 bis boulevard Carnot"
type input "78110"
type input "Le Vésinet"
select select "2"
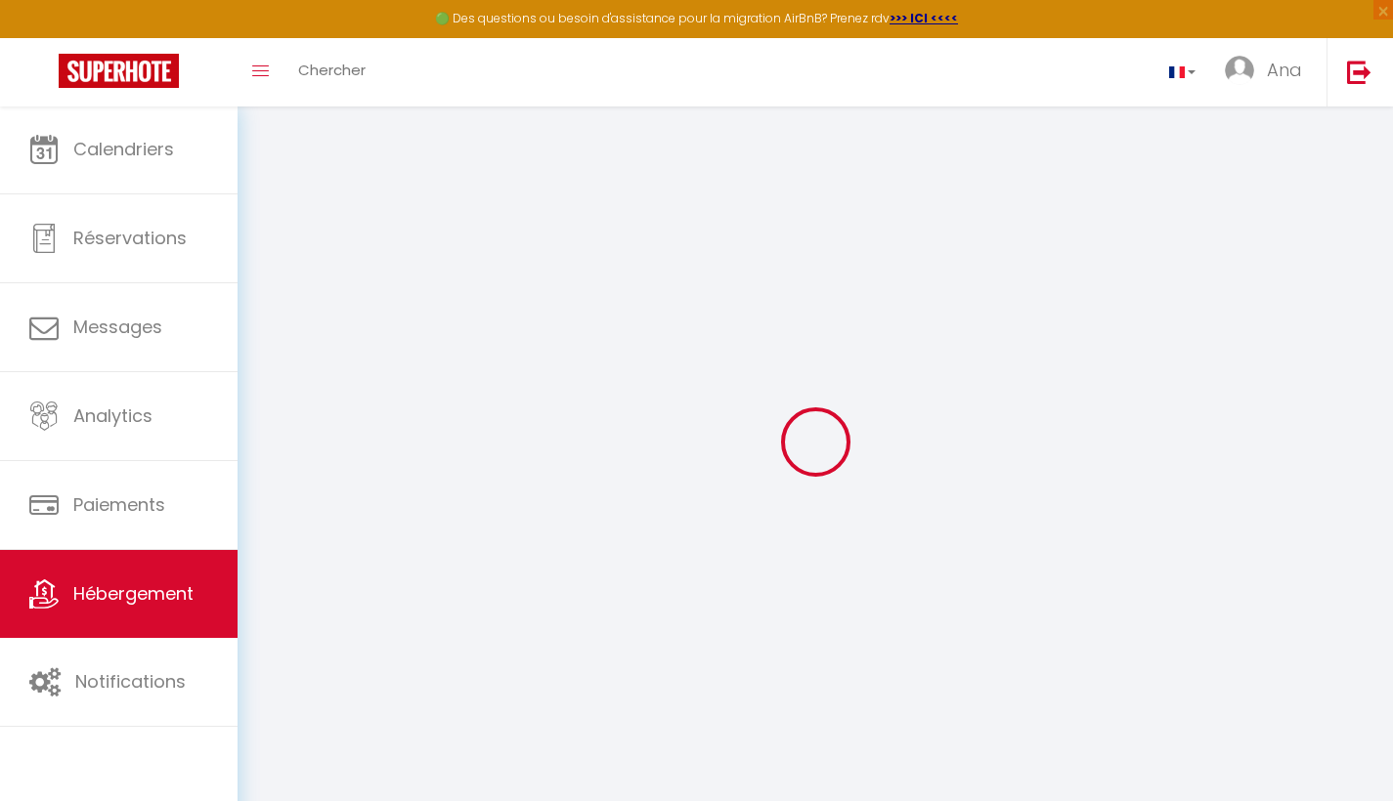
select select "2"
type input "125"
type input "9.5"
type input "300"
type input "700"
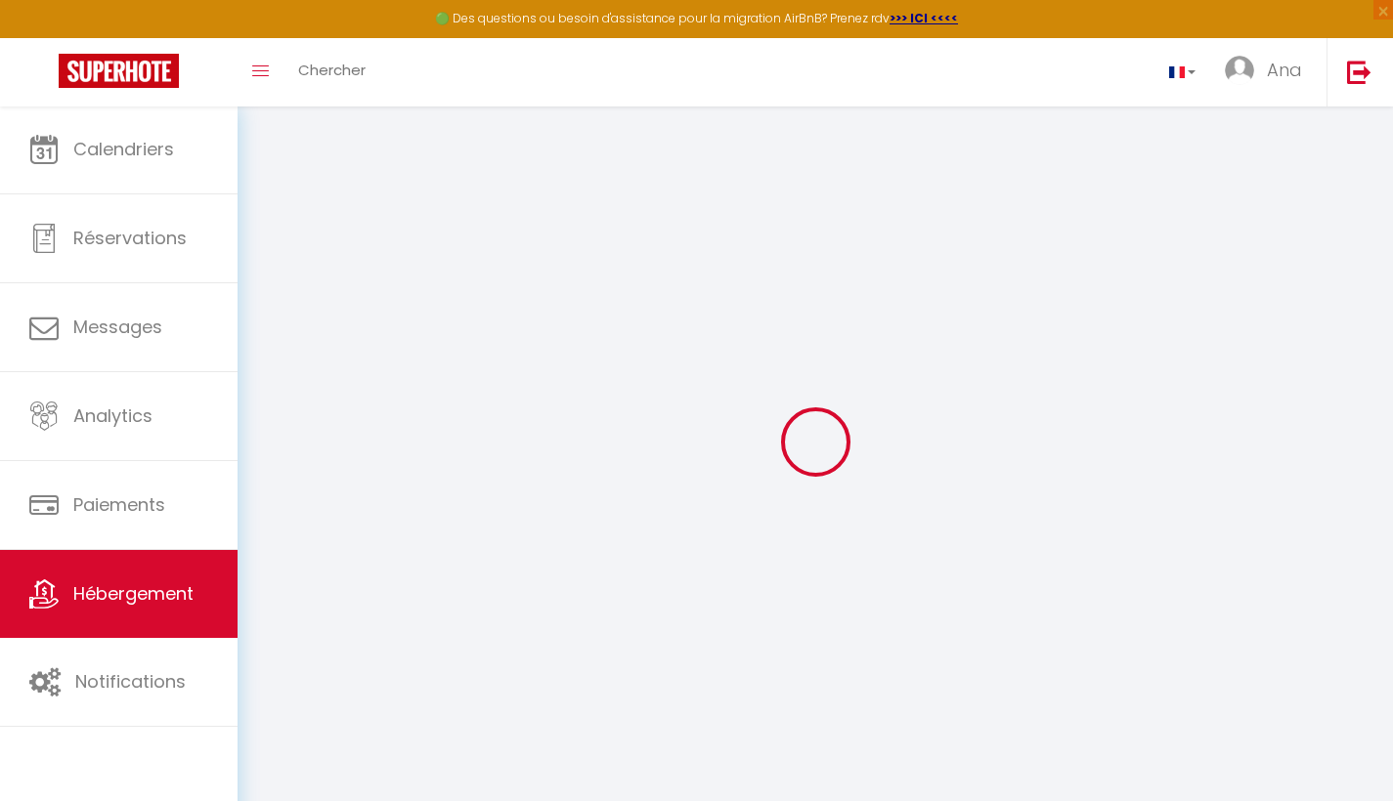
type input "20"
select select
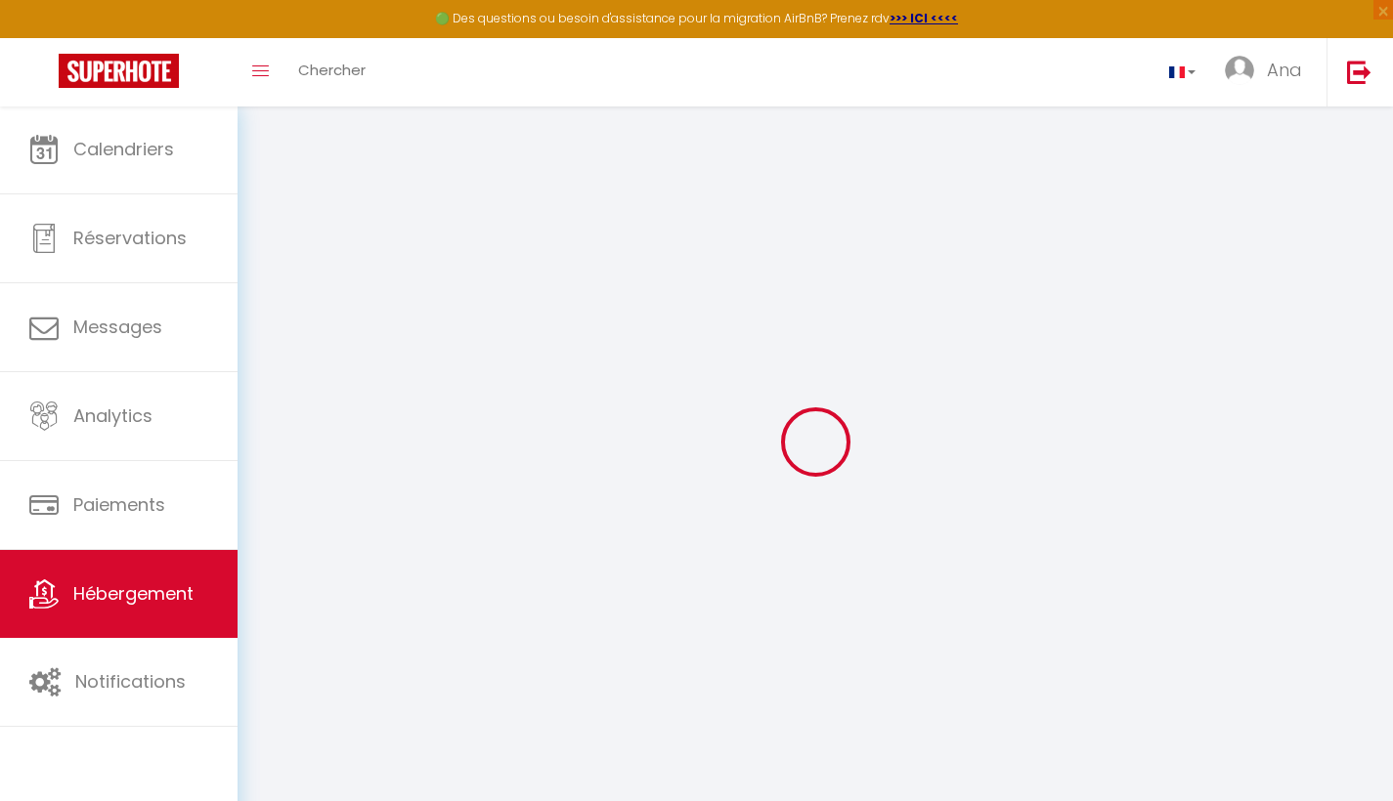
select select
type input "[STREET_ADDRESS]"
type input "78110"
type input "Le Vésinet"
type input "benoit.sitbon@ma-cle-expertise.com"
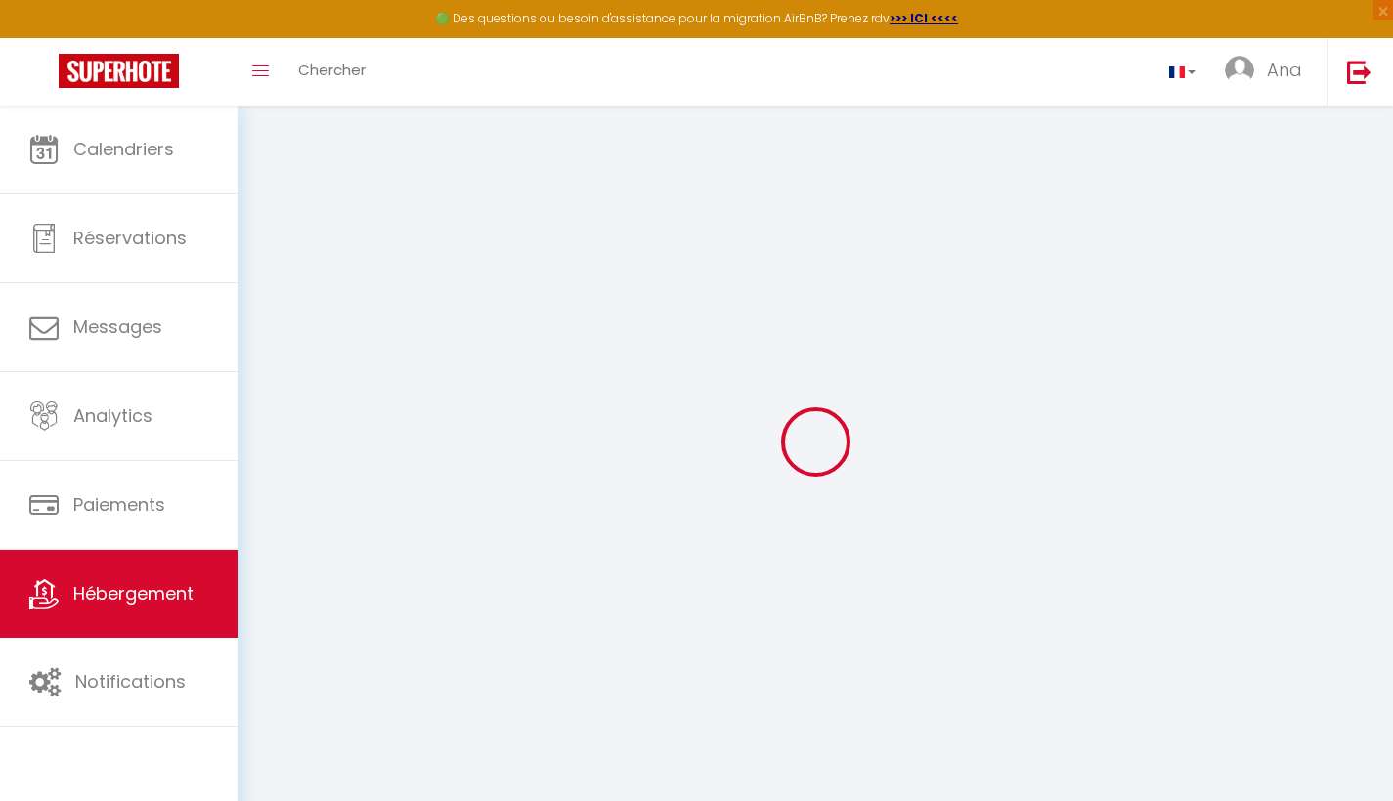
select select
checkbox input "false"
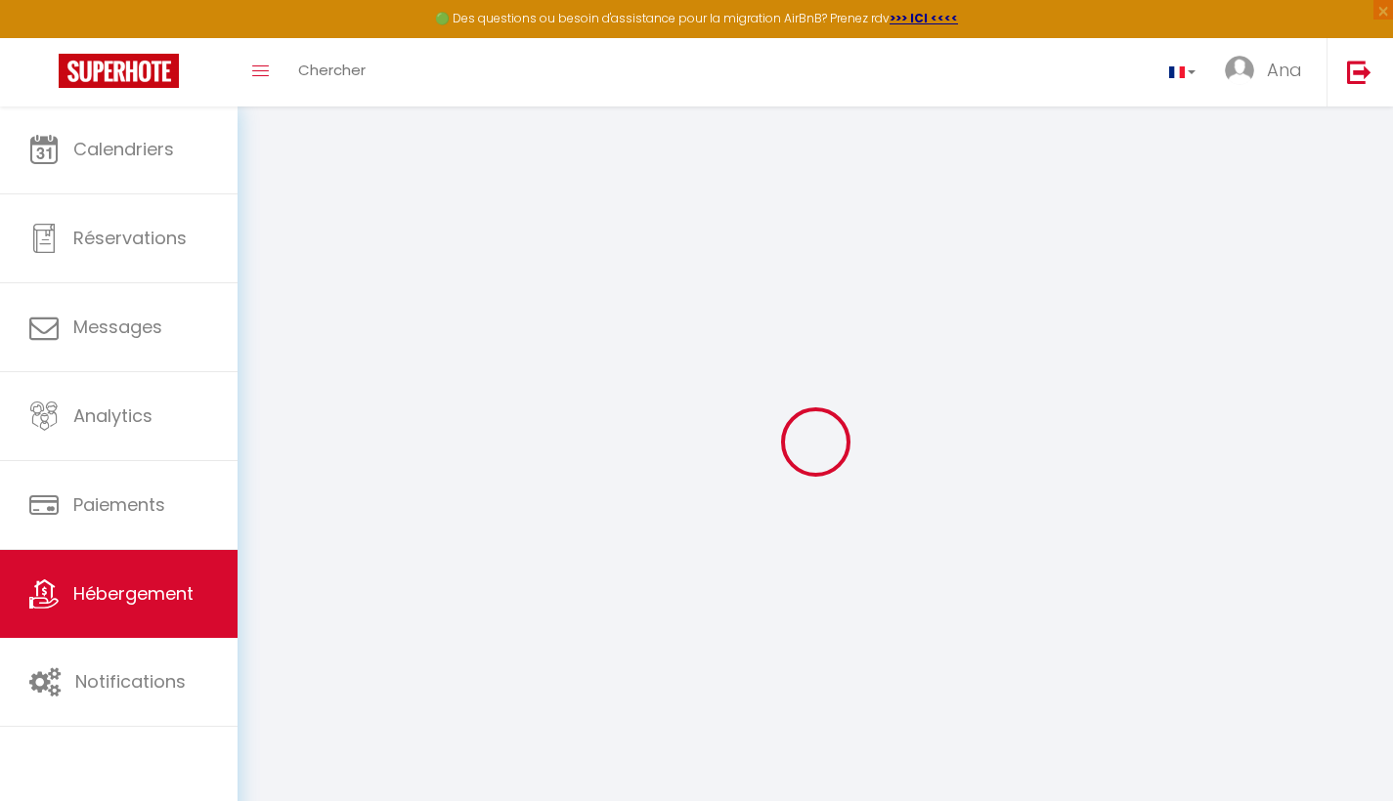
radio input "true"
select select
type input "0"
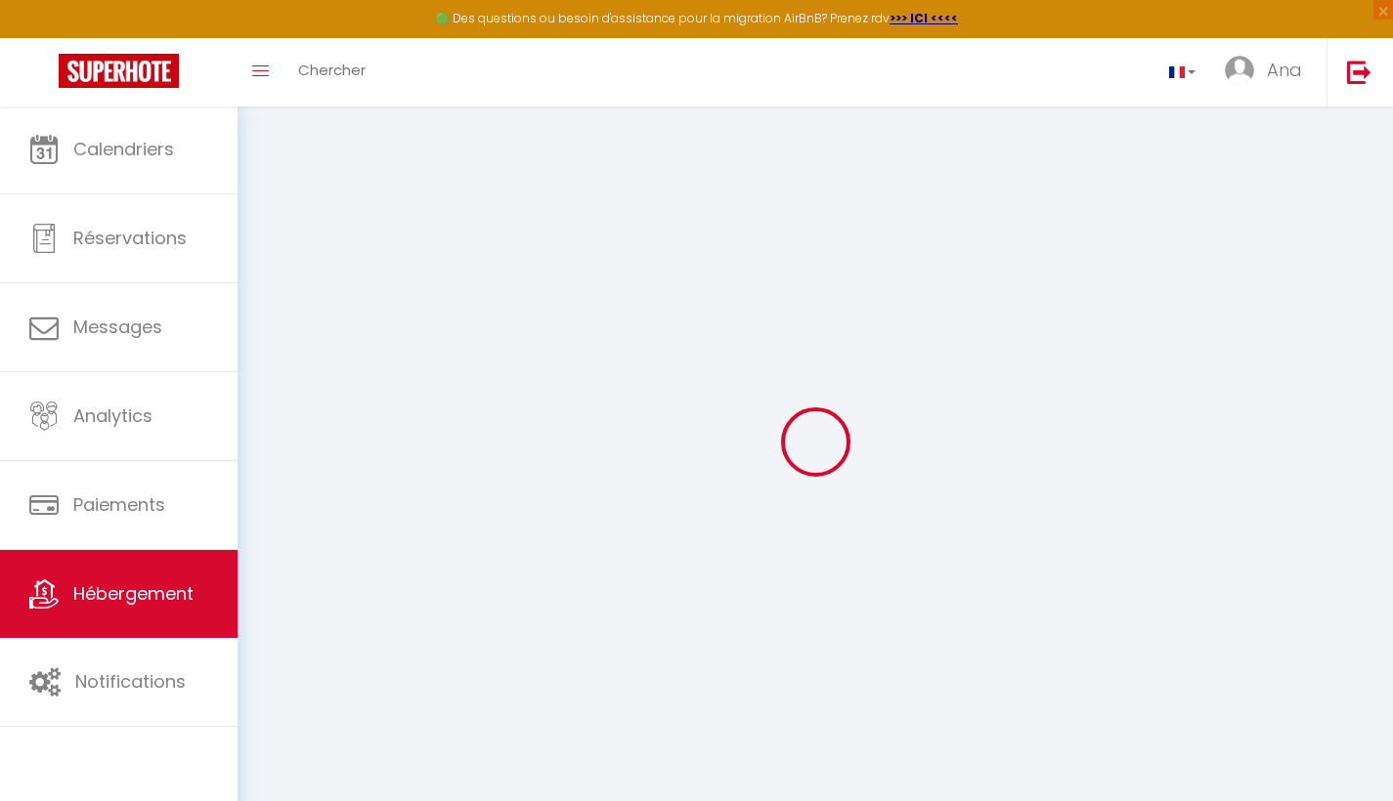
type input "0"
select select
checkbox input "false"
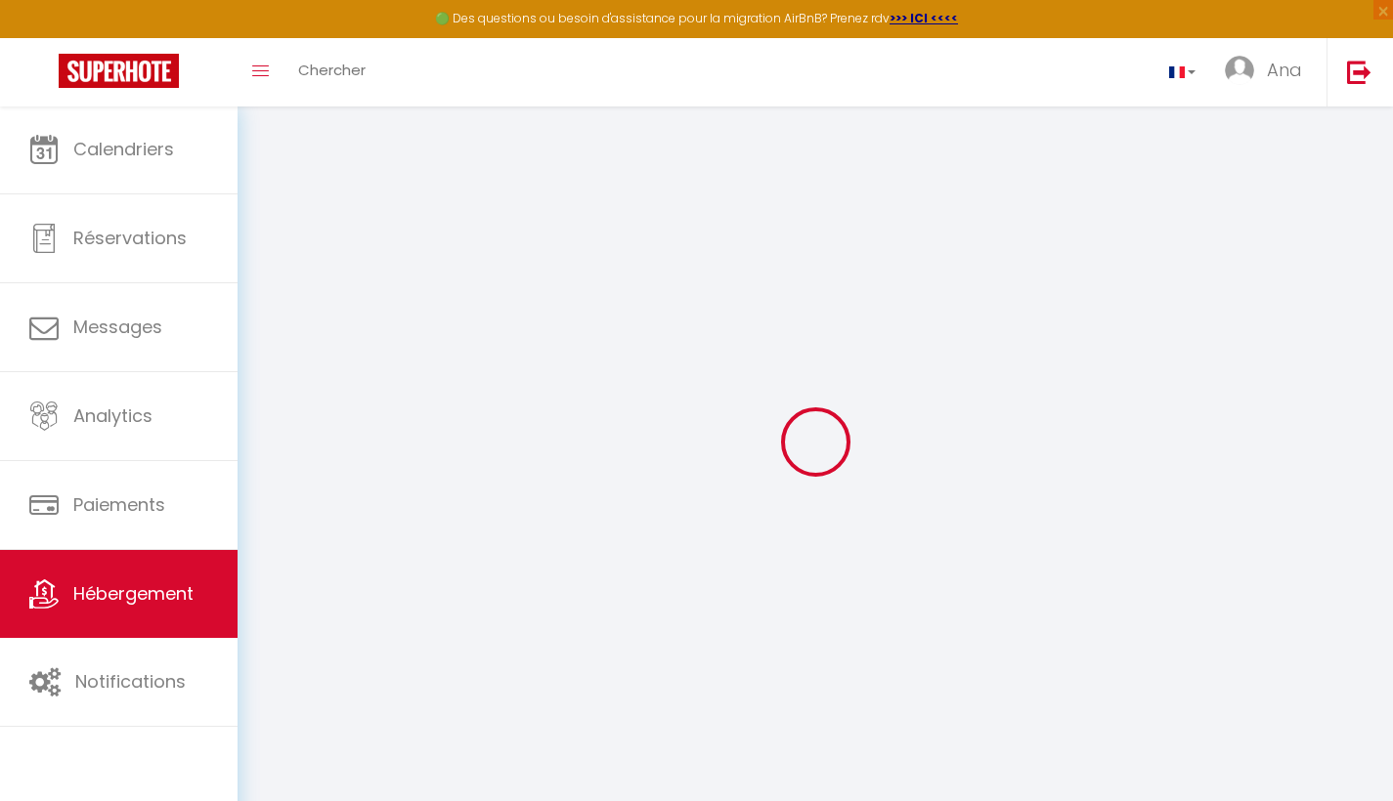
checkbox input "false"
select select
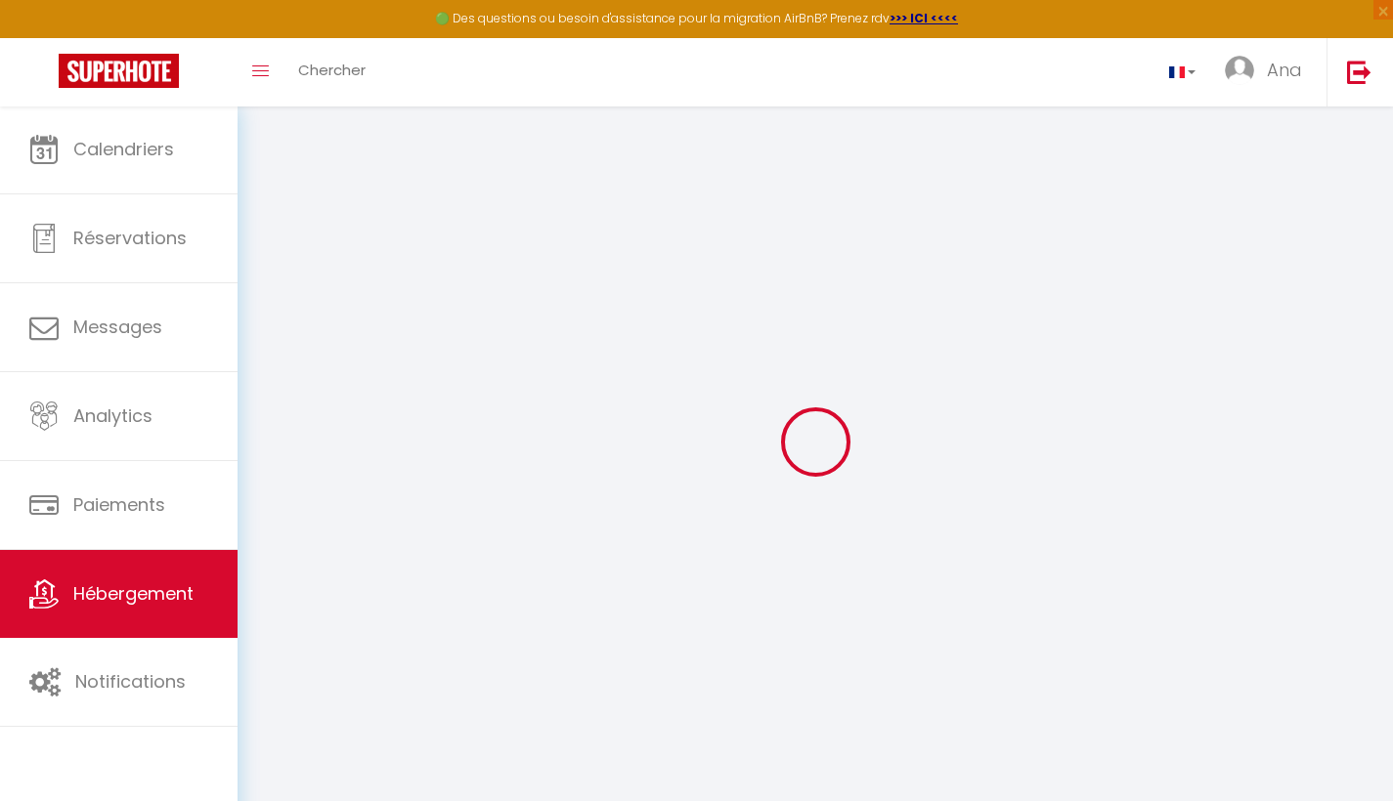
checkbox input "false"
select select
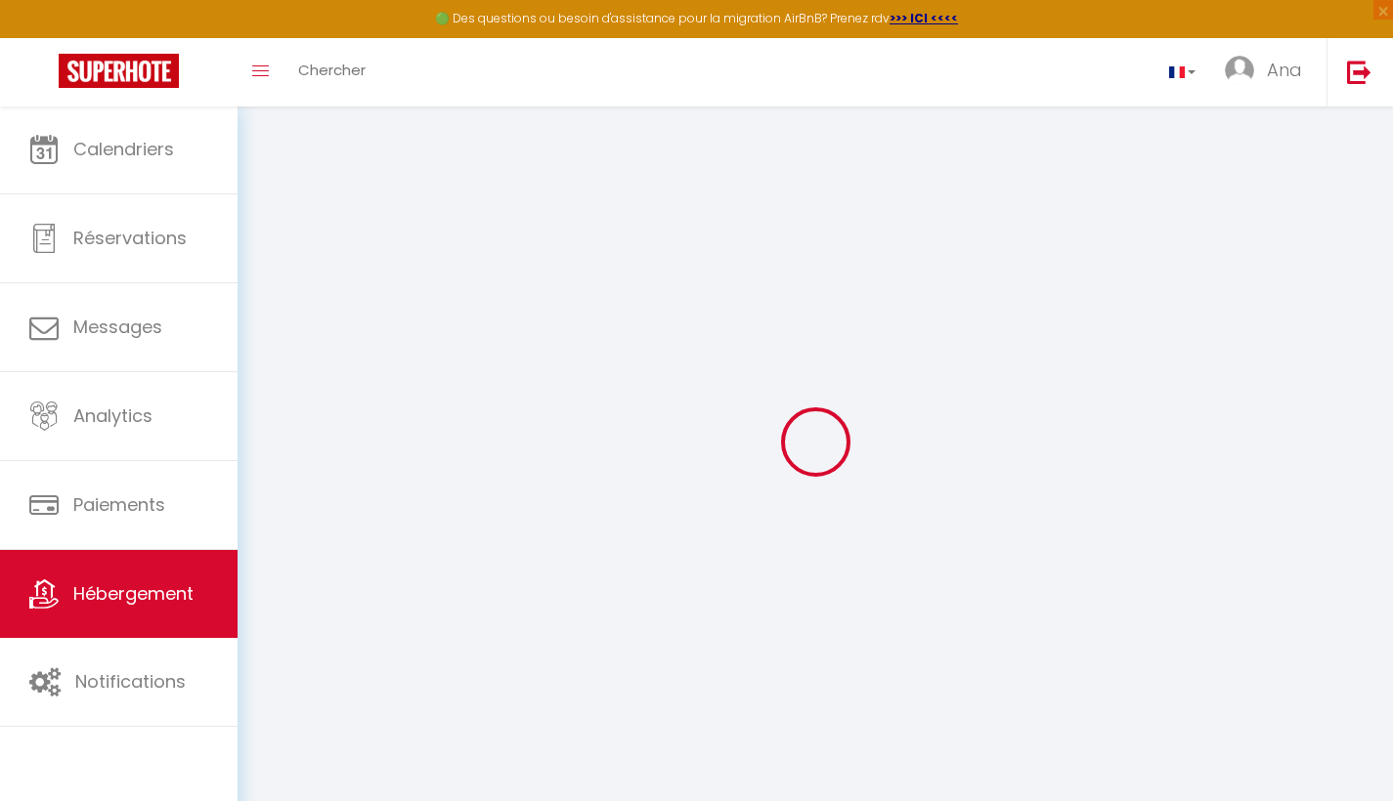
select select
checkbox input "false"
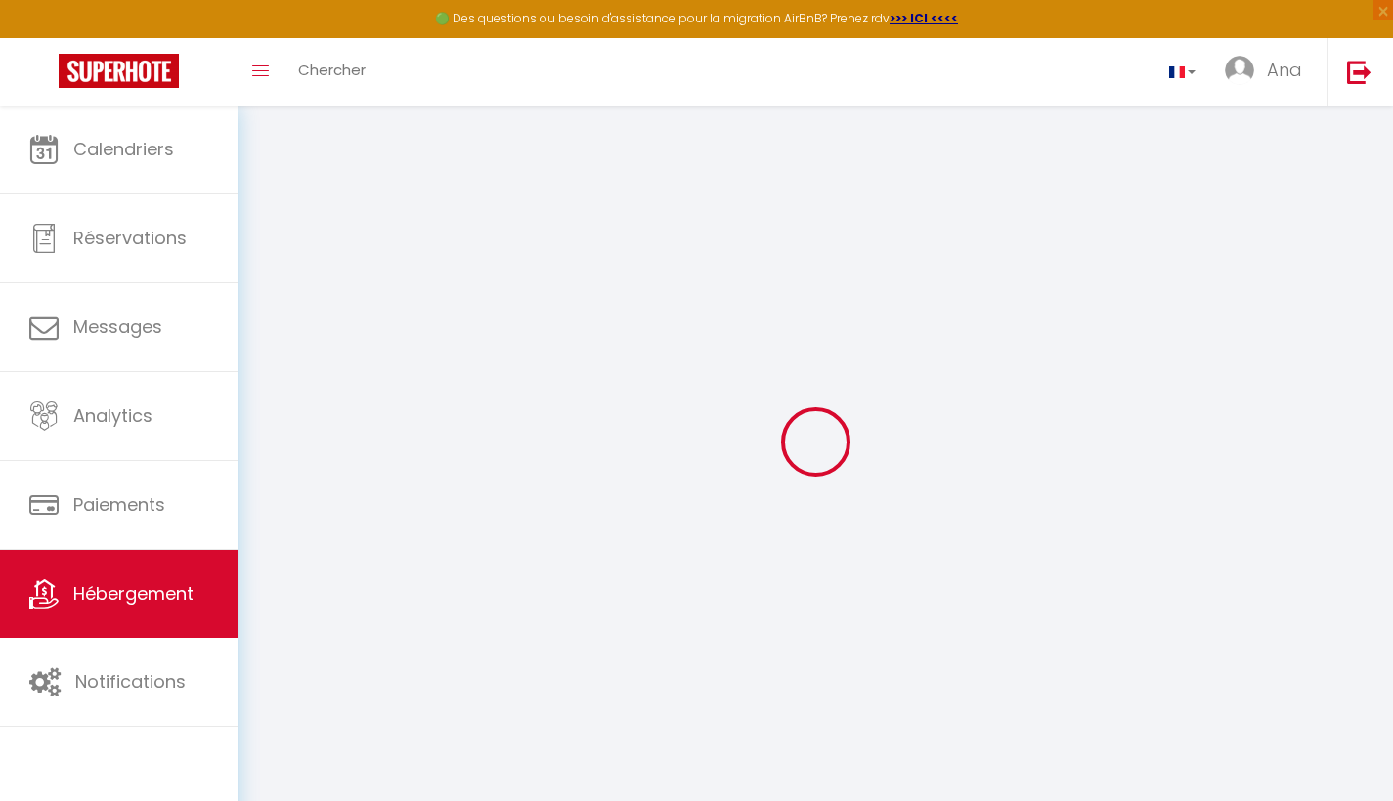
checkbox input "false"
select select
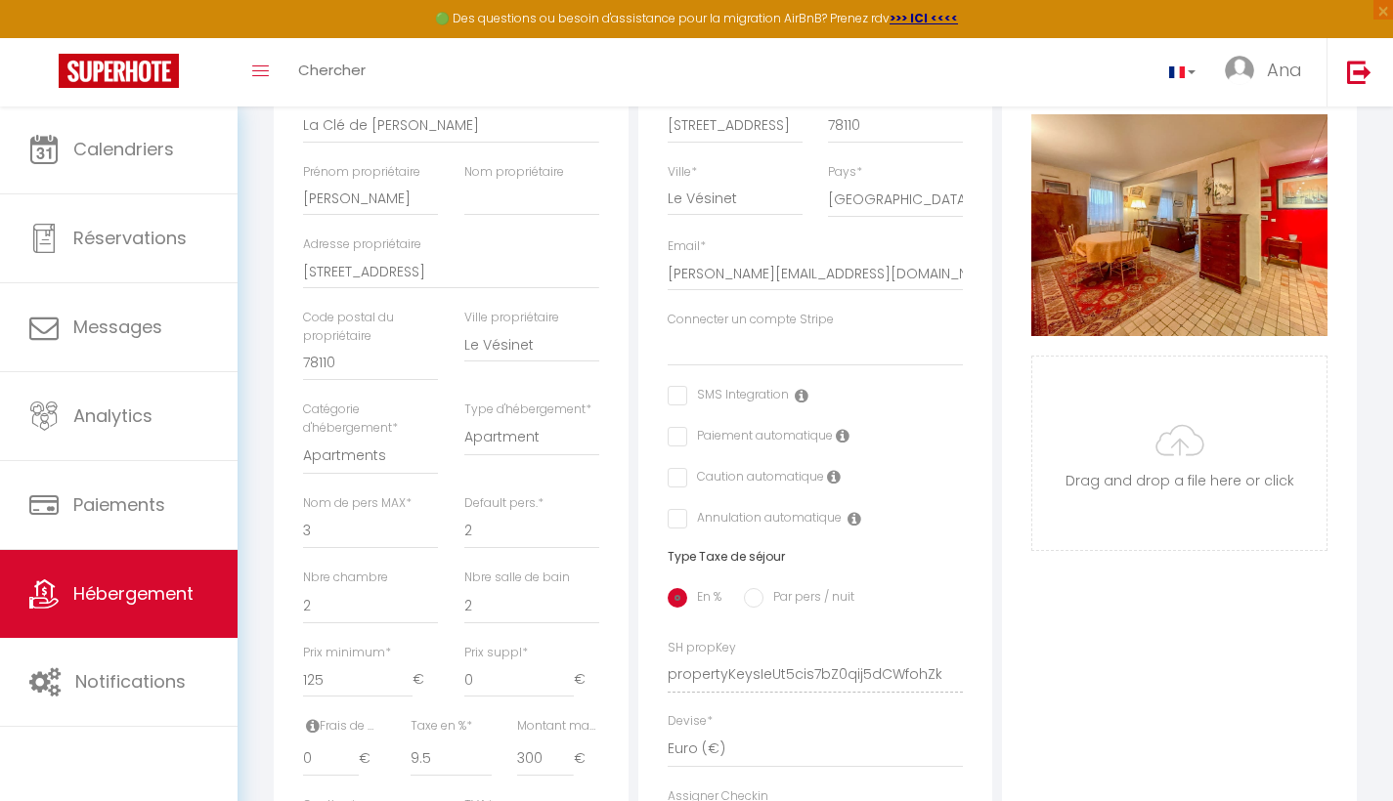
scroll to position [494, 0]
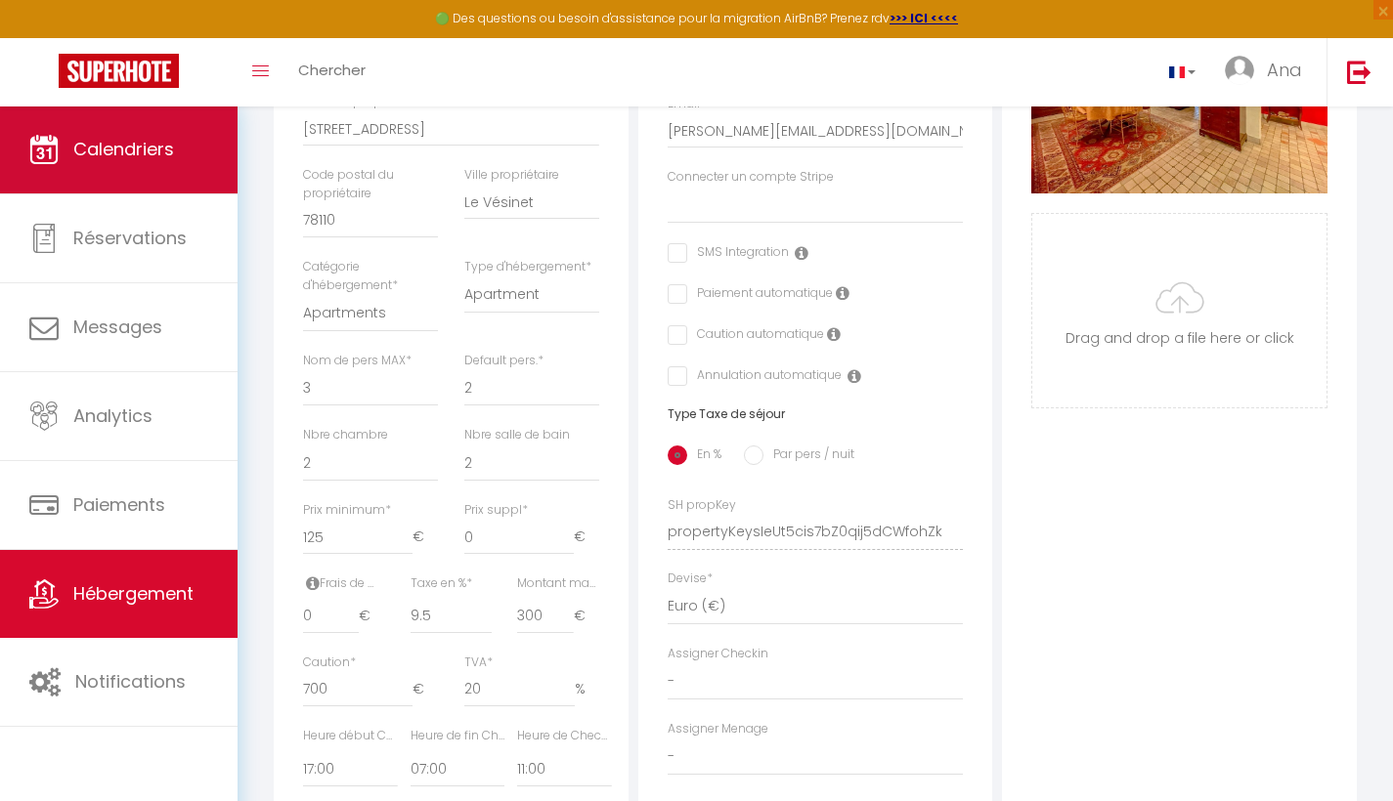
click at [109, 147] on span "Calendriers" at bounding box center [123, 149] width 101 height 24
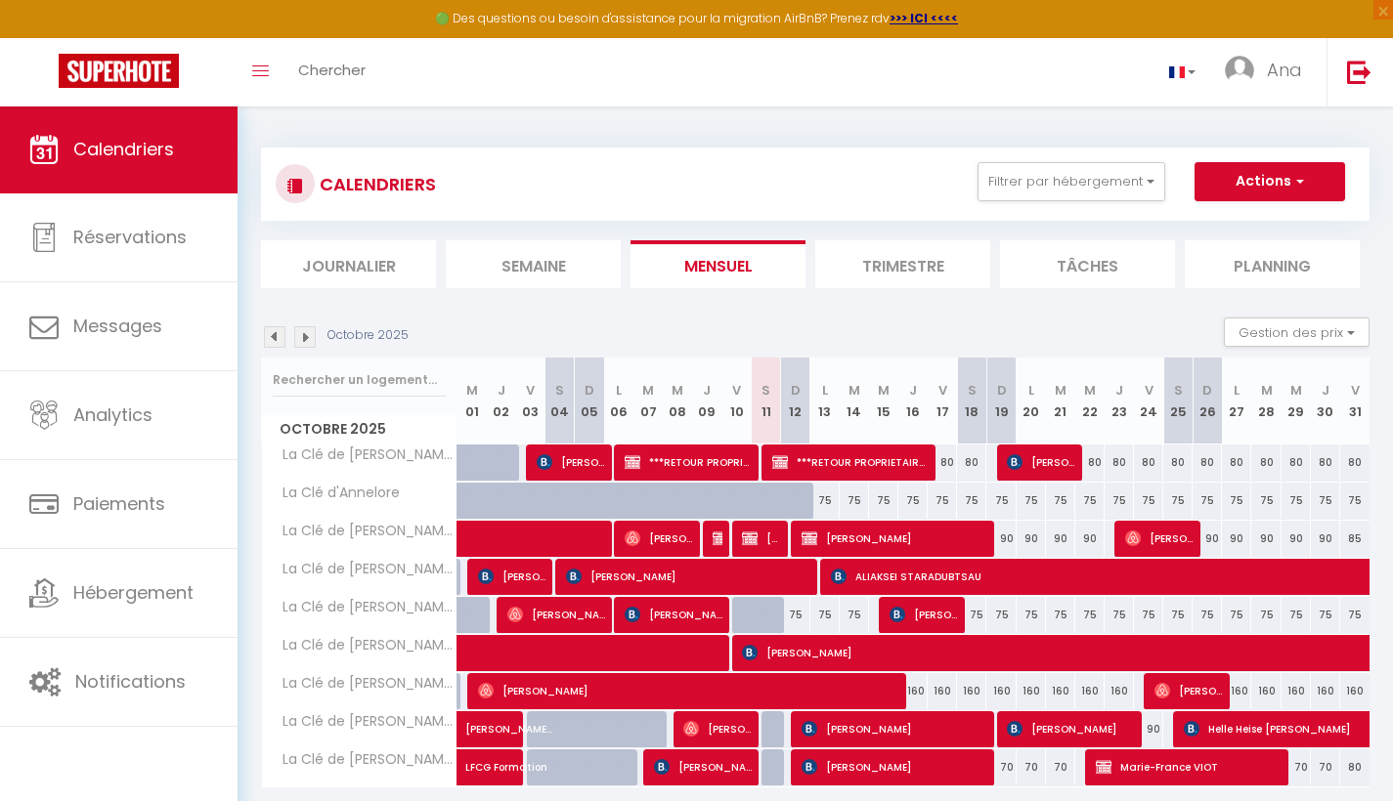
click at [1302, 179] on span "button" at bounding box center [1297, 181] width 12 height 20
click at [1234, 224] on link "Nouvelle réservation" at bounding box center [1249, 226] width 170 height 29
select select
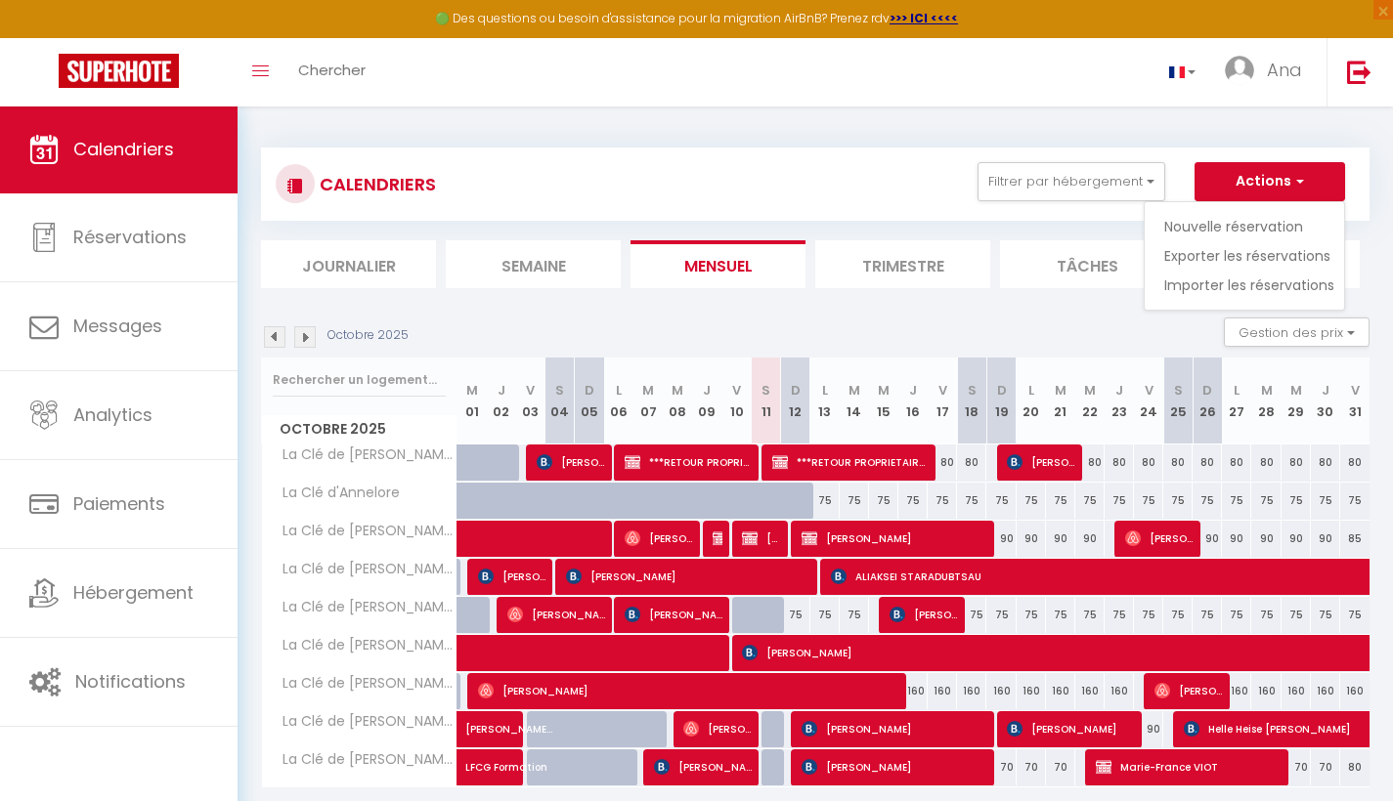
select select
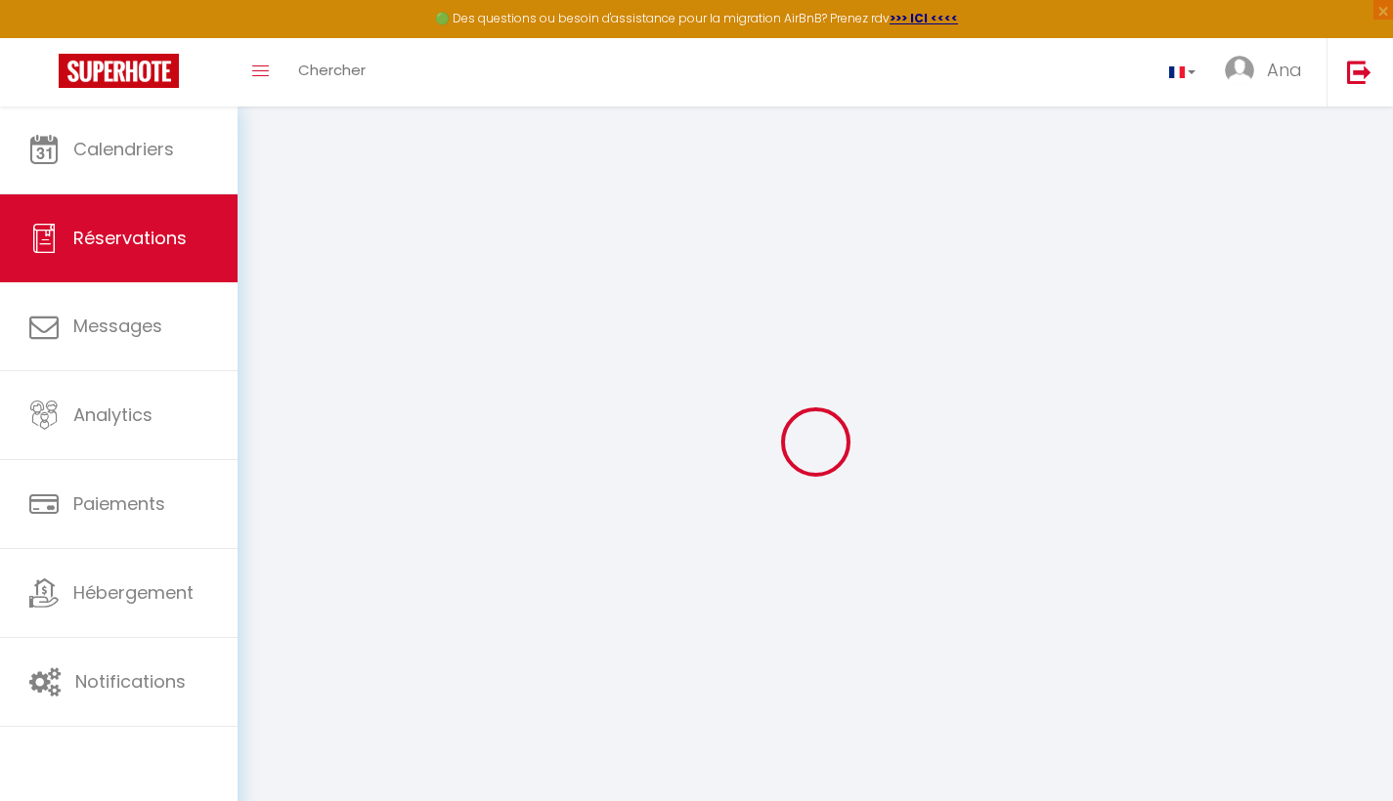
select select
checkbox input "false"
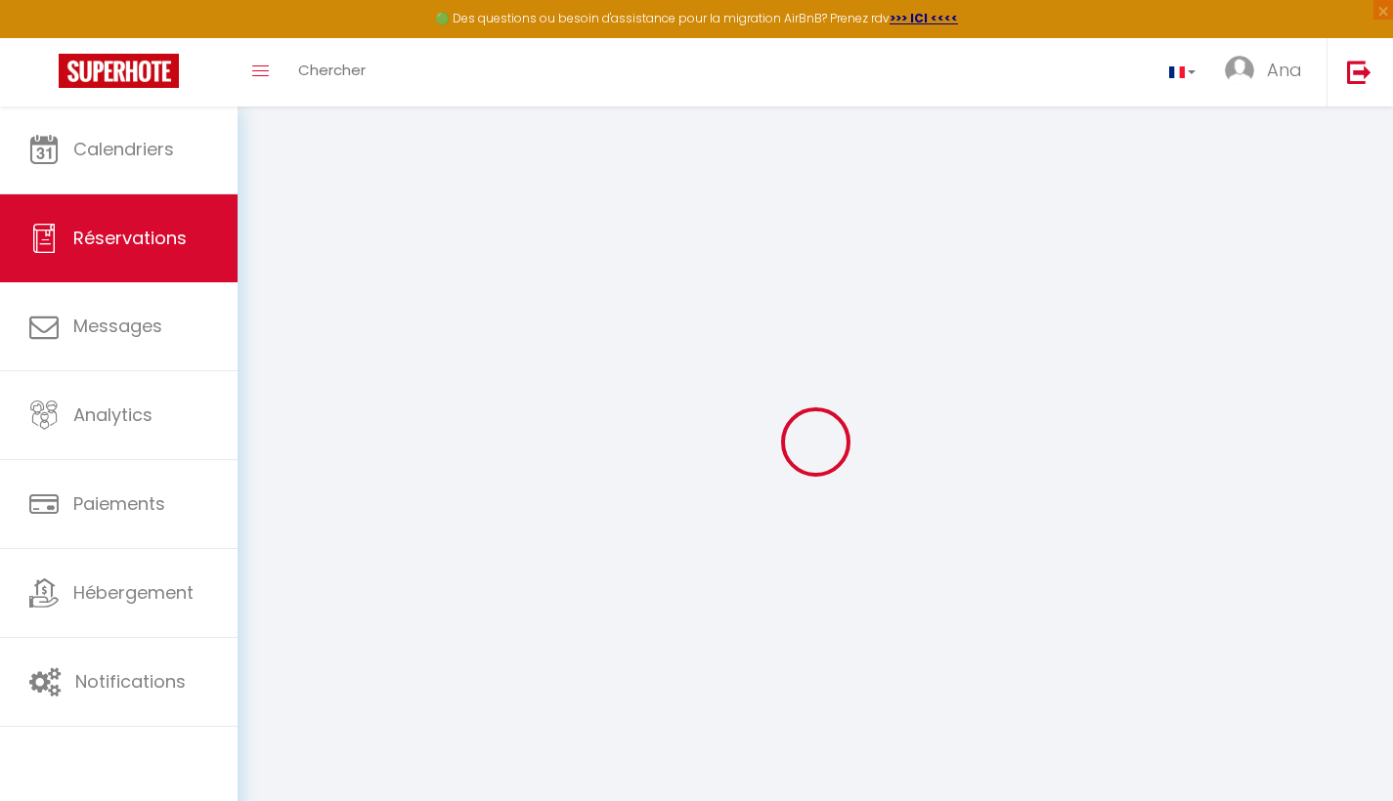
select select
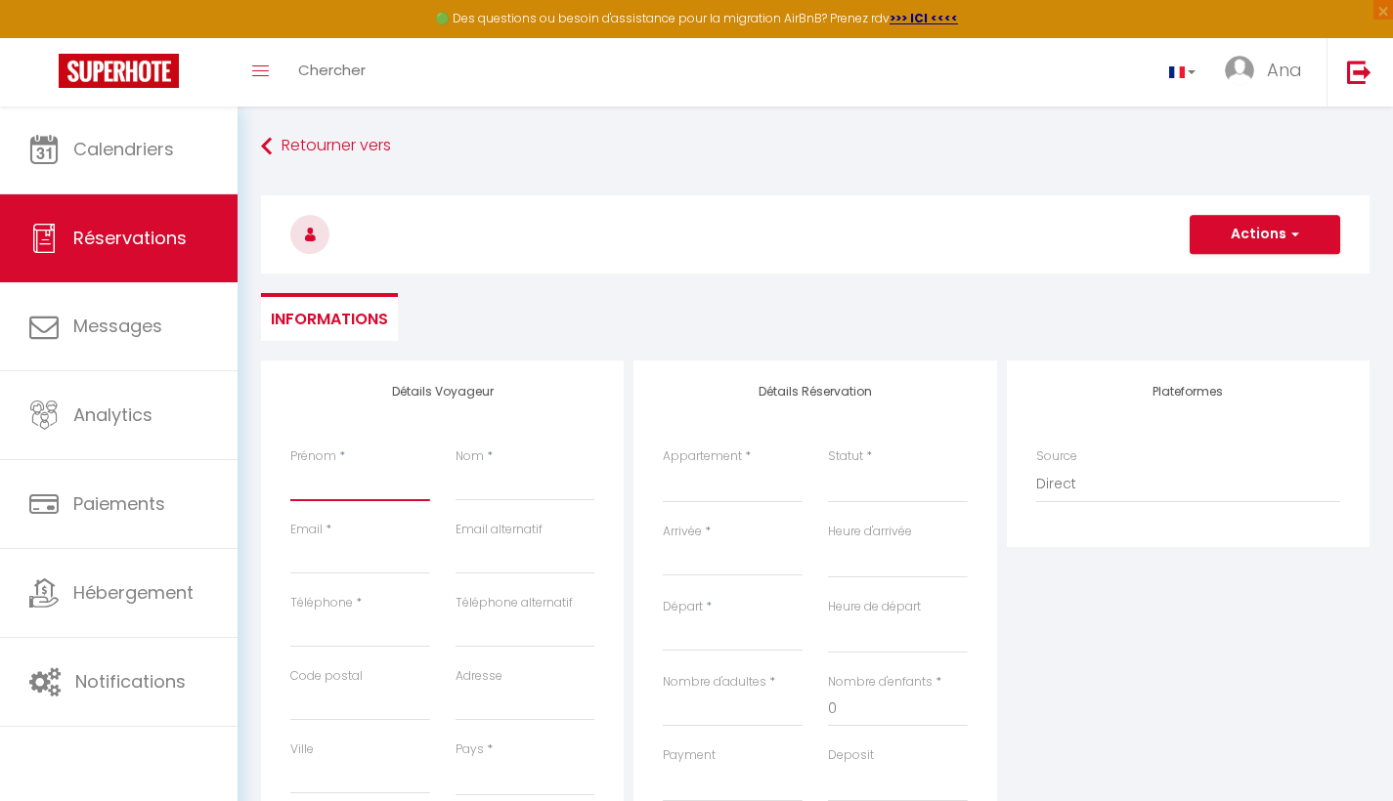
type input "*"
select select
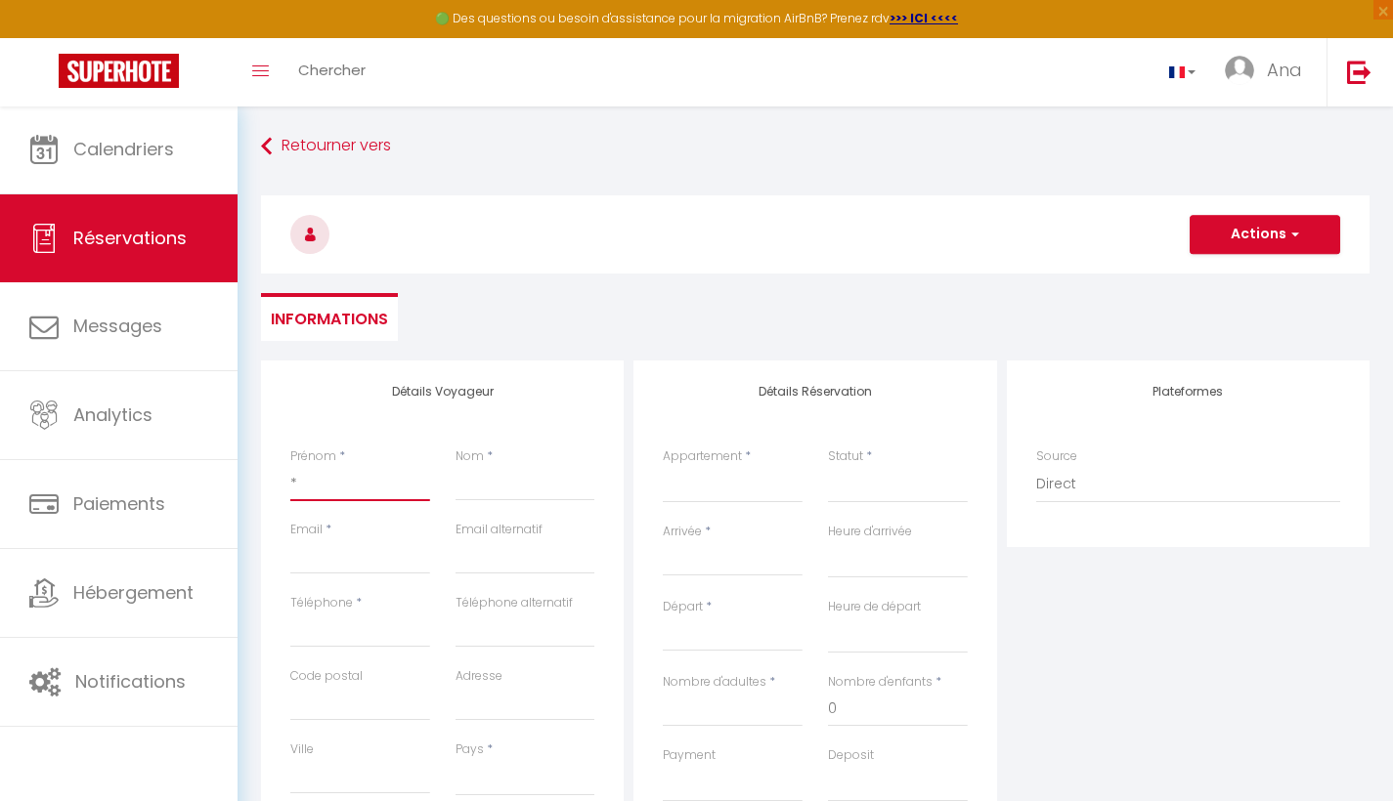
select select
checkbox input "false"
type input "**"
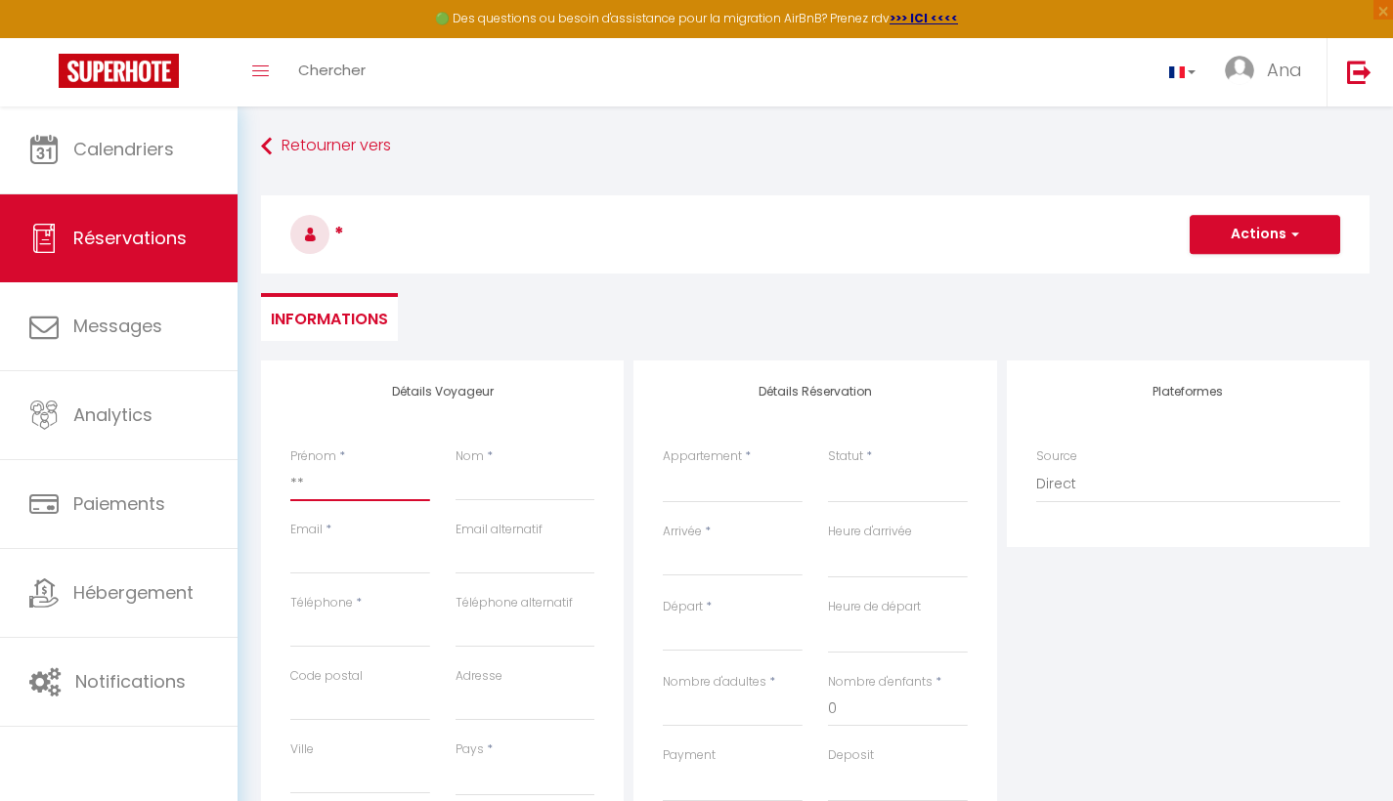
select select
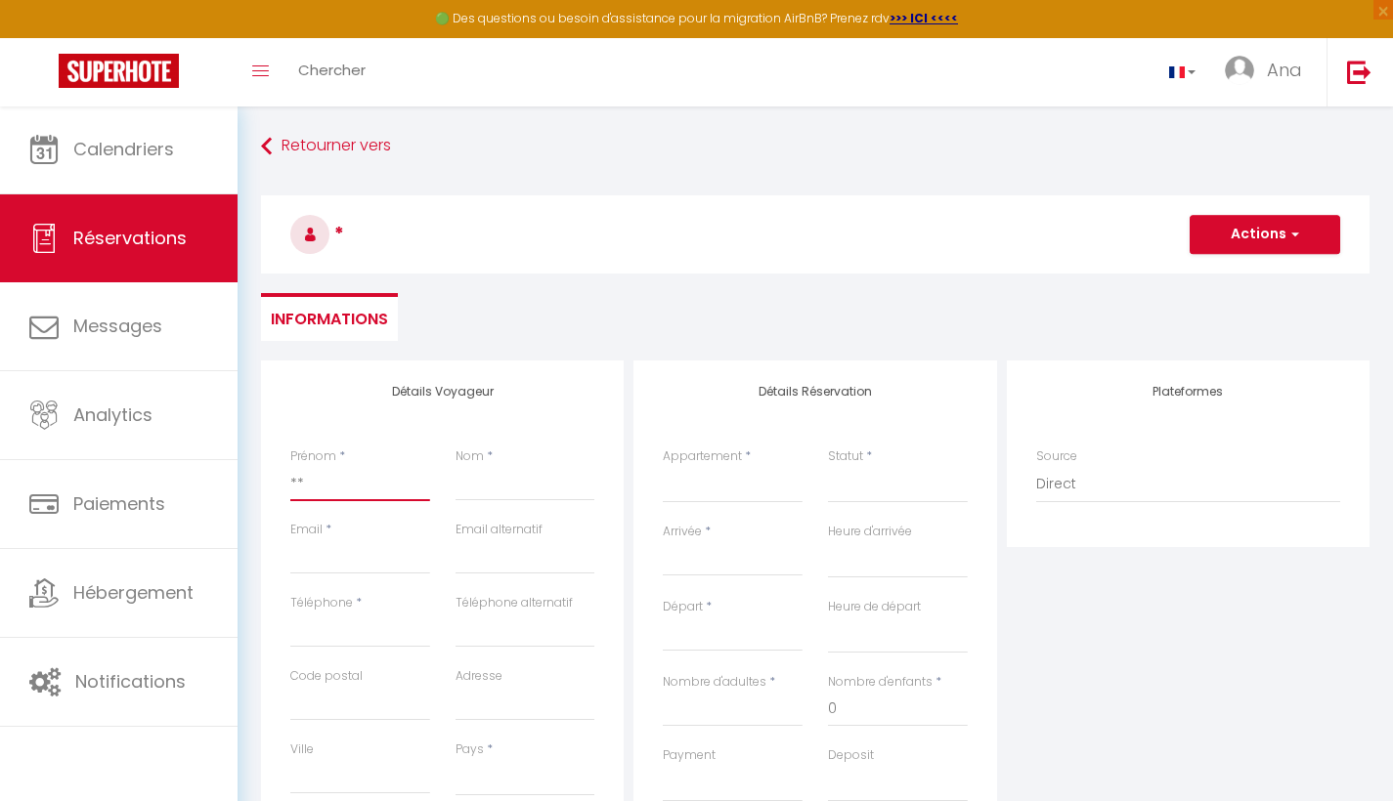
select select
checkbox input "false"
type input "***"
select select
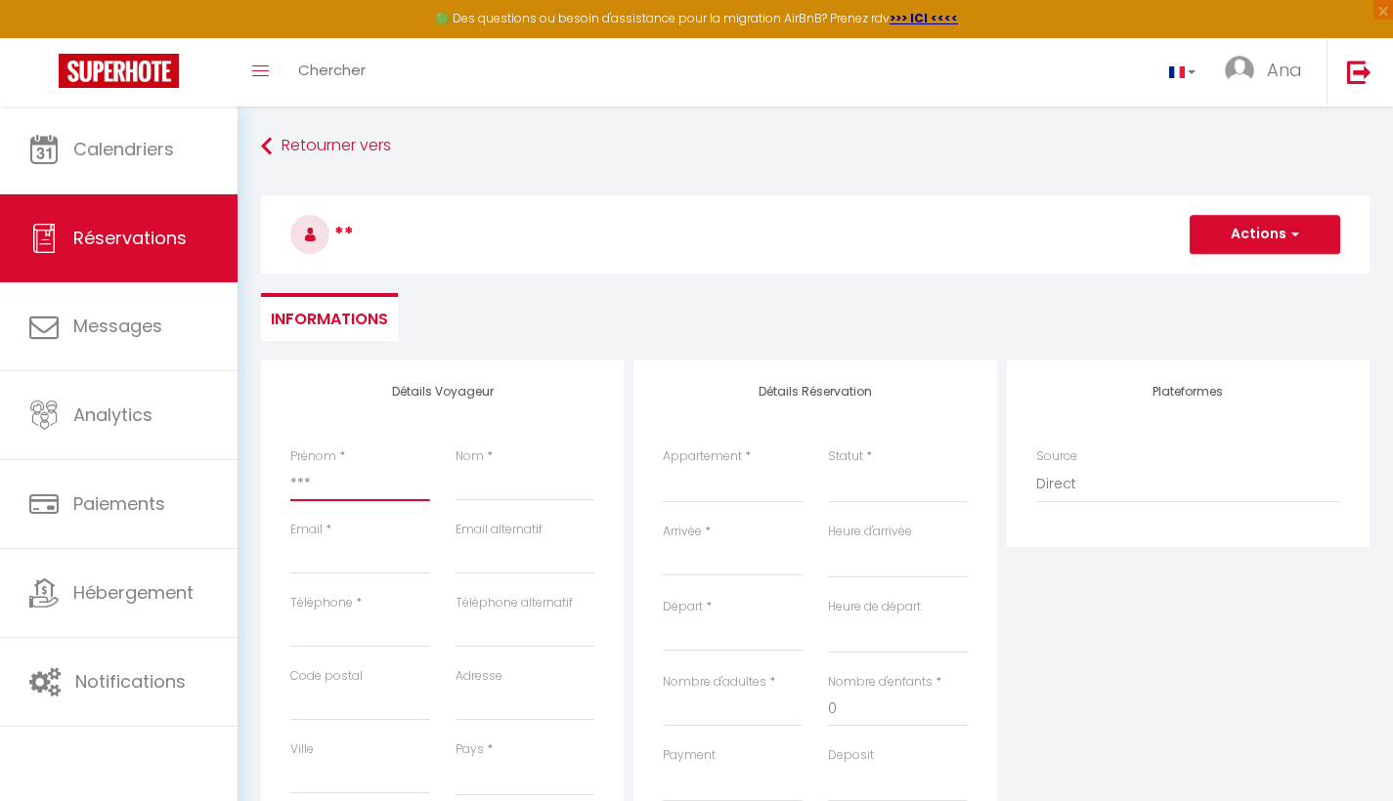
select select
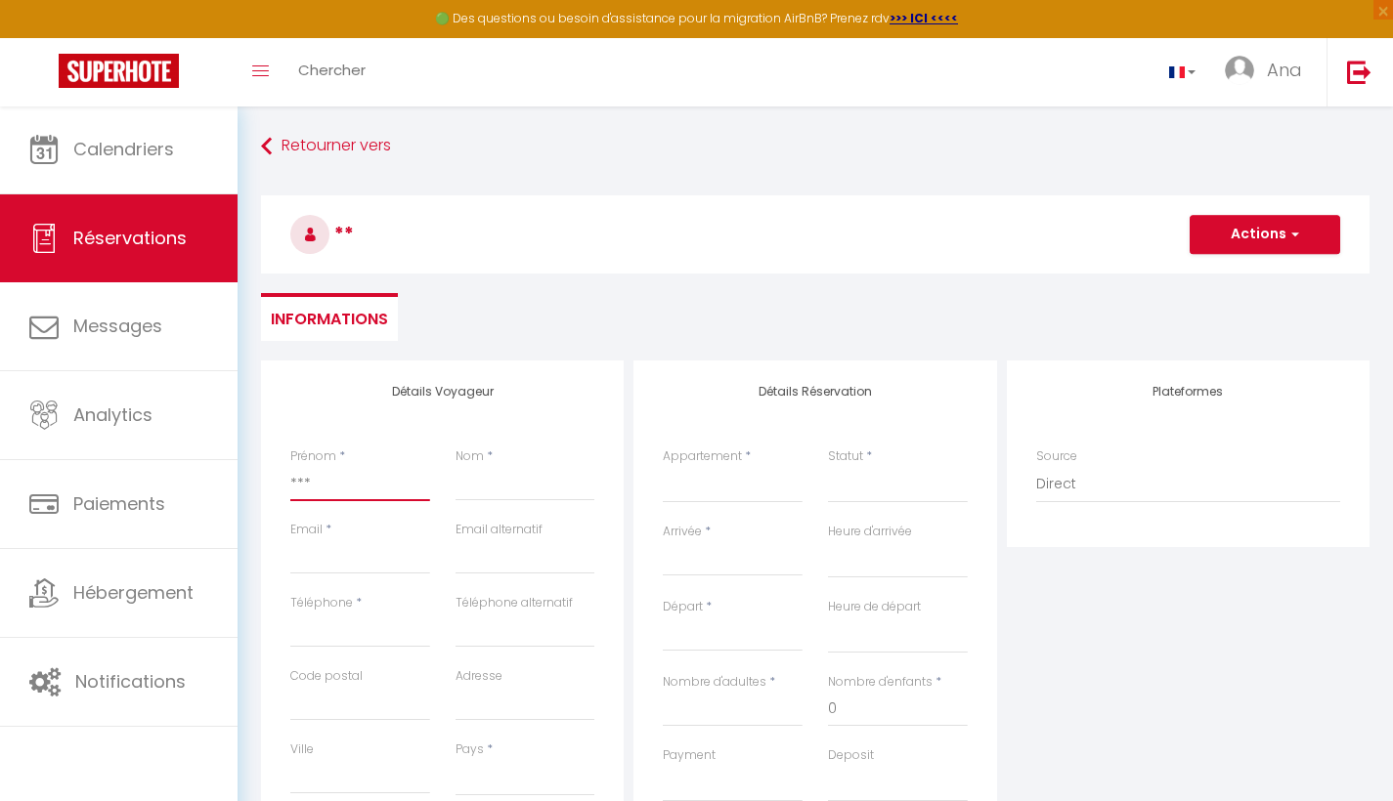
select select
checkbox input "false"
type input "***R"
select select
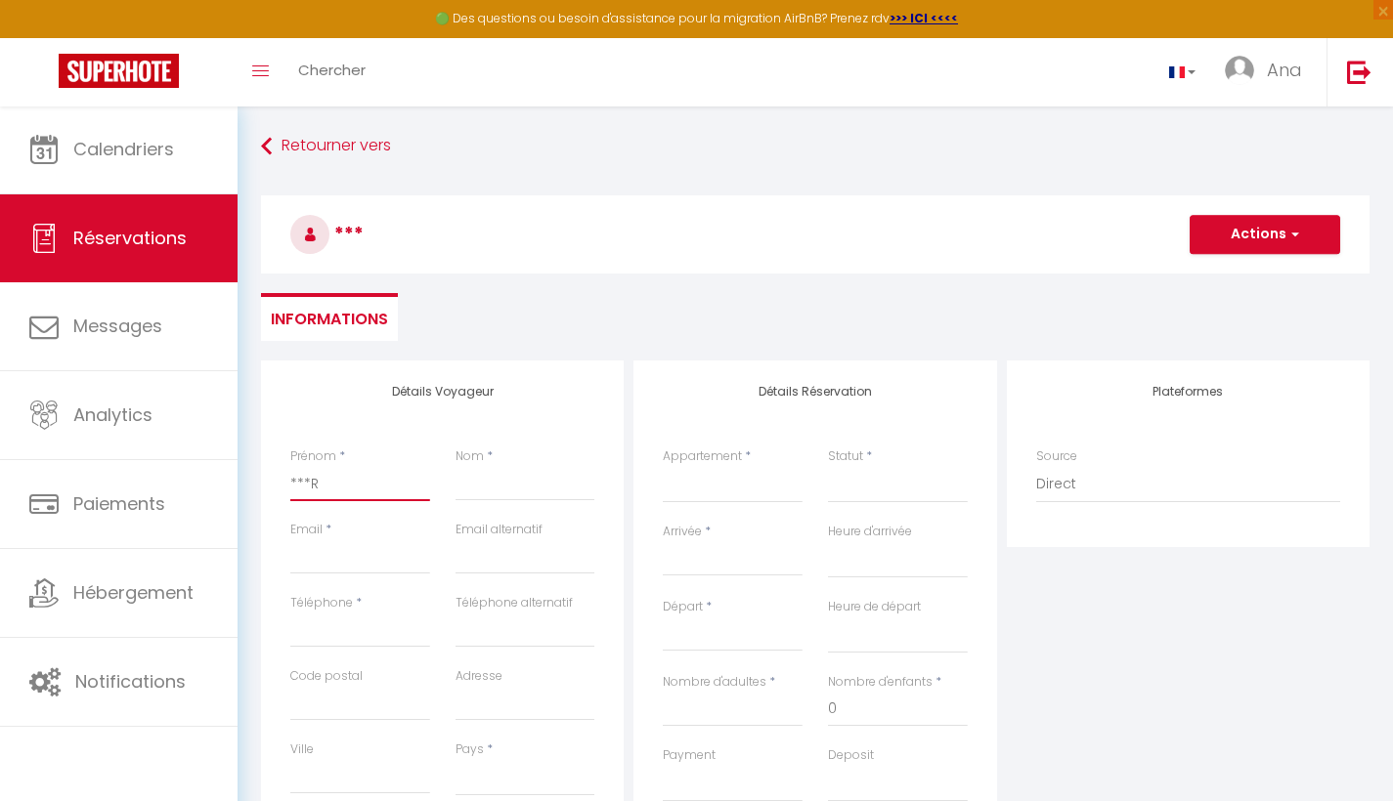
select select
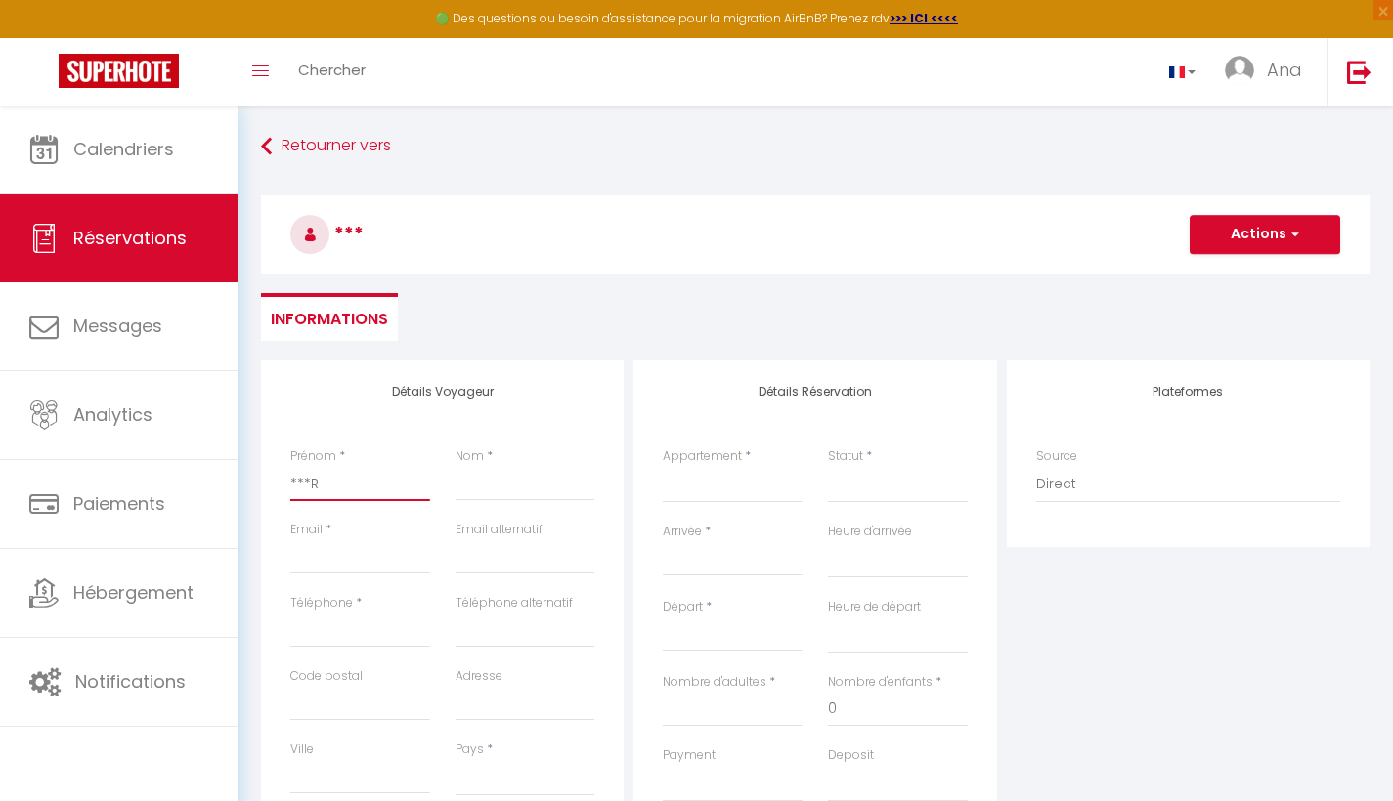
checkbox input "false"
type input "***RE"
select select
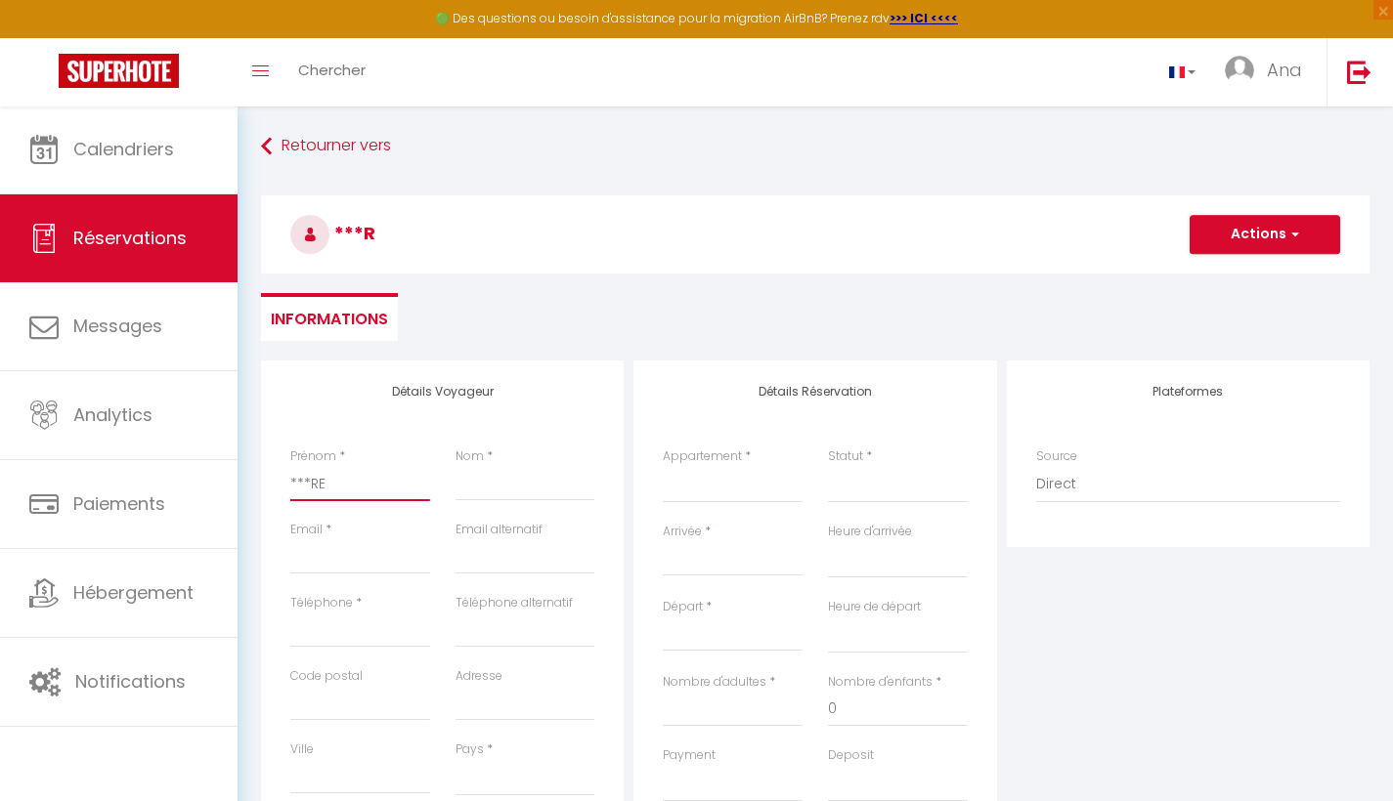
select select
checkbox input "false"
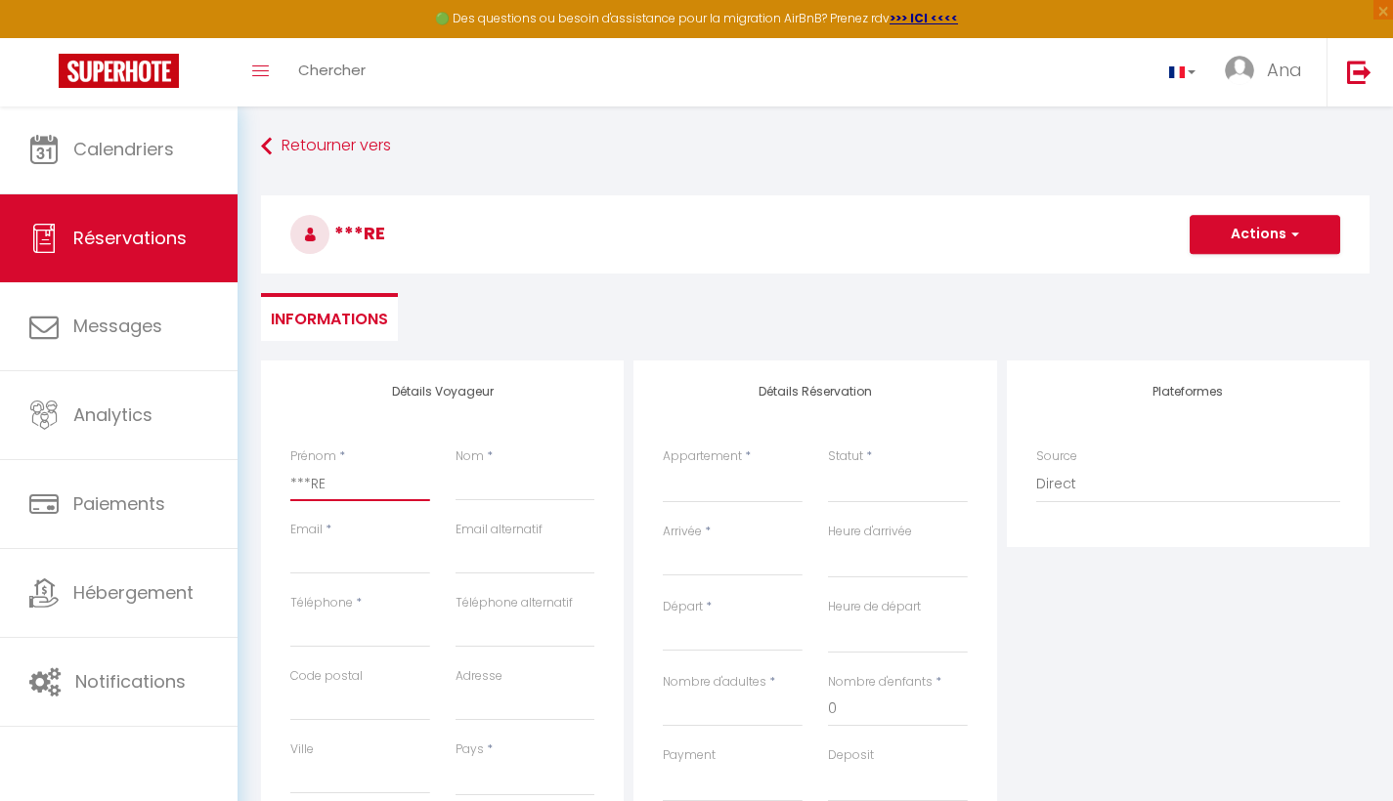
type input "***RET"
select select
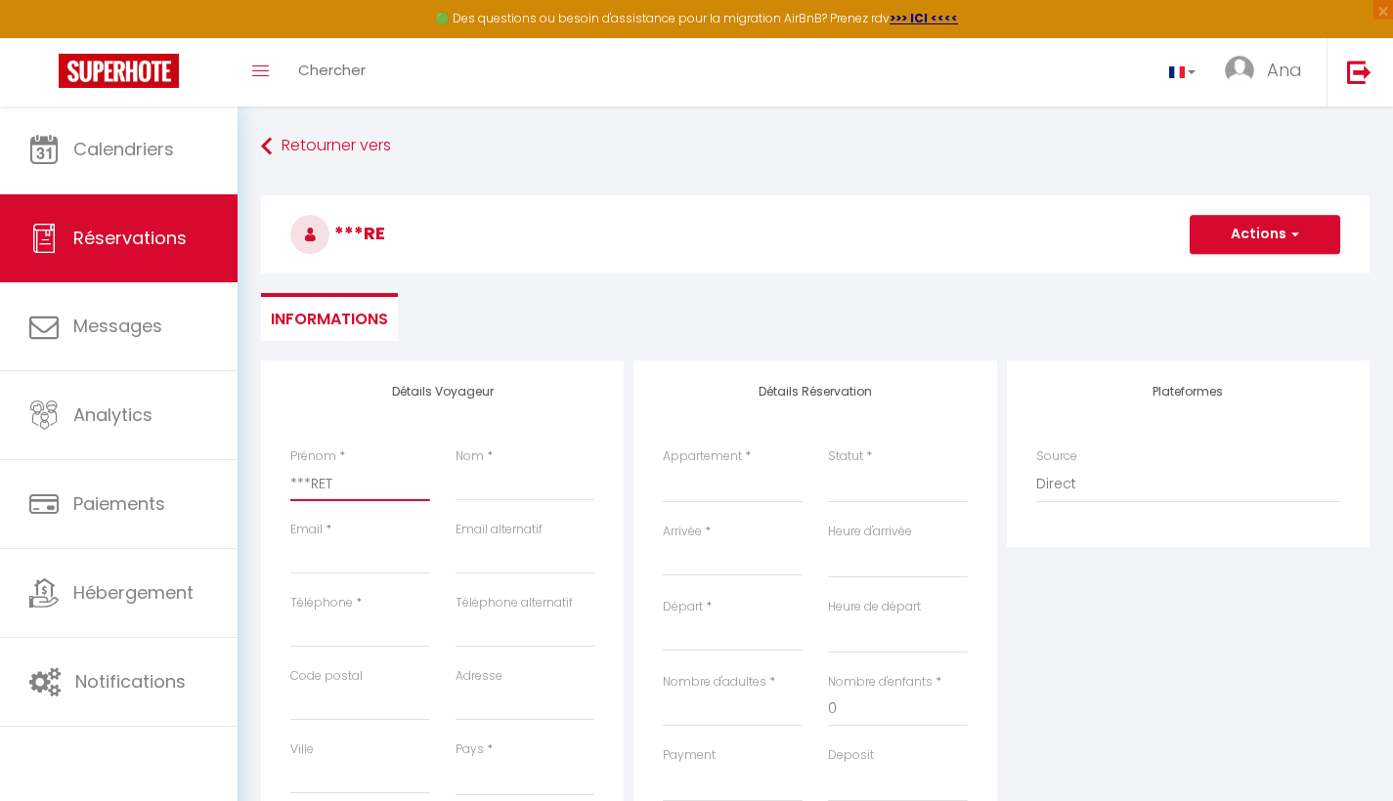
select select
checkbox input "false"
type input "***RETO"
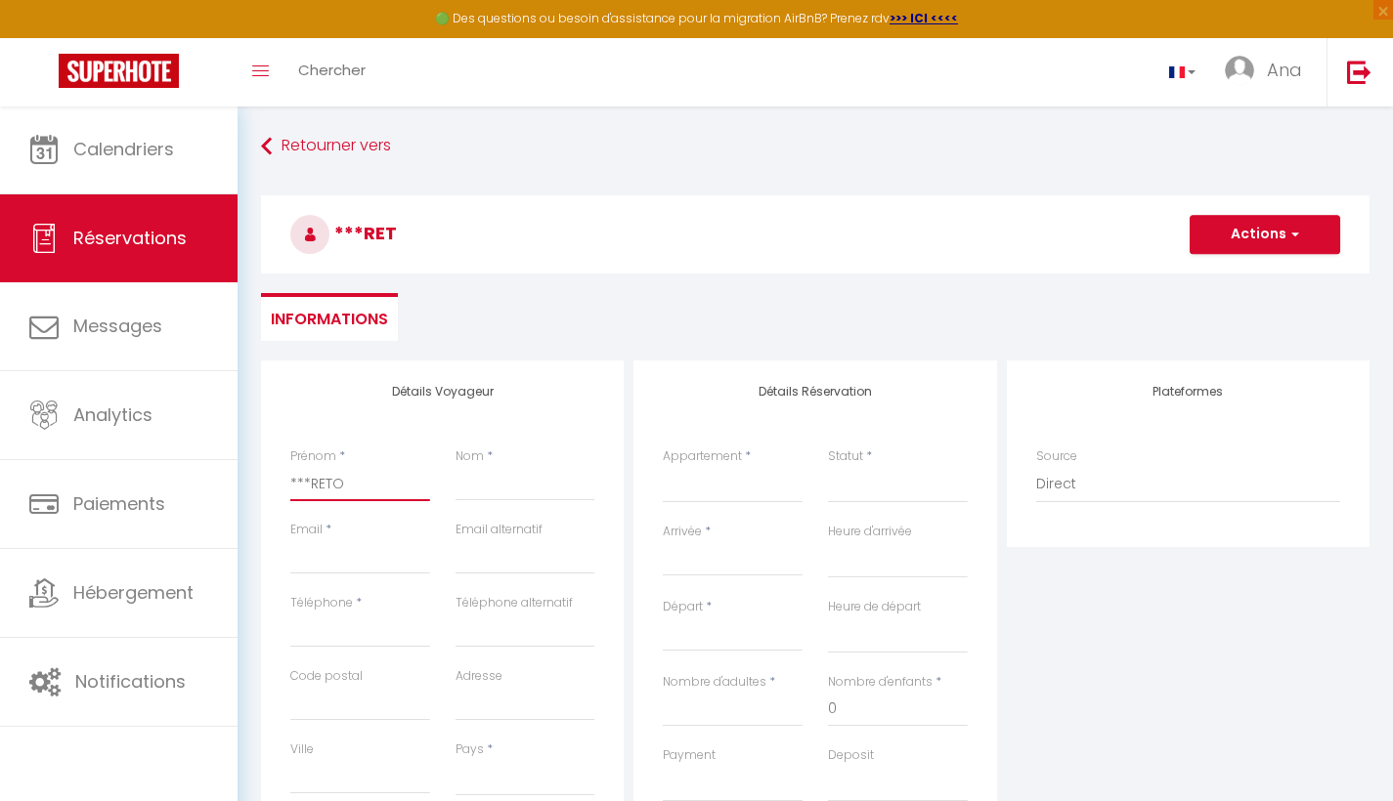
select select
drag, startPoint x: 355, startPoint y: 637, endPoint x: 360, endPoint y: 648, distance: 11.8
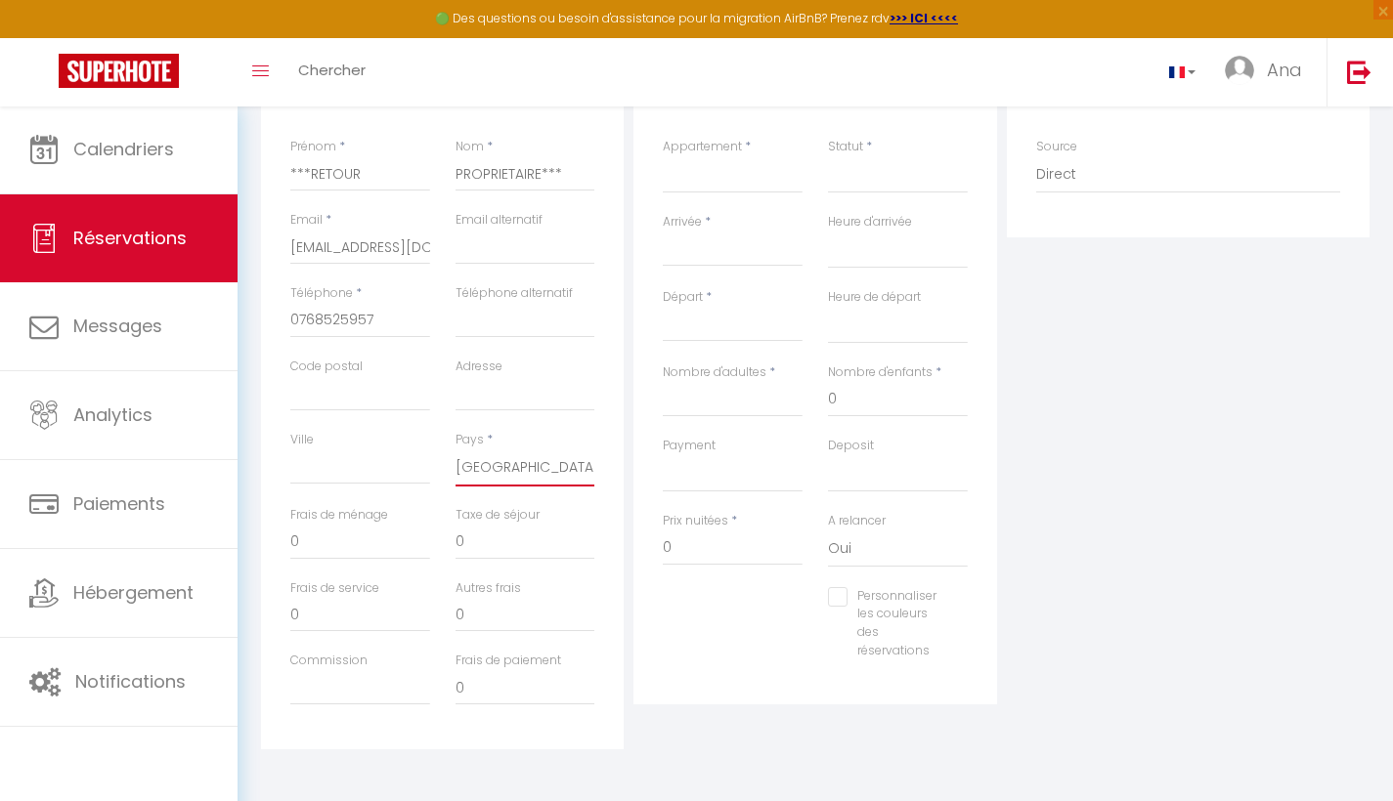
scroll to position [165, 0]
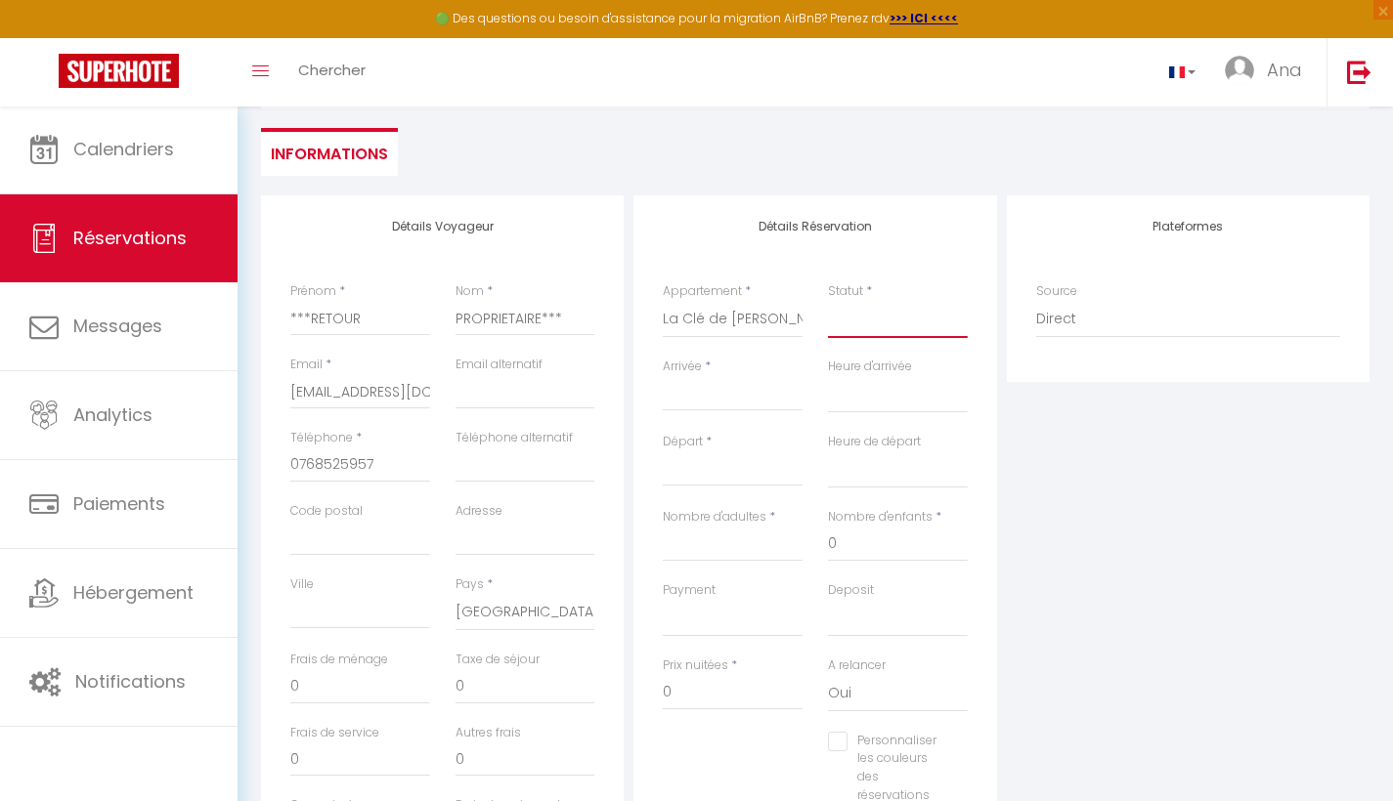
click at [865, 318] on select "Confirmé Non Confirmé Annulé Annulé par le voyageur No Show Request" at bounding box center [898, 319] width 140 height 37
click at [868, 326] on select "Confirmé Non Confirmé Annulé Annulé par le voyageur No Show Request" at bounding box center [898, 319] width 140 height 37
click at [697, 400] on input "Arrivée" at bounding box center [733, 395] width 140 height 25
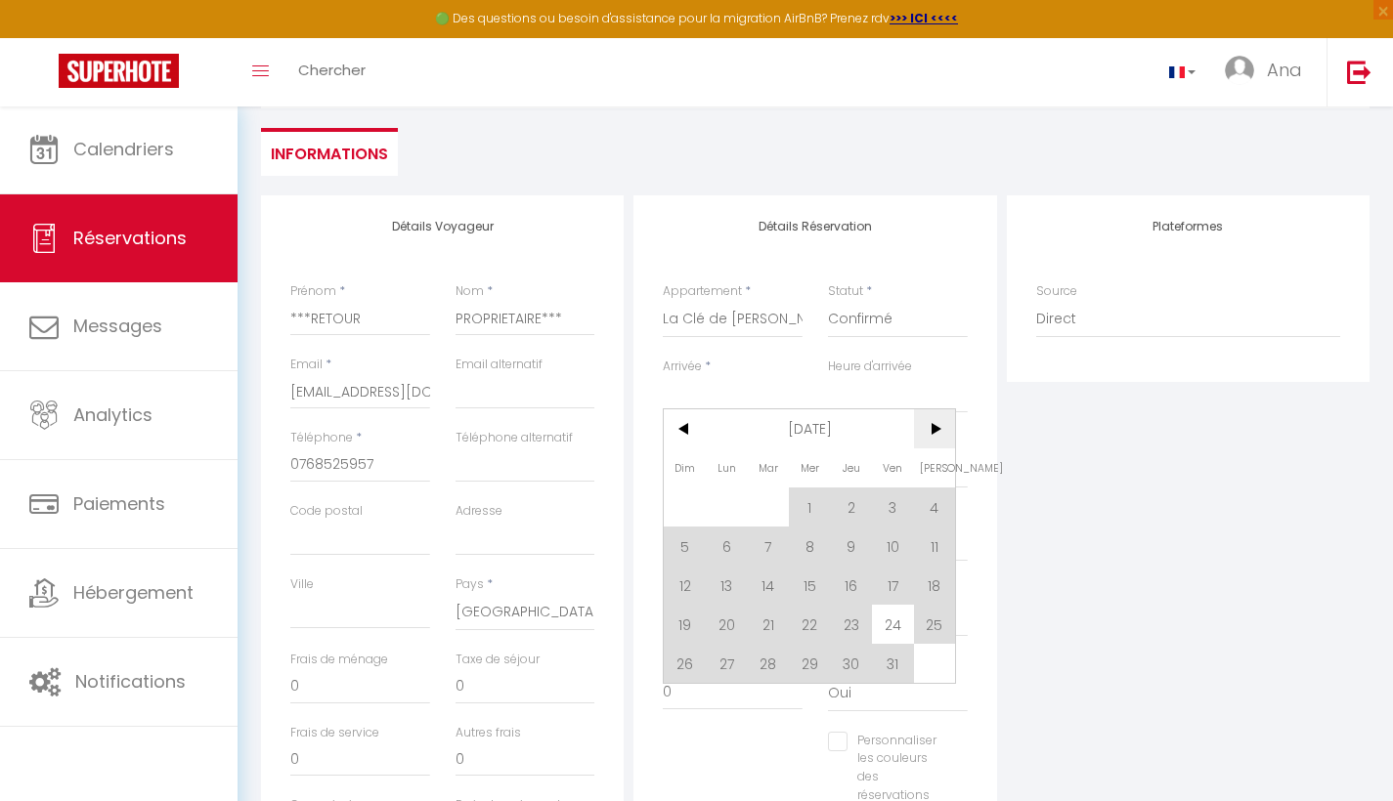
click at [931, 425] on span ">" at bounding box center [935, 429] width 42 height 39
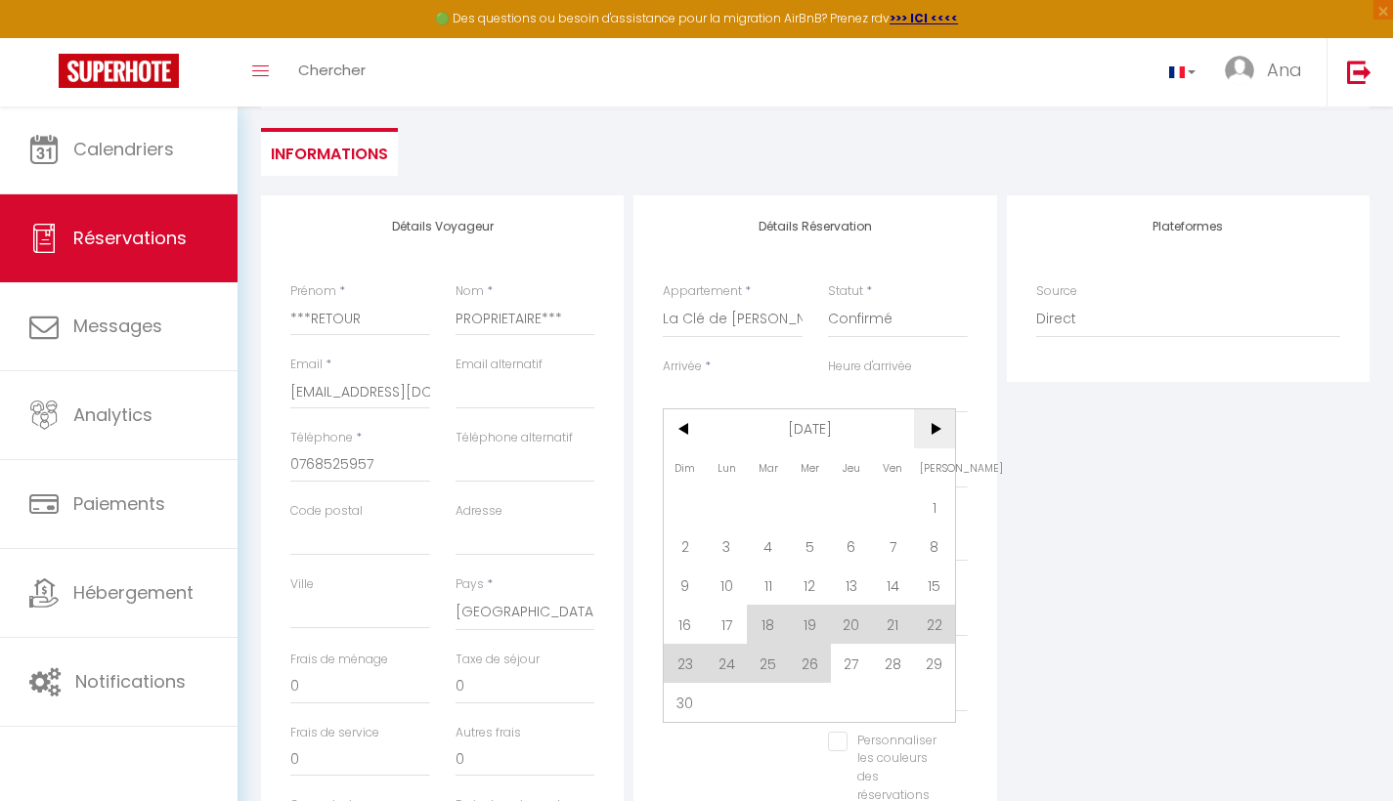
click at [935, 426] on span ">" at bounding box center [935, 429] width 42 height 39
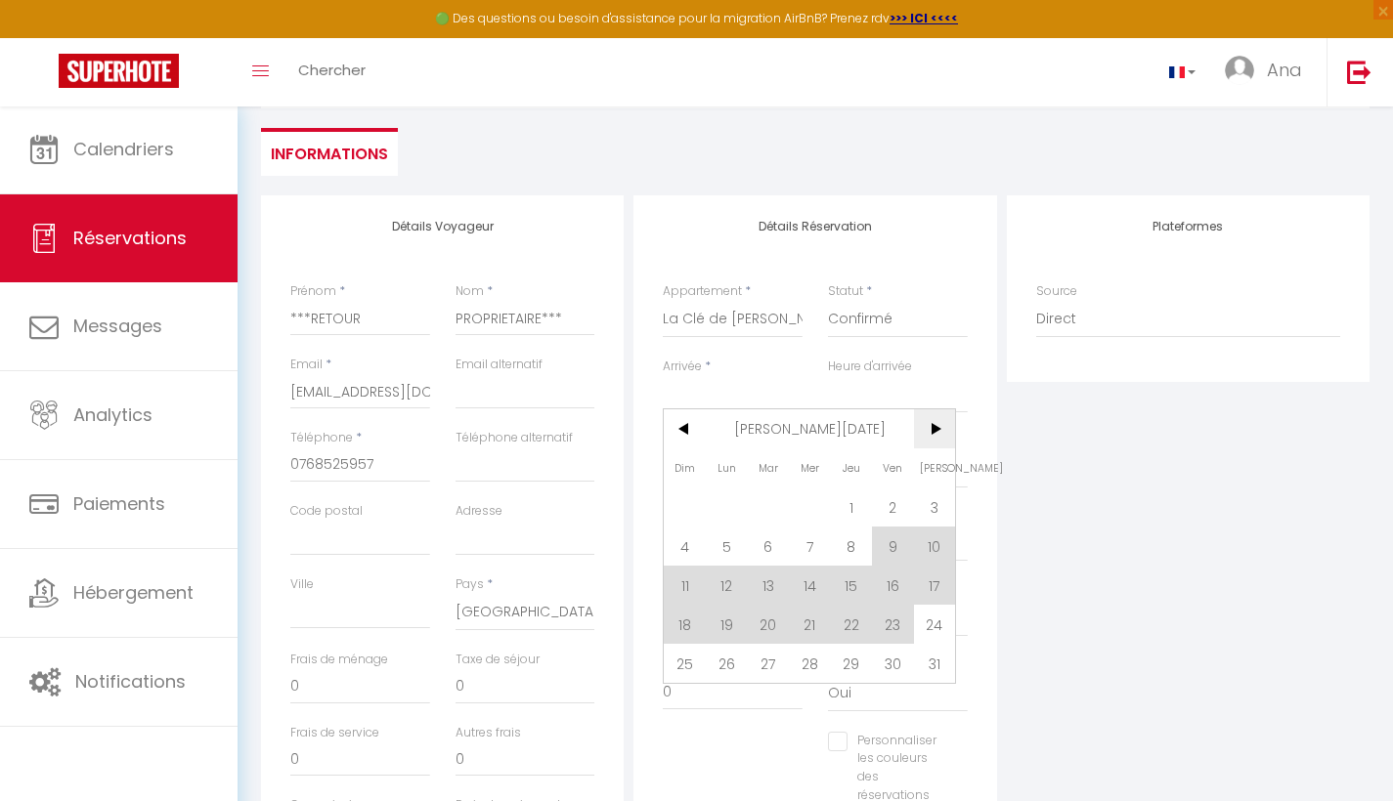
click at [935, 426] on span ">" at bounding box center [935, 429] width 42 height 39
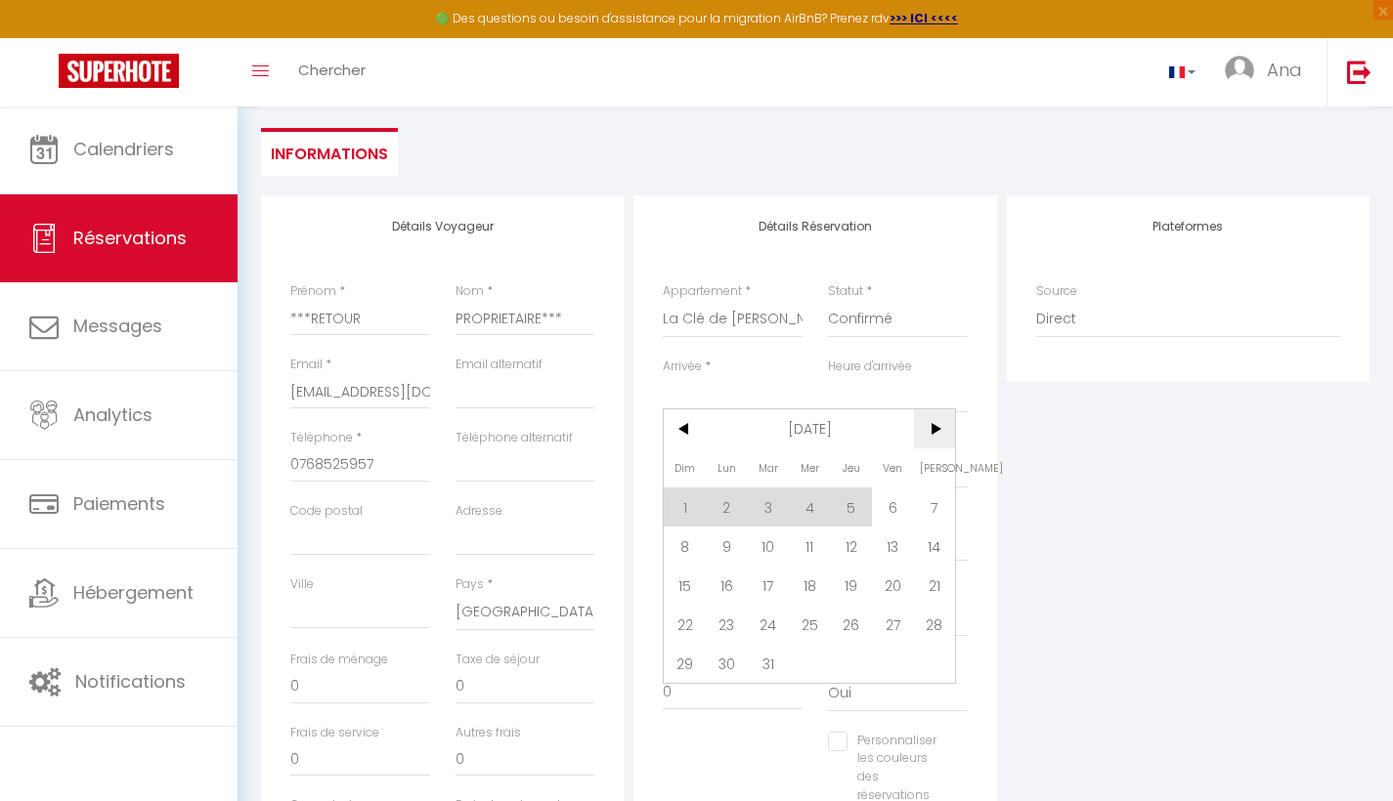
click at [935, 426] on span ">" at bounding box center [935, 429] width 42 height 39
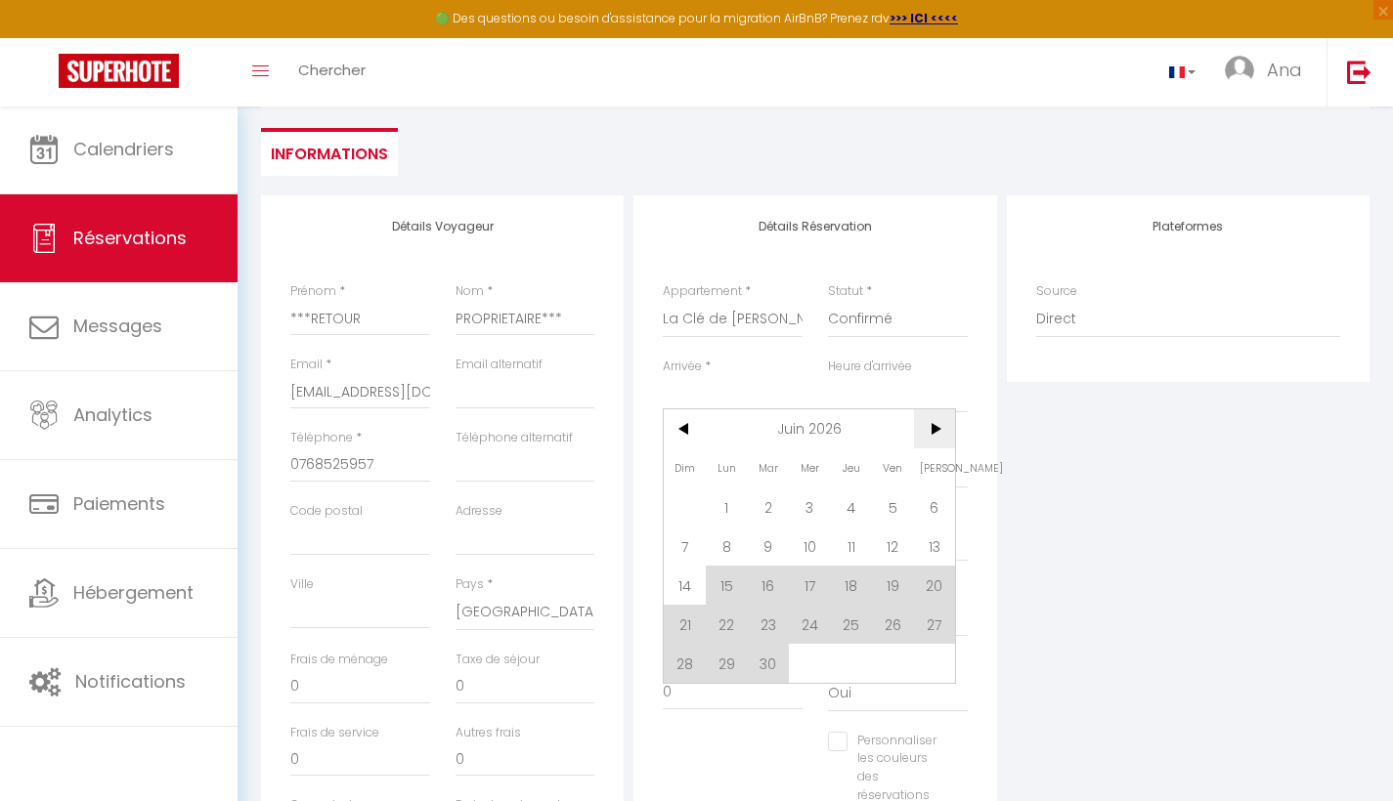
click at [935, 426] on span ">" at bounding box center [935, 429] width 42 height 39
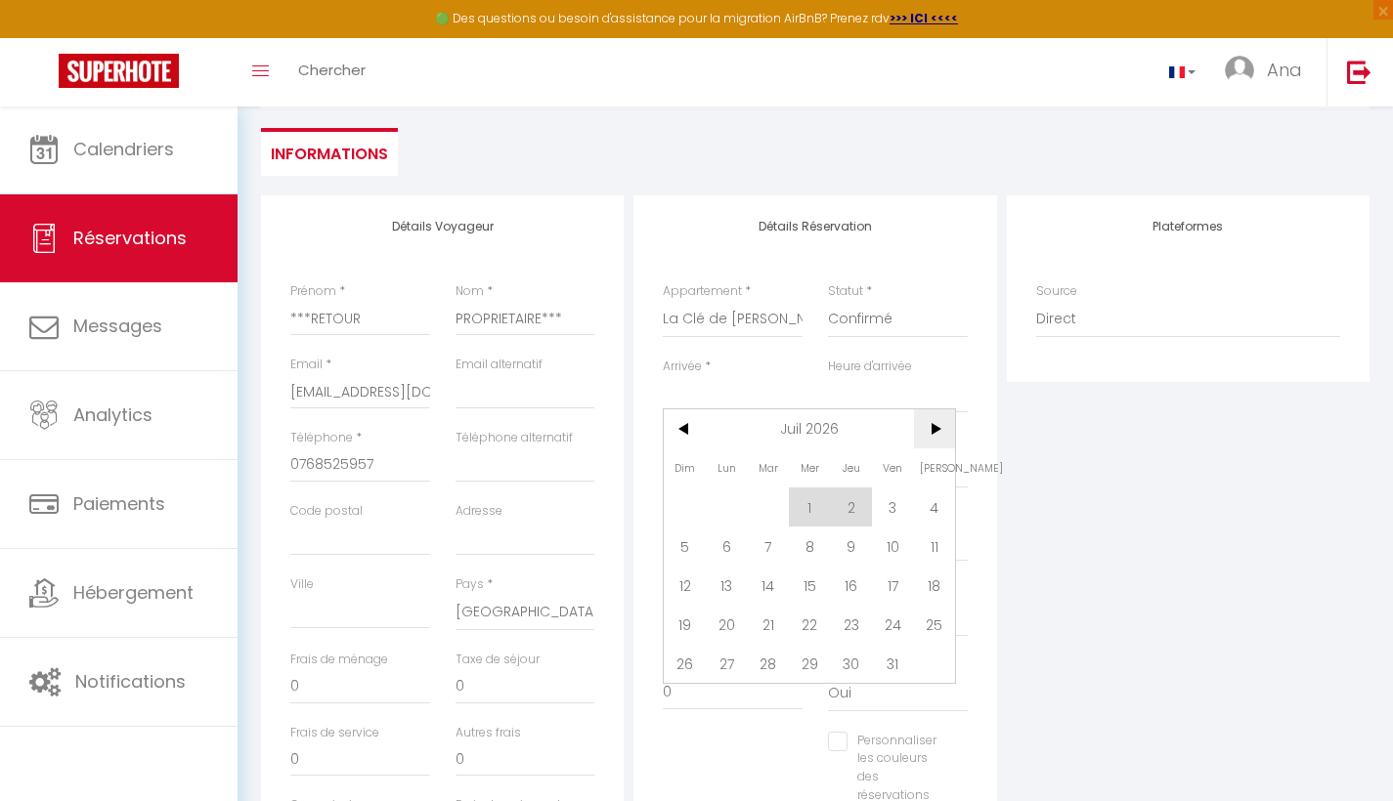
click at [935, 426] on span ">" at bounding box center [935, 429] width 42 height 39
click at [771, 547] on span "8" at bounding box center [768, 546] width 42 height 39
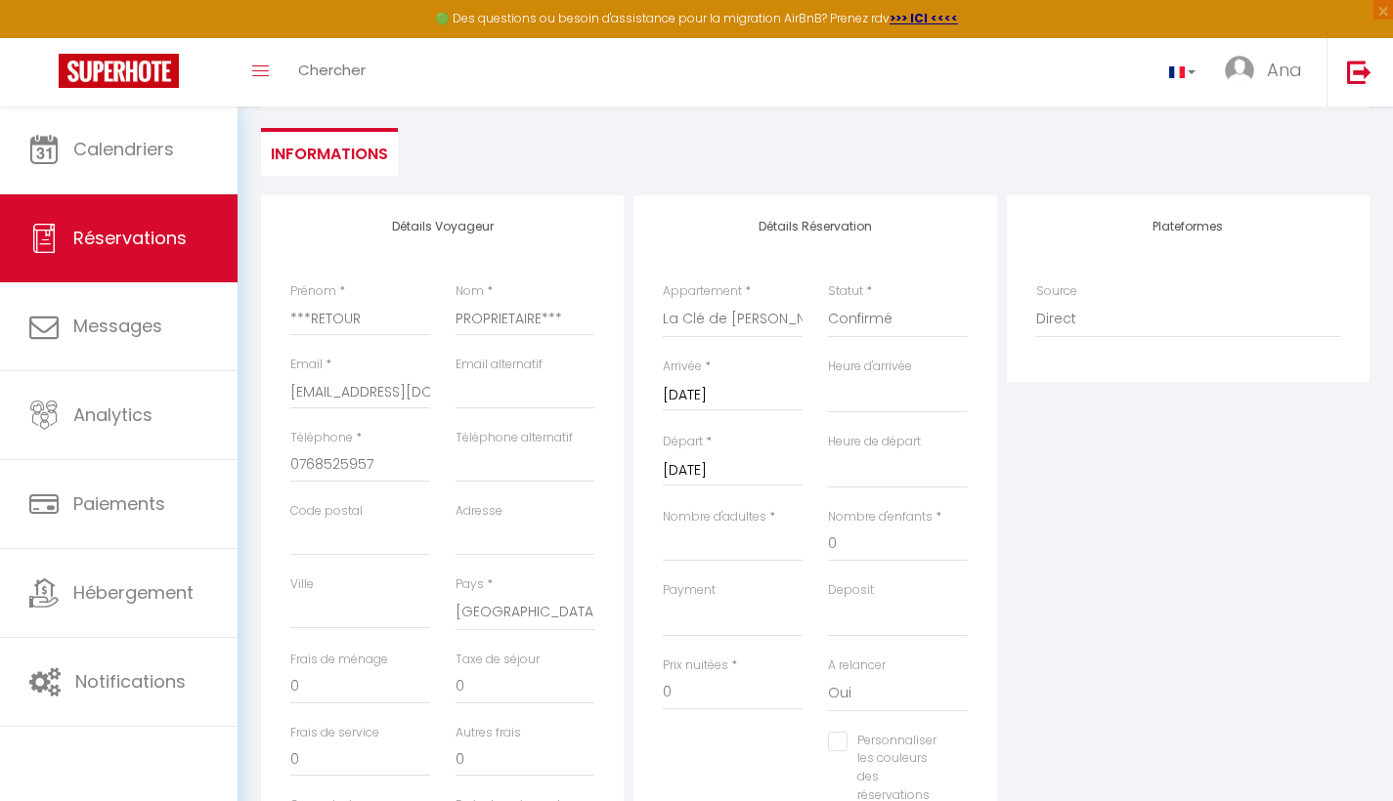
click at [714, 469] on input "Mer 09 Septembre 2026" at bounding box center [733, 470] width 140 height 25
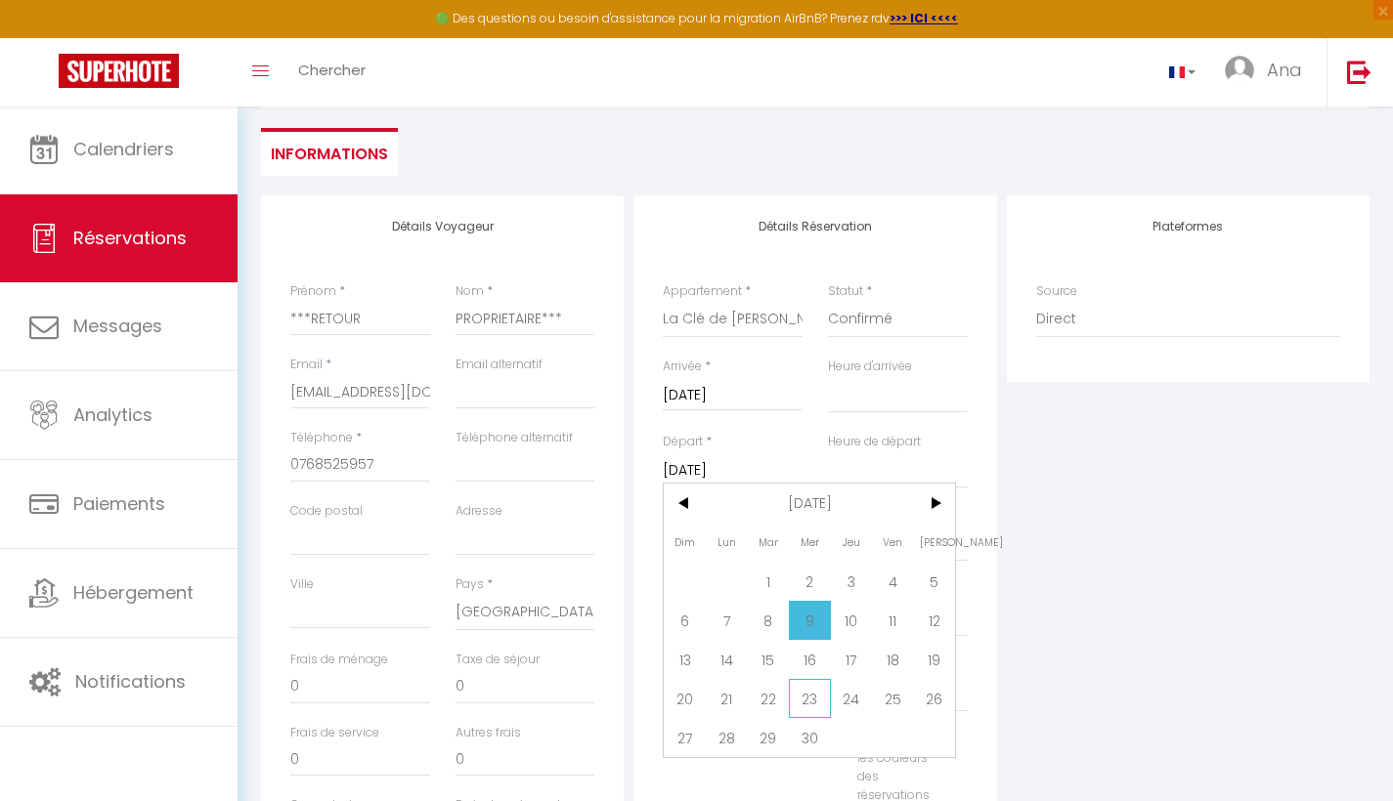
click at [815, 701] on span "23" at bounding box center [810, 698] width 42 height 39
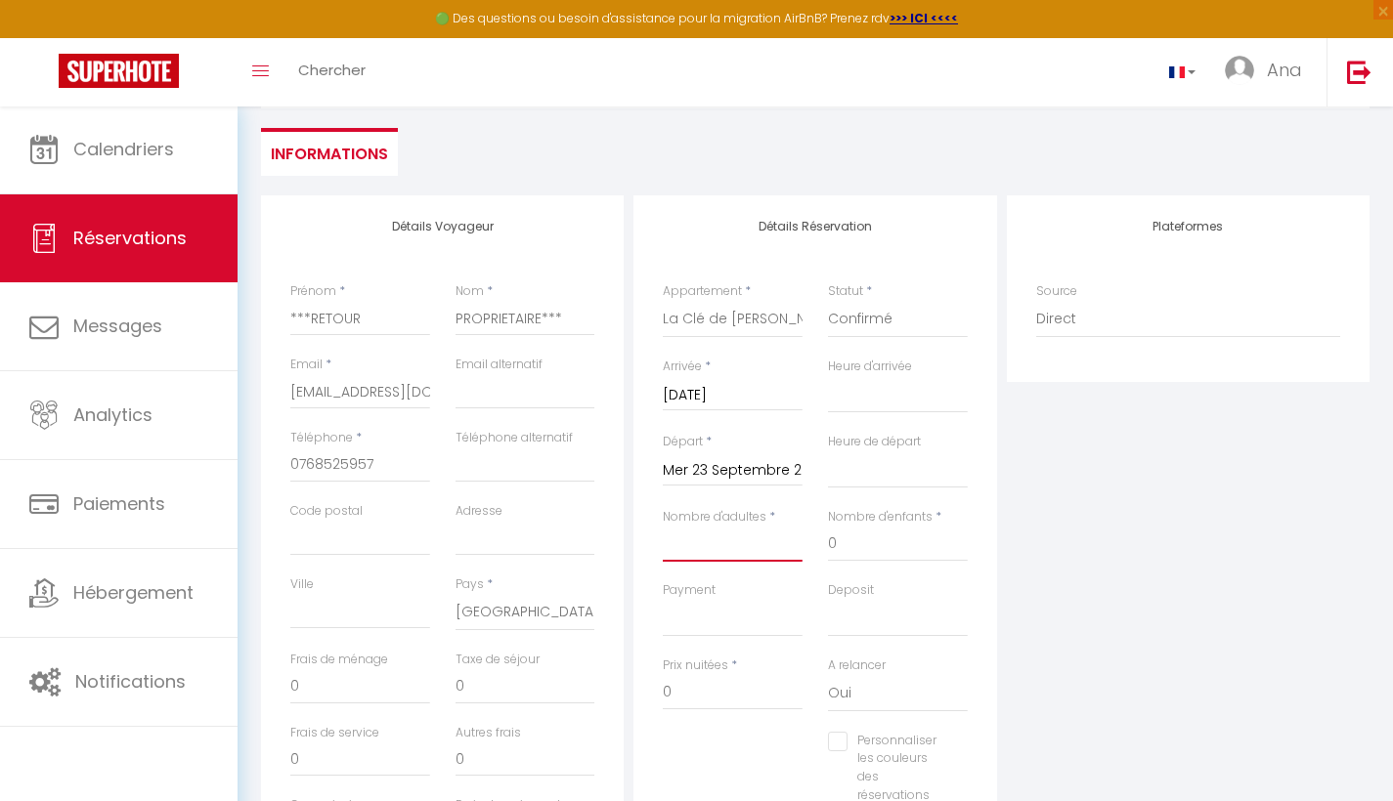
click at [768, 548] on input "Nombre d'adultes" at bounding box center [733, 544] width 140 height 35
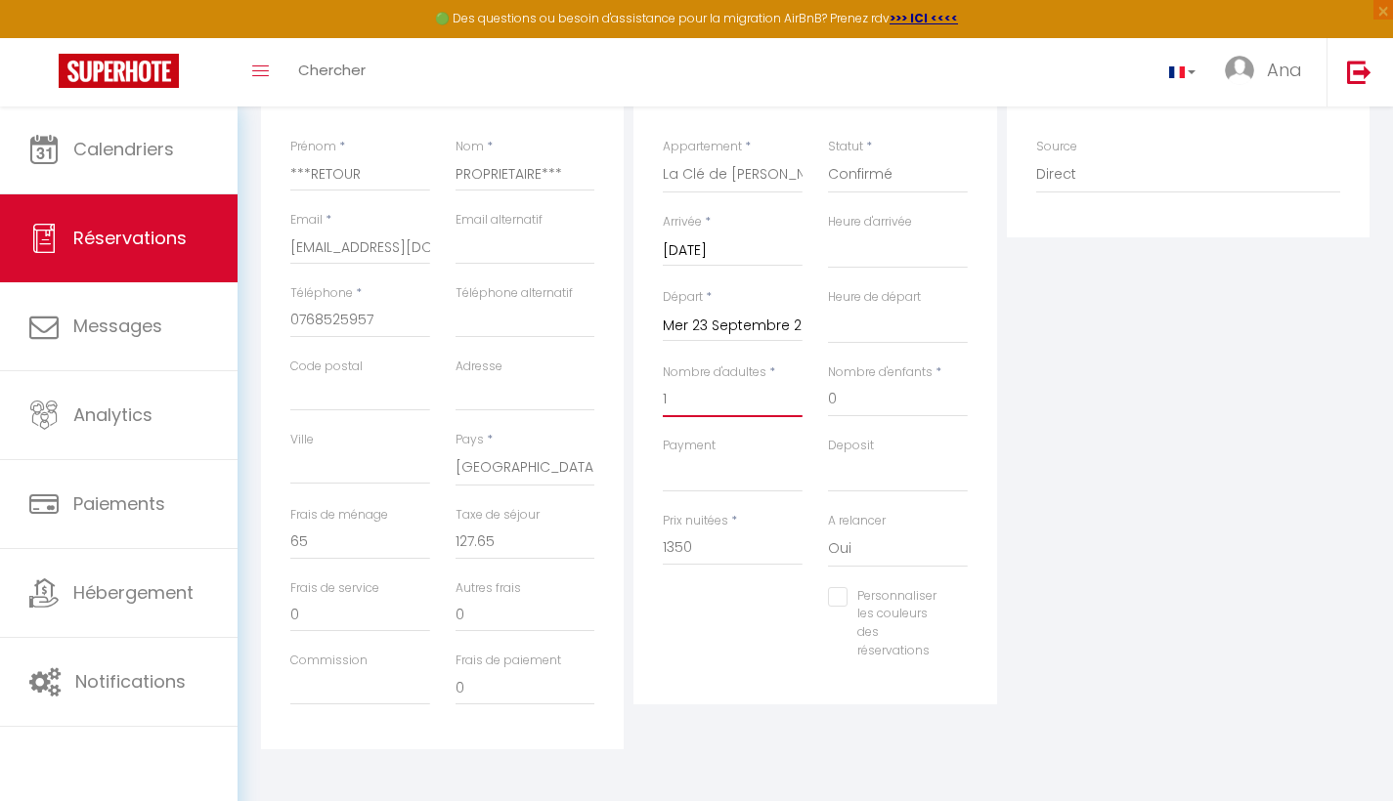
scroll to position [0, 0]
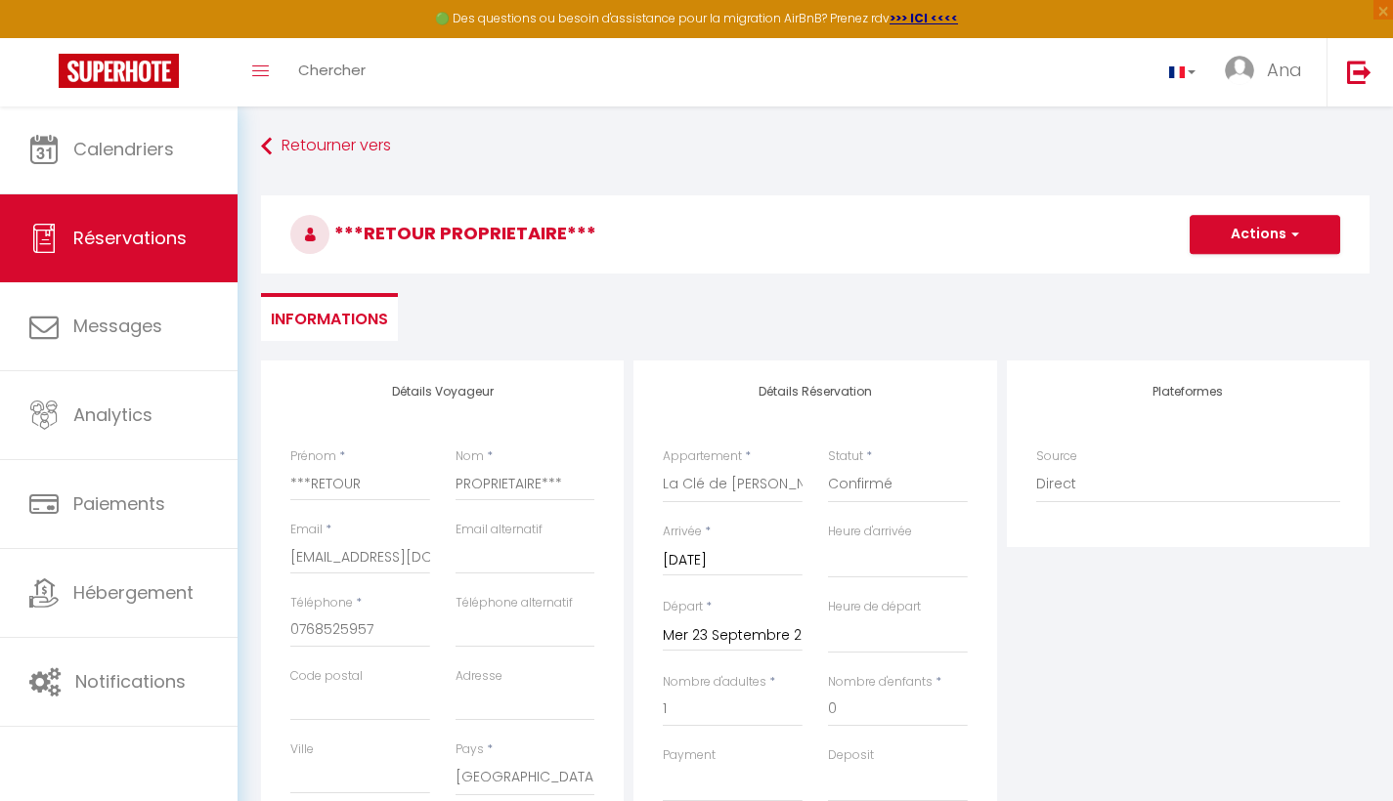
click at [1280, 237] on button "Actions" at bounding box center [1265, 234] width 151 height 39
click at [1253, 271] on link "Enregistrer" at bounding box center [1245, 277] width 154 height 25
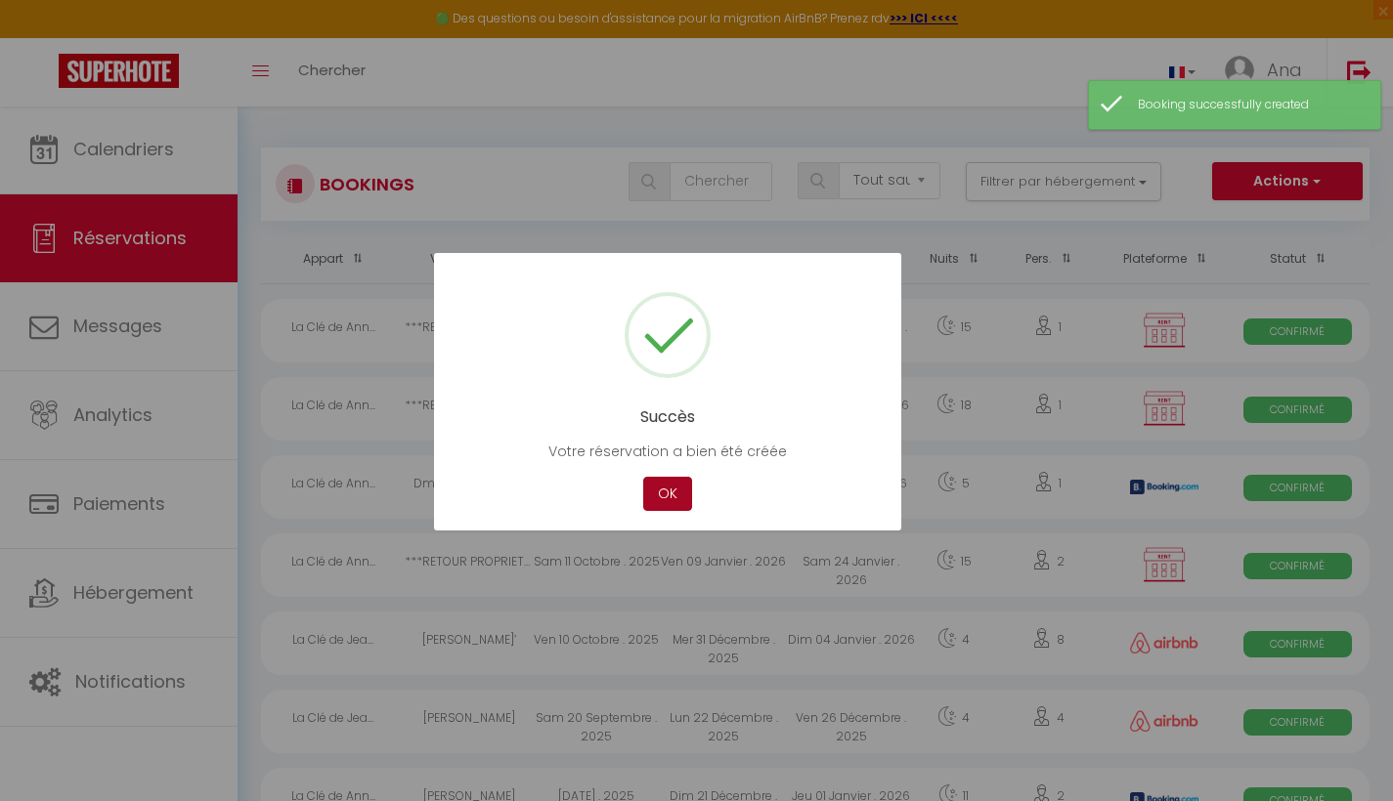
click at [668, 493] on button "OK" at bounding box center [667, 494] width 49 height 34
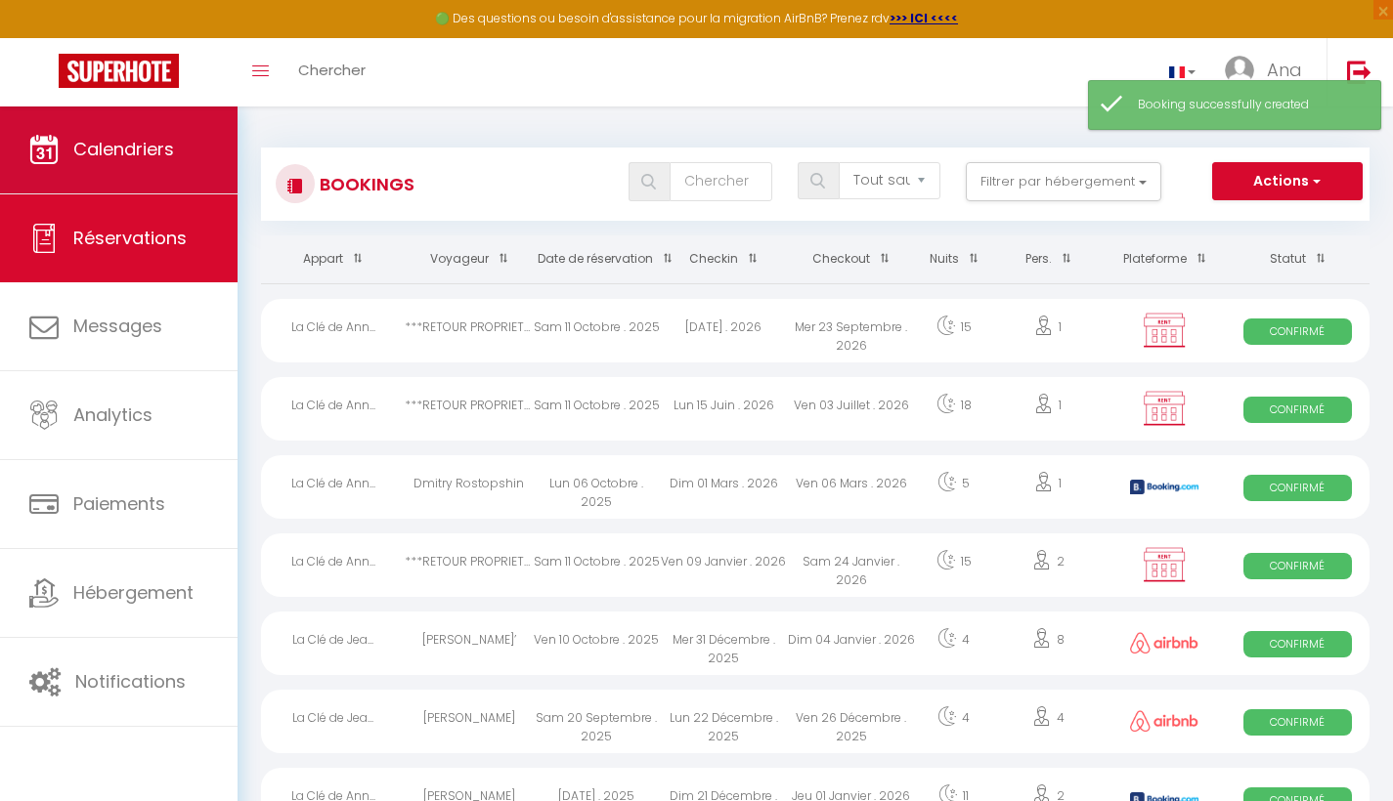
click at [156, 152] on span "Calendriers" at bounding box center [123, 149] width 101 height 24
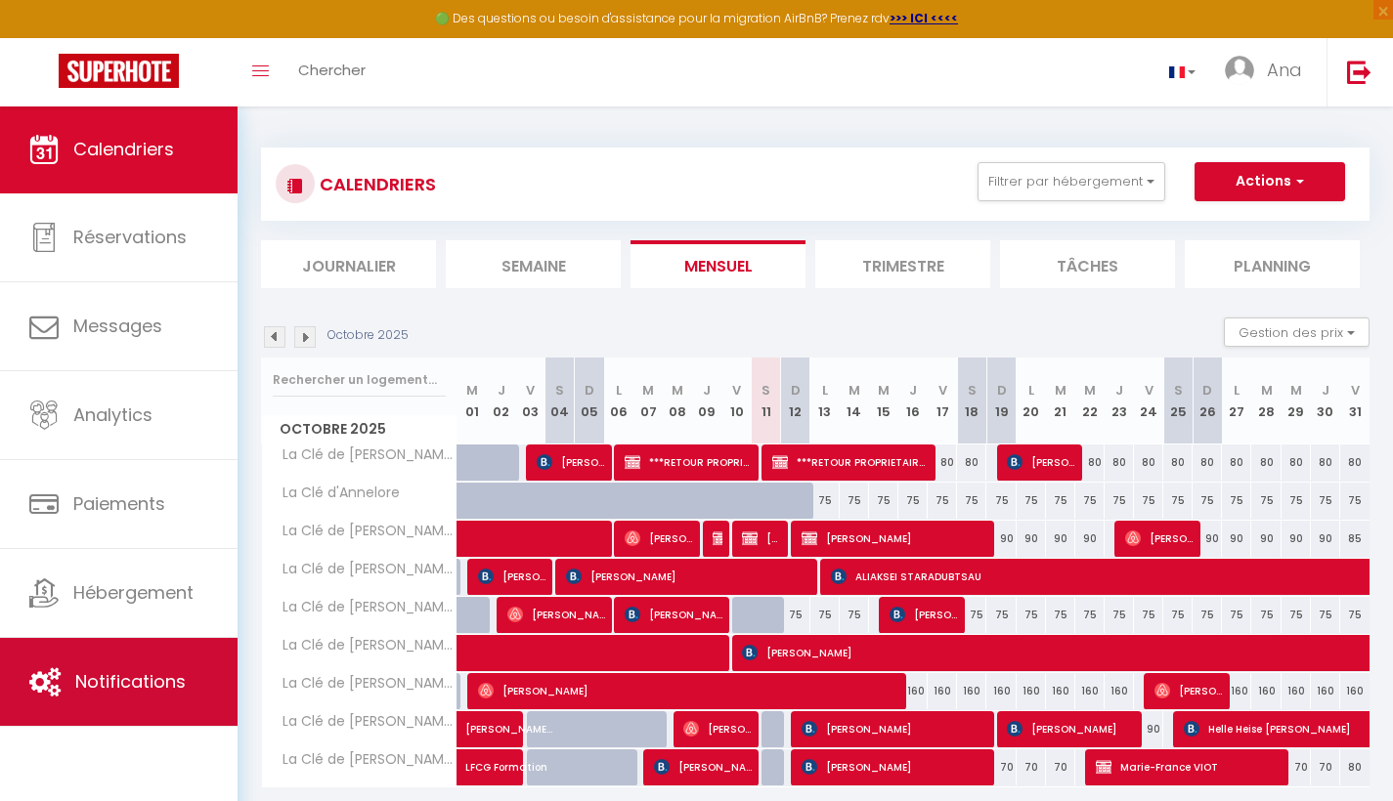
click at [109, 681] on span "Notifications" at bounding box center [130, 682] width 110 height 24
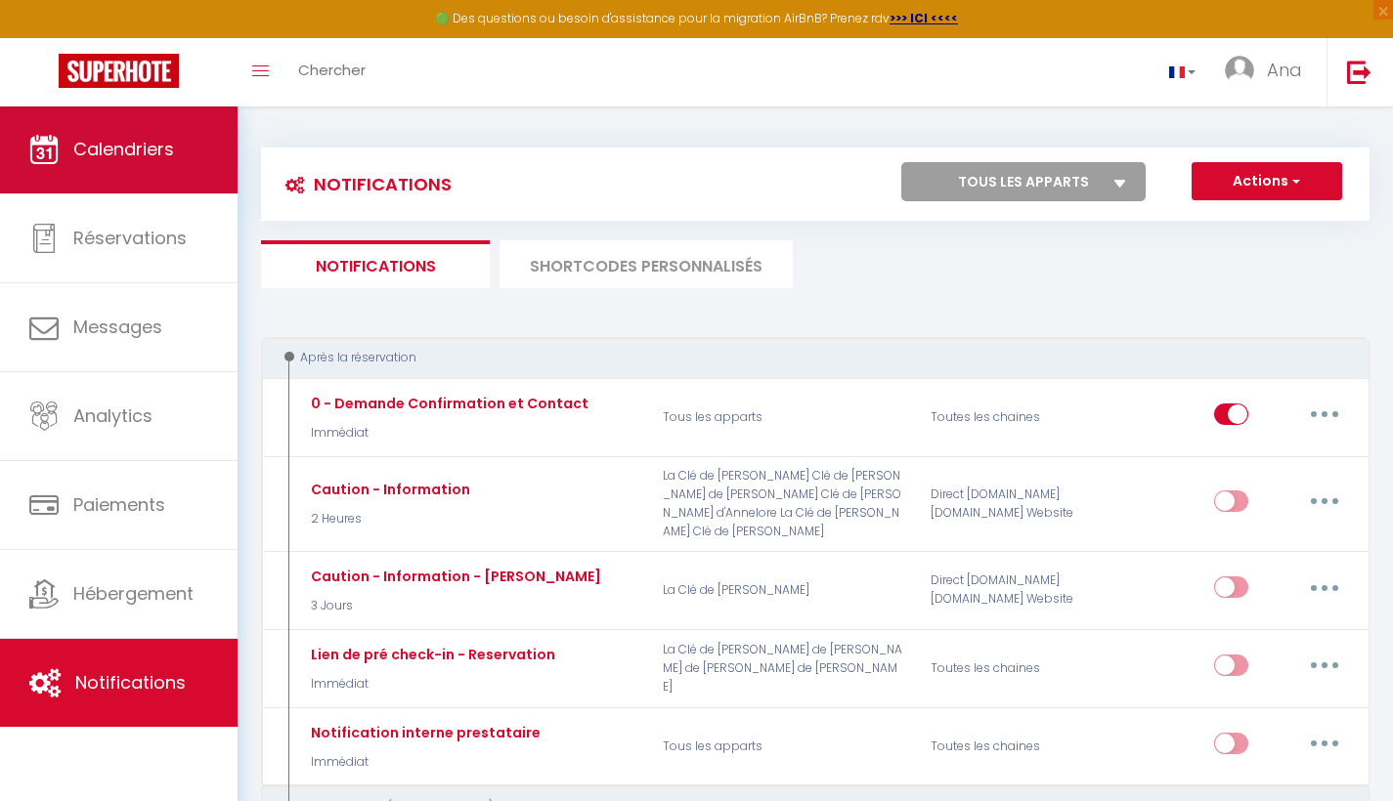
click at [113, 158] on span "Calendriers" at bounding box center [123, 149] width 101 height 24
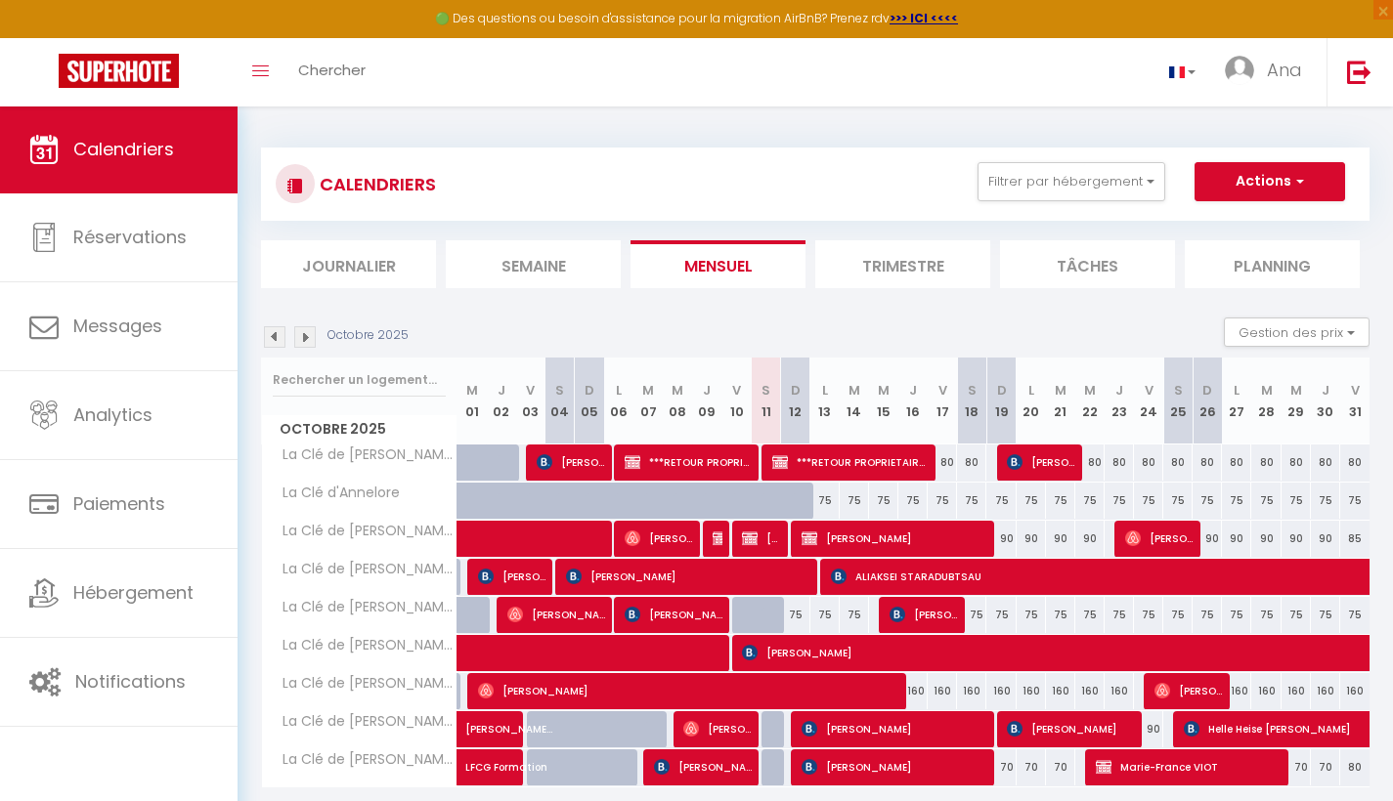
click at [869, 532] on span "Laurent Jost" at bounding box center [894, 538] width 186 height 37
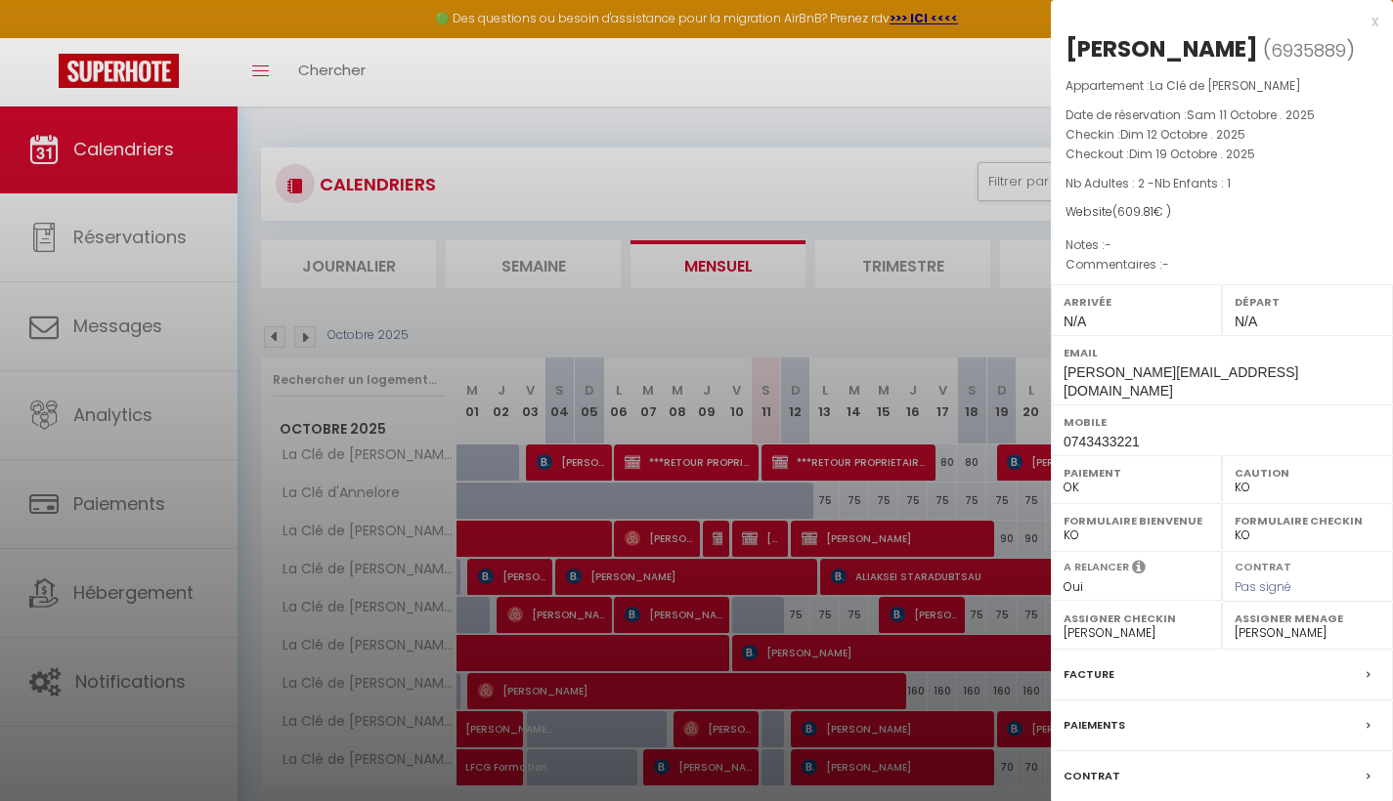
scroll to position [31, 0]
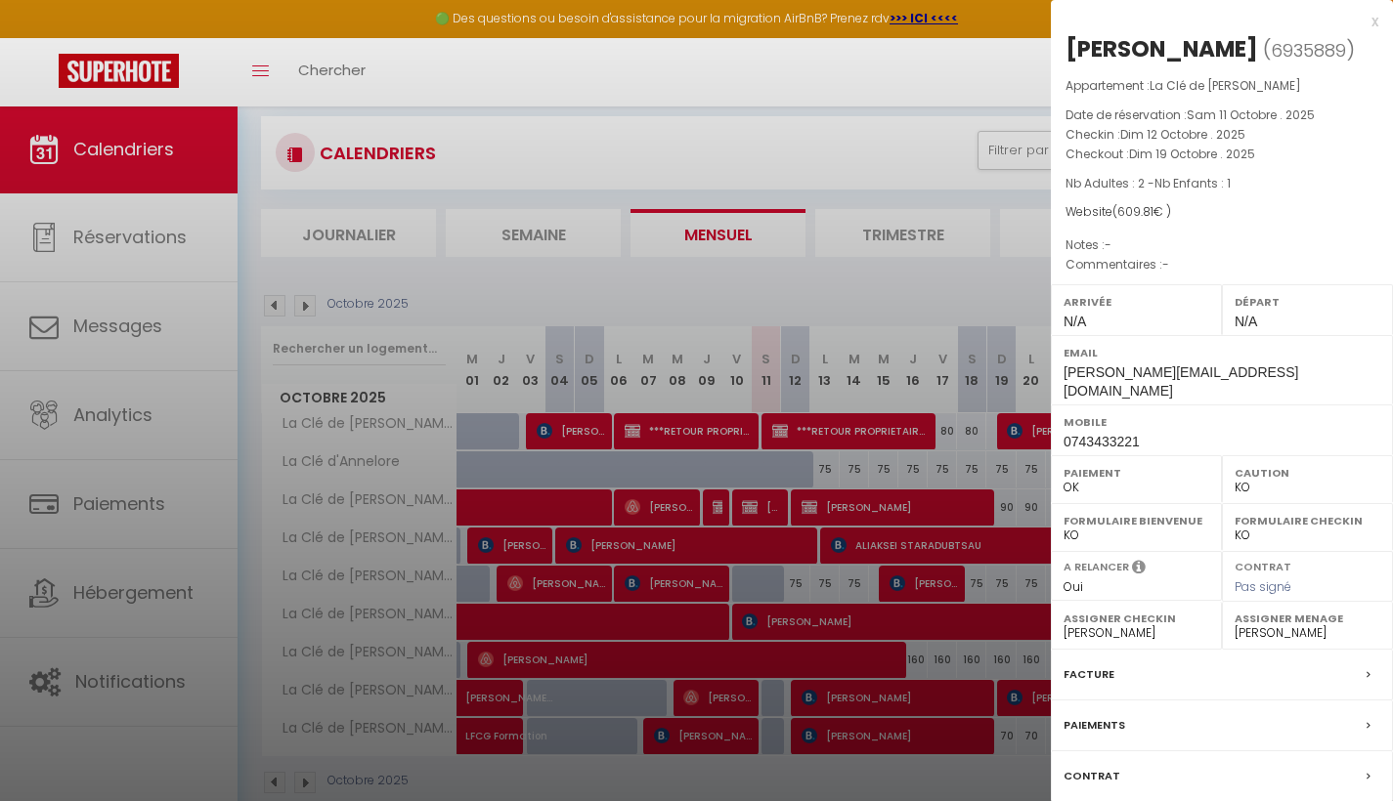
click at [1358, 701] on div "Paiements" at bounding box center [1222, 726] width 342 height 51
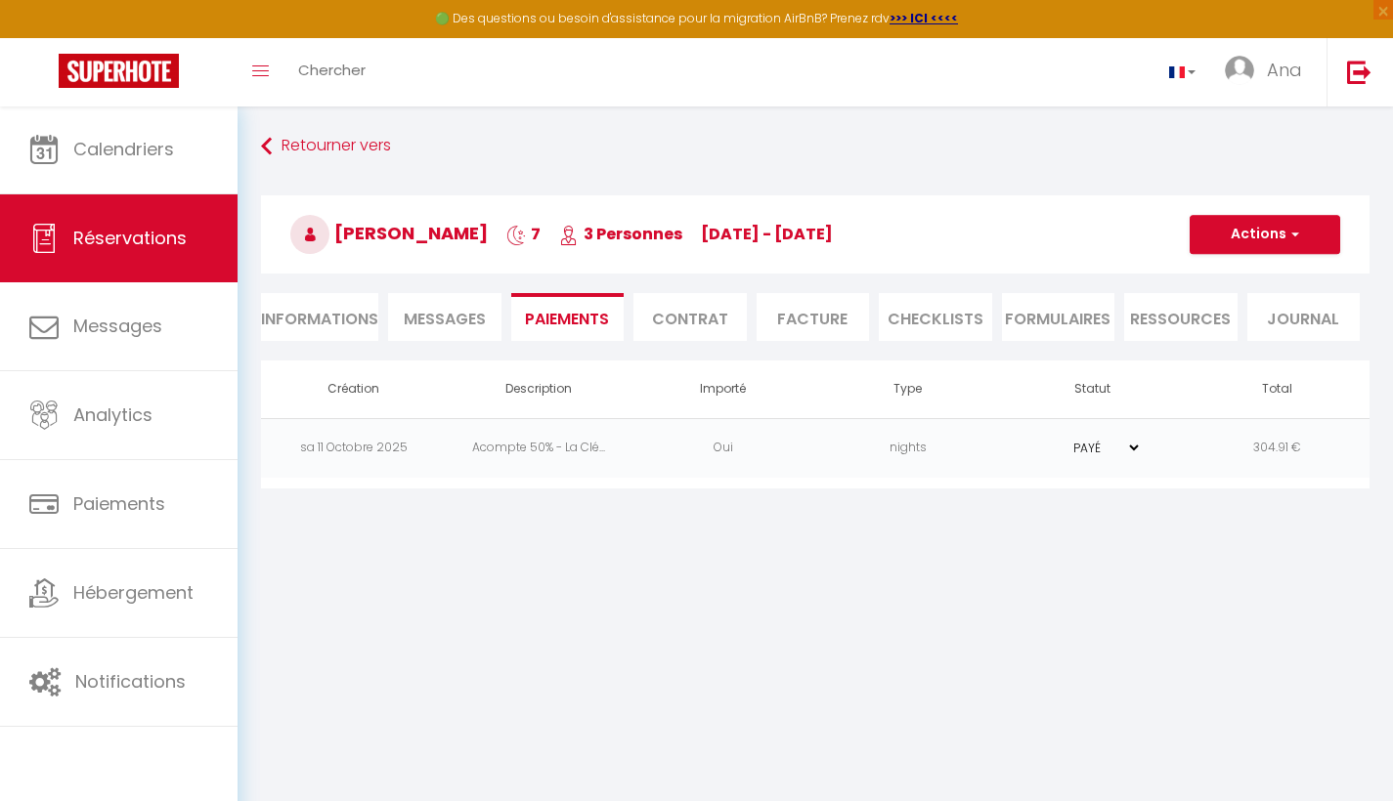
click at [372, 447] on td "sa 11 Octobre 2025" at bounding box center [353, 448] width 185 height 60
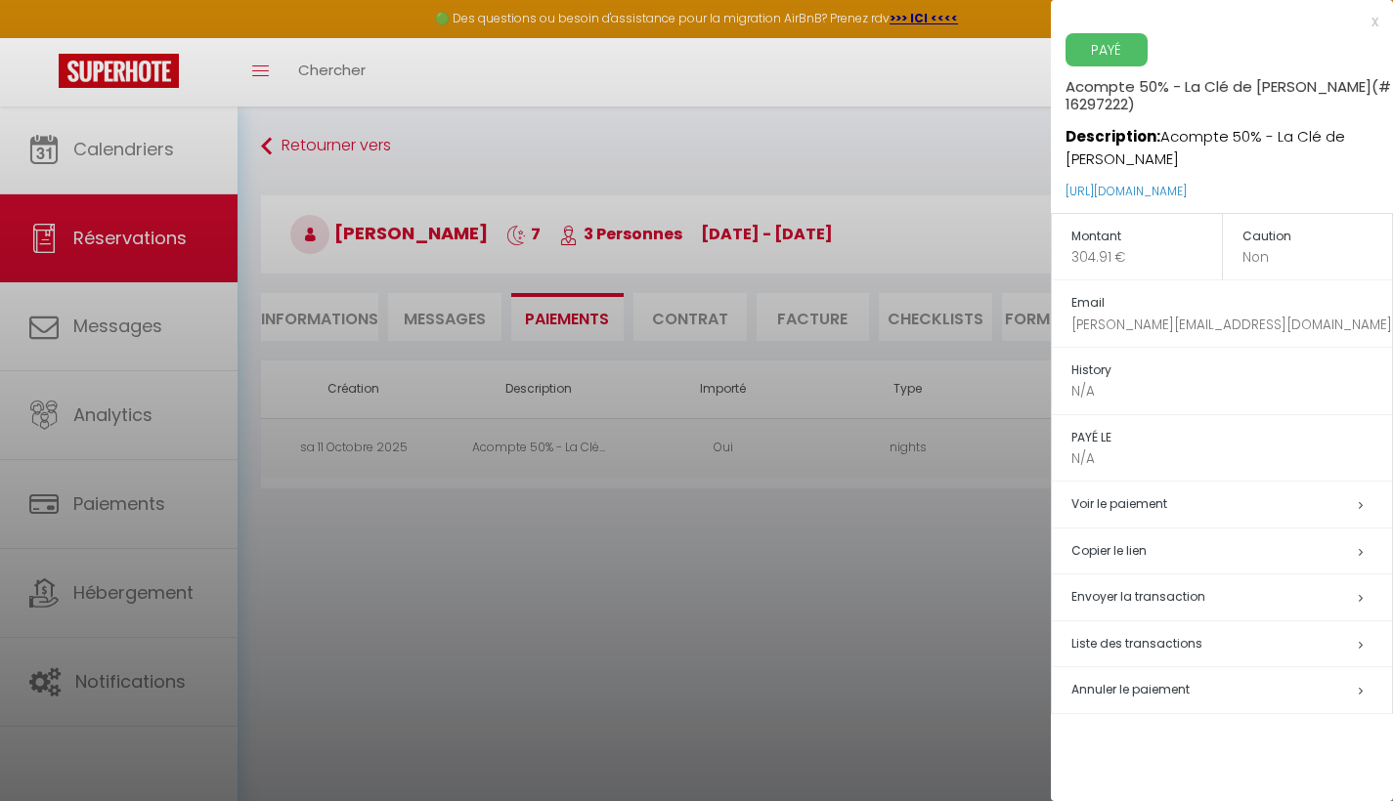
click at [1354, 686] on h5 "Annuler le paiement" at bounding box center [1231, 690] width 321 height 22
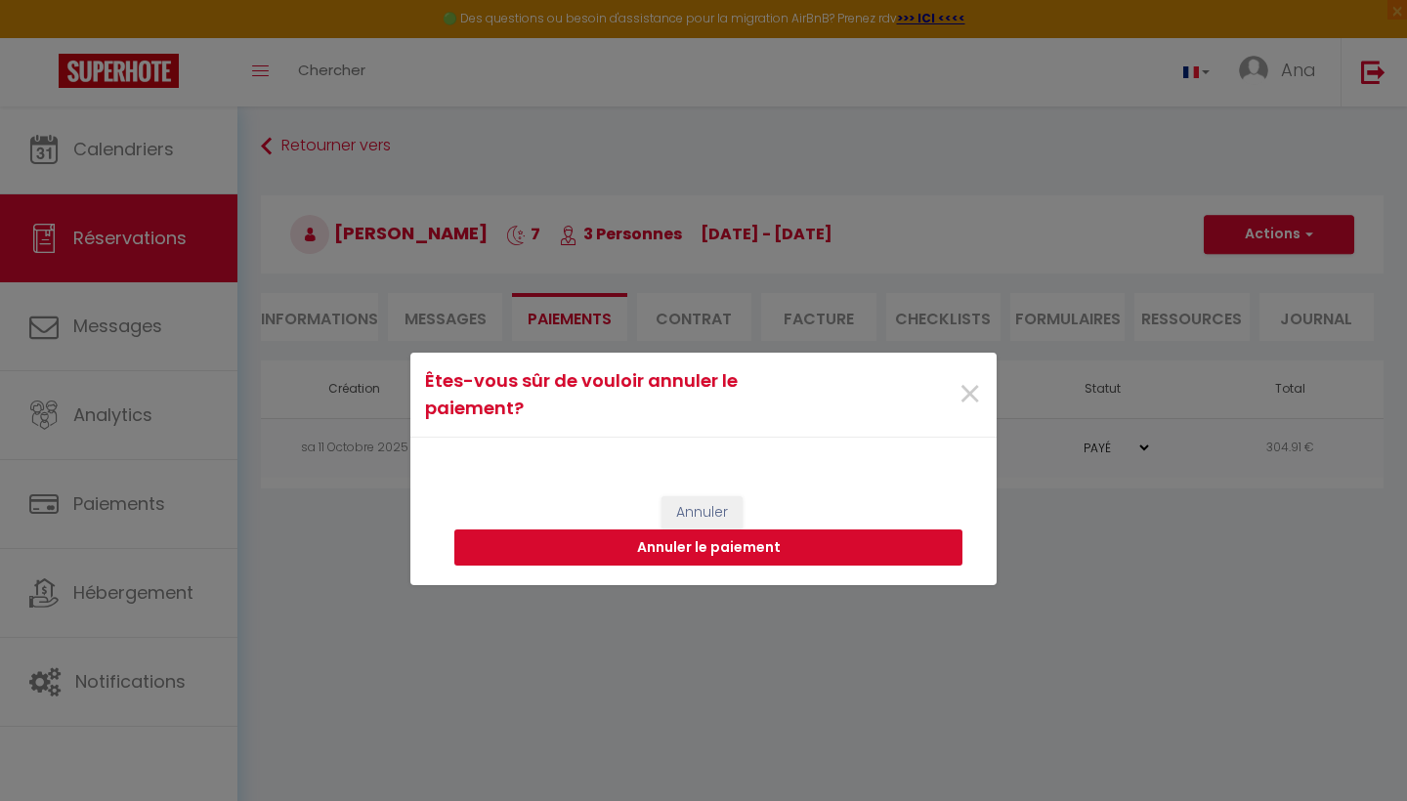
click at [723, 546] on button "Annuler le paiement" at bounding box center [708, 548] width 508 height 37
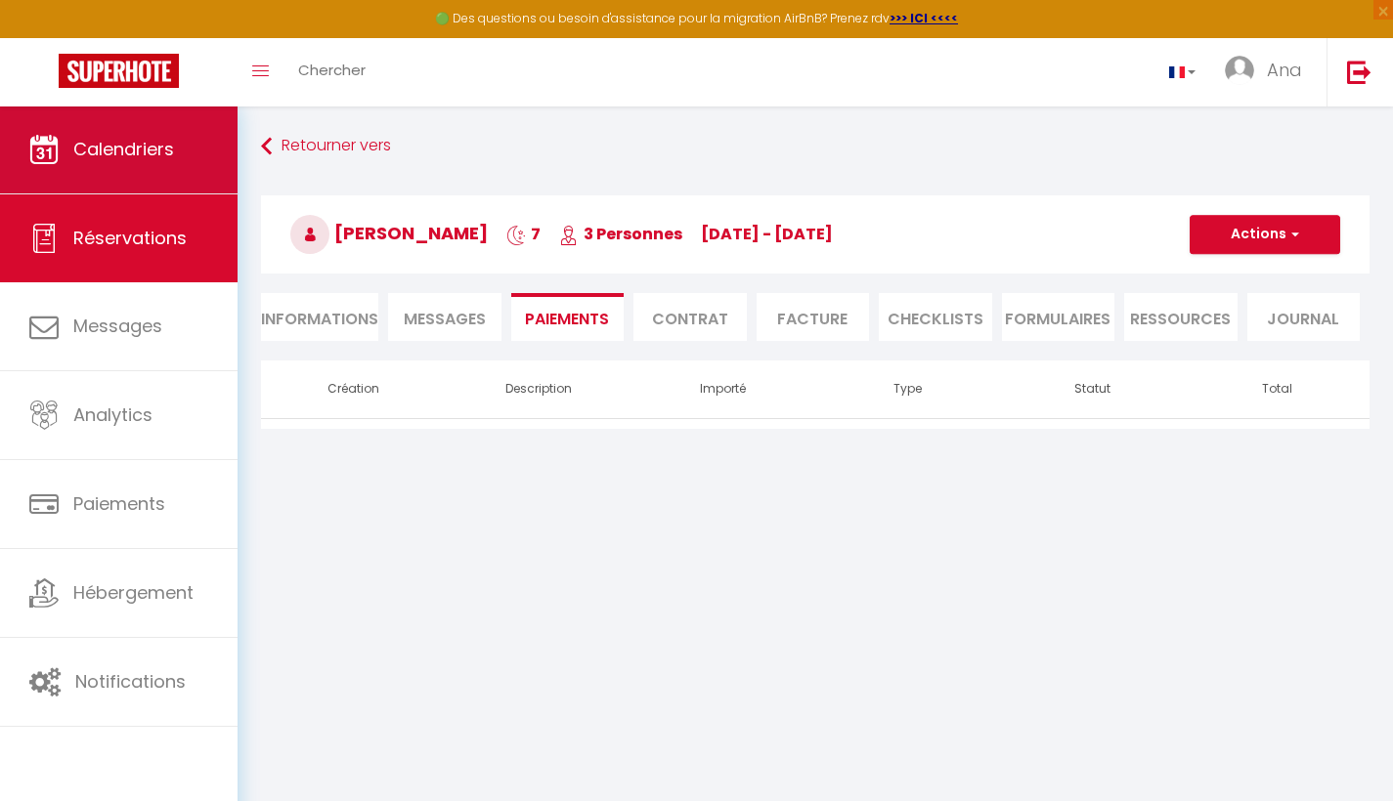
click at [118, 154] on span "Calendriers" at bounding box center [123, 149] width 101 height 24
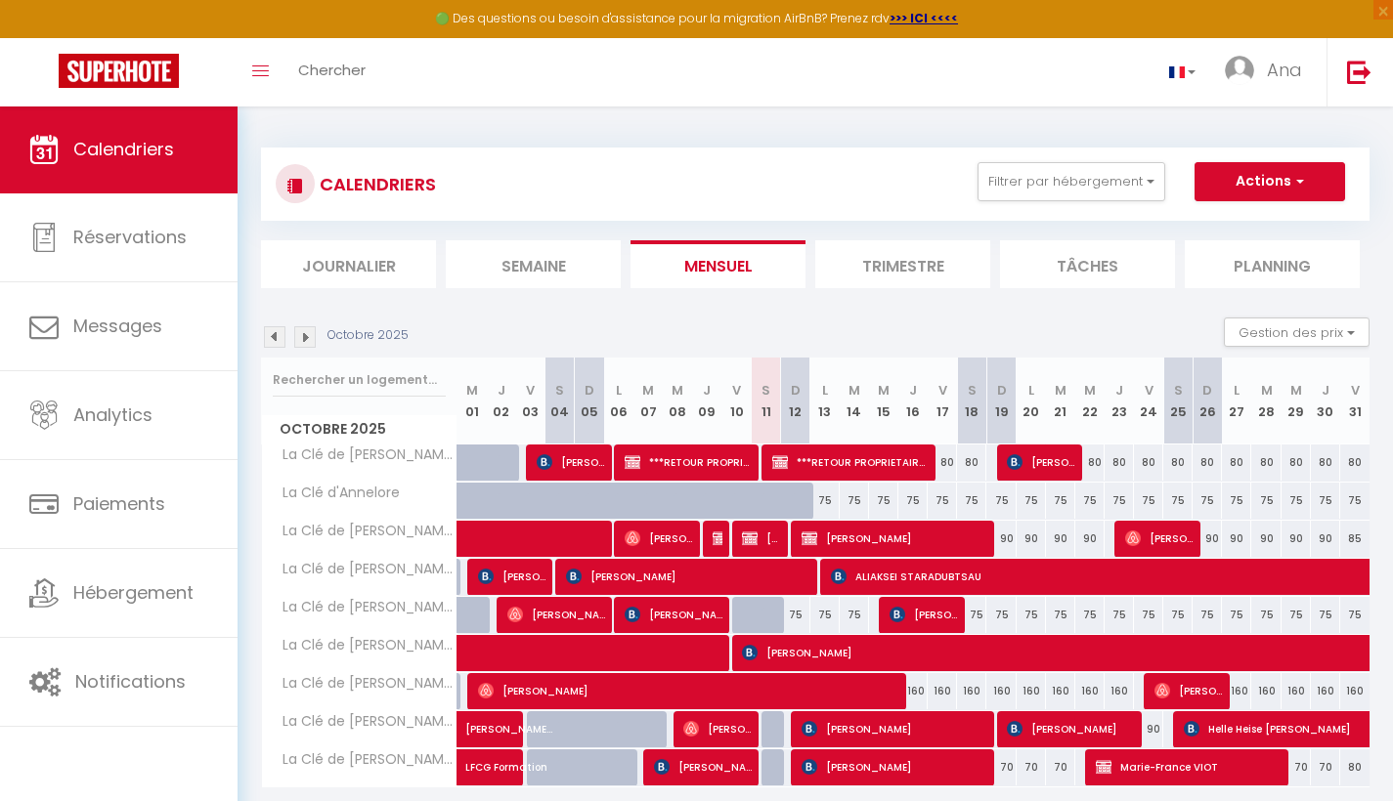
click at [894, 541] on span "Laurent Jost" at bounding box center [894, 538] width 186 height 37
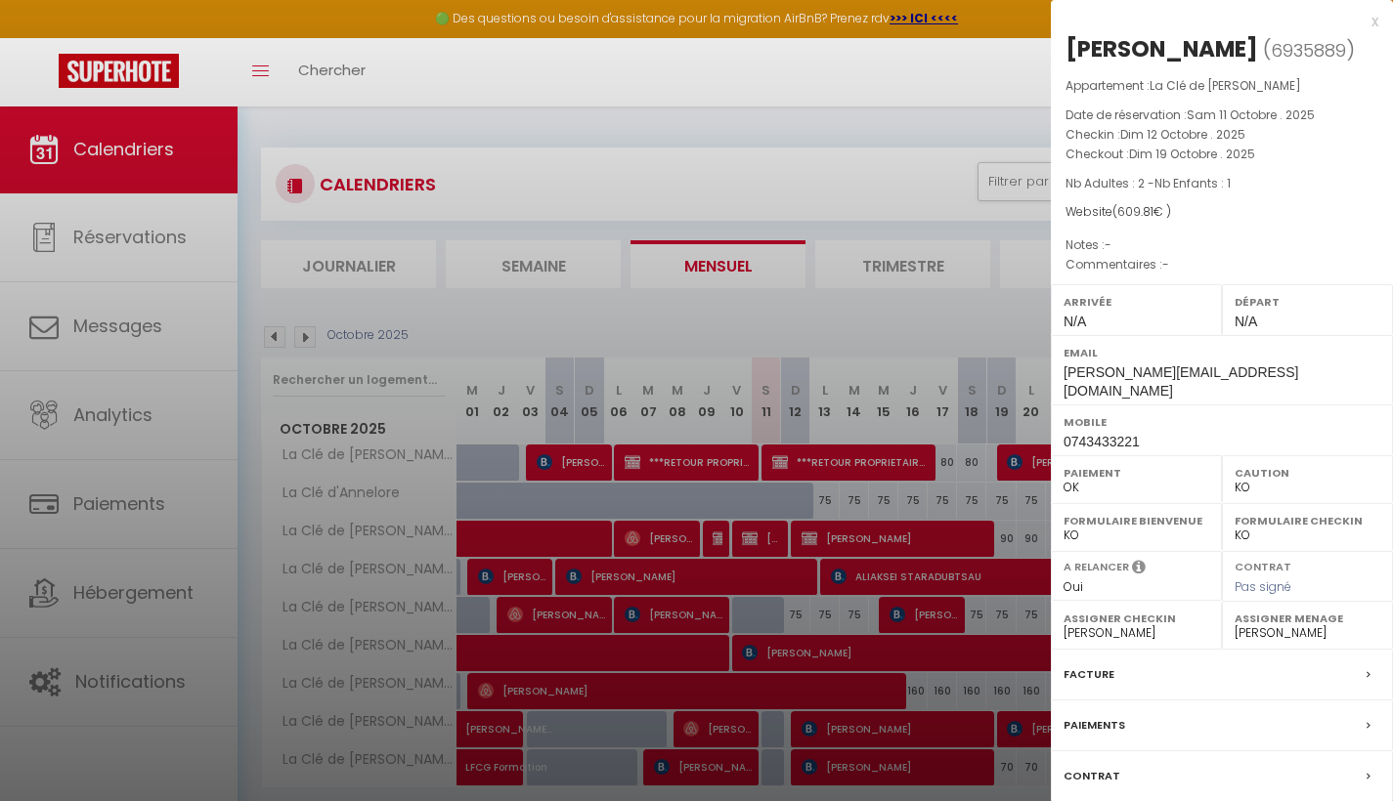
click at [1351, 701] on div "Paiements" at bounding box center [1222, 726] width 342 height 51
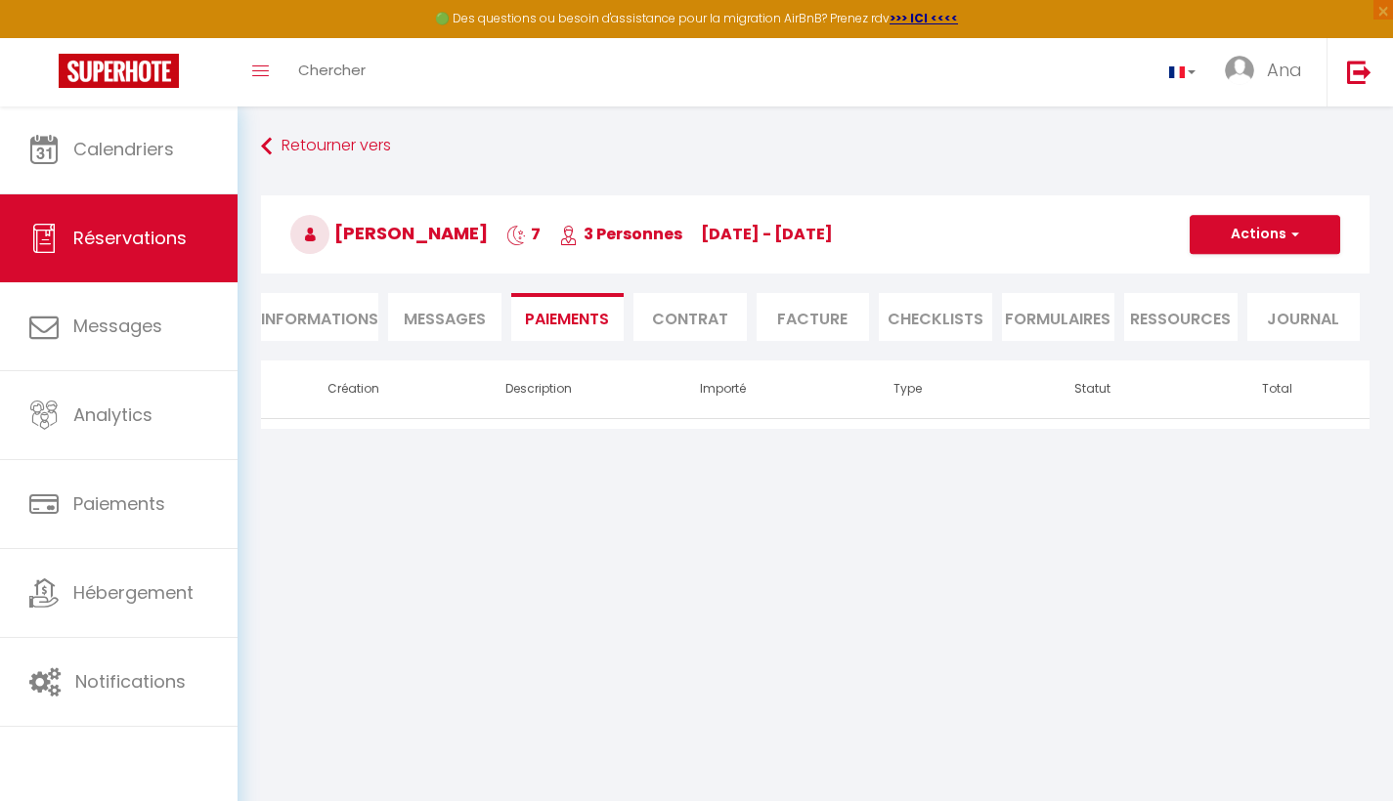
click at [1259, 238] on button "Actions" at bounding box center [1265, 234] width 151 height 39
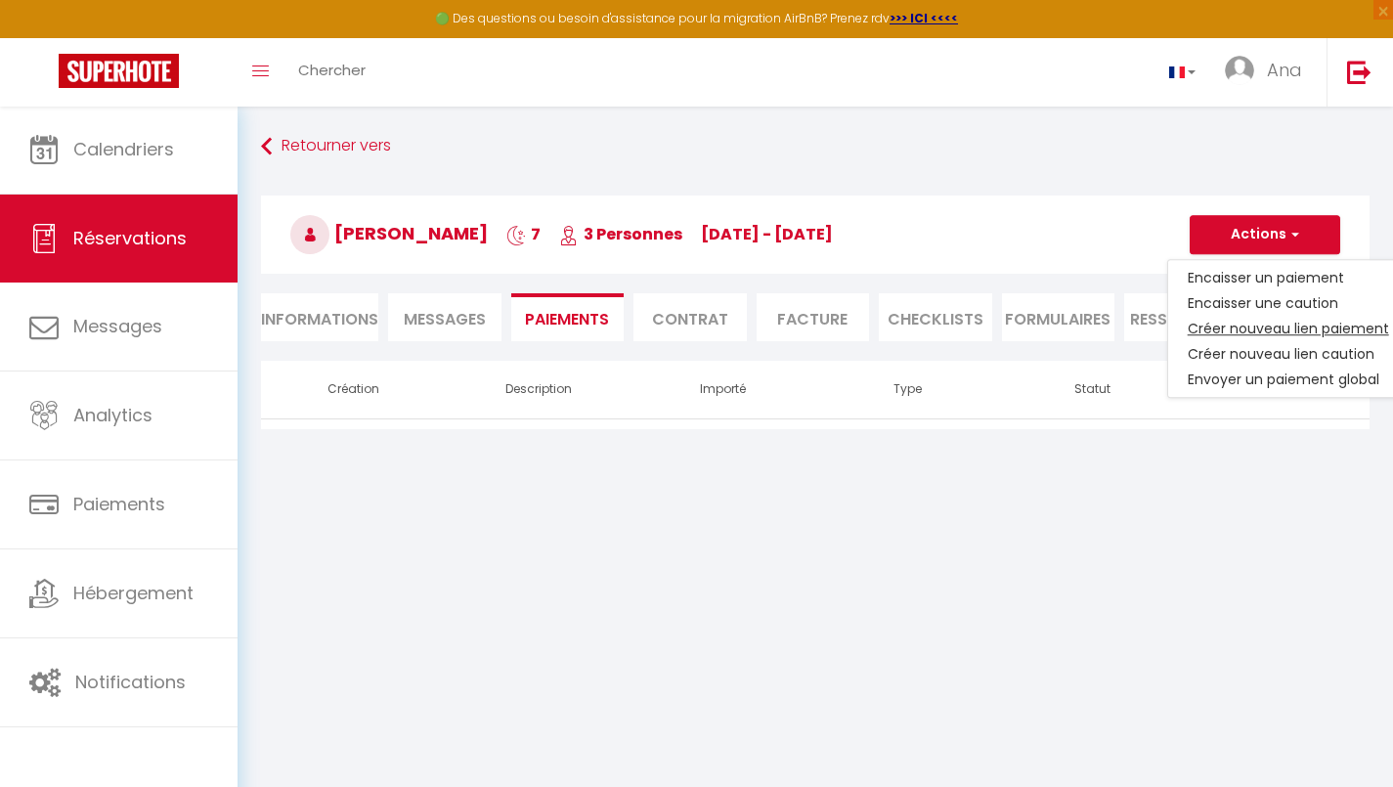
click at [1283, 327] on link "Créer nouveau lien paiement" at bounding box center [1288, 328] width 240 height 25
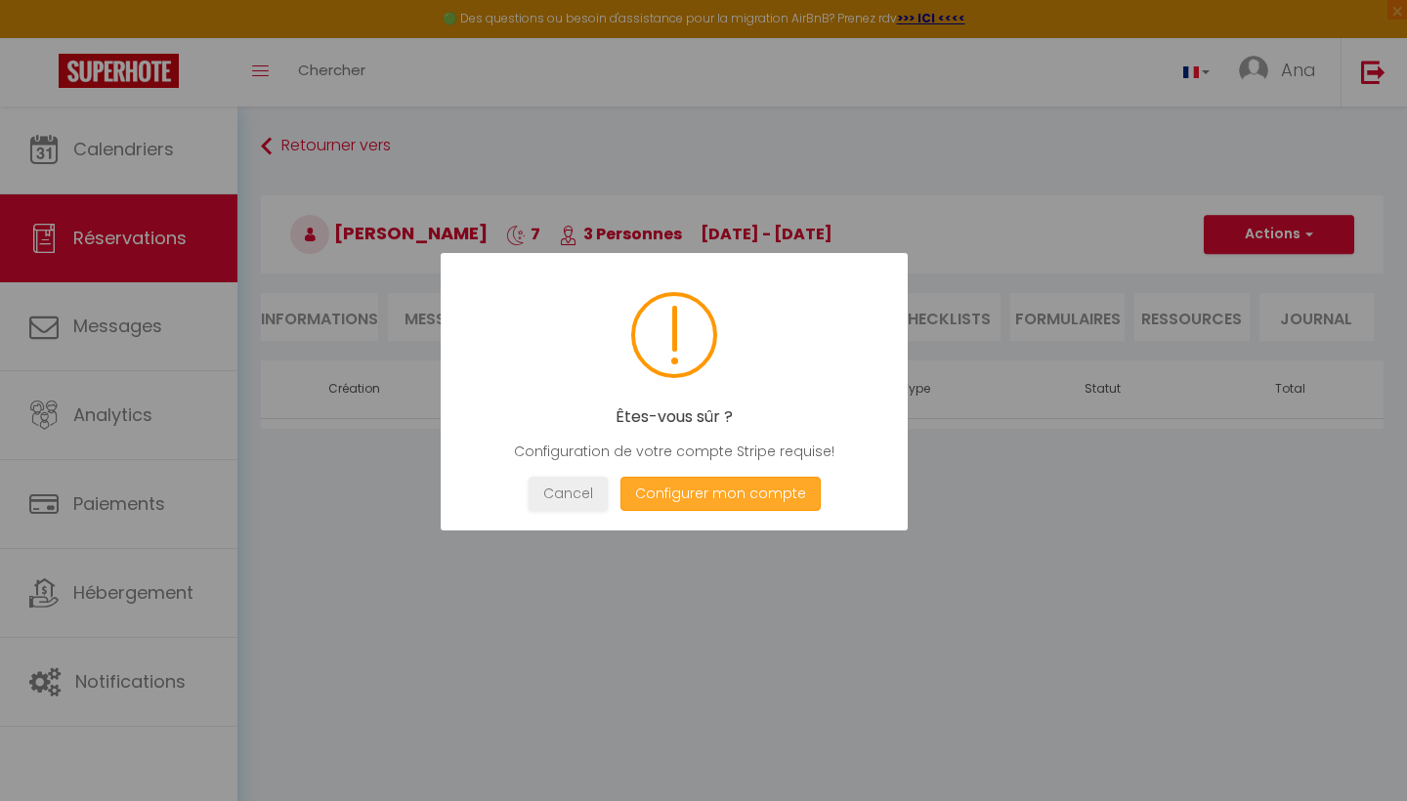
click at [737, 492] on button "Configurer mon compte" at bounding box center [721, 494] width 200 height 34
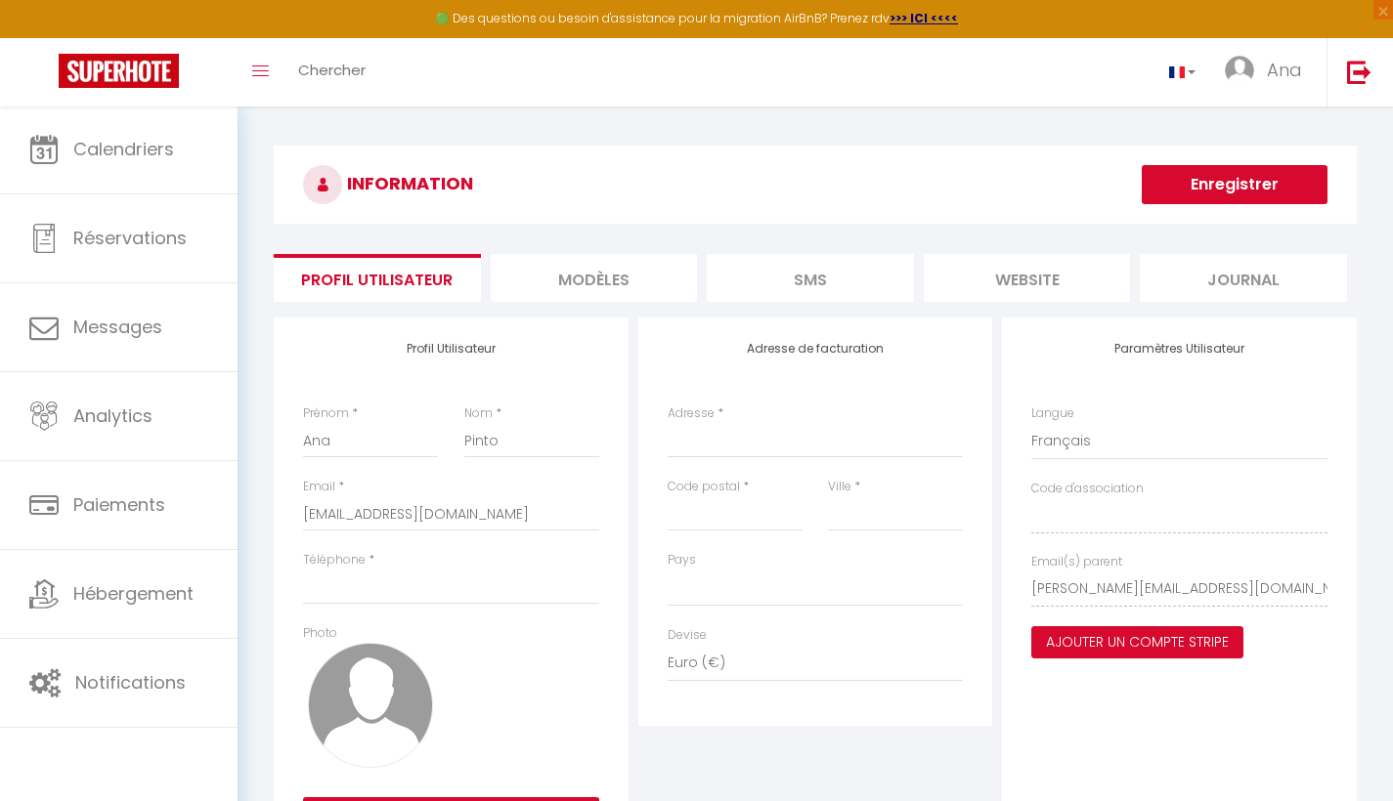
click at [1153, 636] on button "Ajouter un compte Stripe" at bounding box center [1137, 643] width 212 height 33
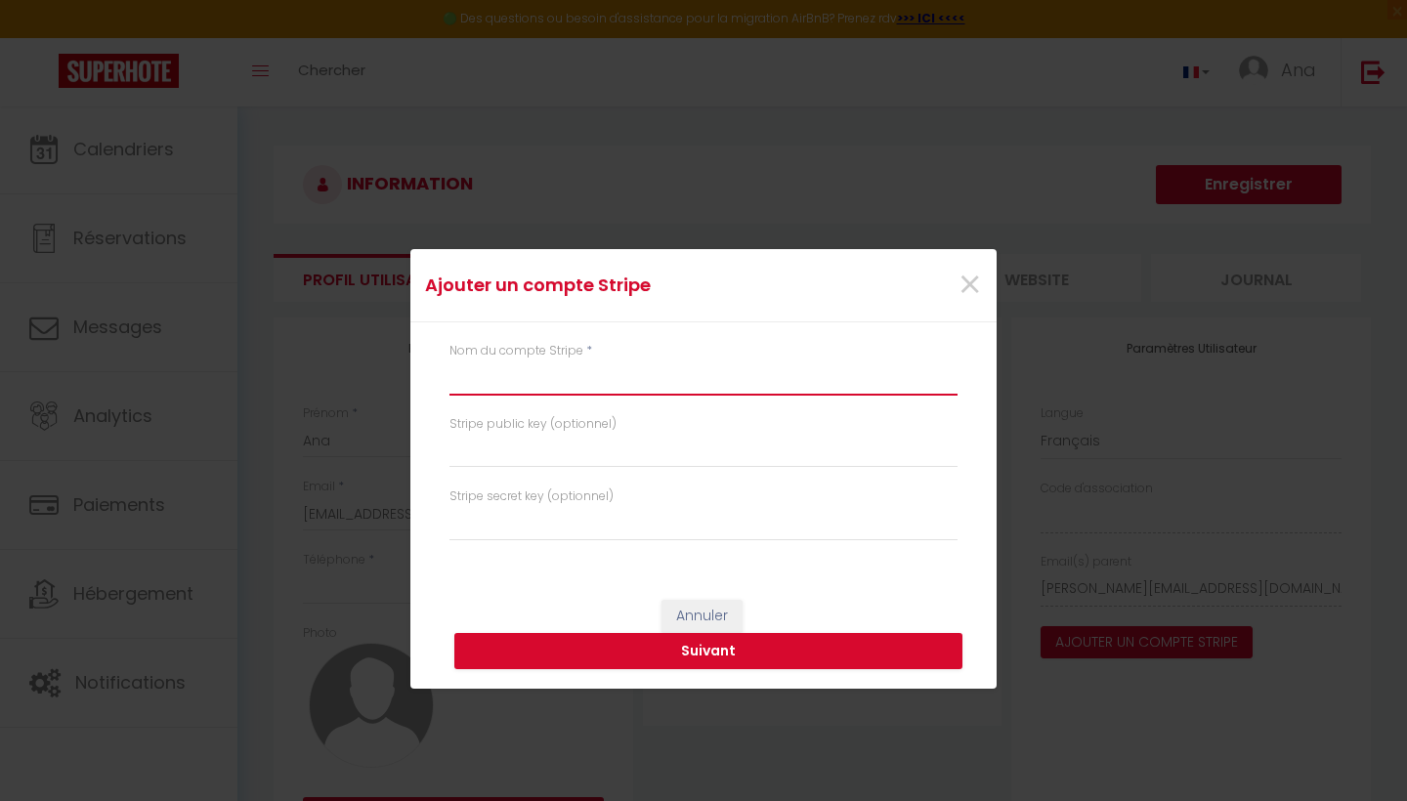
click at [494, 387] on input "text" at bounding box center [704, 378] width 508 height 35
click at [731, 651] on button "Suivant" at bounding box center [708, 651] width 508 height 37
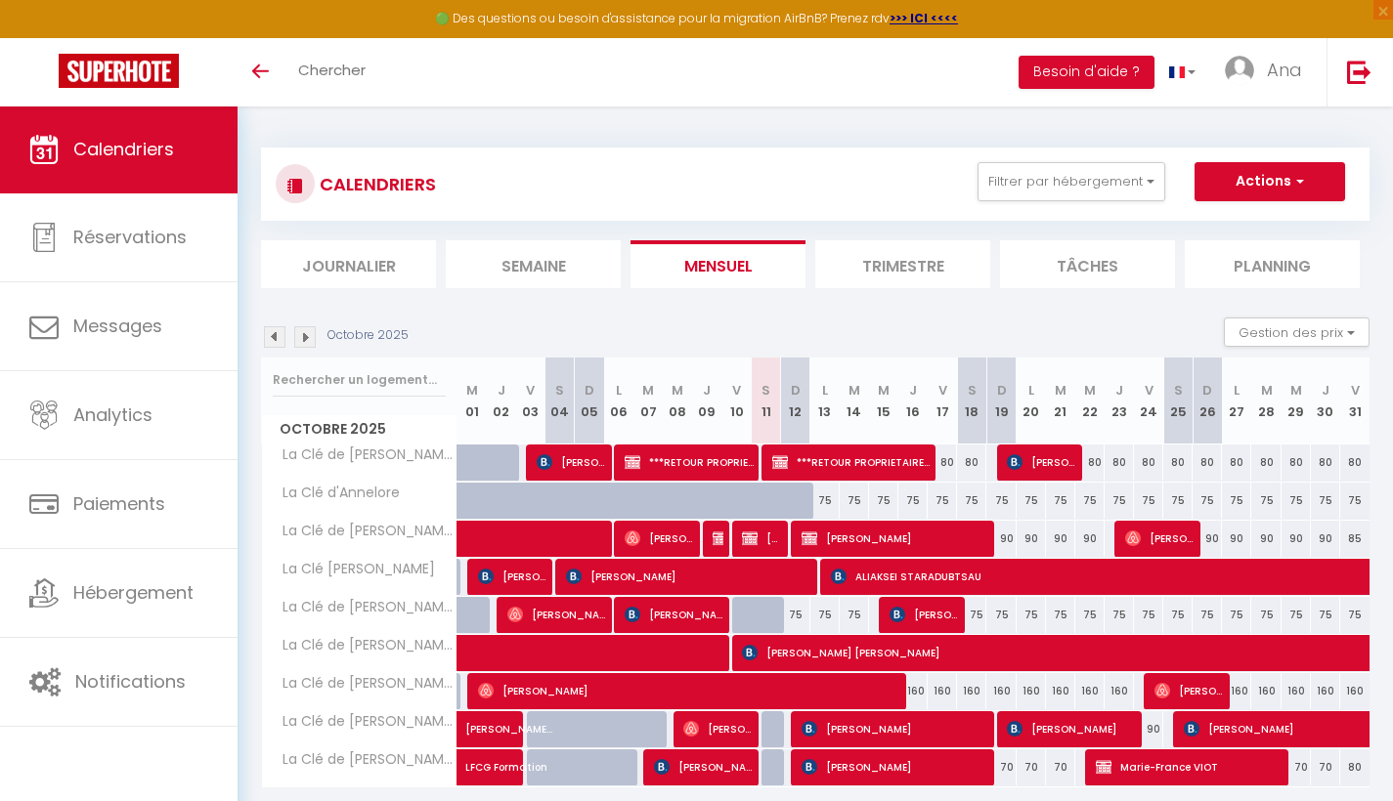
click at [909, 531] on span "[PERSON_NAME]" at bounding box center [897, 538] width 192 height 37
select select "OK"
select select "KO"
select select "0"
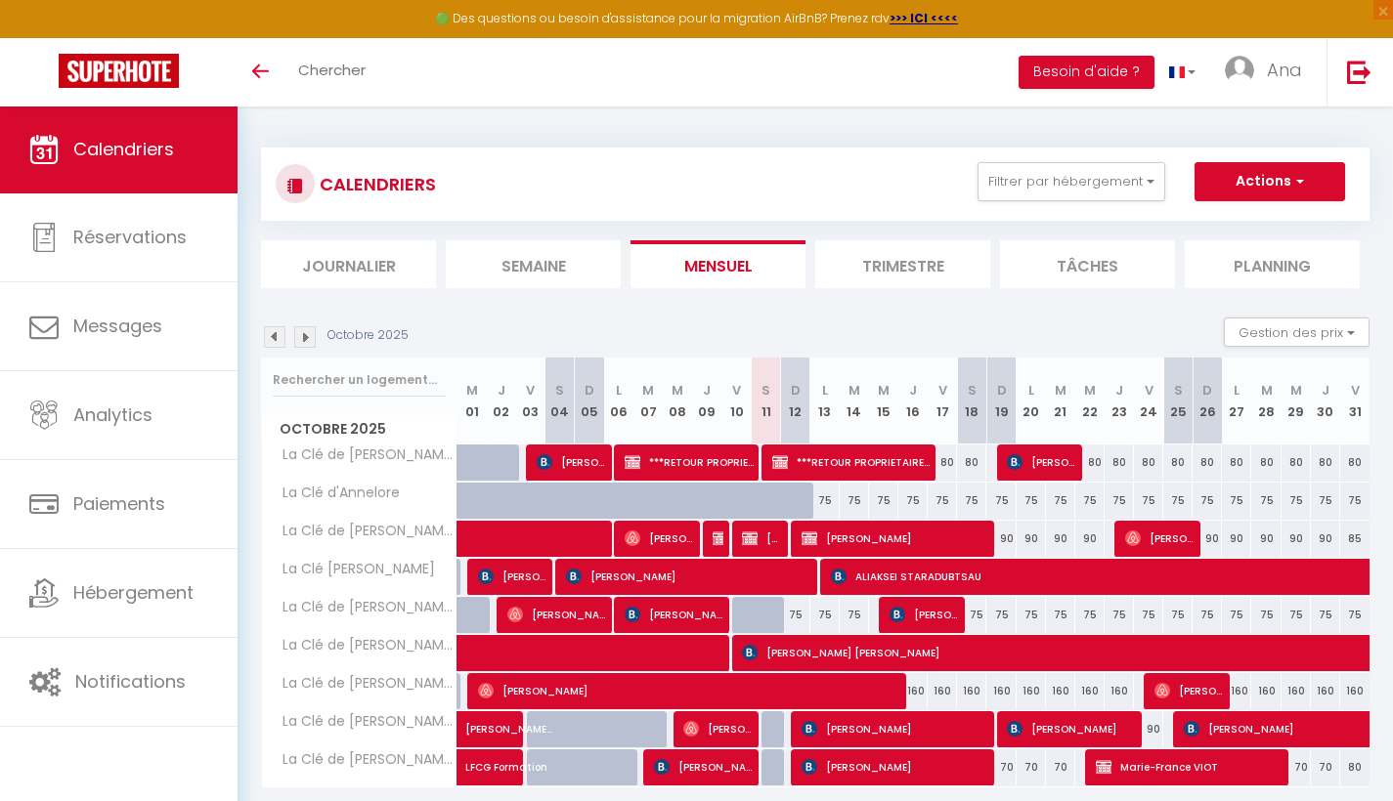
select select "1"
select select "7312"
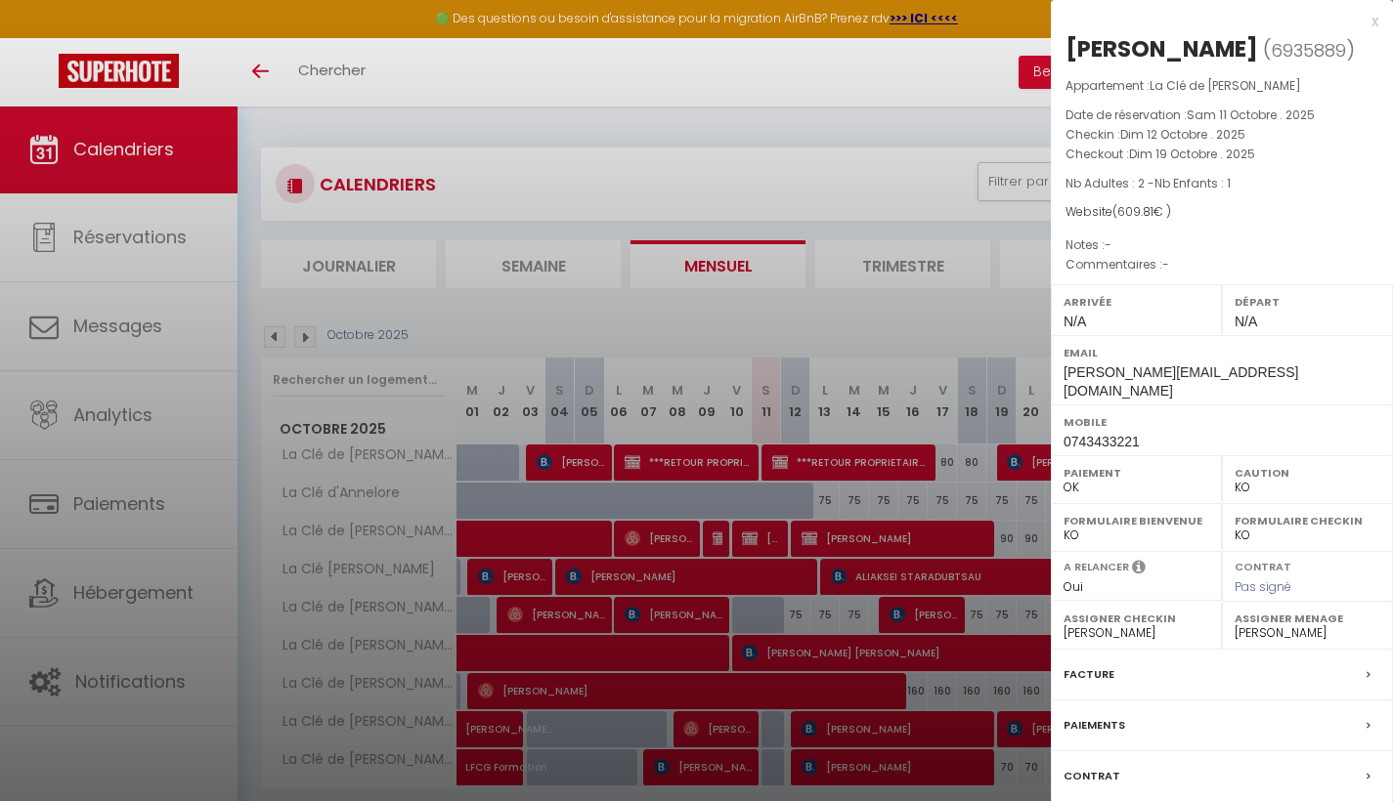
click at [1349, 703] on div "Paiements" at bounding box center [1222, 726] width 342 height 51
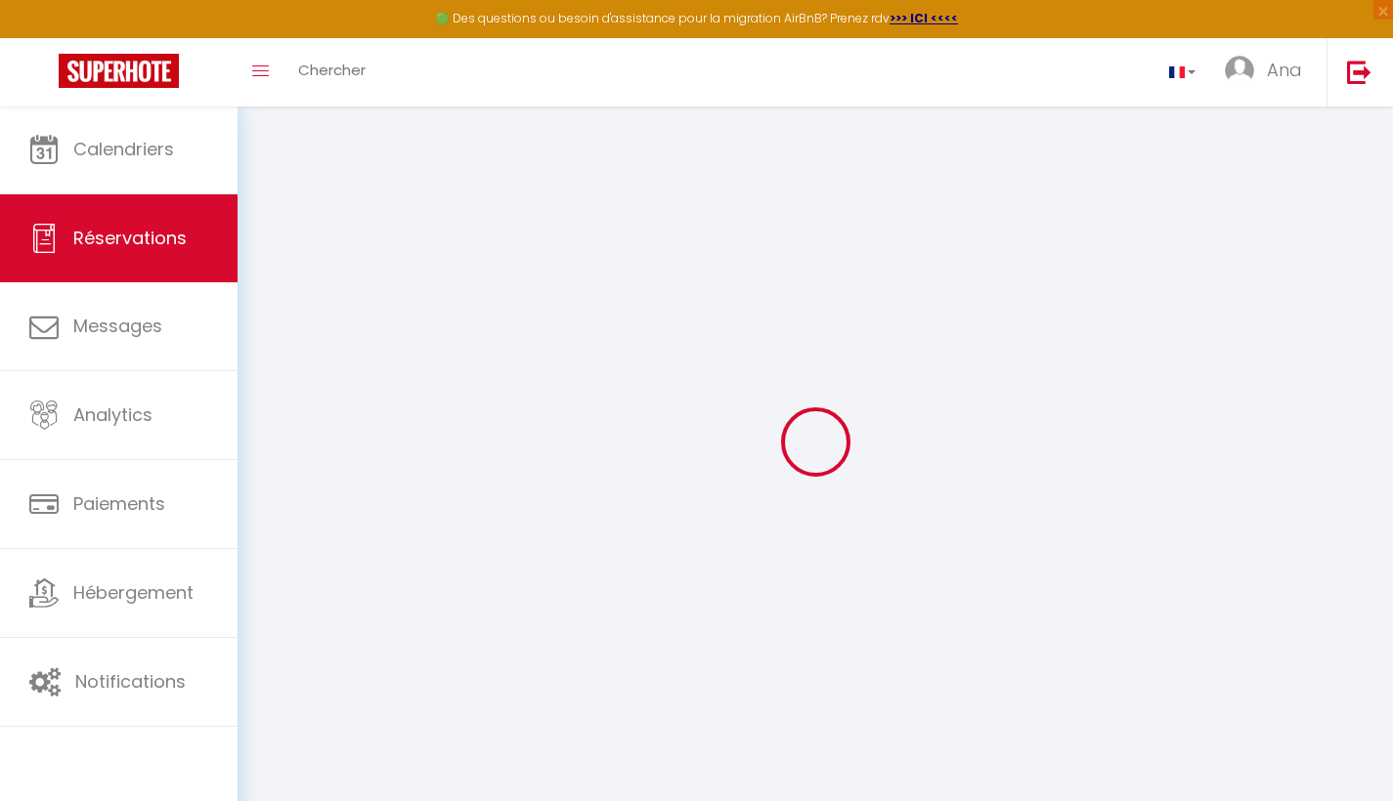
select select
checkbox input "false"
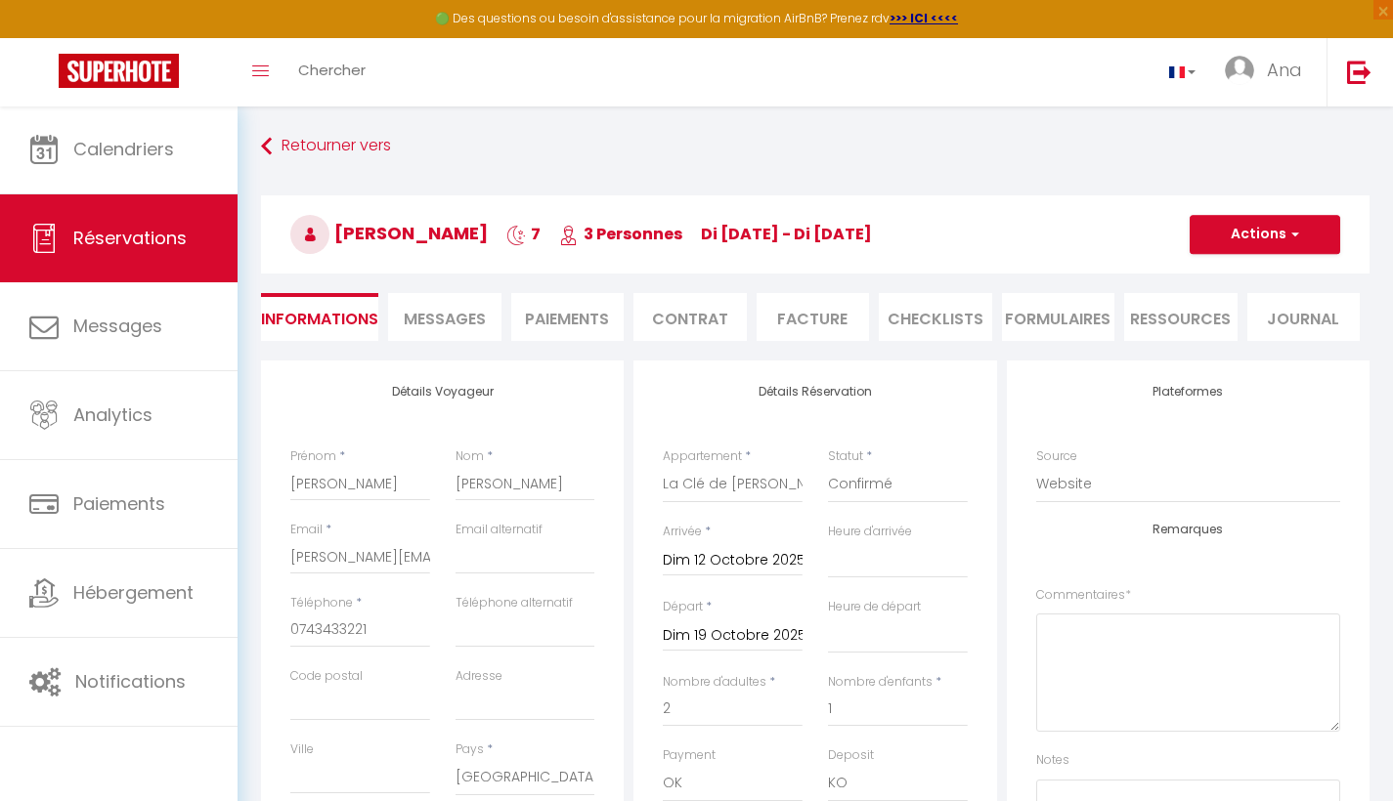
select select
checkbox input "false"
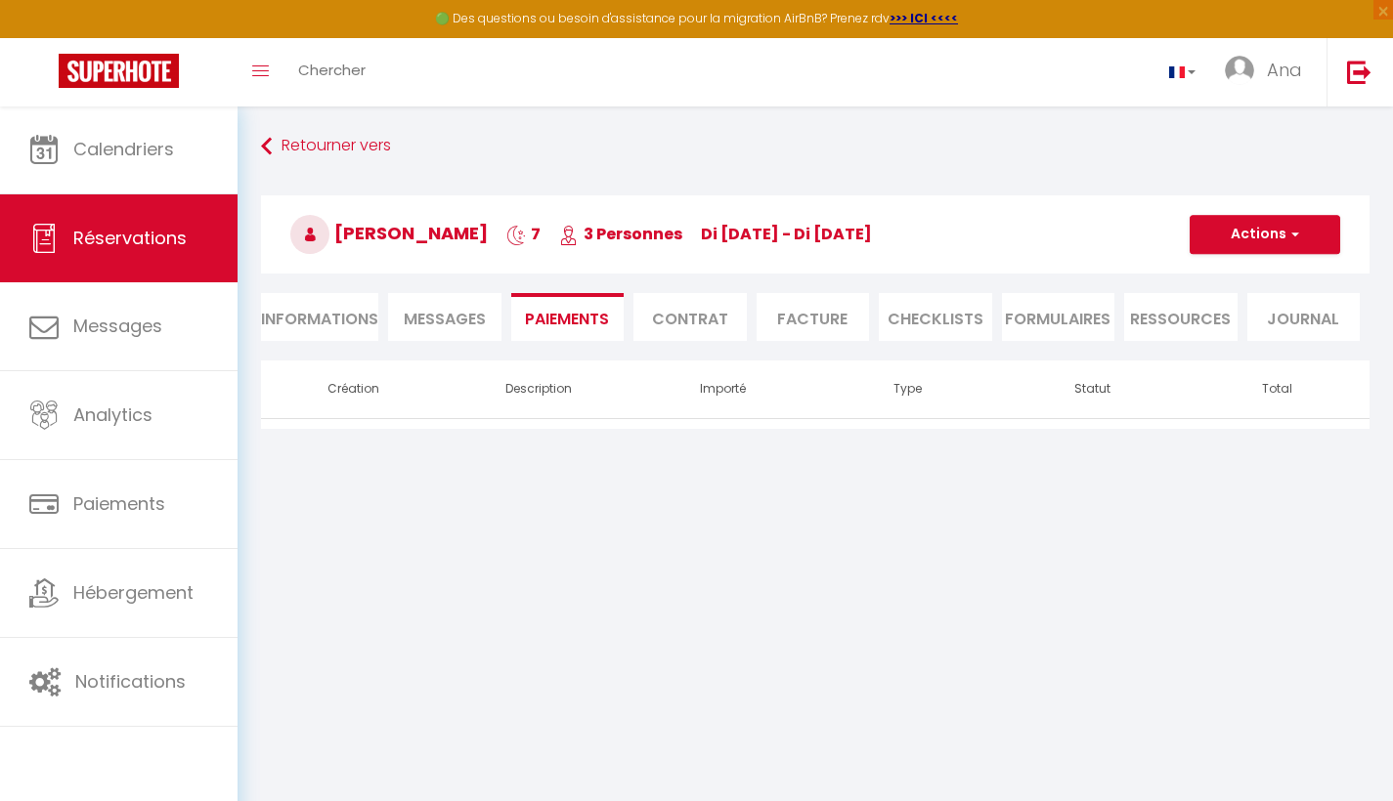
click at [1285, 231] on button "Actions" at bounding box center [1265, 234] width 151 height 39
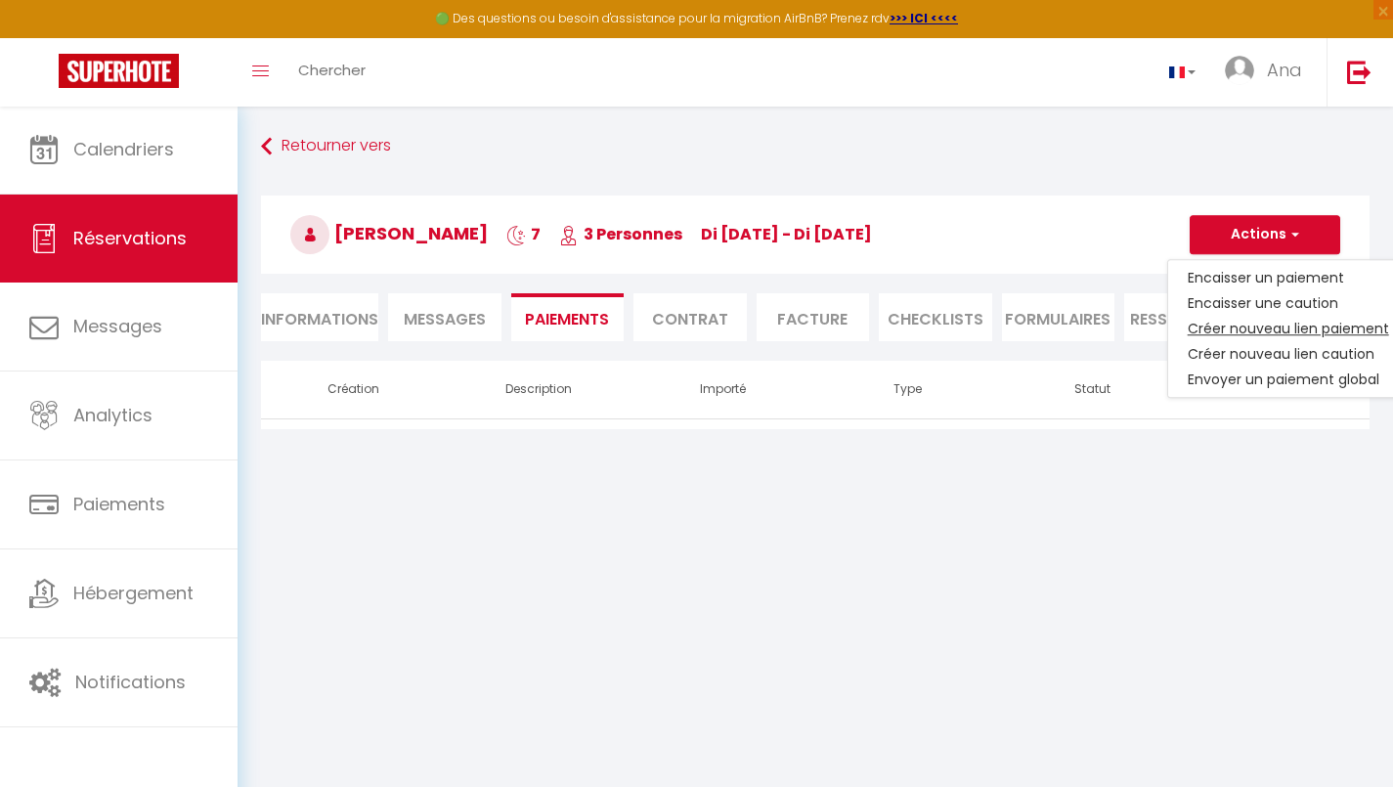
click at [1288, 326] on link "Créer nouveau lien paiement" at bounding box center [1288, 328] width 240 height 25
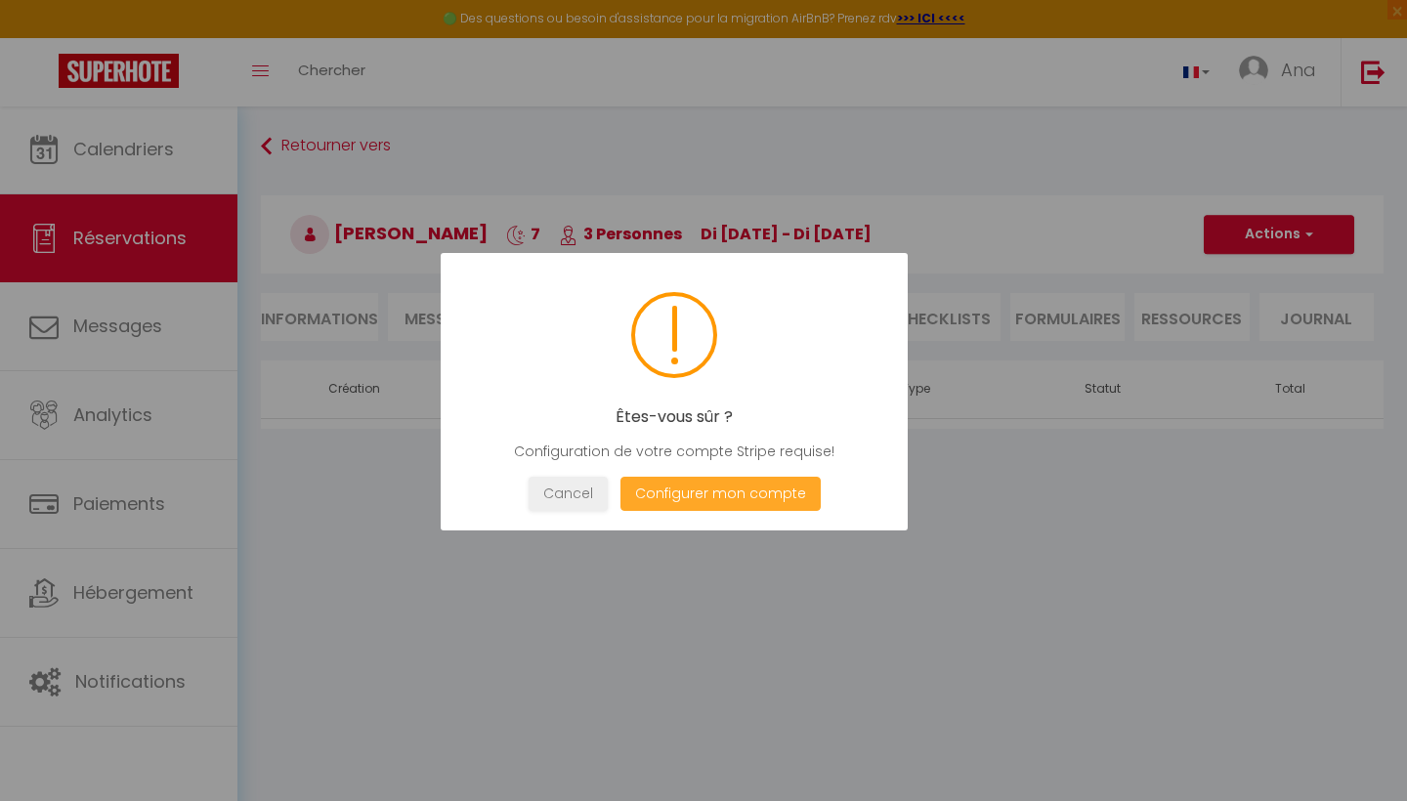
click at [737, 489] on button "Configurer mon compte" at bounding box center [721, 494] width 200 height 34
select select
select select "28"
select select "fr"
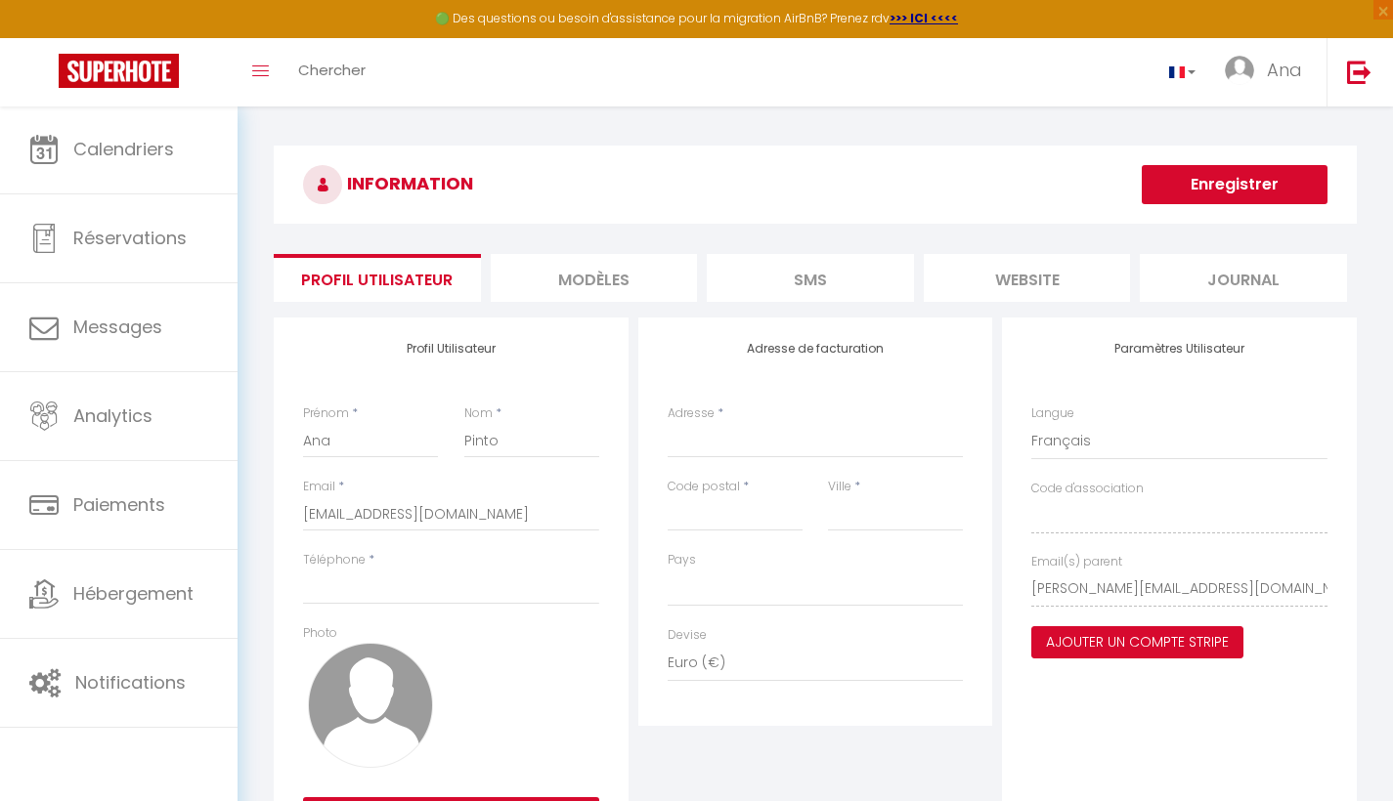
click at [1145, 640] on button "Ajouter un compte Stripe" at bounding box center [1137, 643] width 212 height 33
select select
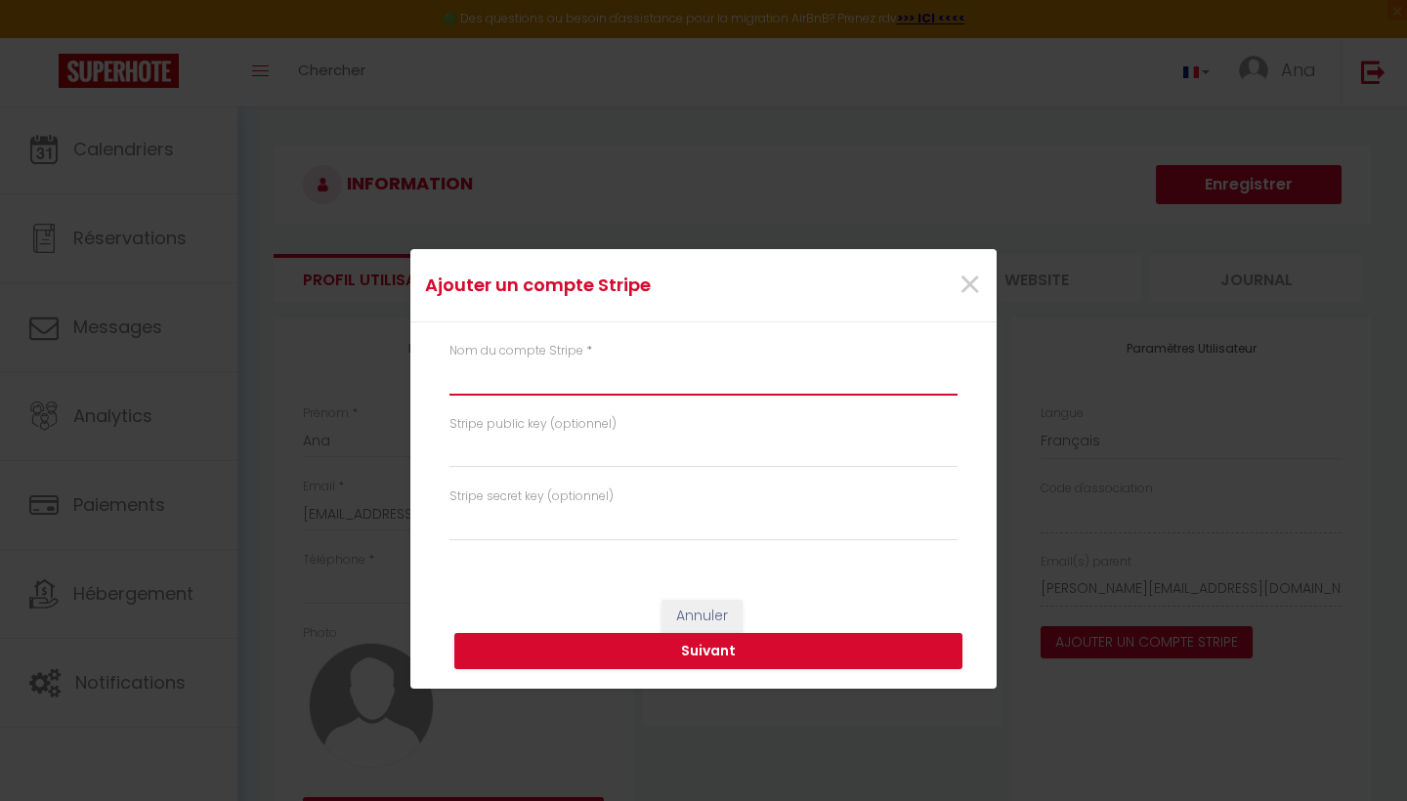
click at [512, 386] on input "text" at bounding box center [704, 378] width 508 height 35
type input "L"
select select
type input "L"
type input "ana_ma_cle_expertise@yahoo.com"
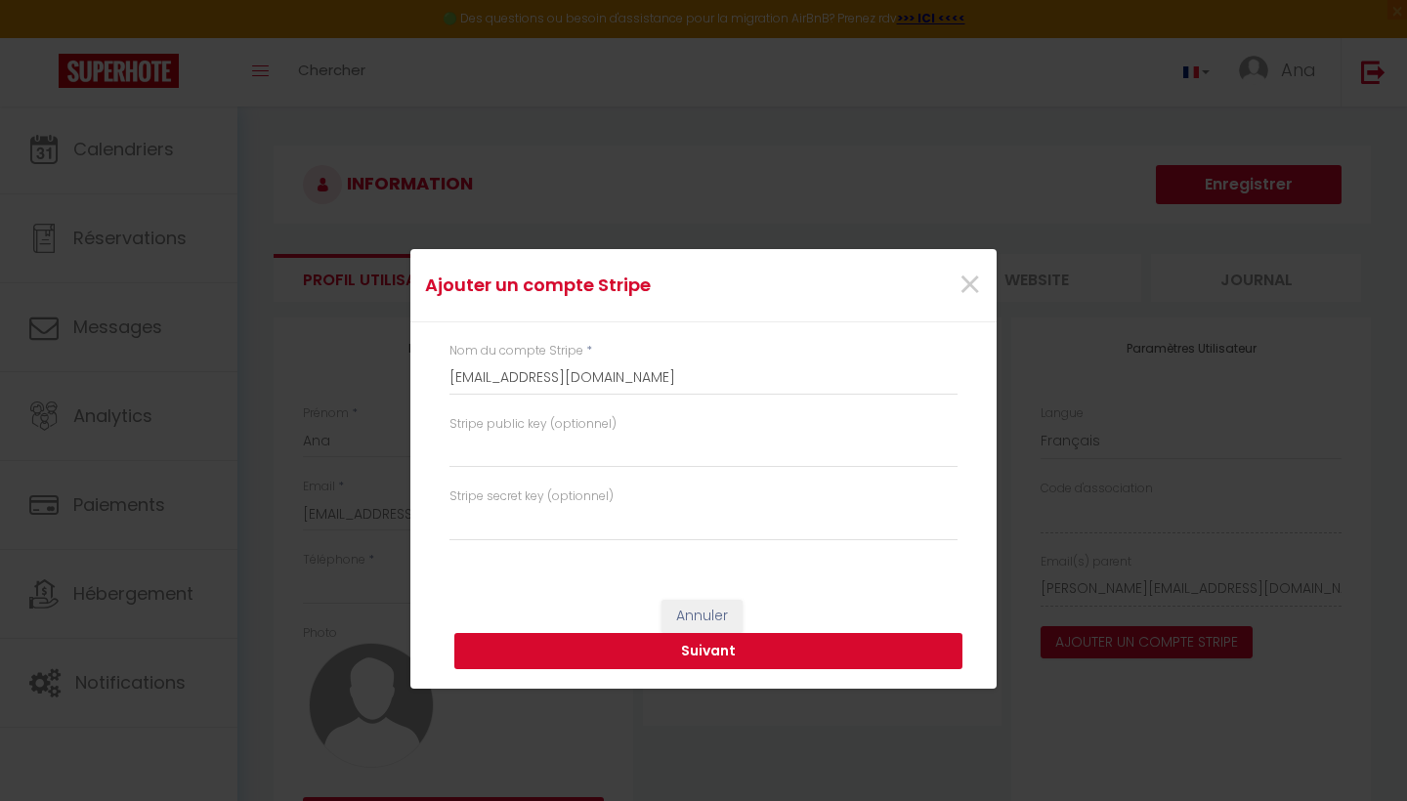
click at [732, 651] on button "Suivant" at bounding box center [708, 651] width 508 height 37
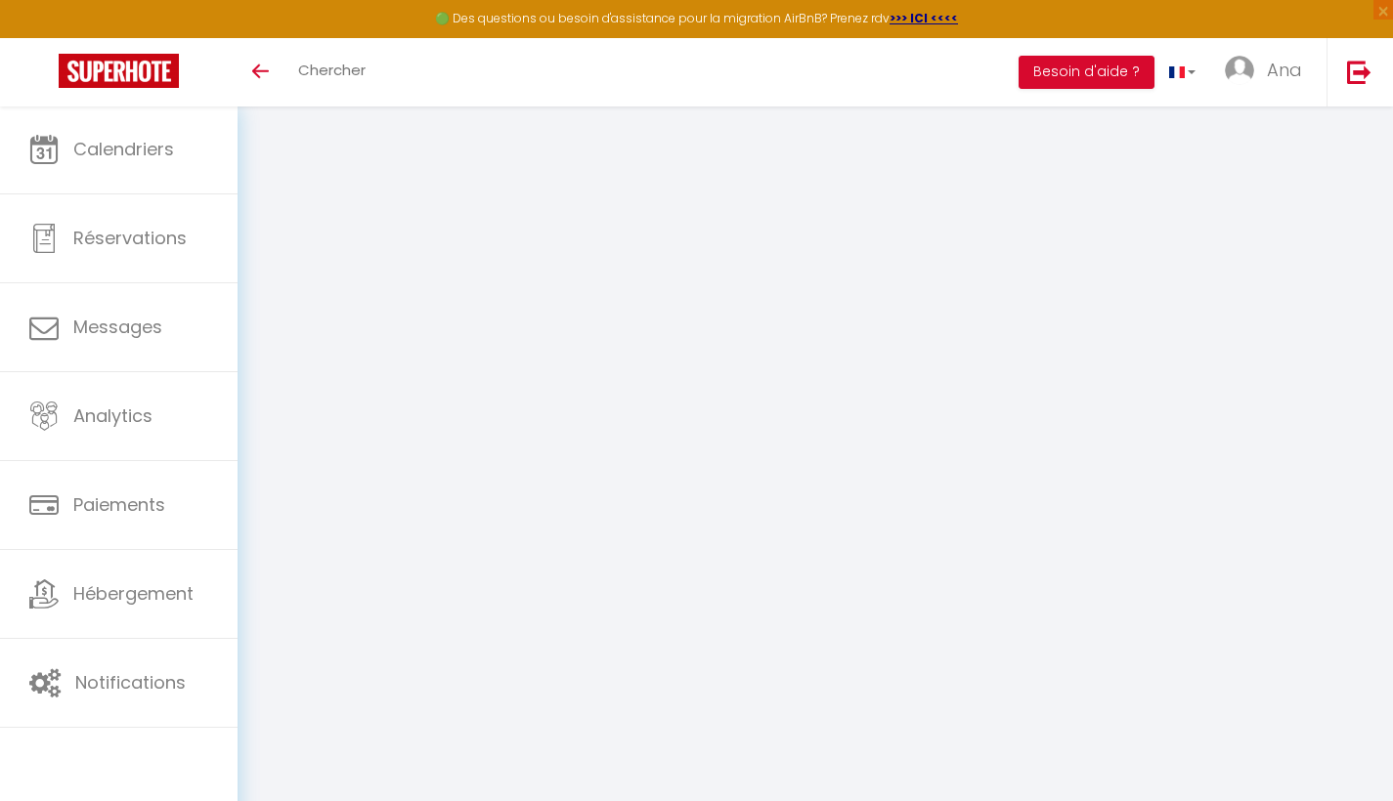
select select
select select "28"
select select "fr"
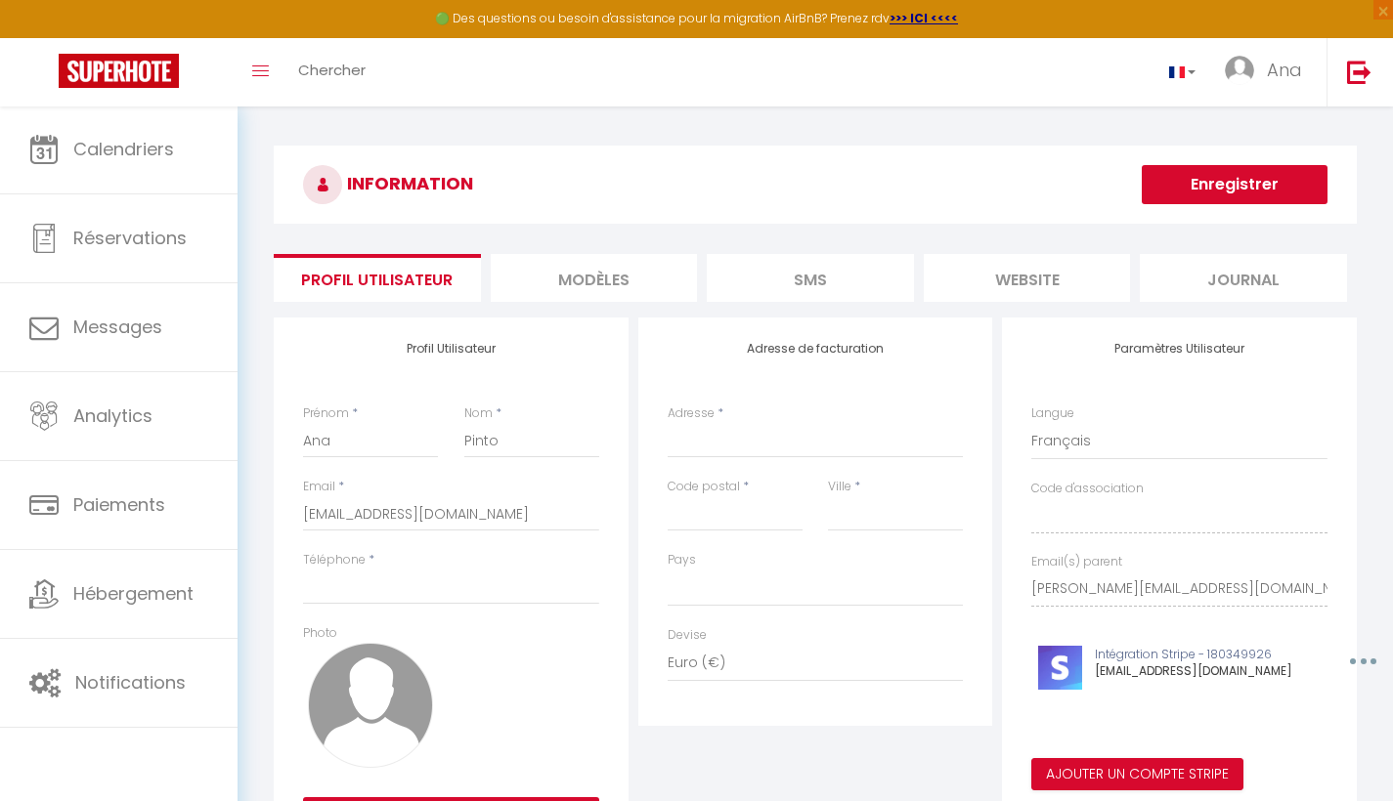
select select
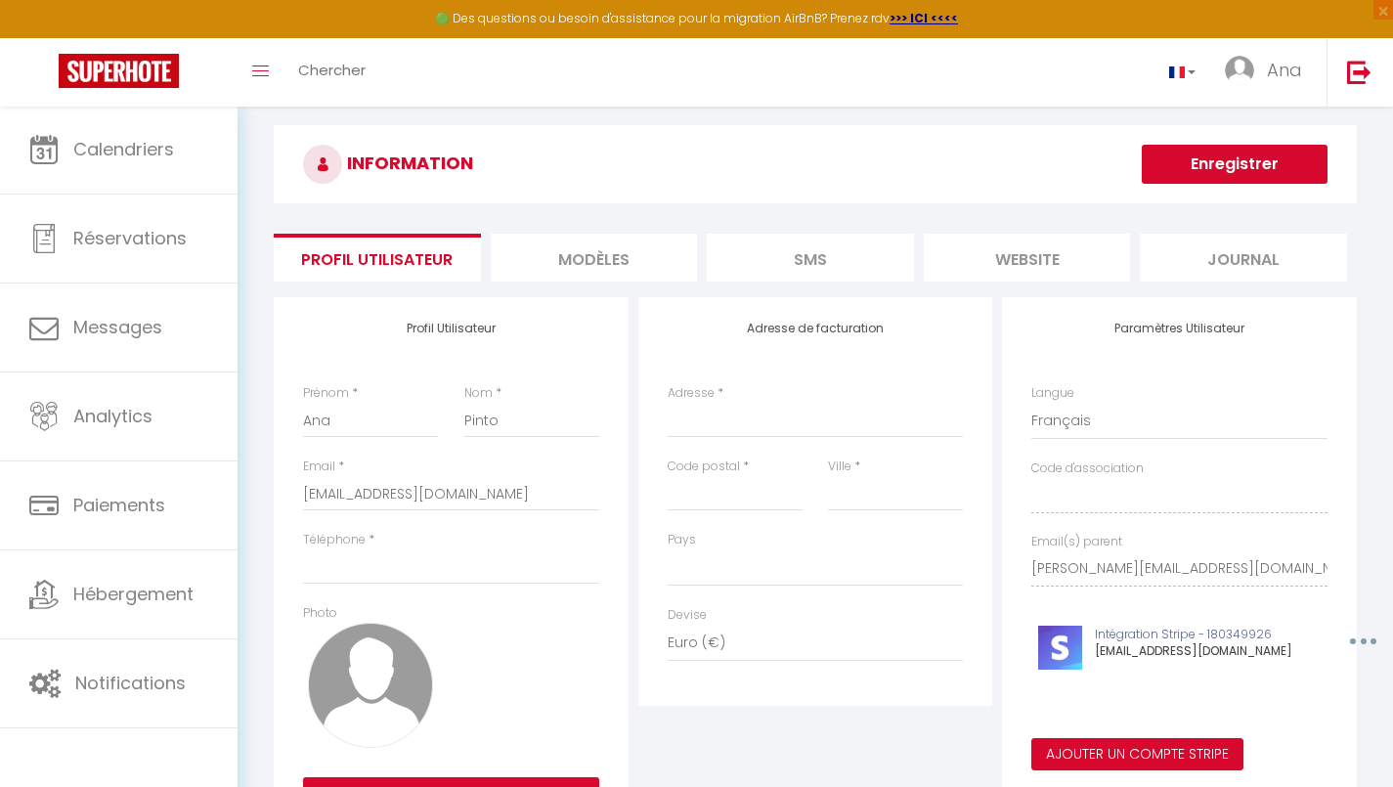
scroll to position [44, 0]
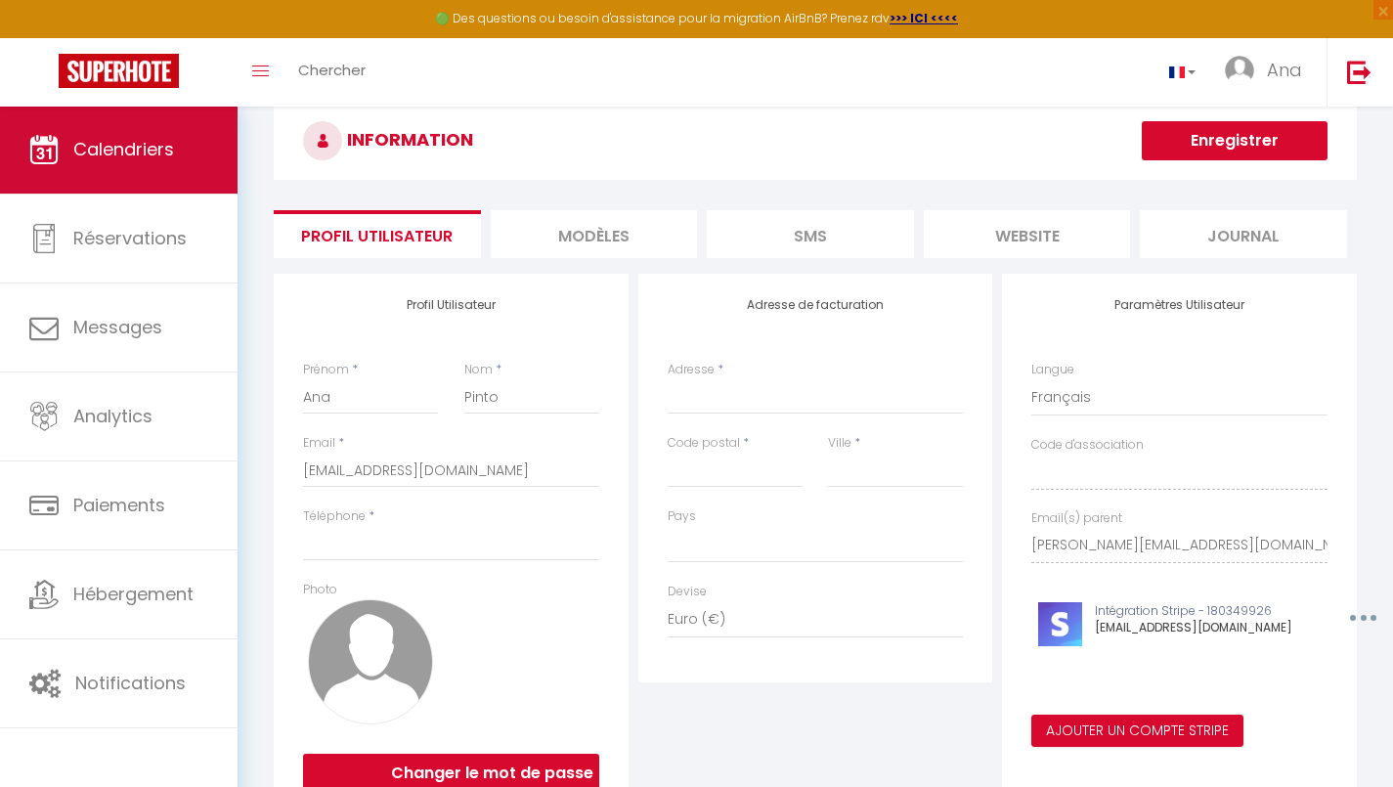
click at [123, 170] on link "Calendriers" at bounding box center [119, 150] width 238 height 88
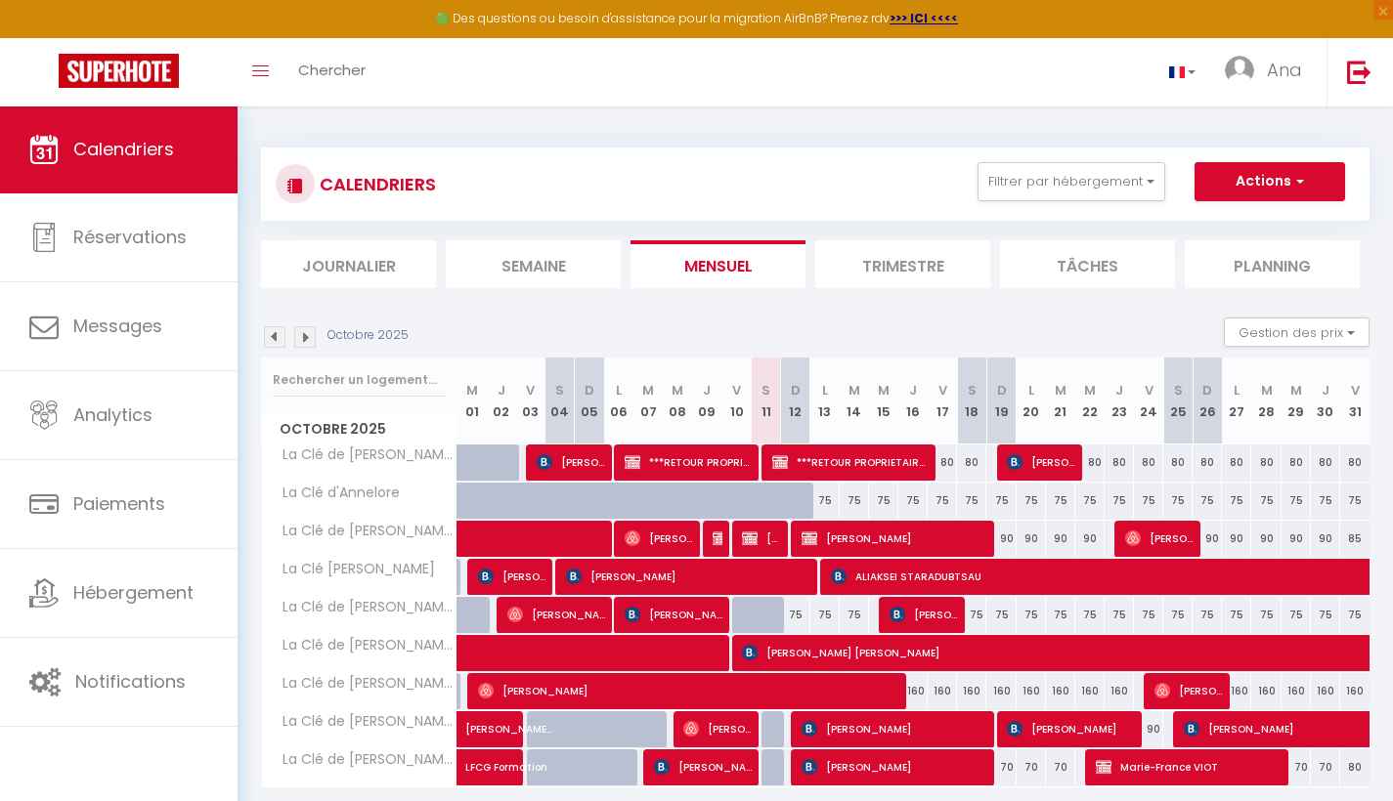
click at [878, 540] on span "[PERSON_NAME]" at bounding box center [894, 538] width 186 height 37
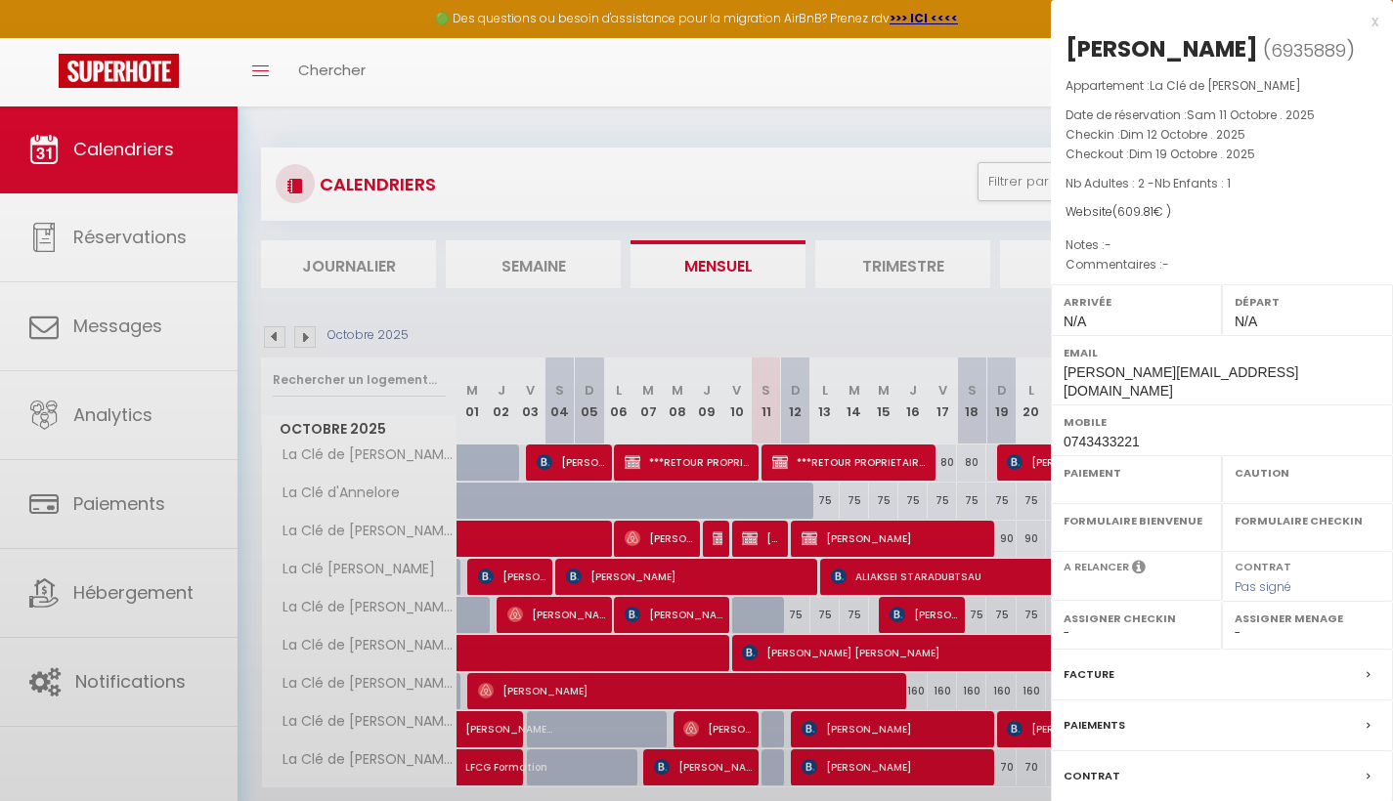
select select "OK"
select select "KO"
select select "0"
select select "1"
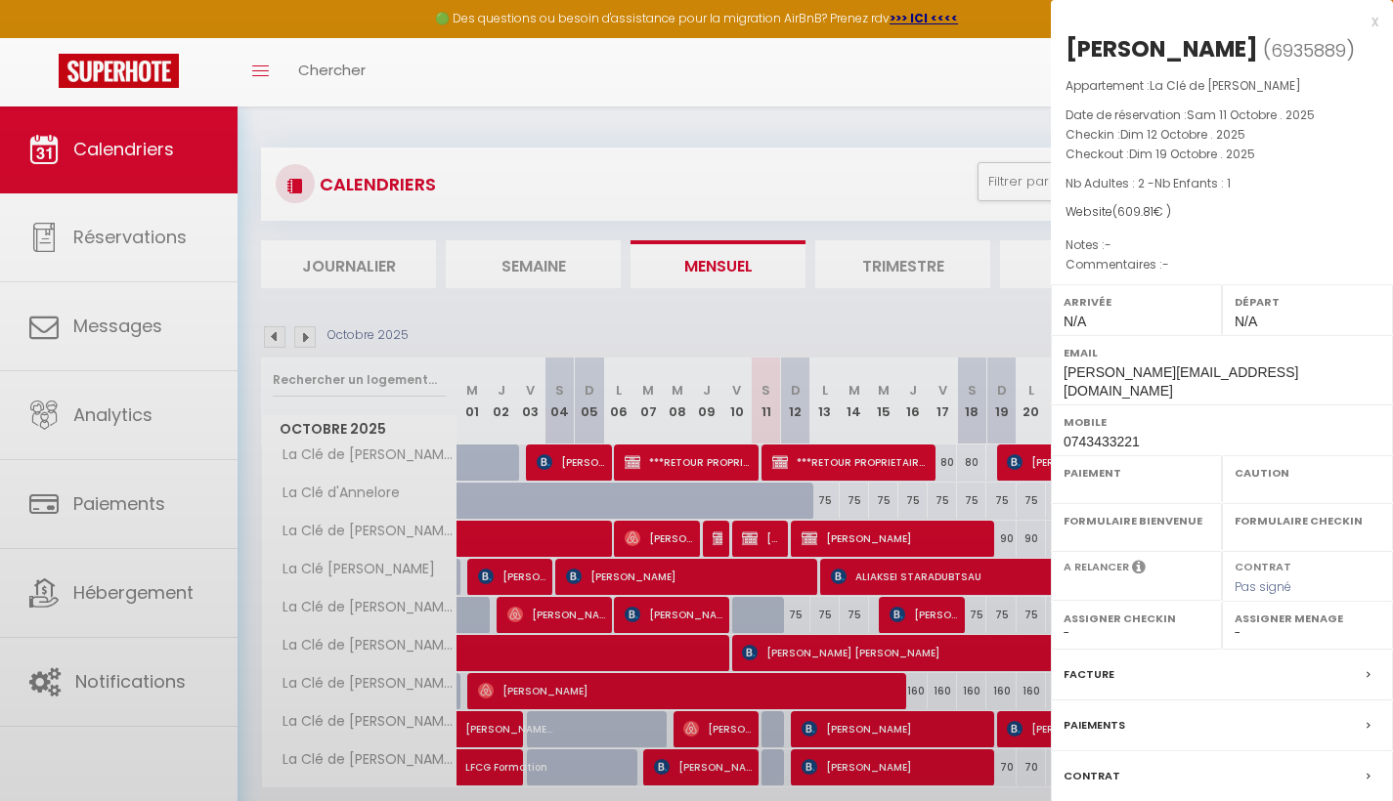
select select
select select "7312"
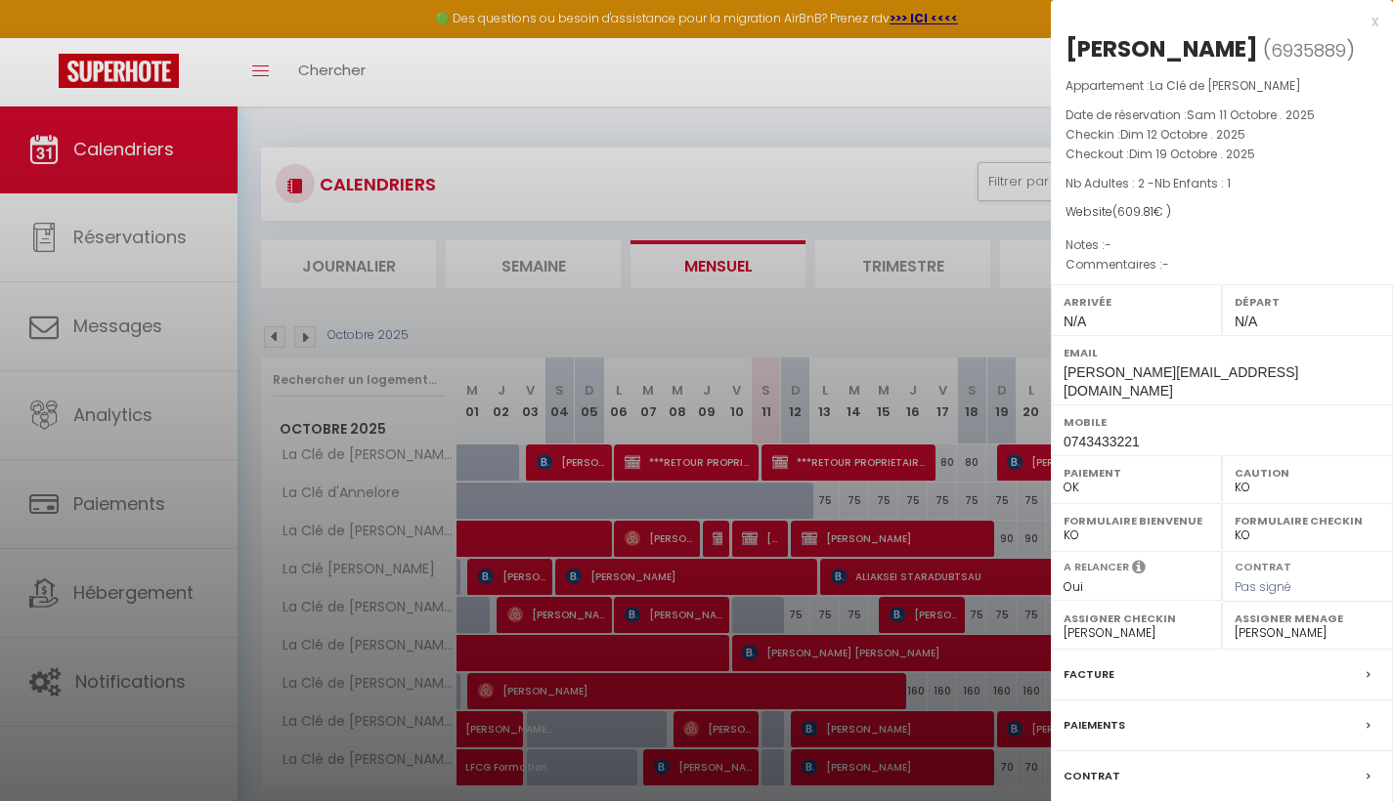
scroll to position [106, 0]
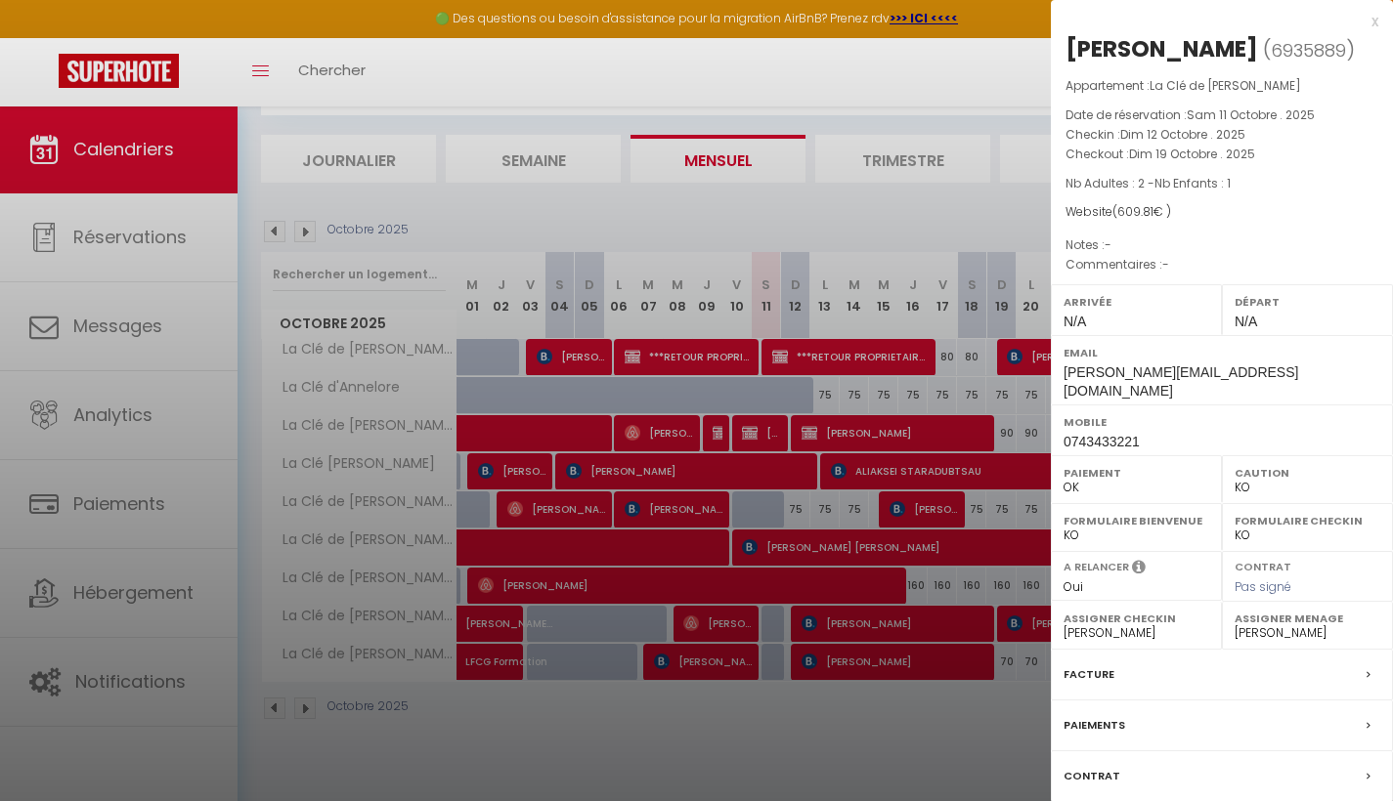
click at [1354, 655] on div "Facture" at bounding box center [1222, 675] width 342 height 51
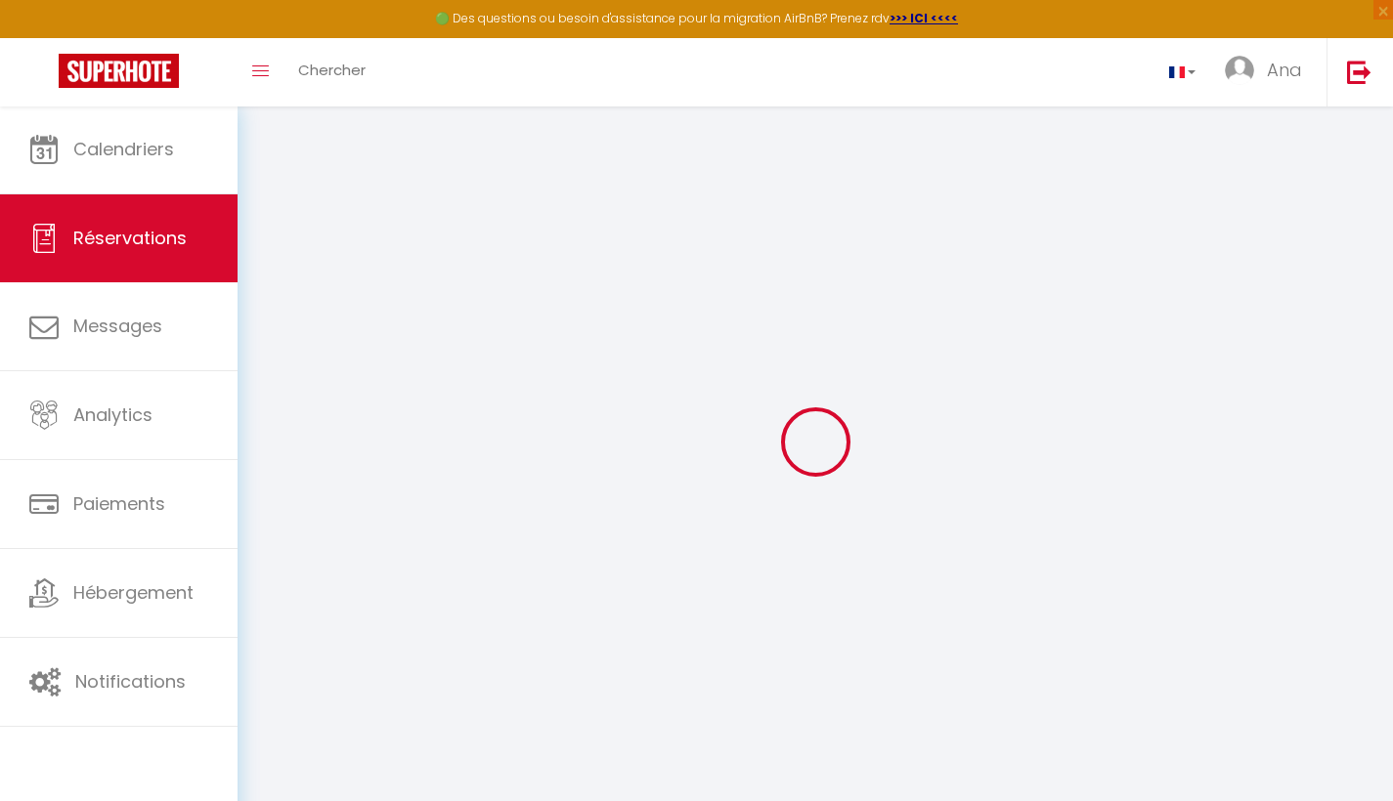
select select
checkbox input "false"
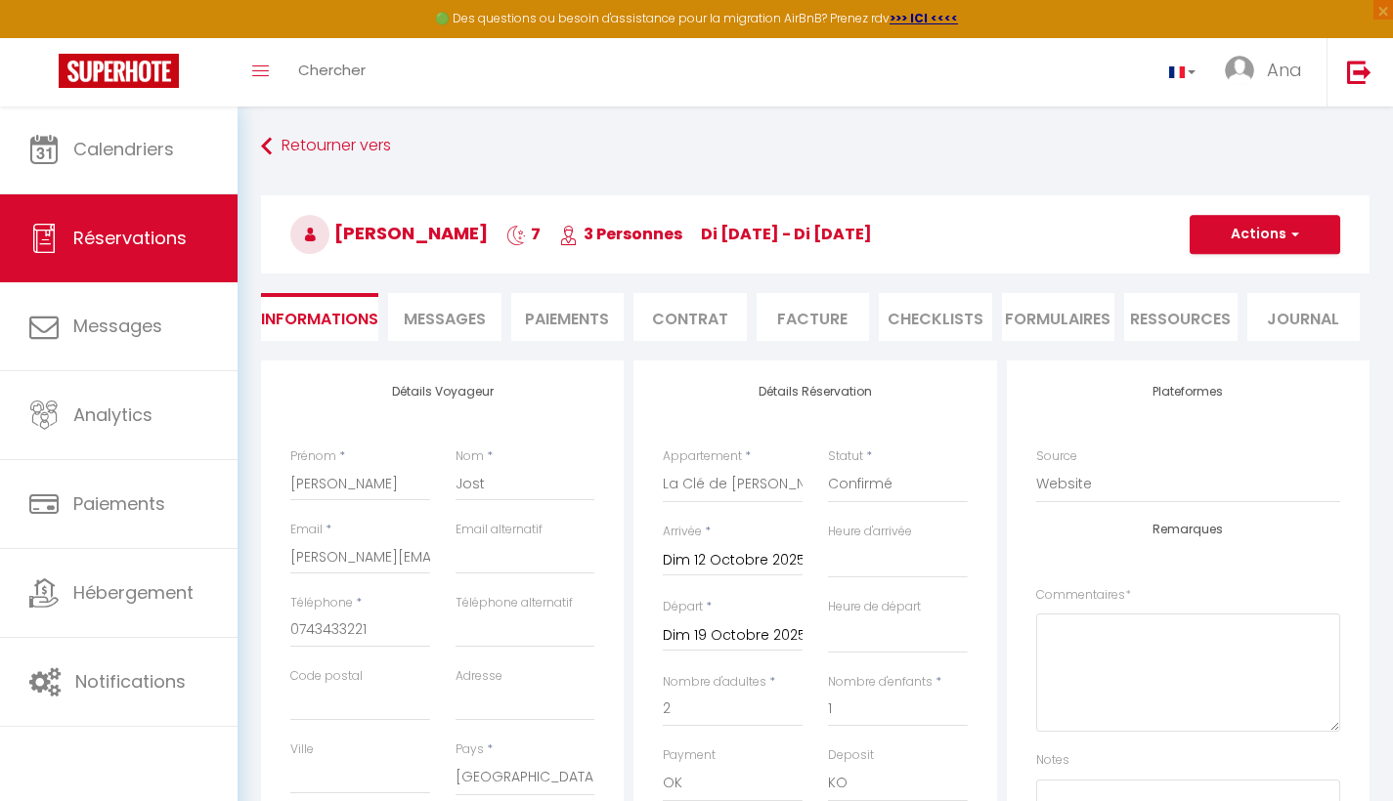
select select
checkbox input "false"
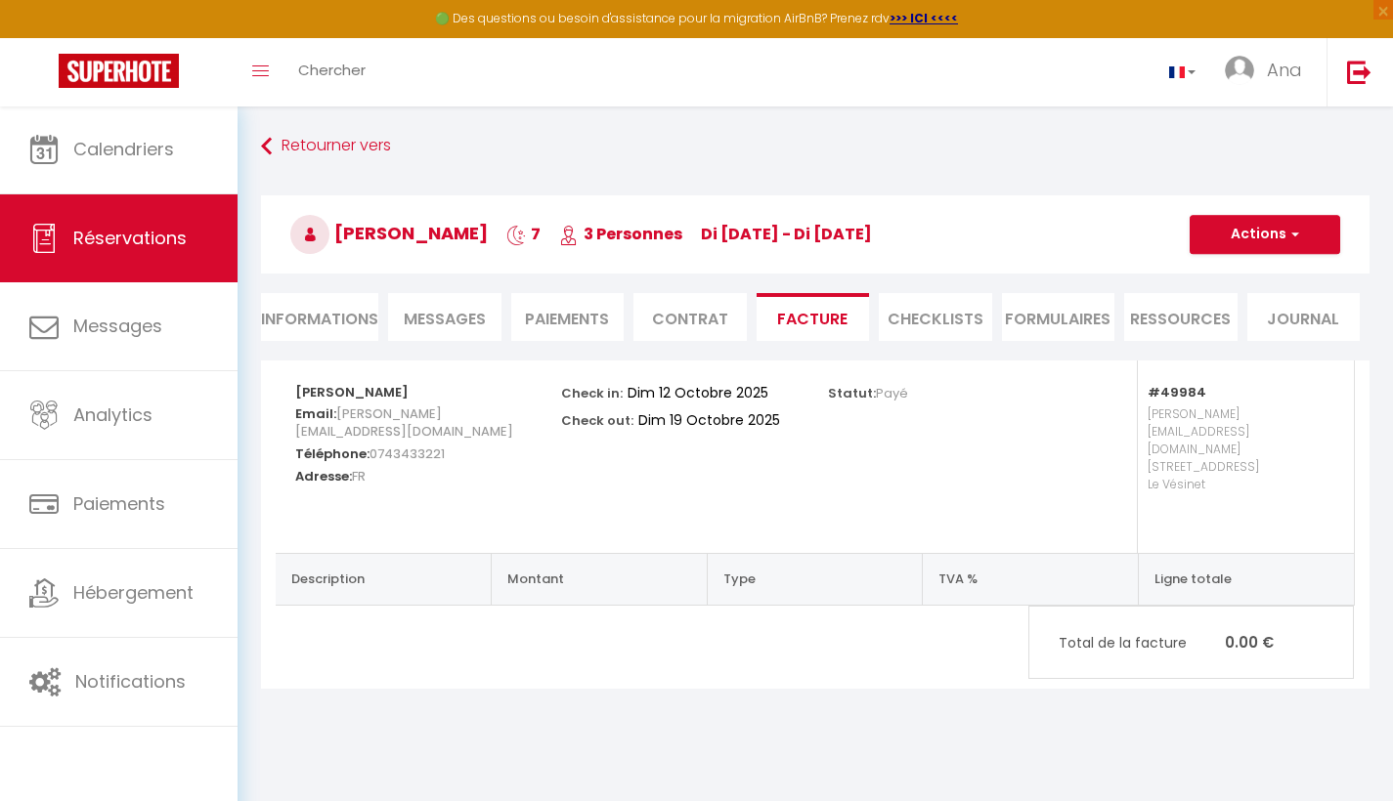
click at [1291, 236] on span "button" at bounding box center [1292, 235] width 12 height 18
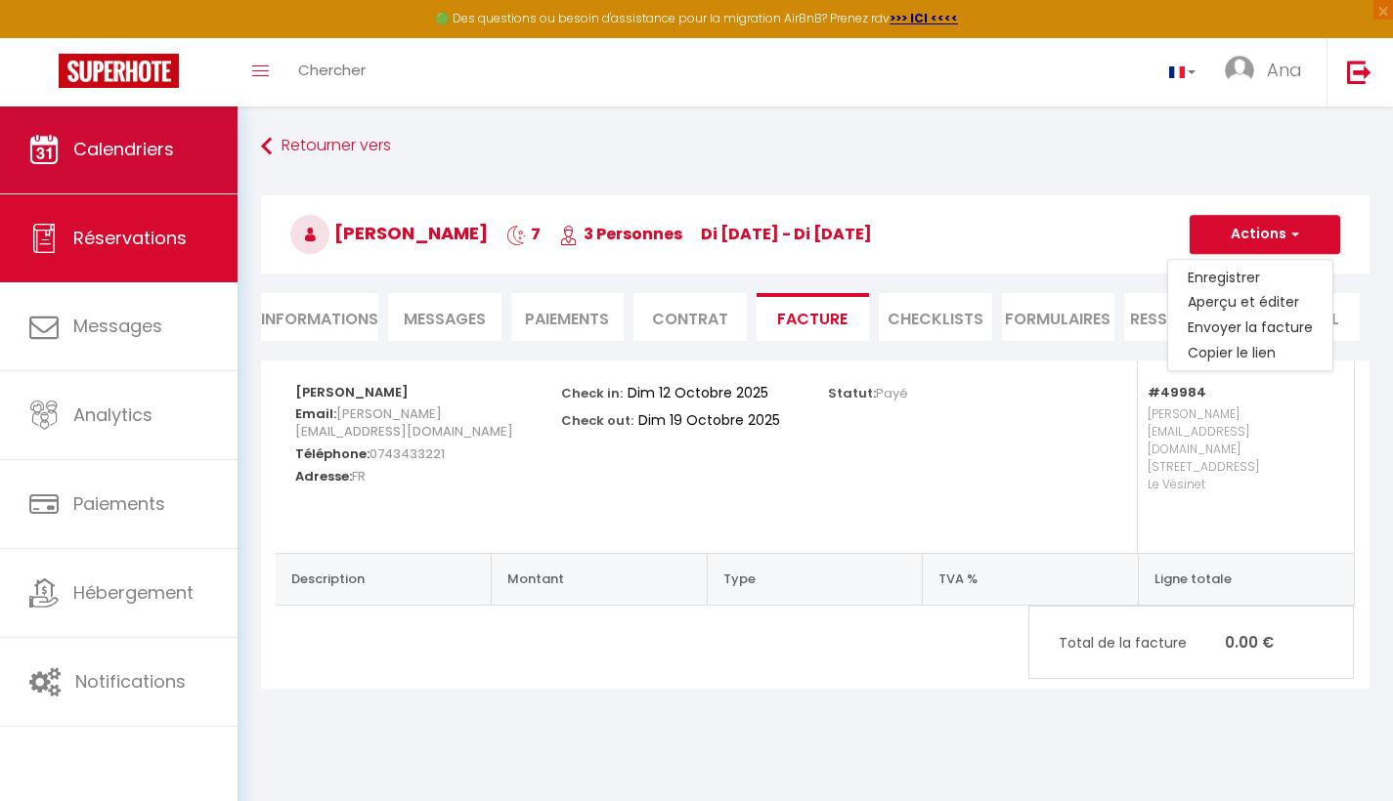
click at [162, 158] on span "Calendriers" at bounding box center [123, 149] width 101 height 24
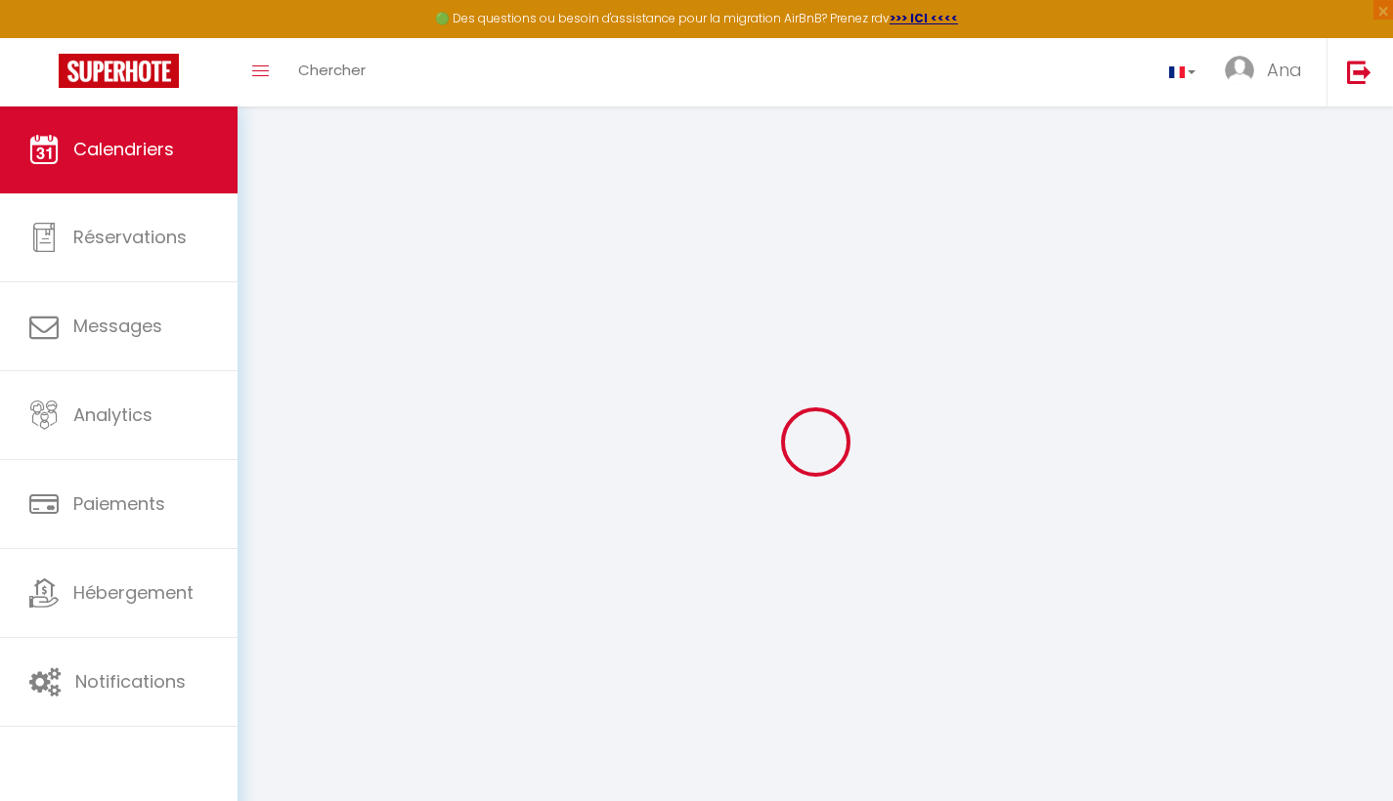
select select
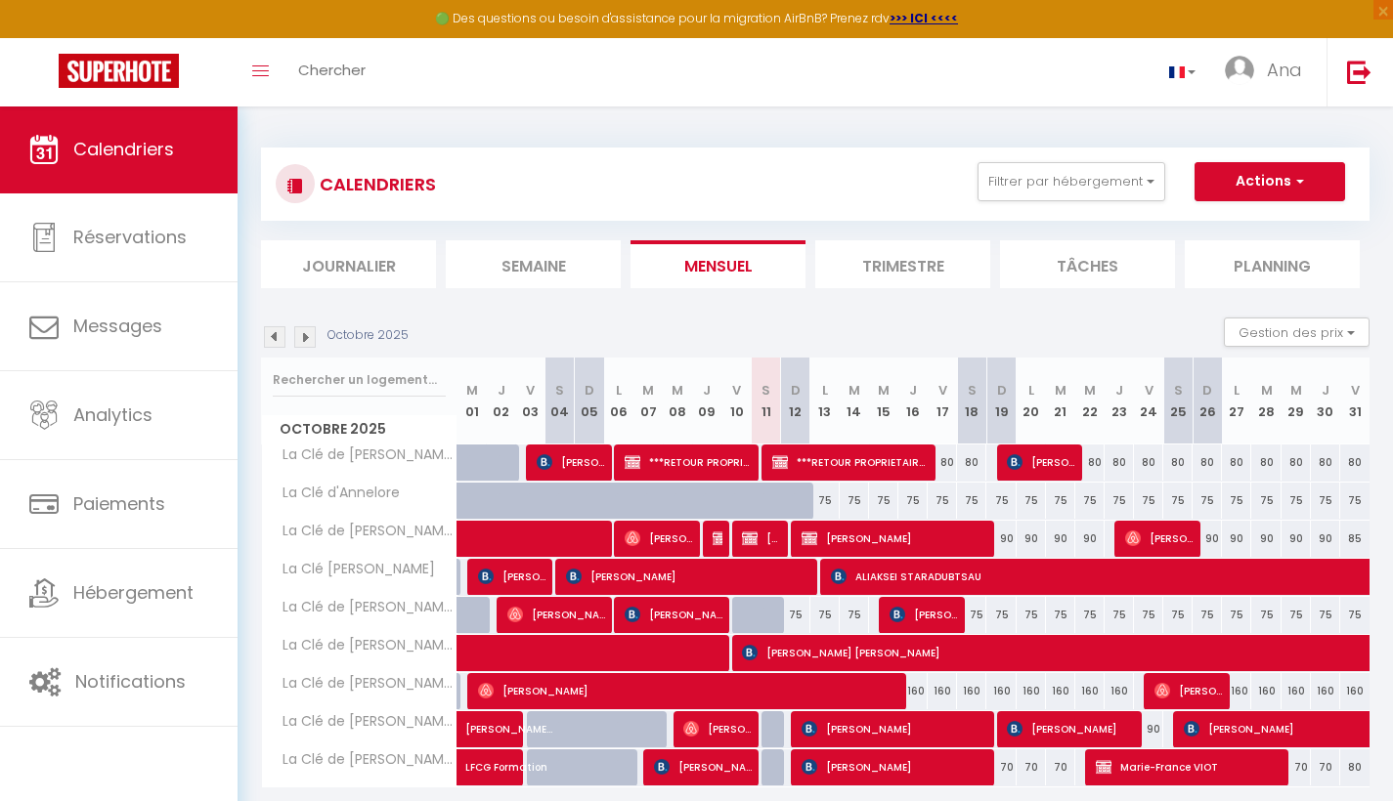
click at [887, 537] on span "[PERSON_NAME]" at bounding box center [894, 538] width 186 height 37
select select "OK"
select select "KO"
select select "0"
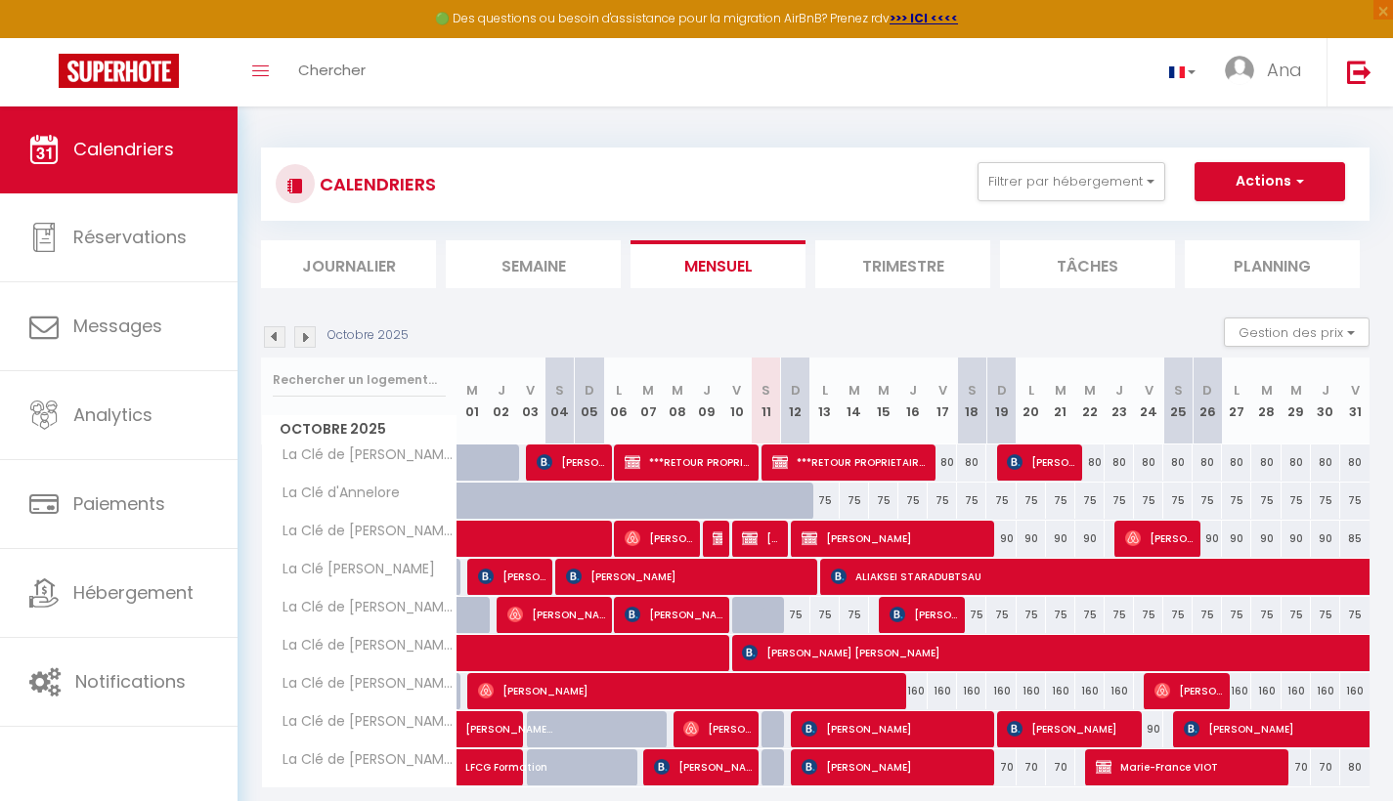
select select "1"
select select
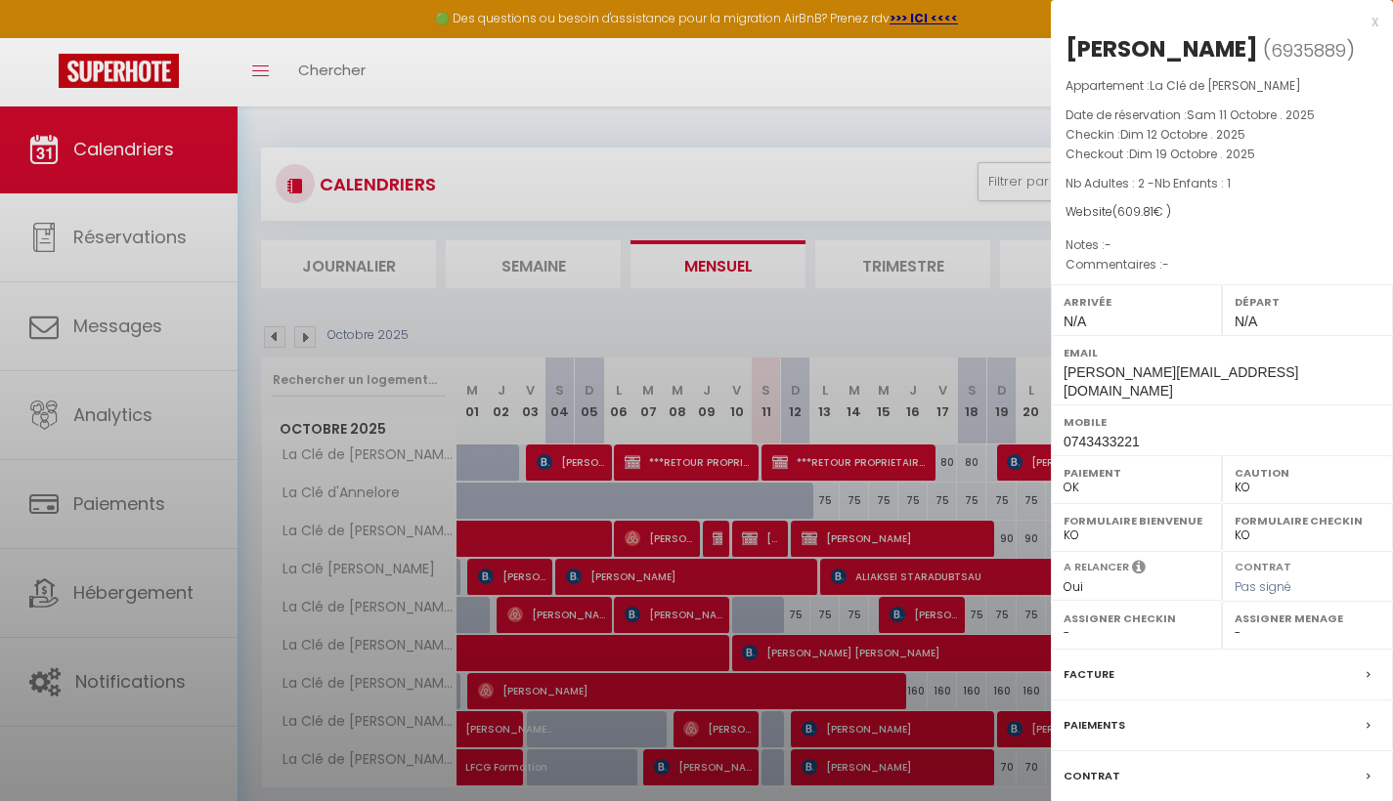
select select "7312"
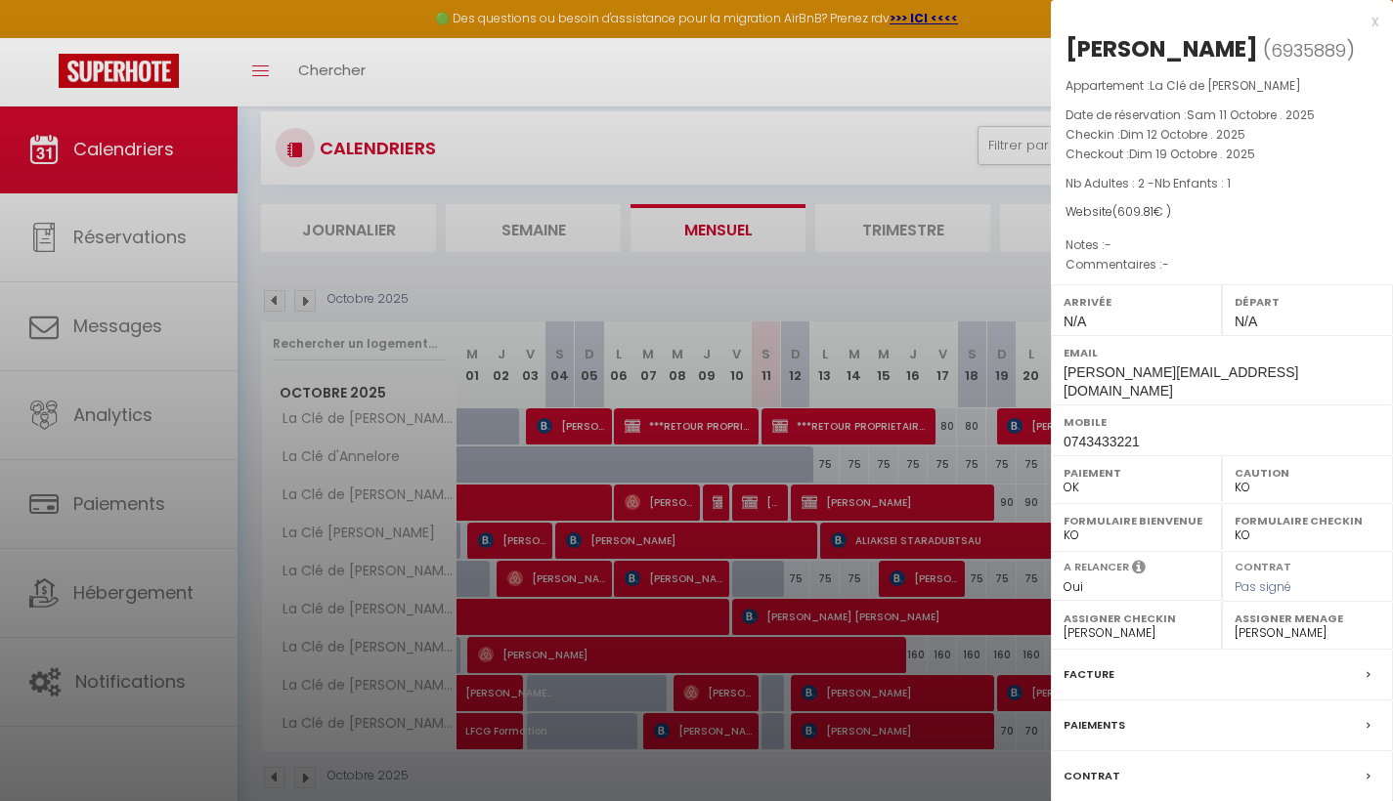
scroll to position [106, 0]
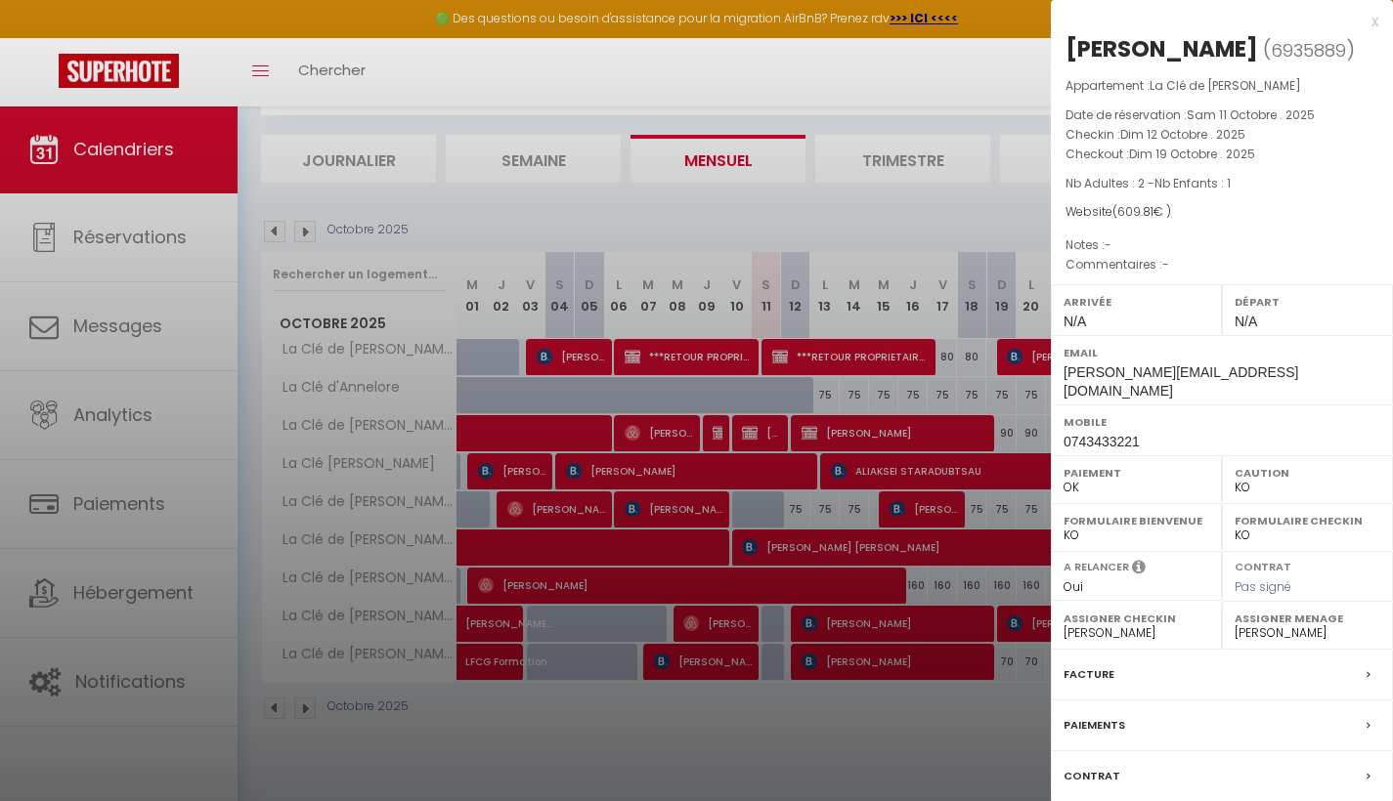
click at [1259, 701] on div "Paiements" at bounding box center [1222, 726] width 342 height 51
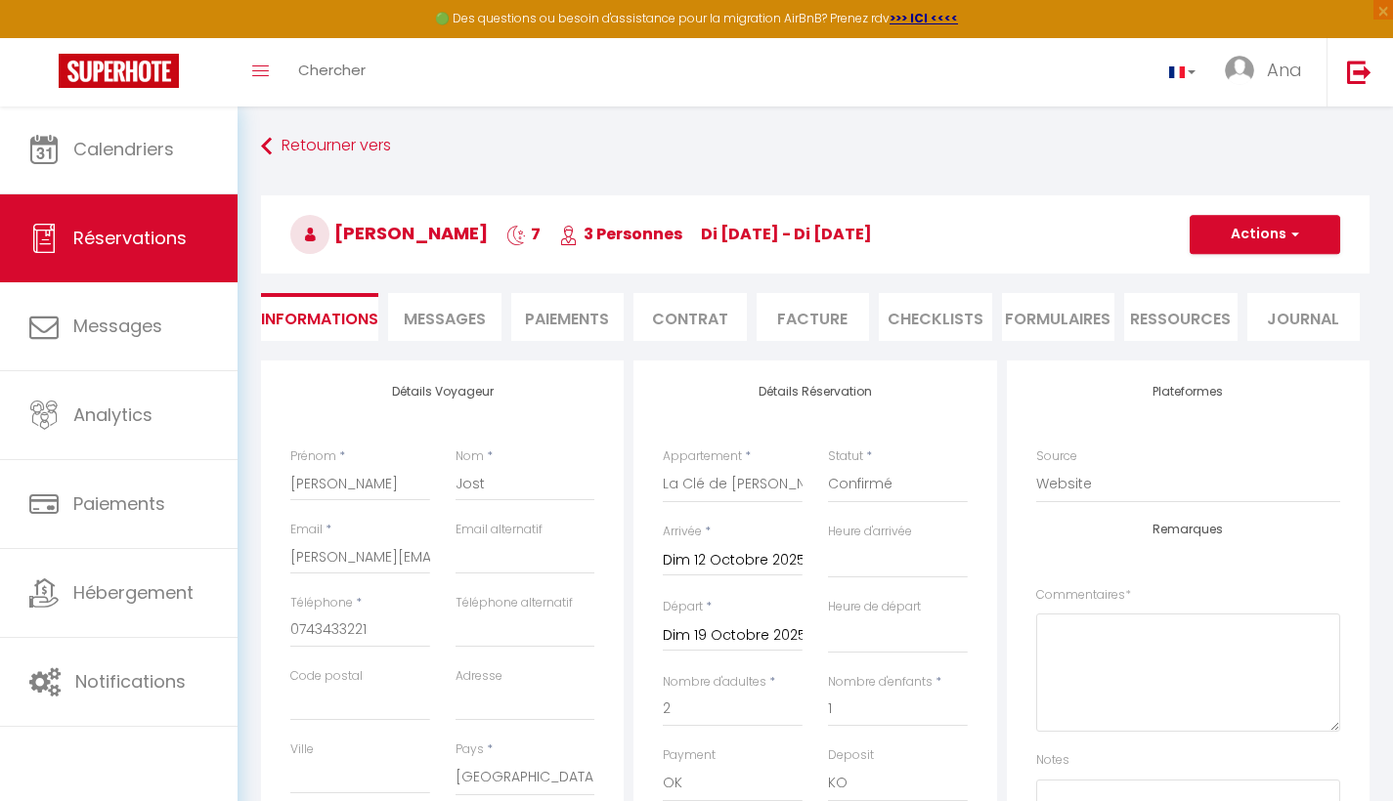
select select
checkbox input "false"
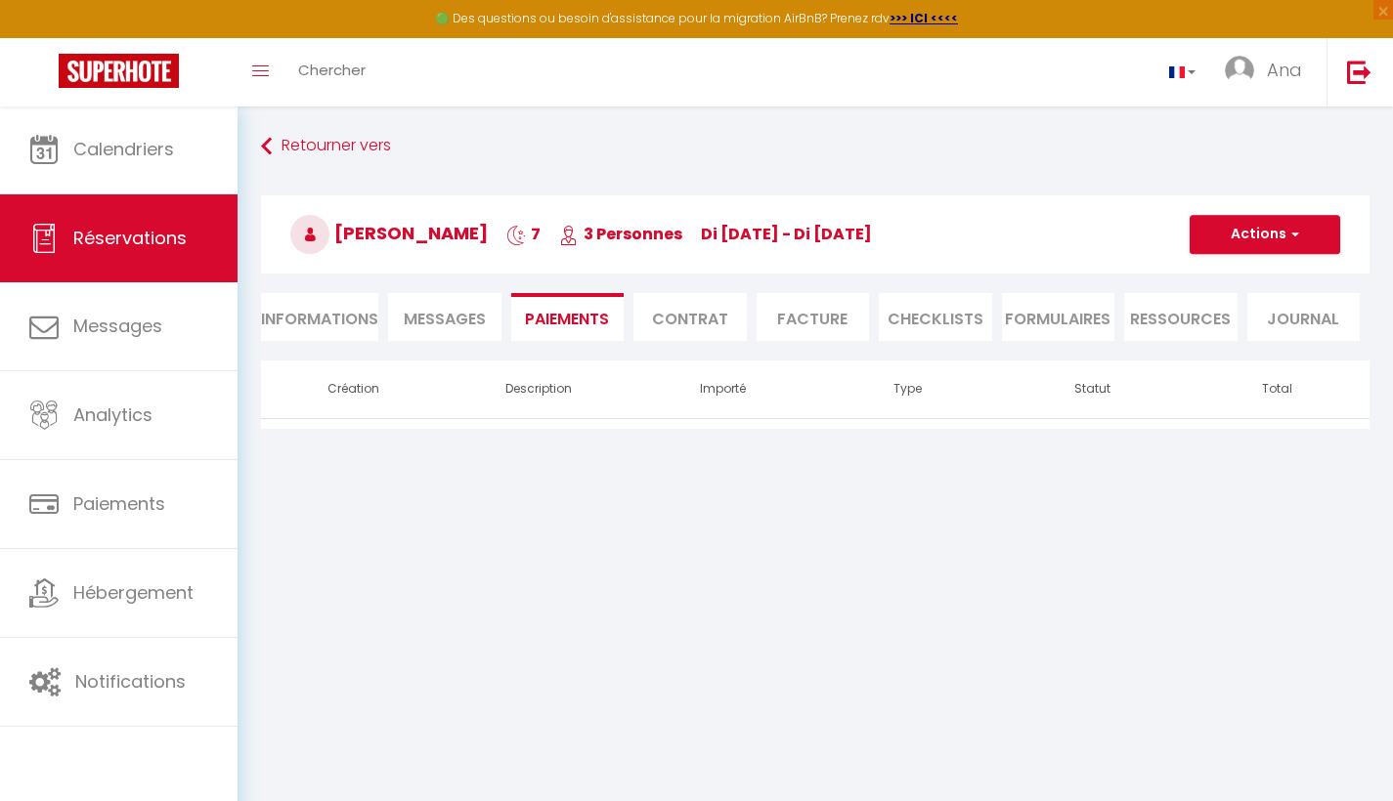
click at [337, 322] on li "Informations" at bounding box center [319, 317] width 117 height 48
select select
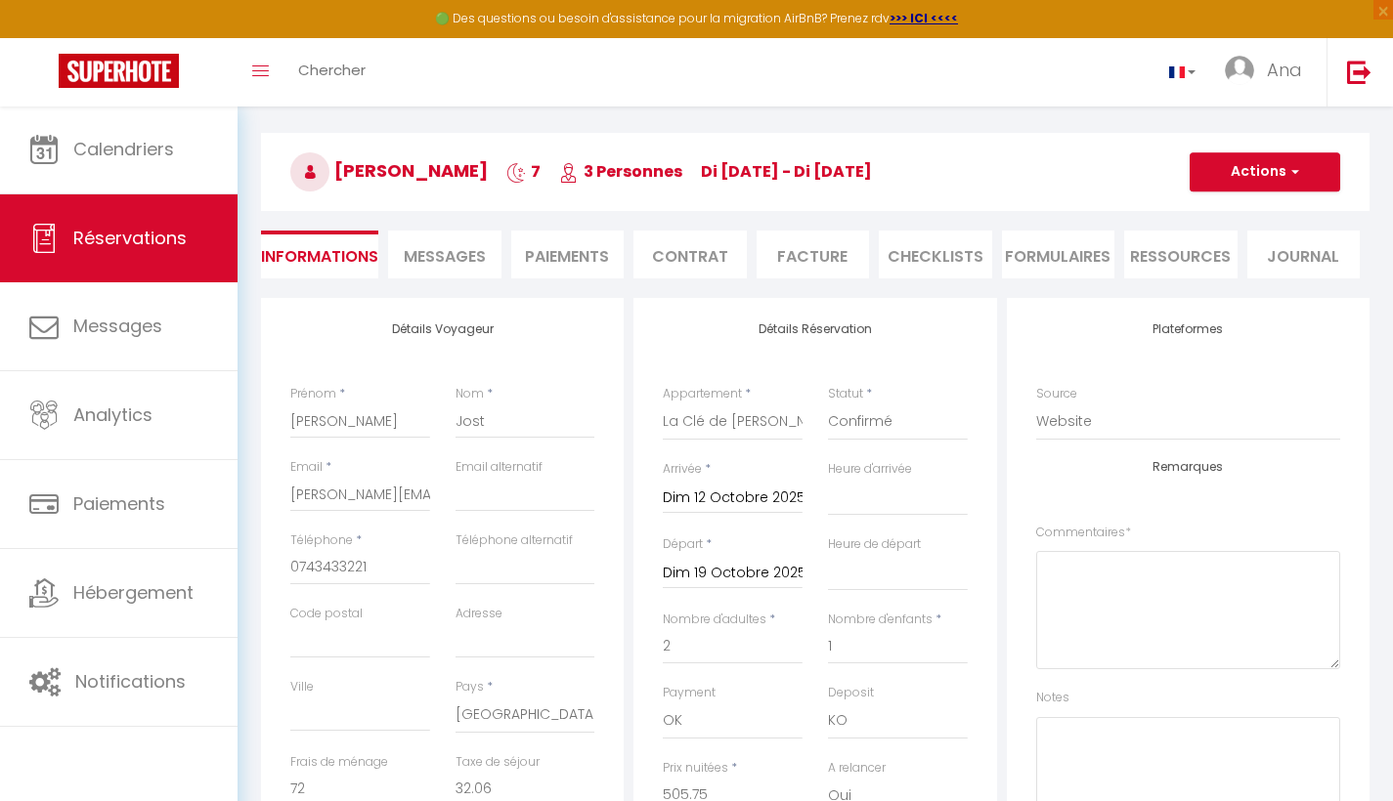
scroll to position [485, 0]
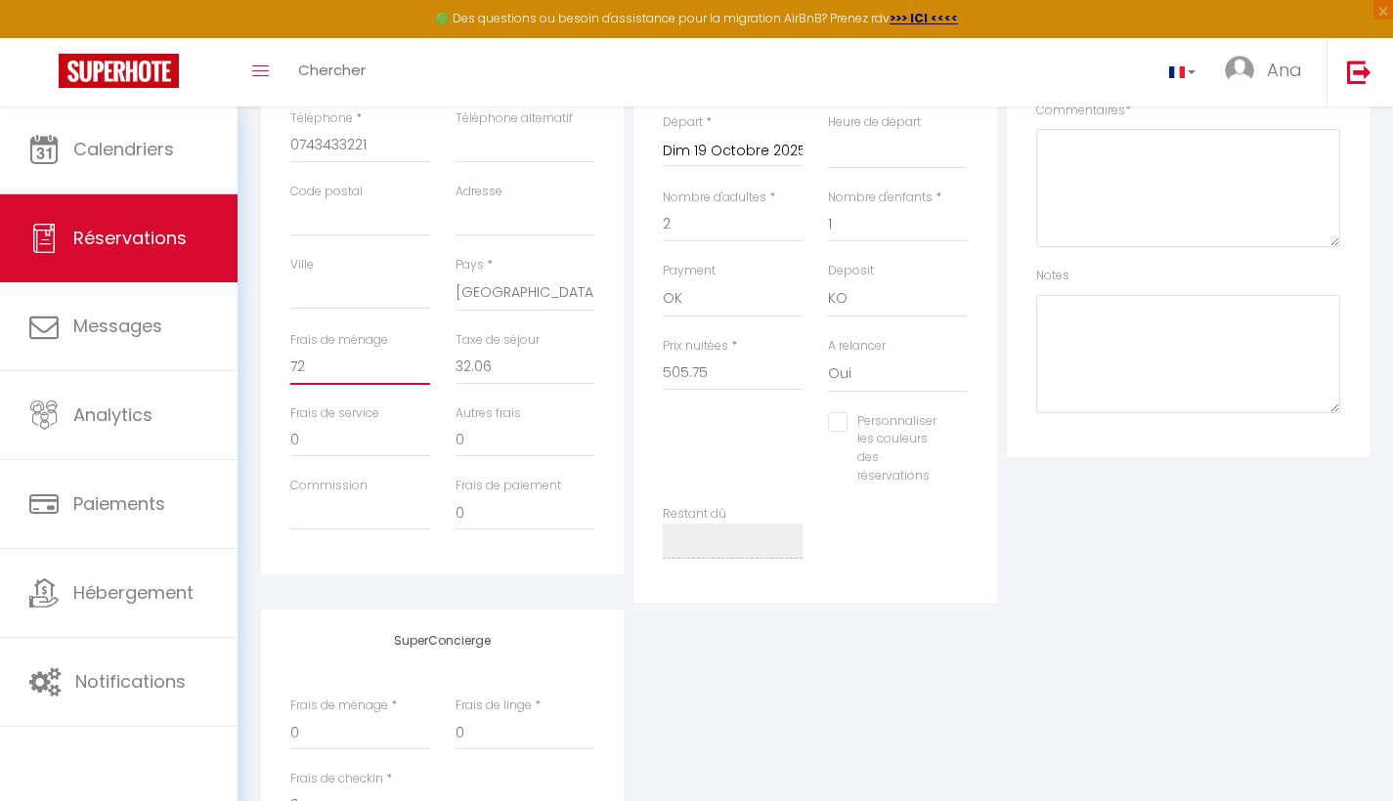
drag, startPoint x: 310, startPoint y: 364, endPoint x: 287, endPoint y: 357, distance: 23.5
click at [287, 357] on div "Frais de ménage 72" at bounding box center [360, 367] width 165 height 73
click at [372, 437] on input "0" at bounding box center [360, 439] width 140 height 35
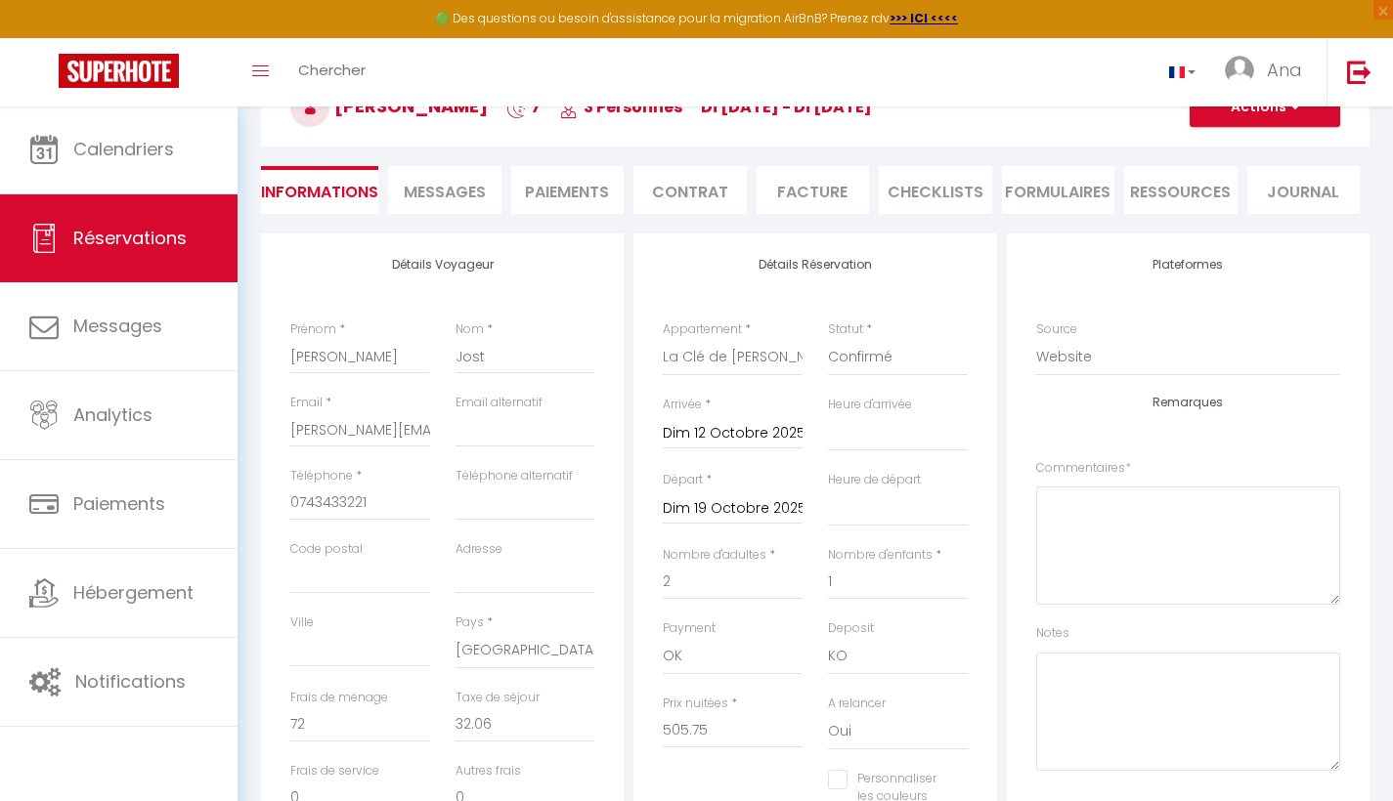
click at [449, 191] on span "Messages" at bounding box center [445, 192] width 82 height 22
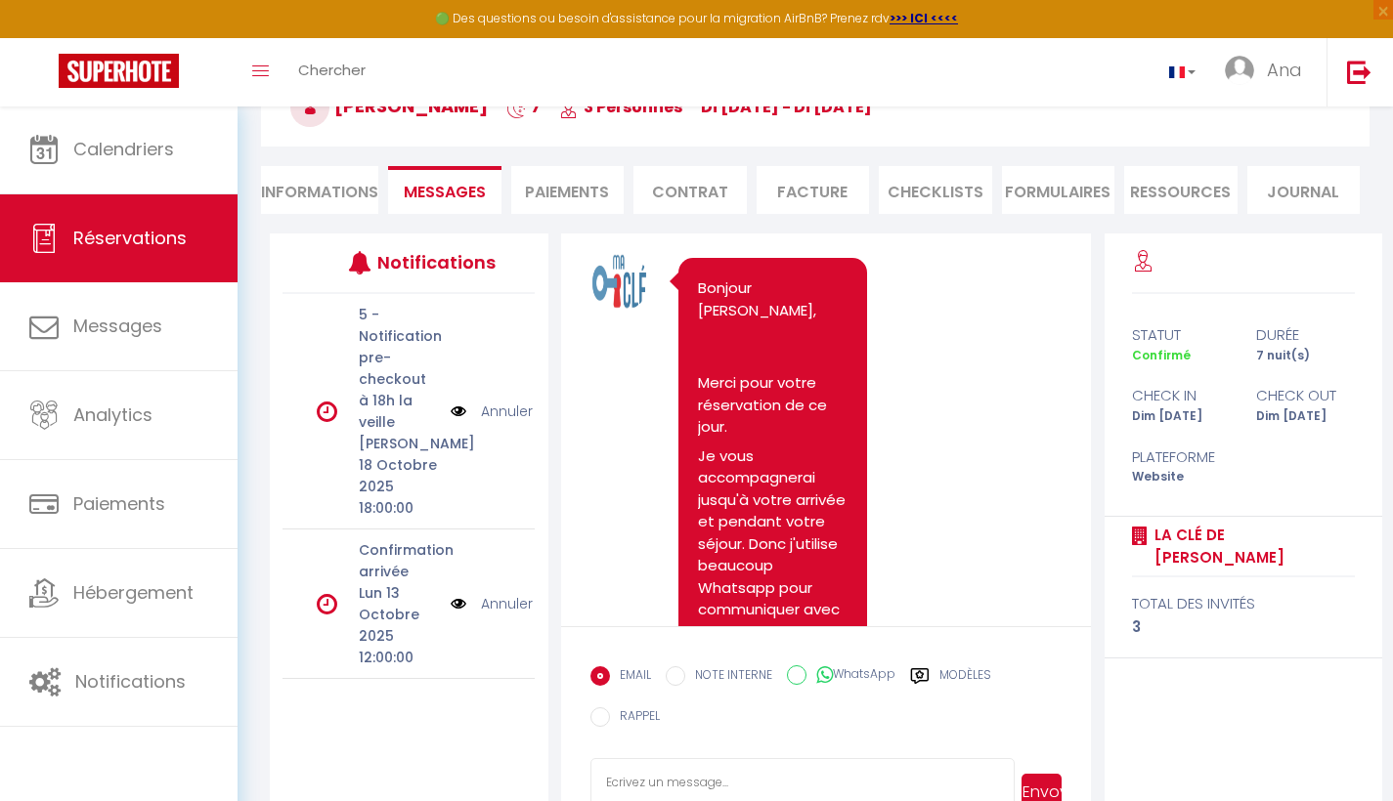
scroll to position [189, 0]
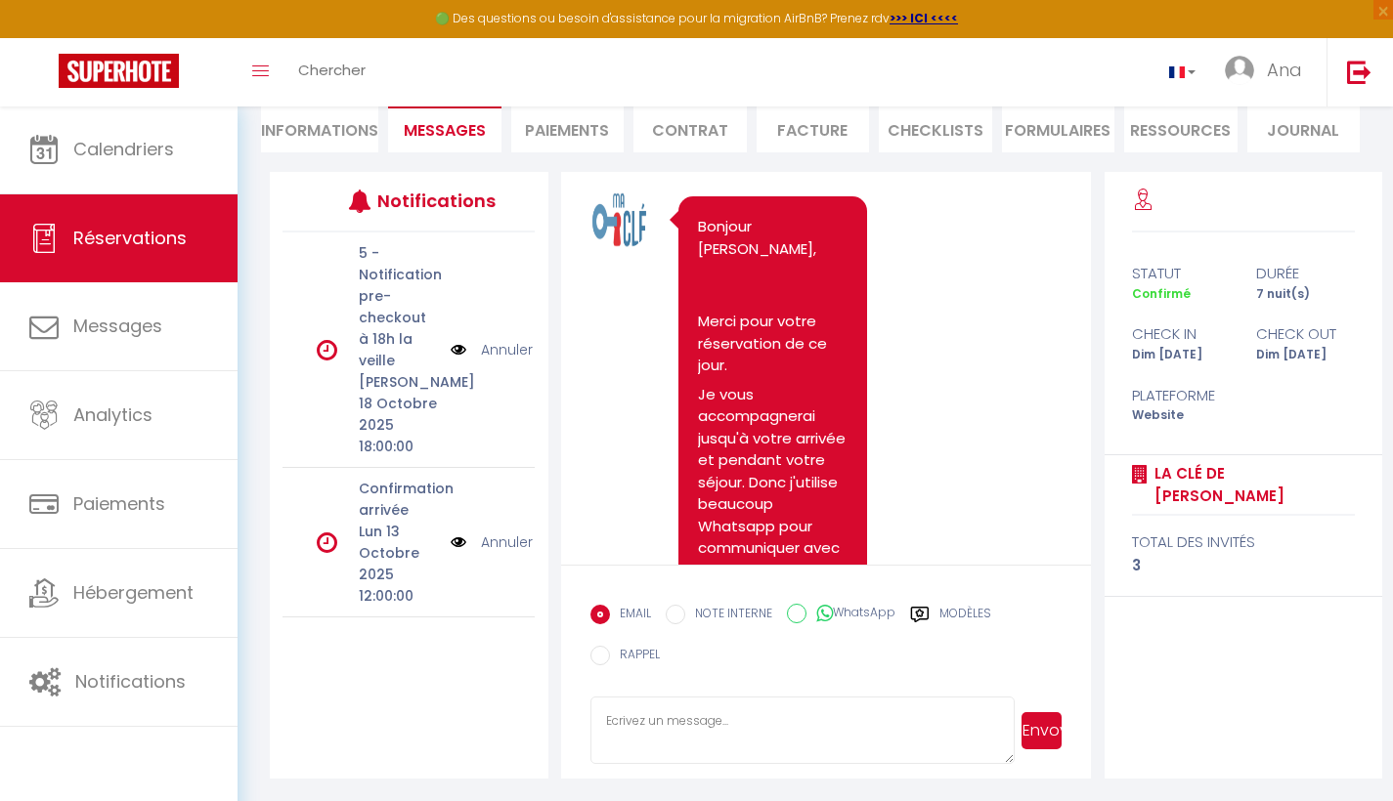
click at [1177, 287] on span "Confirmé" at bounding box center [1161, 293] width 59 height 17
click at [1168, 282] on div "statut" at bounding box center [1181, 273] width 124 height 23
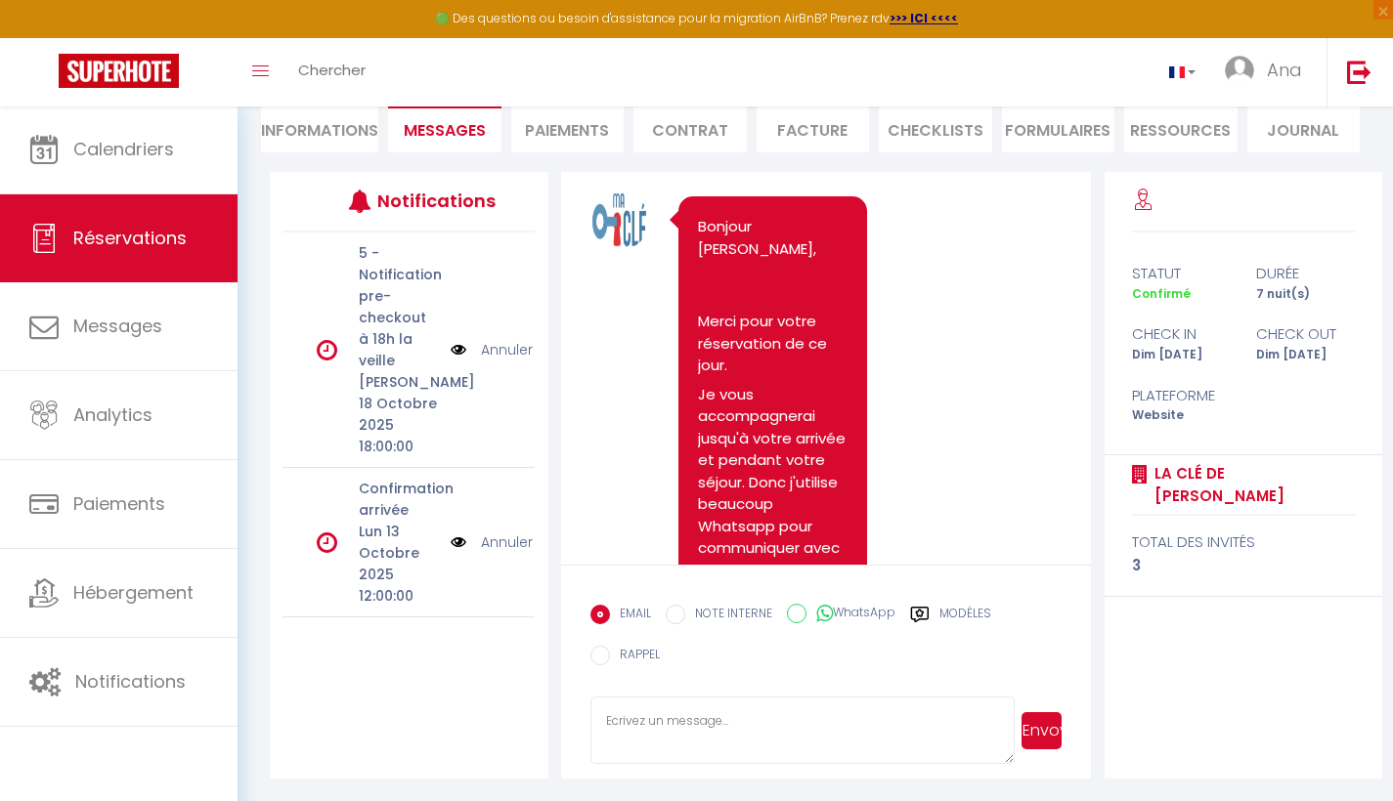
click at [571, 132] on li "Paiements" at bounding box center [567, 129] width 113 height 48
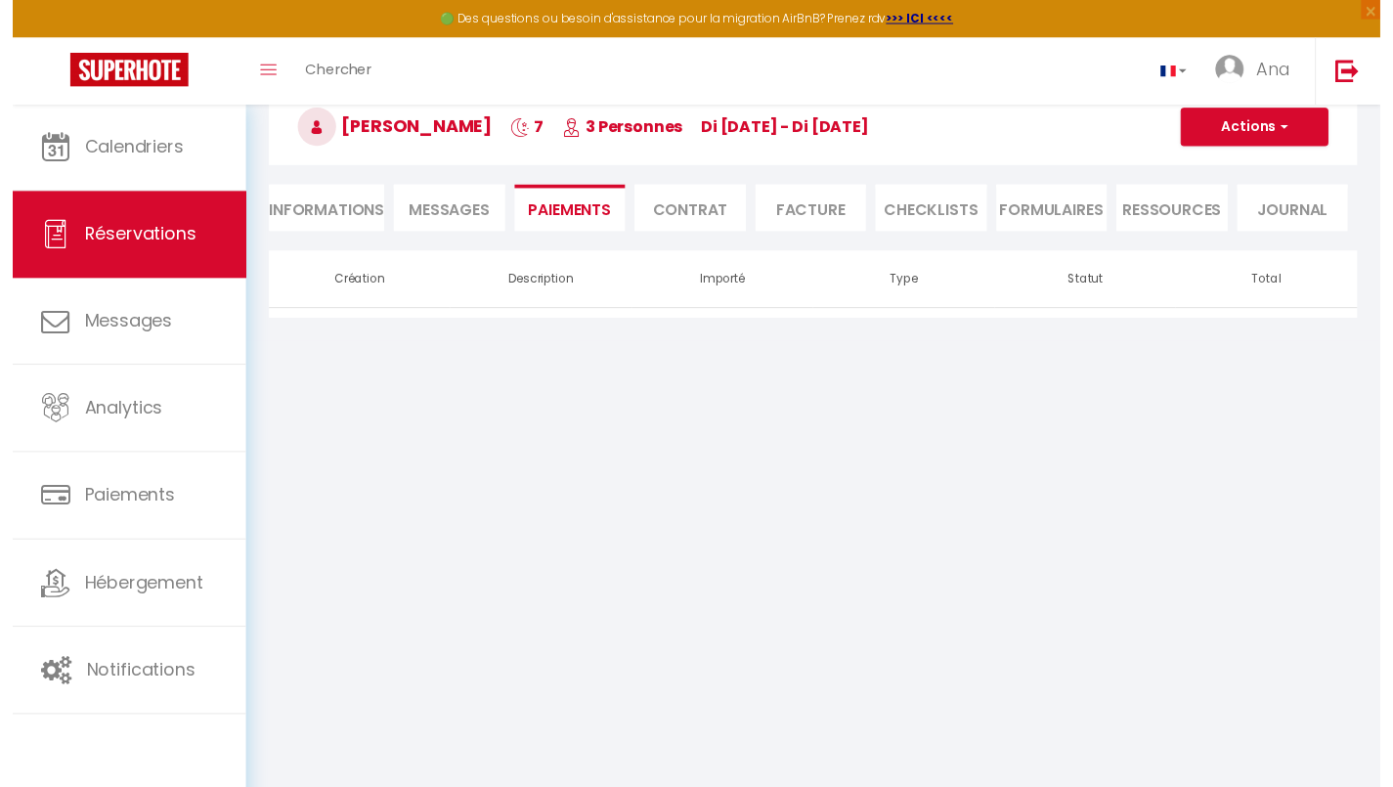
scroll to position [106, 0]
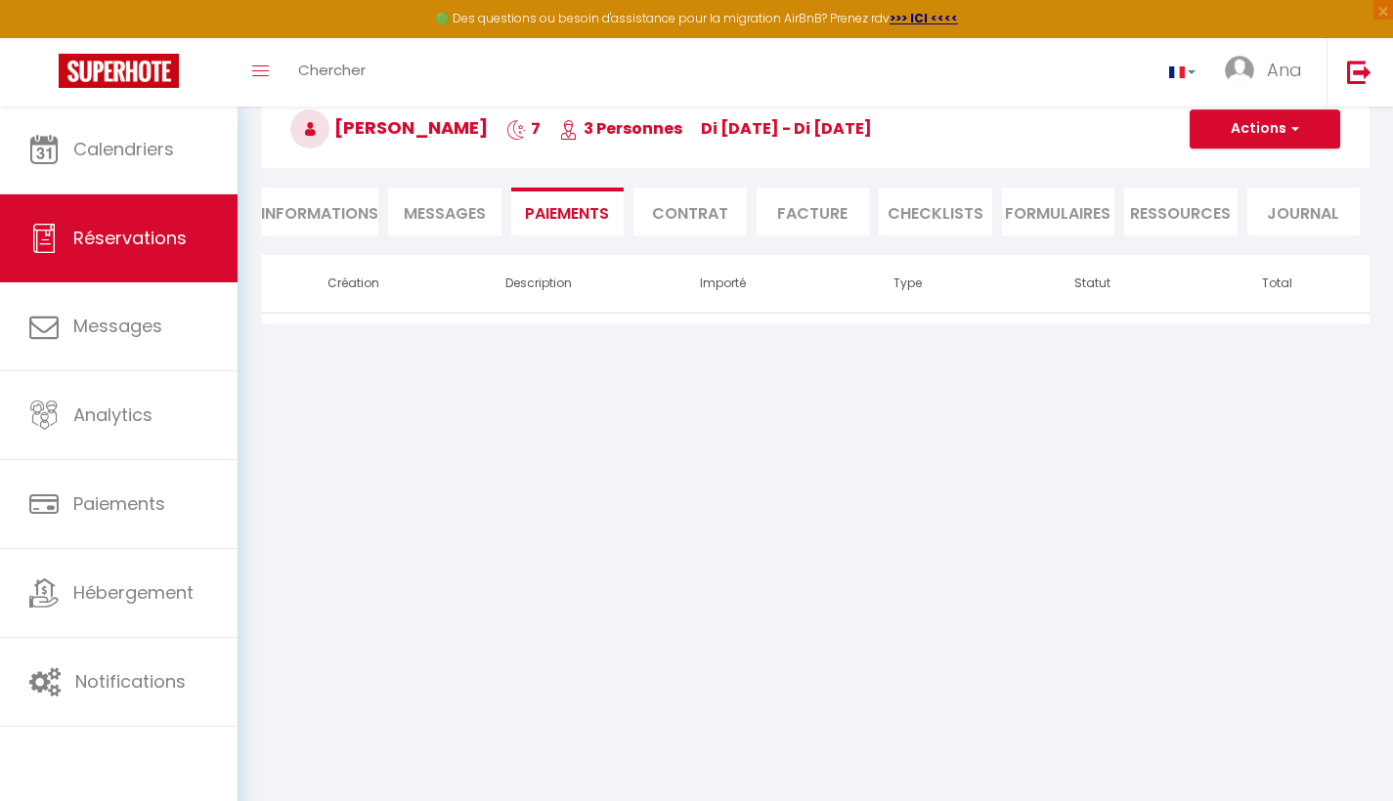
click at [713, 214] on li "Contrat" at bounding box center [689, 212] width 113 height 48
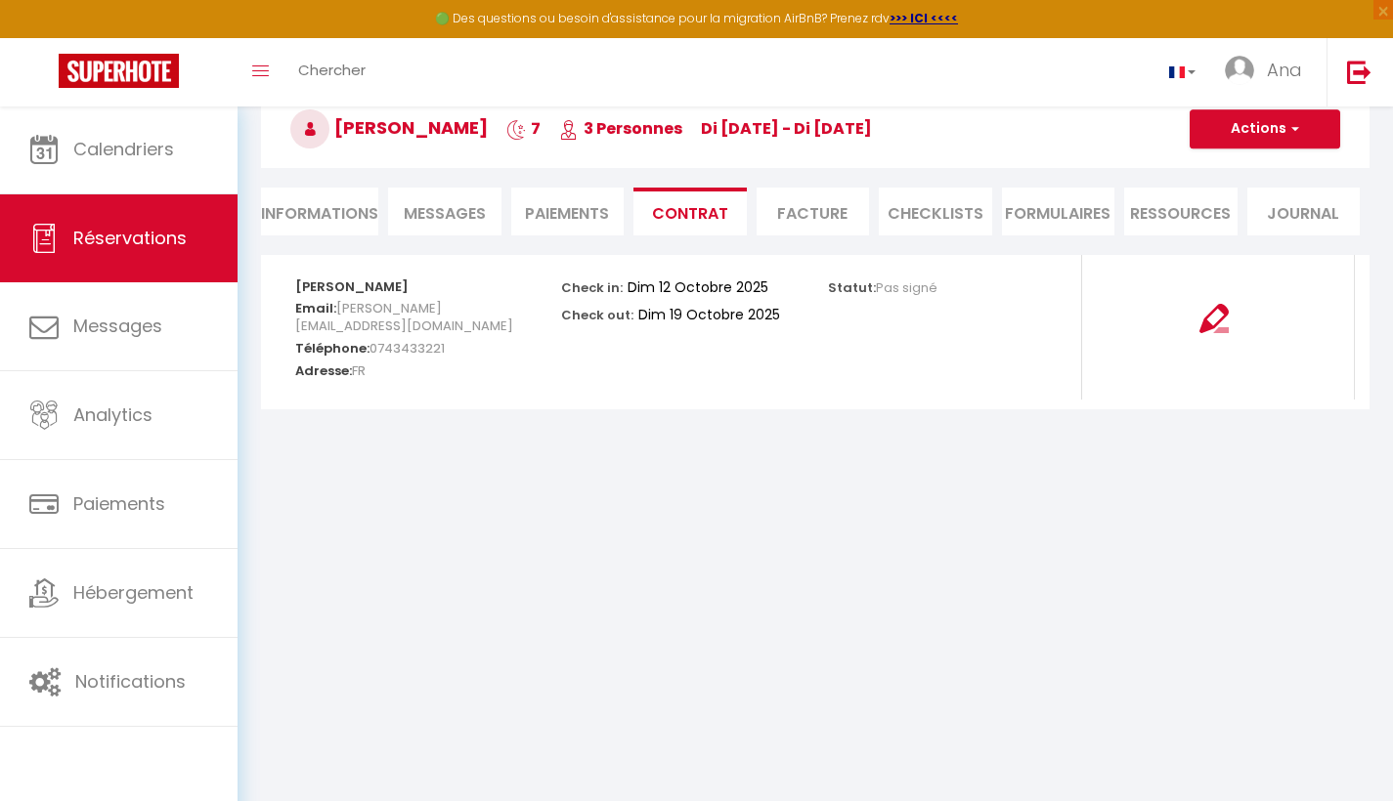
click at [816, 217] on li "Facture" at bounding box center [813, 212] width 113 height 48
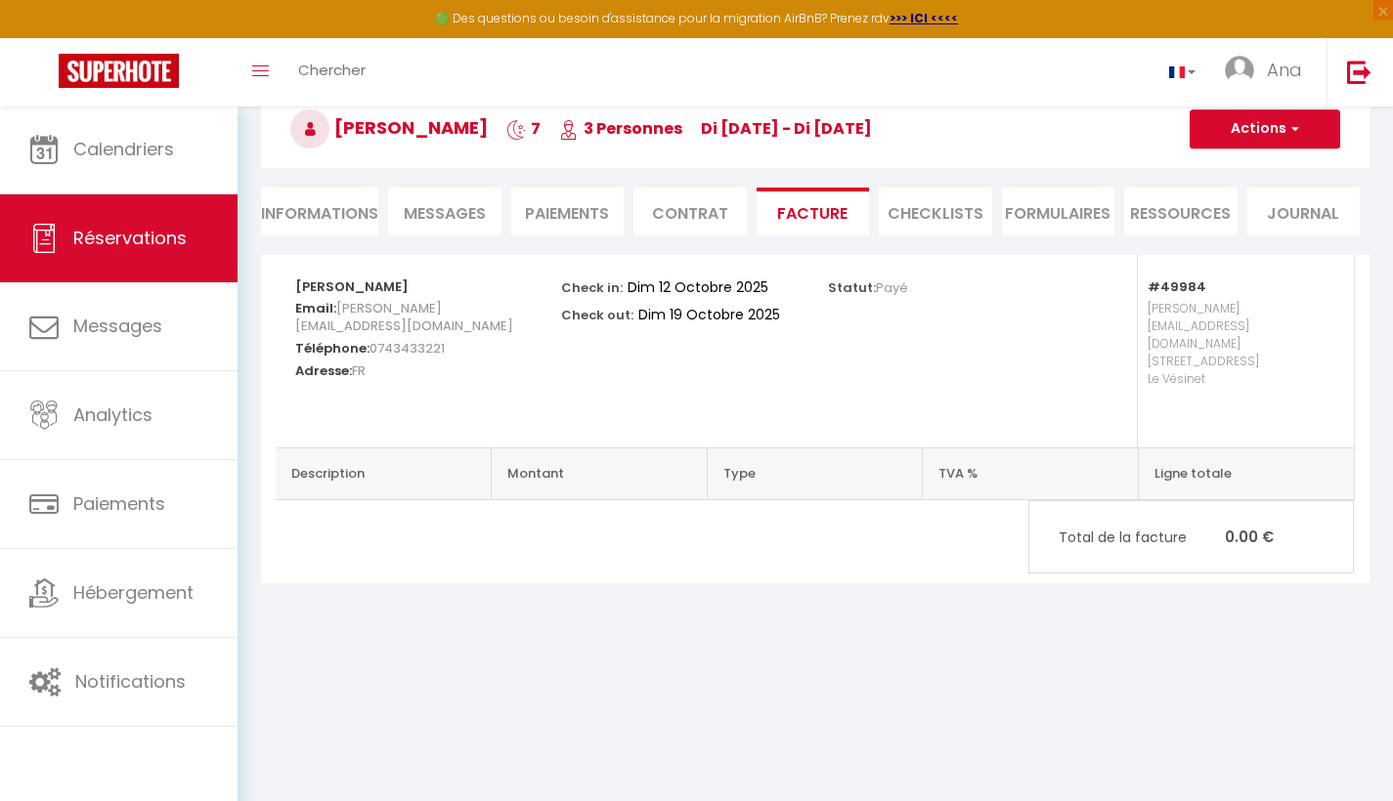
click at [923, 216] on li "CHECKLISTS" at bounding box center [935, 212] width 113 height 48
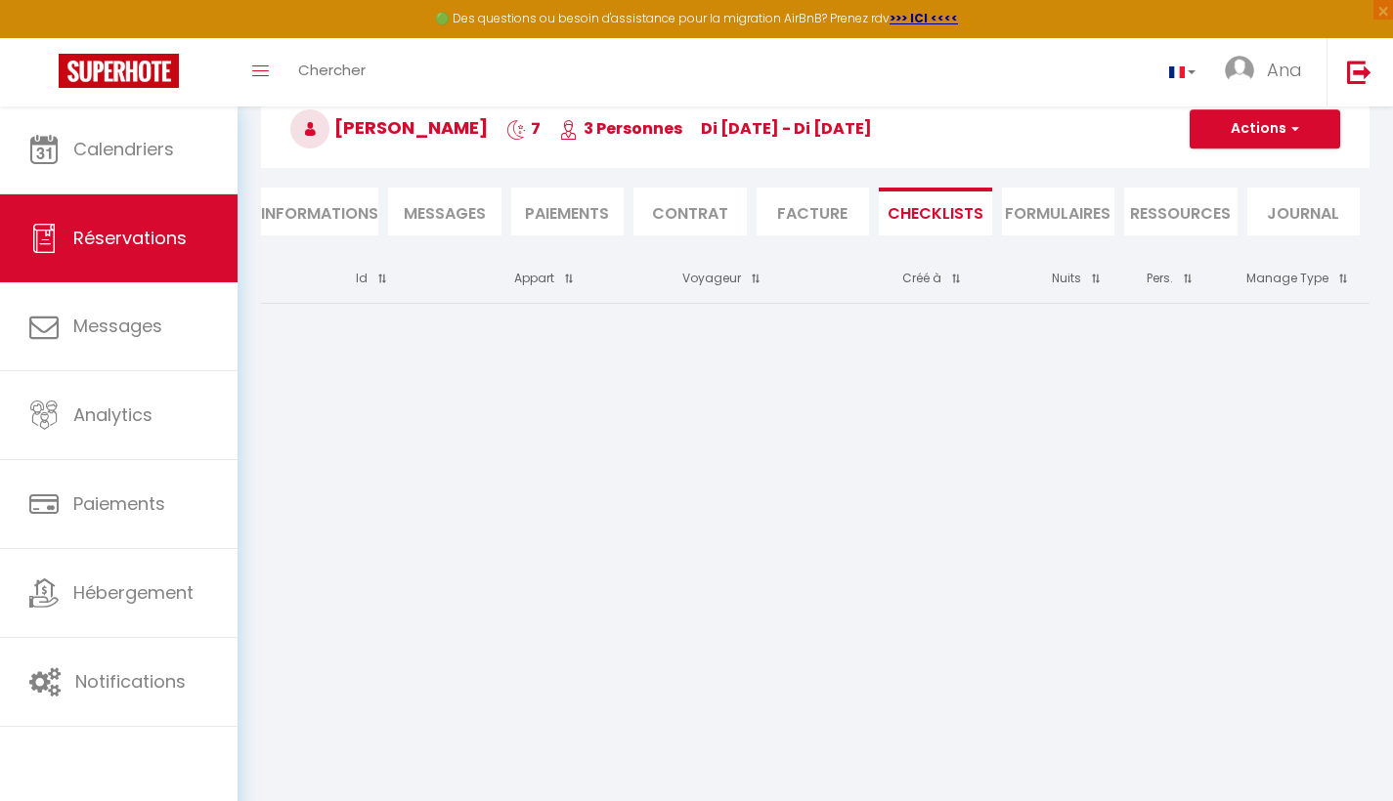
click at [1057, 220] on li "FORMULAIRES" at bounding box center [1058, 212] width 113 height 48
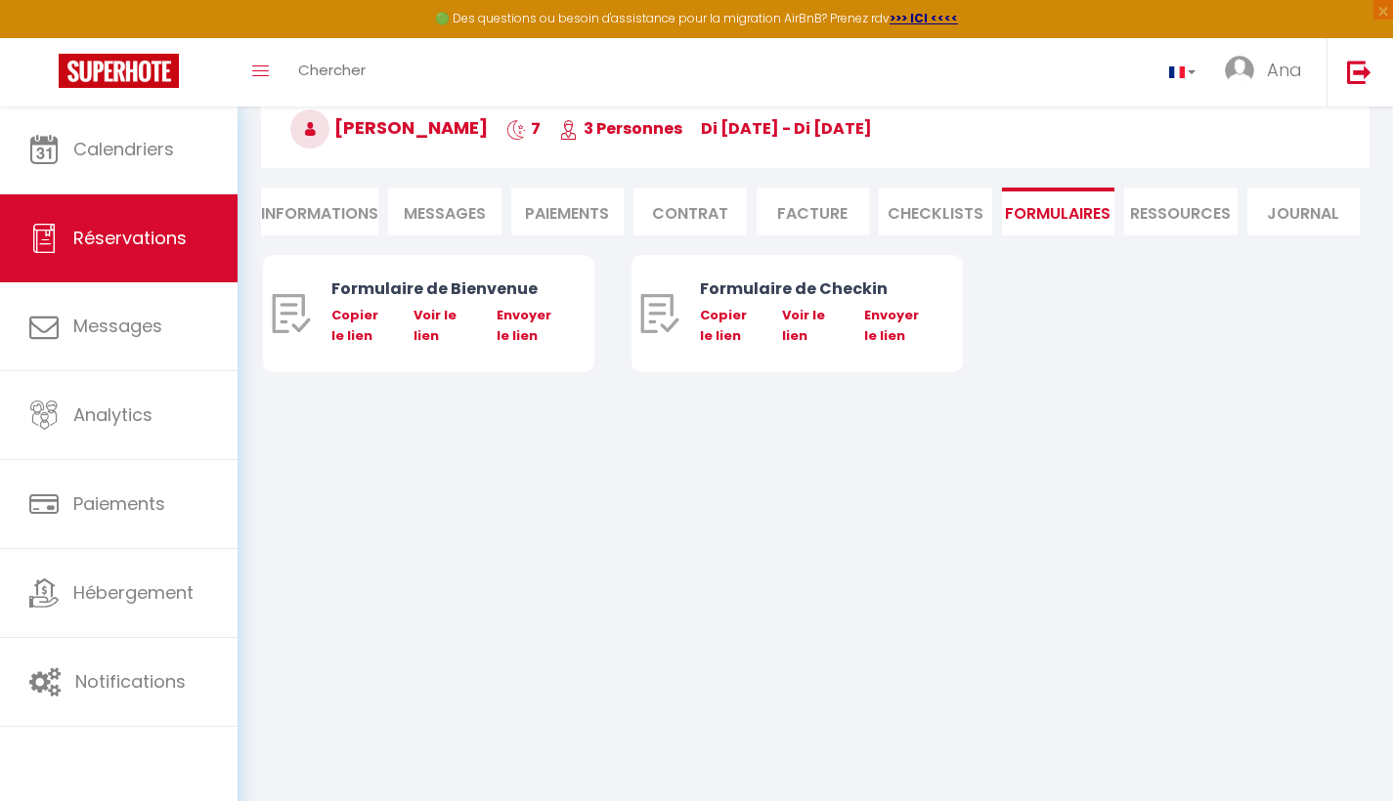
click at [1171, 213] on li "Ressources" at bounding box center [1180, 212] width 113 height 48
select select
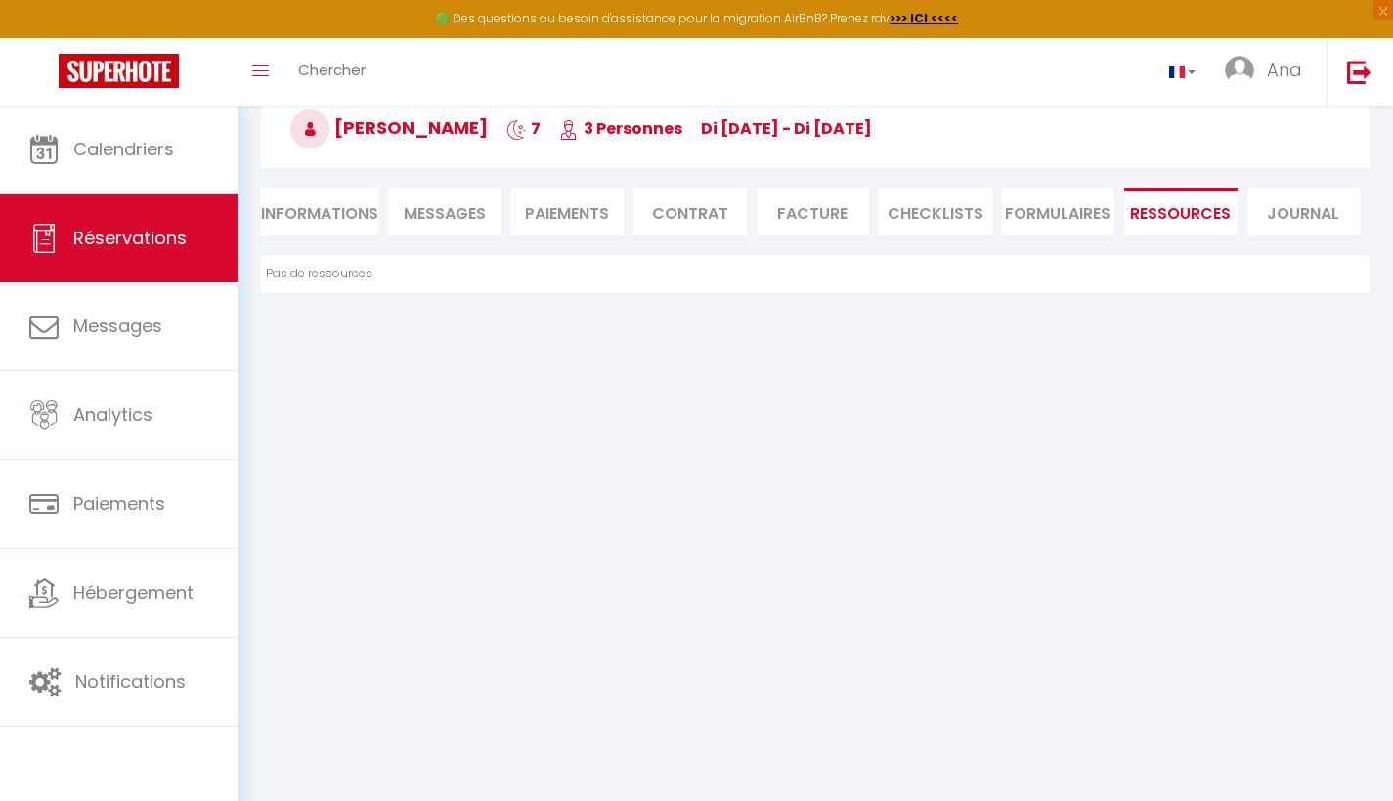
click at [1317, 211] on li "Journal" at bounding box center [1303, 212] width 113 height 48
select select
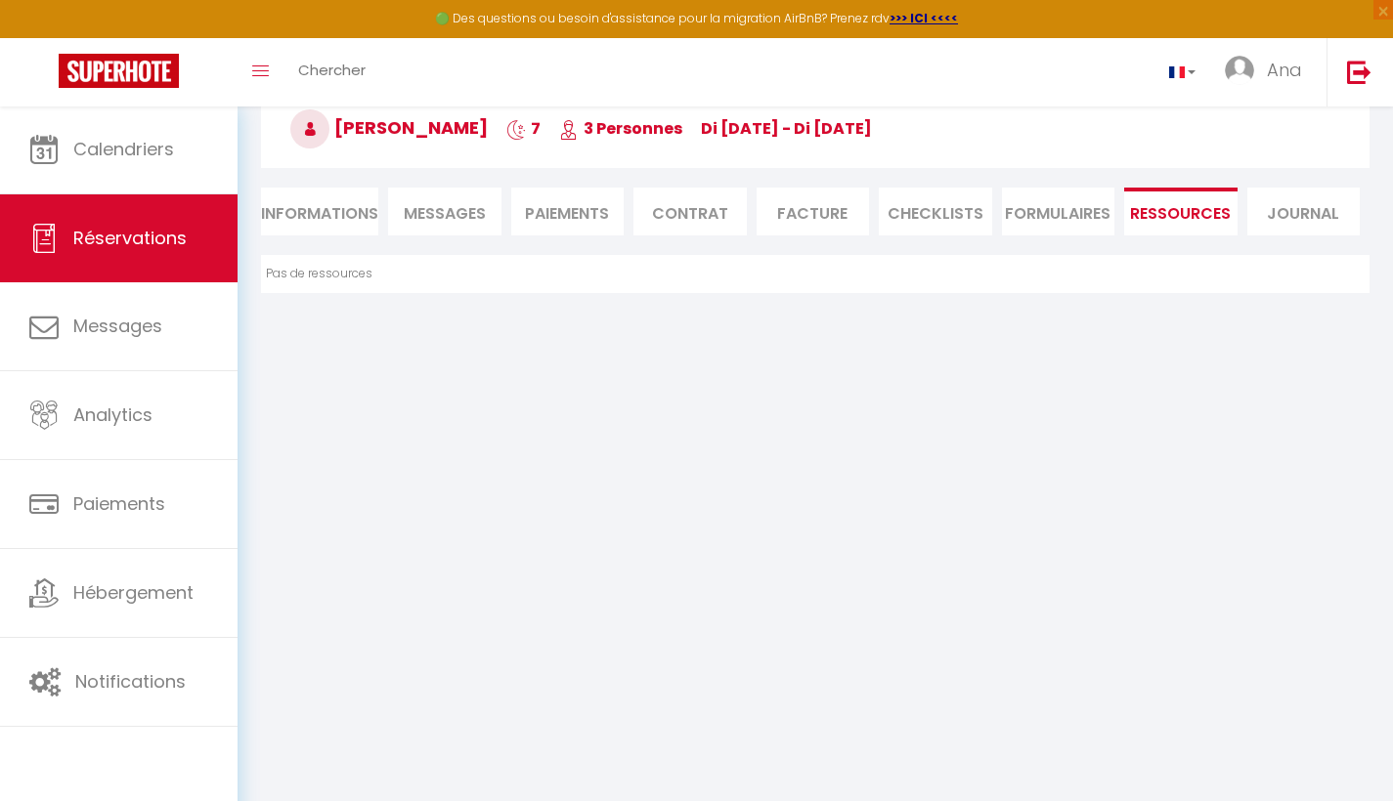
select select
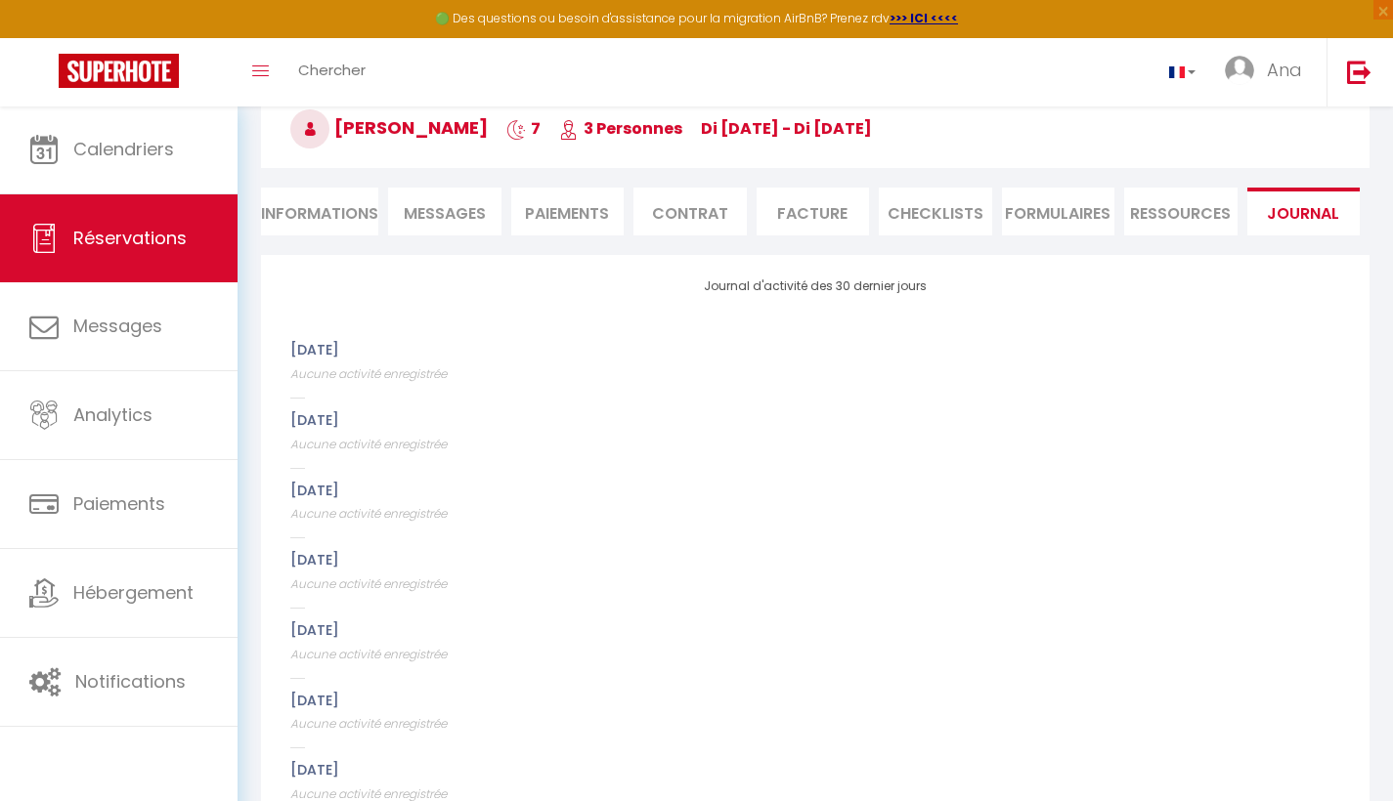
click at [336, 217] on li "Informations" at bounding box center [319, 212] width 117 height 48
select select
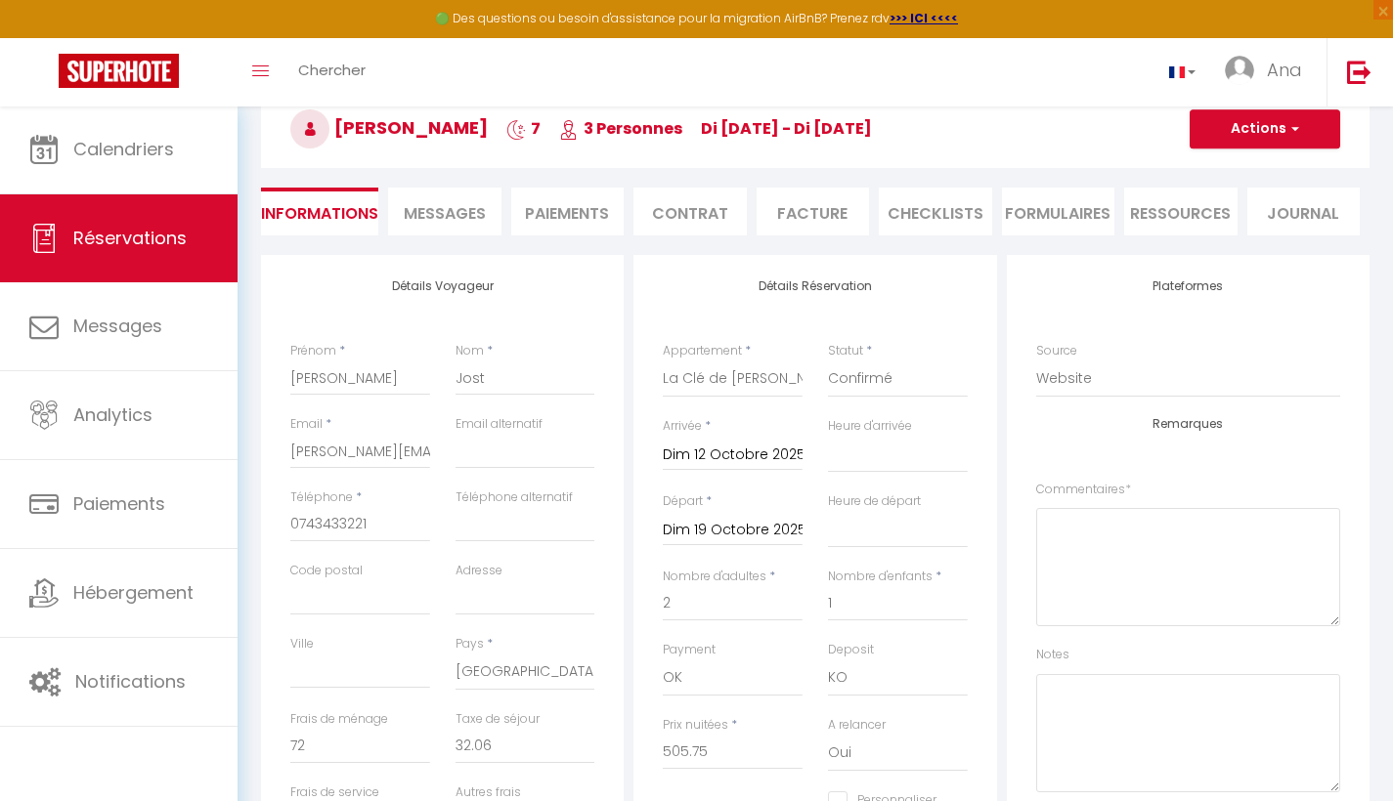
click at [1291, 127] on span "button" at bounding box center [1292, 129] width 12 height 18
click at [451, 212] on span "Messages" at bounding box center [445, 213] width 82 height 22
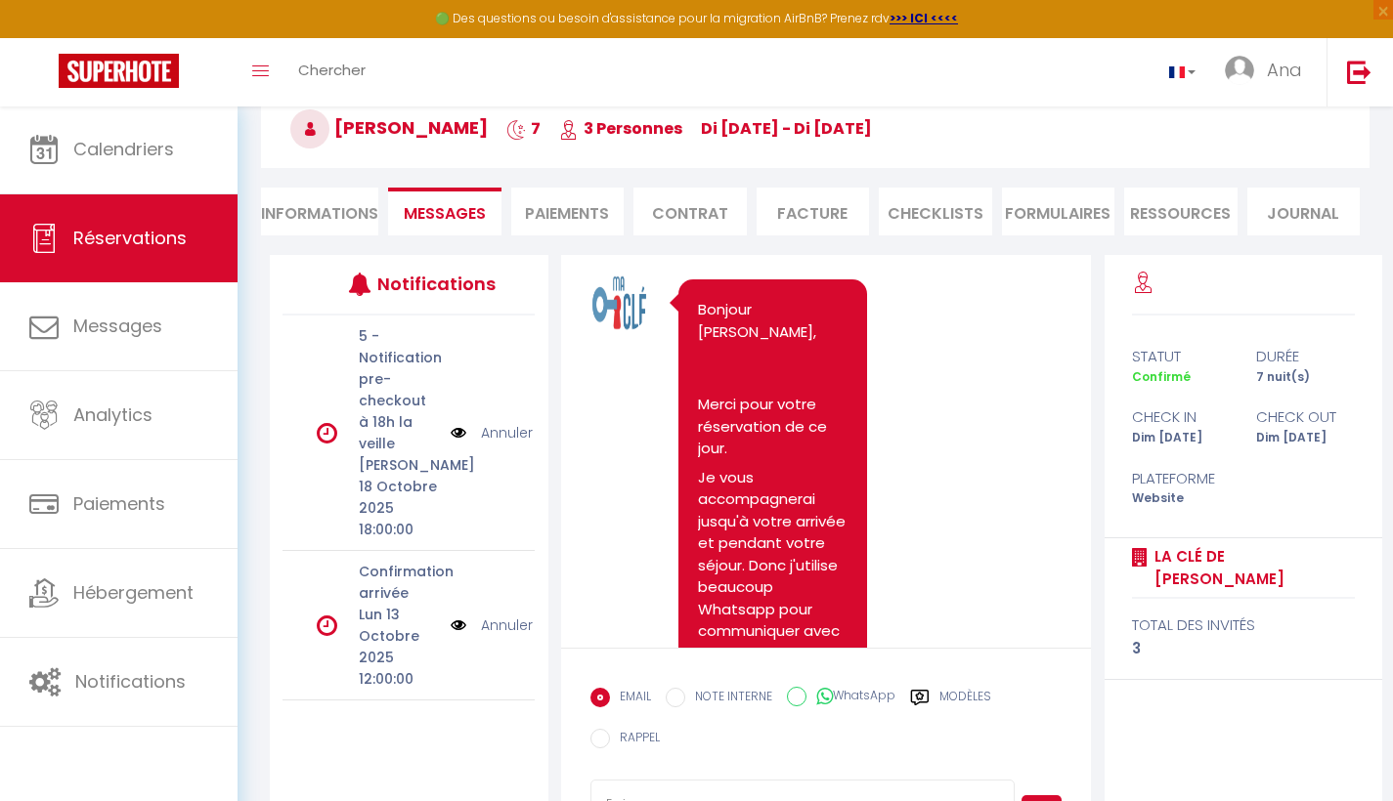
click at [572, 208] on li "Paiements" at bounding box center [567, 212] width 113 height 48
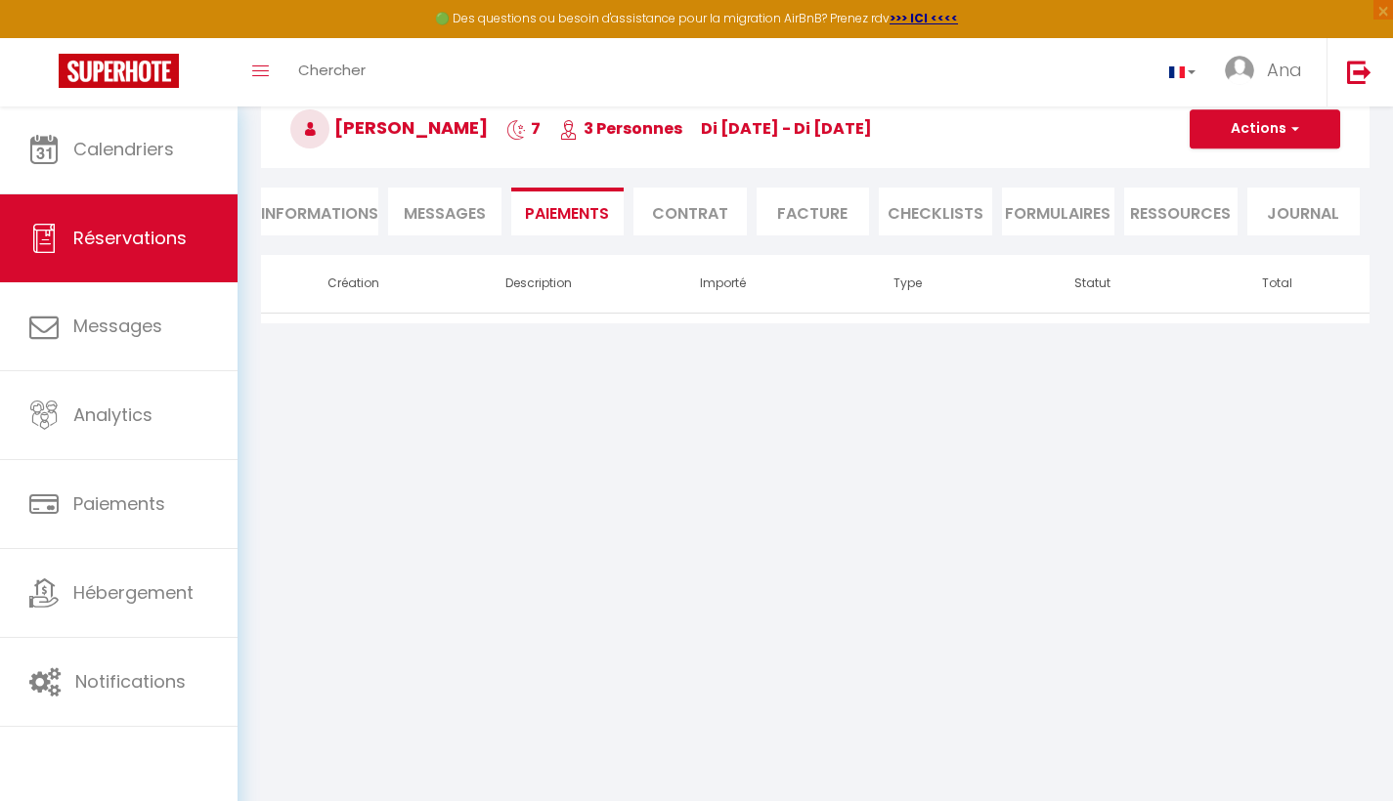
click at [1286, 125] on span "button" at bounding box center [1292, 129] width 12 height 18
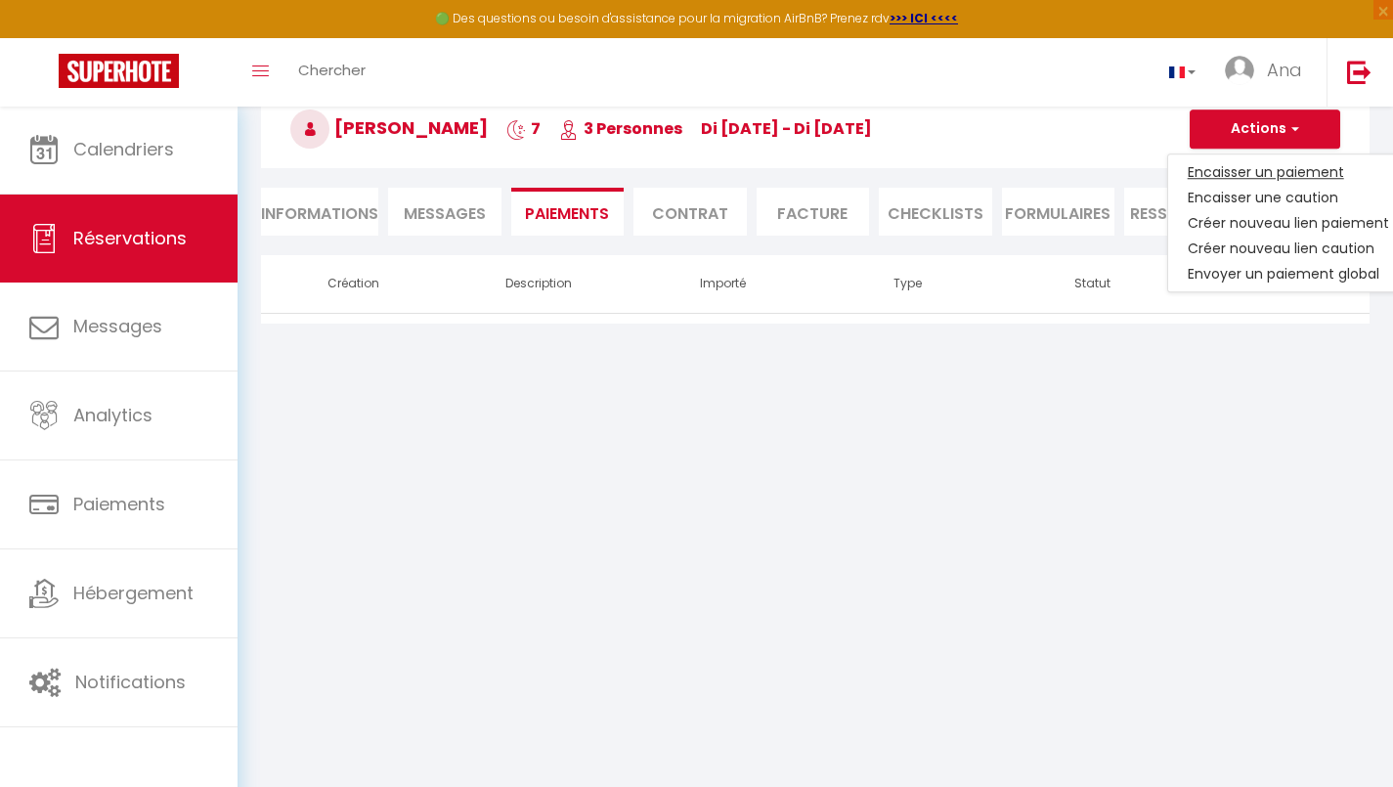
click at [1298, 168] on link "Encaisser un paiement" at bounding box center [1288, 171] width 240 height 25
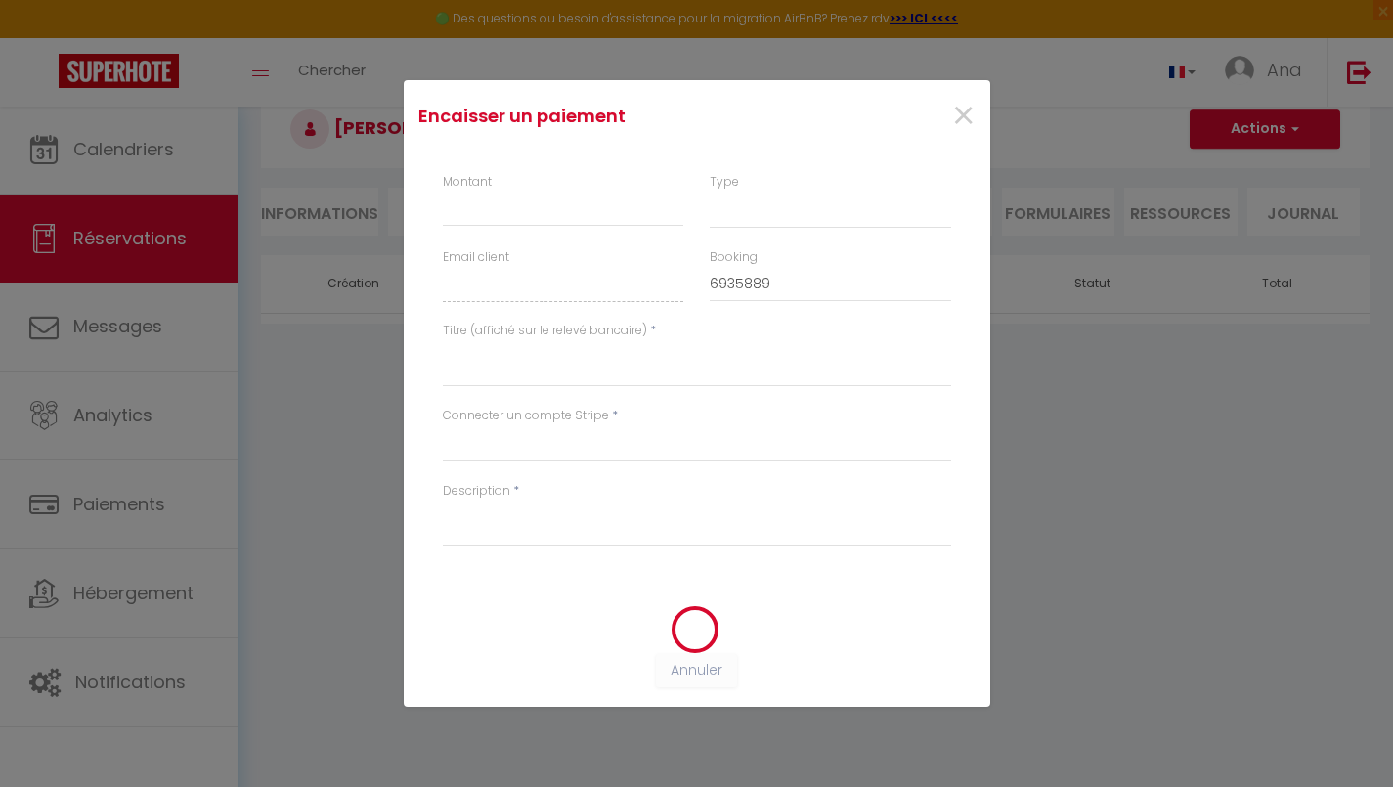
select select "nights"
type input "Laurent.dipa@gmail.com"
select select "16276"
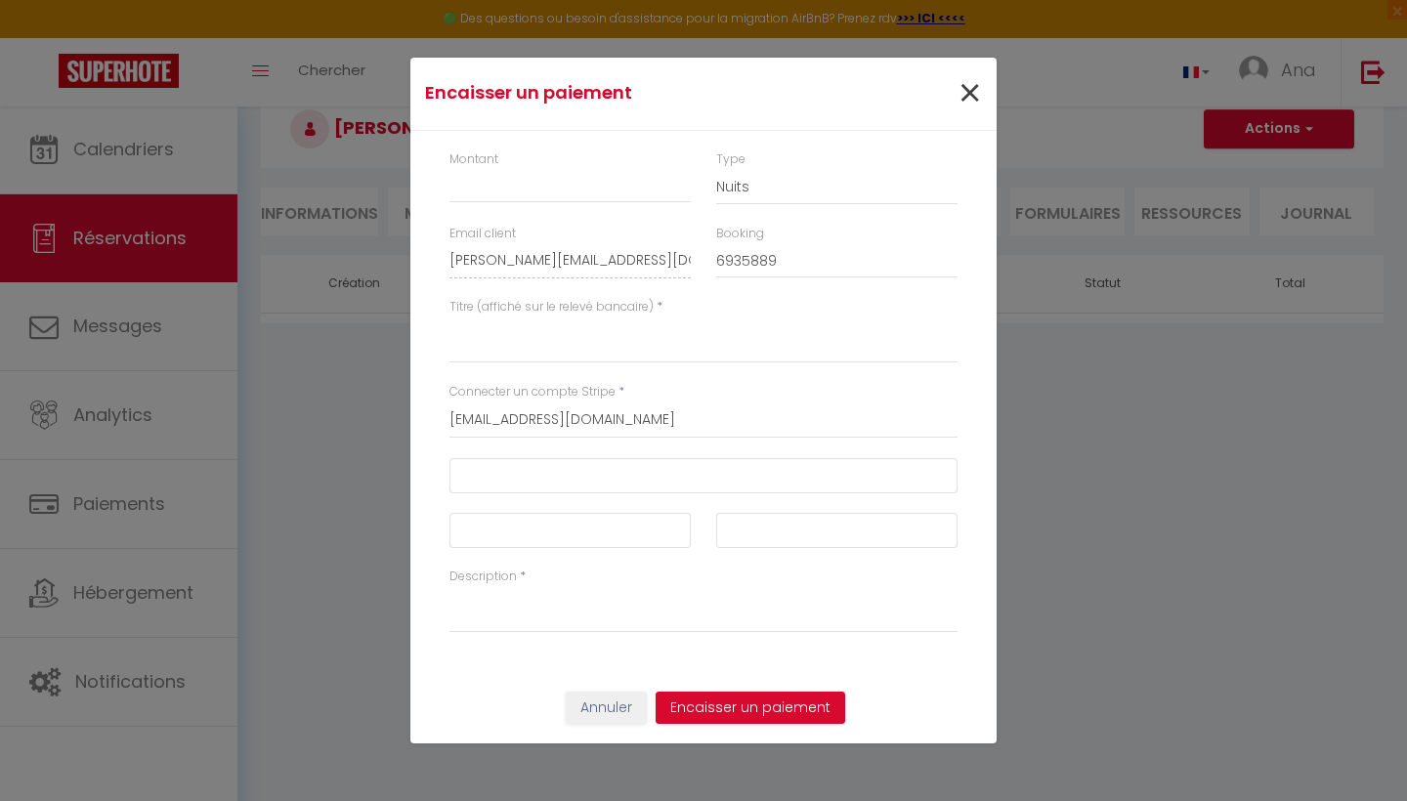
click at [971, 95] on span "×" at bounding box center [970, 94] width 24 height 59
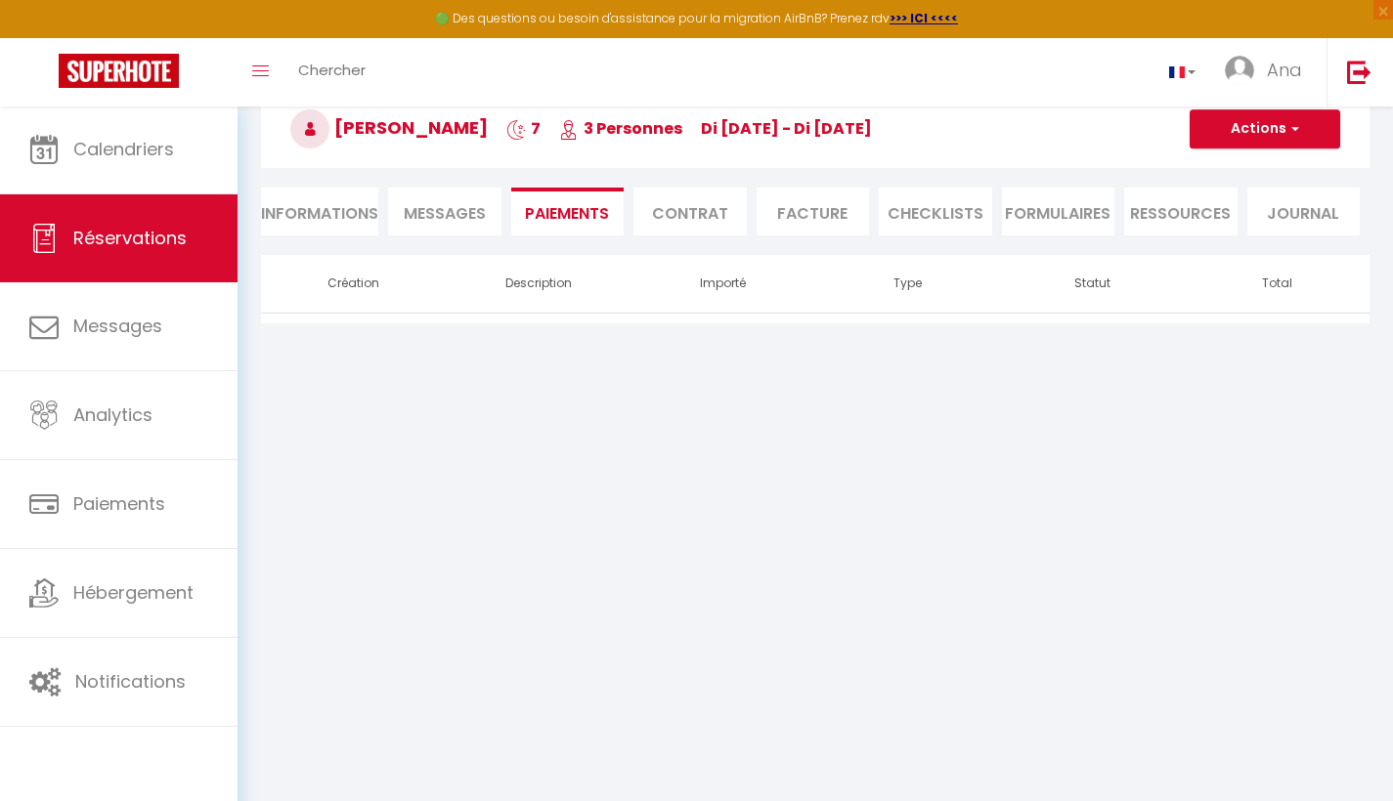
click at [1294, 124] on span "button" at bounding box center [1292, 129] width 12 height 18
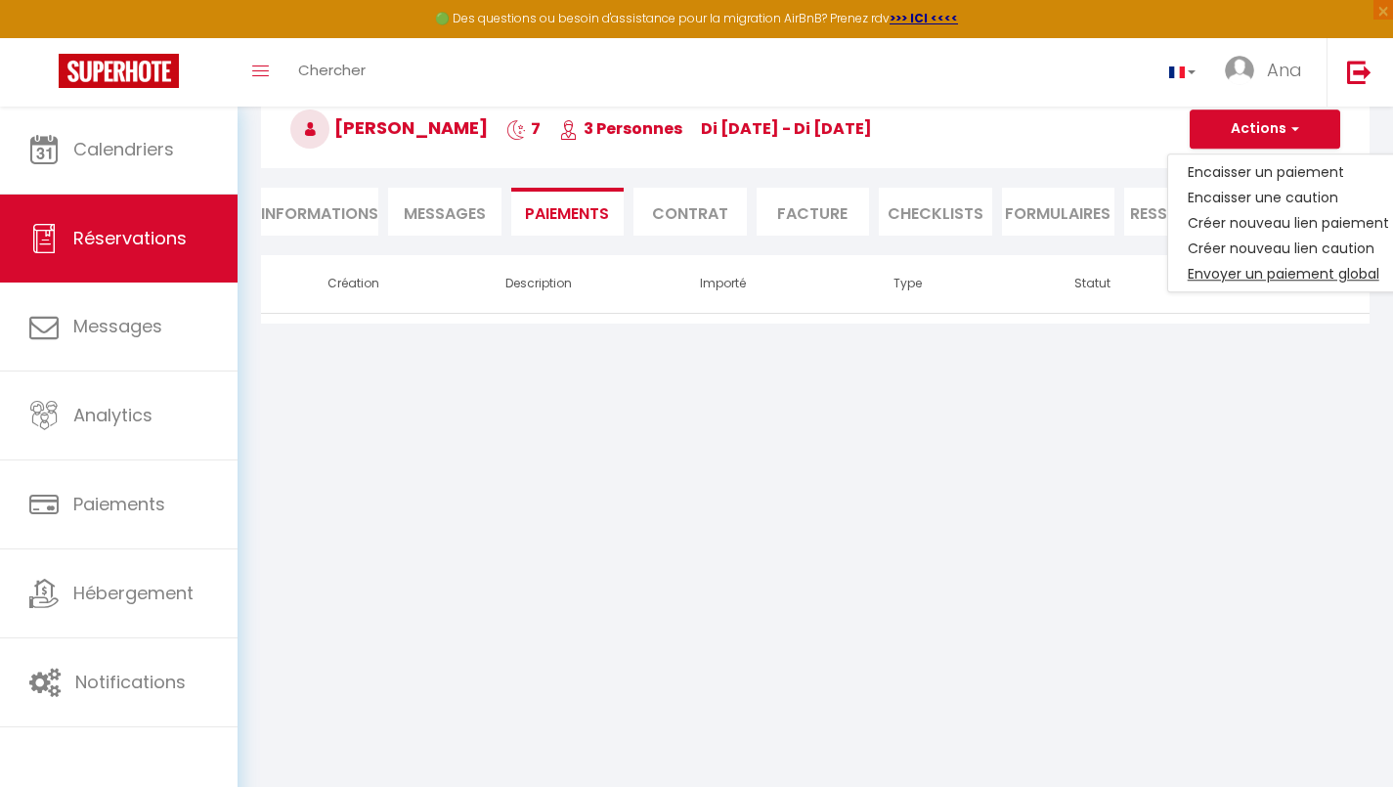
click at [1285, 271] on link "Envoyer un paiement global" at bounding box center [1288, 273] width 240 height 25
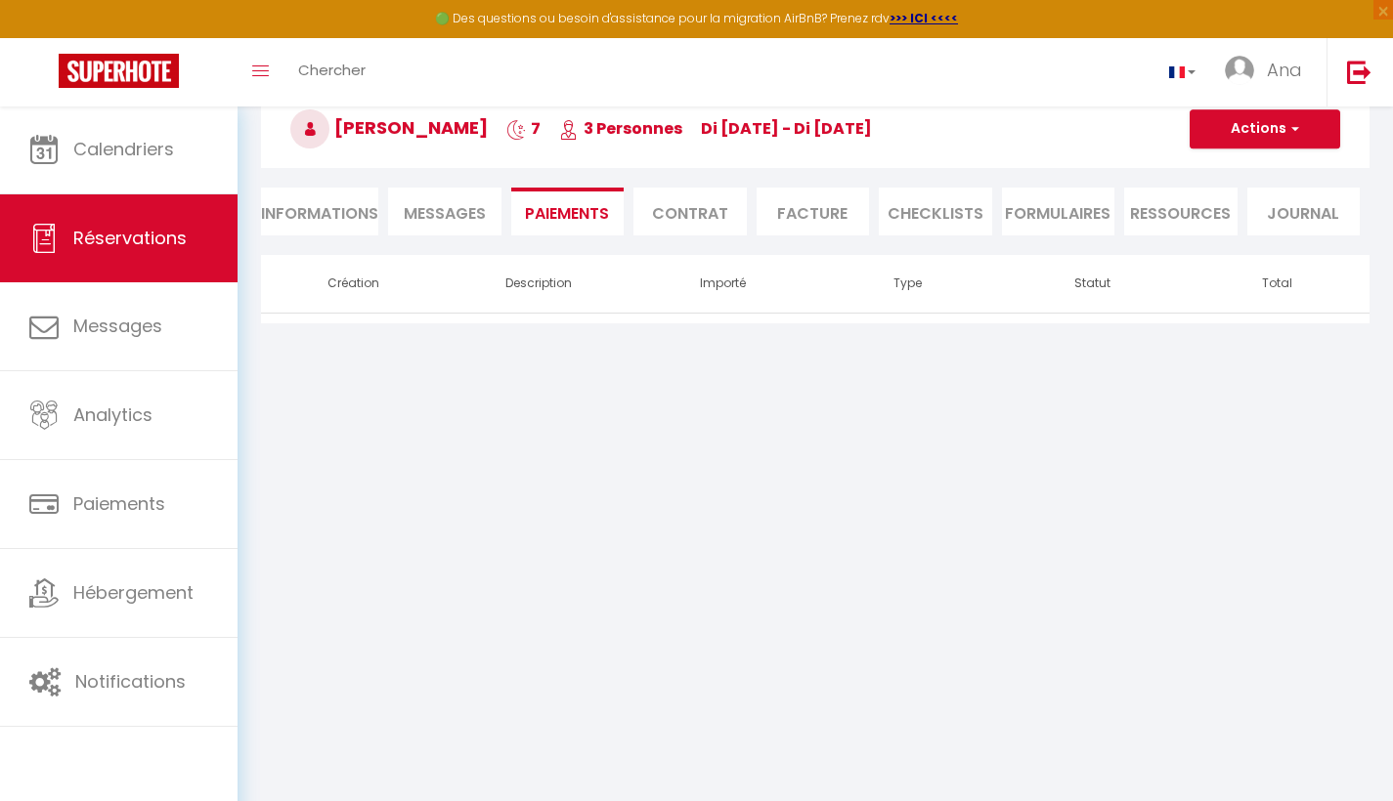
click at [1294, 126] on span "button" at bounding box center [1292, 129] width 12 height 18
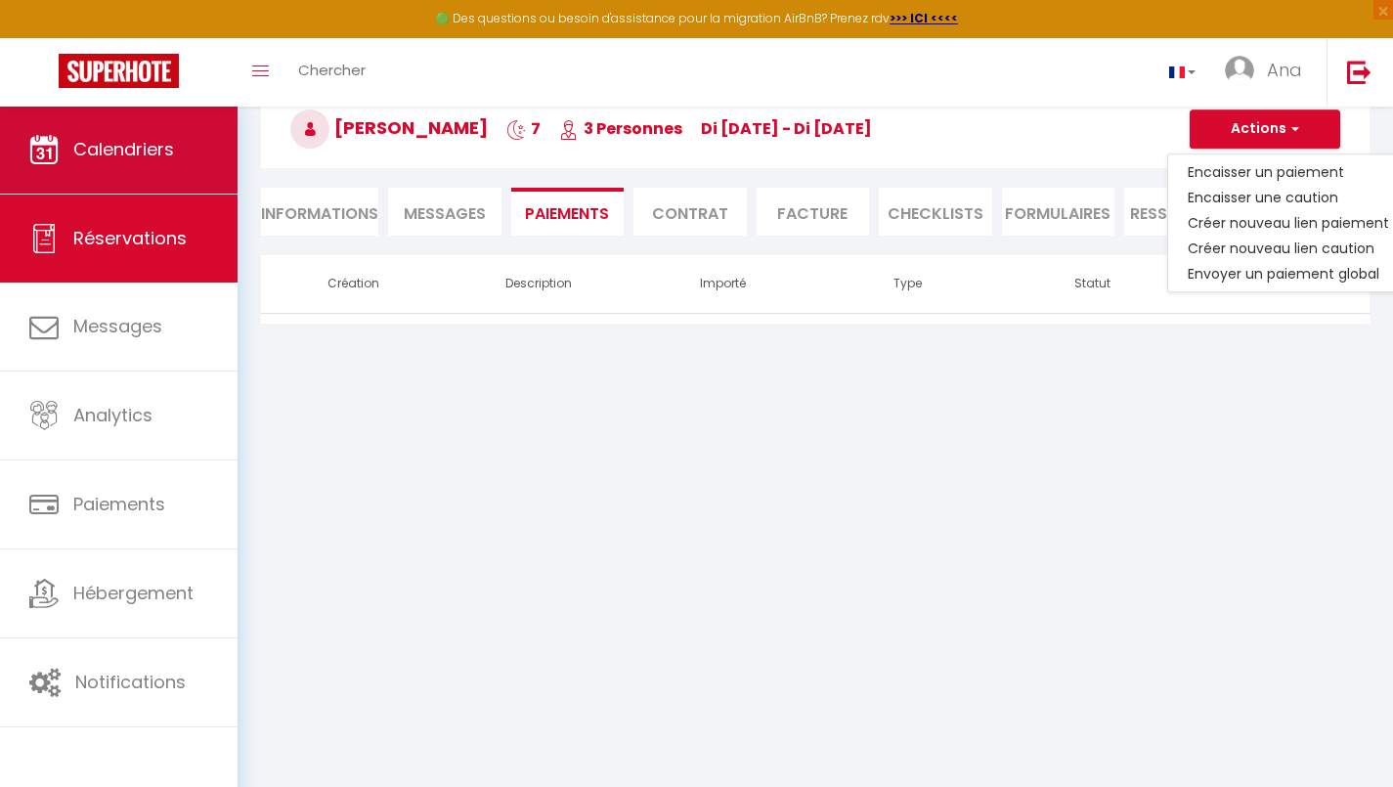
click at [124, 150] on span "Calendriers" at bounding box center [123, 149] width 101 height 24
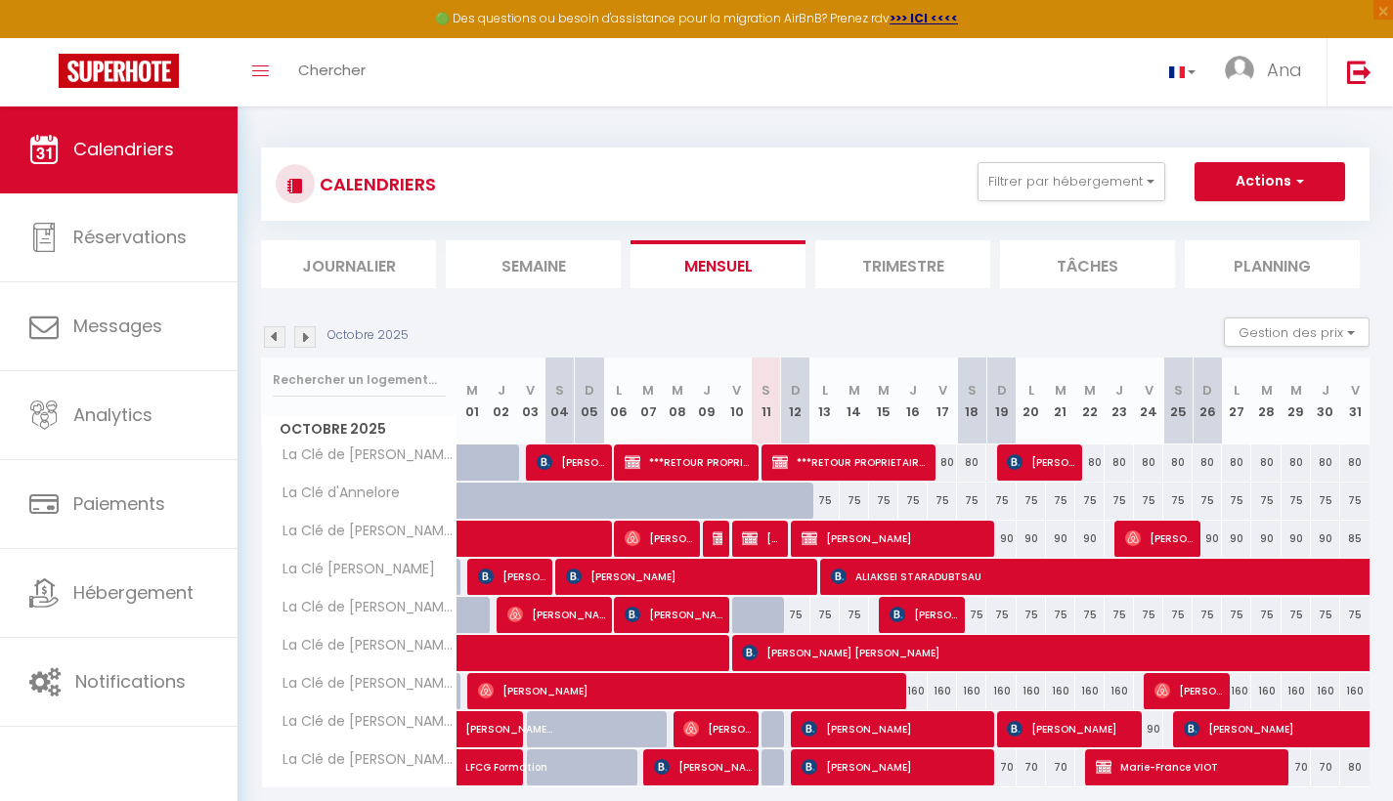
click at [883, 537] on span "Laurent Jost" at bounding box center [894, 538] width 186 height 37
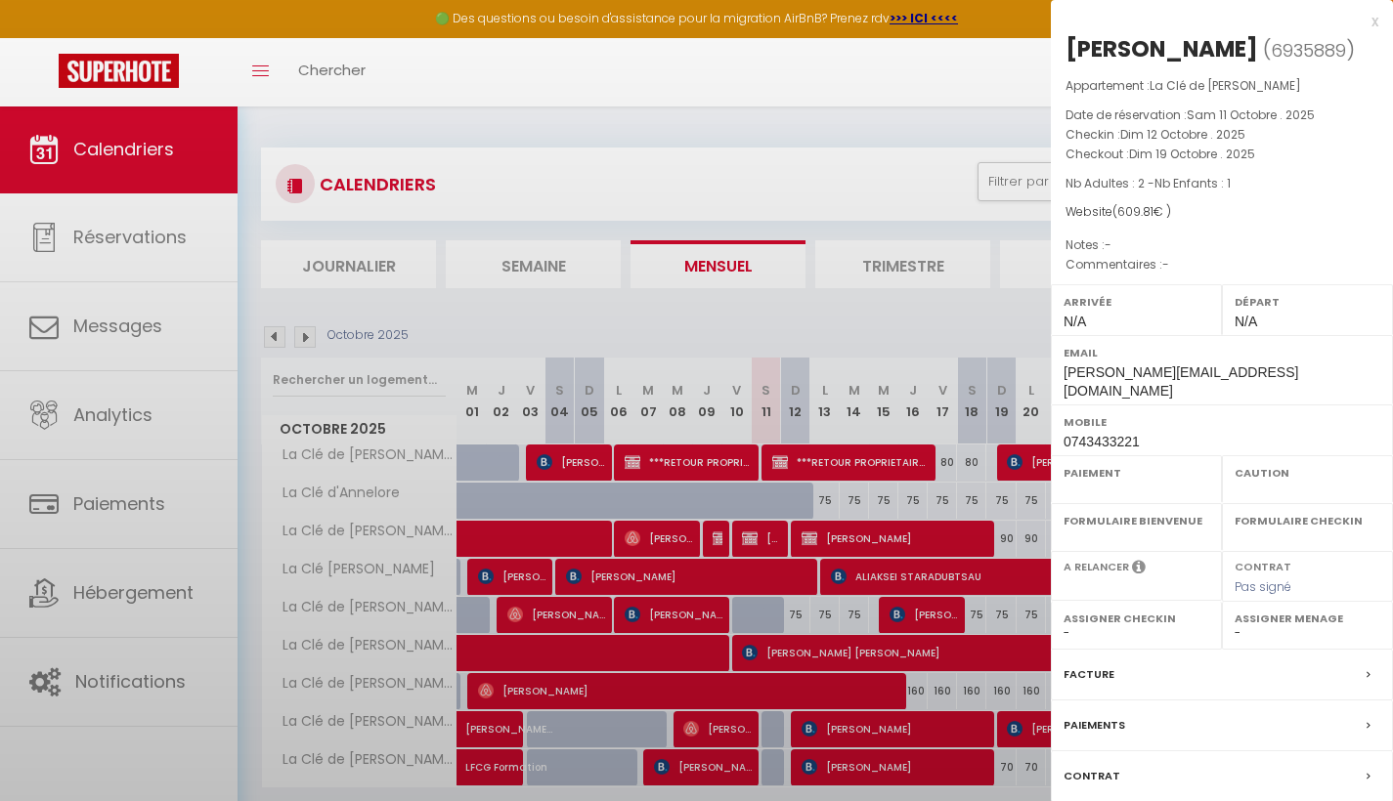
select select "OK"
select select "KO"
select select "0"
select select "1"
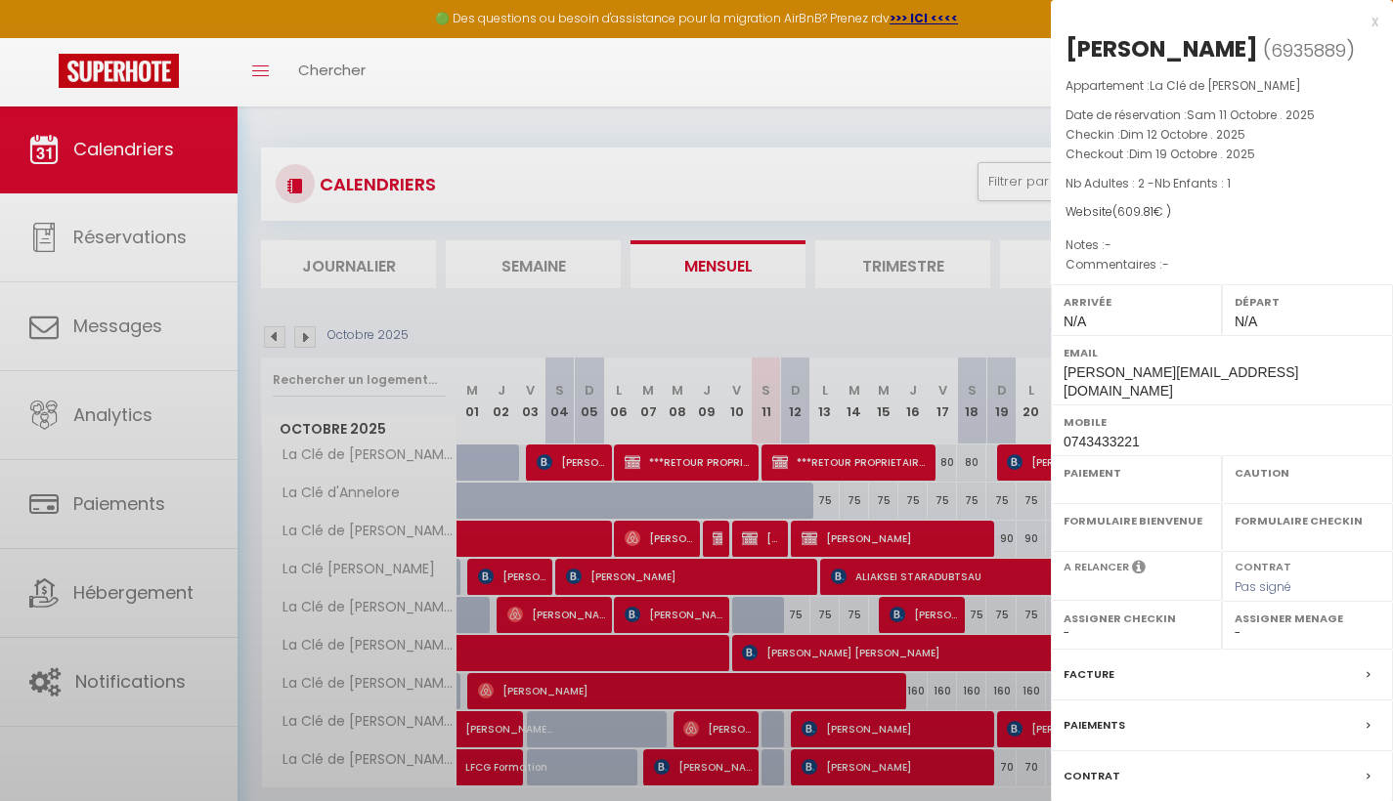
select select
select select "7312"
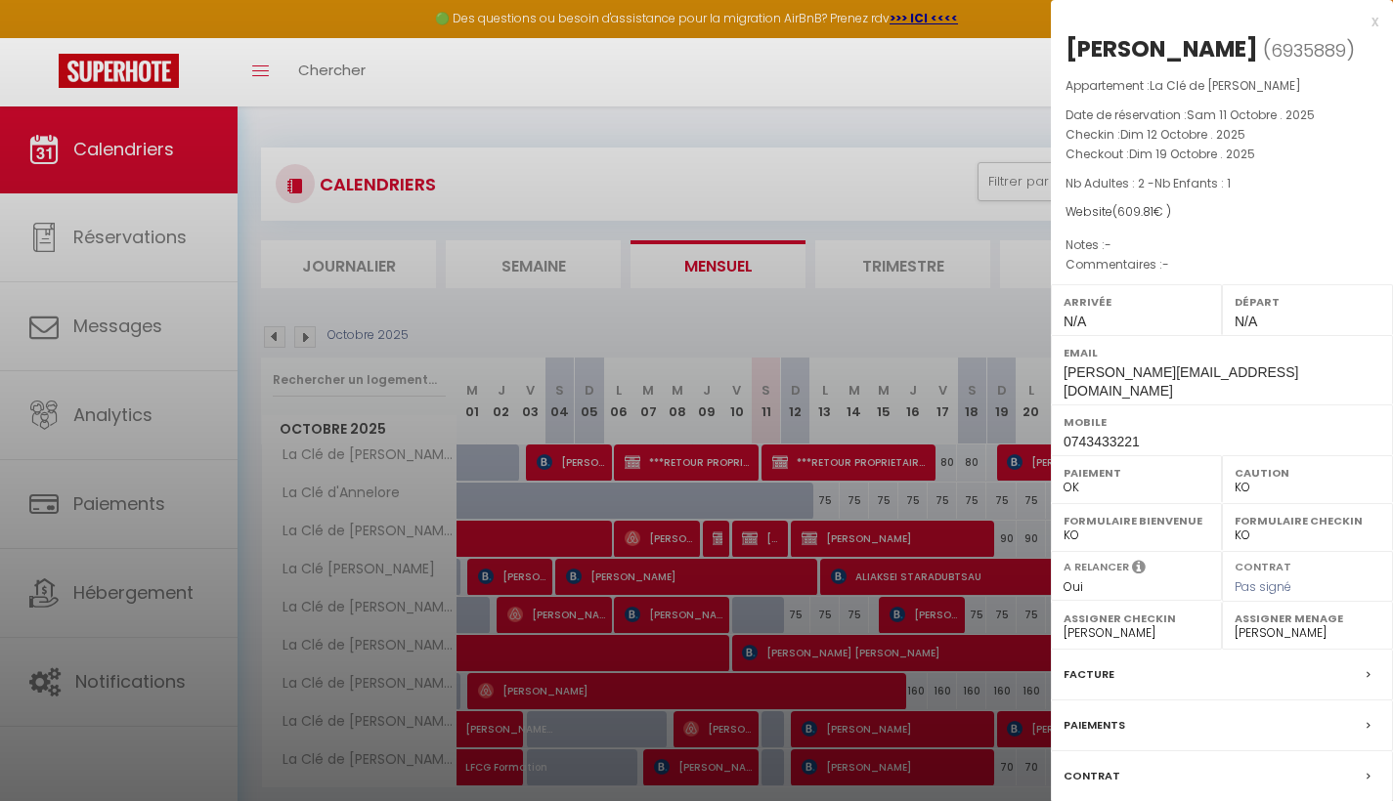
click at [1327, 701] on div "Paiements" at bounding box center [1222, 726] width 342 height 51
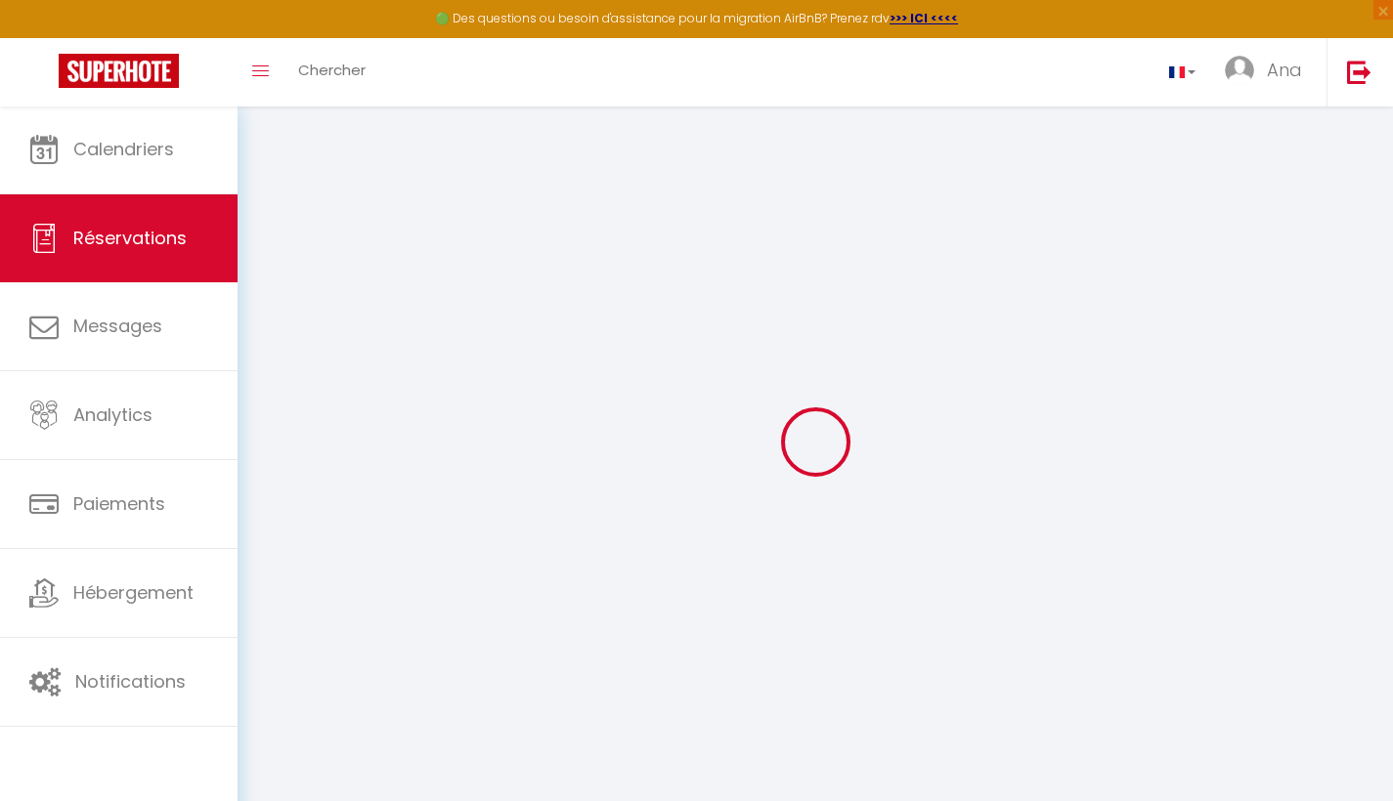
select select
checkbox input "false"
select select
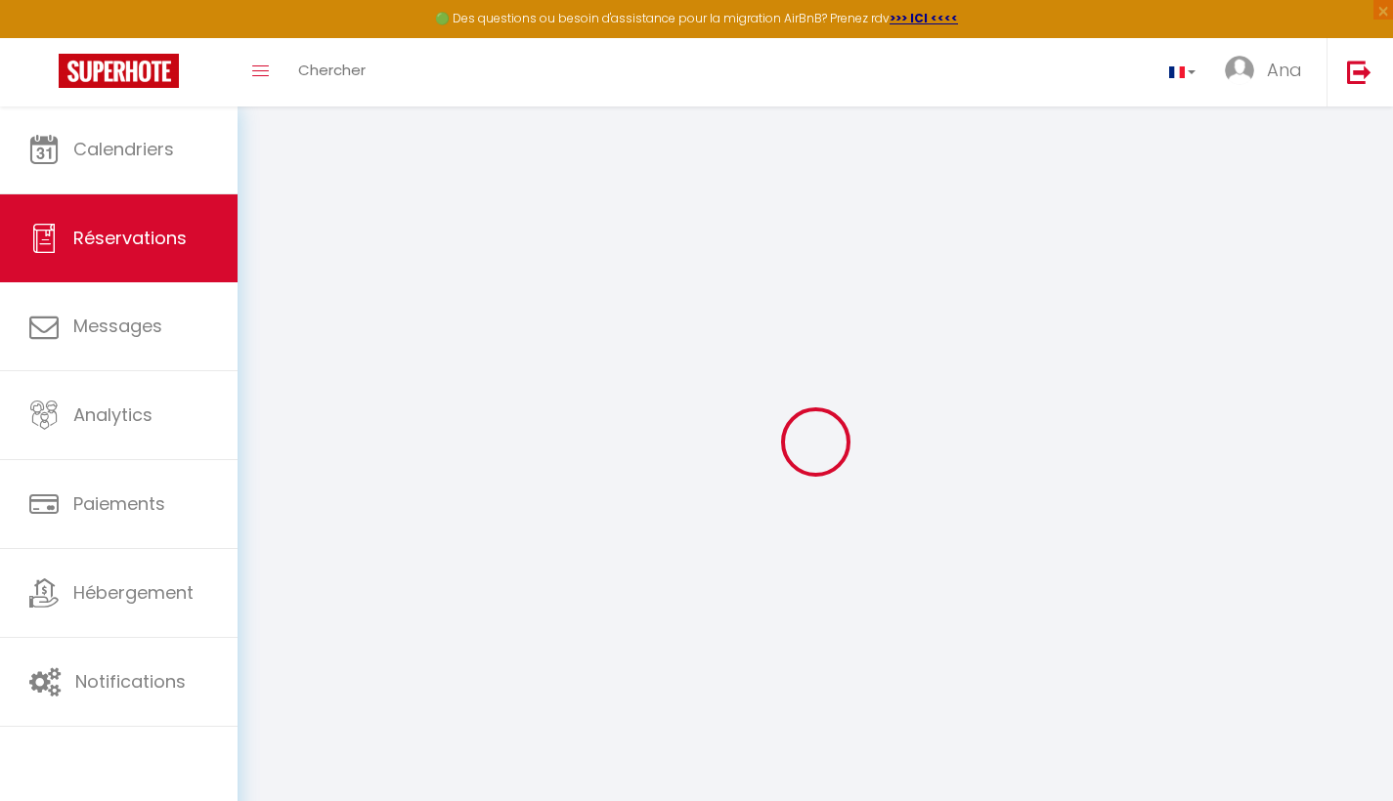
checkbox input "false"
select select
checkbox input "false"
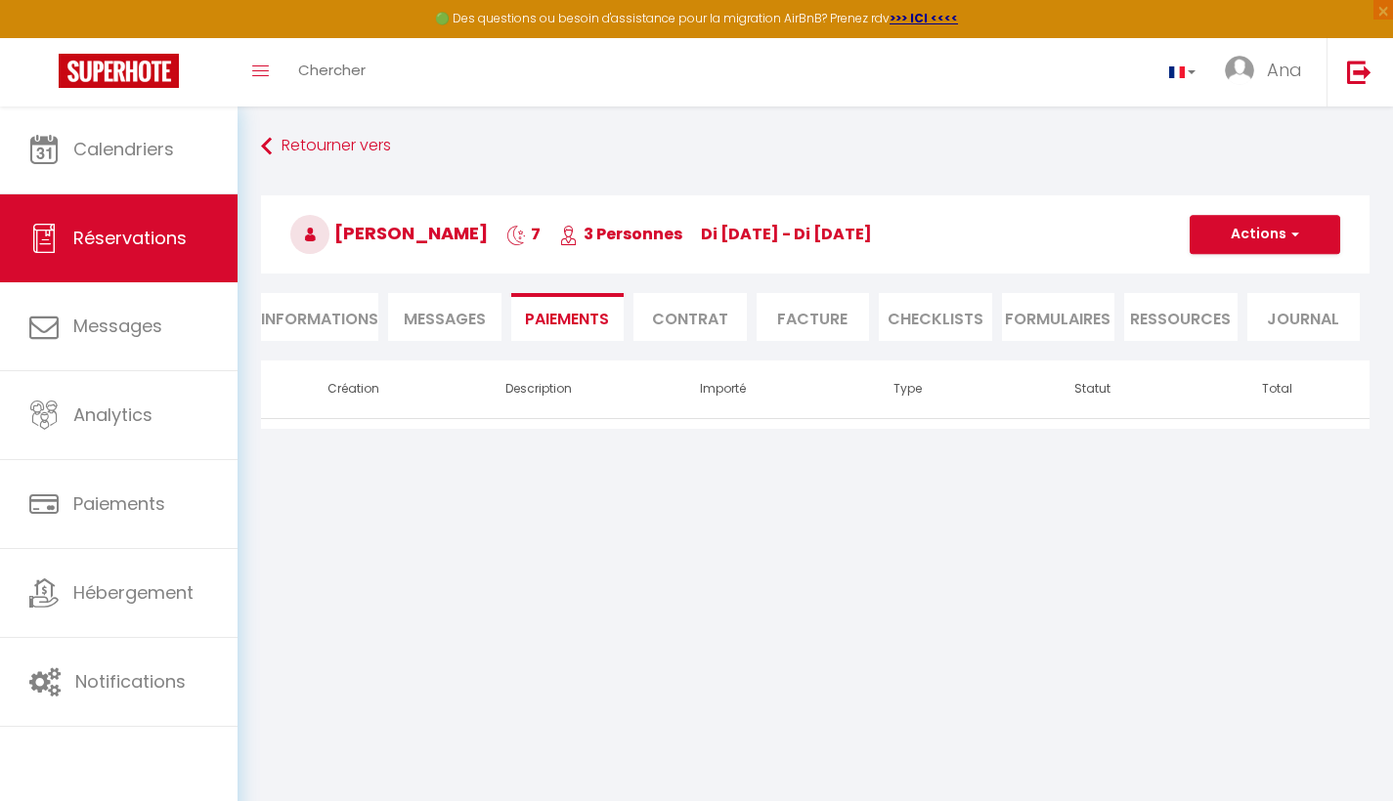
click at [1295, 238] on span "button" at bounding box center [1292, 235] width 12 height 18
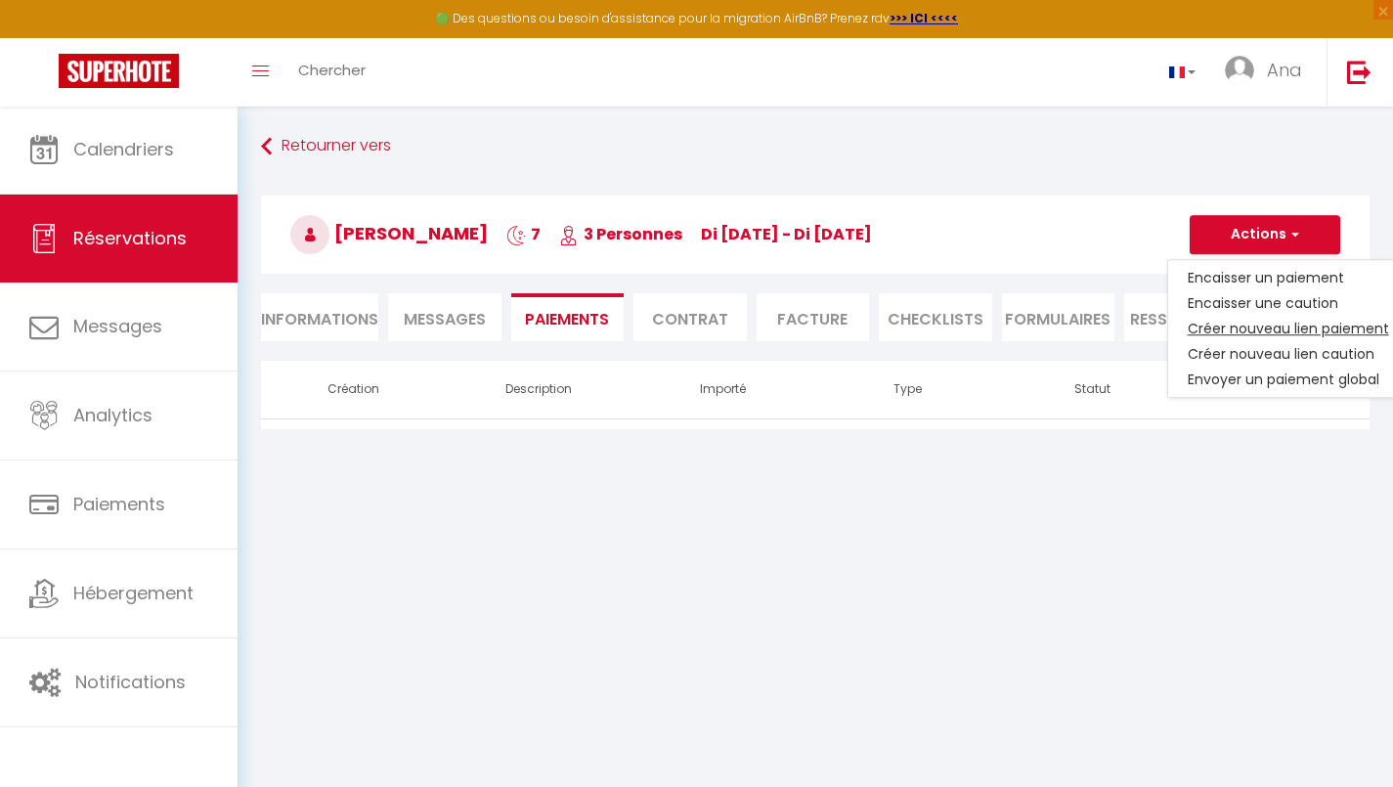
click at [1280, 329] on link "Créer nouveau lien paiement" at bounding box center [1288, 328] width 240 height 25
select select "nights"
type input "Laurent.dipa@gmail.com"
select select "16276"
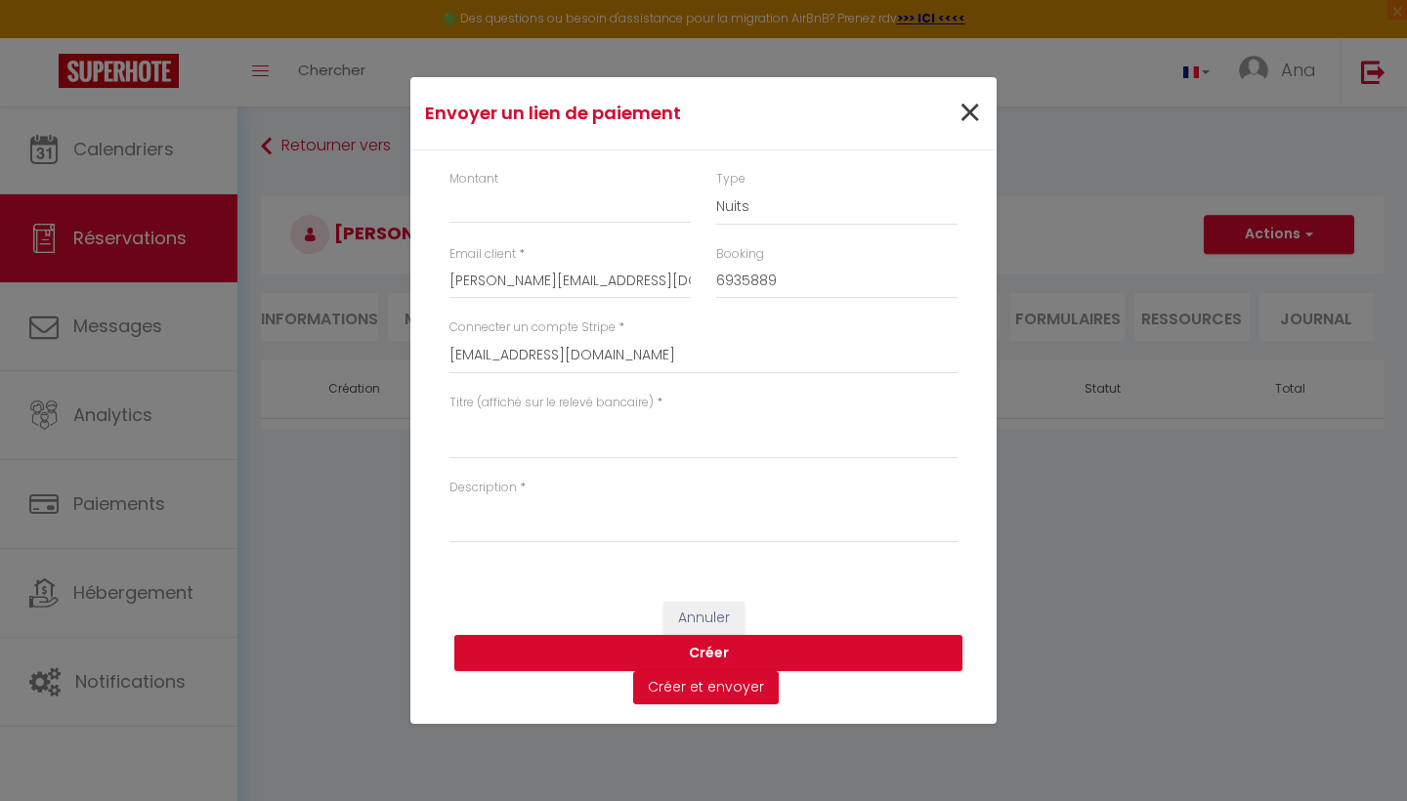
click at [973, 119] on span "×" at bounding box center [970, 113] width 24 height 59
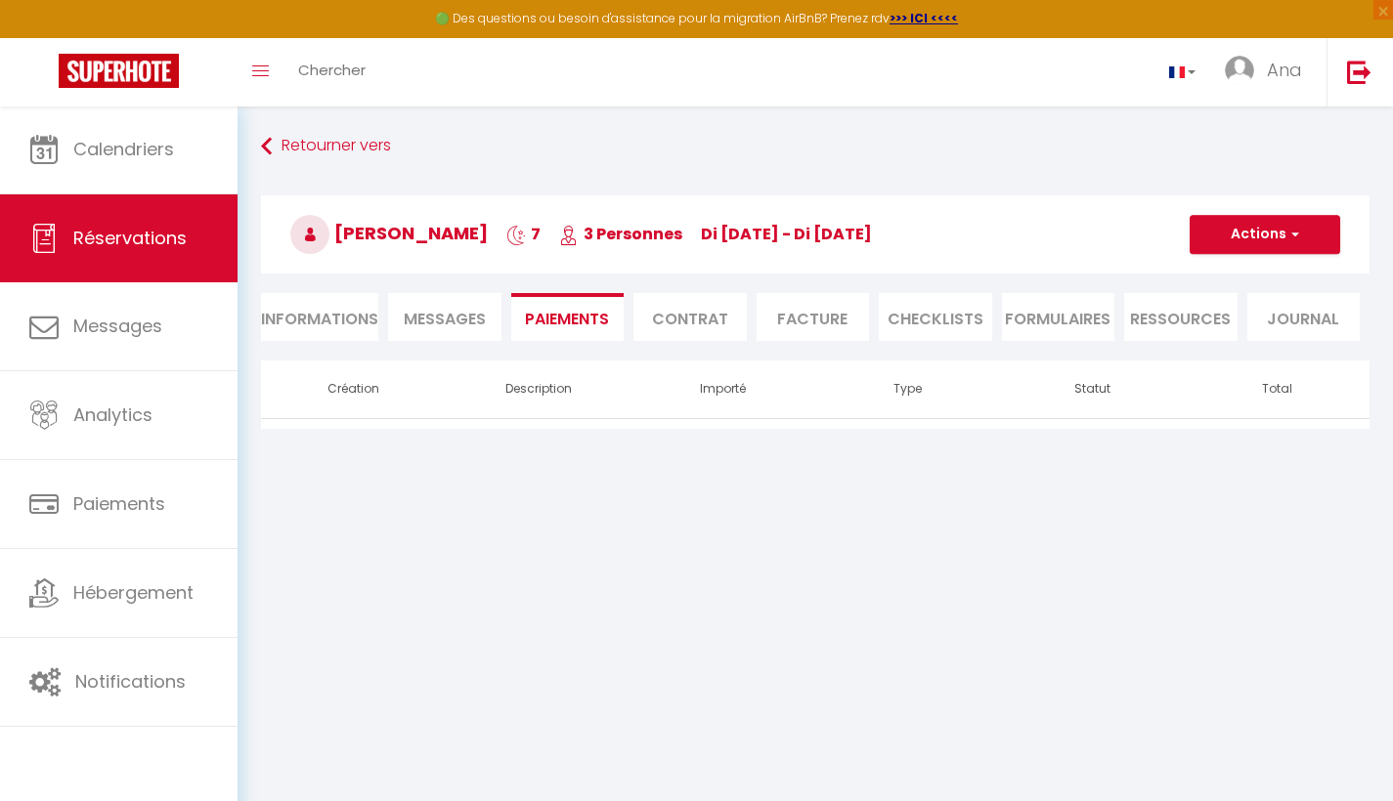
click at [325, 321] on li "Informations" at bounding box center [319, 317] width 117 height 48
select select
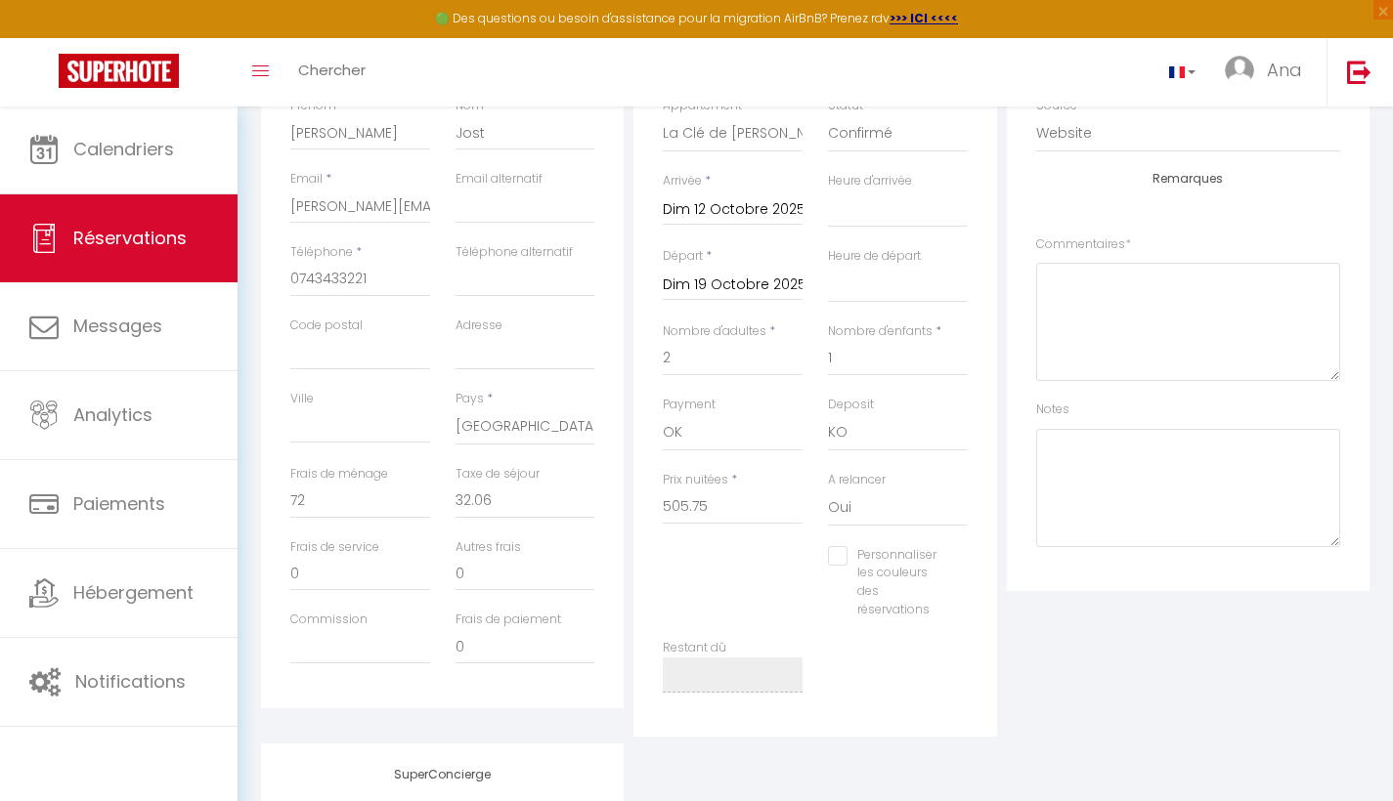
scroll to position [371, 0]
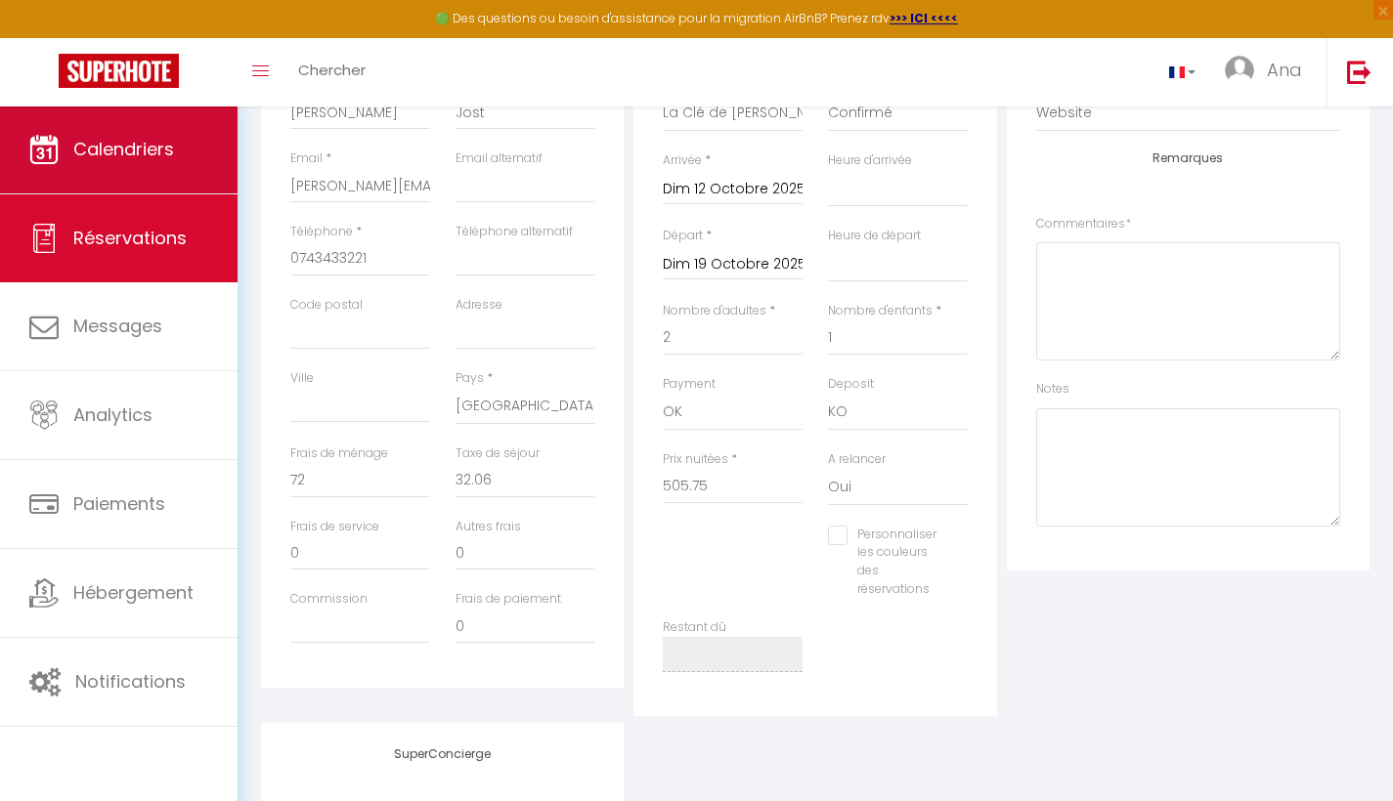
click at [128, 150] on span "Calendriers" at bounding box center [123, 149] width 101 height 24
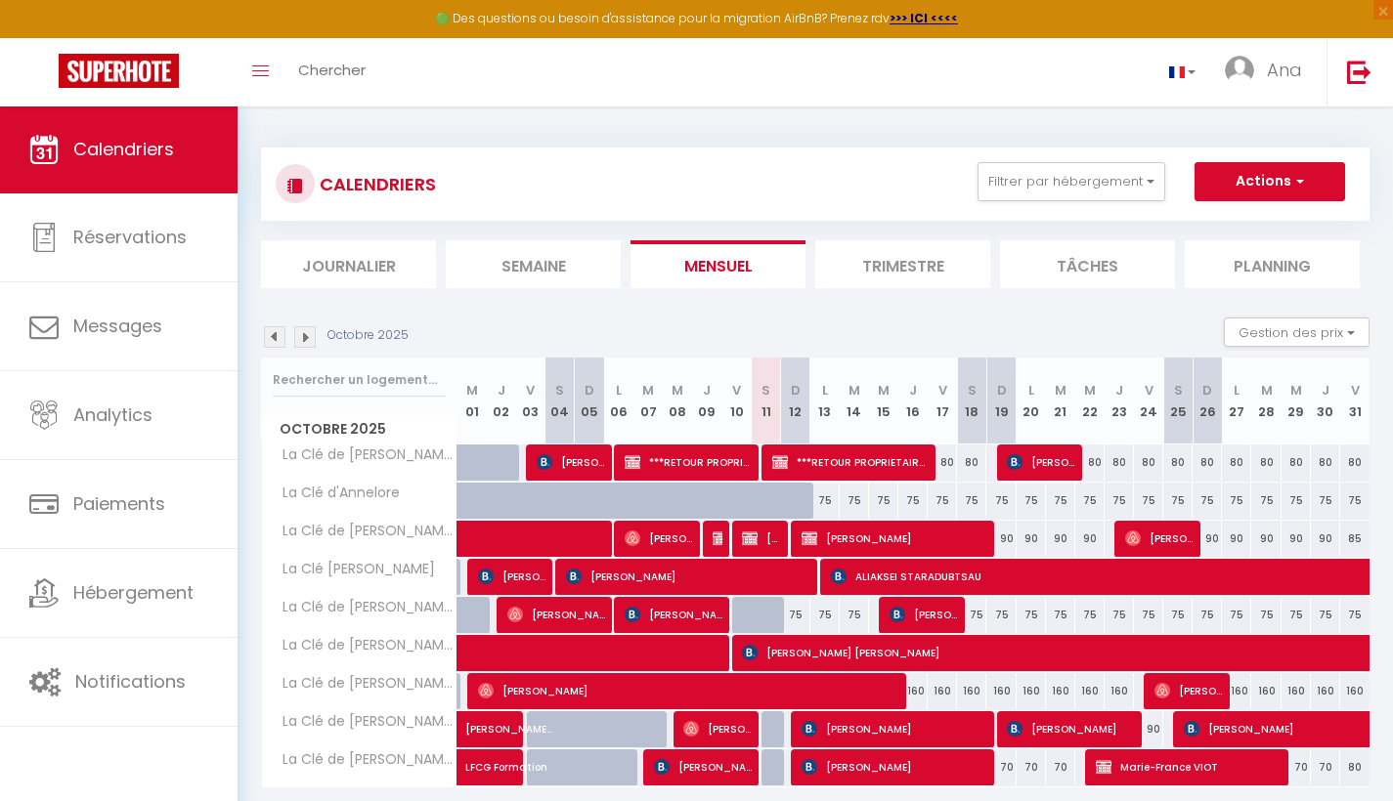
click at [885, 543] on span "Laurent Jost" at bounding box center [894, 538] width 186 height 37
select select "OK"
select select "KO"
select select "0"
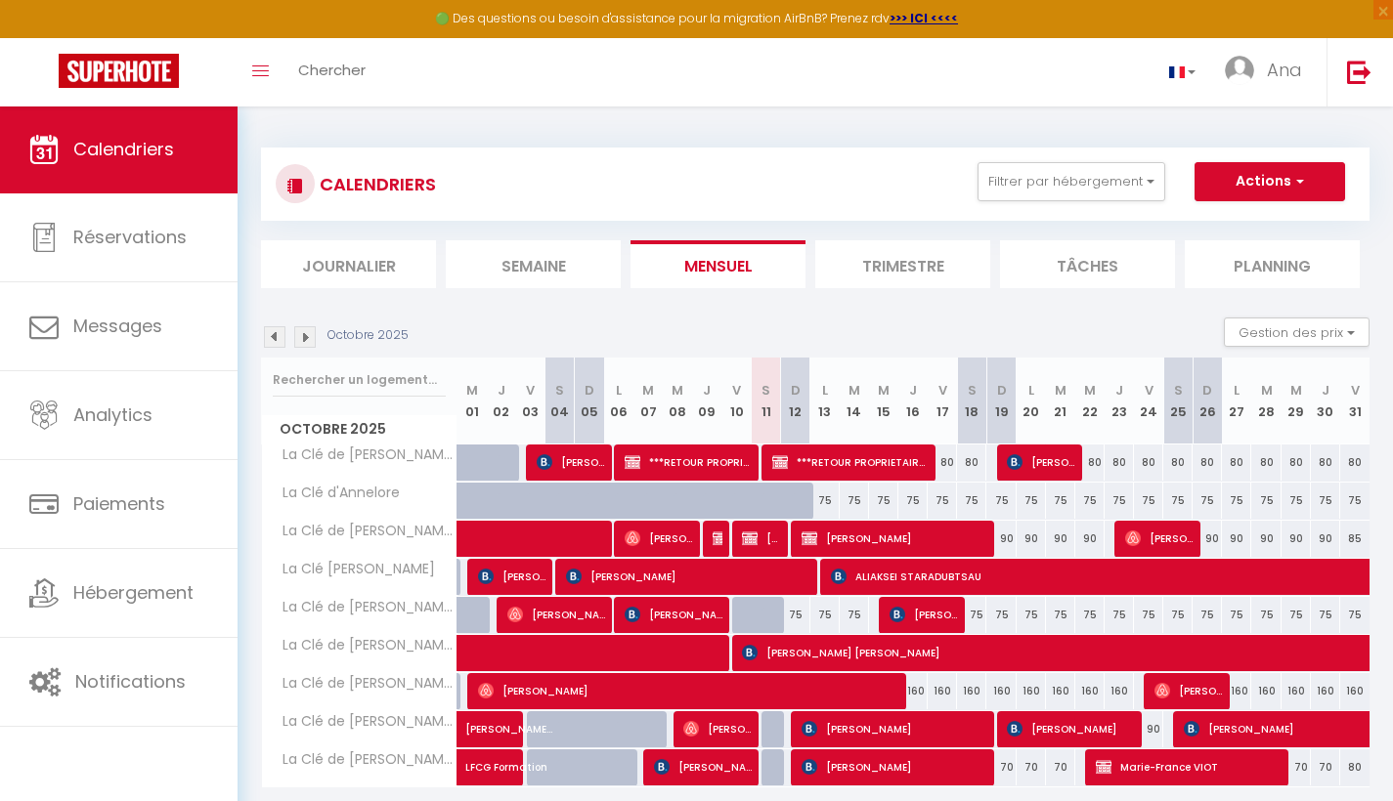
select select "1"
select select
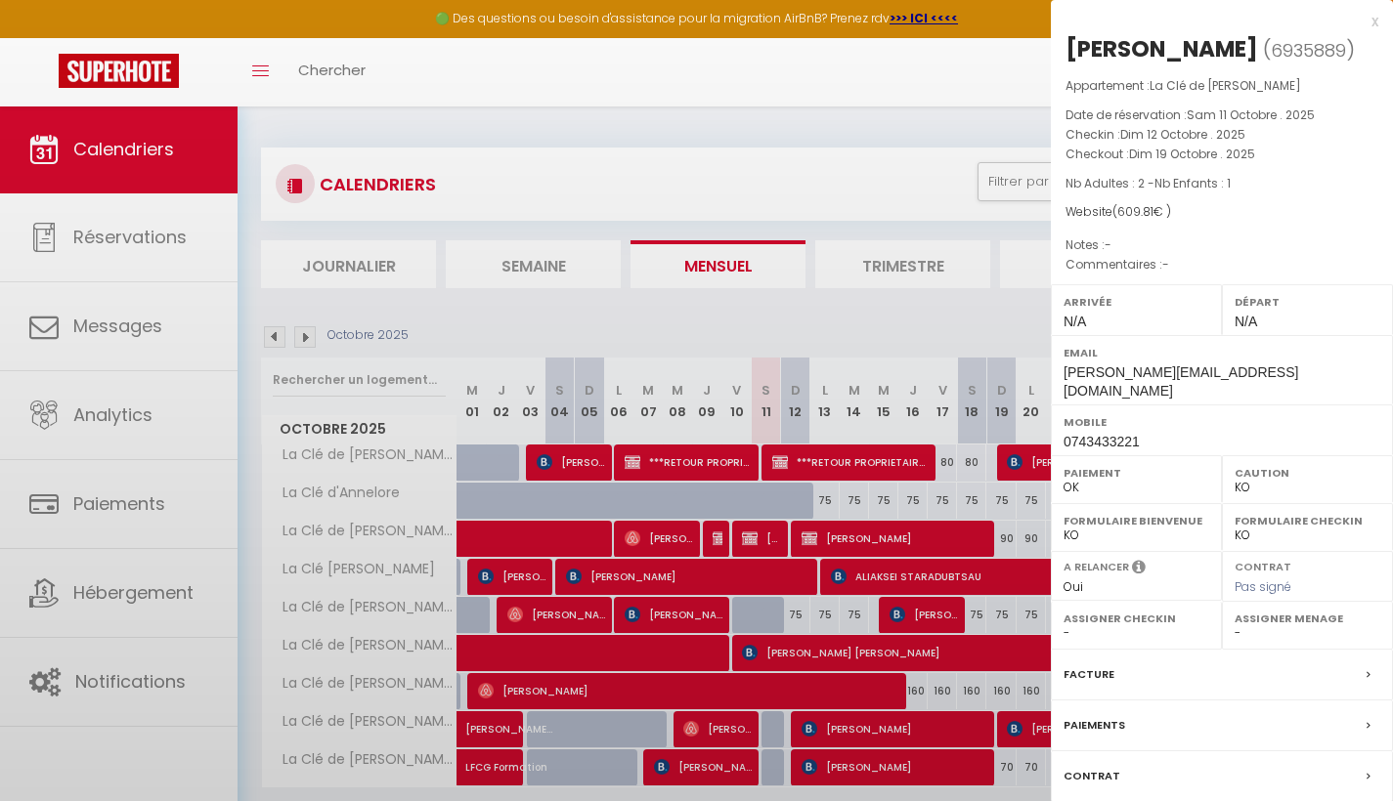
select select "7312"
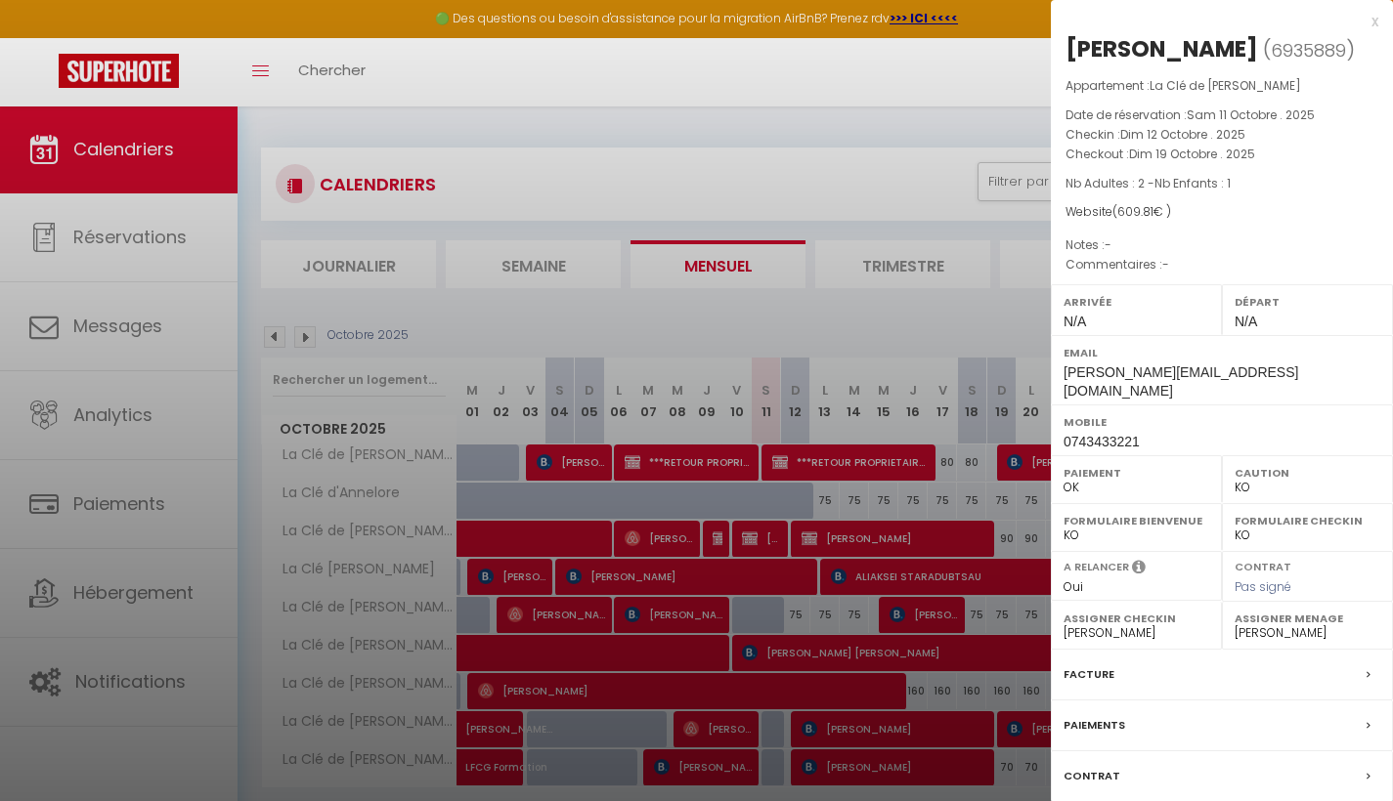
scroll to position [106, 0]
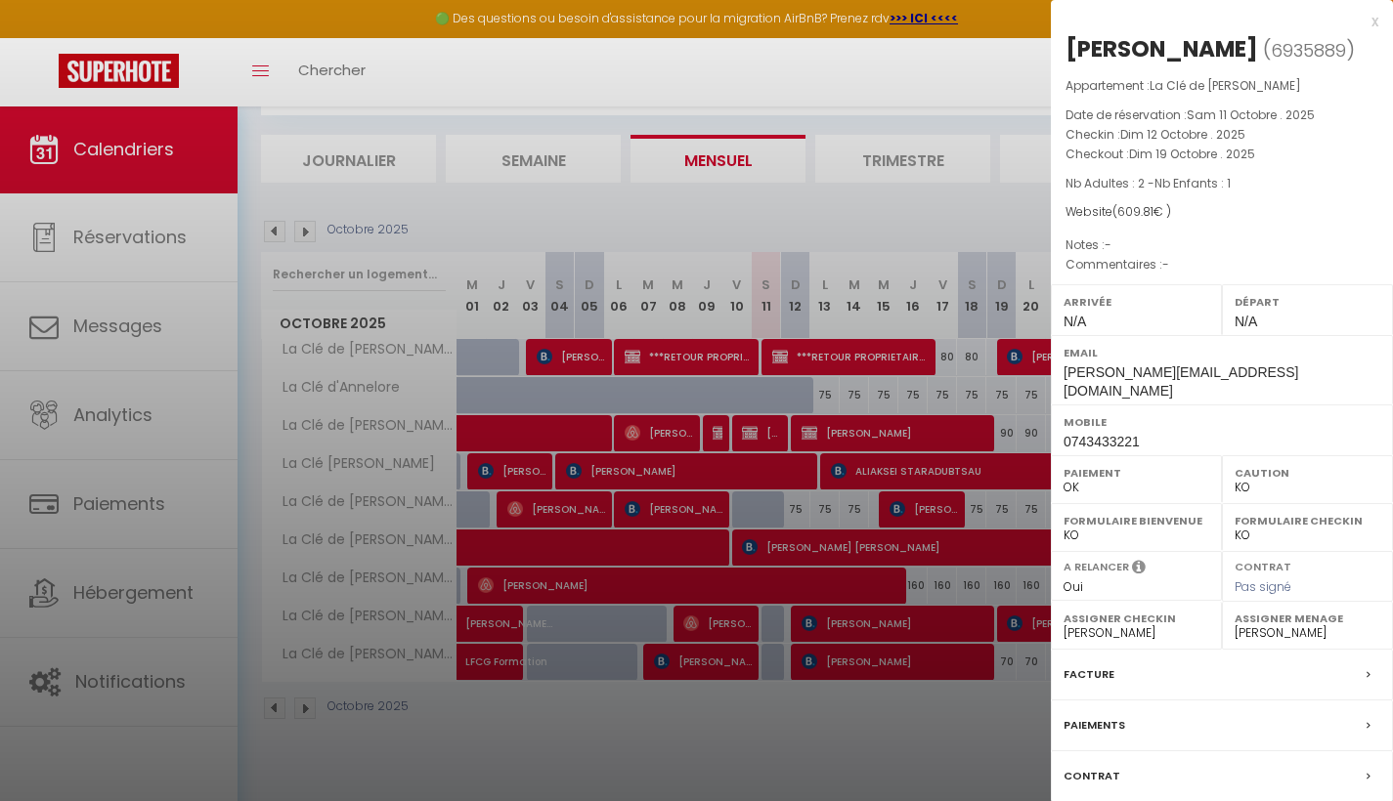
click at [1364, 652] on div "Facture" at bounding box center [1222, 675] width 342 height 51
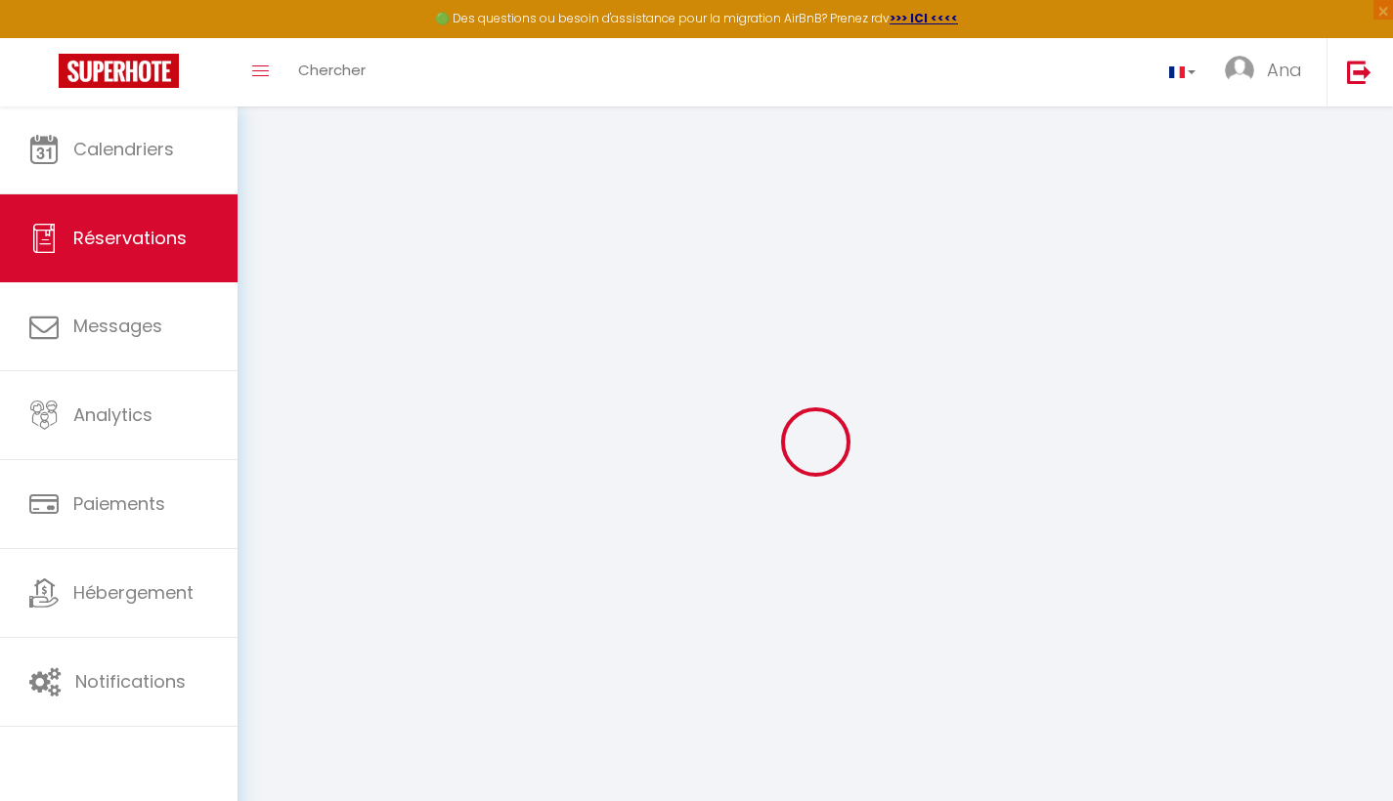
select select
checkbox input "false"
select select
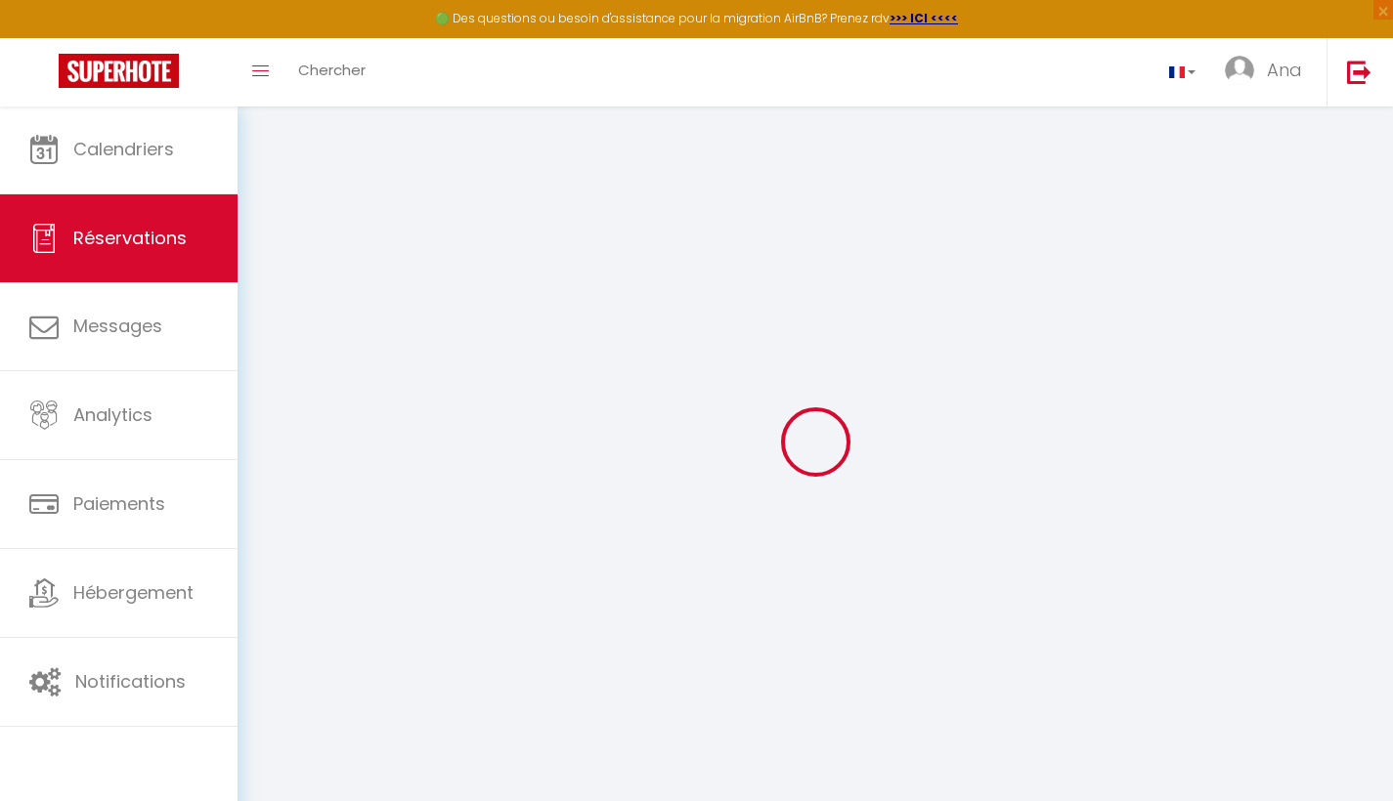
checkbox input "false"
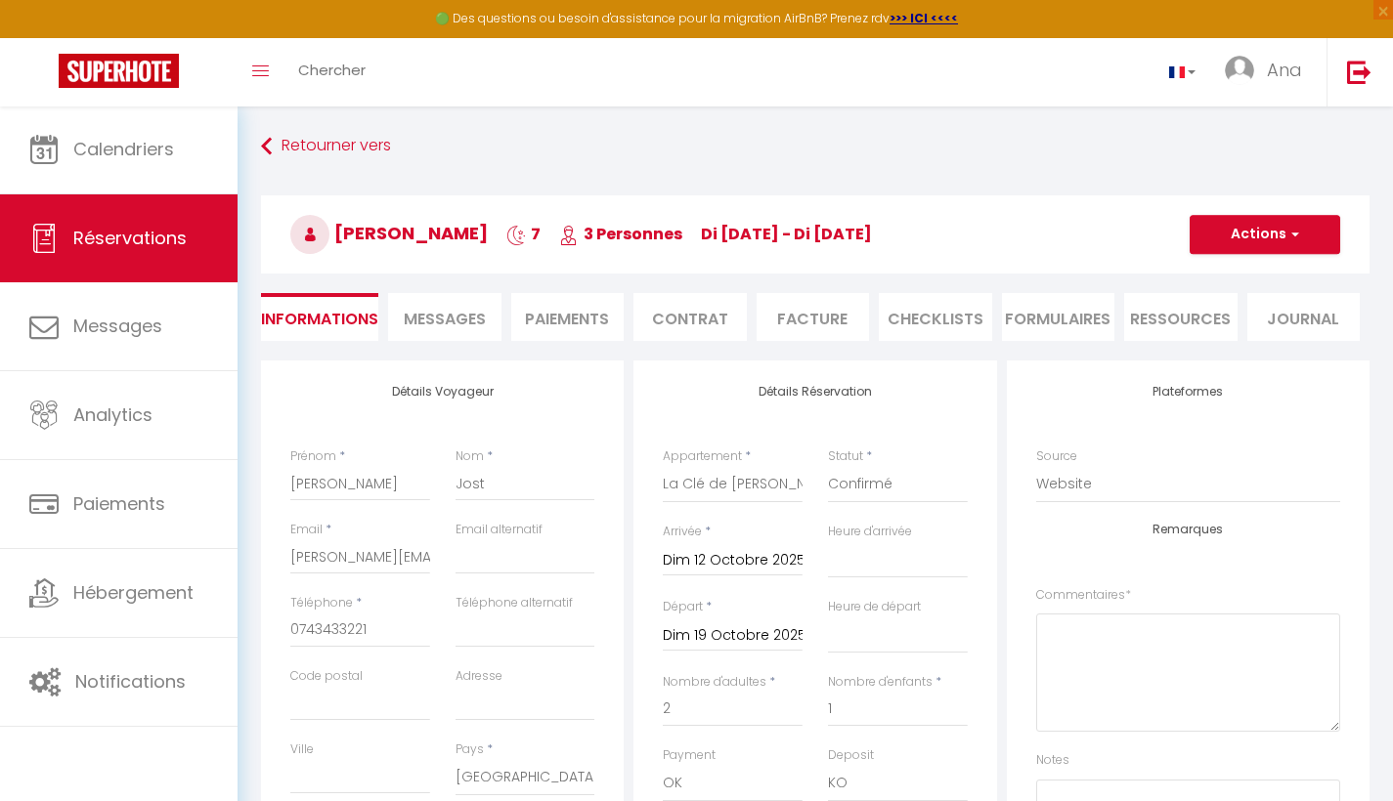
select select
checkbox input "false"
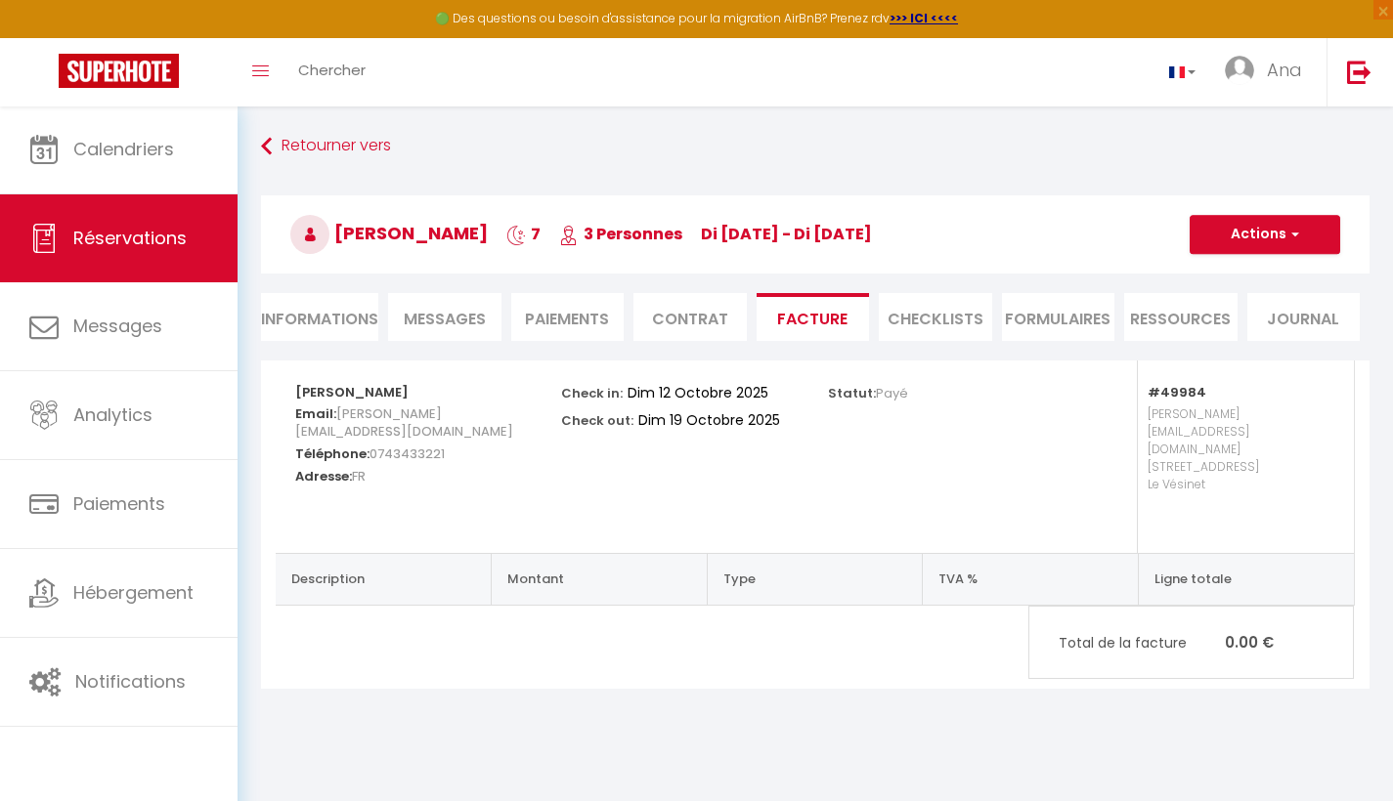
click at [1292, 236] on span "button" at bounding box center [1292, 235] width 12 height 18
click at [1271, 303] on link "Aperçu et éditer" at bounding box center [1250, 302] width 164 height 25
click at [572, 322] on li "Paiements" at bounding box center [567, 317] width 113 height 48
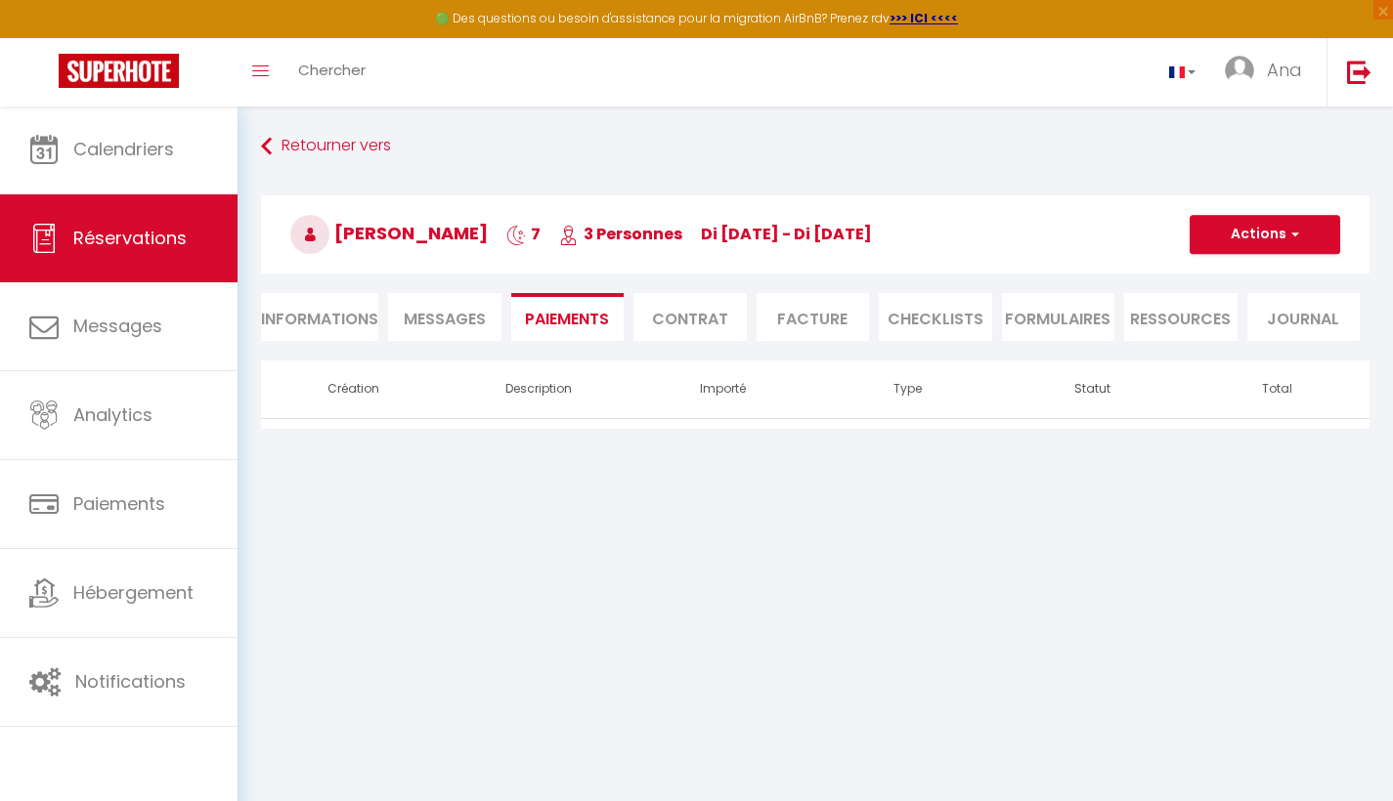
click at [1297, 234] on span "button" at bounding box center [1292, 235] width 12 height 18
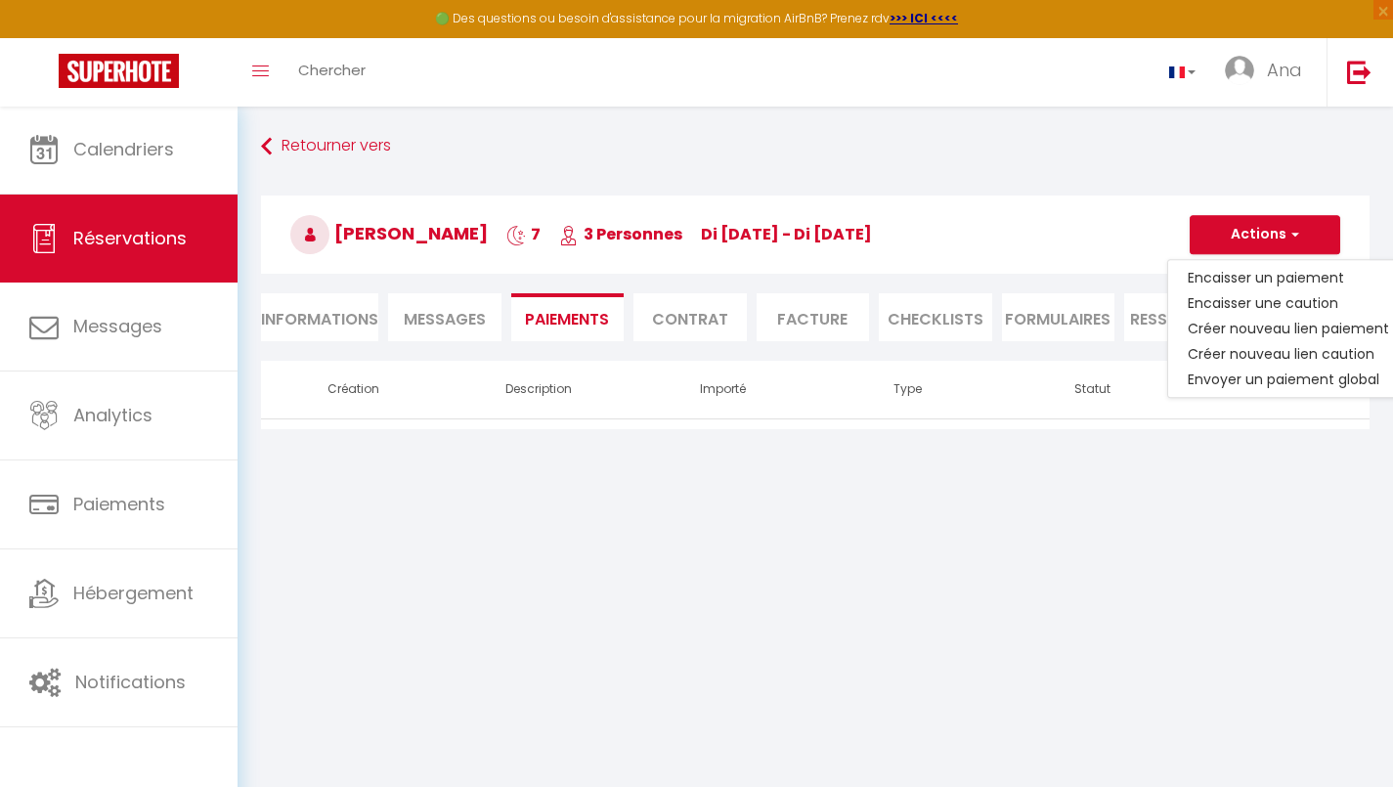
click at [315, 325] on li "Informations" at bounding box center [319, 317] width 117 height 48
select select
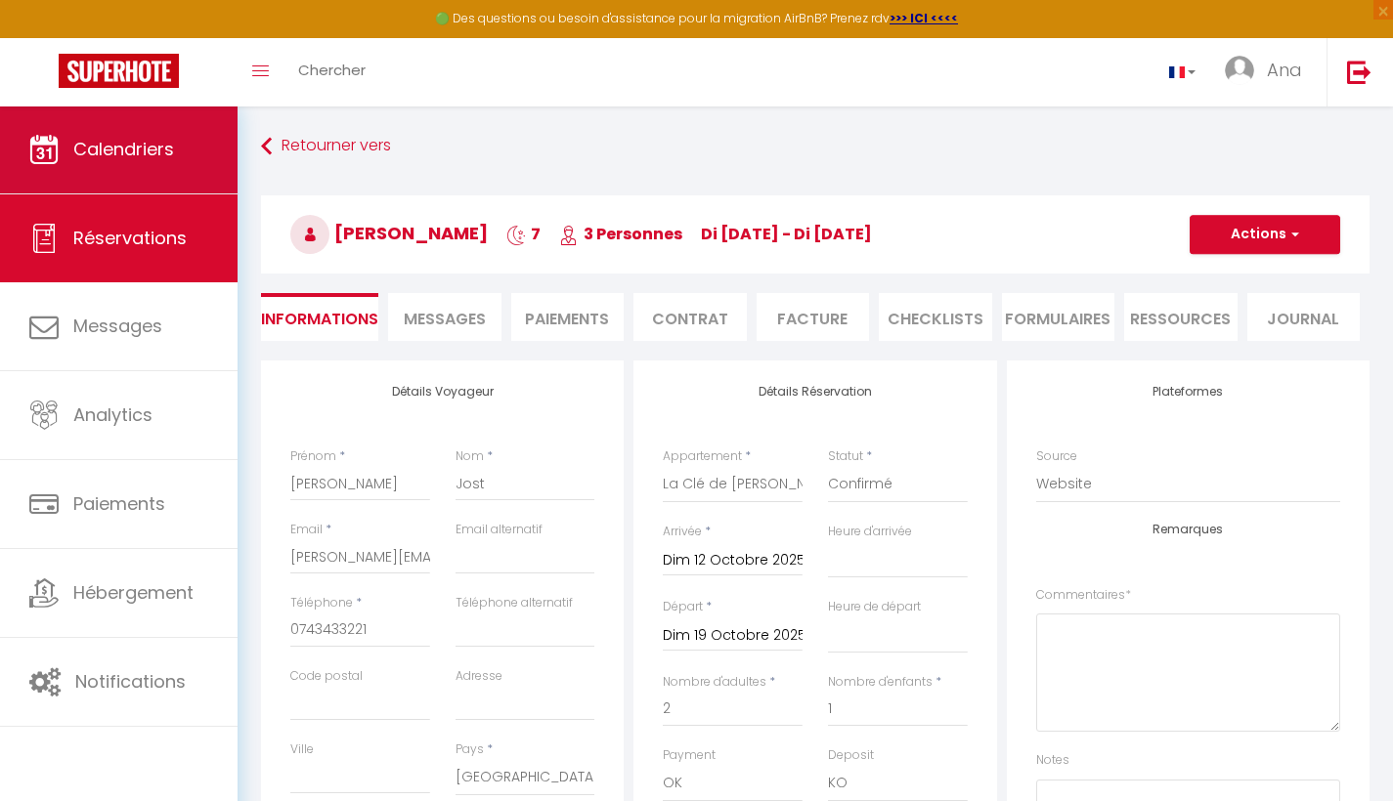
click at [108, 154] on span "Calendriers" at bounding box center [123, 149] width 101 height 24
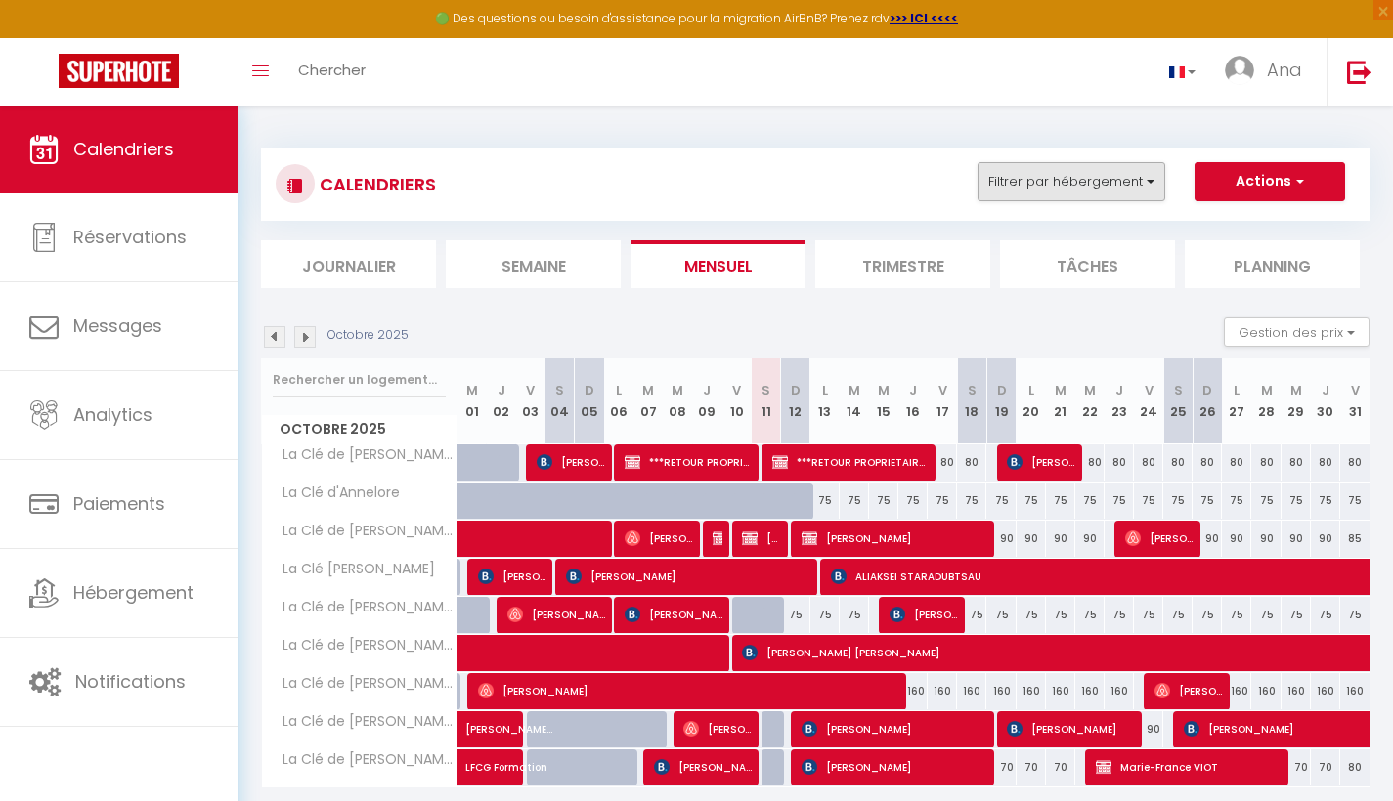
click at [1145, 181] on button "Filtrer par hébergement" at bounding box center [1071, 181] width 188 height 39
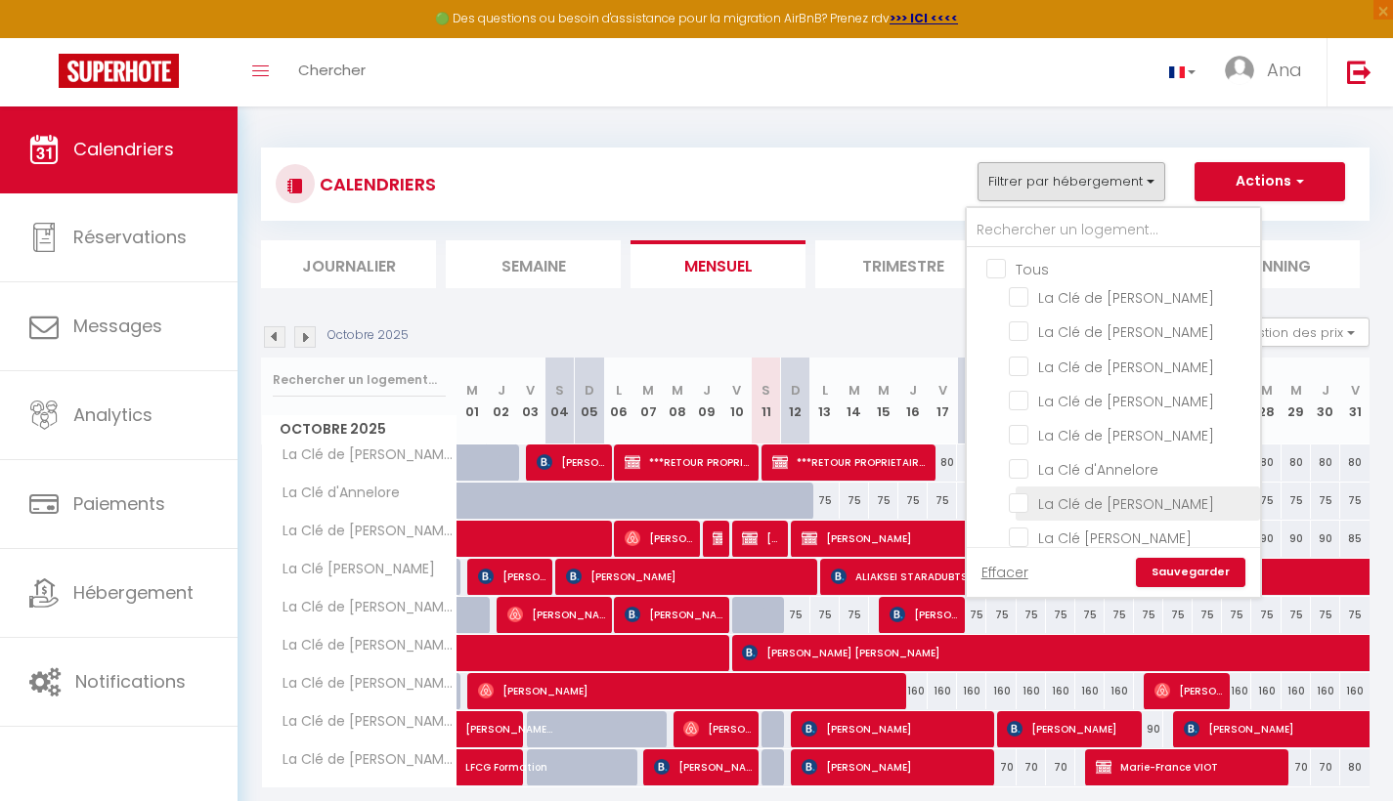
click at [1014, 498] on input "La Clé de [PERSON_NAME]" at bounding box center [1131, 503] width 244 height 20
checkbox input "true"
checkbox input "false"
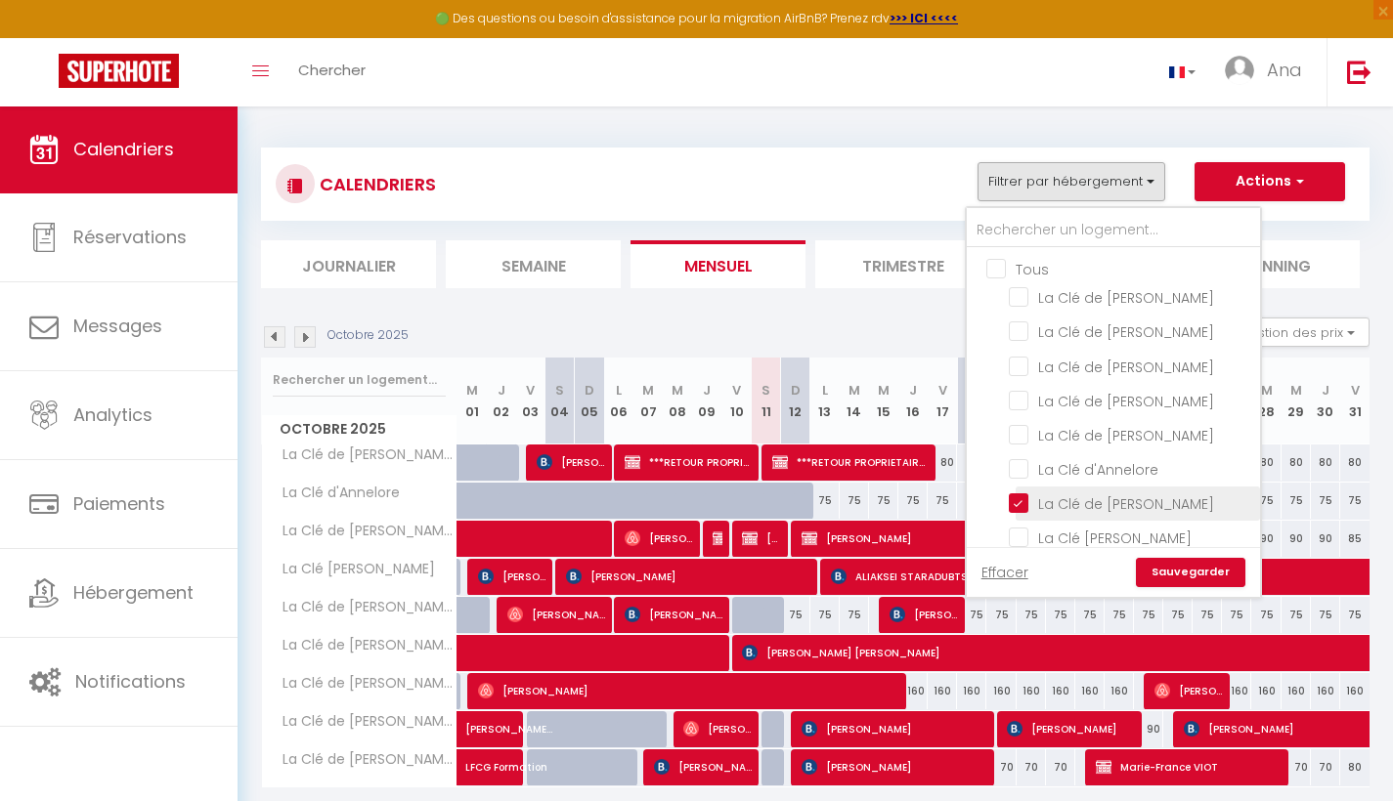
checkbox input "false"
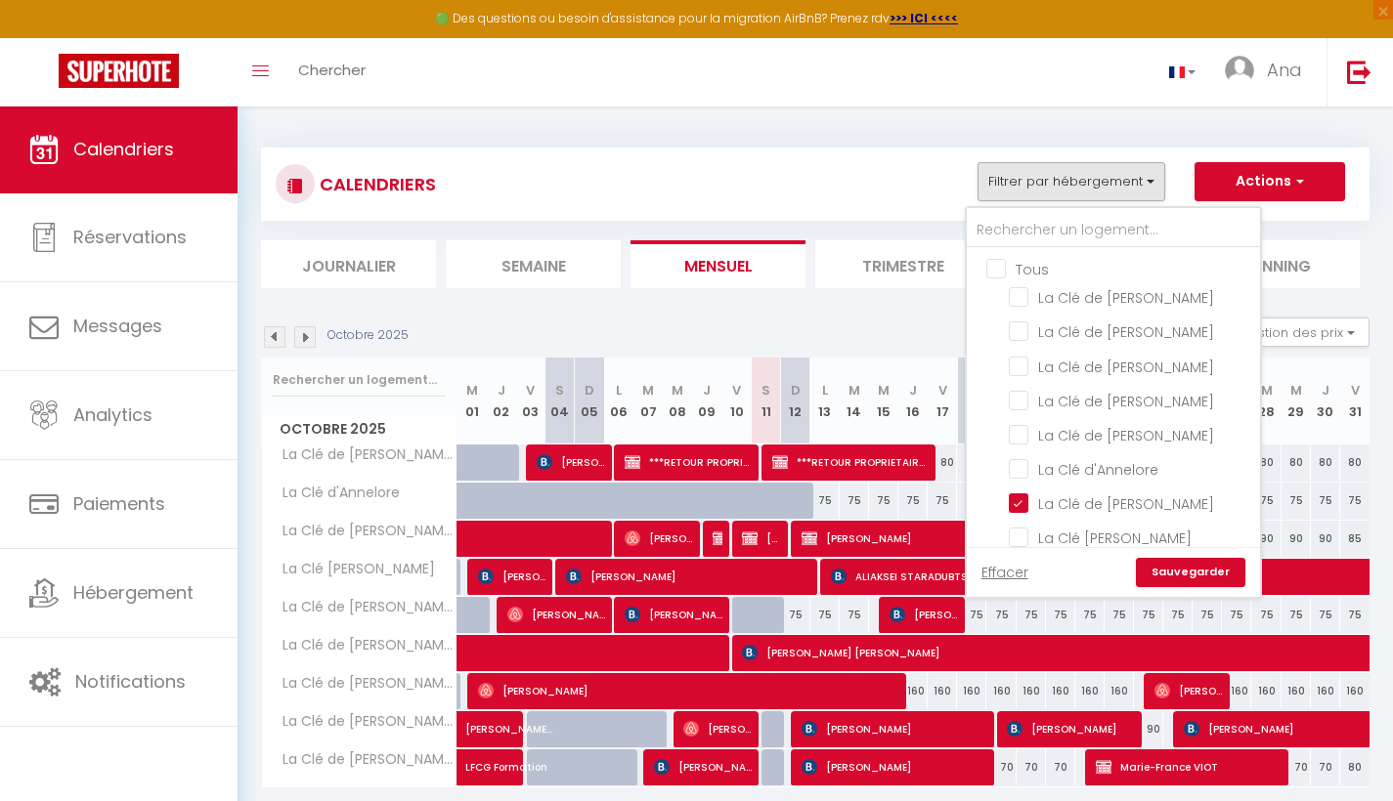
click at [1302, 175] on span "button" at bounding box center [1297, 181] width 12 height 20
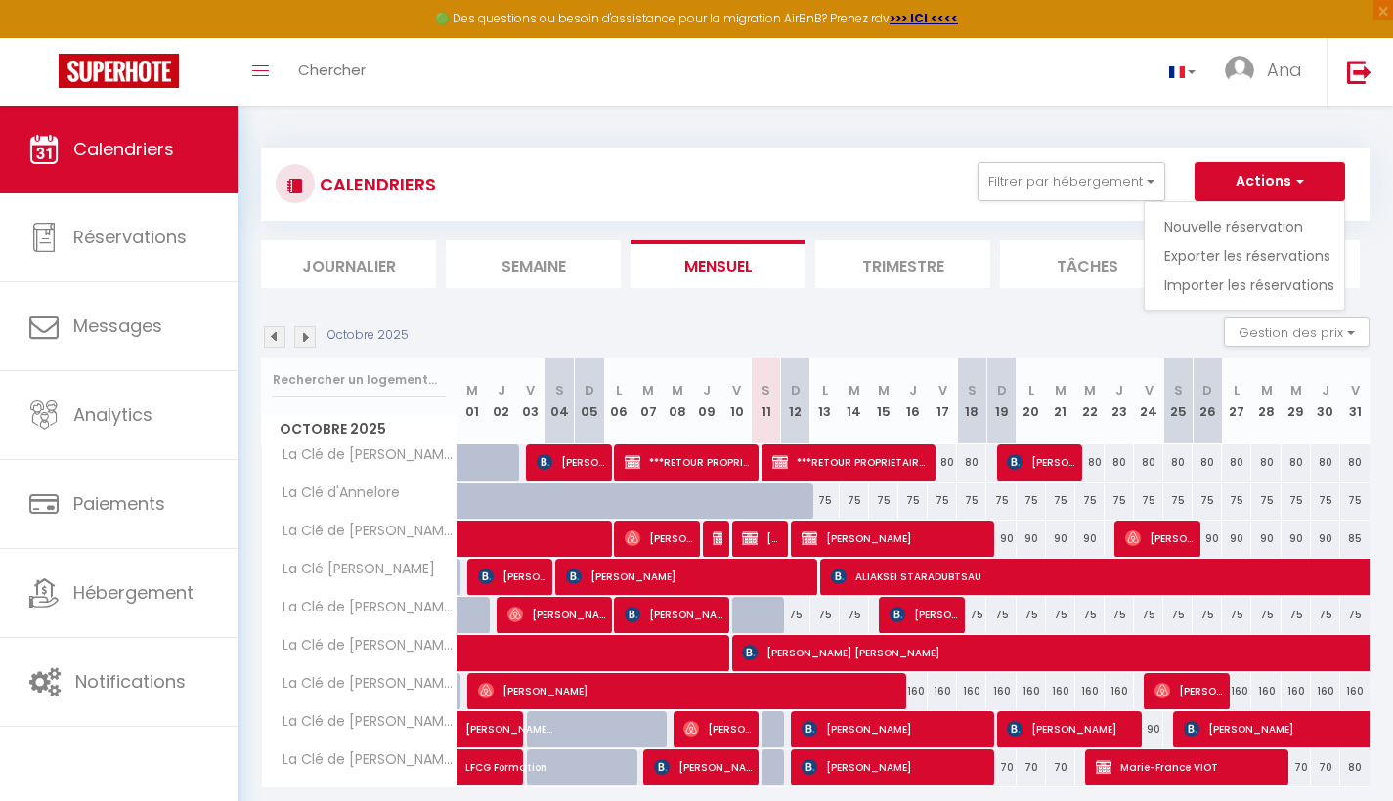
click at [1273, 252] on link "Exporter les réservations" at bounding box center [1249, 255] width 170 height 29
type input "lusopropre@yahoo.com"
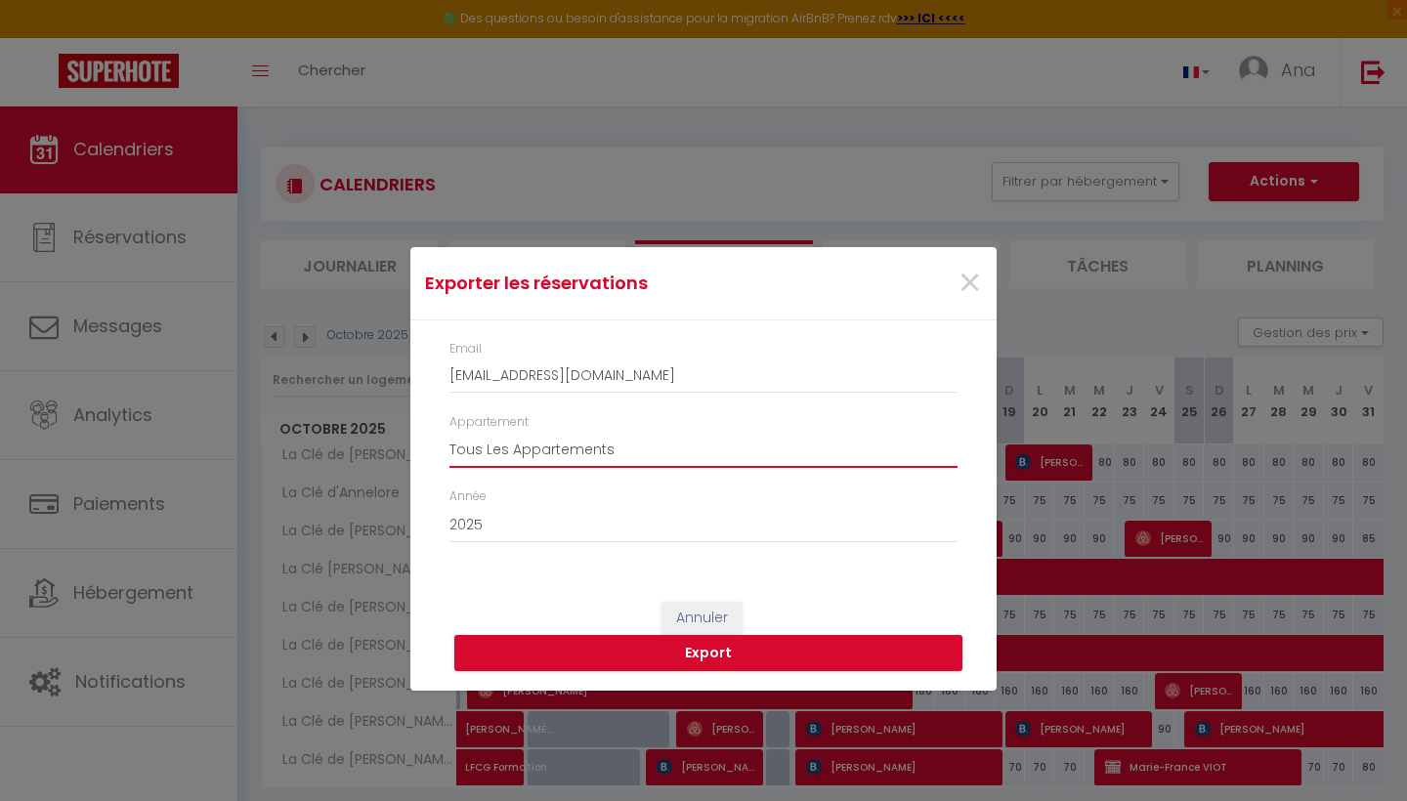
select select "49984"
click at [713, 652] on button "Export" at bounding box center [708, 653] width 508 height 37
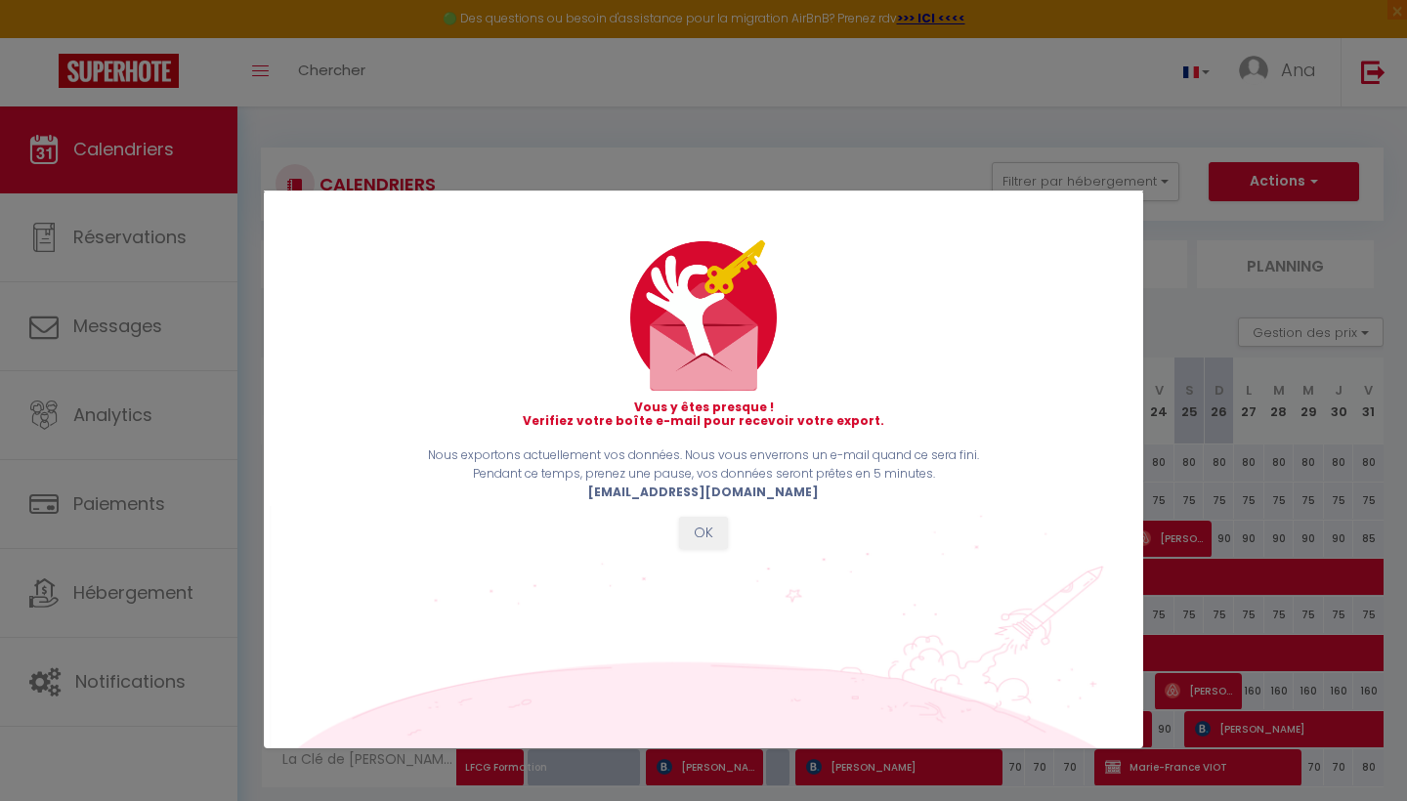
click at [705, 532] on button "OK" at bounding box center [703, 533] width 49 height 33
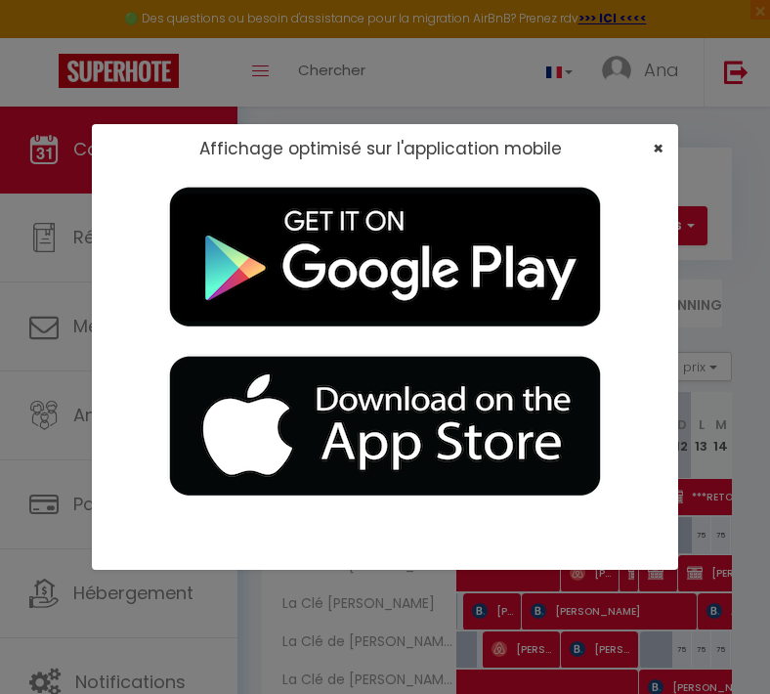
click at [653, 147] on span "×" at bounding box center [658, 148] width 11 height 24
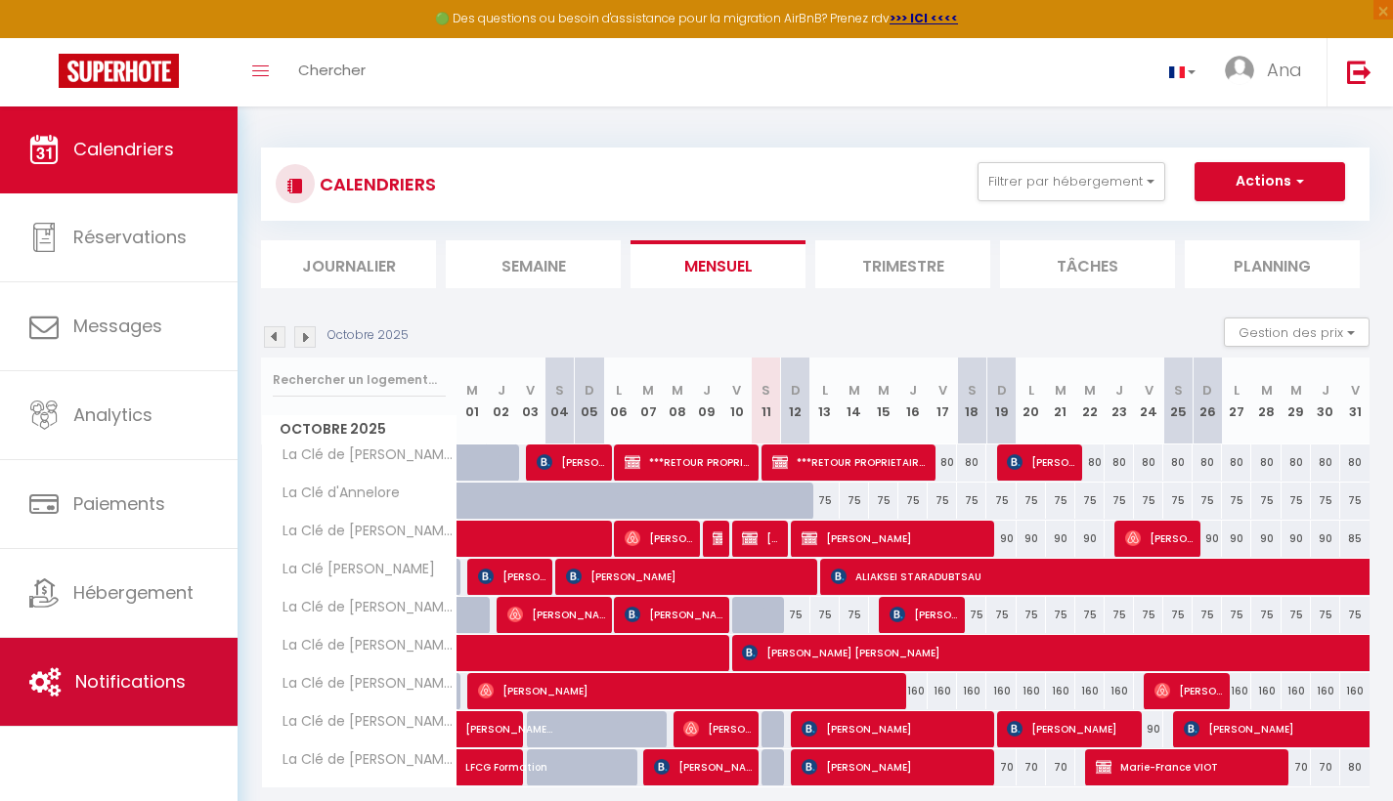
click at [151, 678] on span "Notifications" at bounding box center [130, 682] width 110 height 24
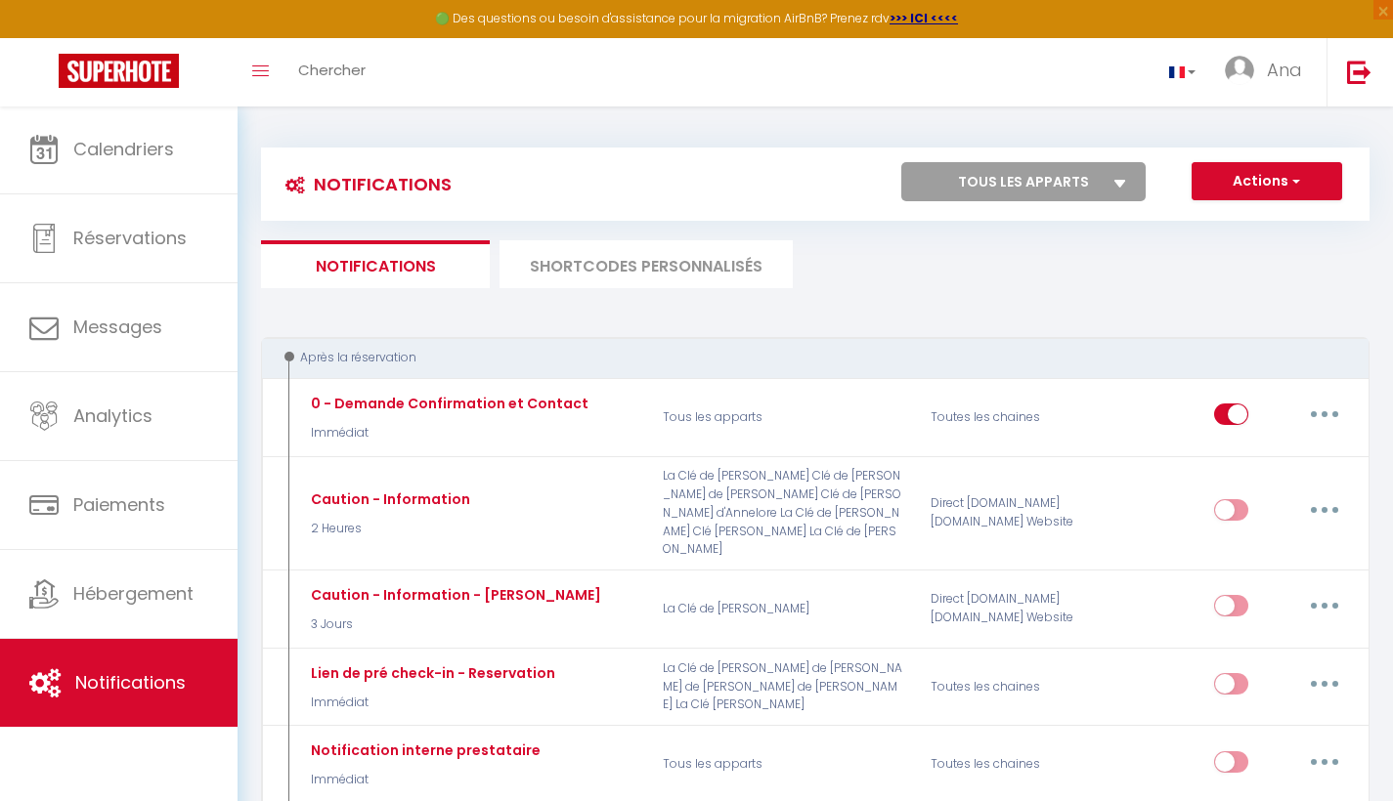
click at [1108, 181] on select "Tous les apparts La Clé de Jean-Charles La Clé de Anne La Clé de Jules La Clé d…" at bounding box center [1023, 181] width 244 height 39
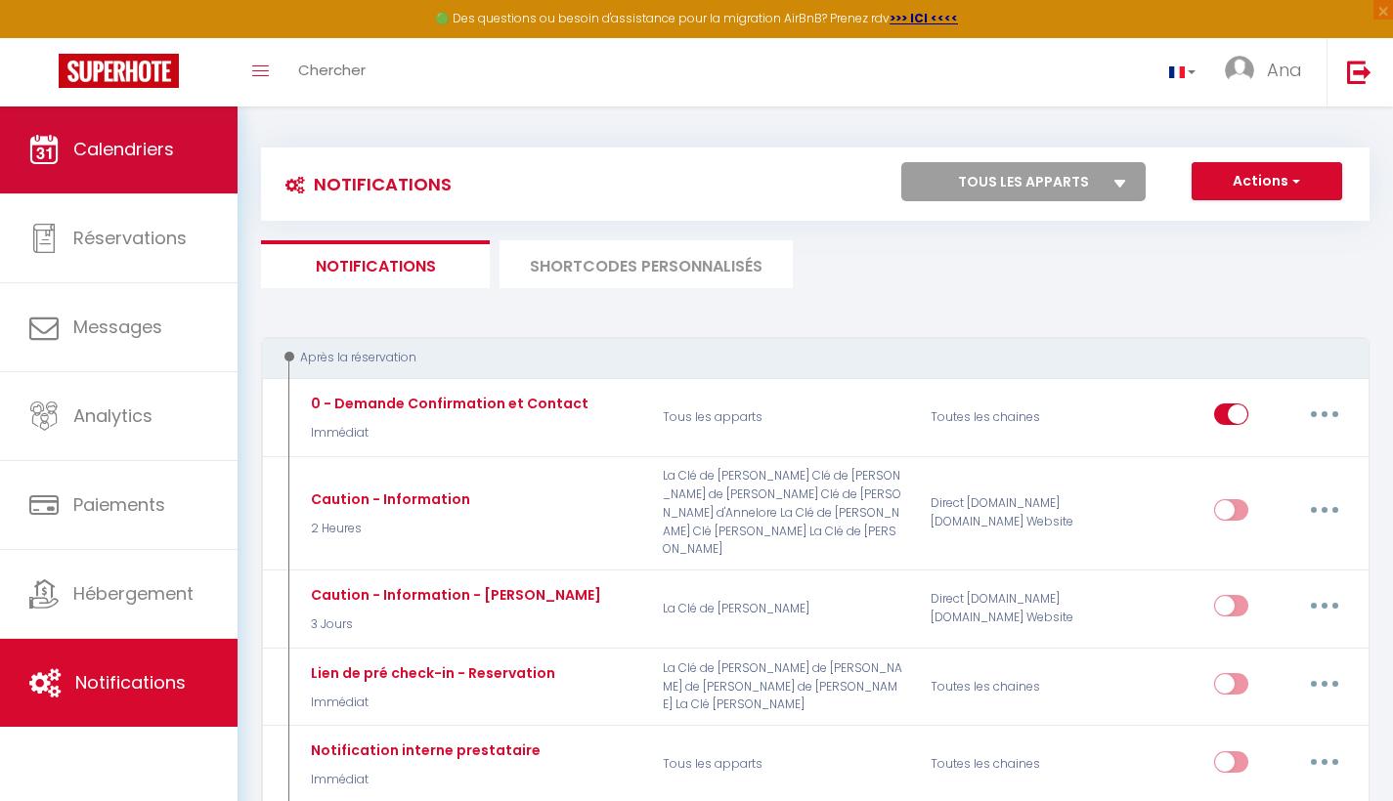
click at [129, 151] on span "Calendriers" at bounding box center [123, 149] width 101 height 24
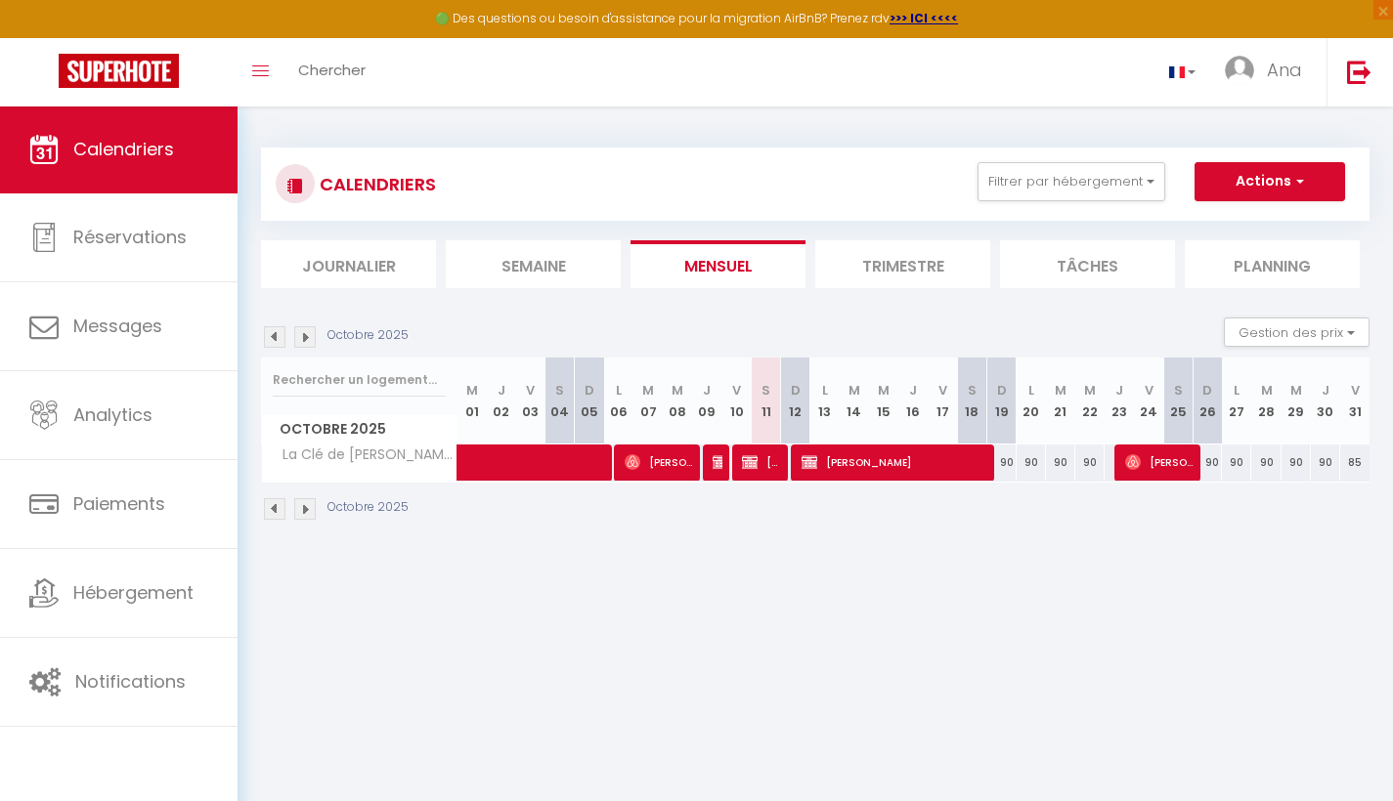
click at [89, 146] on span "Calendriers" at bounding box center [123, 149] width 101 height 24
click at [350, 263] on li "Journalier" at bounding box center [348, 264] width 175 height 48
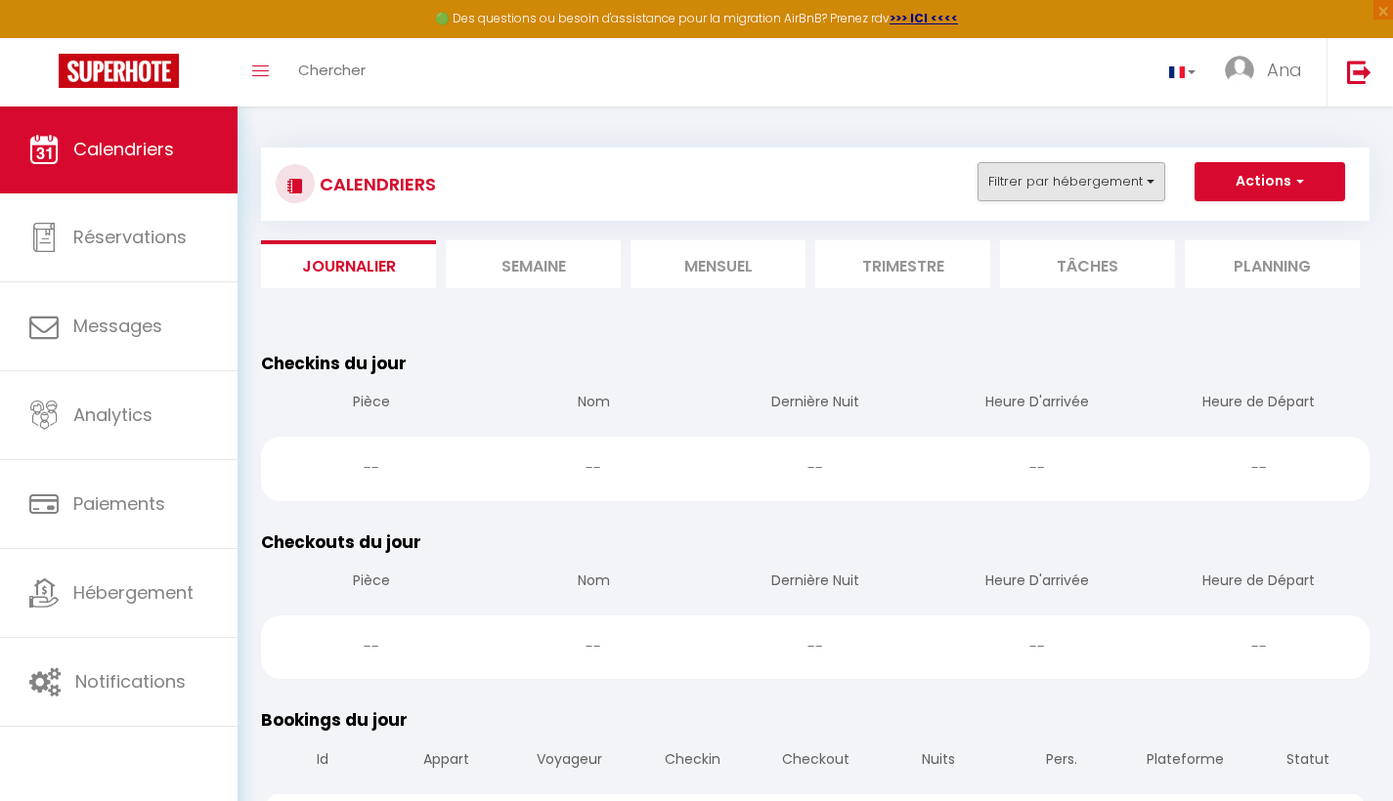
click at [1140, 177] on button "Filtrer par hébergement" at bounding box center [1071, 181] width 188 height 39
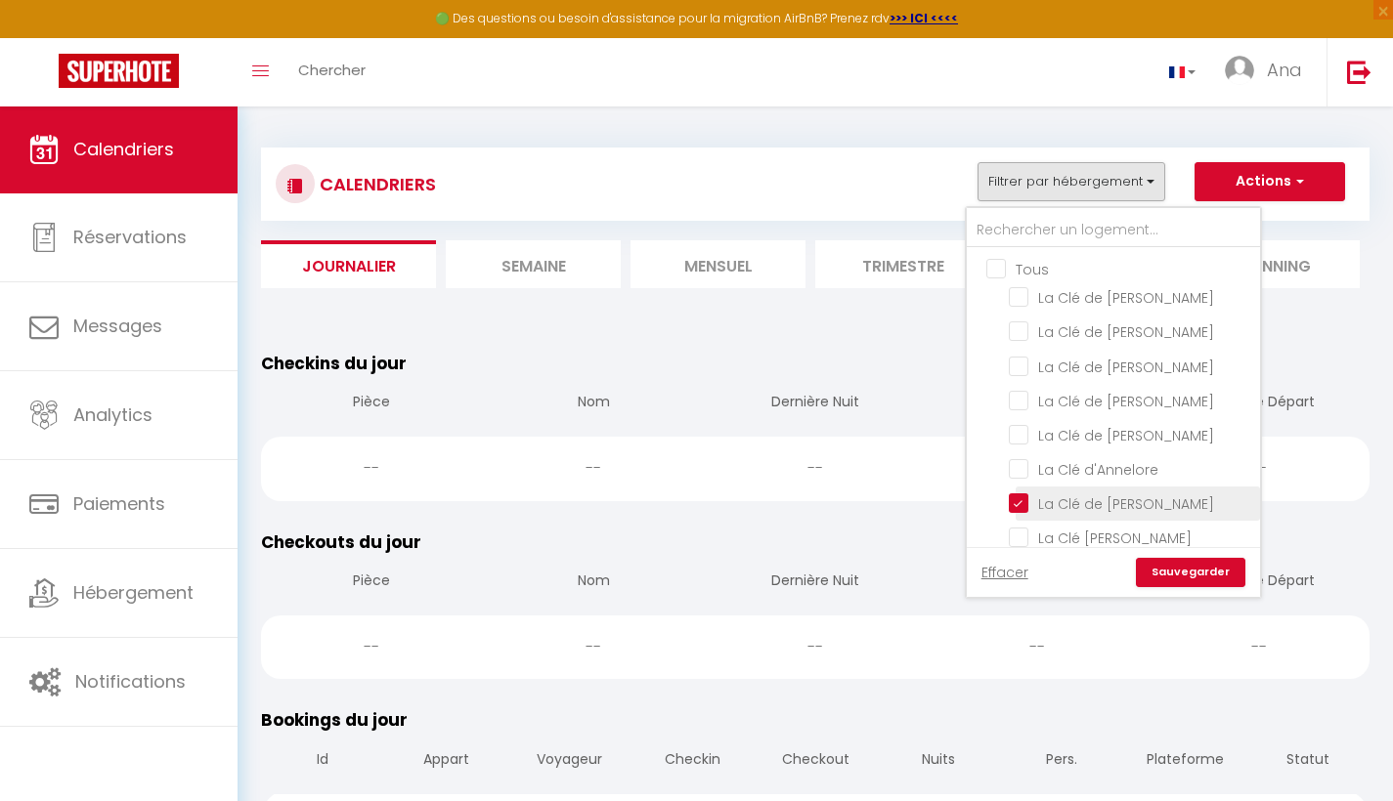
click at [1019, 500] on input "La Clé de [PERSON_NAME]" at bounding box center [1131, 503] width 244 height 20
checkbox input "false"
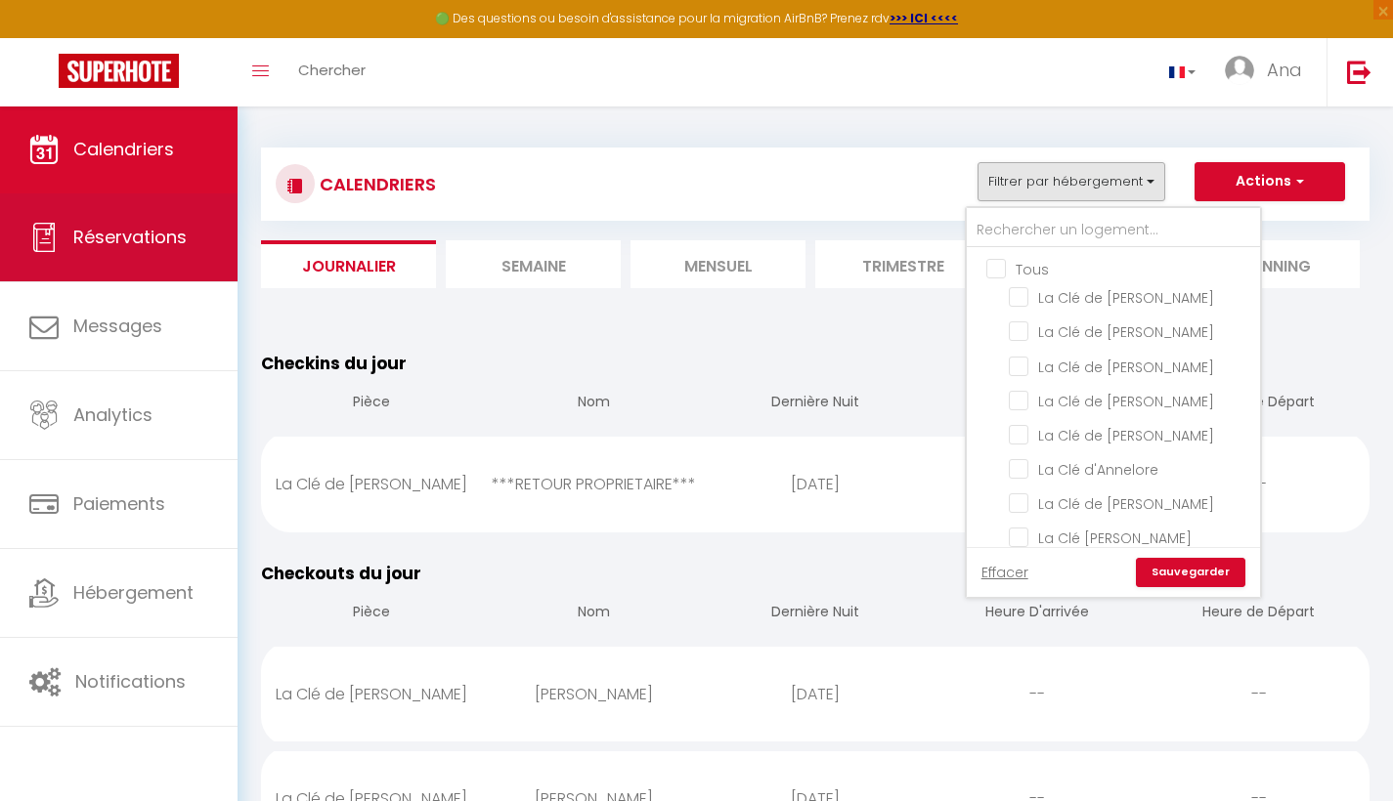
click at [115, 244] on span "Réservations" at bounding box center [129, 237] width 113 height 24
select select "not_cancelled"
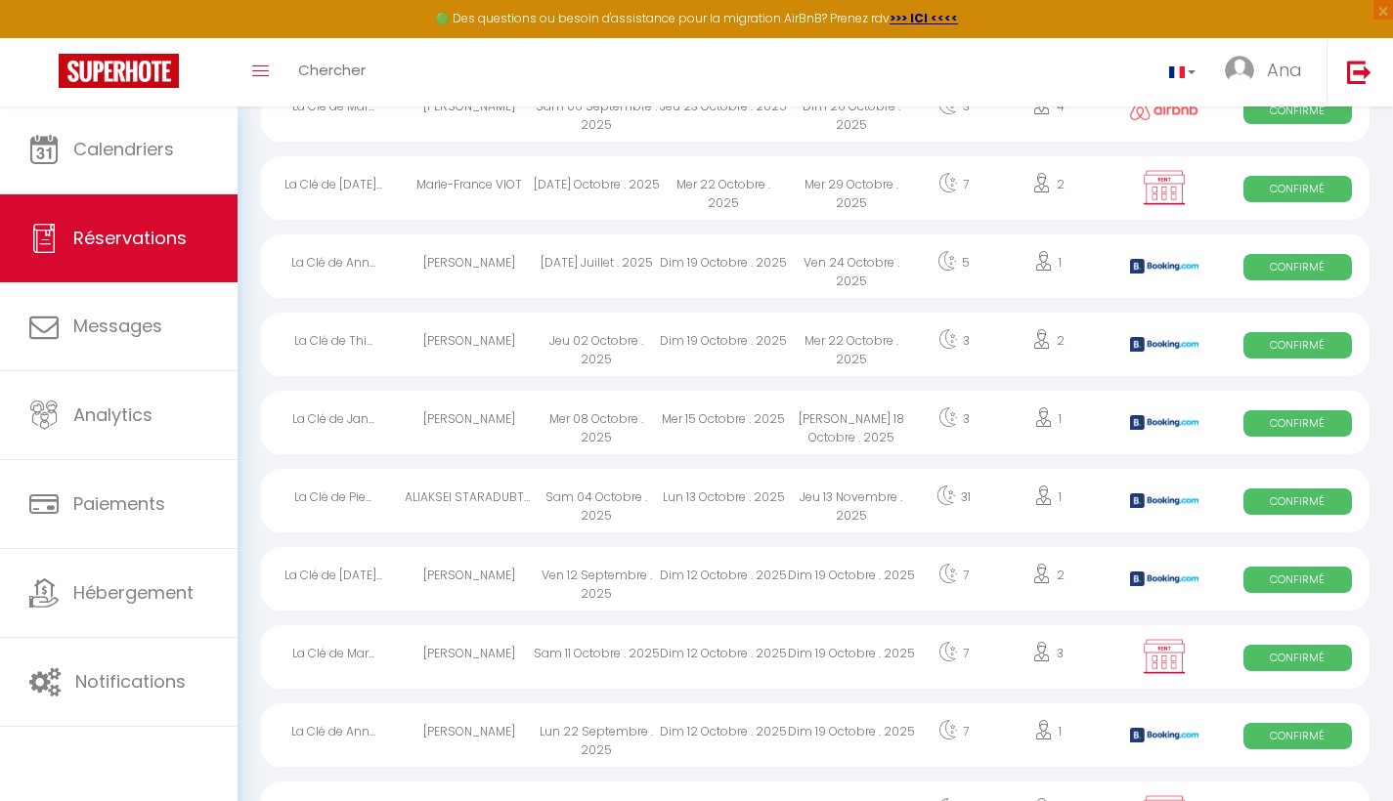
scroll to position [1326, 0]
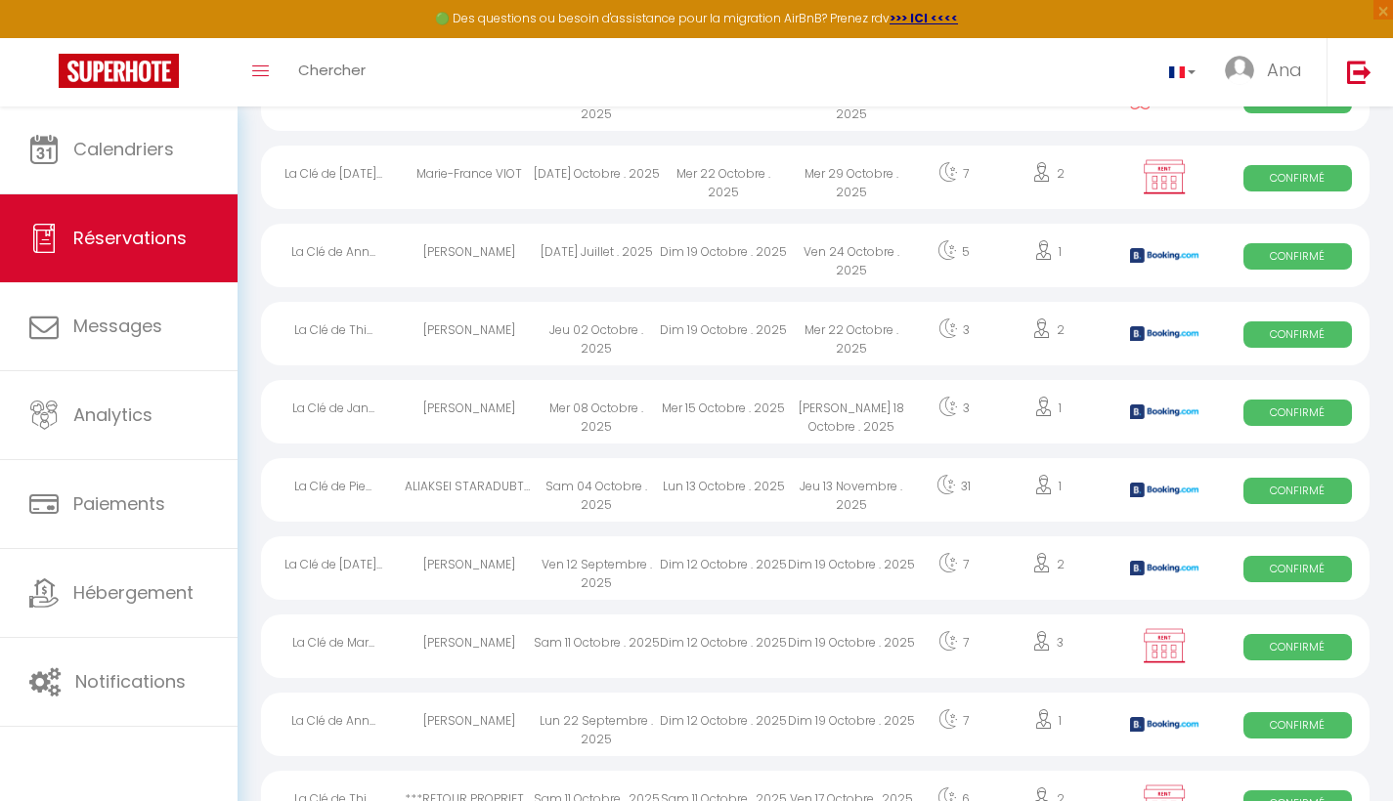
click at [798, 641] on div "Dim 19 Octobre . 2025" at bounding box center [851, 647] width 127 height 64
select select "OK"
select select "KO"
select select "0"
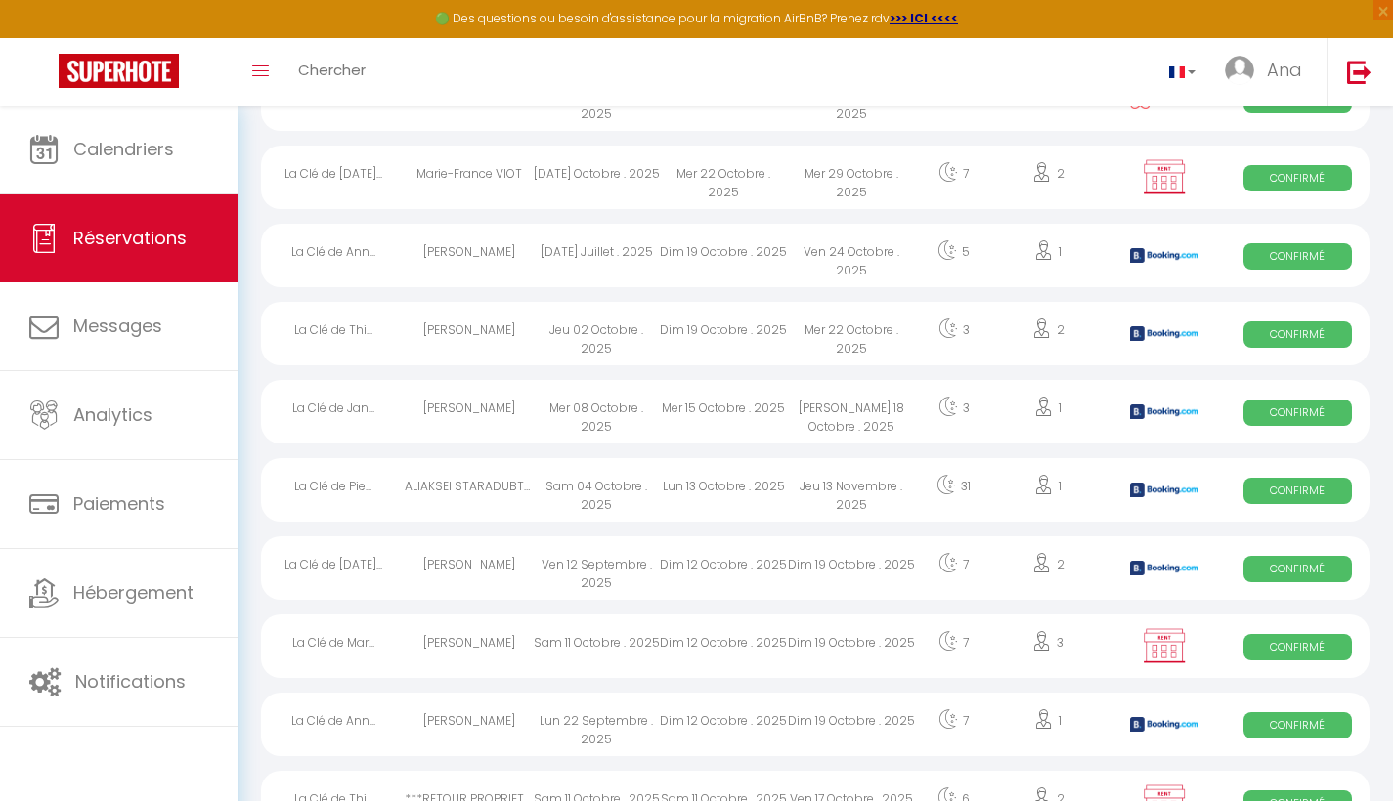
select select "1"
select select
select select "7312"
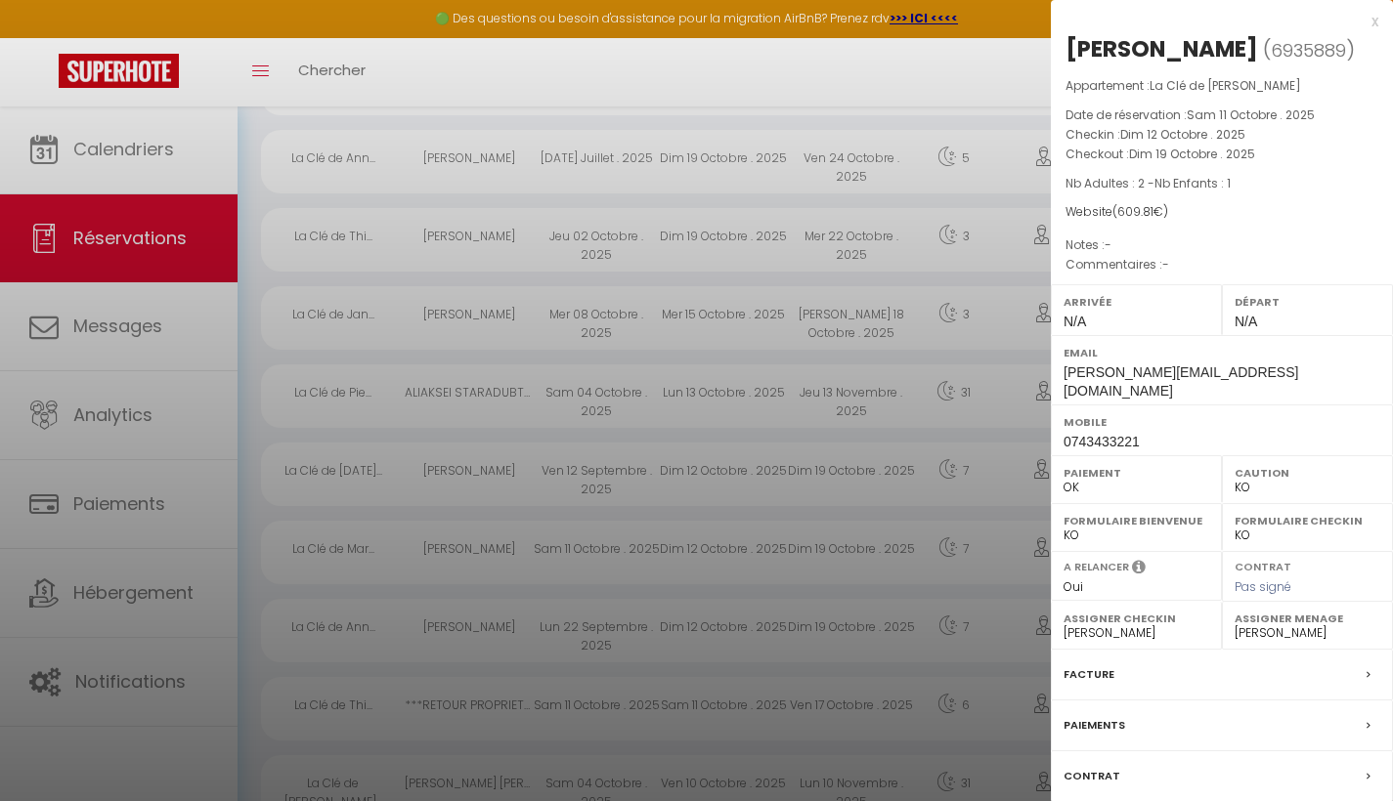
scroll to position [1424, 0]
click at [1365, 706] on div "Paiements" at bounding box center [1222, 726] width 342 height 51
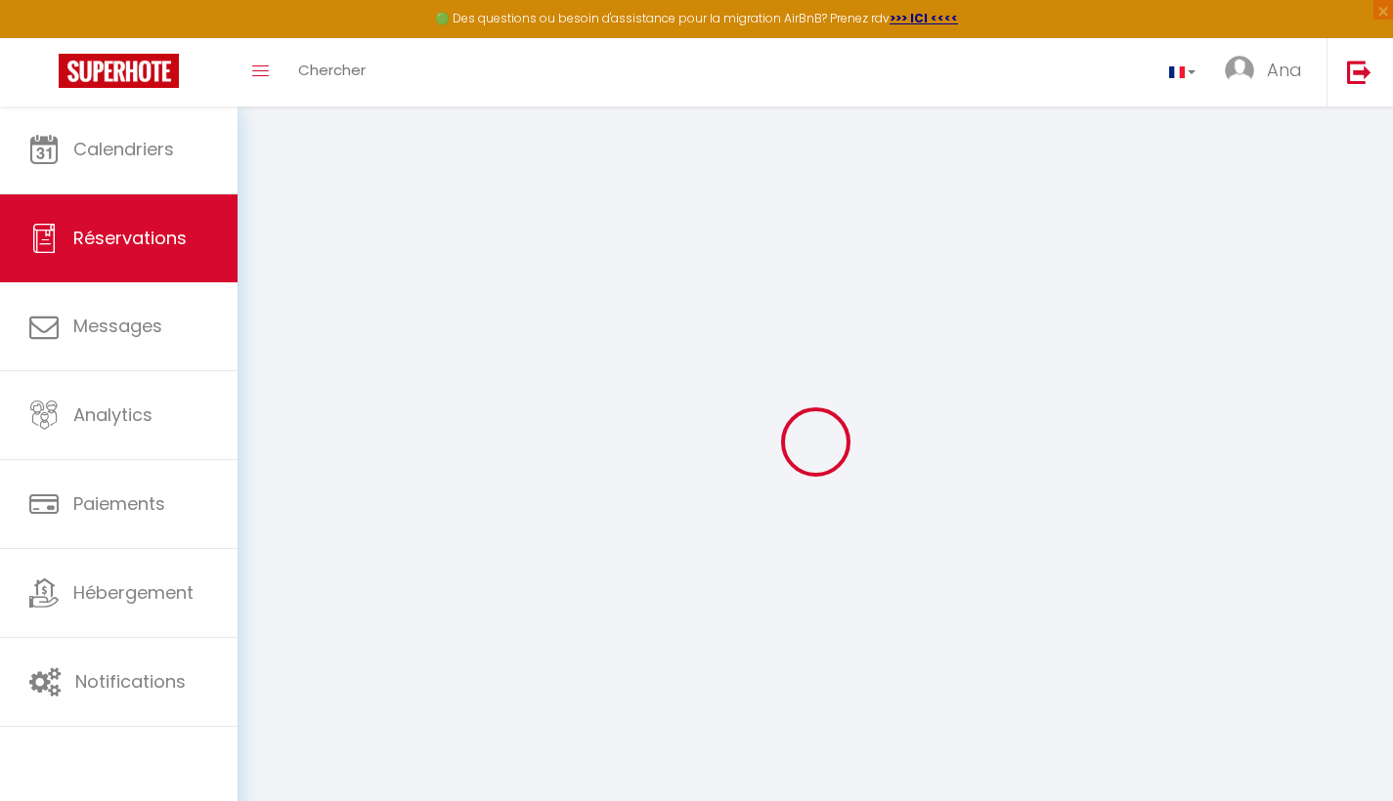
select select
checkbox input "false"
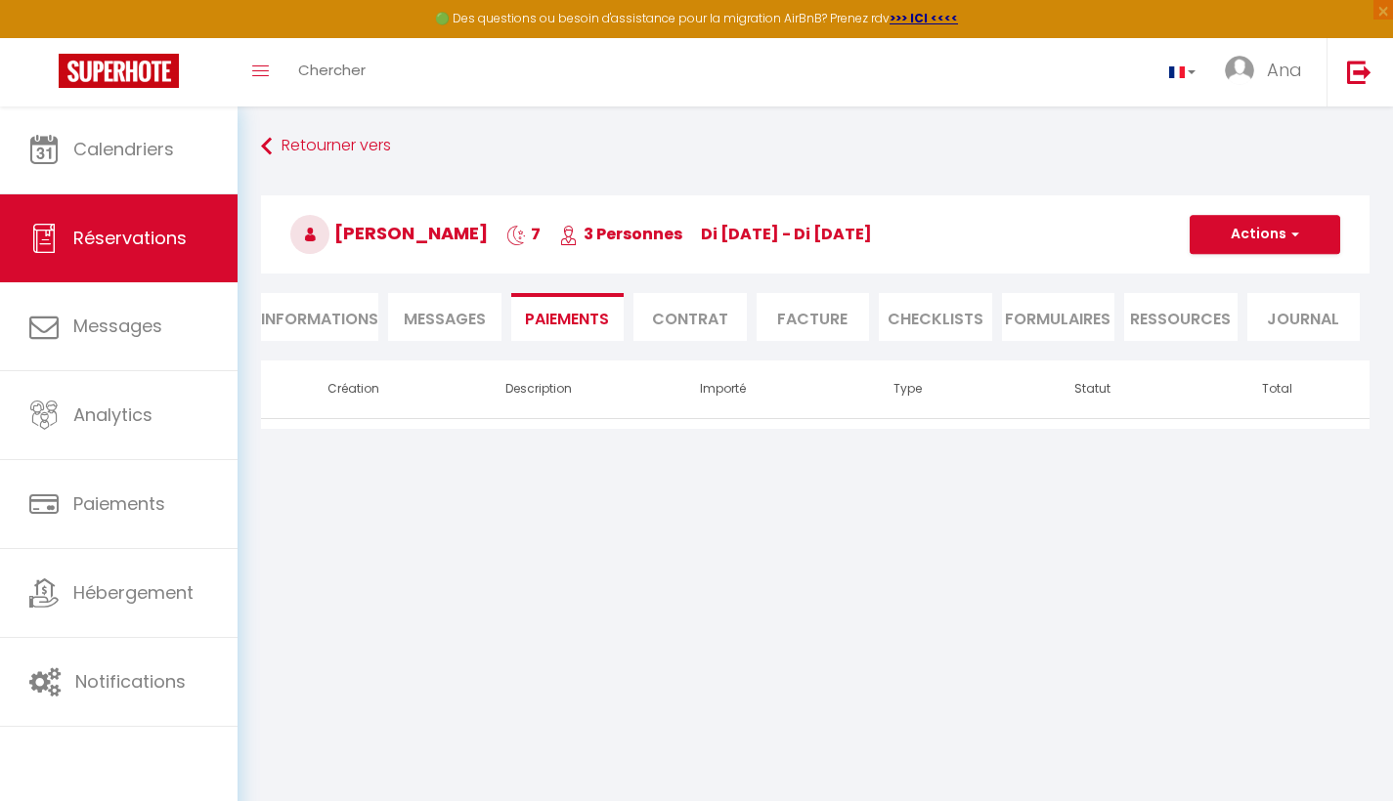
click at [1260, 237] on button "Actions" at bounding box center [1265, 234] width 151 height 39
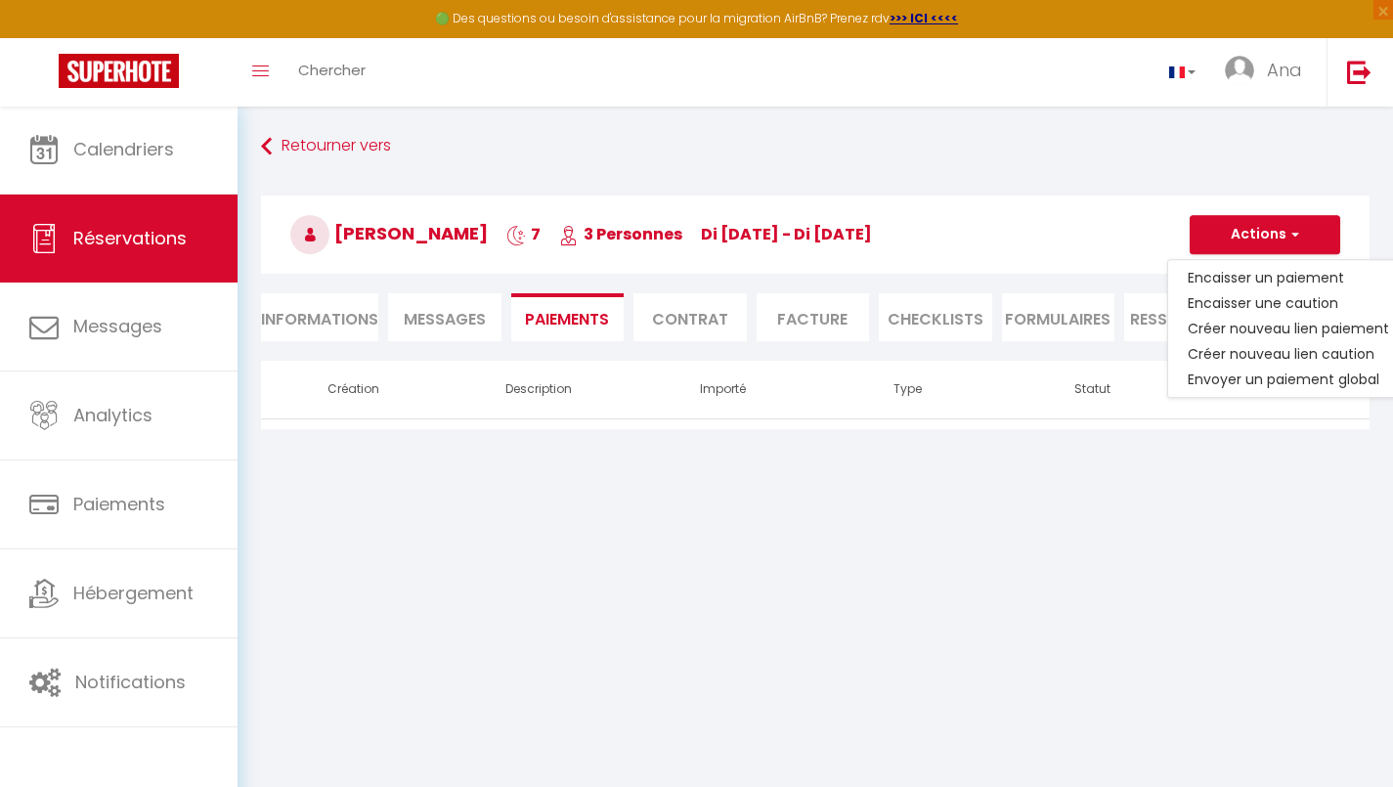
click at [299, 319] on li "Informations" at bounding box center [319, 317] width 117 height 48
select select
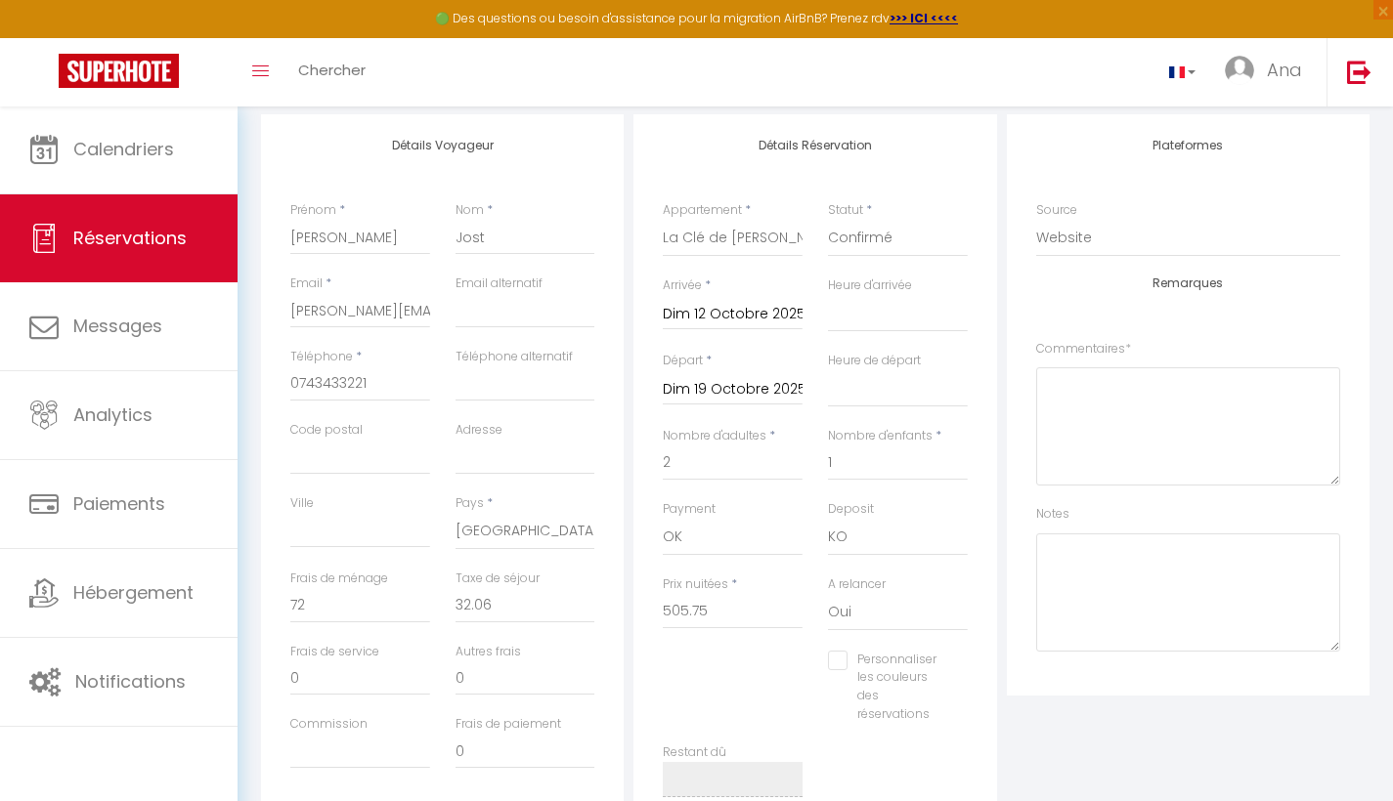
scroll to position [248, 0]
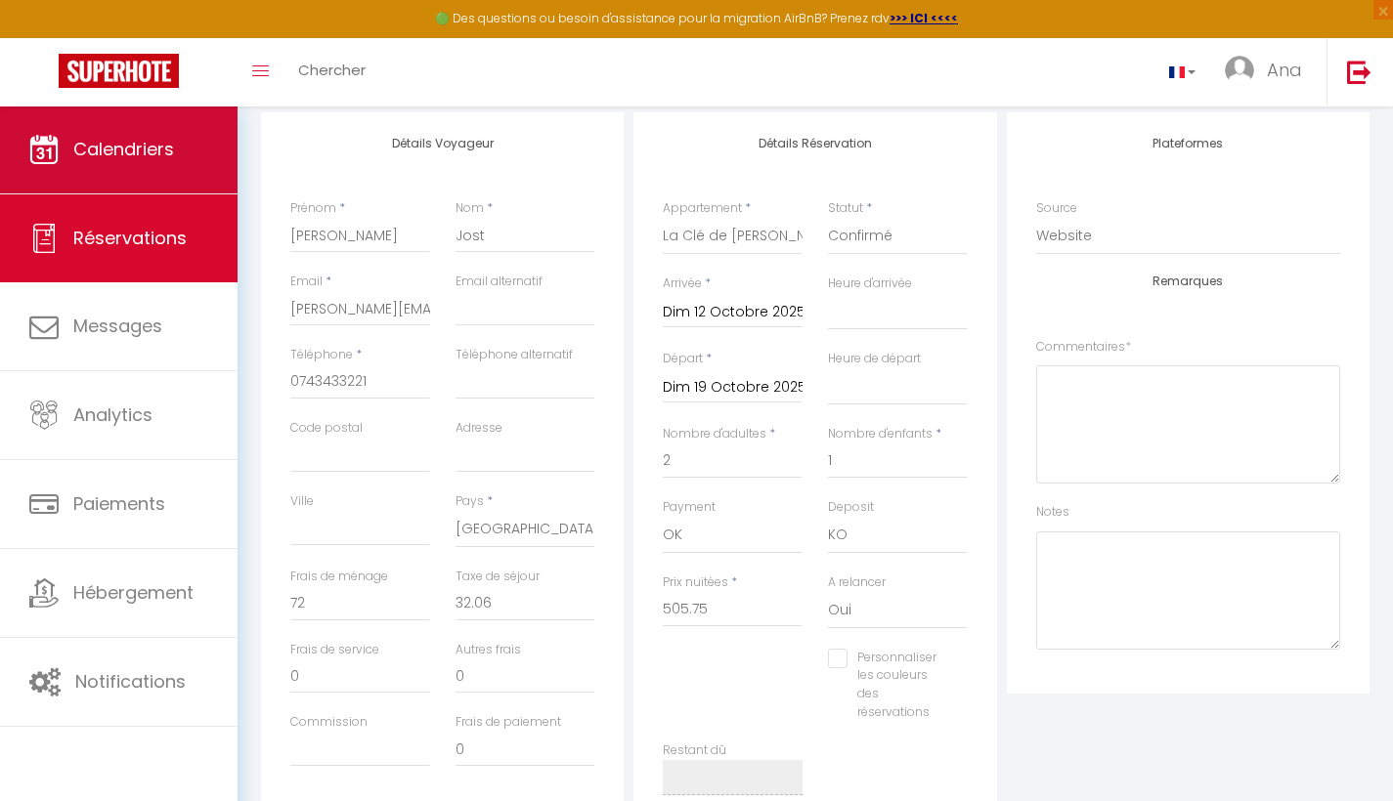
click at [143, 158] on span "Calendriers" at bounding box center [123, 149] width 101 height 24
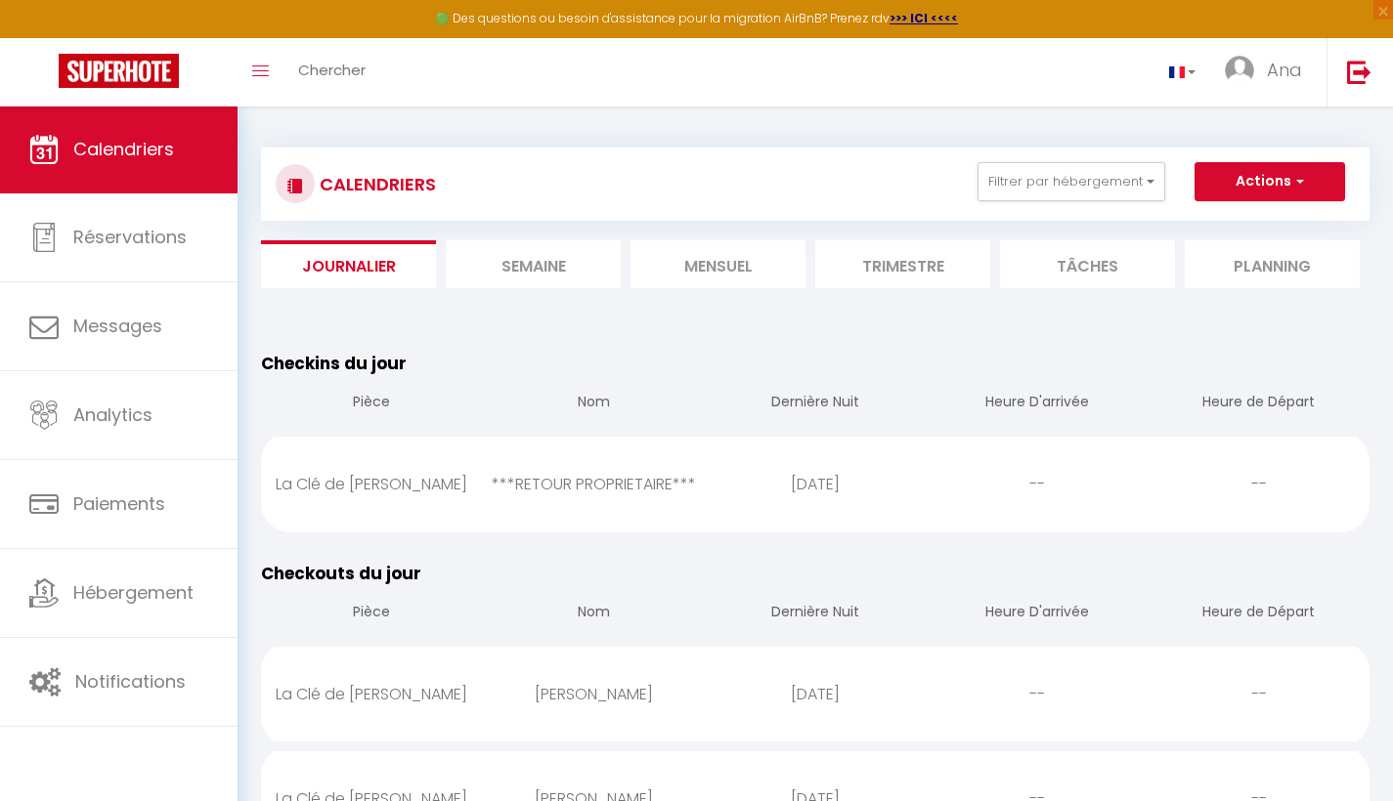
click at [1298, 176] on span "button" at bounding box center [1297, 181] width 12 height 20
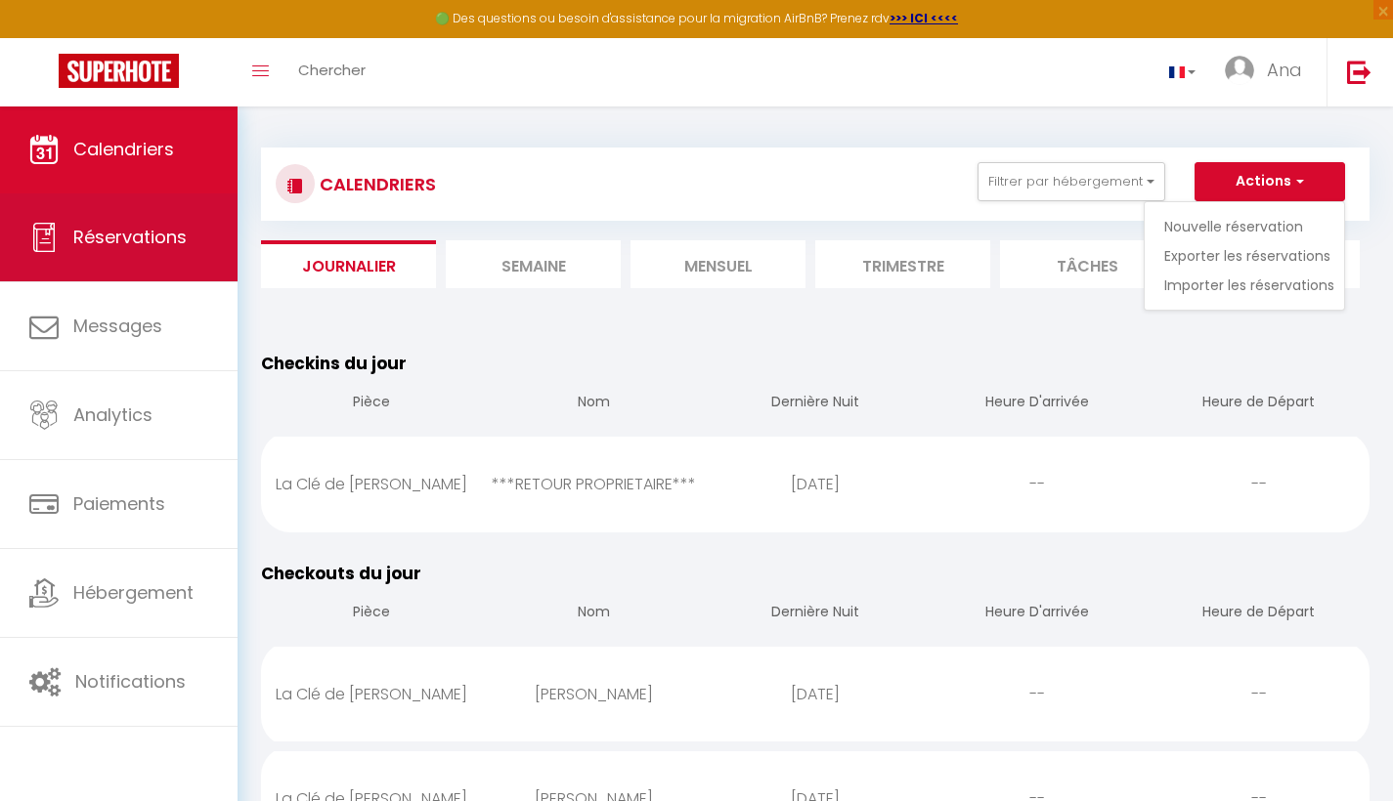
click at [144, 246] on span "Réservations" at bounding box center [129, 237] width 113 height 24
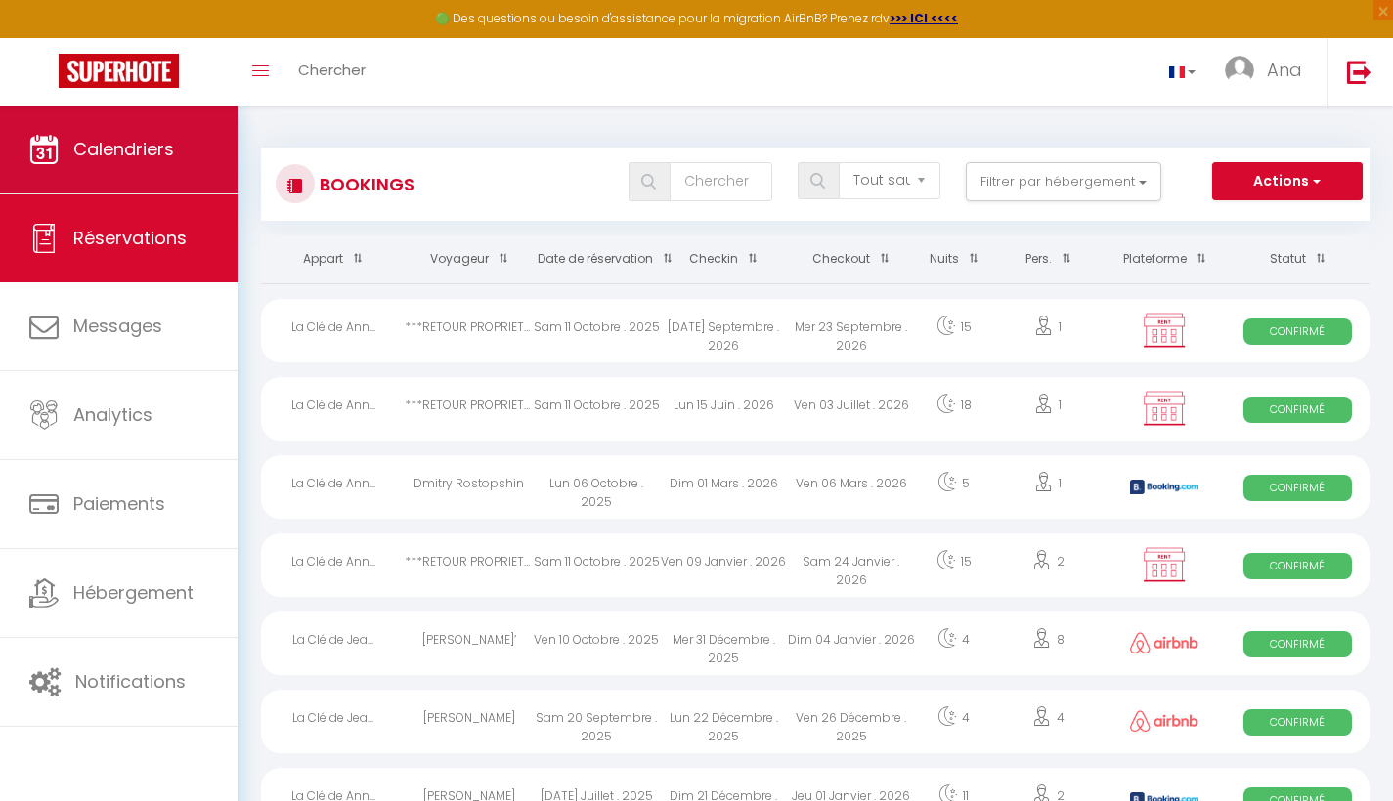
click at [106, 159] on span "Calendriers" at bounding box center [123, 149] width 101 height 24
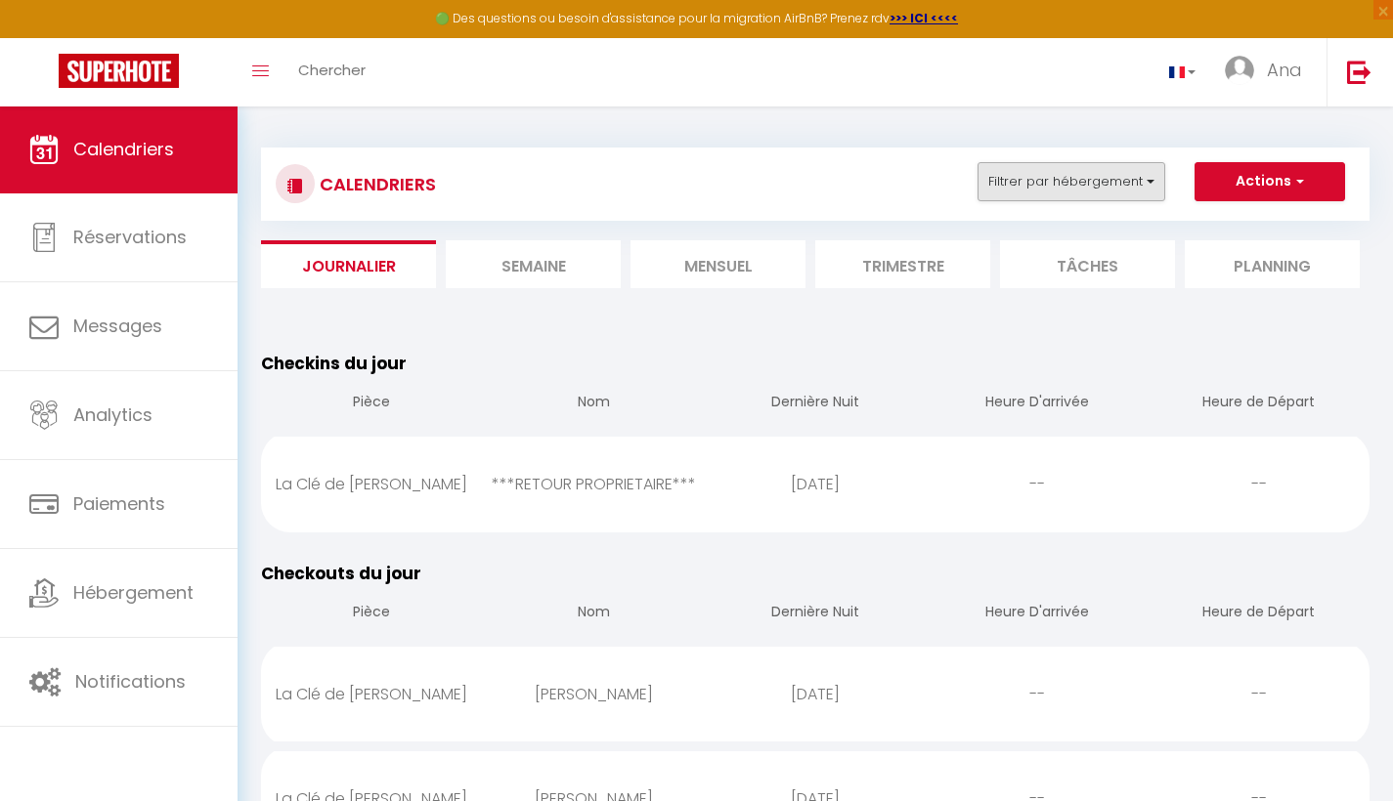
click at [1144, 179] on button "Filtrer par hébergement" at bounding box center [1071, 181] width 188 height 39
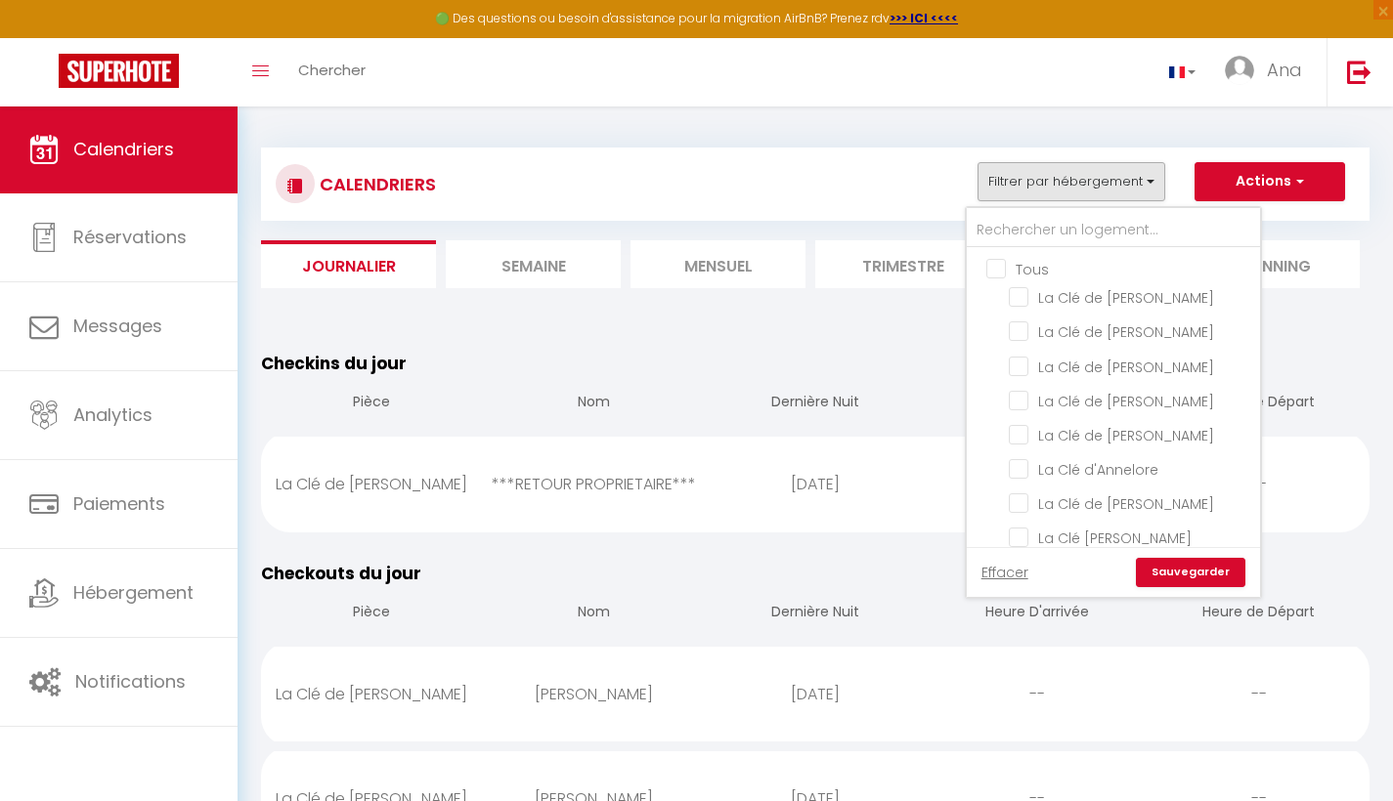
click at [998, 271] on input "Tous" at bounding box center [1132, 268] width 293 height 20
checkbox input "true"
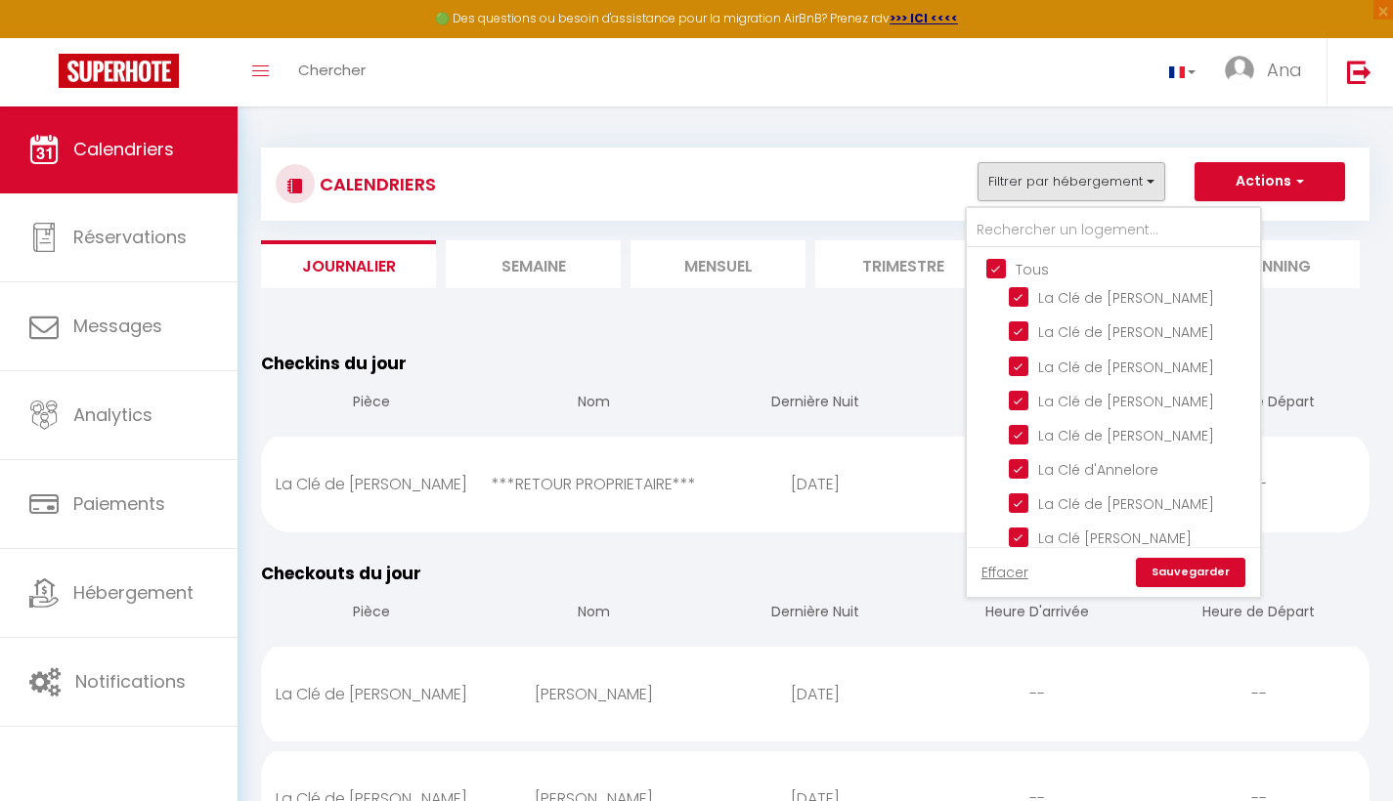
checkbox input "true"
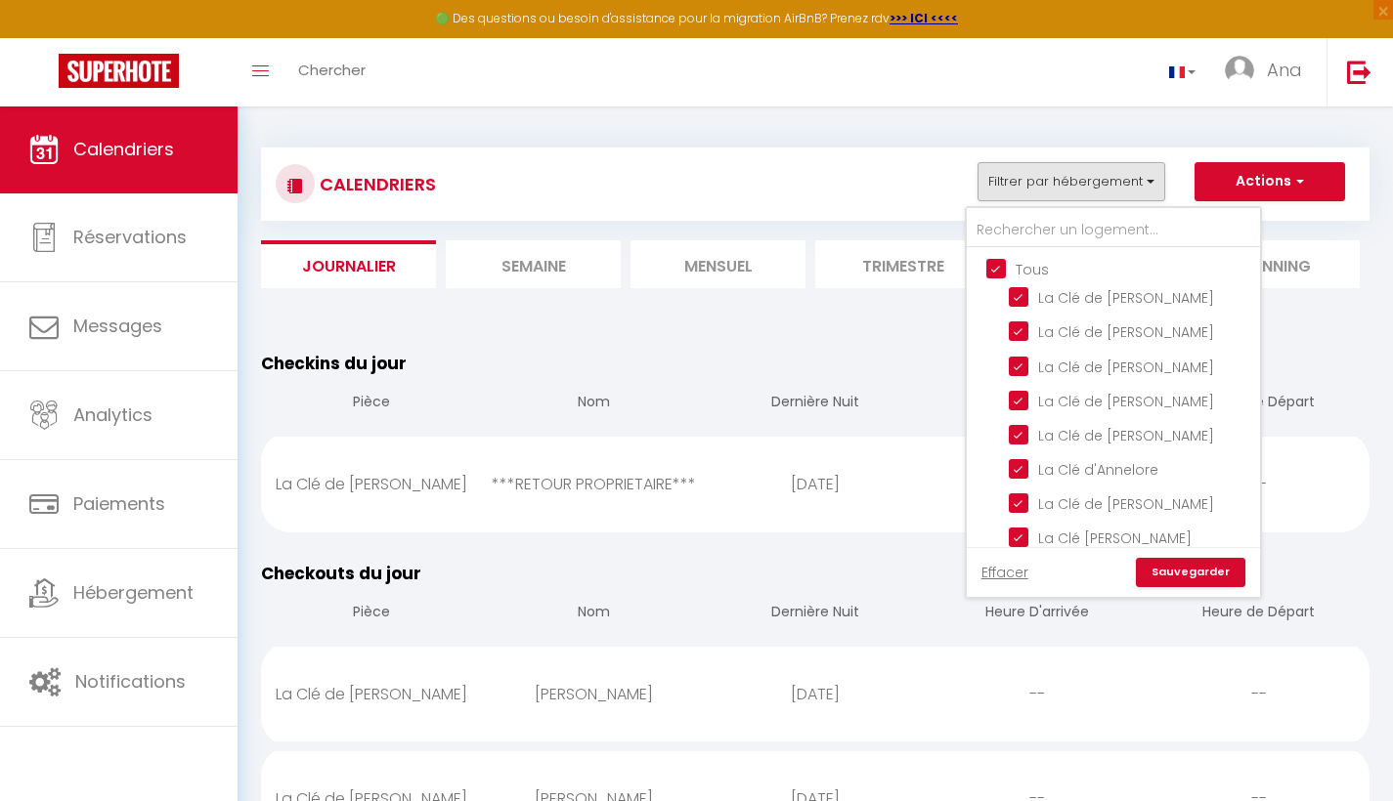
checkbox input "true"
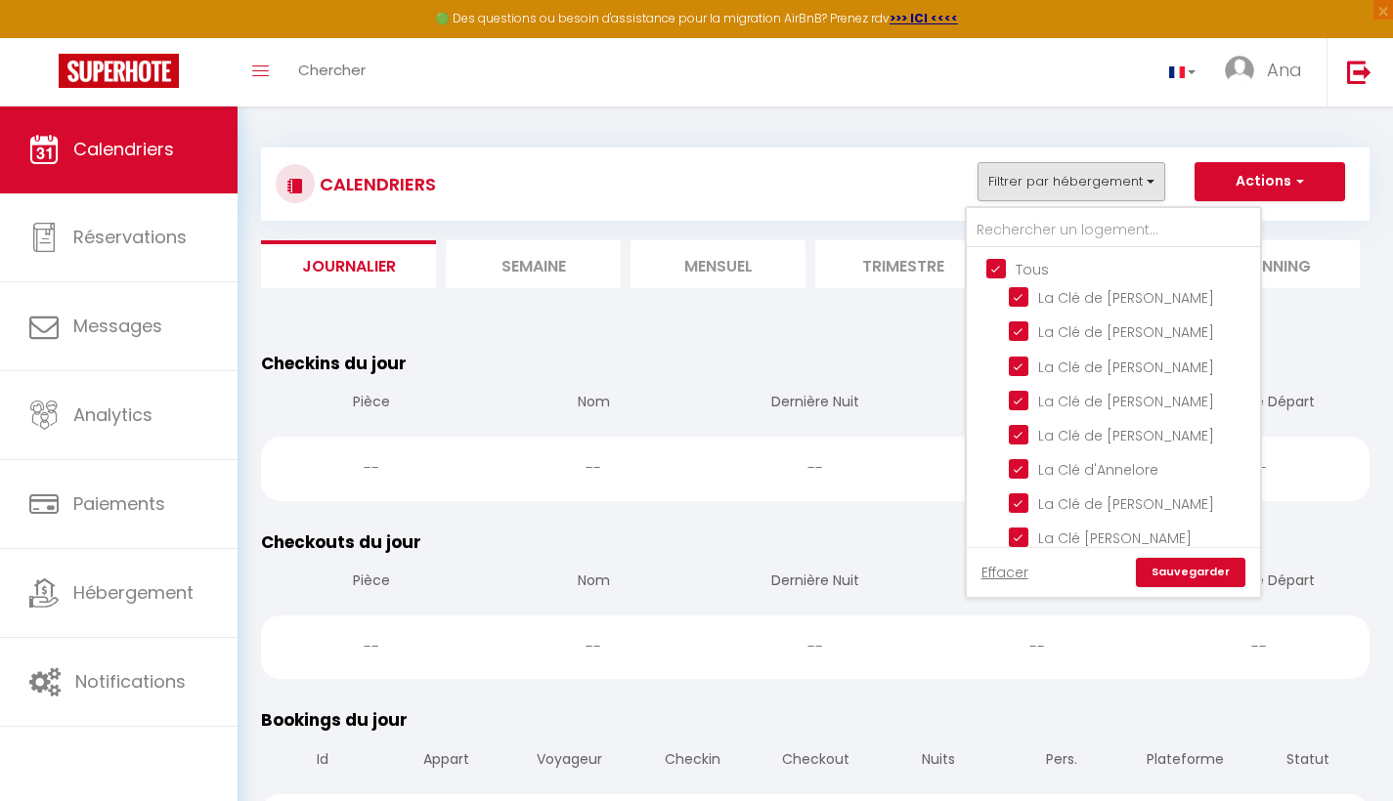
click at [1206, 575] on link "Sauvegarder" at bounding box center [1190, 572] width 109 height 29
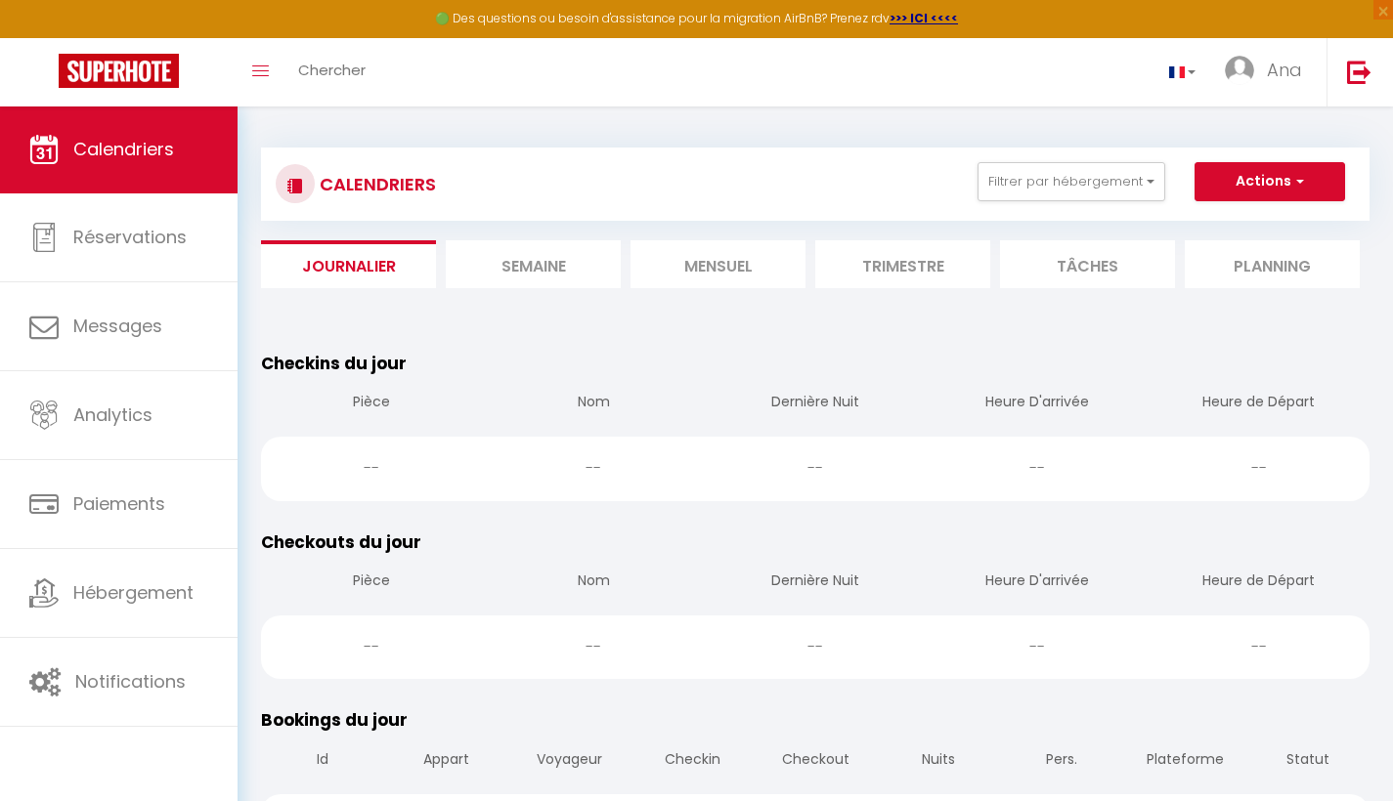
click at [743, 259] on li "Mensuel" at bounding box center [717, 264] width 175 height 48
select select
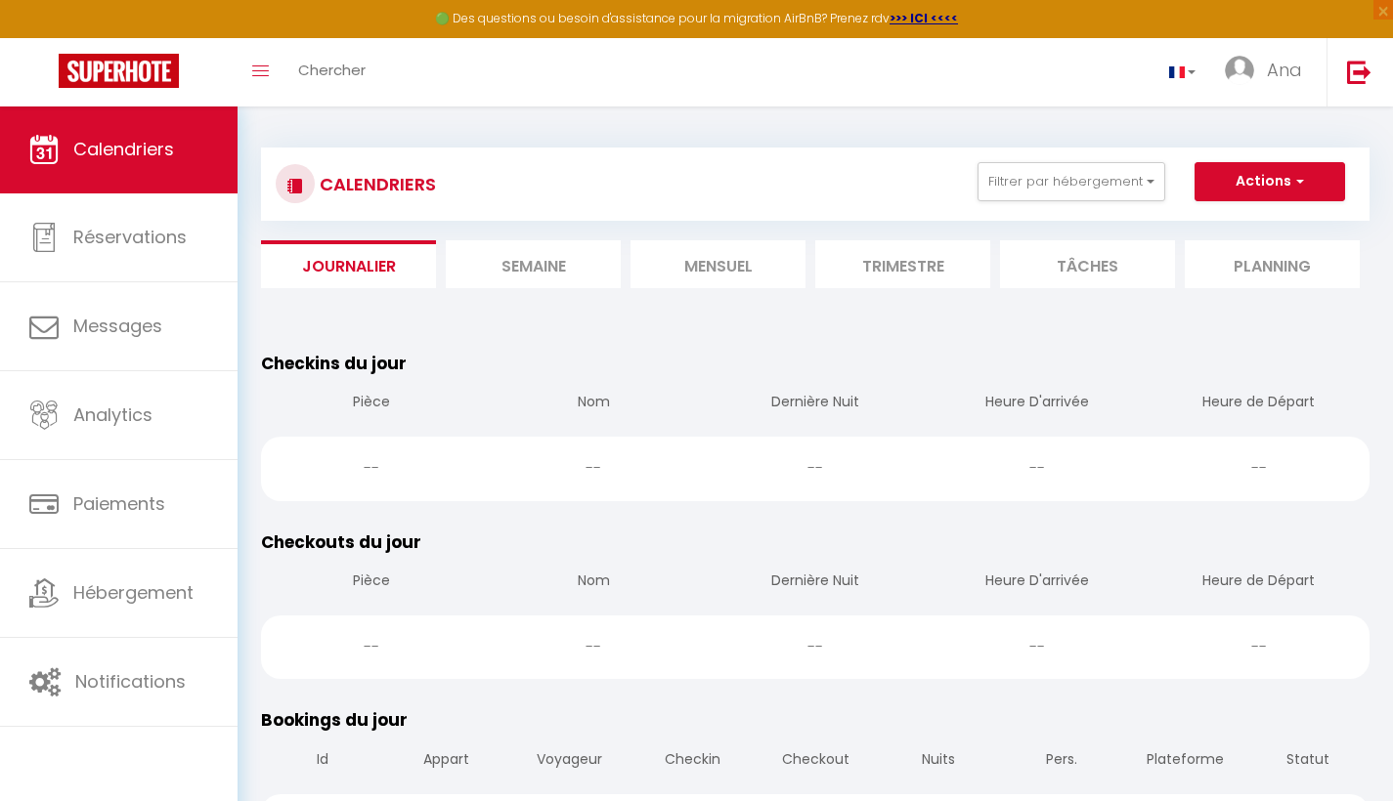
select select
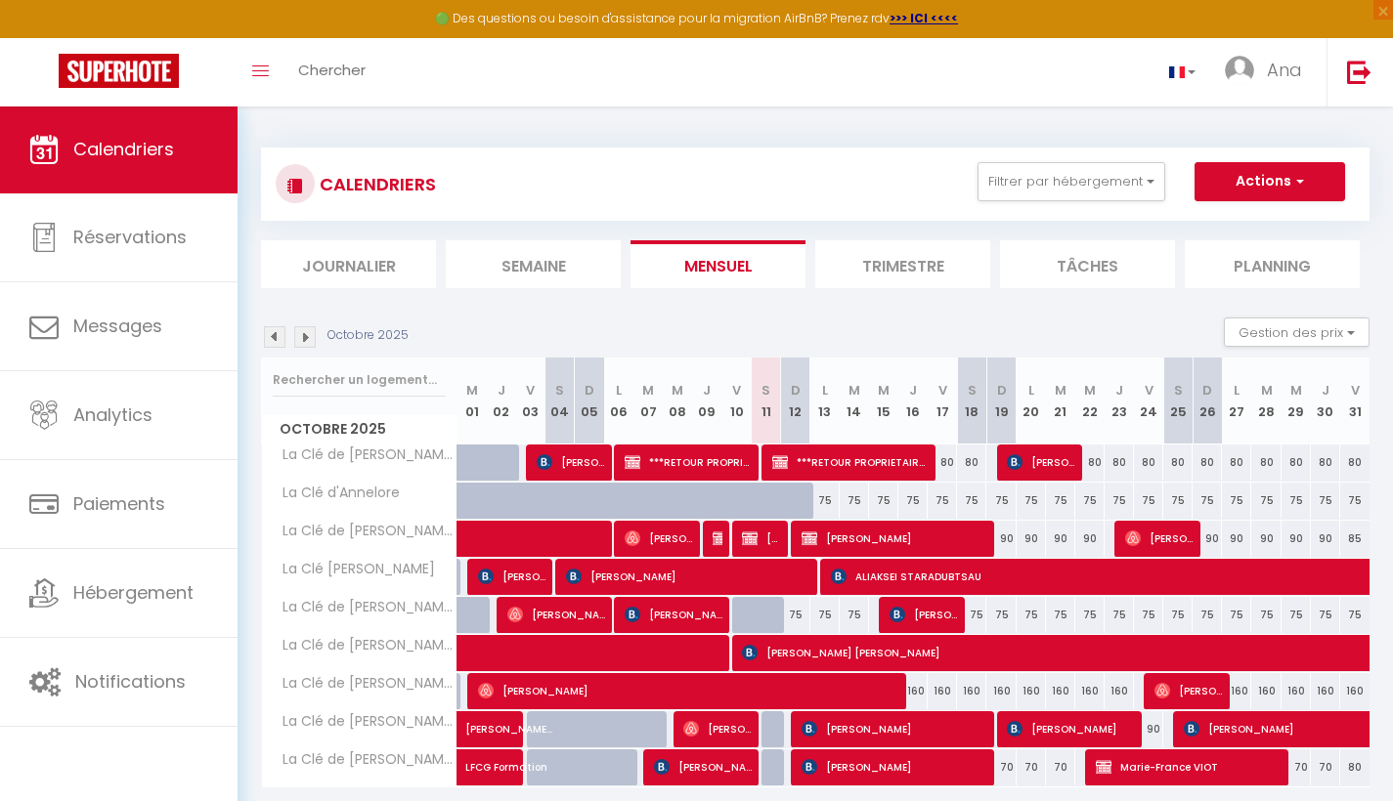
click at [887, 533] on span "Laurent Jost" at bounding box center [894, 538] width 186 height 37
select select "OK"
select select "KO"
select select "0"
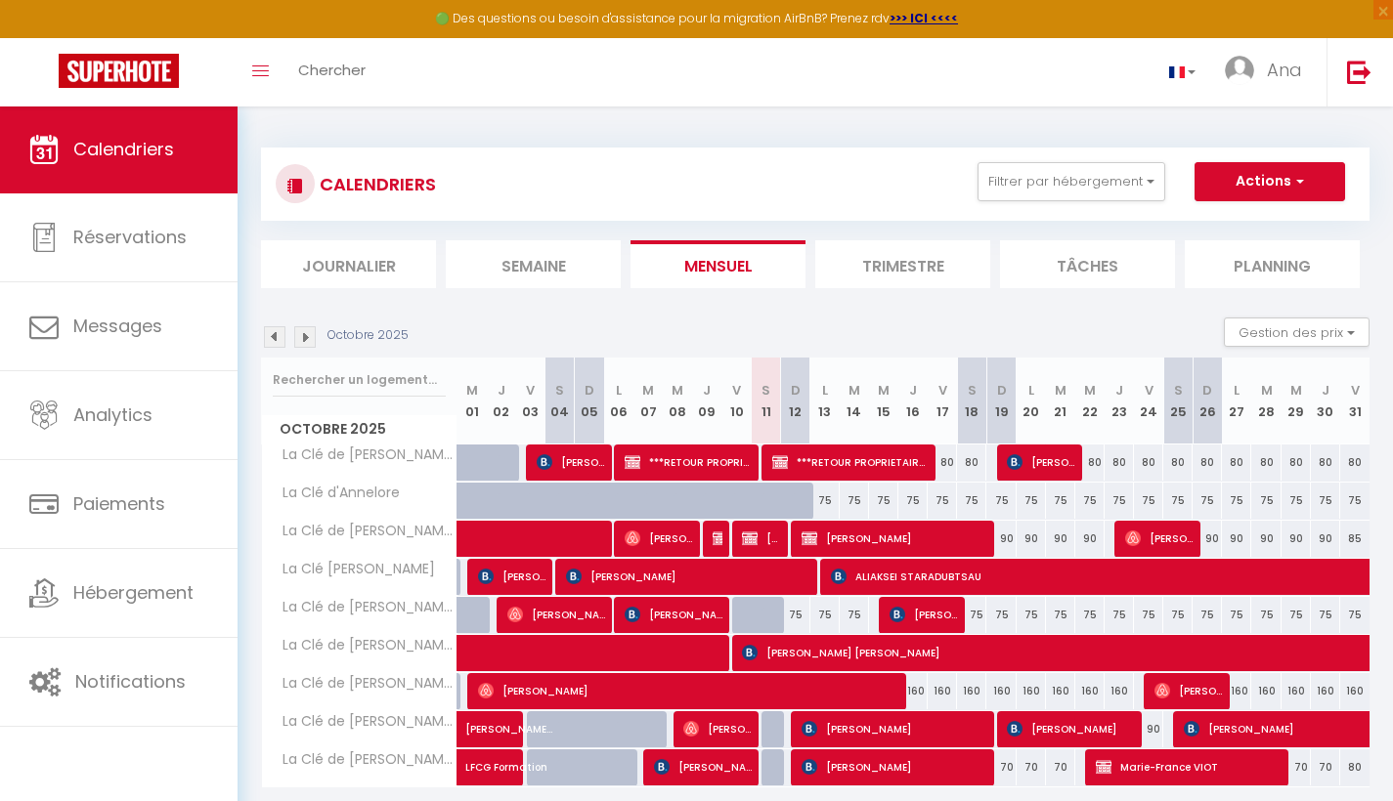
select select "1"
select select
select select "7312"
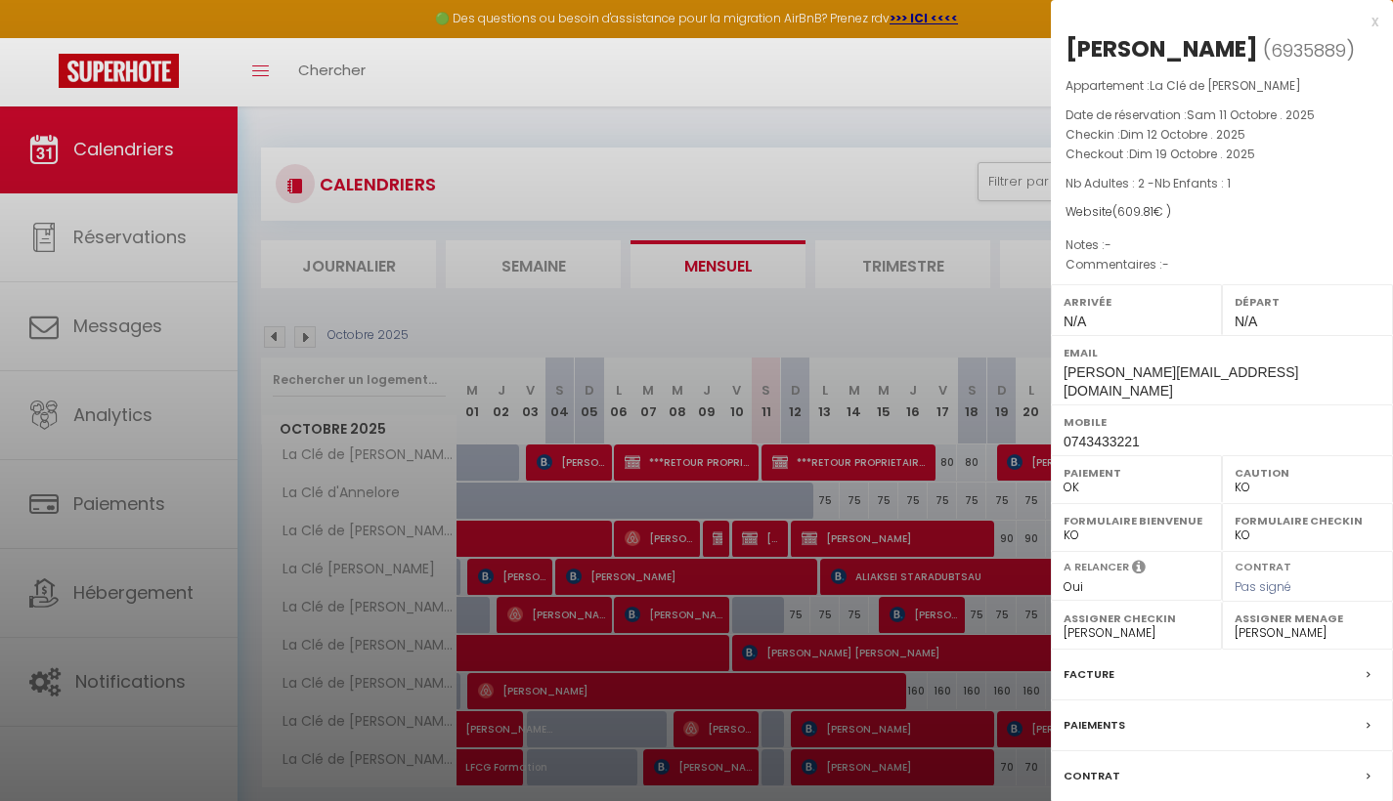
click at [1367, 720] on icon at bounding box center [1368, 726] width 4 height 12
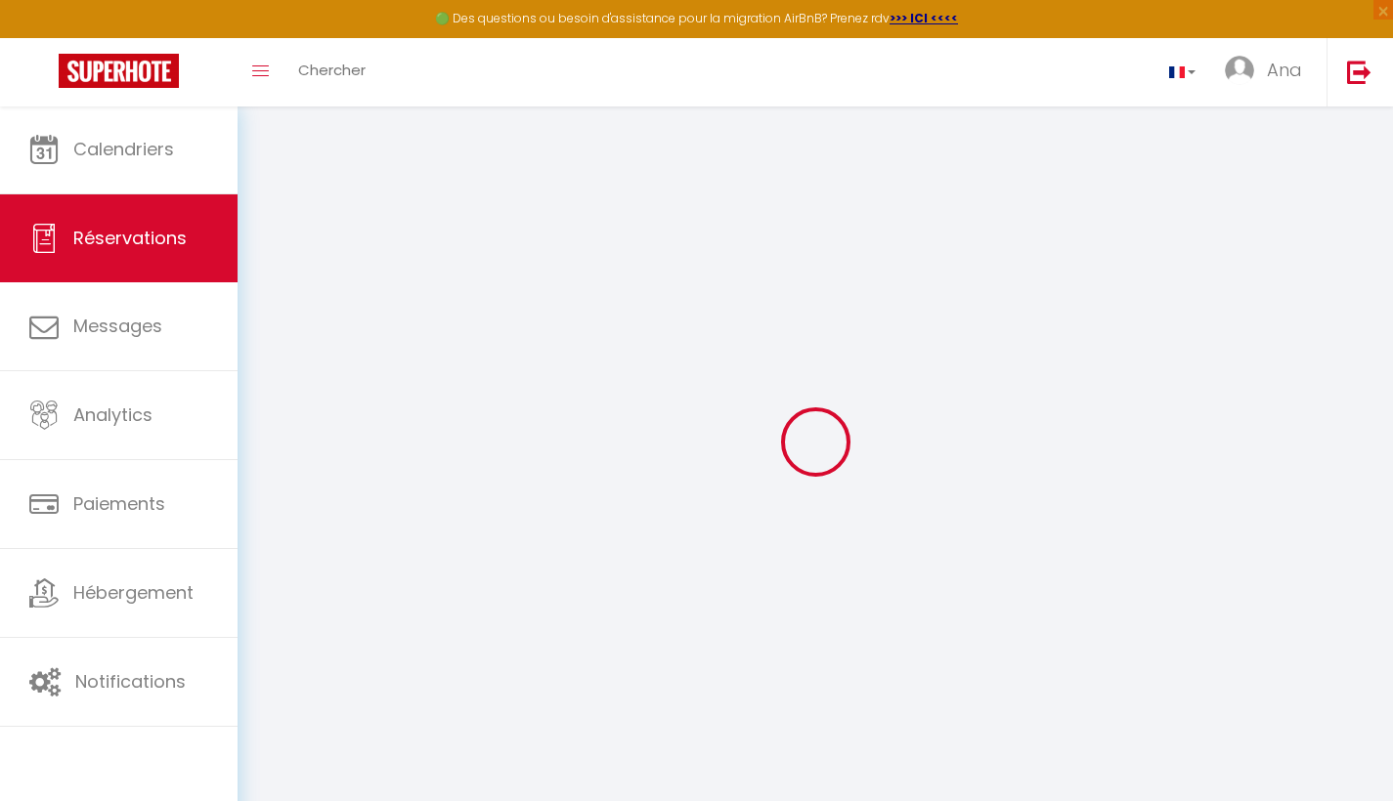
select select
checkbox input "false"
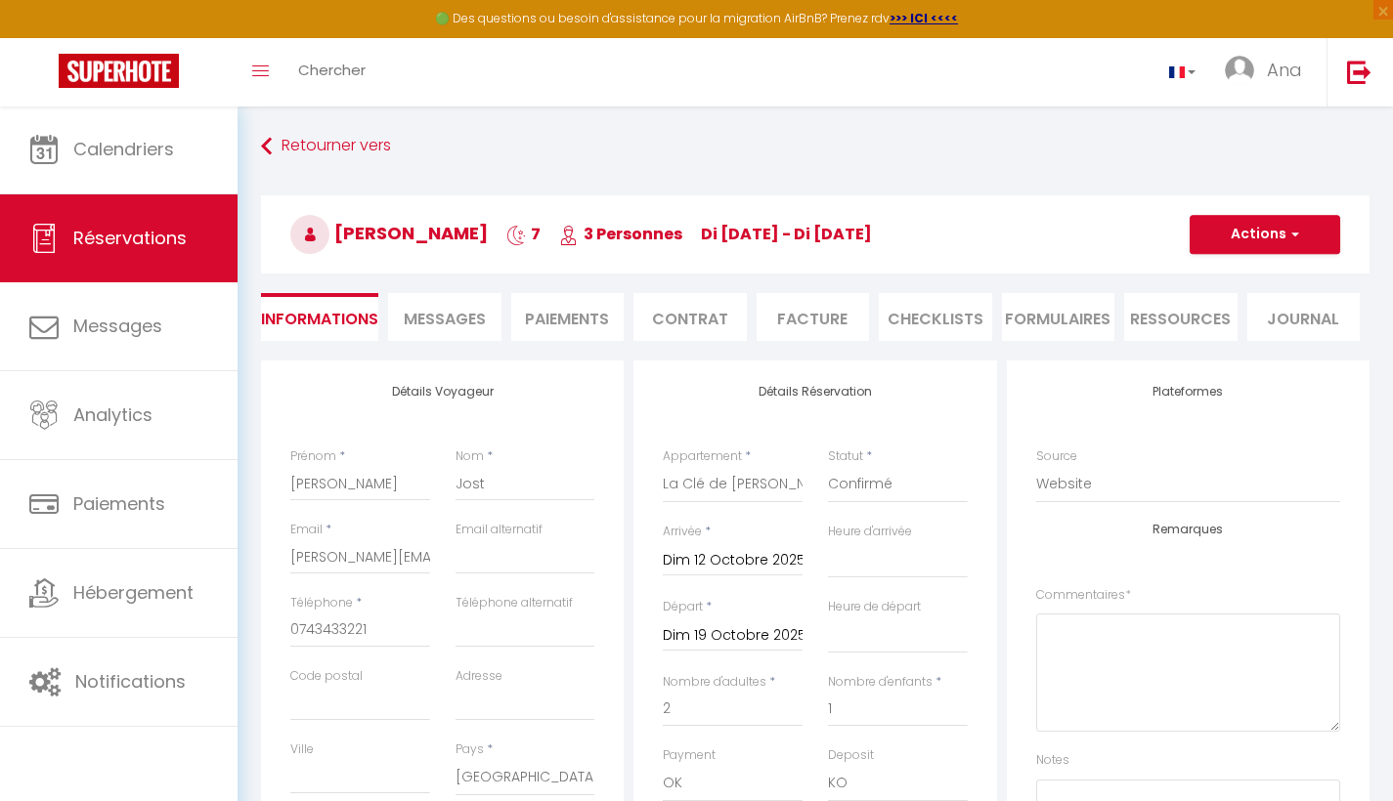
select select
checkbox input "false"
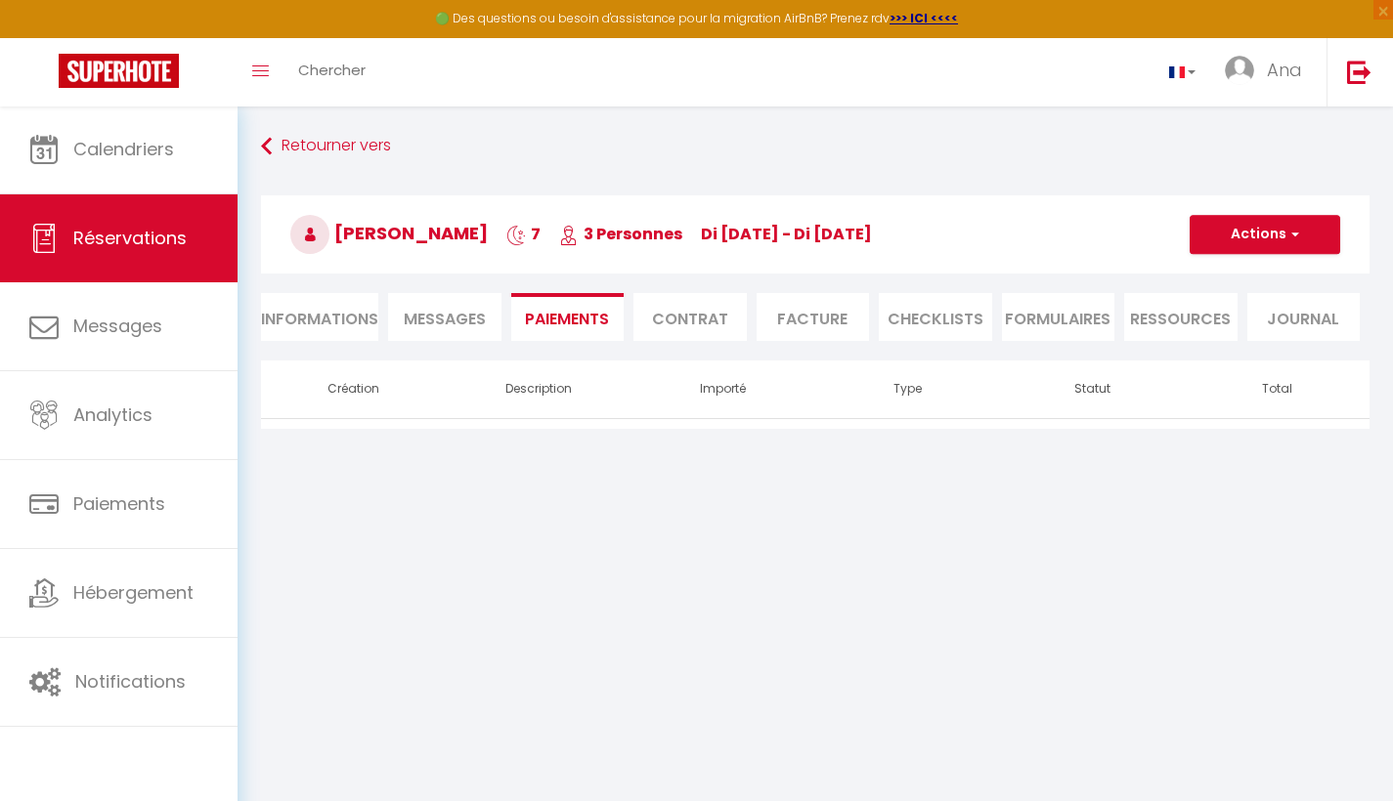
click at [1288, 233] on span "button" at bounding box center [1292, 235] width 12 height 18
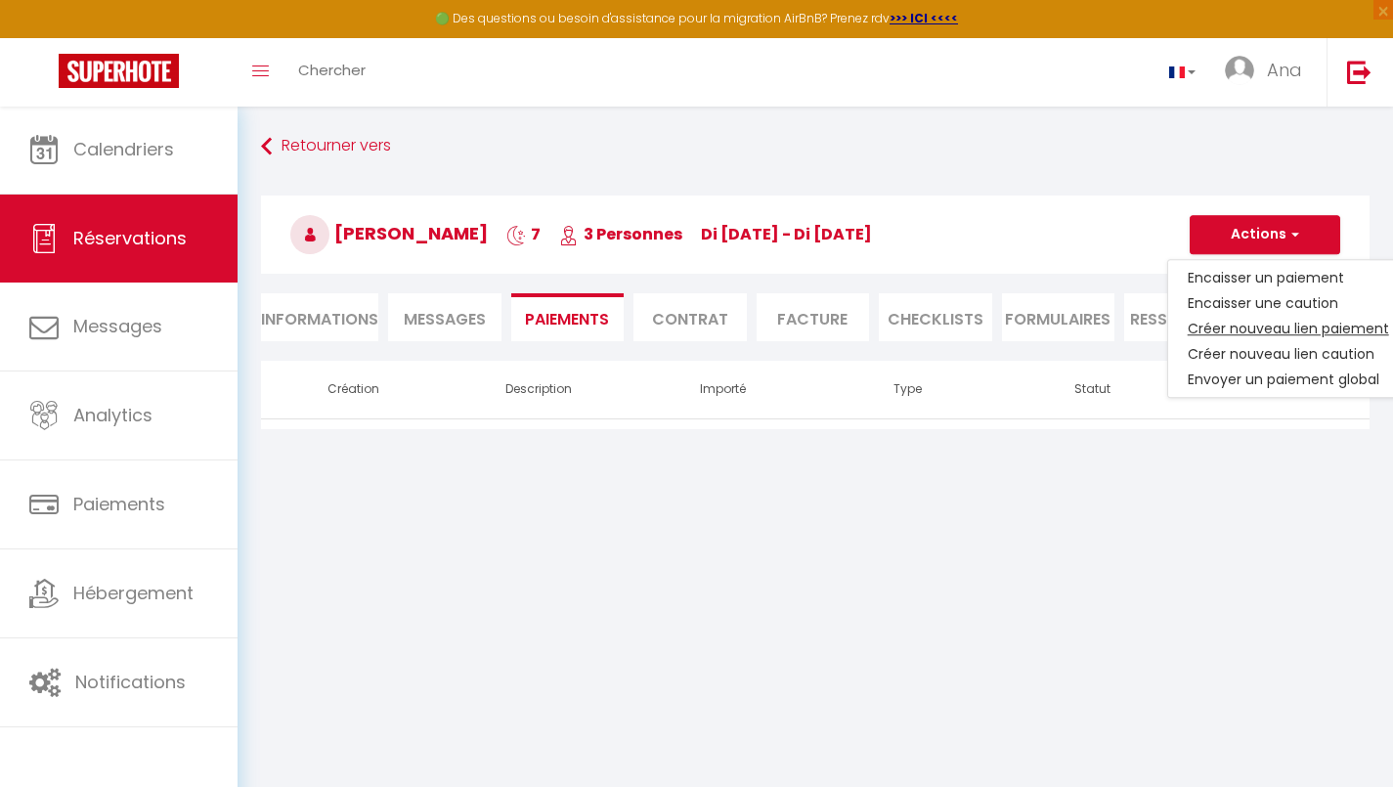
click at [1297, 327] on link "Créer nouveau lien paiement" at bounding box center [1288, 328] width 240 height 25
select select "nights"
type input "Laurent.dipa@gmail.com"
select select "16276"
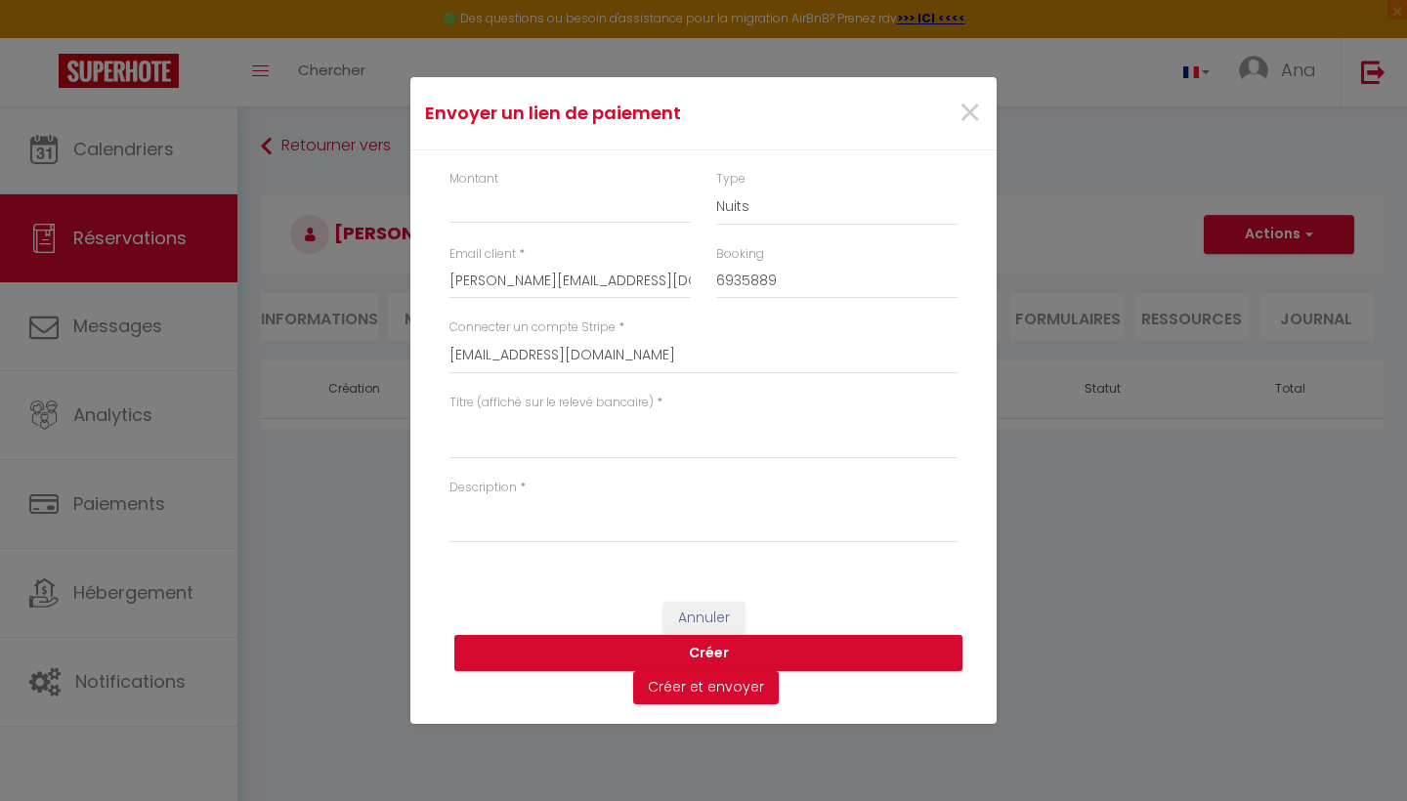
click at [353, 531] on div "Envoyer un lien de paiement × Montant Type Nuits Frais de ménage Taxe de séjour…" at bounding box center [703, 400] width 1407 height 801
click at [147, 241] on div "Envoyer un lien de paiement × Montant Type Nuits Frais de ménage Taxe de séjour…" at bounding box center [703, 400] width 1407 height 801
click at [699, 616] on button "Annuler" at bounding box center [704, 618] width 81 height 33
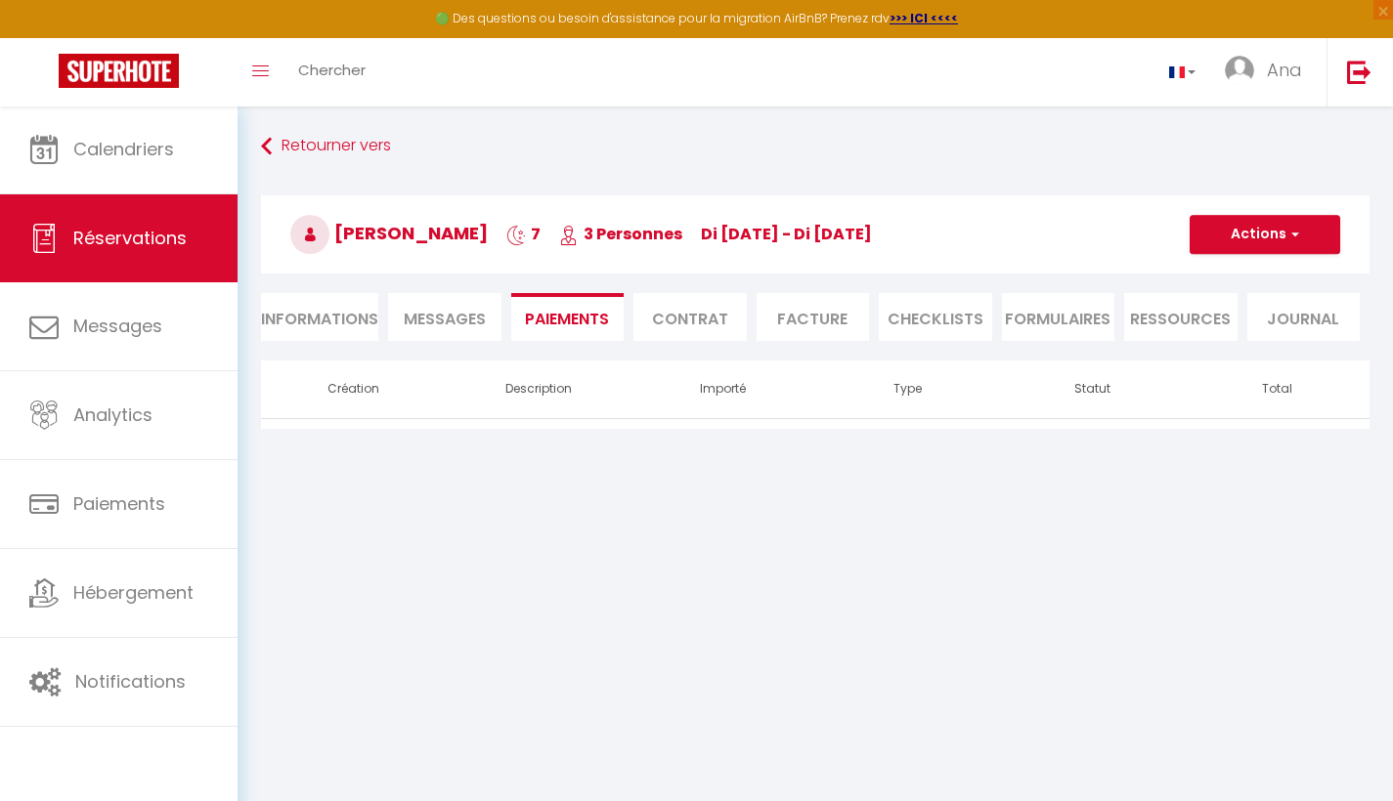
click at [137, 234] on span "Réservations" at bounding box center [129, 238] width 113 height 24
select select "not_cancelled"
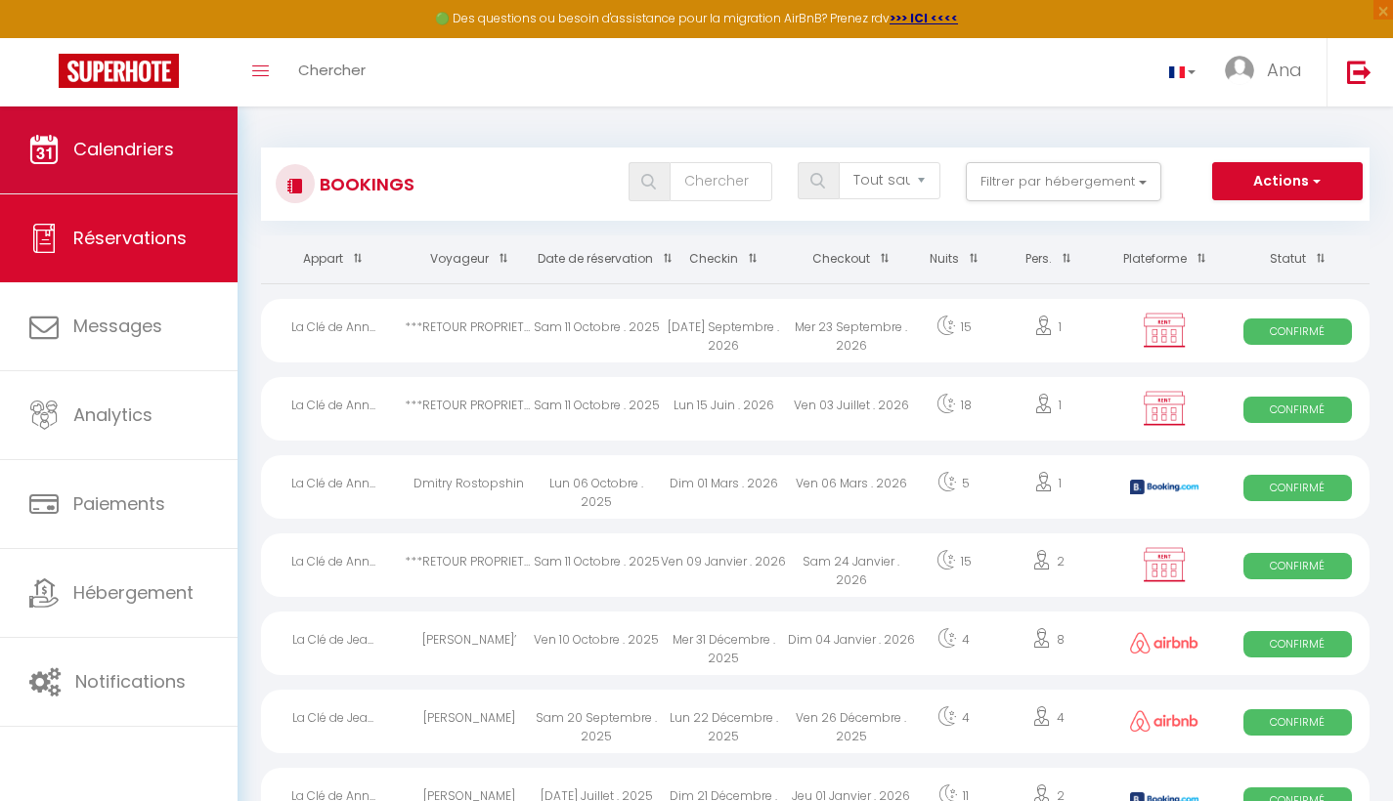
click at [166, 146] on span "Calendriers" at bounding box center [123, 149] width 101 height 24
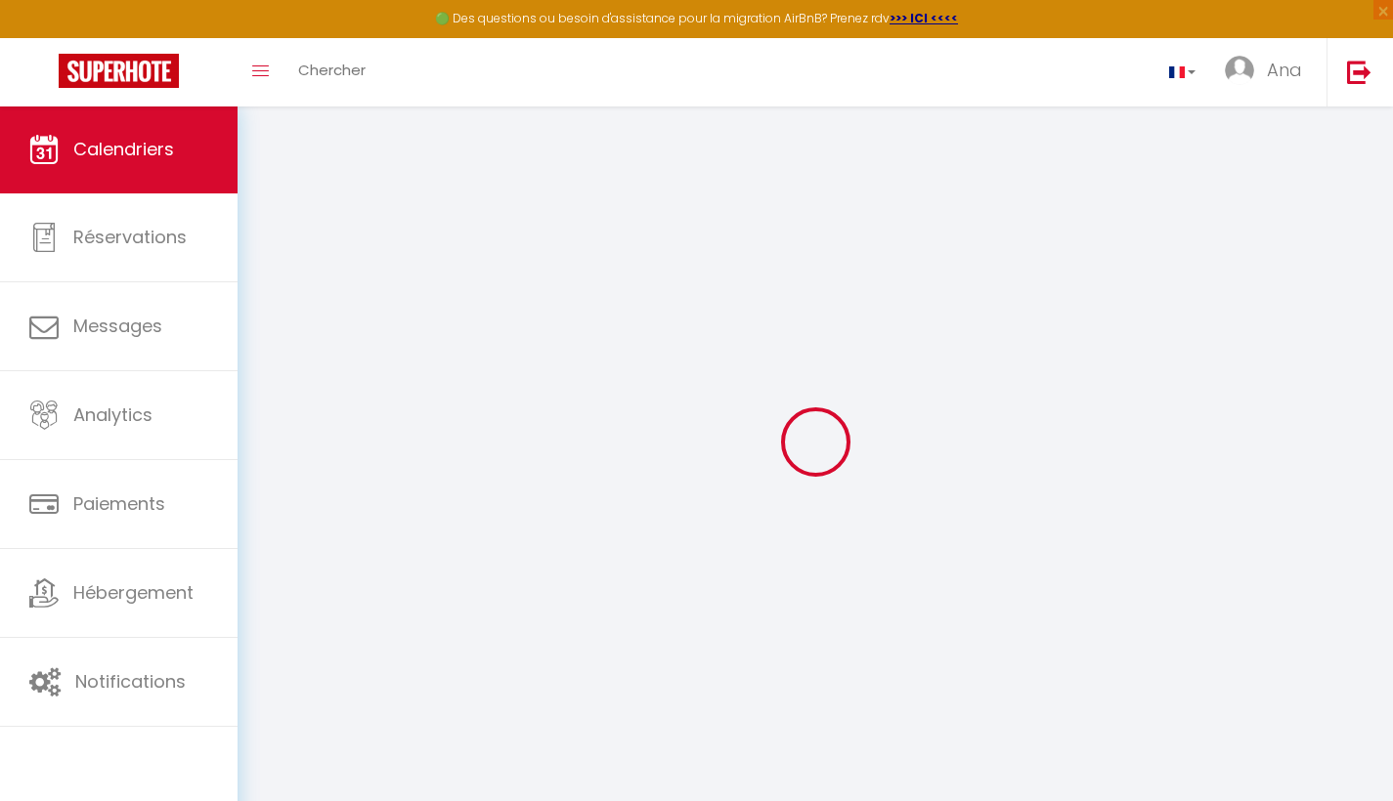
select select
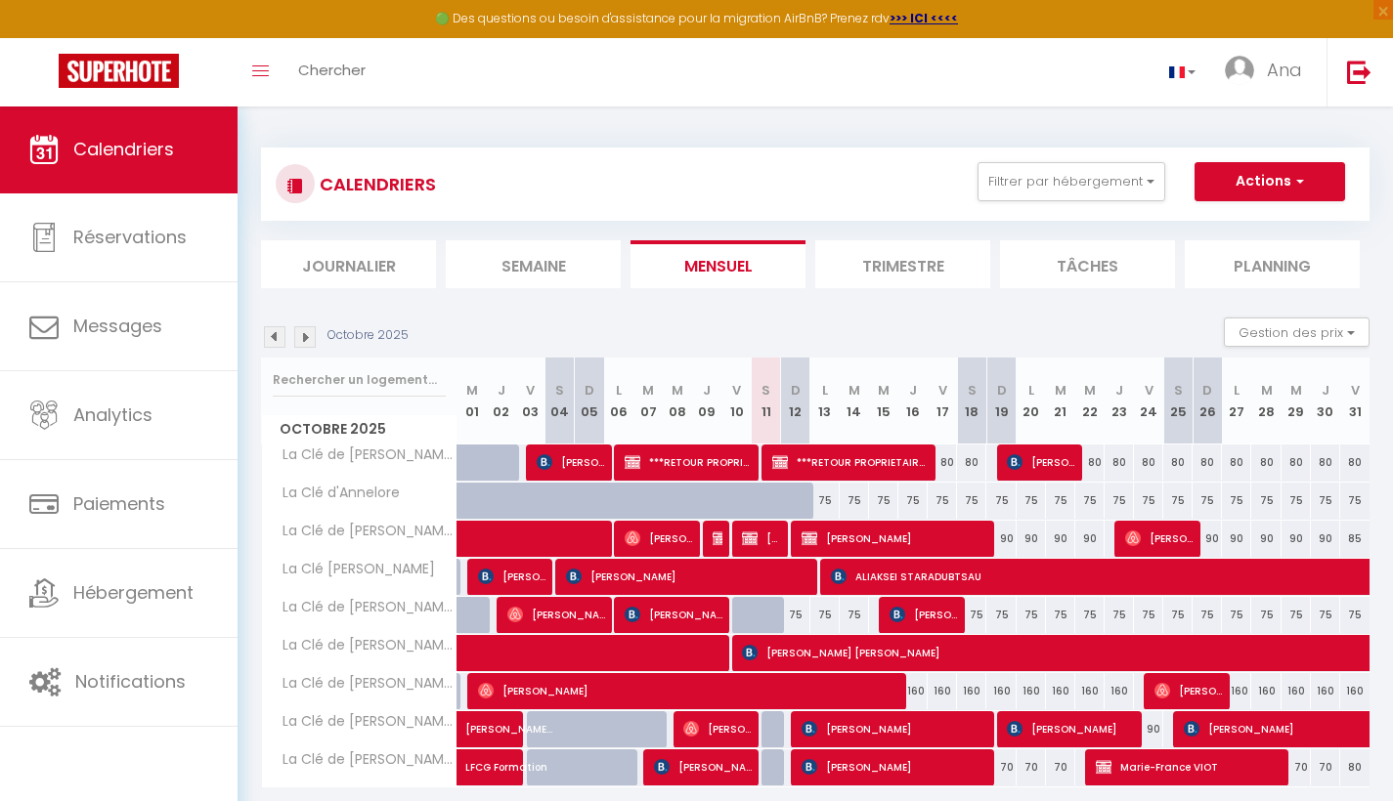
click at [897, 538] on span "Laurent Jost" at bounding box center [894, 538] width 186 height 37
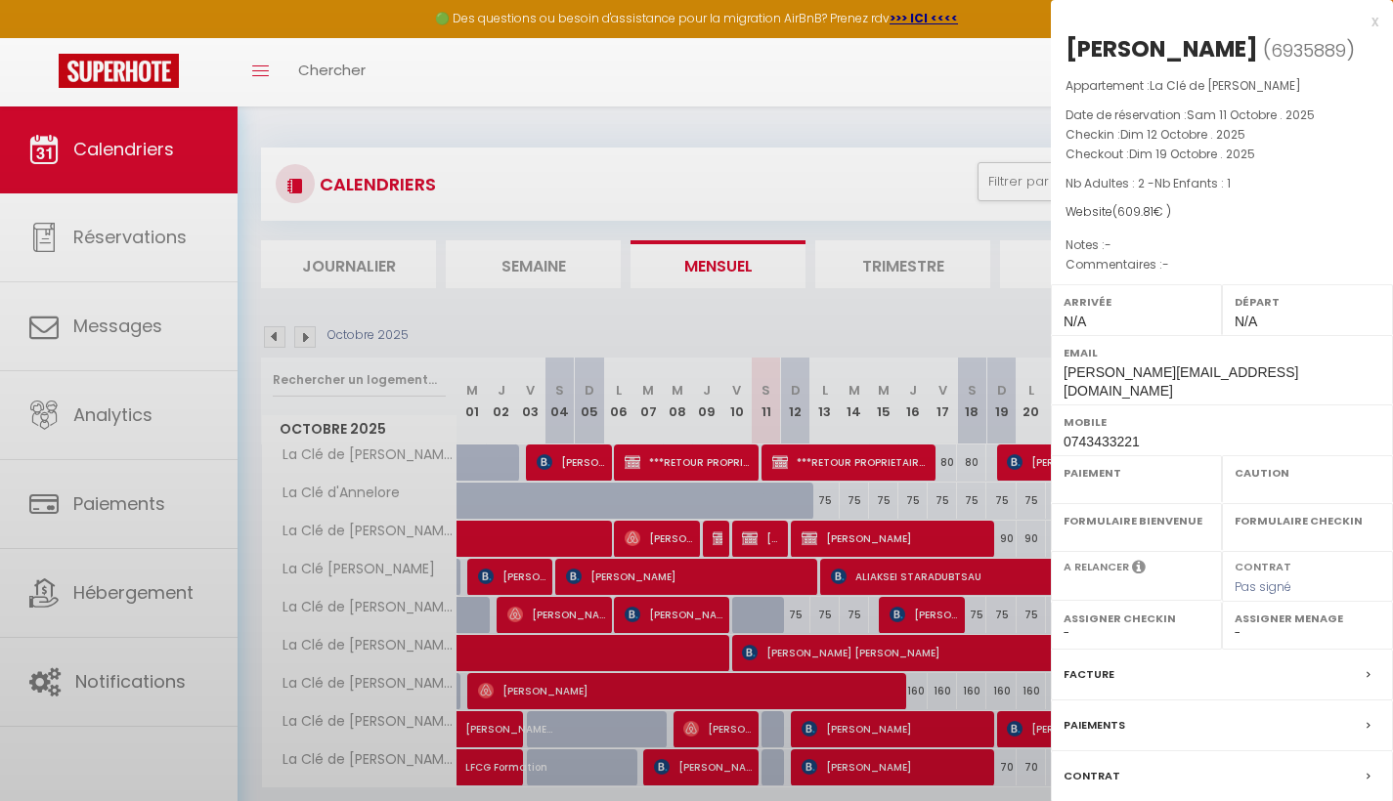
select select "OK"
select select "KO"
select select "0"
select select "1"
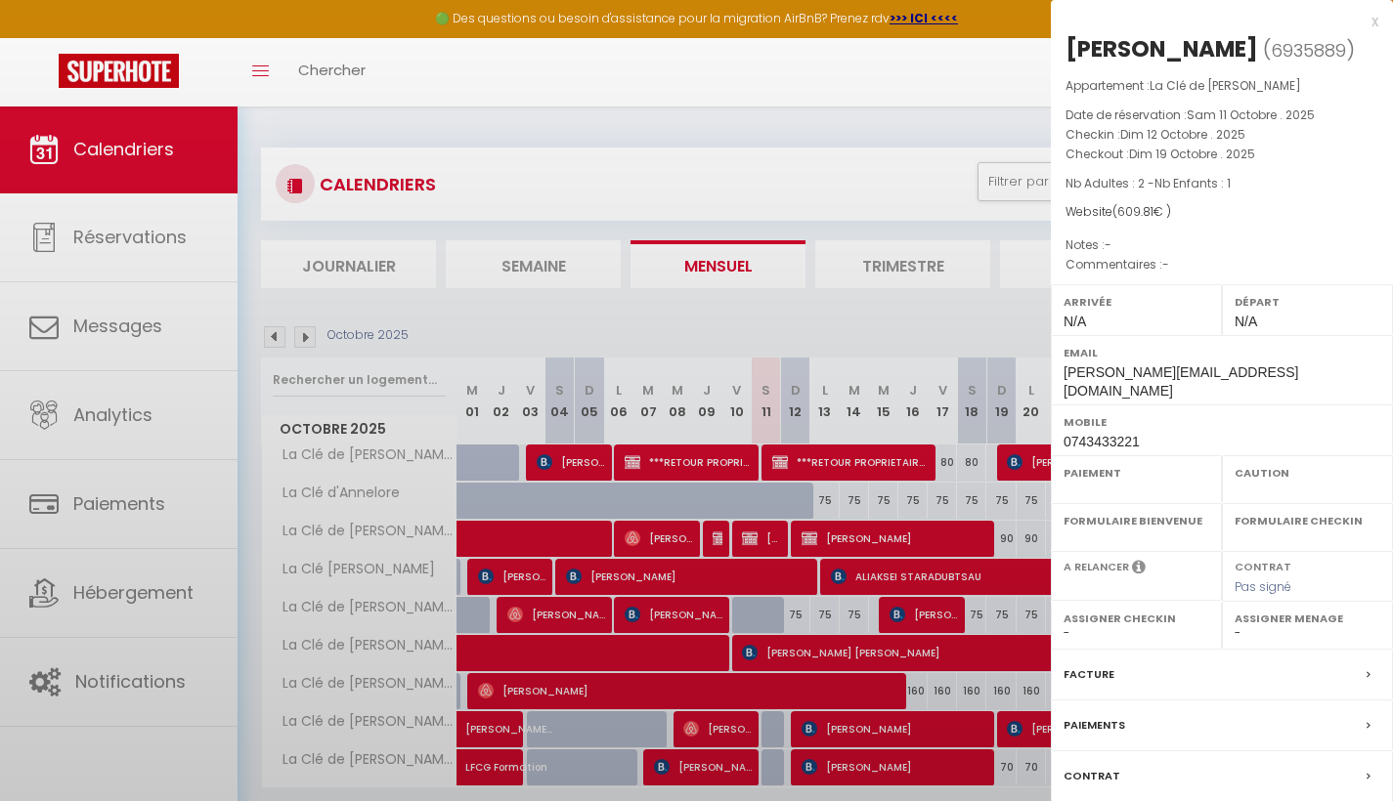
select select
select select "7312"
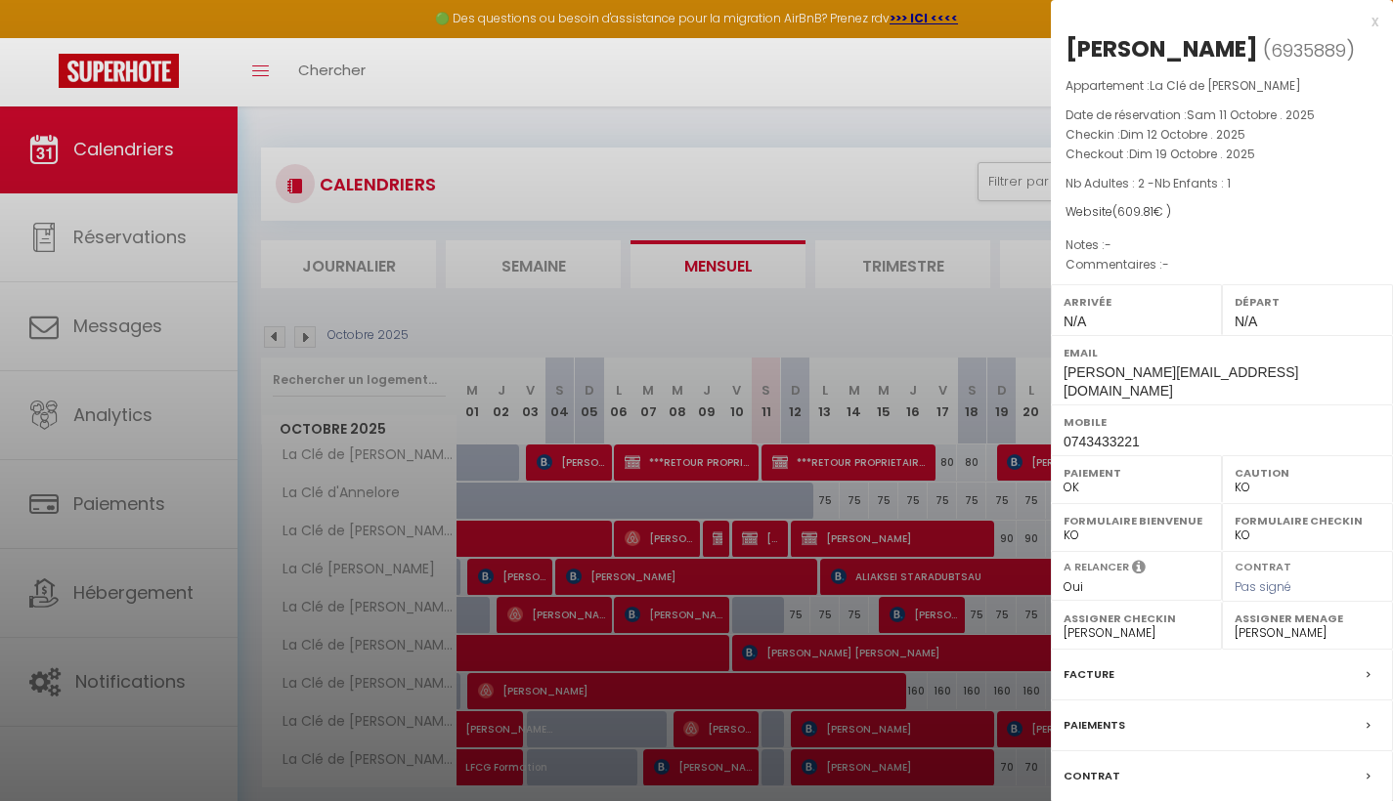
click at [1359, 701] on div "Paiements" at bounding box center [1222, 726] width 342 height 51
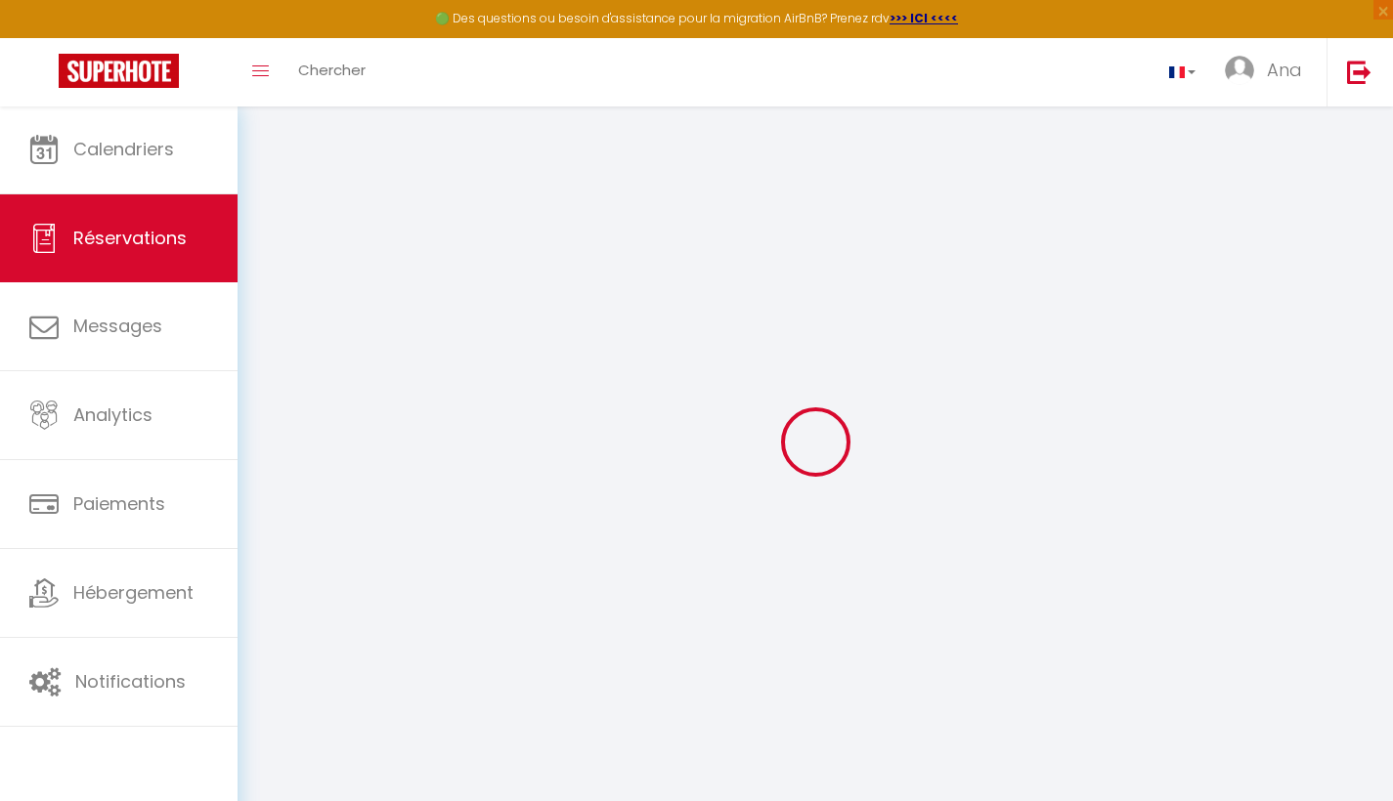
select select
checkbox input "false"
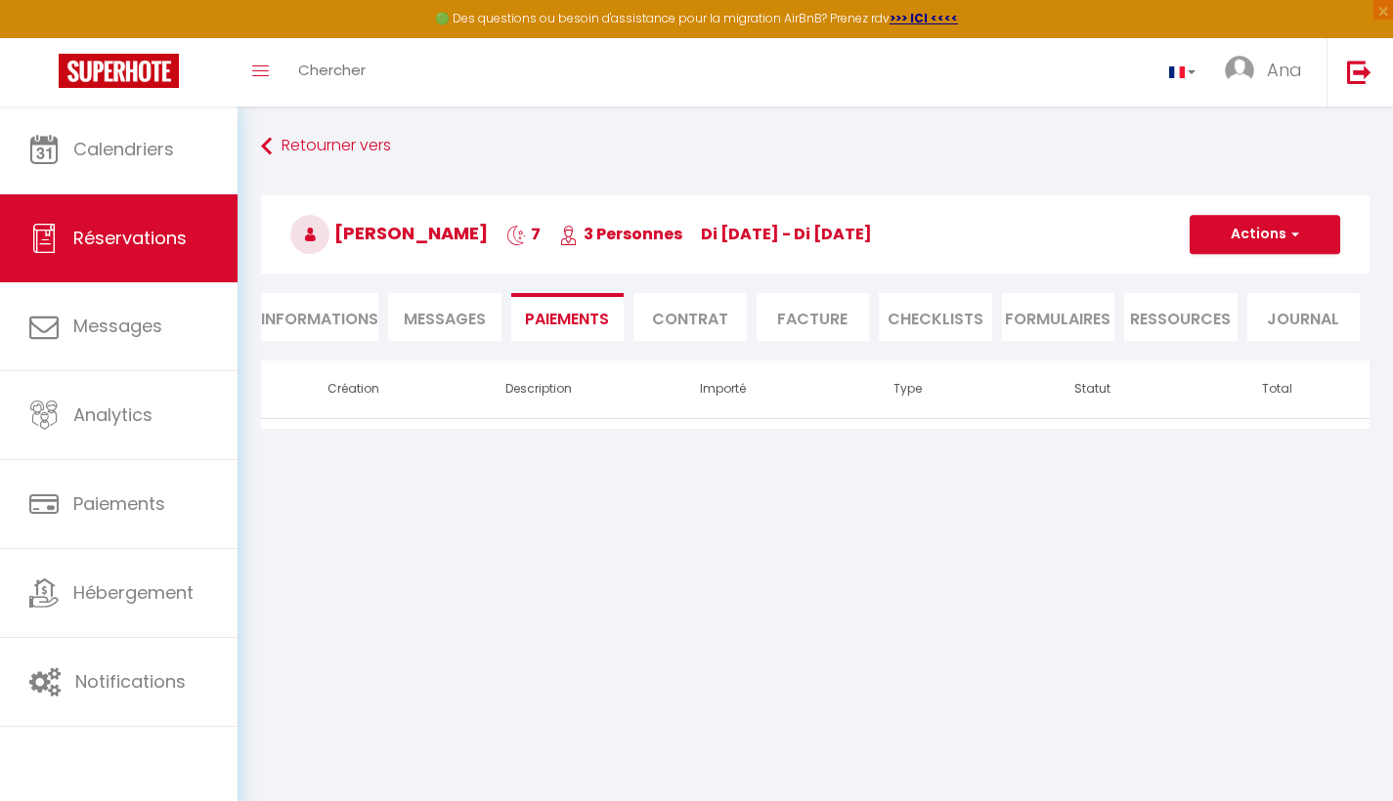
click at [1298, 235] on span "button" at bounding box center [1292, 235] width 12 height 18
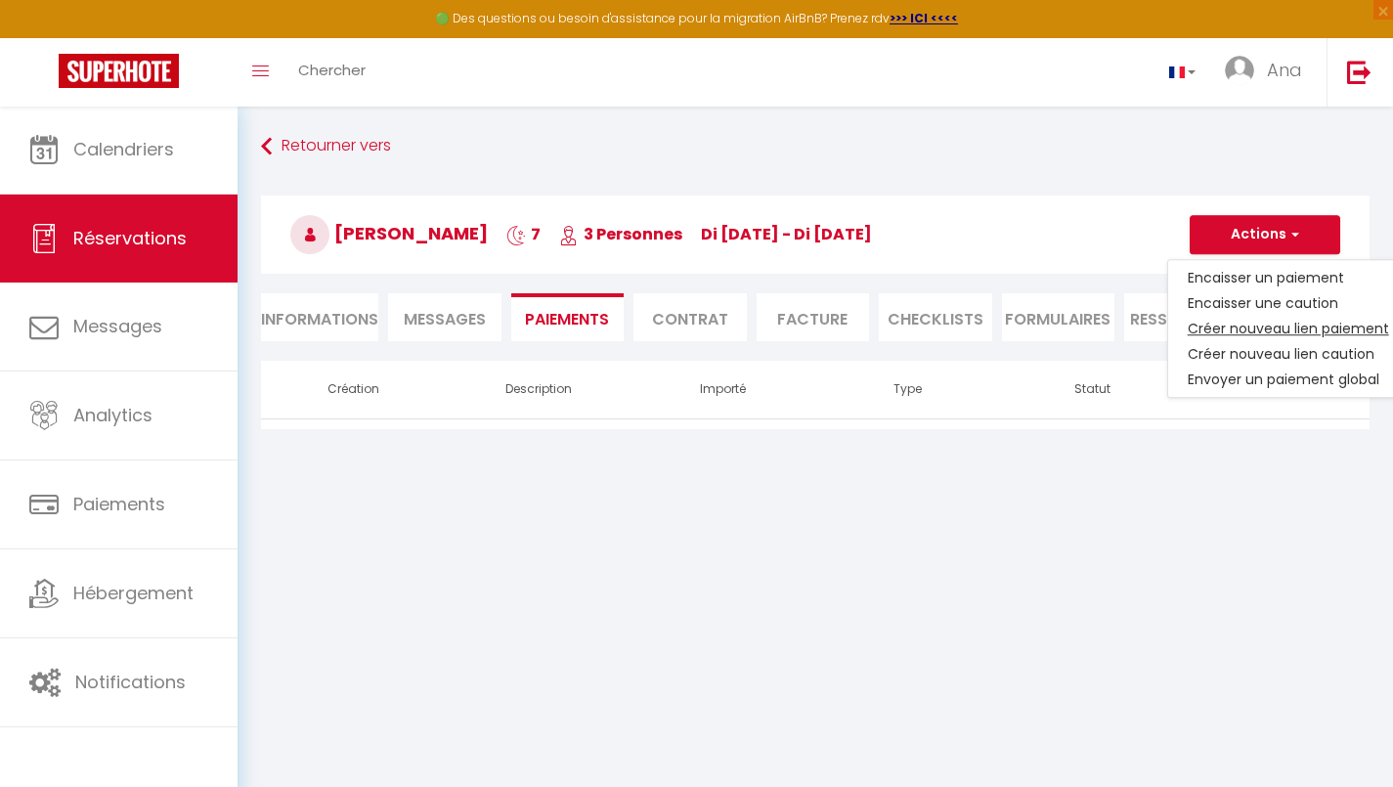
click at [1303, 328] on link "Créer nouveau lien paiement" at bounding box center [1288, 328] width 240 height 25
select select "nights"
type input "Laurent.dipa@gmail.com"
select select "16276"
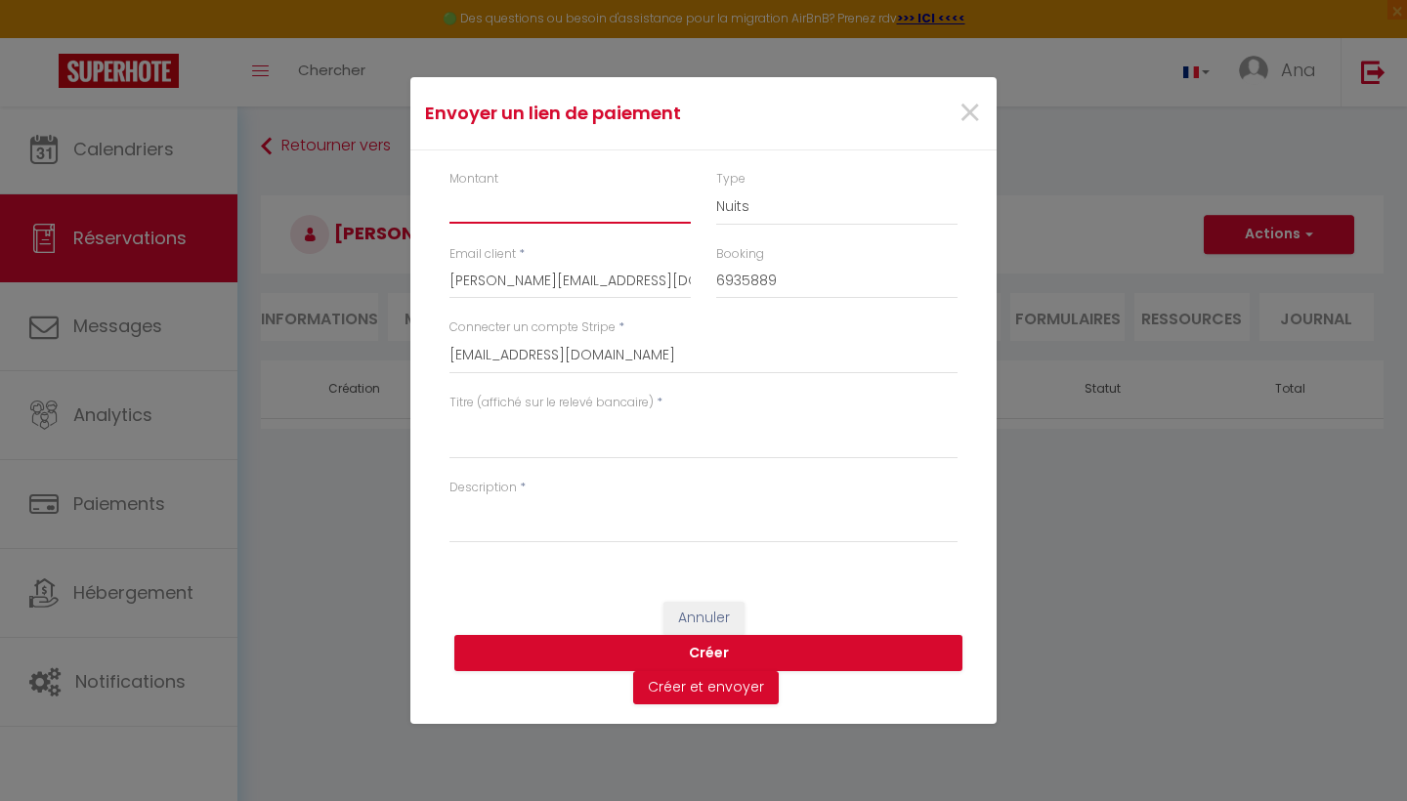
click at [554, 213] on input "Montant" at bounding box center [570, 206] width 241 height 35
type input "232,90"
click at [546, 448] on textarea "Titre (affiché sur le relevé bancaire)" at bounding box center [704, 435] width 508 height 47
type textarea "Réservation 6935889"
click at [506, 524] on textarea "Description" at bounding box center [704, 520] width 508 height 47
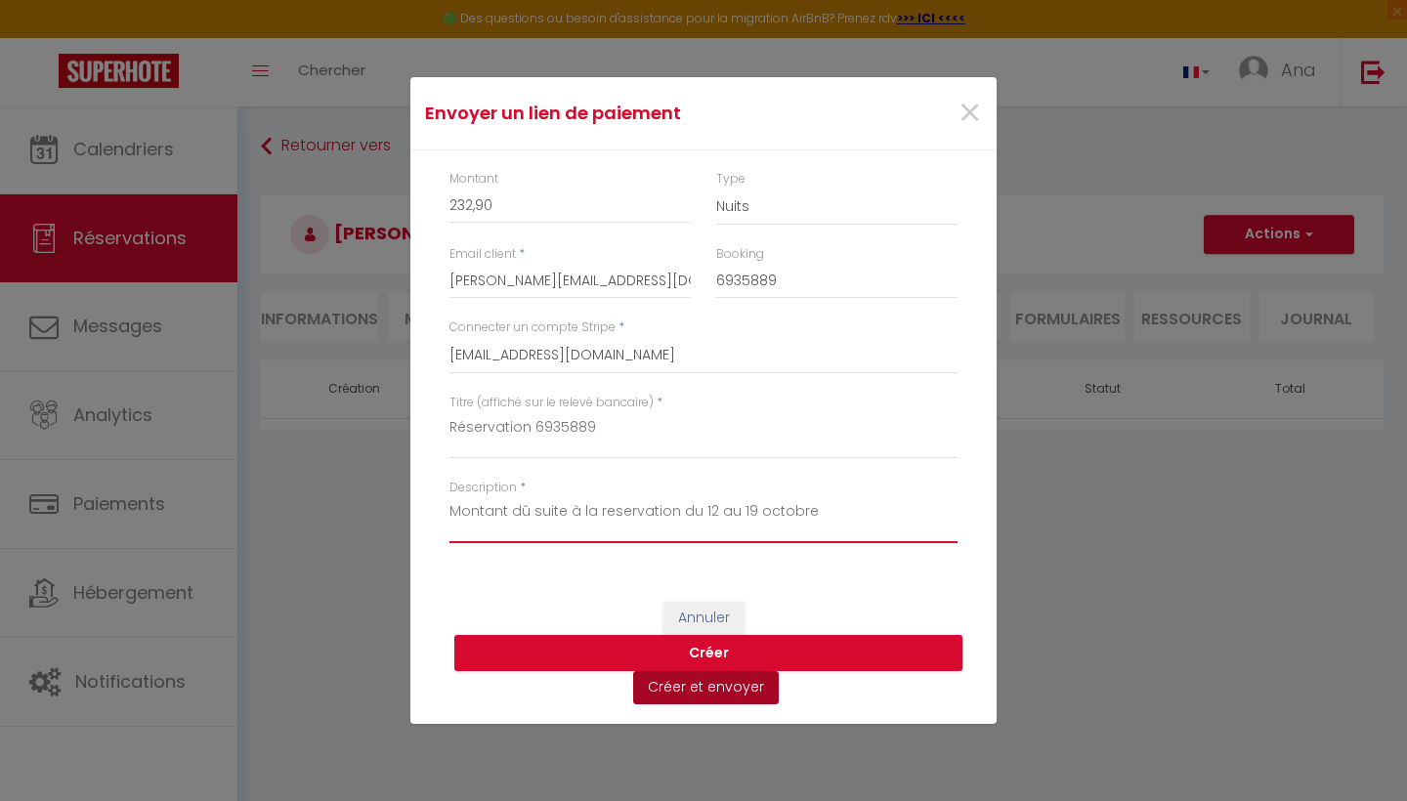
type textarea "Montant dû suite à la reservation du 12 au 19 octobre"
click at [718, 684] on button "Créer et envoyer" at bounding box center [706, 687] width 146 height 33
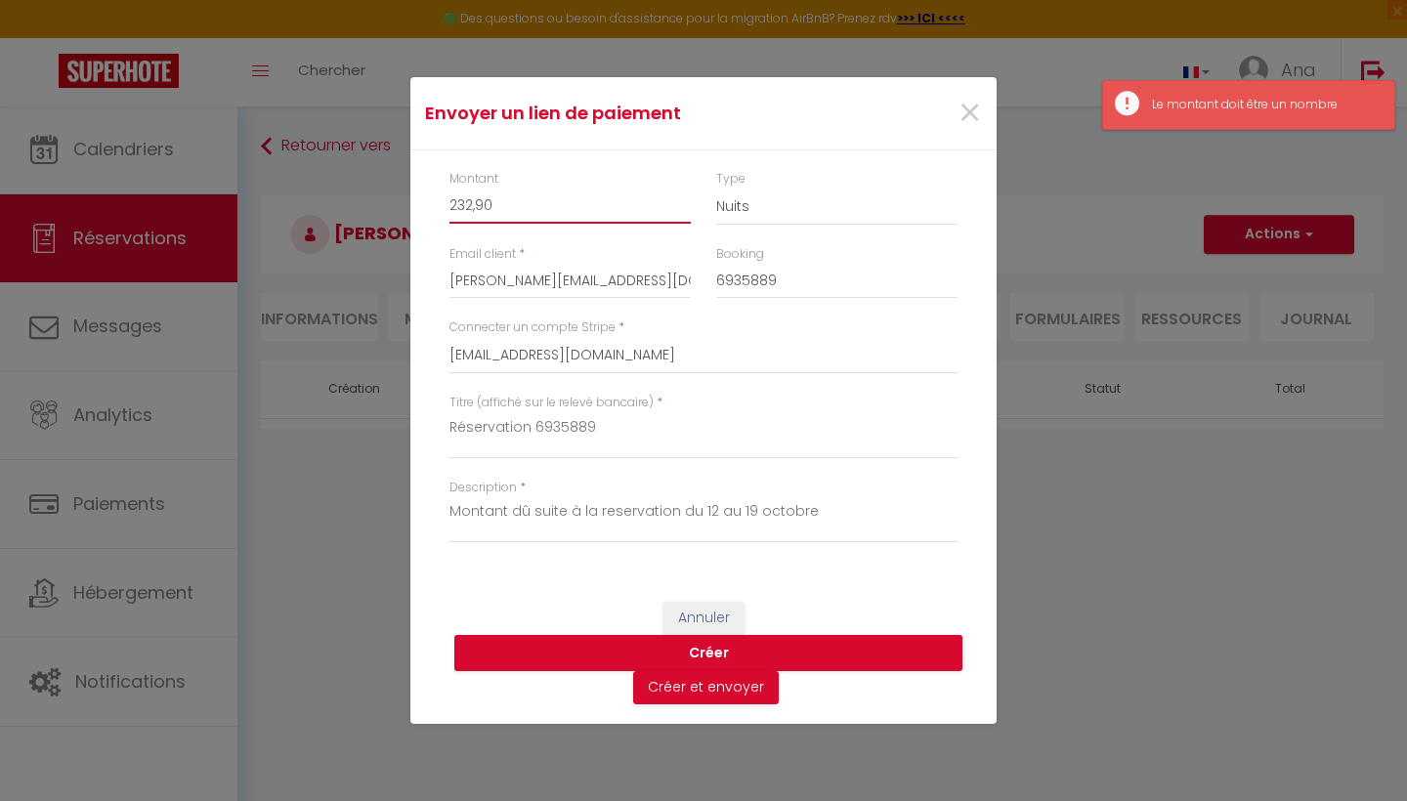
click at [475, 211] on input "232,90" at bounding box center [570, 206] width 241 height 35
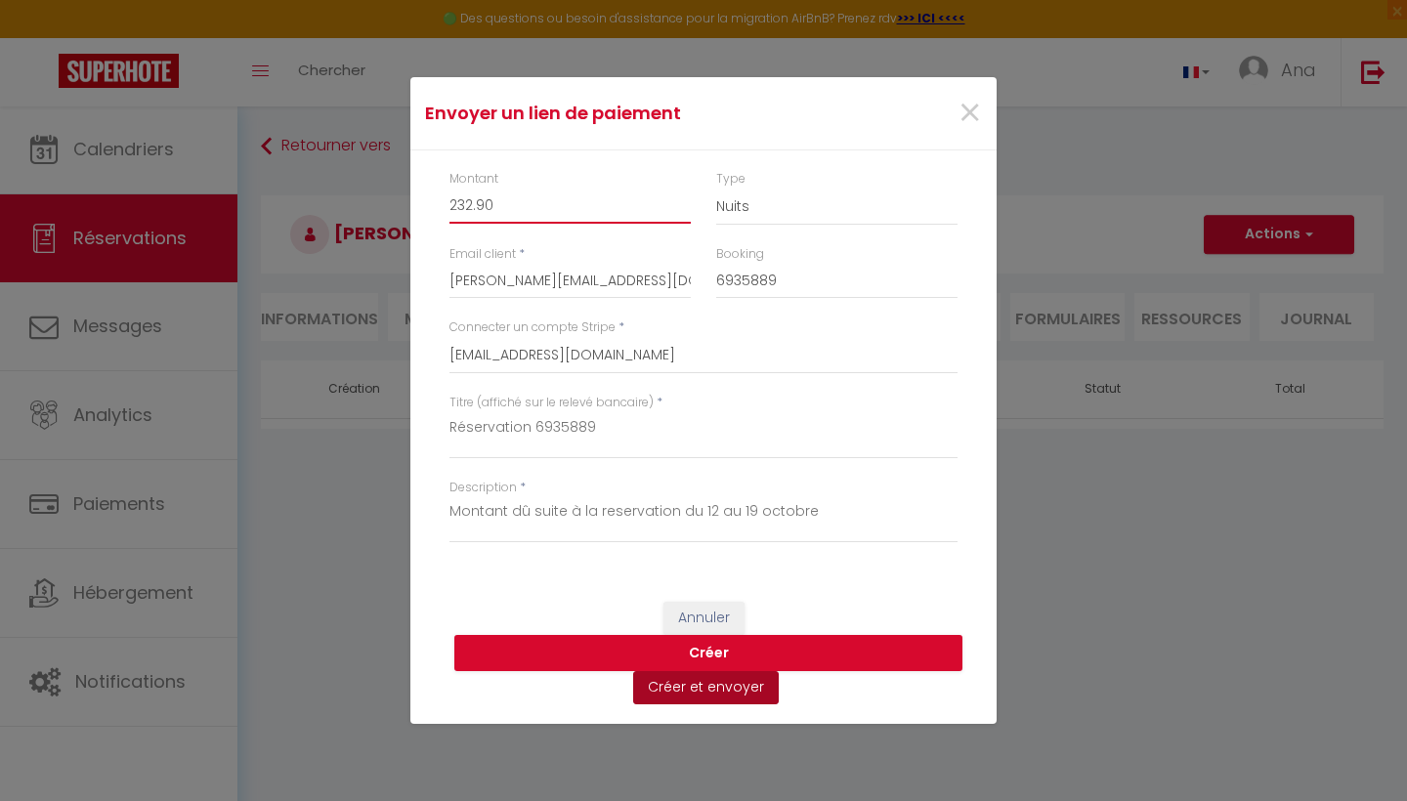
type input "232.90"
click at [707, 682] on button "Créer et envoyer" at bounding box center [706, 687] width 146 height 33
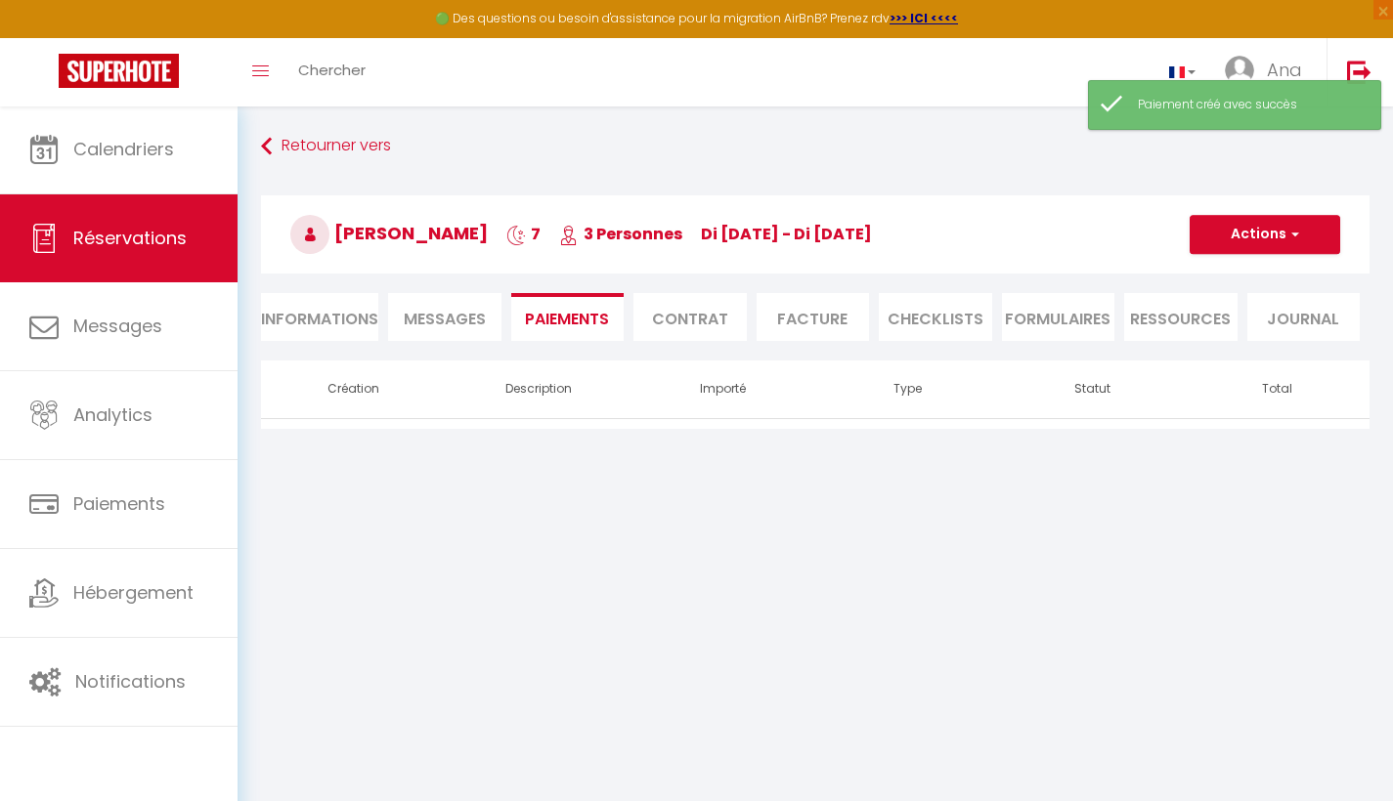
select select "fr"
type input "Laurent.dipa@gmail.com"
type input "Demande de paiement"
type textarea "Bonjour, Nous vous invitons à cliquer sur le lien ci-dessous pour effectuer le …"
select select "0"
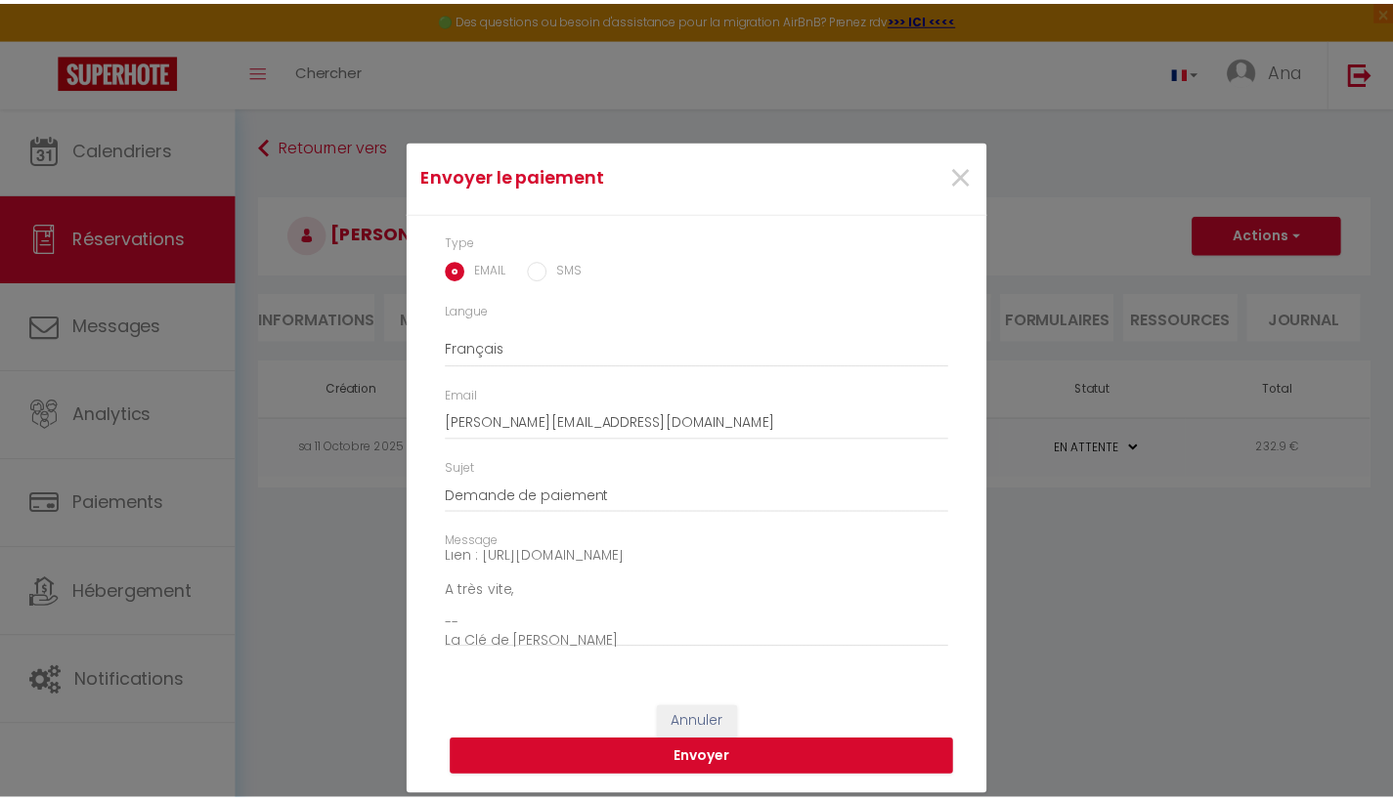
scroll to position [133, 0]
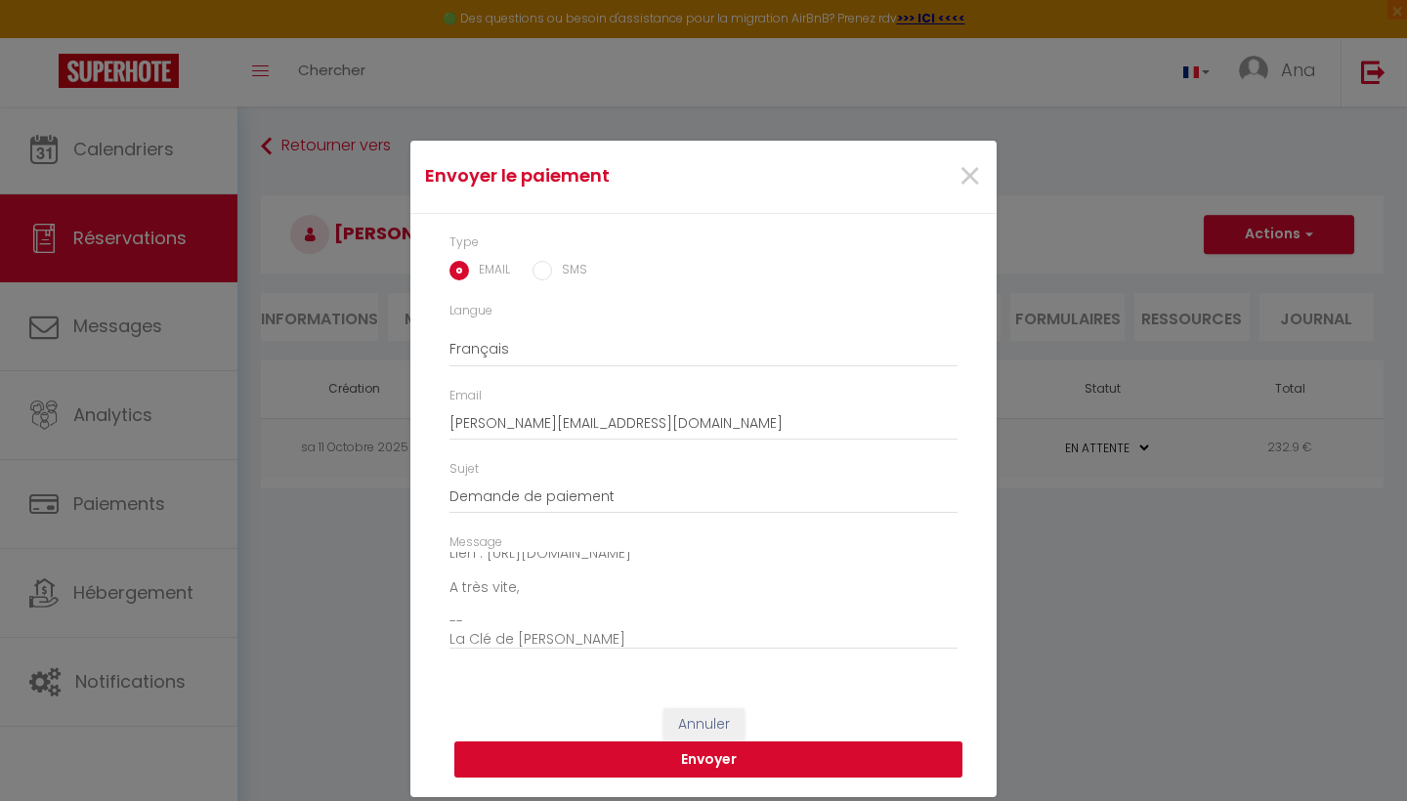
click at [715, 757] on button "Envoyer" at bounding box center [708, 760] width 508 height 37
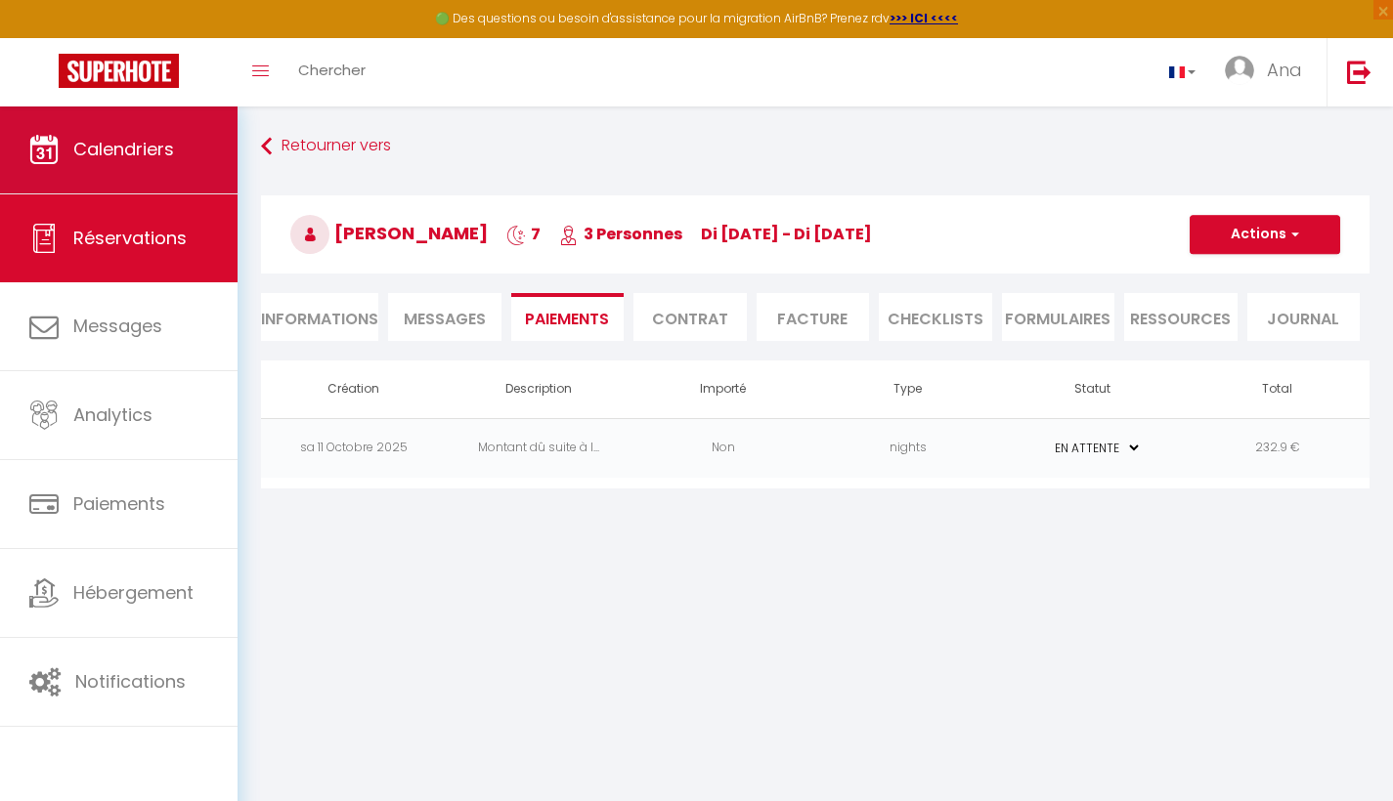
click at [92, 151] on span "Calendriers" at bounding box center [123, 149] width 101 height 24
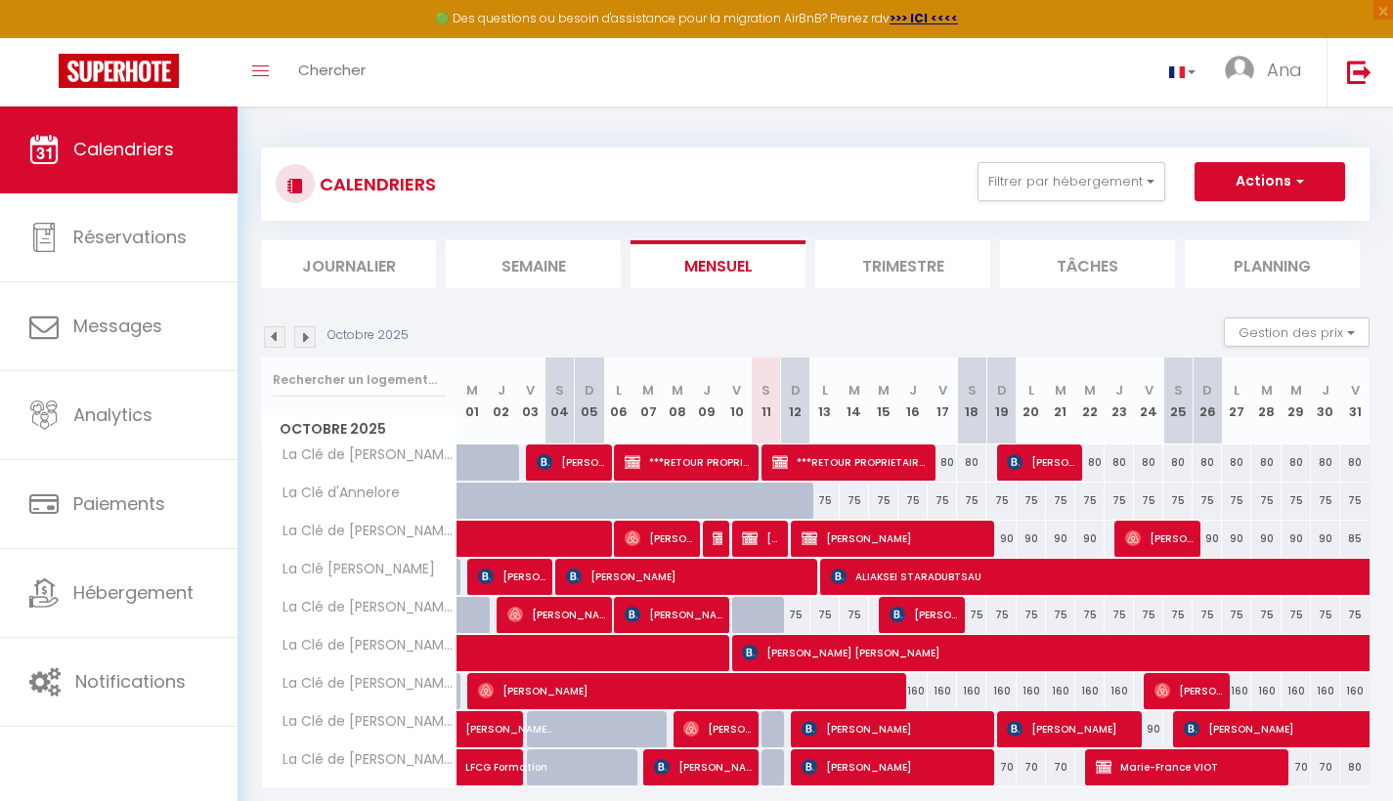
click at [137, 156] on span "Calendriers" at bounding box center [123, 149] width 101 height 24
click at [1286, 178] on button "Actions" at bounding box center [1269, 181] width 151 height 39
click at [1239, 251] on link "Exporter les réservations" at bounding box center [1249, 255] width 170 height 29
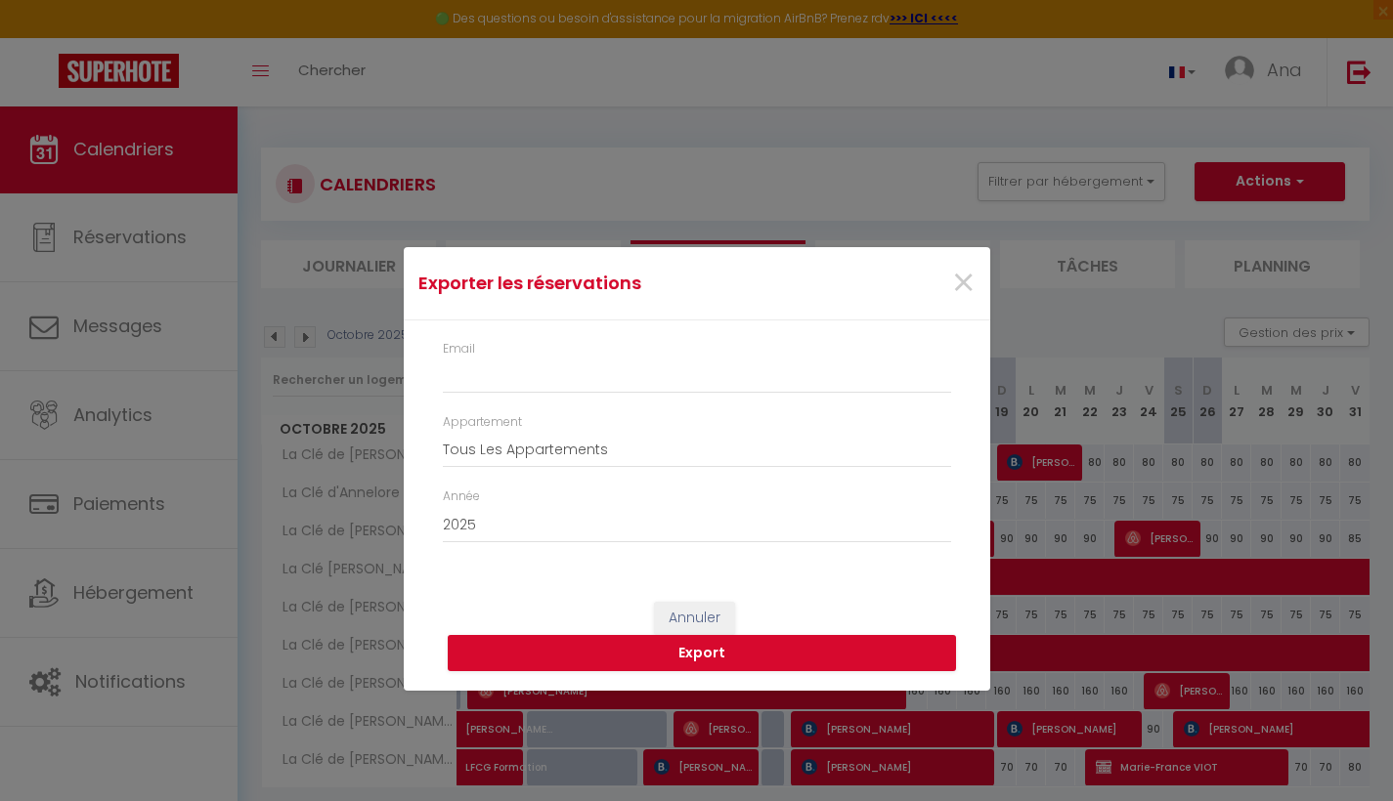
type input "lusopropre@yahoo.com"
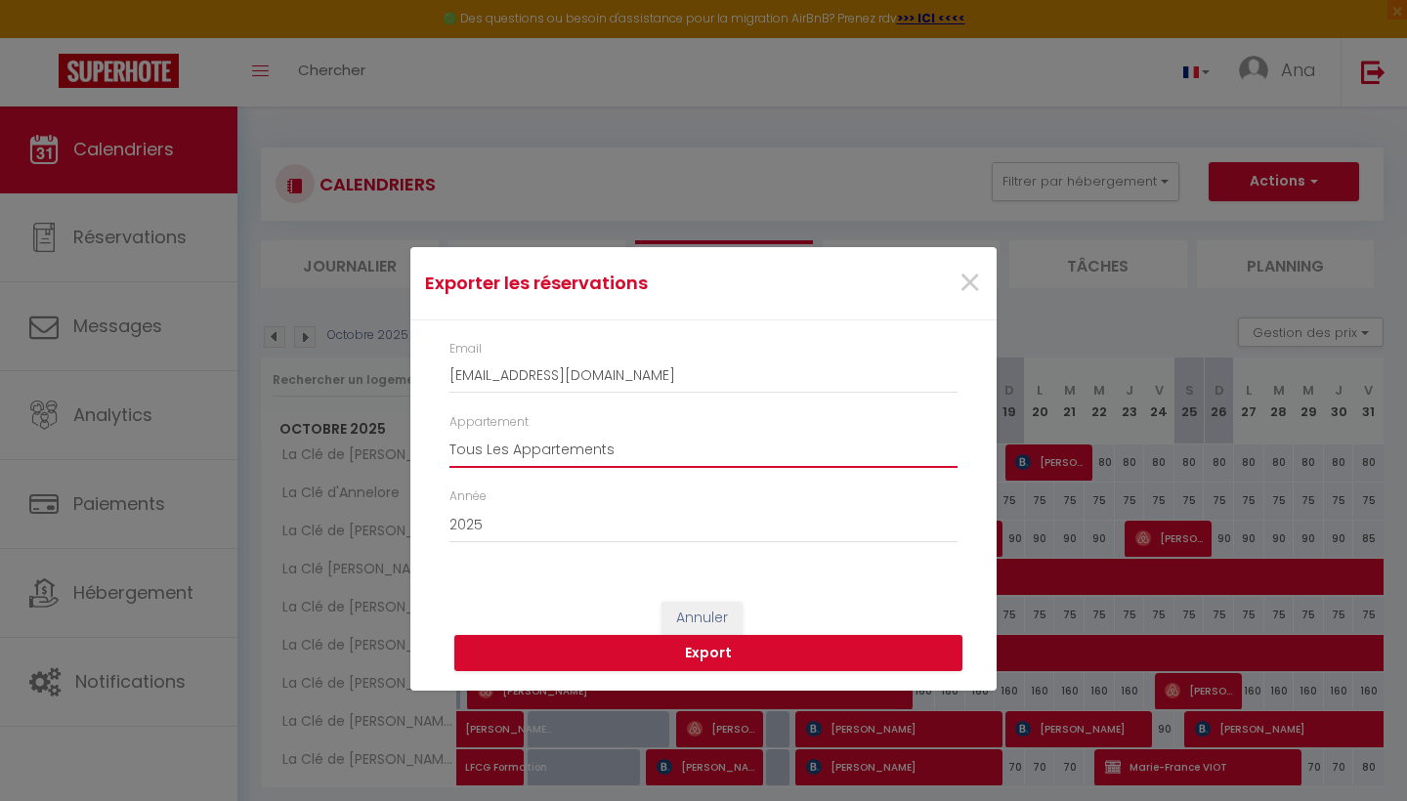
select select "44097"
click at [712, 648] on button "Export" at bounding box center [708, 653] width 508 height 37
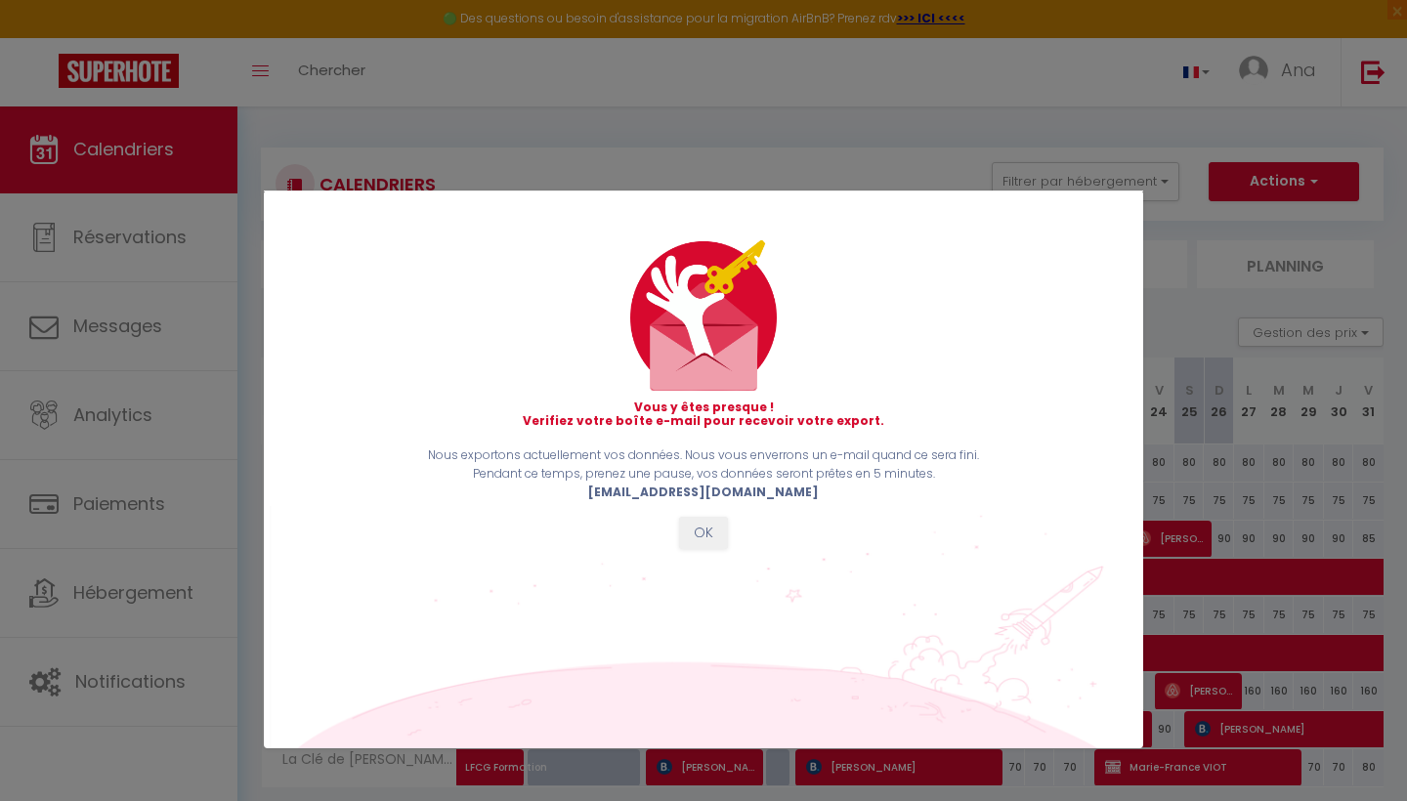
click at [701, 529] on button "OK" at bounding box center [703, 533] width 49 height 33
